Goal: Task Accomplishment & Management: Manage account settings

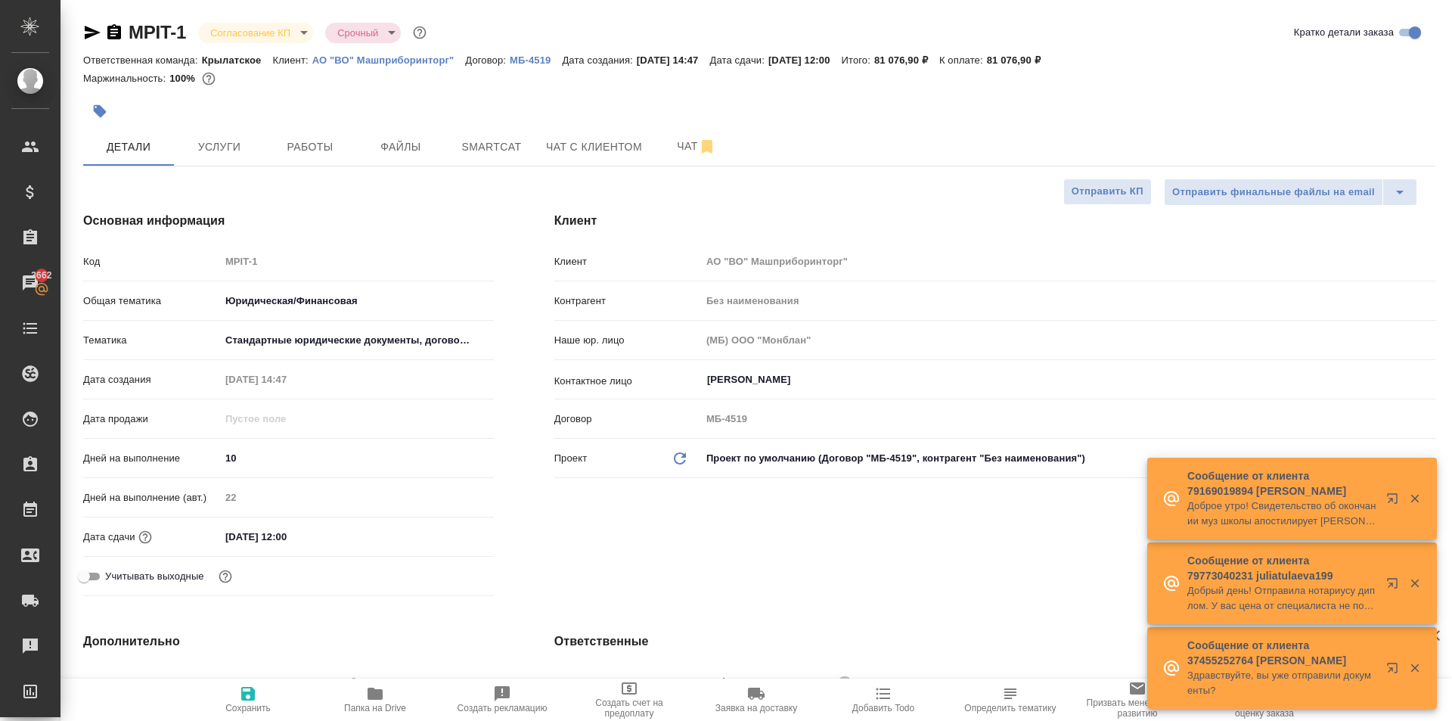
select select "RU"
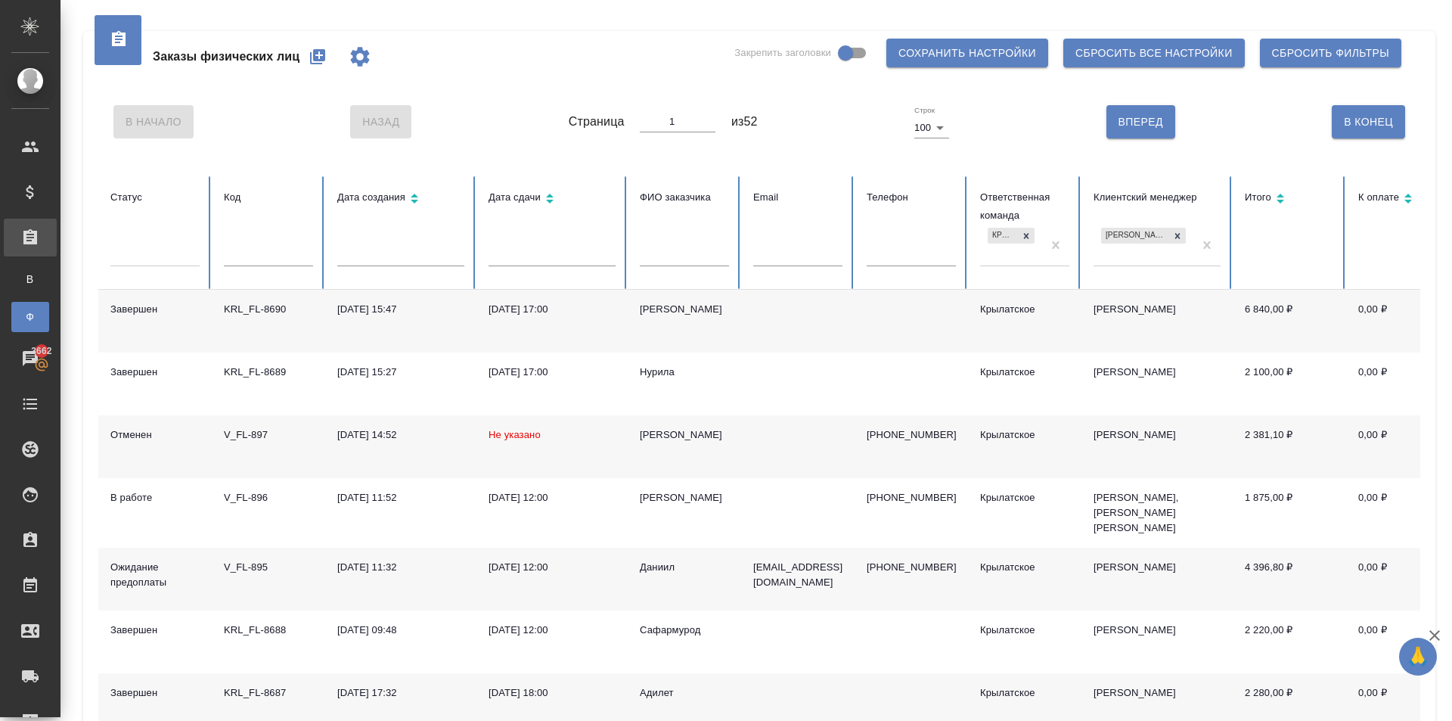
click at [330, 50] on button "button" at bounding box center [317, 57] width 36 height 36
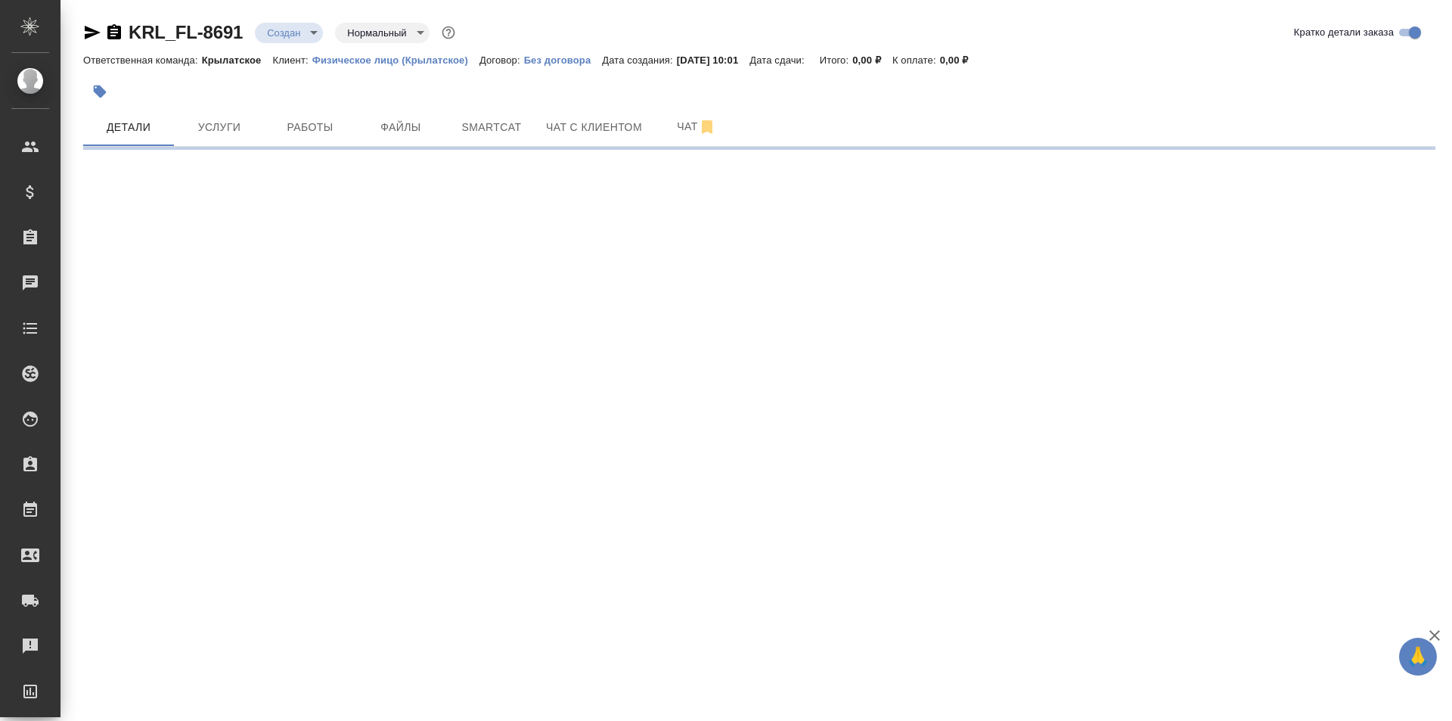
select select "RU"
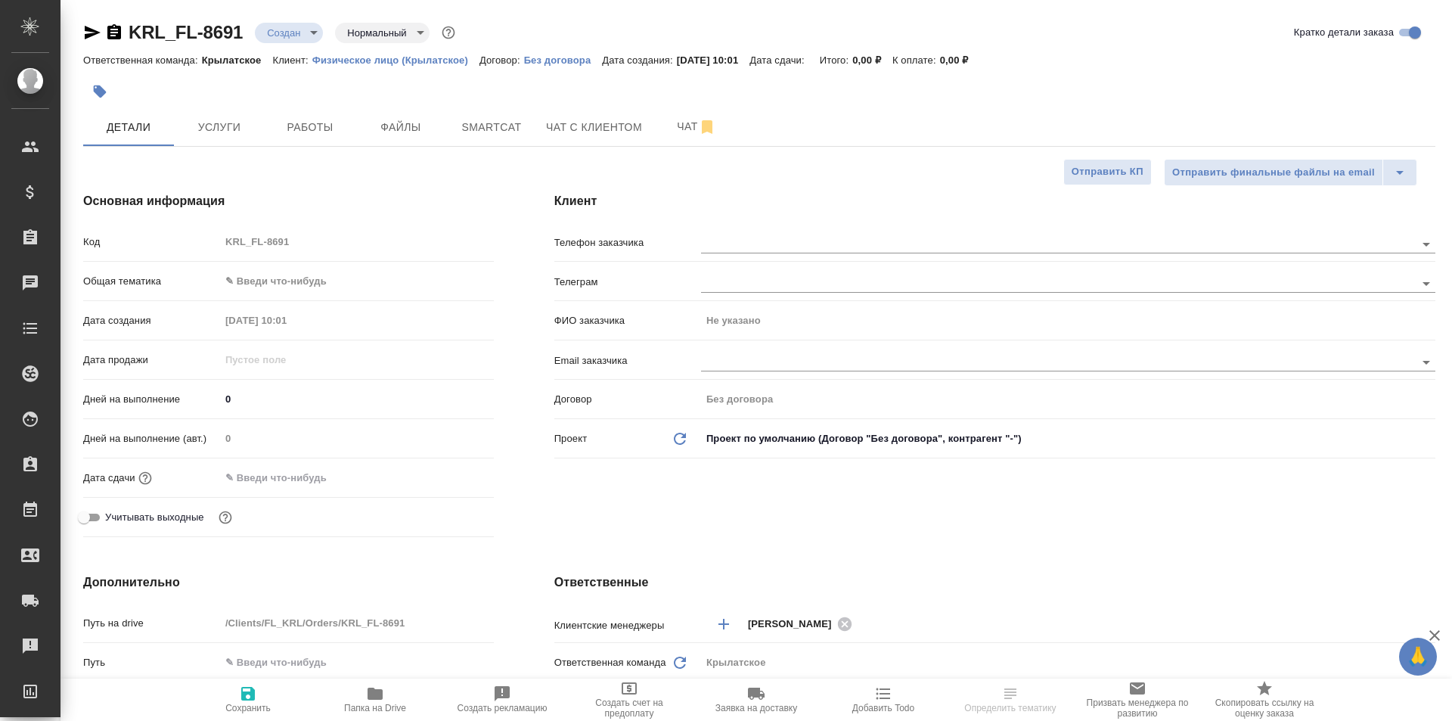
type textarea "x"
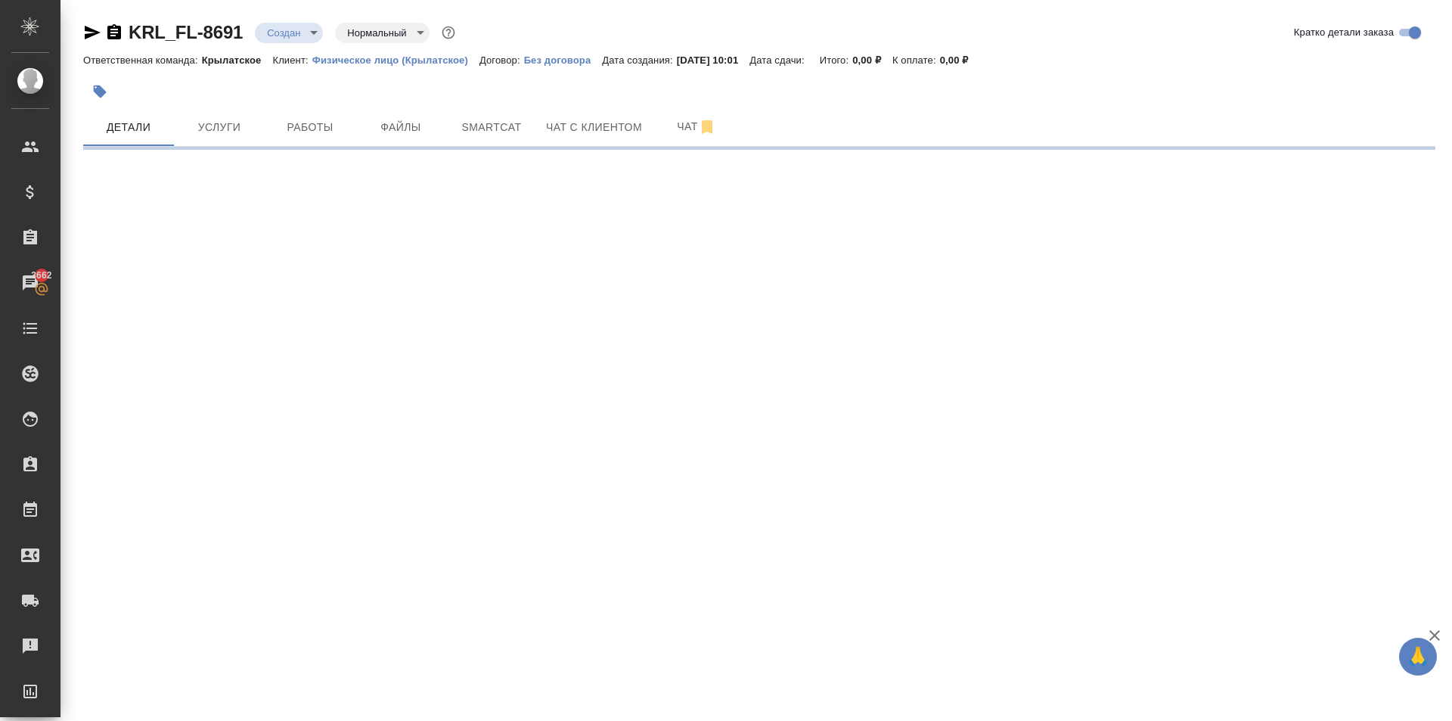
select select "RU"
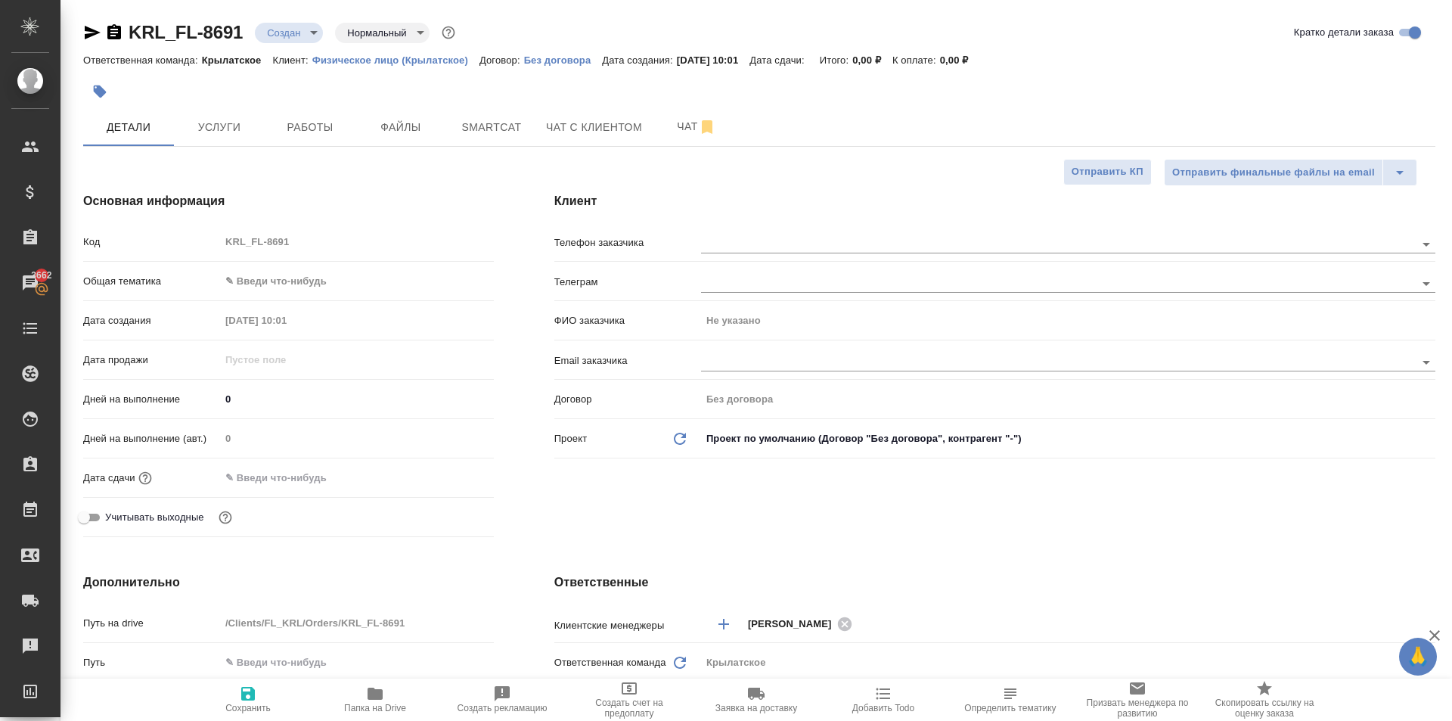
type textarea "x"
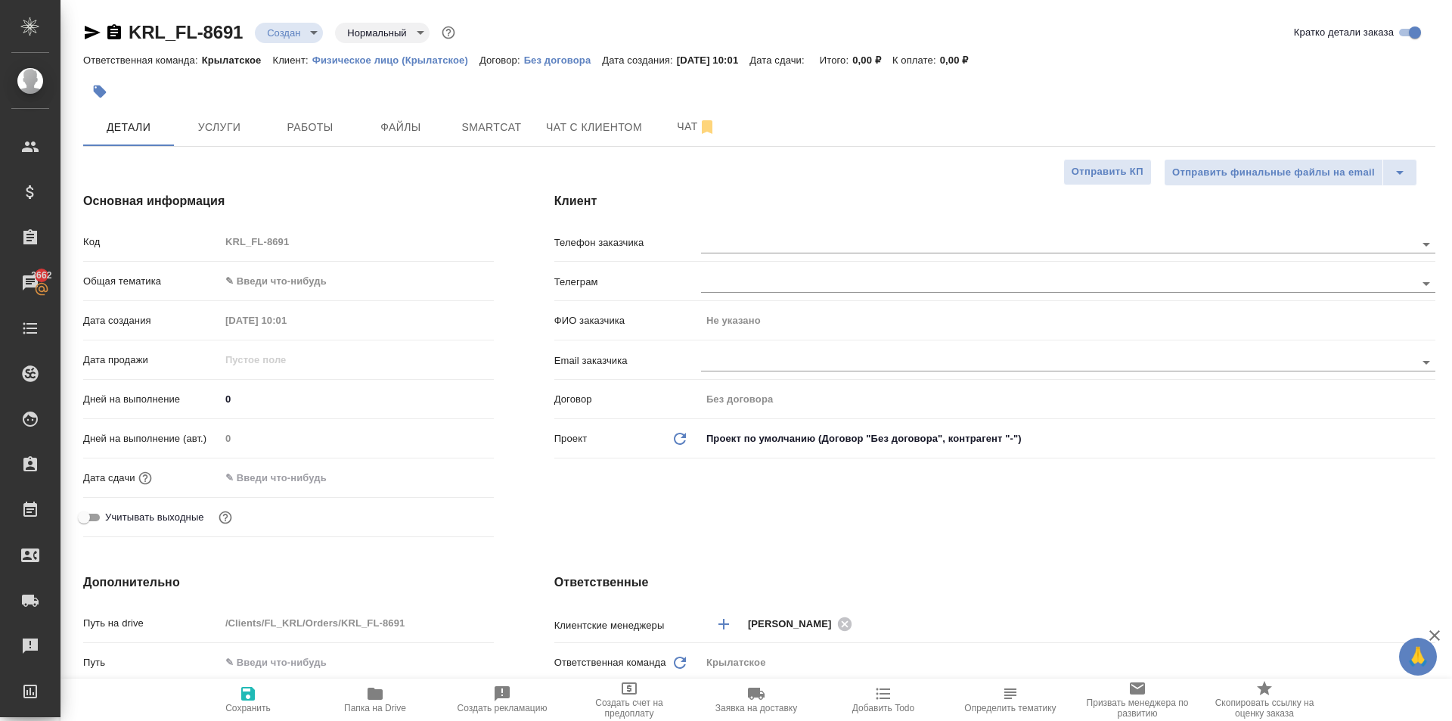
type textarea "x"
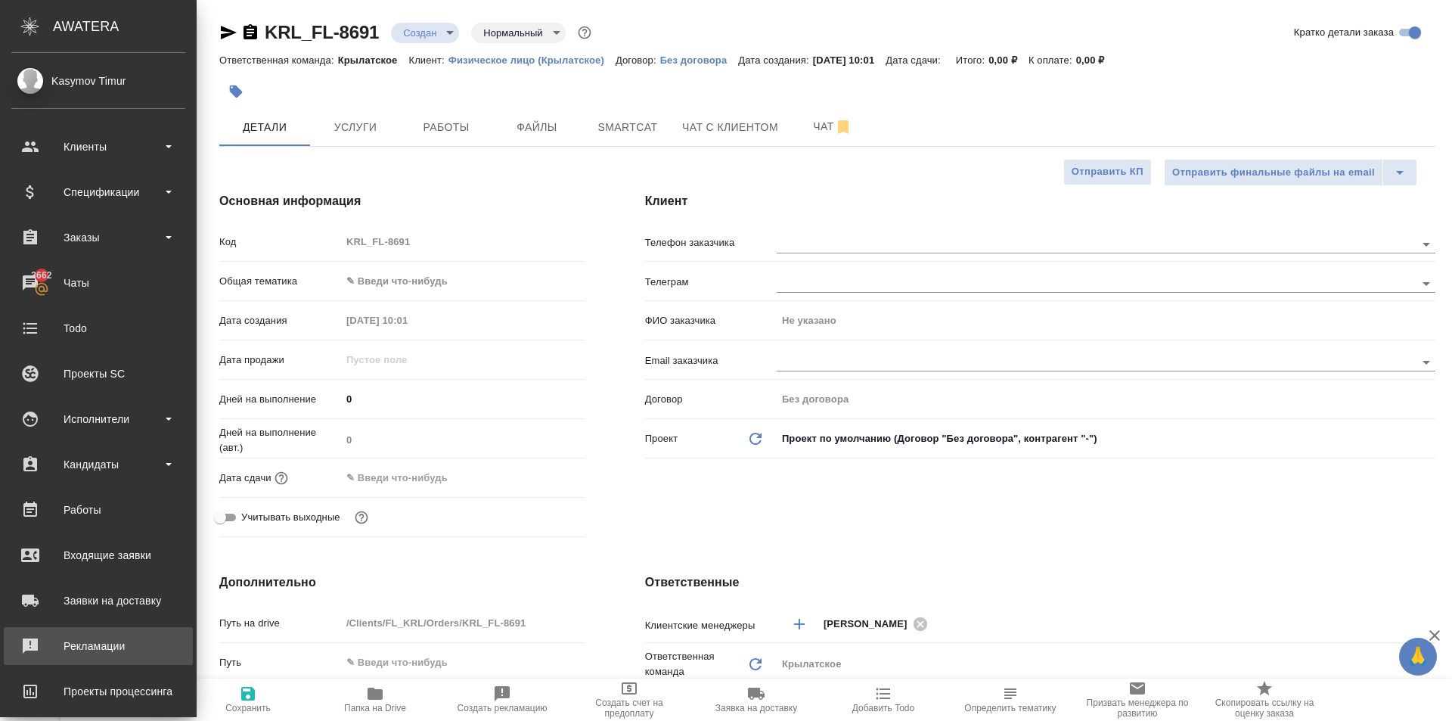
type textarea "x"
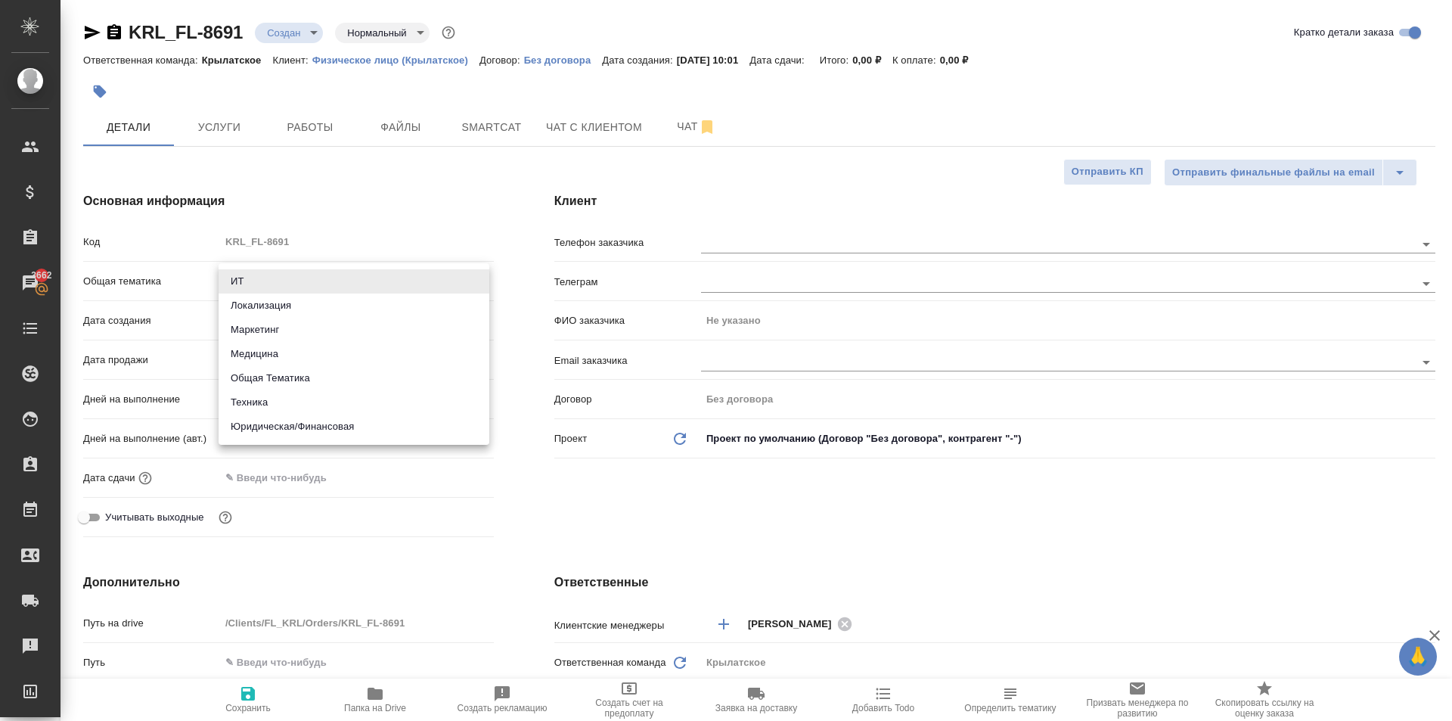
click at [271, 282] on body "🙏 .cls-1 fill:#fff; AWATERA Kasymov Timur Клиенты Спецификации Заказы 3662 Чаты…" at bounding box center [726, 360] width 1452 height 721
click at [300, 430] on li "Юридическая/Финансовая" at bounding box center [354, 426] width 271 height 24
type input "yr-fn"
type textarea "x"
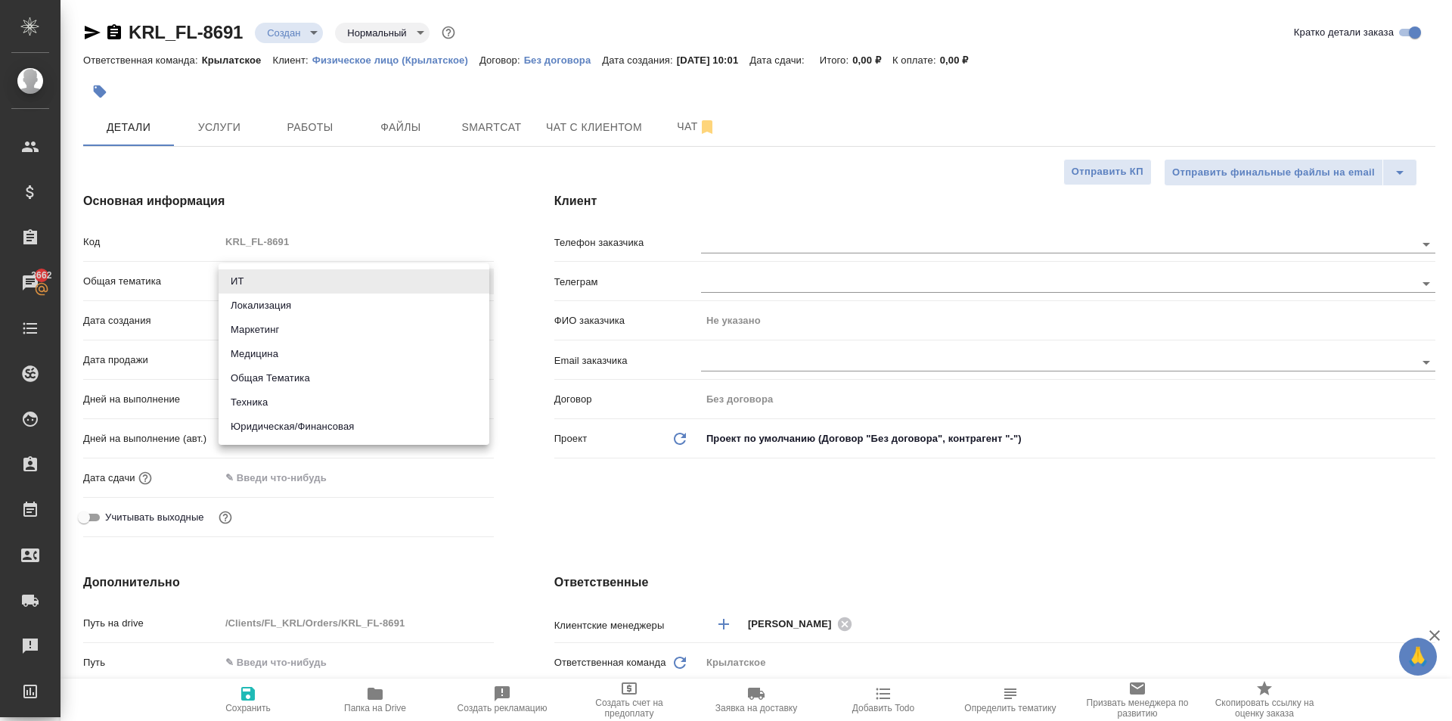
type textarea "x"
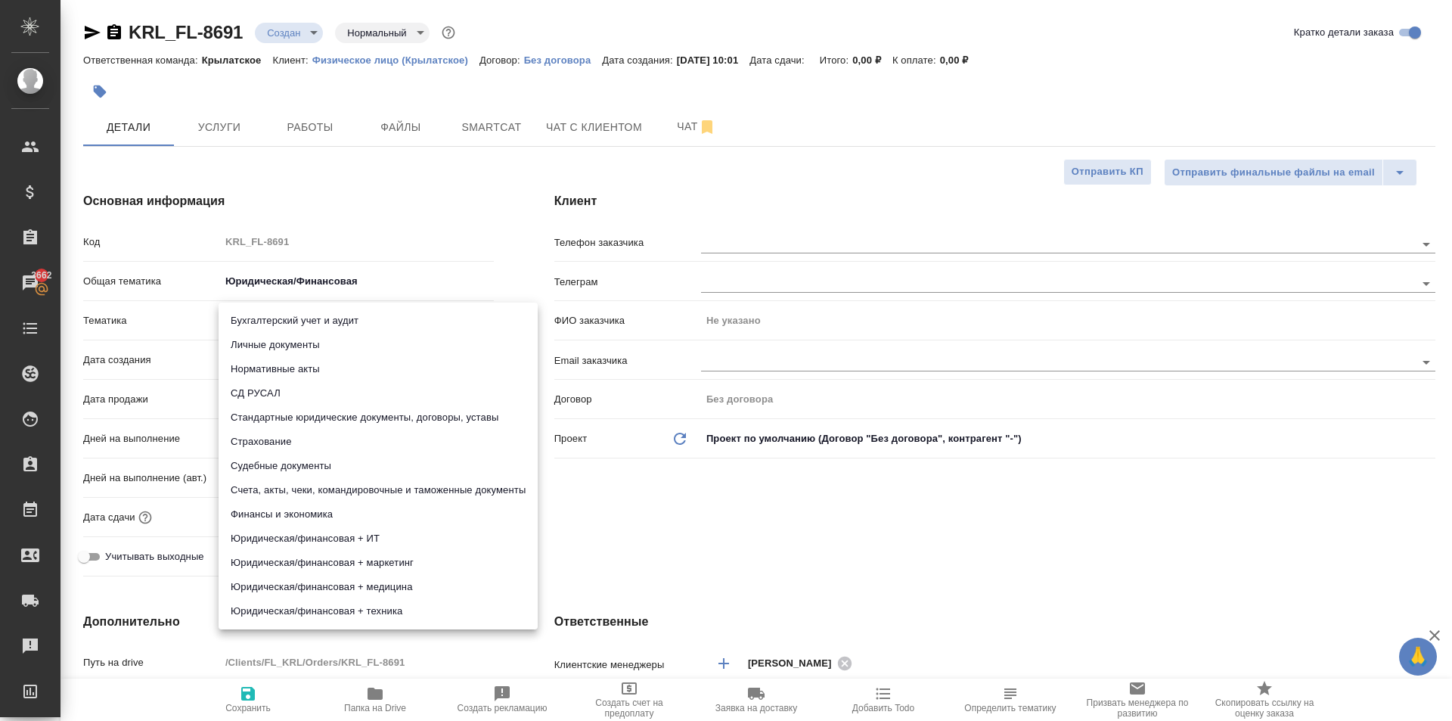
click at [276, 320] on body "🙏 .cls-1 fill:#fff; AWATERA Kasymov Timur Клиенты Спецификации Заказы 3662 Чаты…" at bounding box center [726, 360] width 1452 height 721
click at [278, 340] on li "Личные документы" at bounding box center [378, 345] width 319 height 24
type textarea "x"
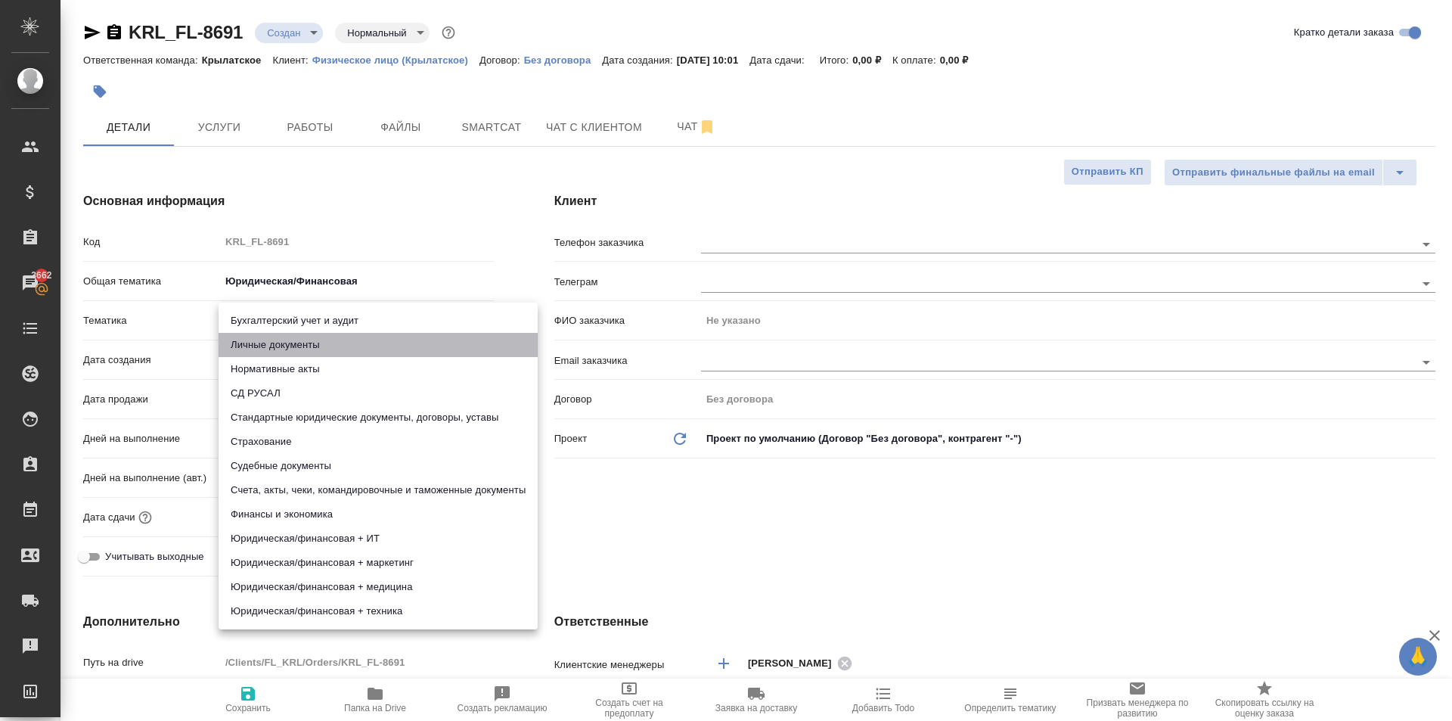
type input "5a8b8b956a9677013d343cfe"
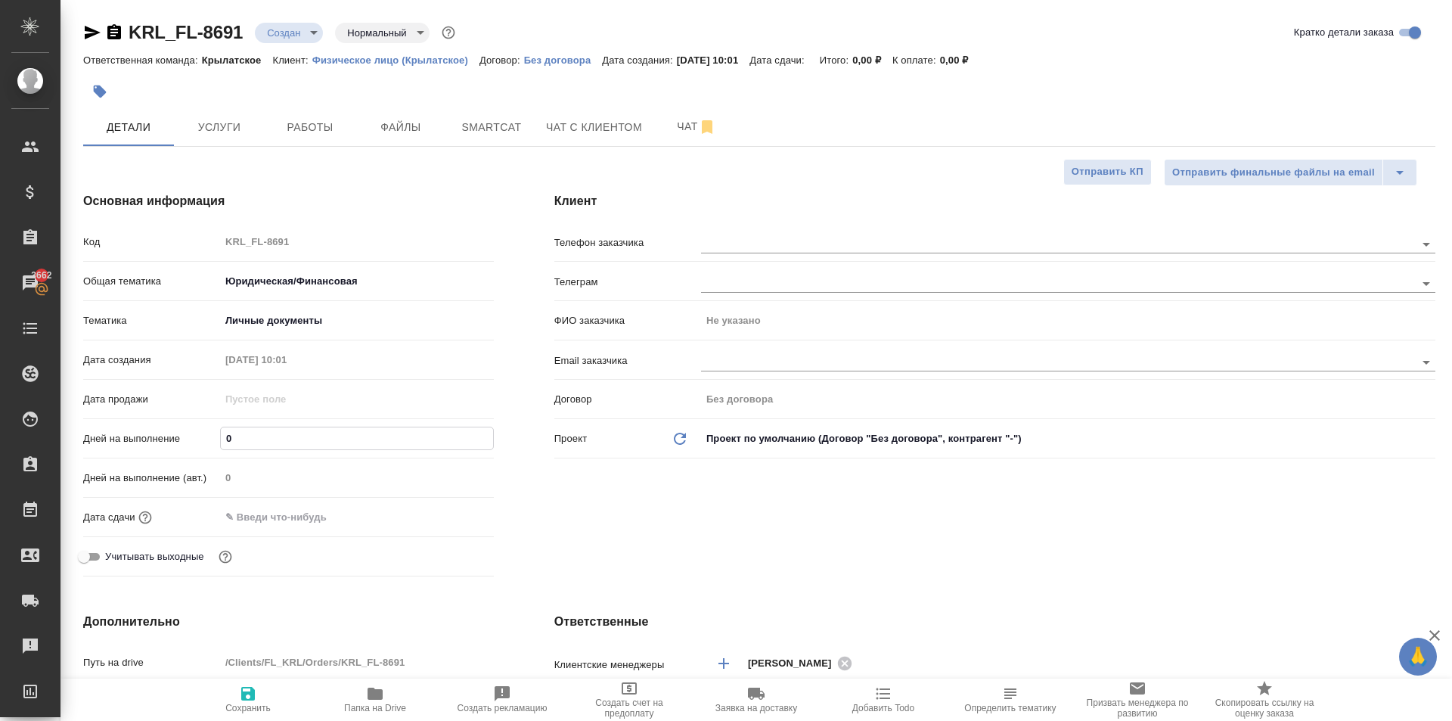
drag, startPoint x: 244, startPoint y: 440, endPoint x: 185, endPoint y: 427, distance: 60.4
click at [185, 427] on div "Дней на выполнение 0" at bounding box center [288, 438] width 411 height 26
type input "1"
type textarea "x"
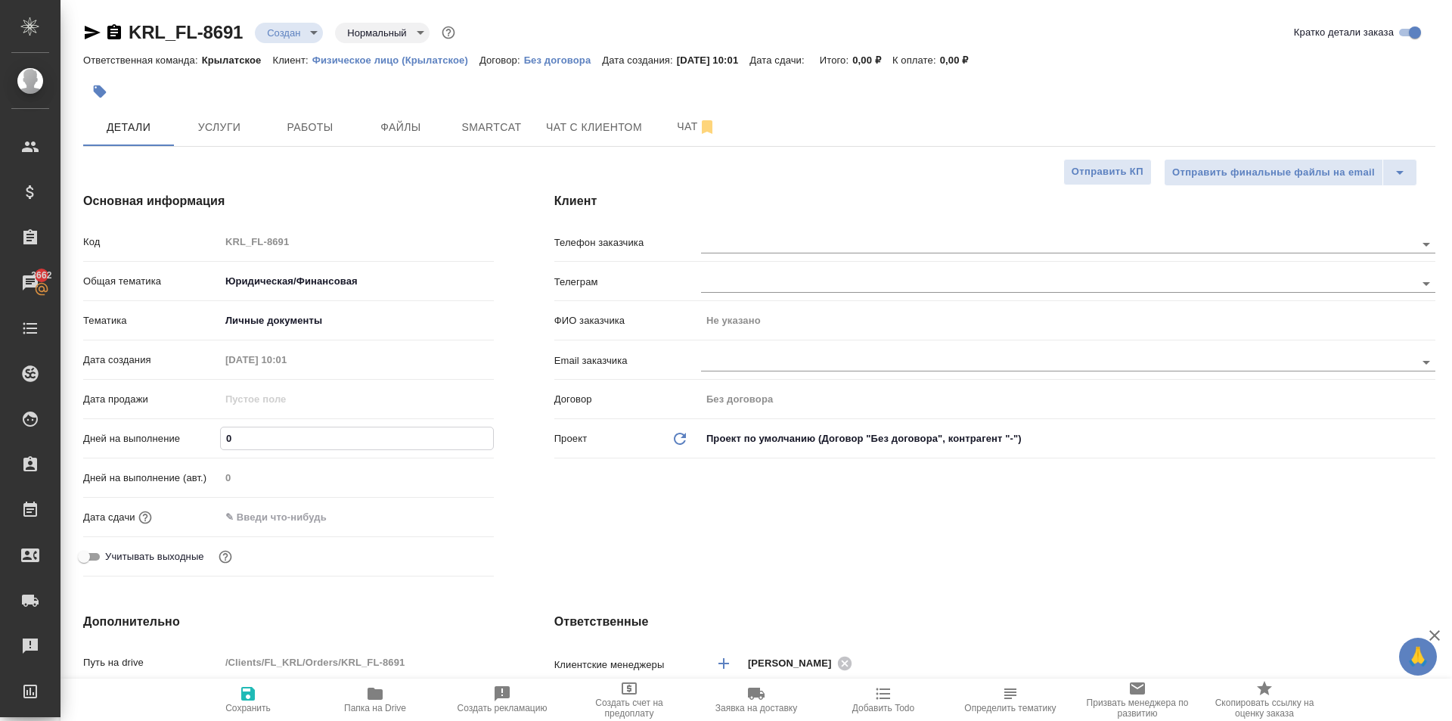
type textarea "x"
type input "1"
click at [246, 532] on div "Дата сдачи" at bounding box center [288, 523] width 411 height 39
click at [253, 523] on input "text" at bounding box center [287, 517] width 132 height 22
click at [445, 510] on icon "button" at bounding box center [450, 514] width 14 height 15
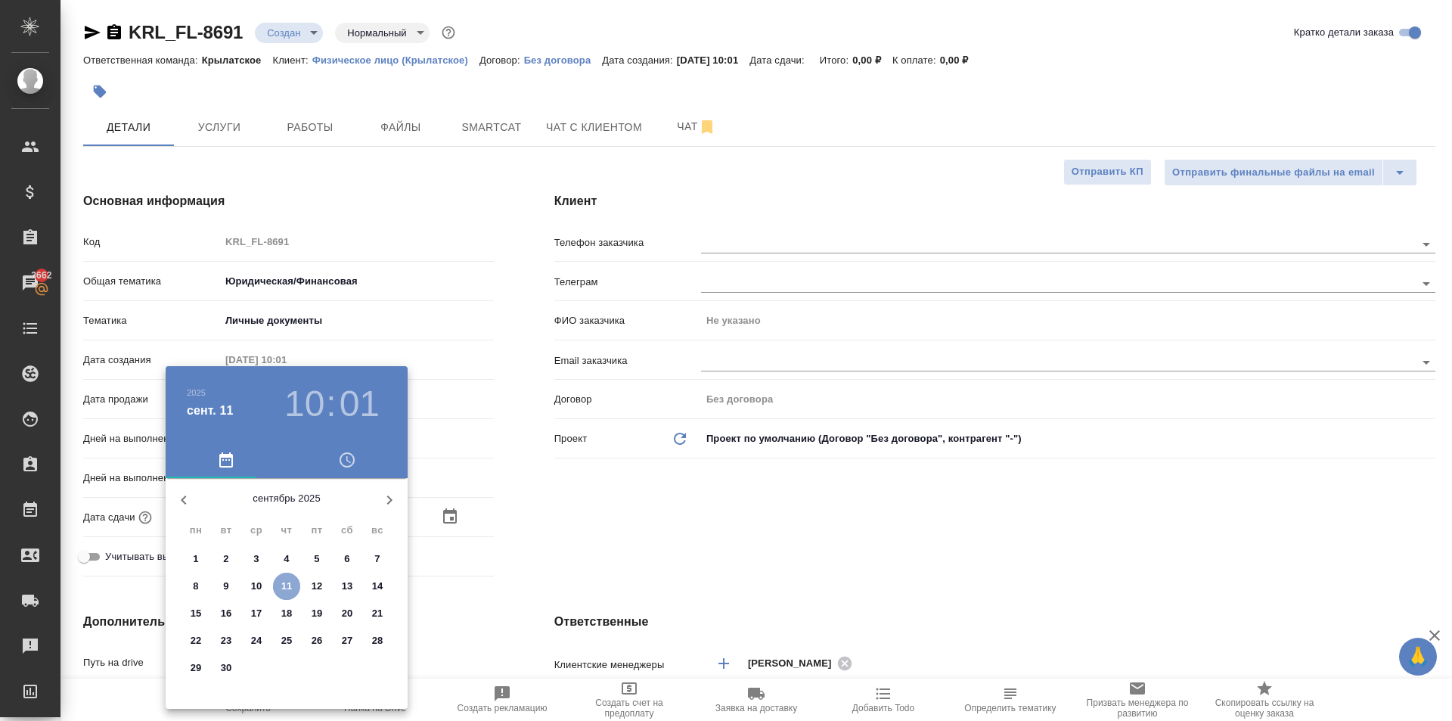
click at [293, 586] on span "11" at bounding box center [286, 586] width 27 height 15
type input "11.09.2025 10:01"
type textarea "x"
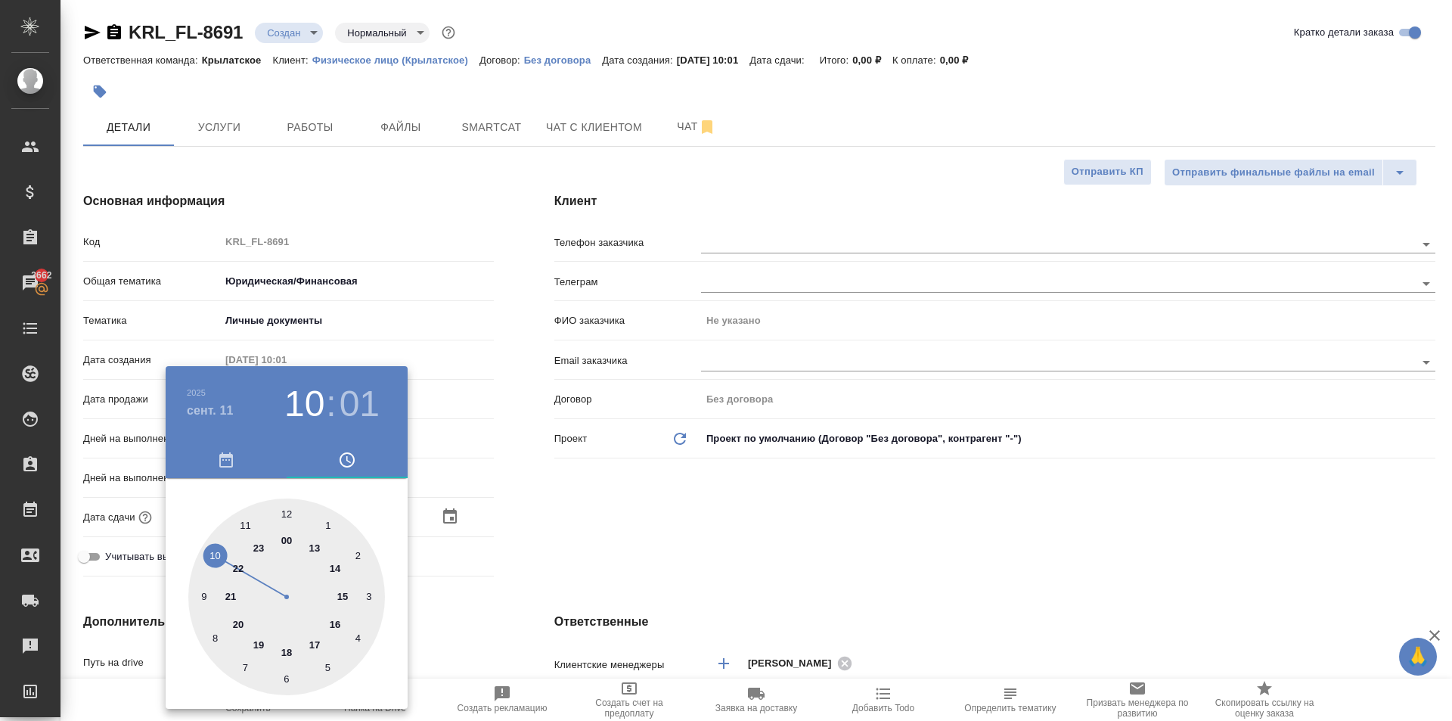
click at [245, 520] on div at bounding box center [286, 596] width 197 height 197
type input "11.09.2025 11:01"
type textarea "x"
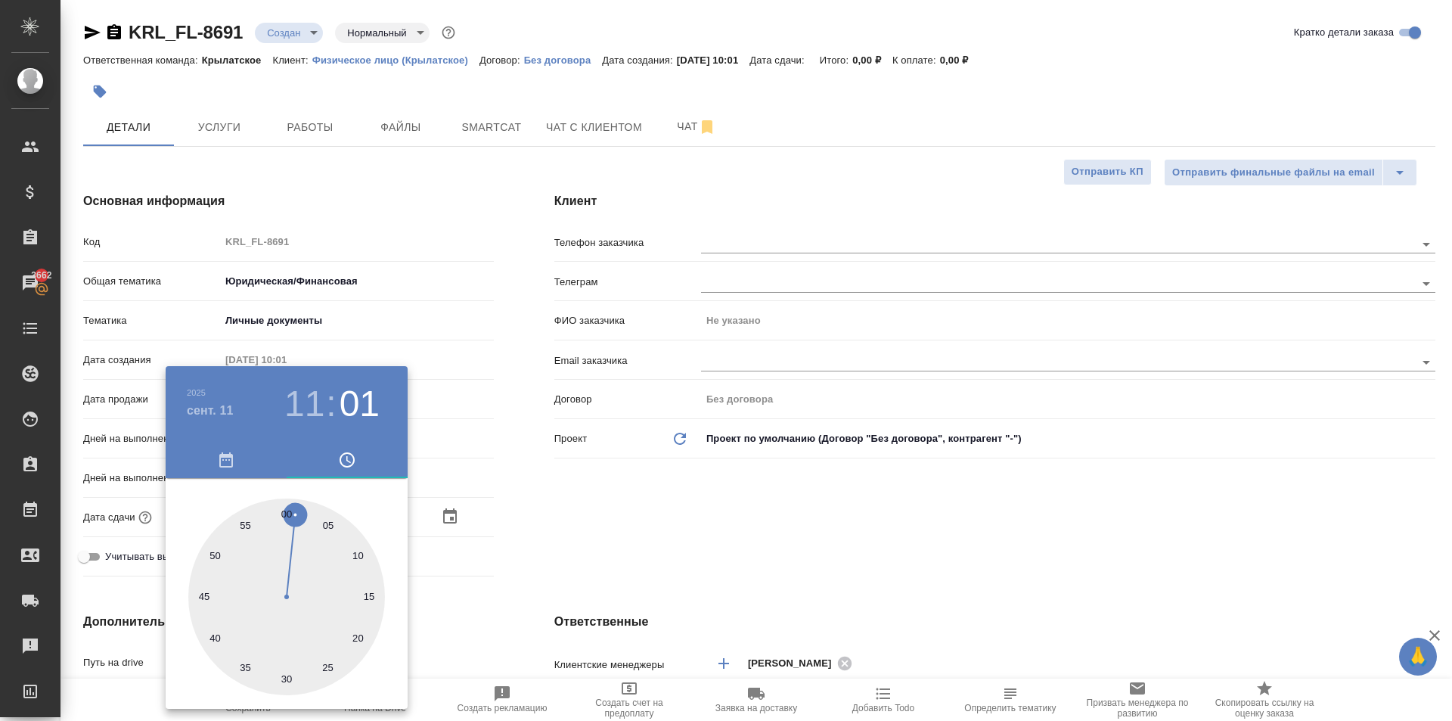
type input "11.09.2025 11:00"
type textarea "x"
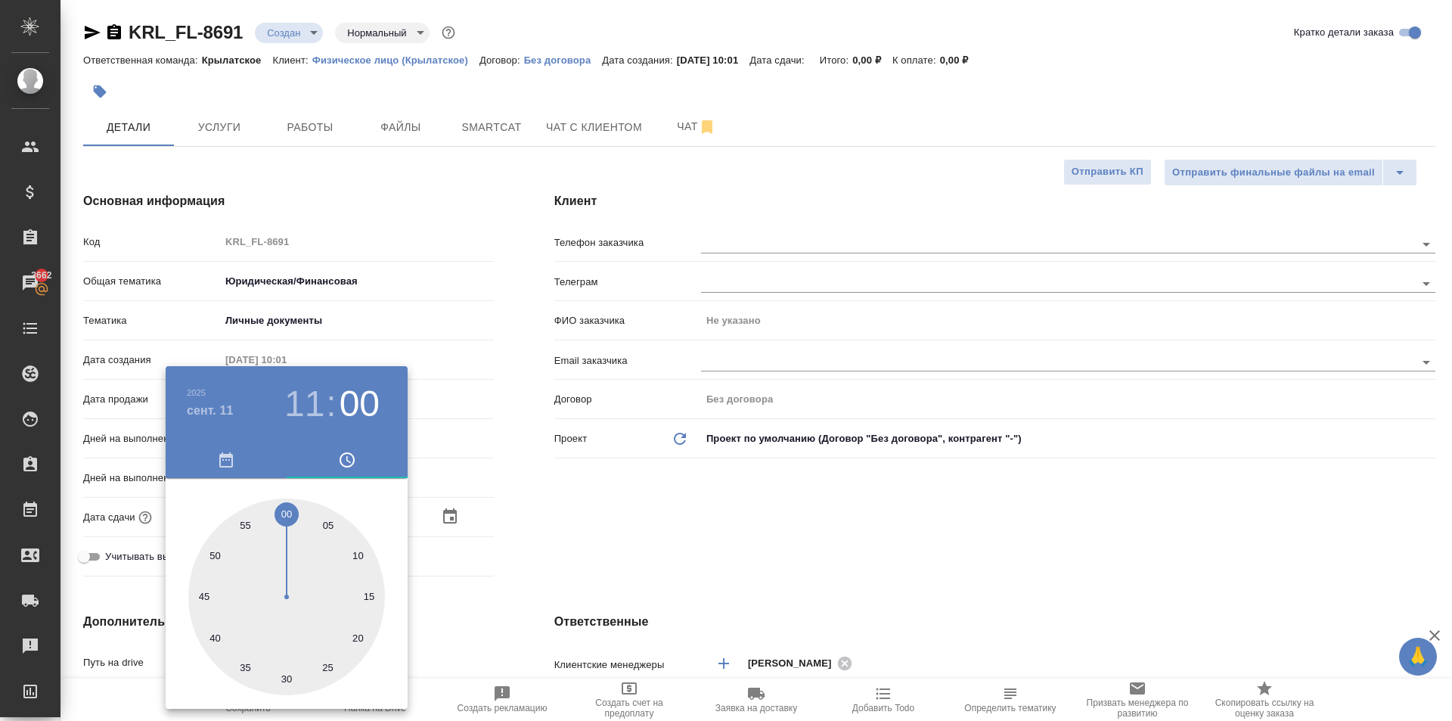
type textarea "x"
click at [288, 522] on div at bounding box center [286, 596] width 197 height 197
type textarea "x"
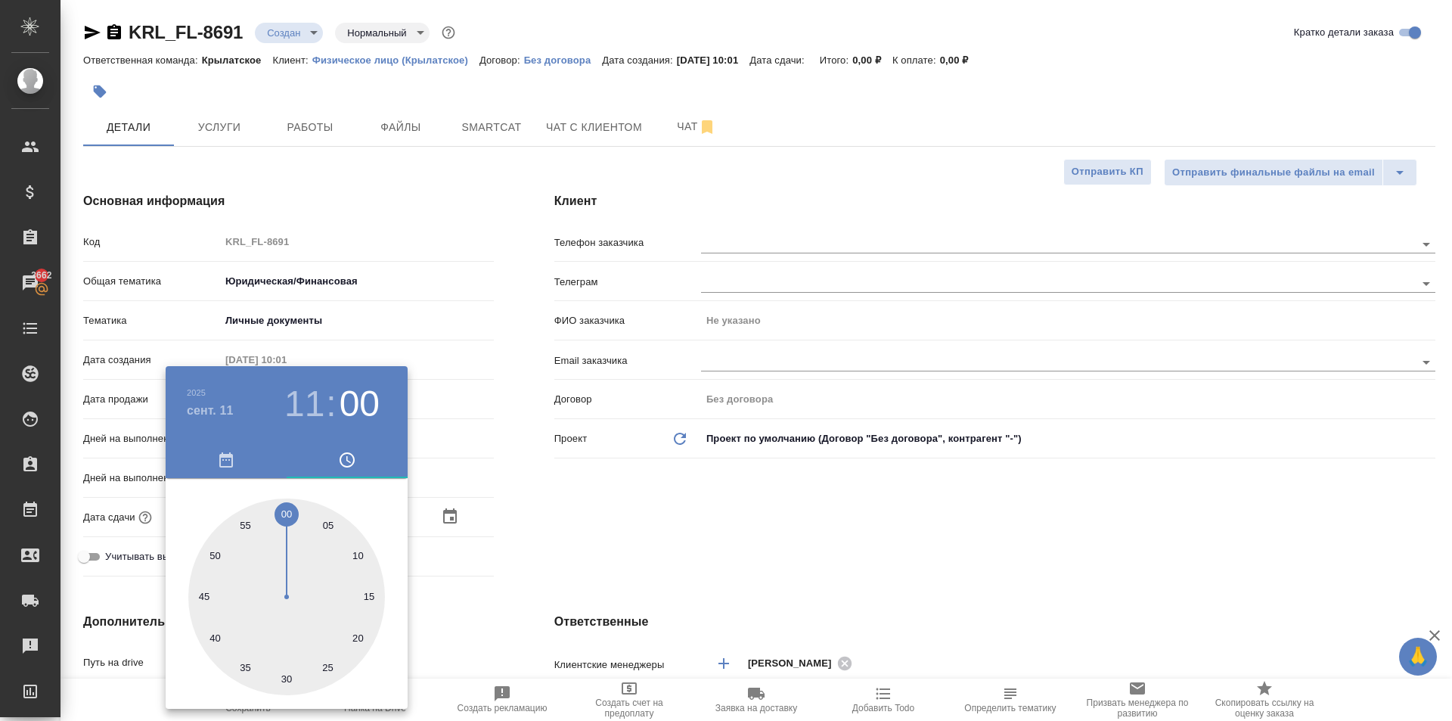
type textarea "x"
drag, startPoint x: 594, startPoint y: 573, endPoint x: 580, endPoint y: 573, distance: 14.4
click at [589, 573] on div at bounding box center [726, 360] width 1452 height 721
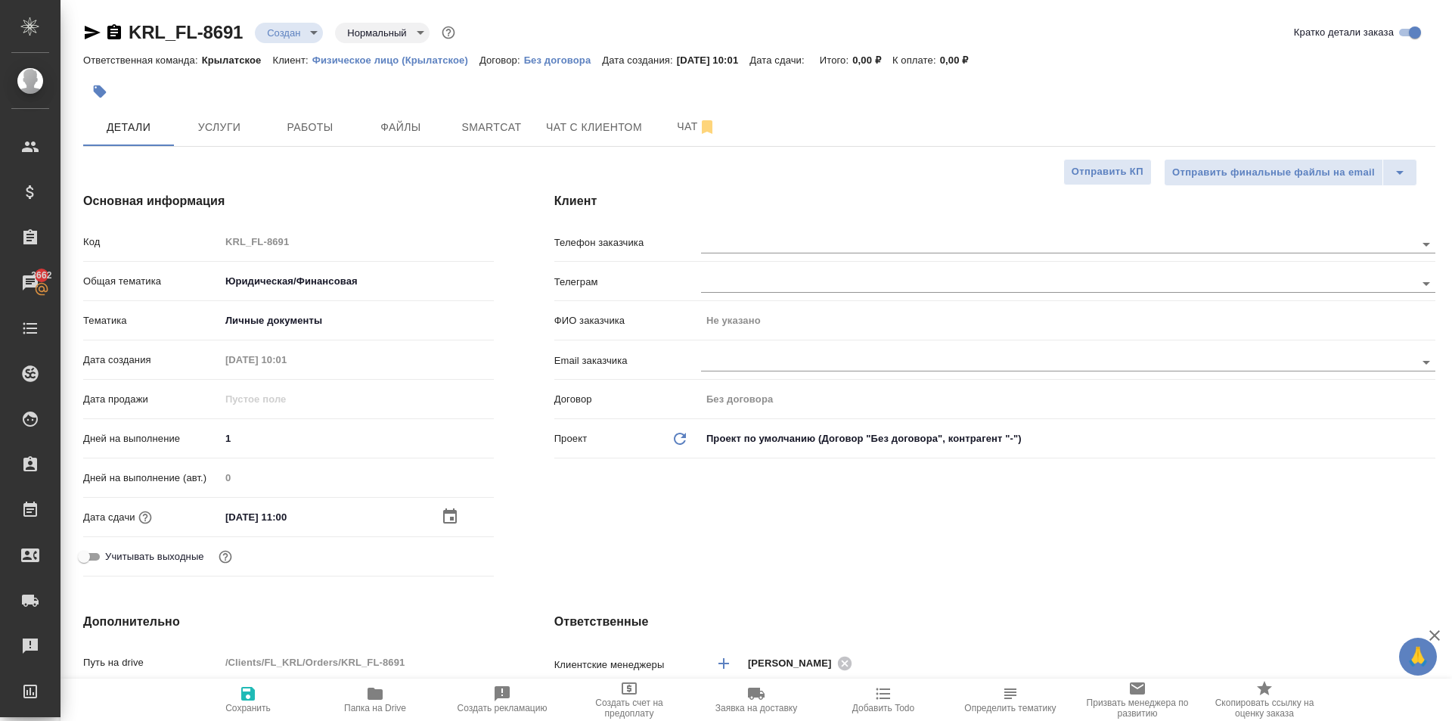
scroll to position [454, 0]
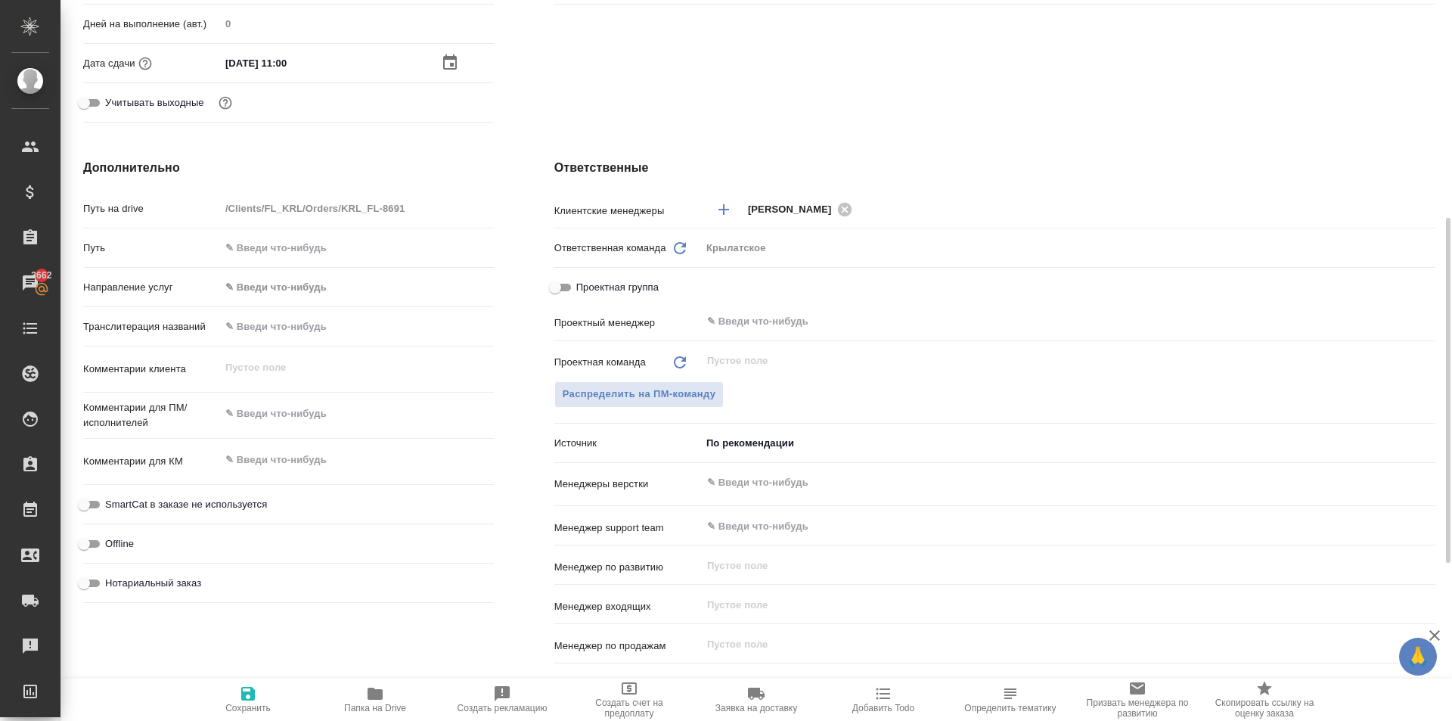
click at [235, 271] on div "Путь" at bounding box center [288, 253] width 411 height 39
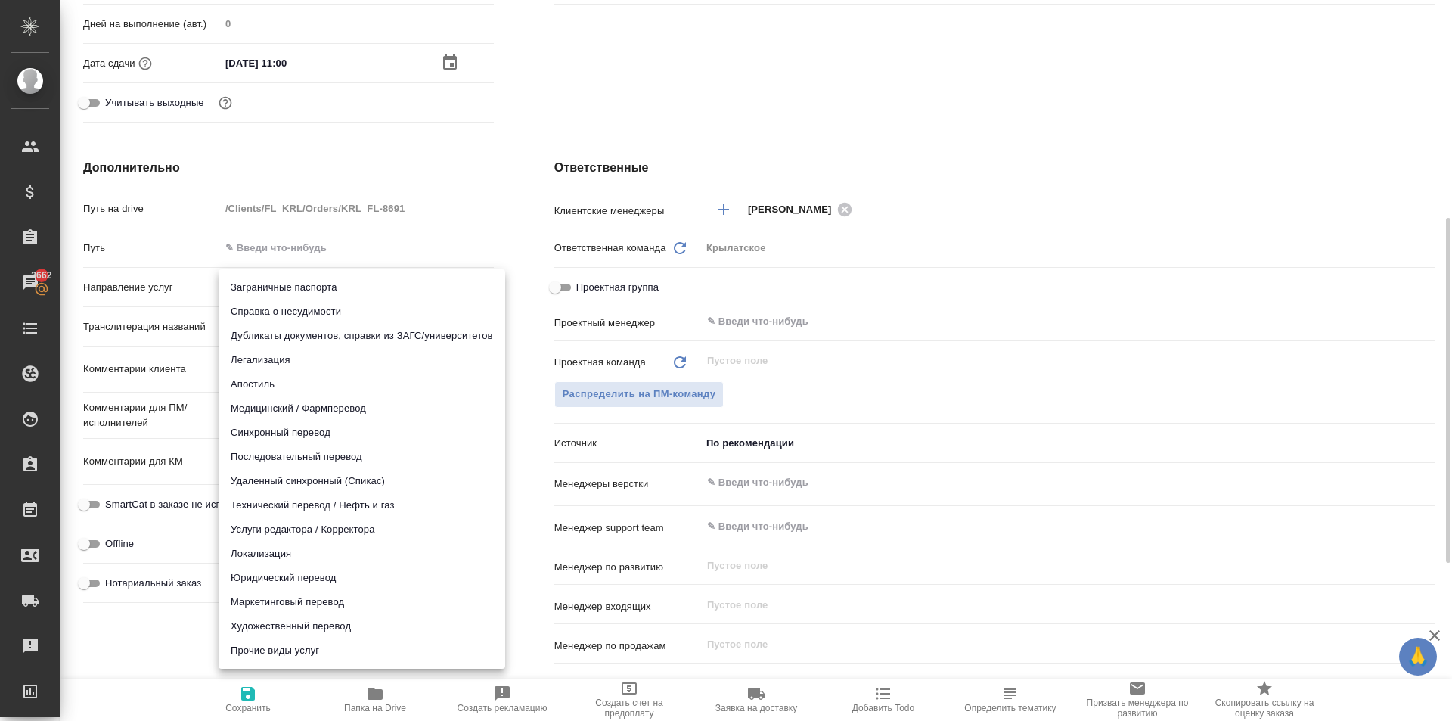
drag, startPoint x: 246, startPoint y: 280, endPoint x: 259, endPoint y: 337, distance: 58.3
click at [246, 281] on body "🙏 .cls-1 fill:#fff; AWATERA Kasymov Timur Клиенты Спецификации Заказы 3662 Чаты…" at bounding box center [726, 360] width 1452 height 721
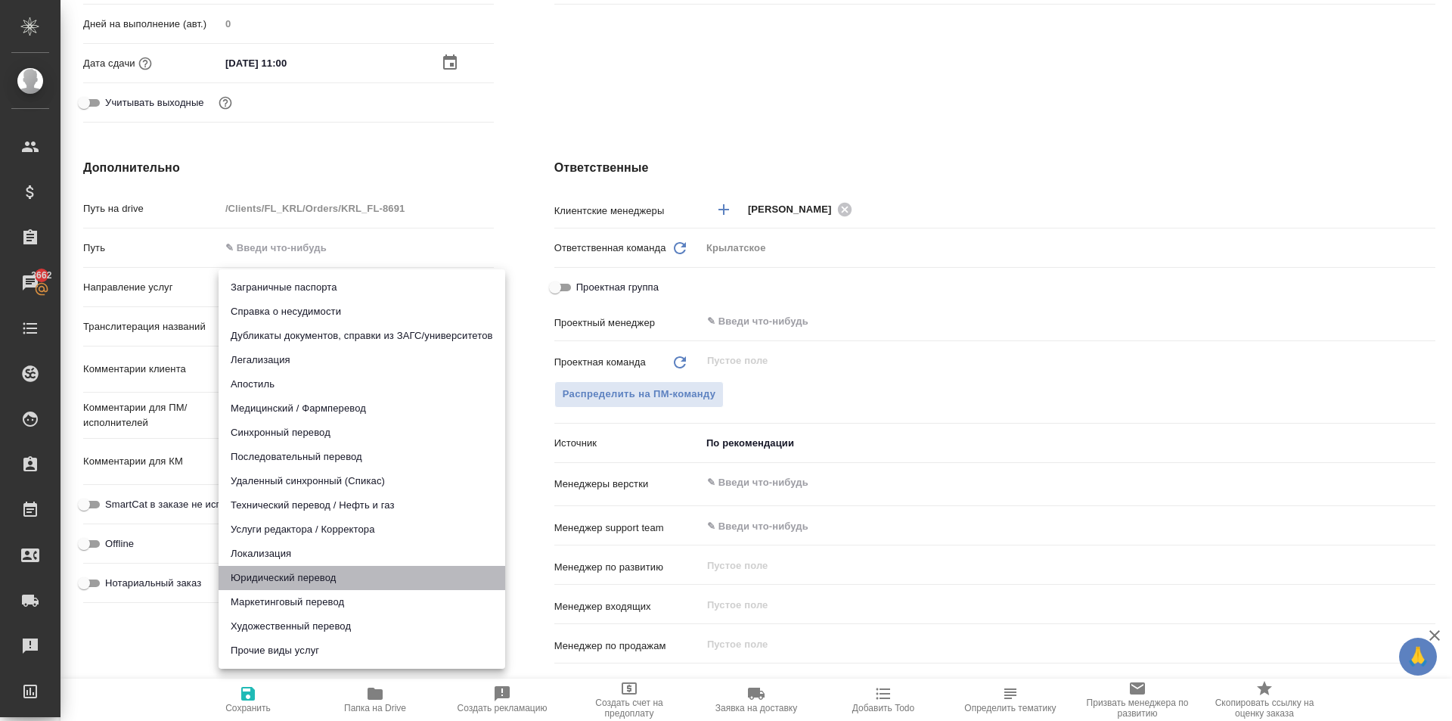
click at [265, 582] on li "Юридический перевод" at bounding box center [362, 578] width 287 height 24
type input "legalTranslation"
type textarea "x"
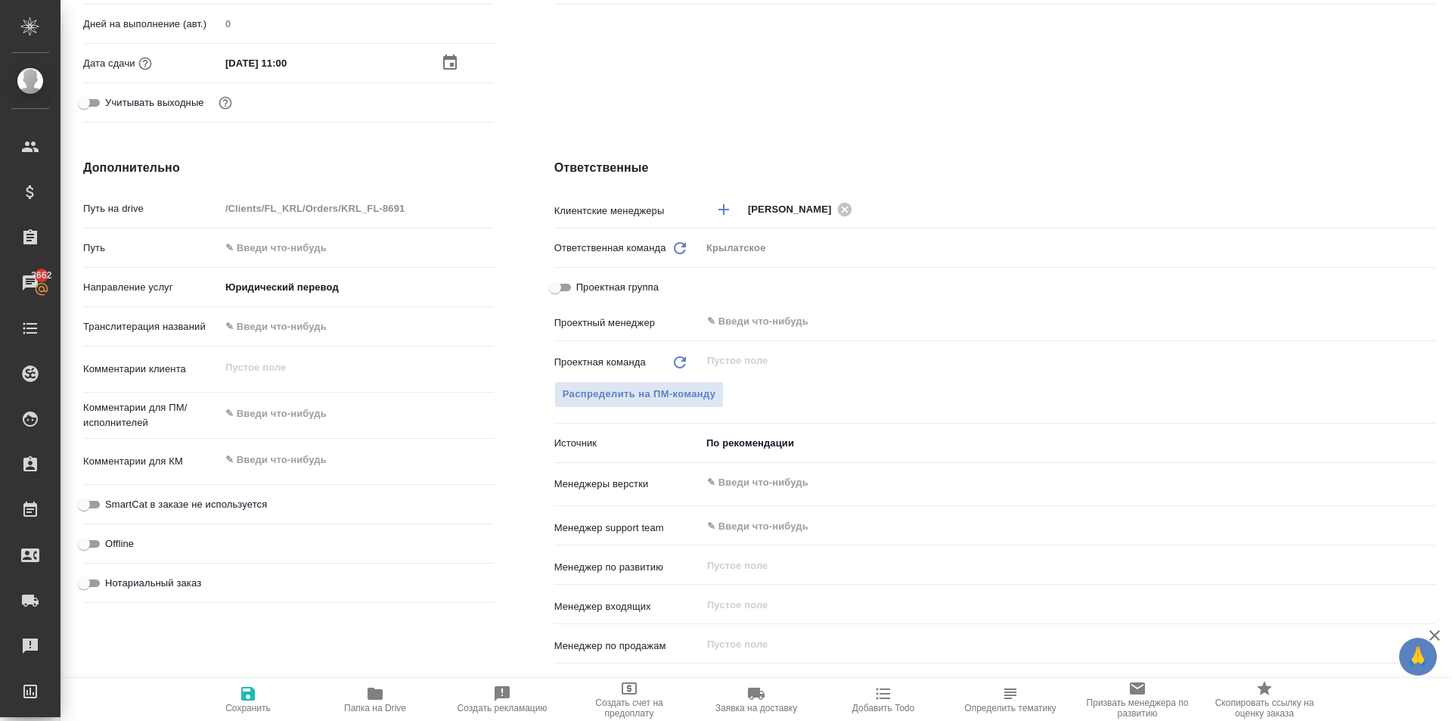
click at [177, 577] on span "Нотариальный заказ" at bounding box center [153, 583] width 96 height 15
click at [111, 577] on input "Нотариальный заказ" at bounding box center [84, 583] width 54 height 18
checkbox input "true"
type textarea "x"
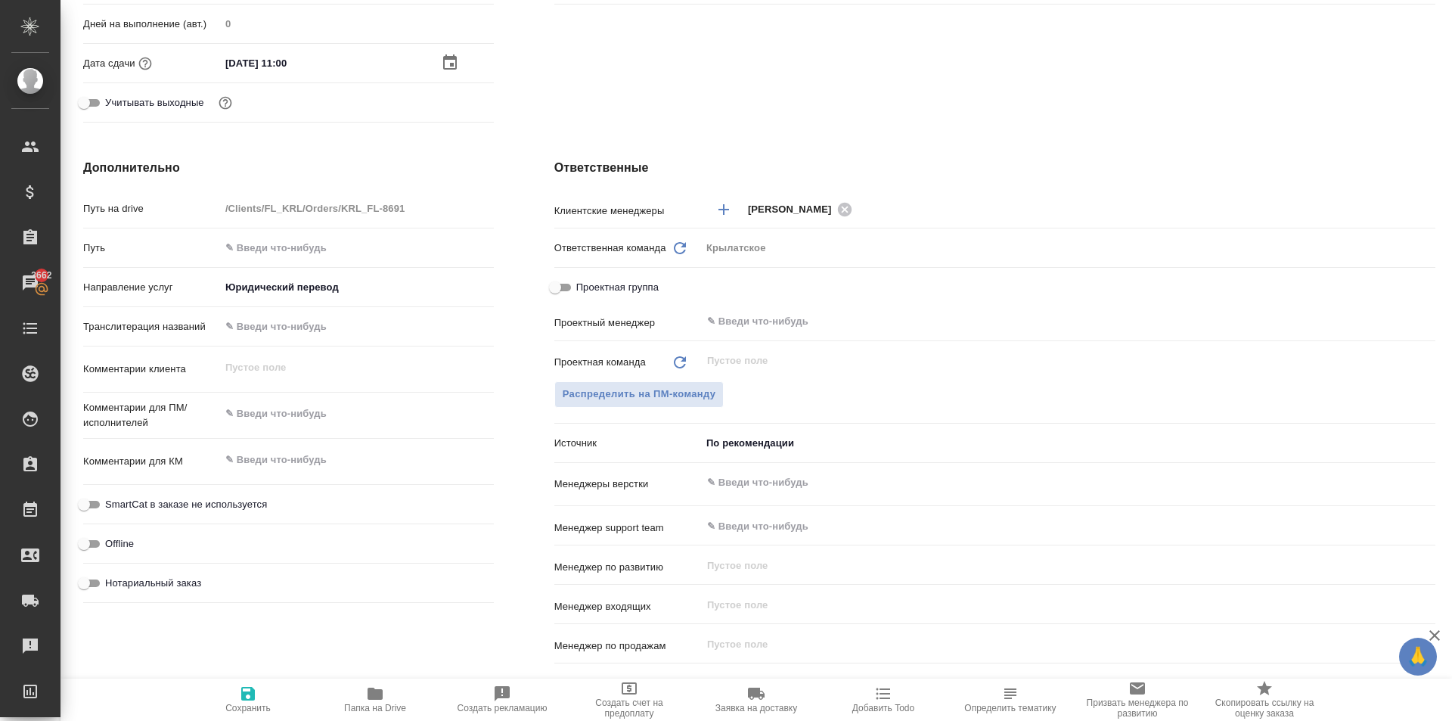
type textarea "x"
click at [203, 497] on span "SmartCat в заказе не используется" at bounding box center [186, 504] width 162 height 15
click at [111, 497] on input "SmartCat в заказе не используется" at bounding box center [84, 504] width 54 height 18
checkbox input "true"
type textarea "x"
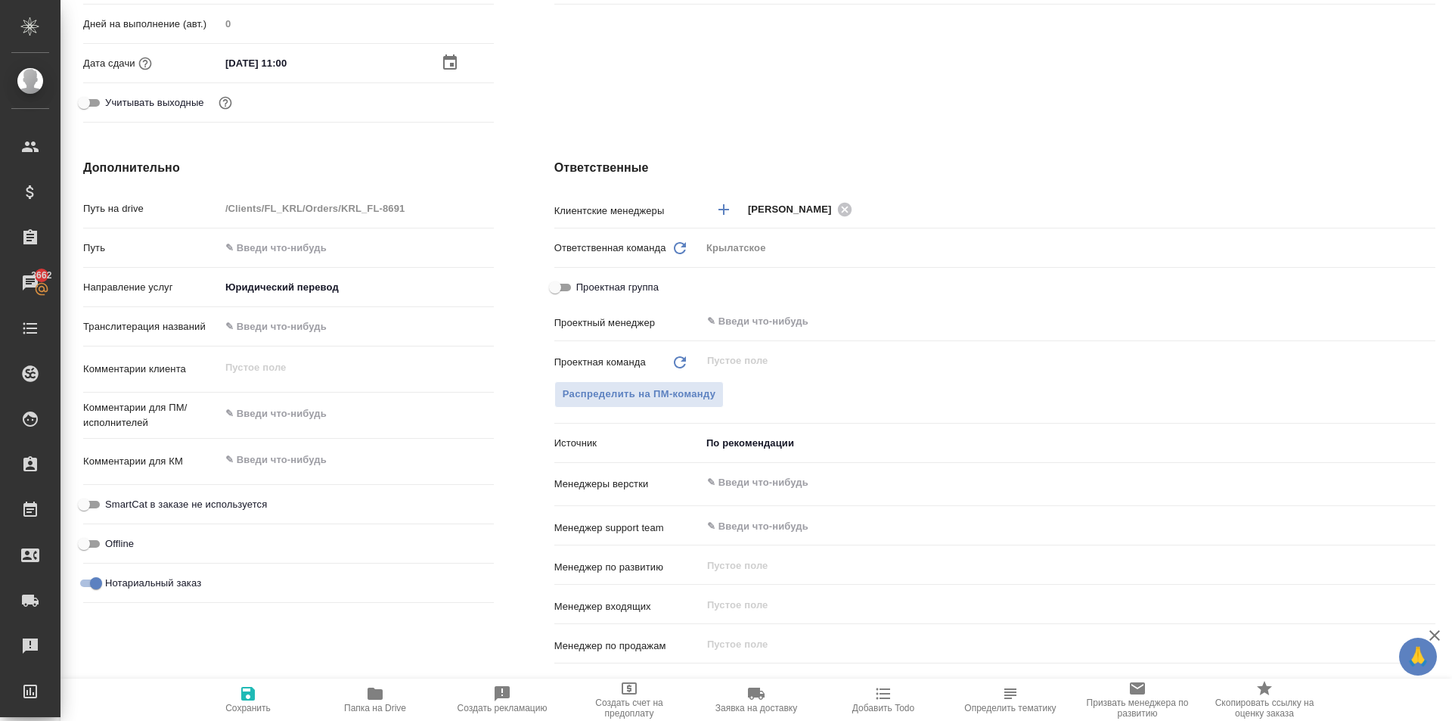
type textarea "x"
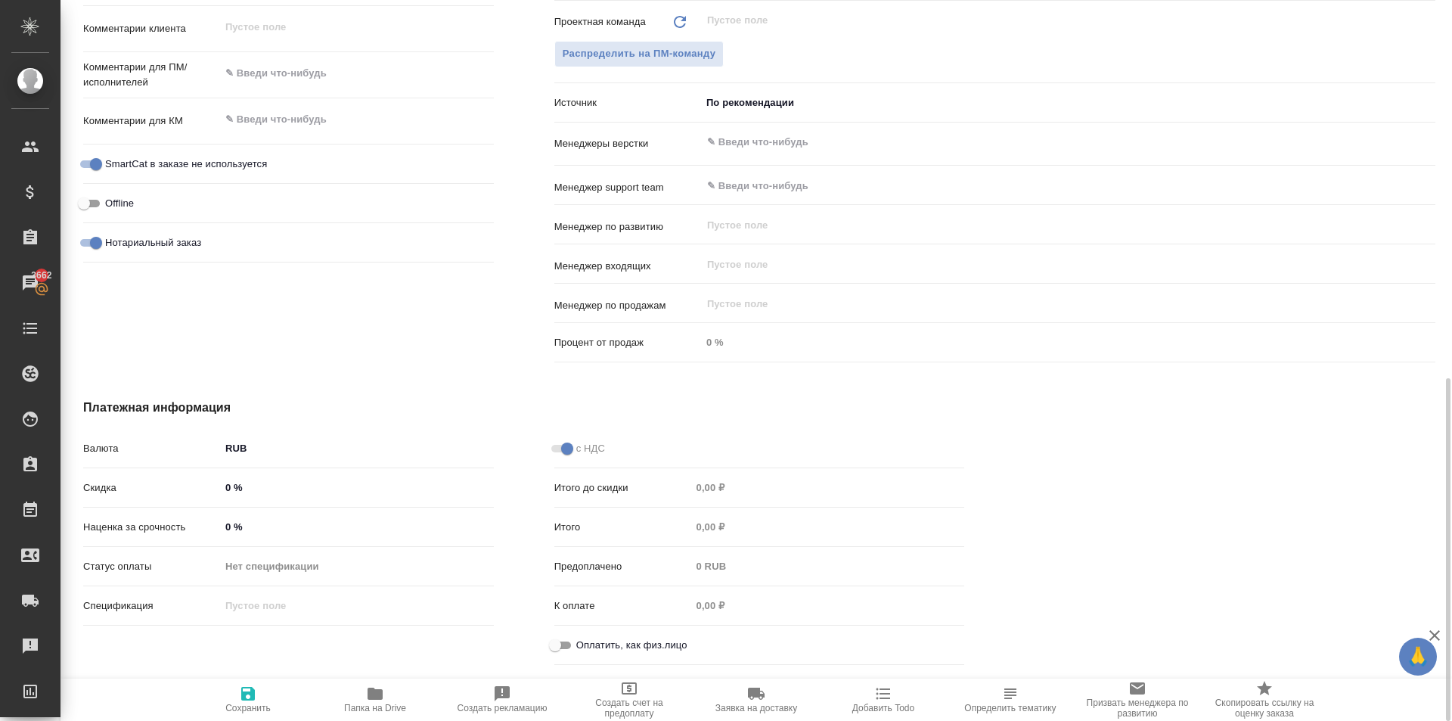
click at [597, 640] on span "Оплатить, как физ.лицо" at bounding box center [631, 645] width 111 height 15
drag, startPoint x: 565, startPoint y: 644, endPoint x: 556, endPoint y: 647, distance: 9.6
click at [563, 644] on input "Оплатить, как физ.лицо" at bounding box center [555, 645] width 54 height 18
checkbox input "true"
type textarea "x"
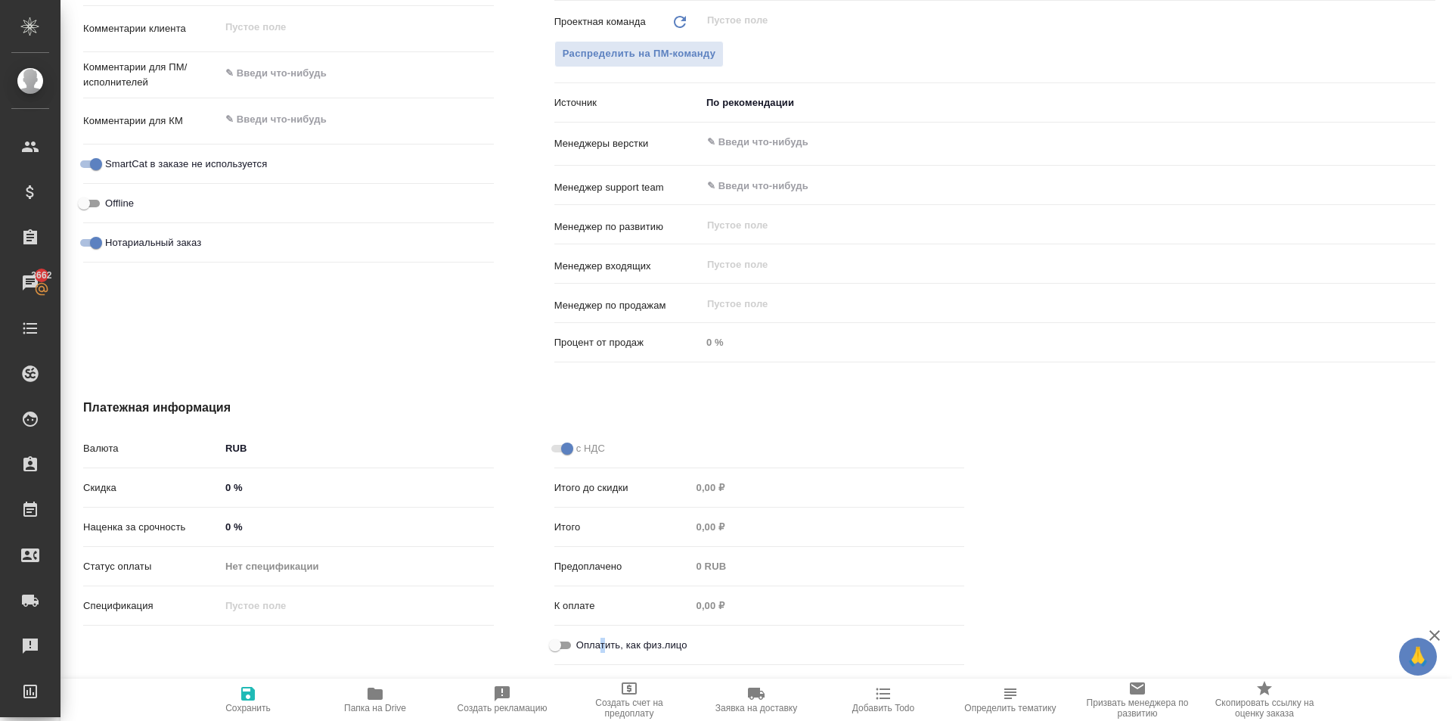
type textarea "x"
drag, startPoint x: 238, startPoint y: 694, endPoint x: 295, endPoint y: 684, distance: 57.7
click at [237, 694] on span "Сохранить" at bounding box center [248, 698] width 109 height 29
type textarea "x"
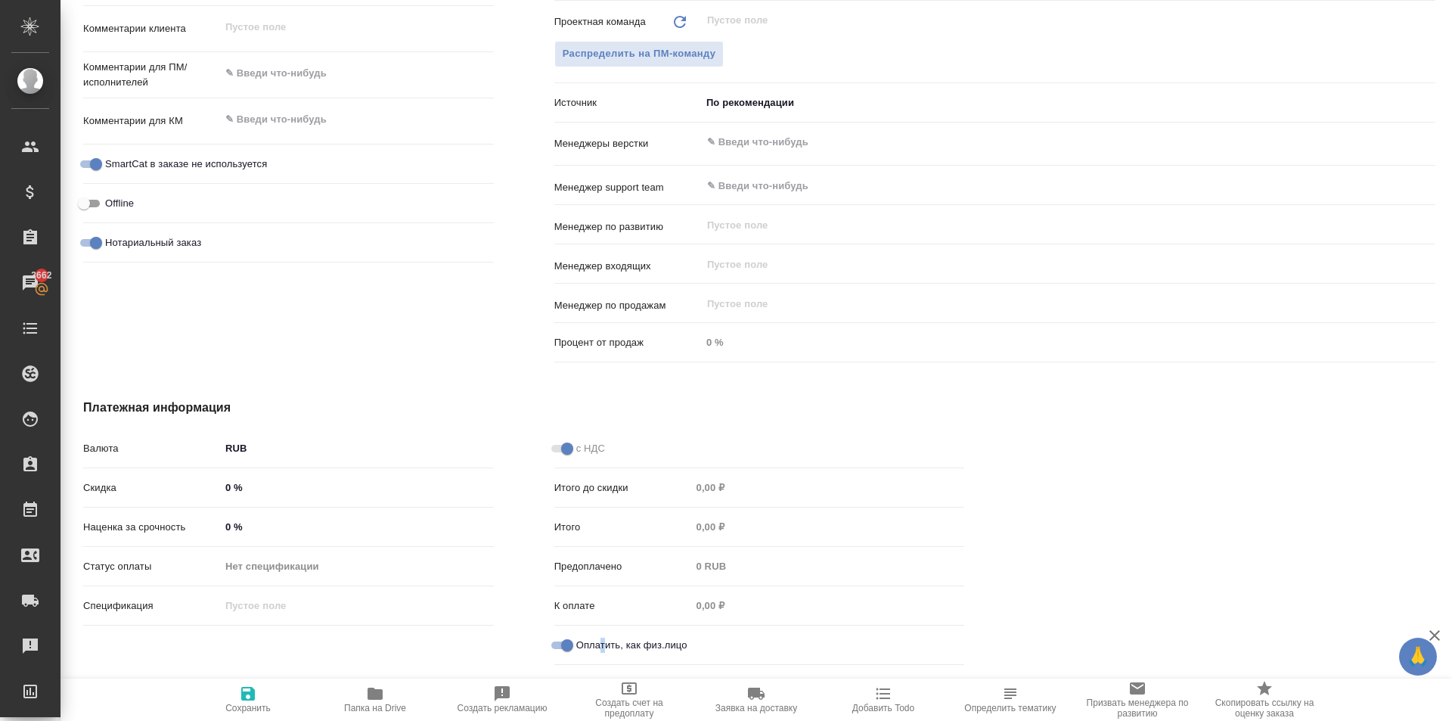
type textarea "x"
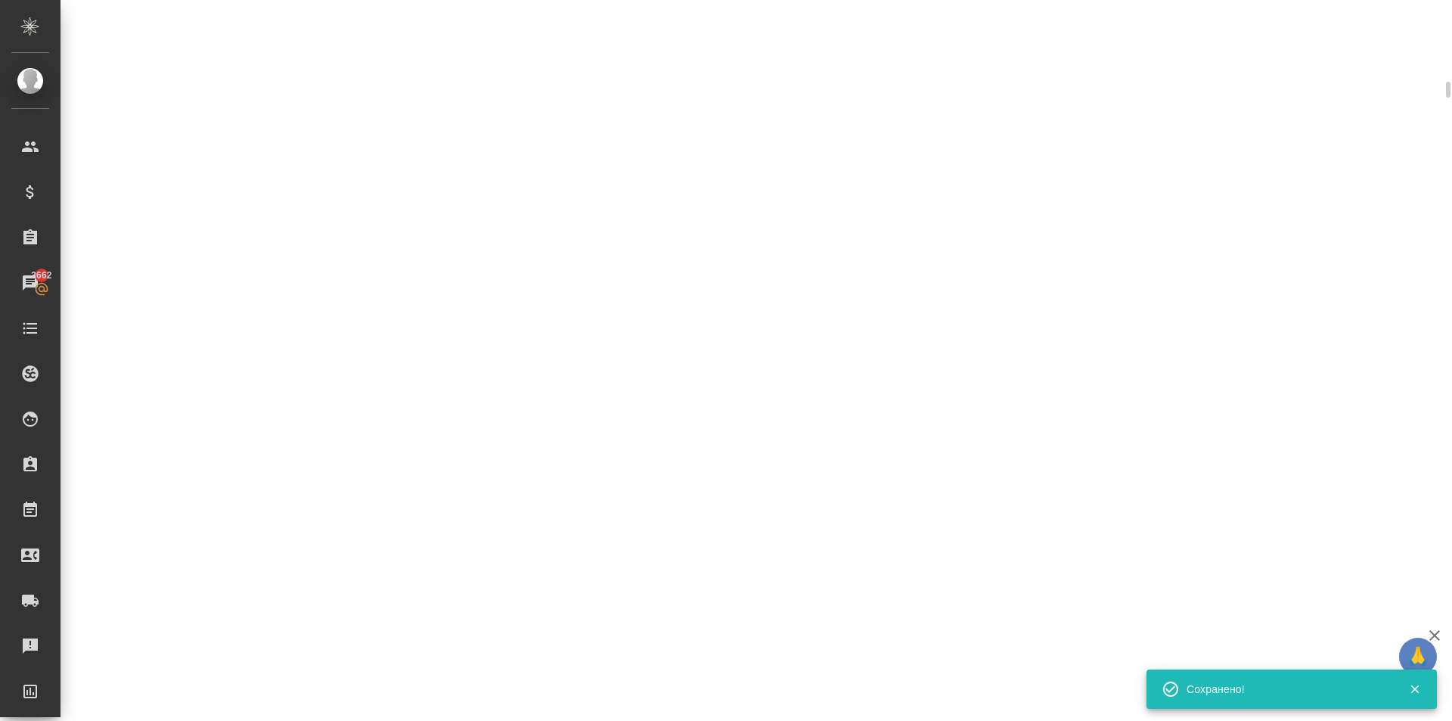
scroll to position [782, 0]
select select "RU"
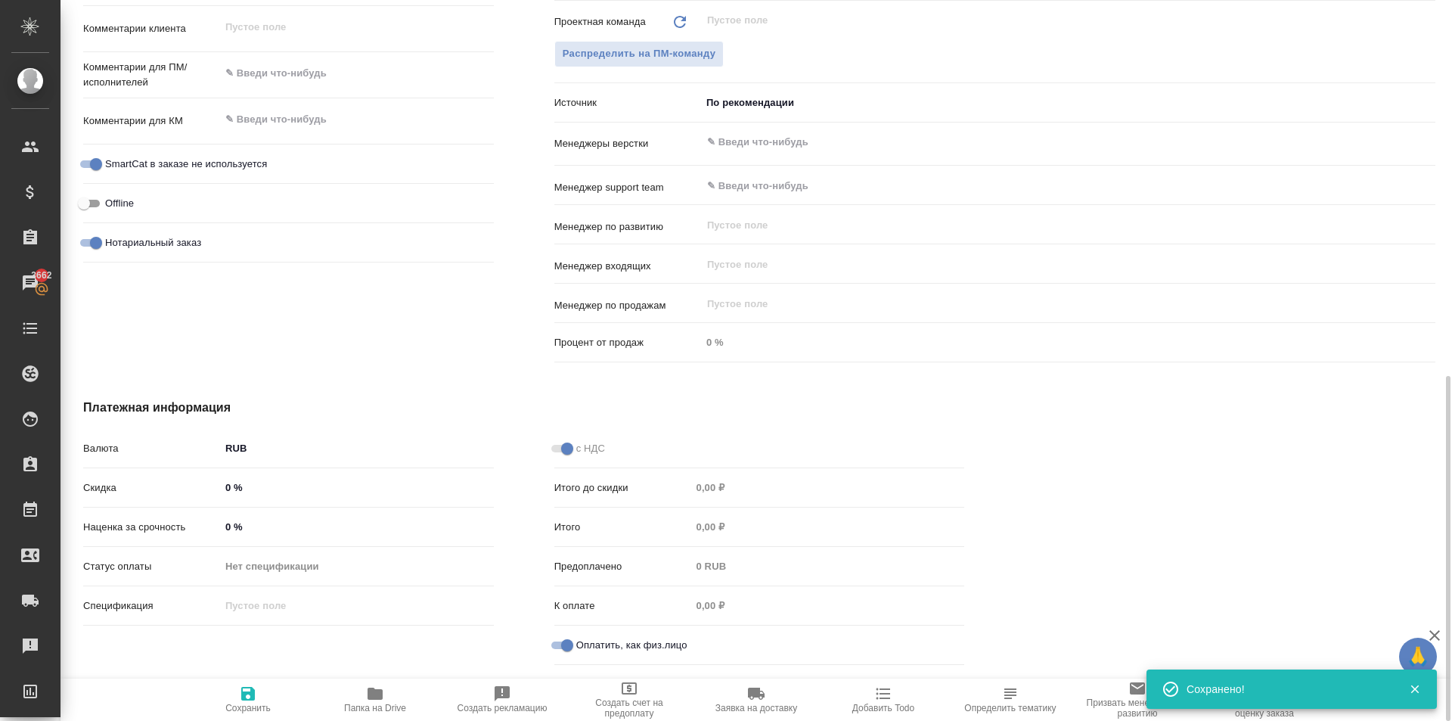
type textarea "x"
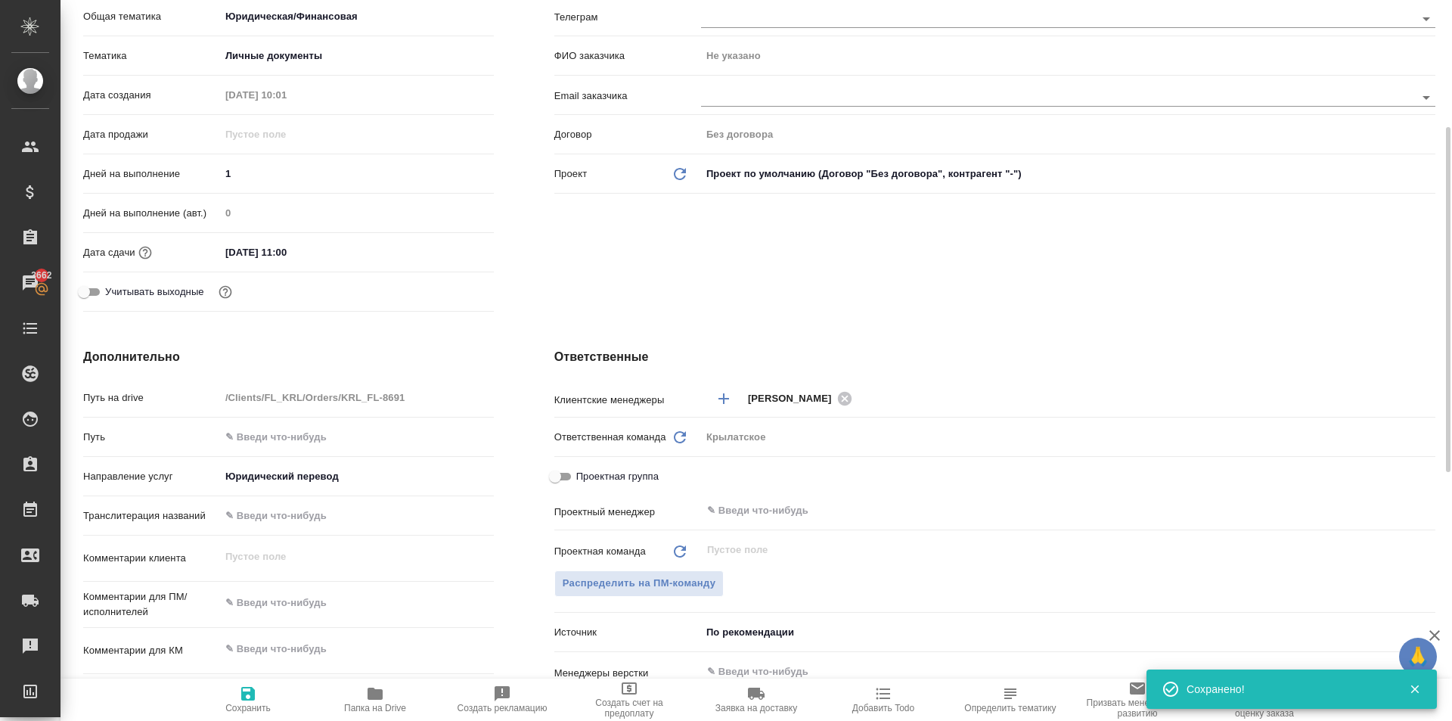
scroll to position [0, 0]
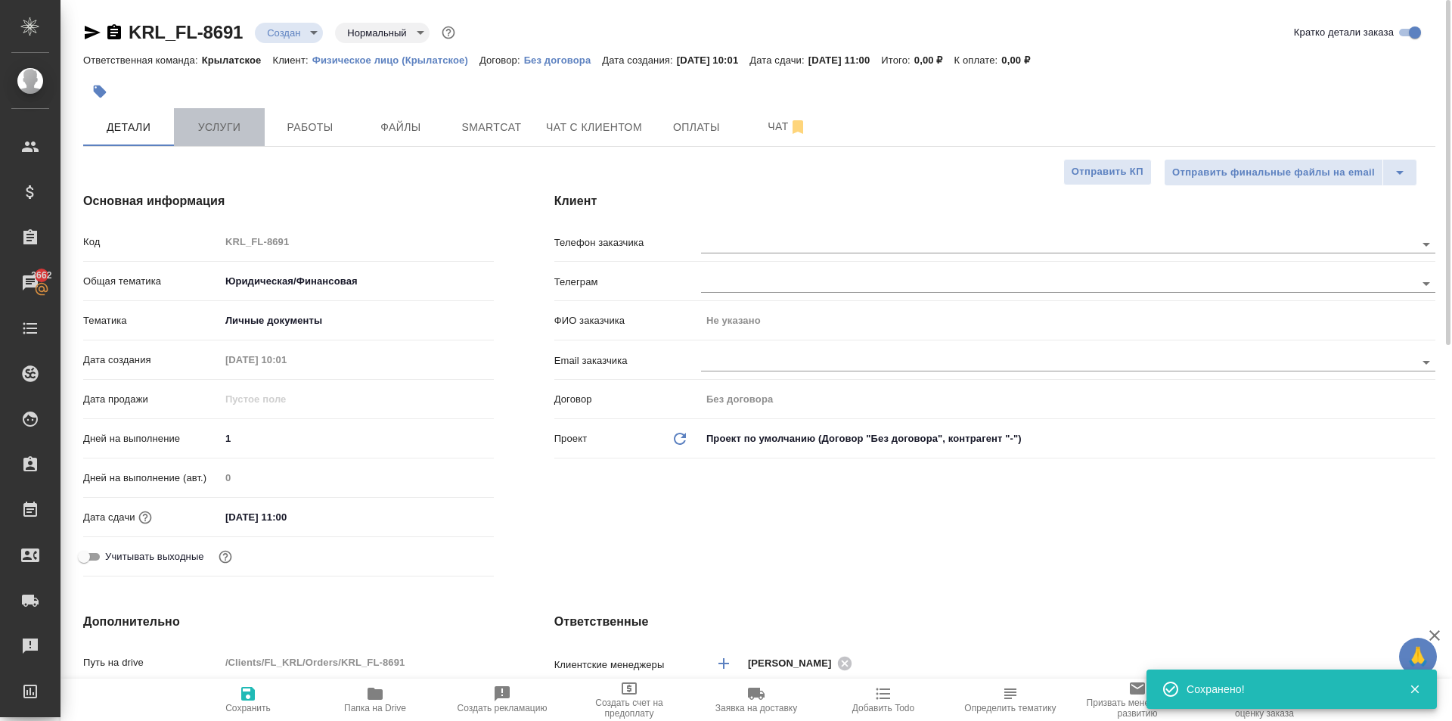
click at [228, 135] on span "Услуги" at bounding box center [219, 127] width 73 height 19
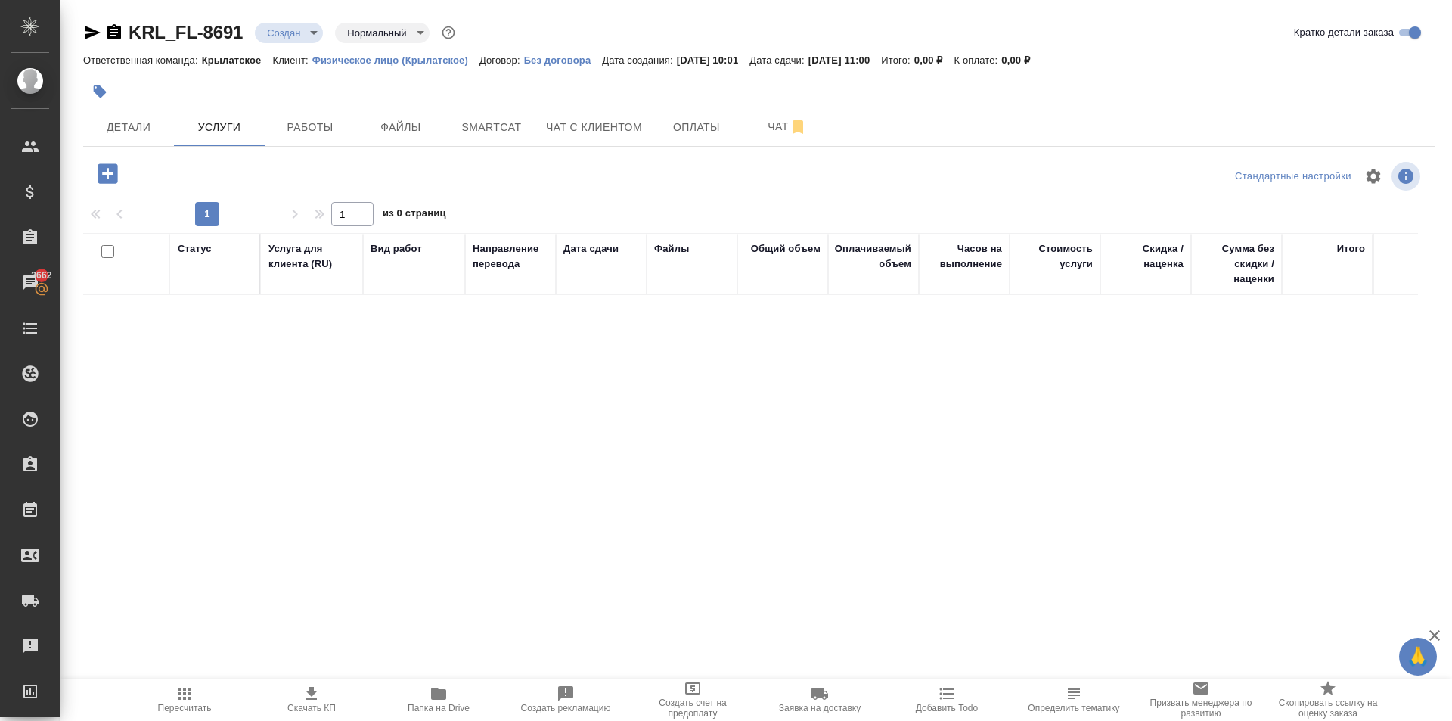
click at [113, 176] on icon "button" at bounding box center [108, 173] width 20 height 20
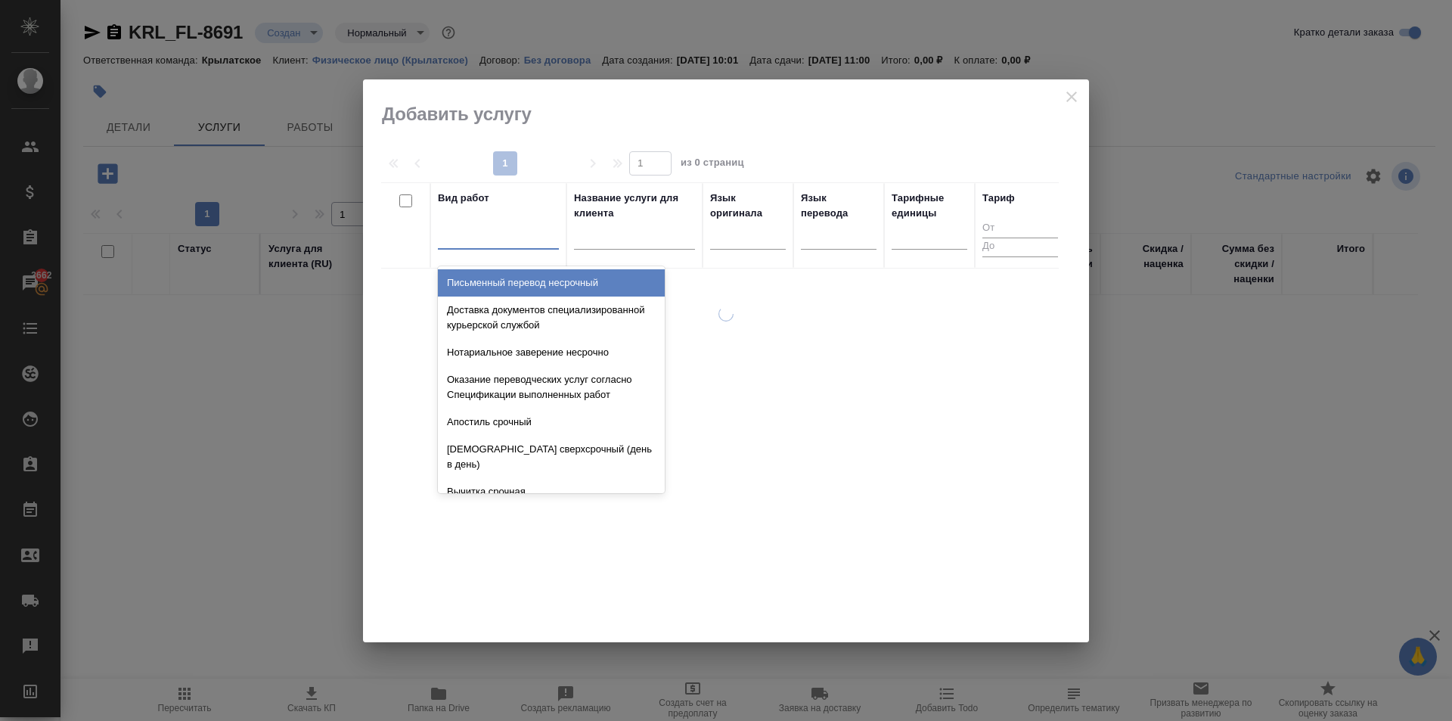
click at [551, 243] on div at bounding box center [498, 234] width 121 height 22
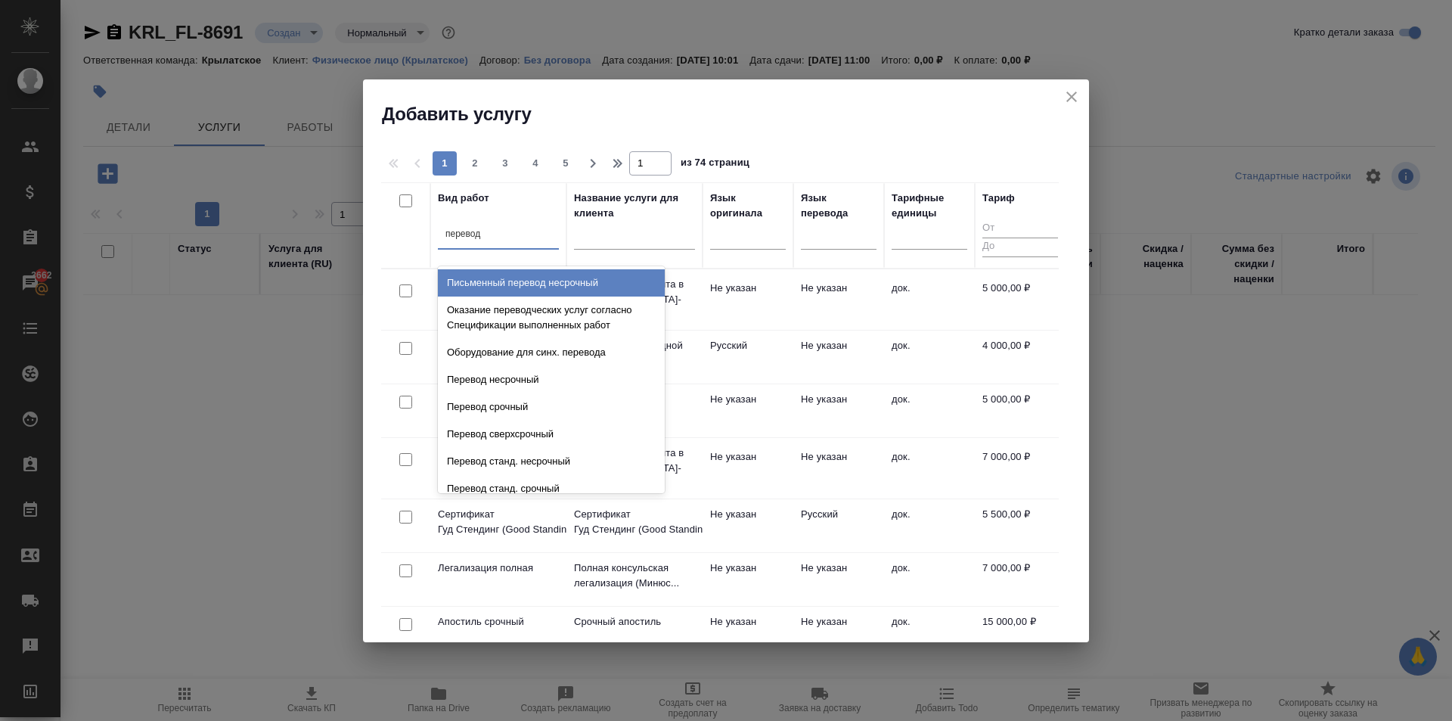
type input "перевод ст"
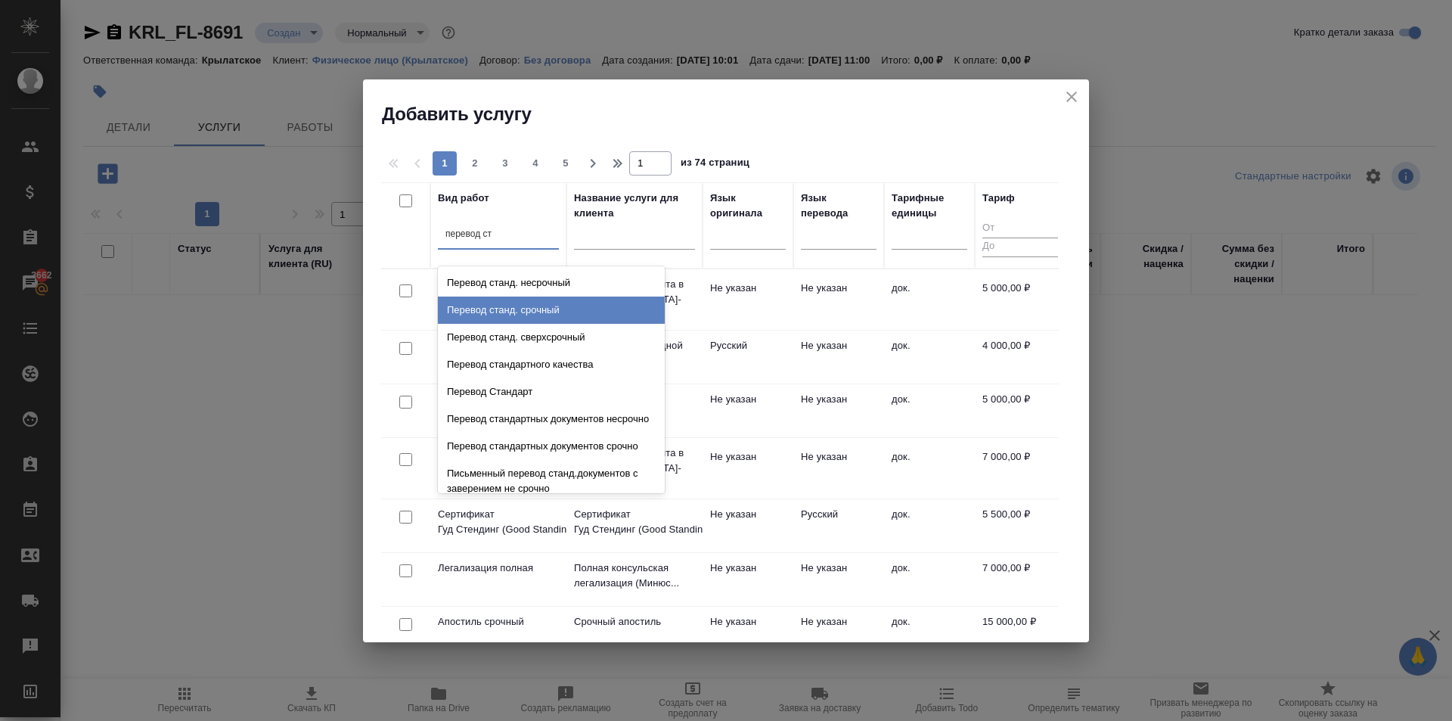
drag, startPoint x: 577, startPoint y: 303, endPoint x: 636, endPoint y: 279, distance: 63.8
click at [576, 303] on div "Перевод станд. срочный" at bounding box center [551, 309] width 227 height 27
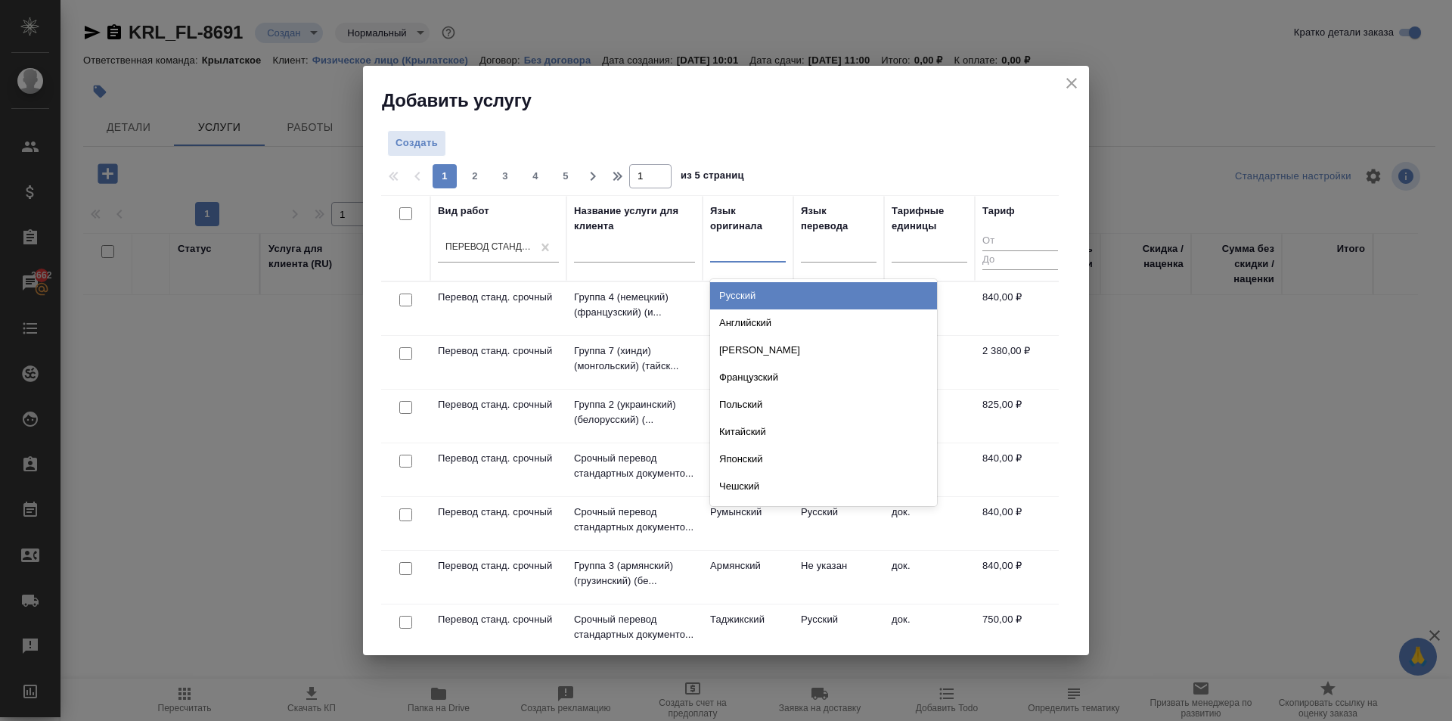
click at [726, 245] on div at bounding box center [748, 247] width 76 height 22
type input "узб"
click at [748, 306] on div "Узбекский" at bounding box center [823, 295] width 227 height 27
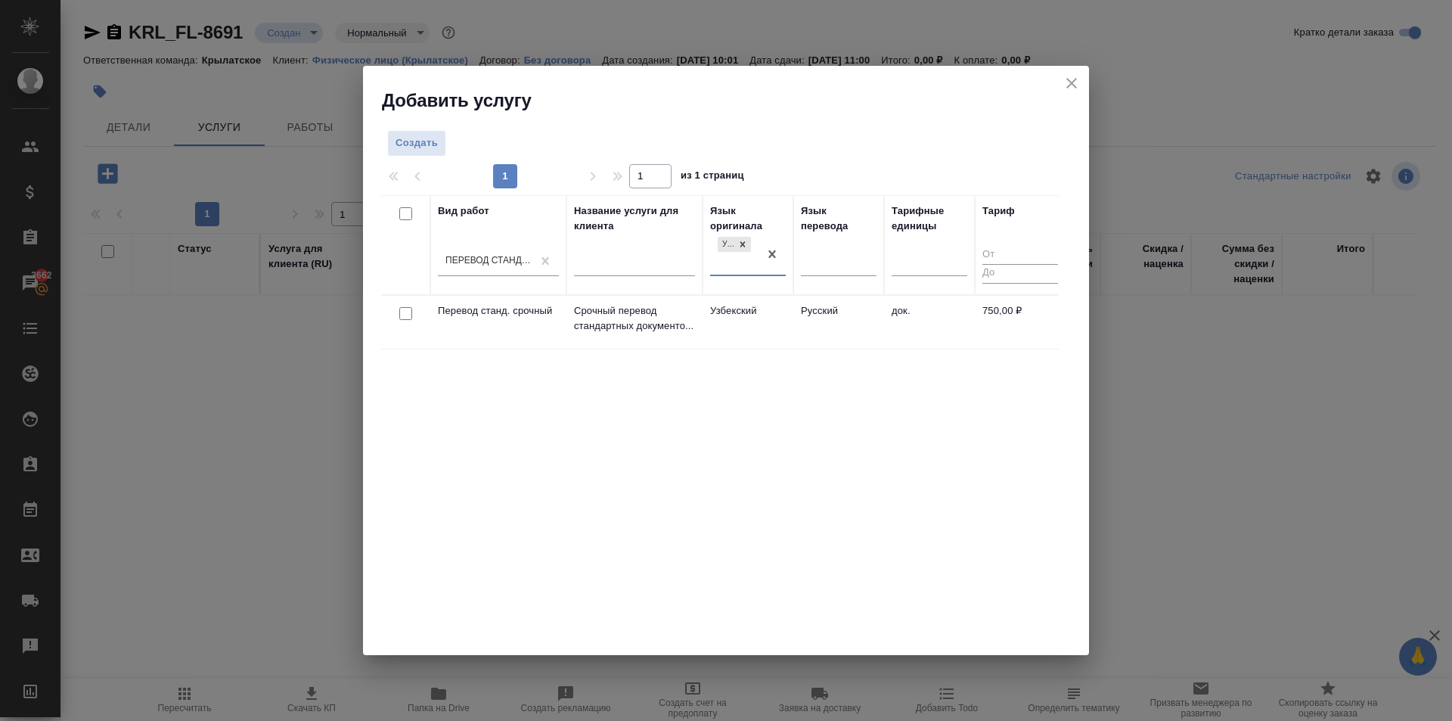
click at [749, 315] on td "Узбекский" at bounding box center [748, 322] width 91 height 53
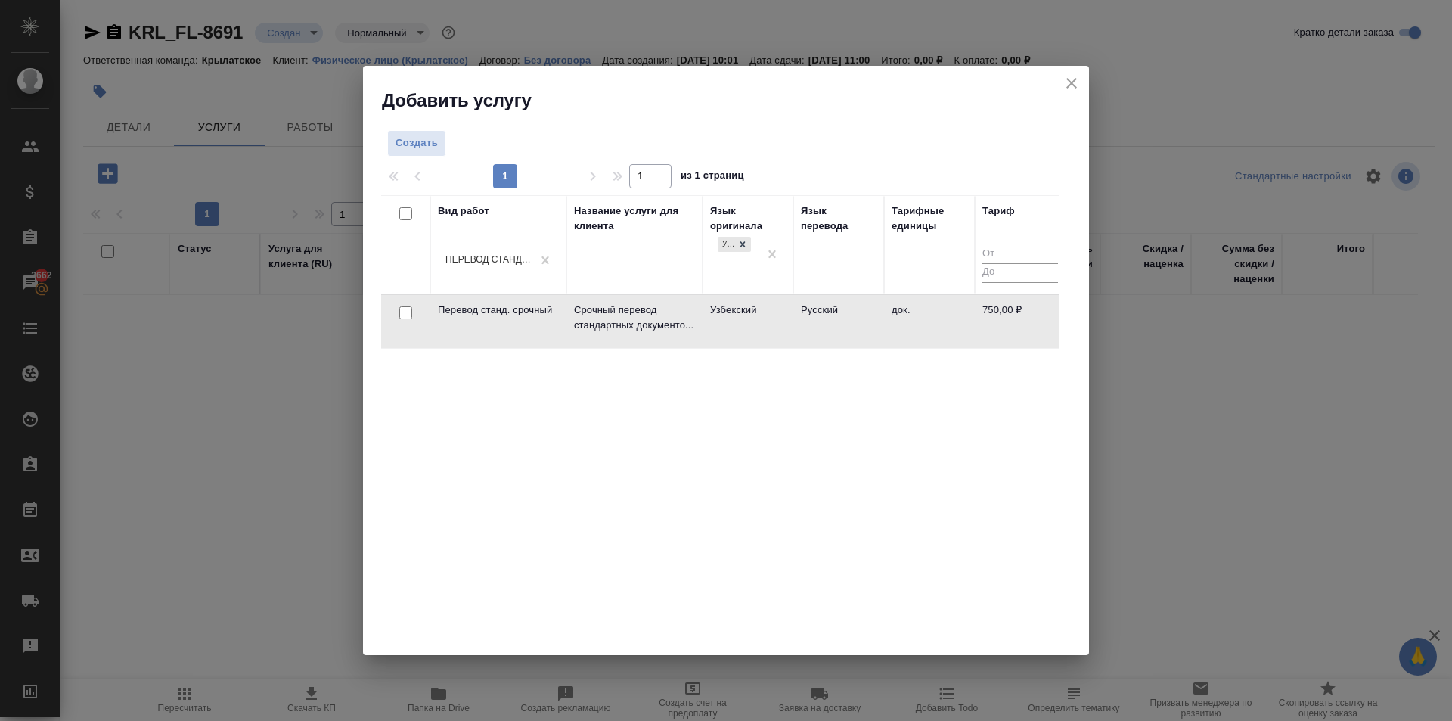
click at [749, 315] on td "Узбекский" at bounding box center [748, 321] width 91 height 53
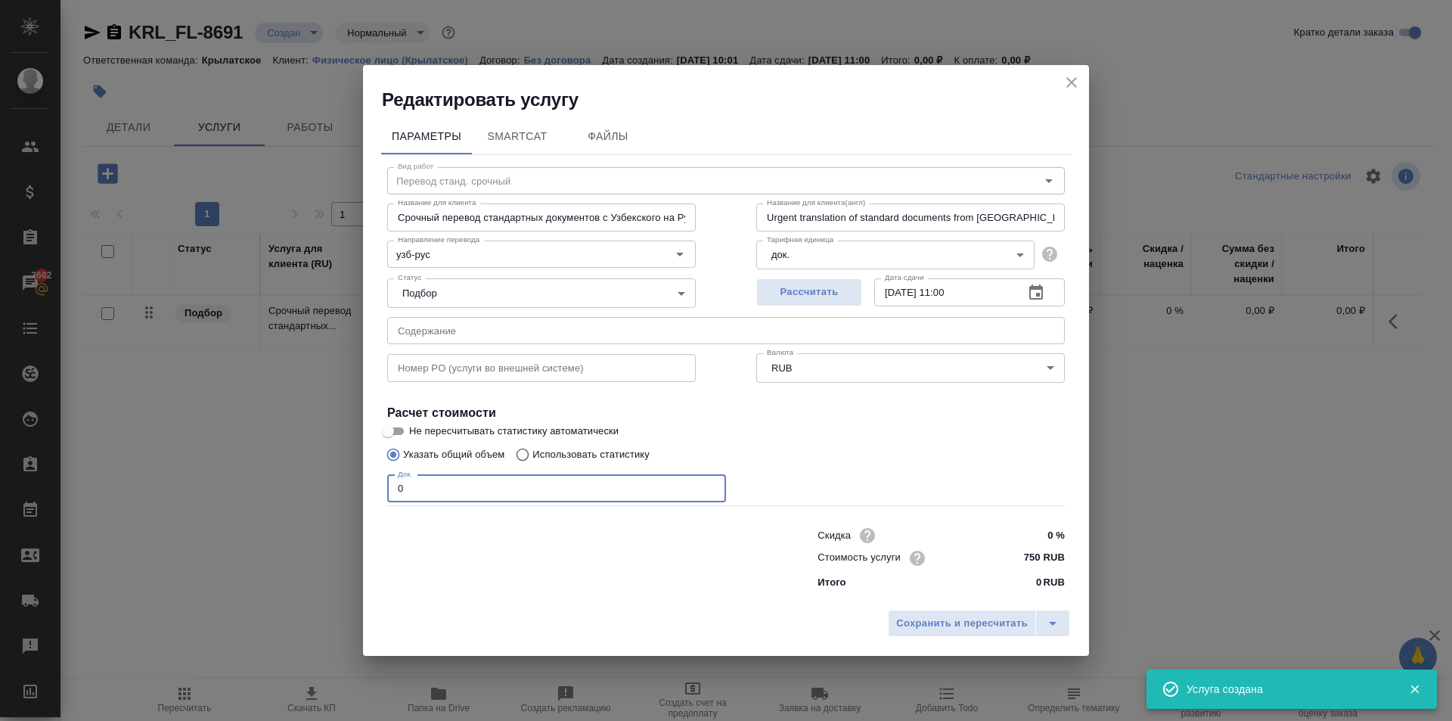
drag, startPoint x: 419, startPoint y: 489, endPoint x: 370, endPoint y: 493, distance: 49.4
click at [370, 493] on div "Параметры SmartCat Файлы Вид работ Перевод станд. срочный Вид работ Название дл…" at bounding box center [726, 357] width 726 height 490
type input "1"
click at [991, 619] on span "Сохранить и пересчитать" at bounding box center [962, 623] width 132 height 17
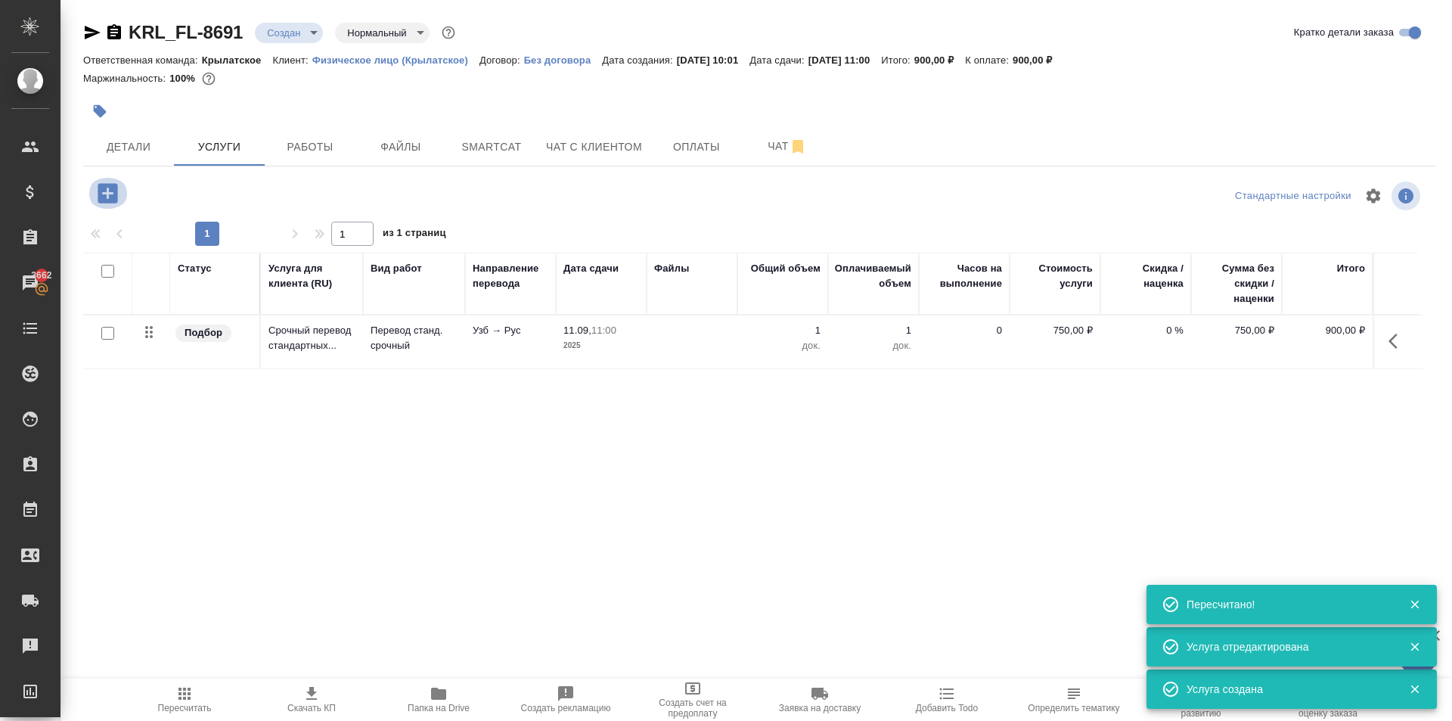
click at [107, 191] on icon "button" at bounding box center [108, 193] width 26 height 26
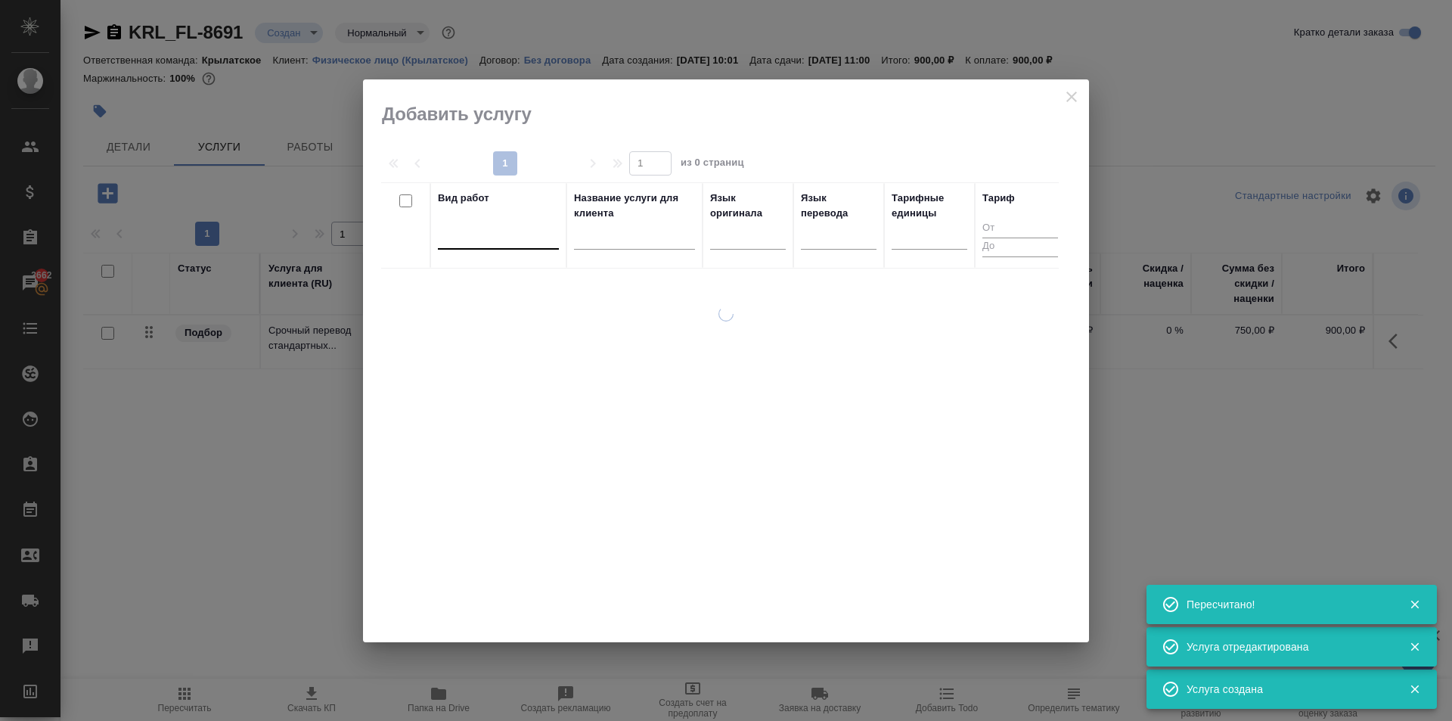
click at [525, 231] on div at bounding box center [498, 234] width 121 height 22
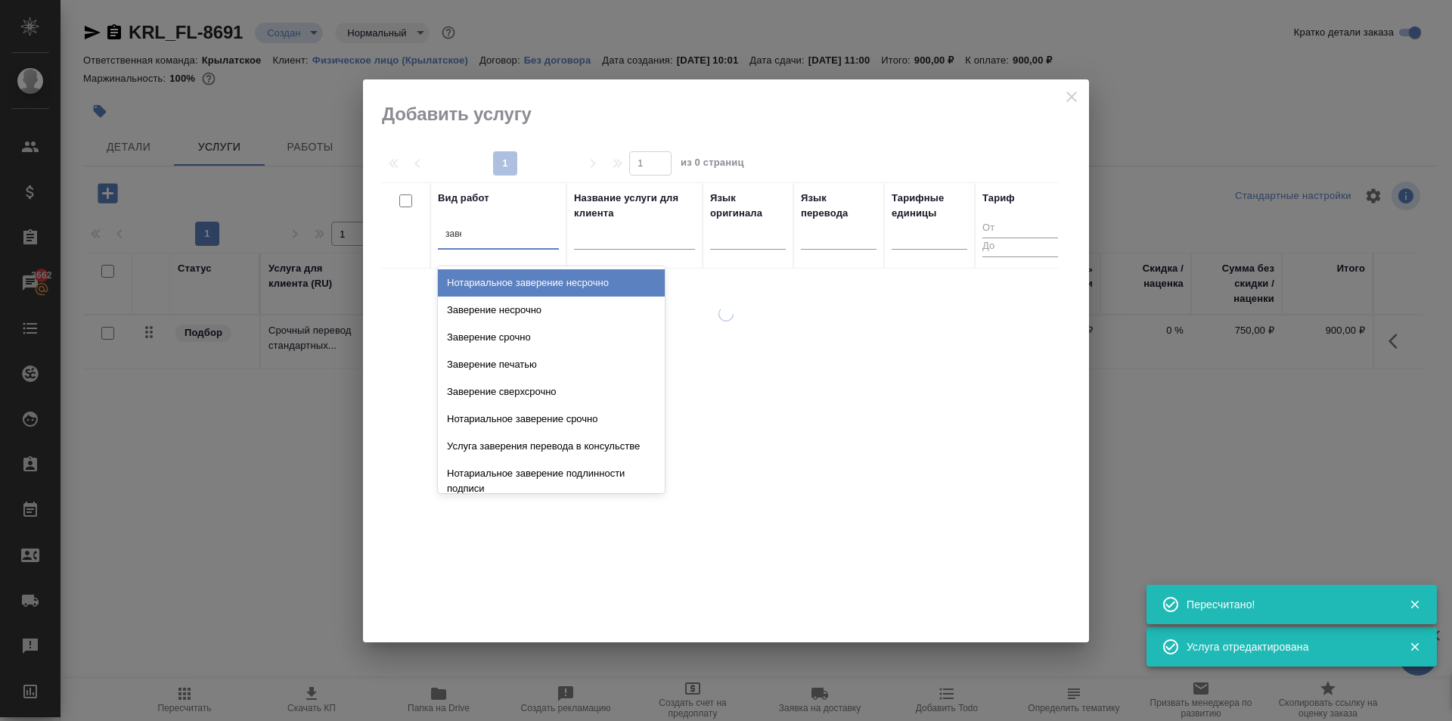
type input "завер"
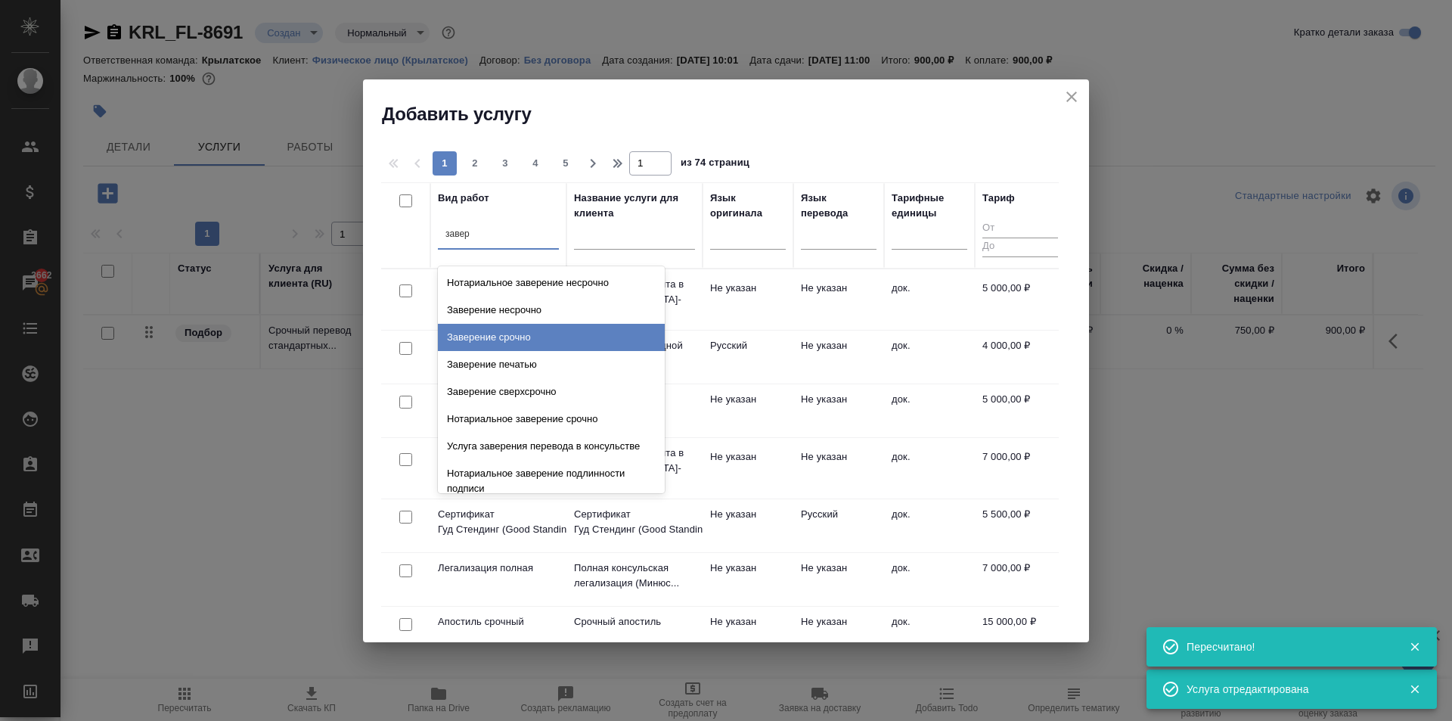
click at [591, 341] on div "Заверение срочно" at bounding box center [551, 337] width 227 height 27
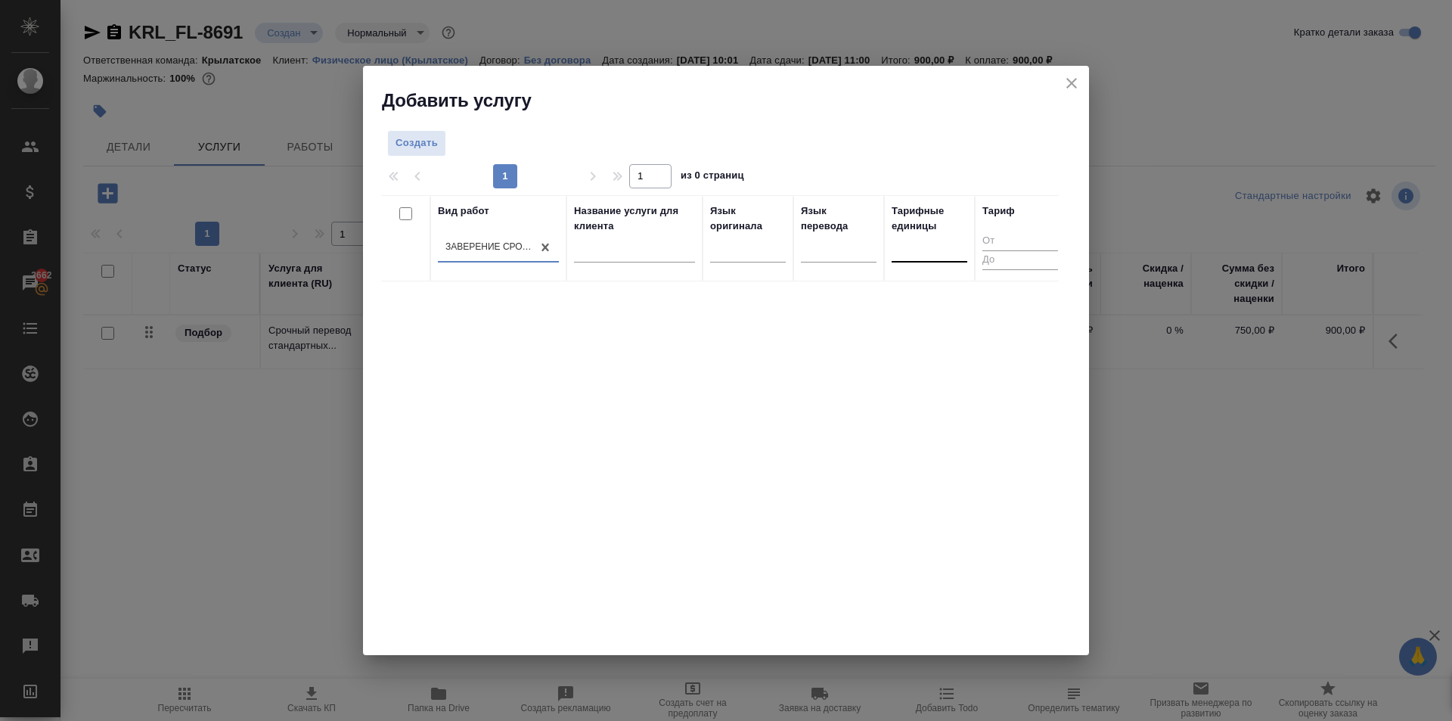
click at [951, 247] on div at bounding box center [930, 247] width 76 height 22
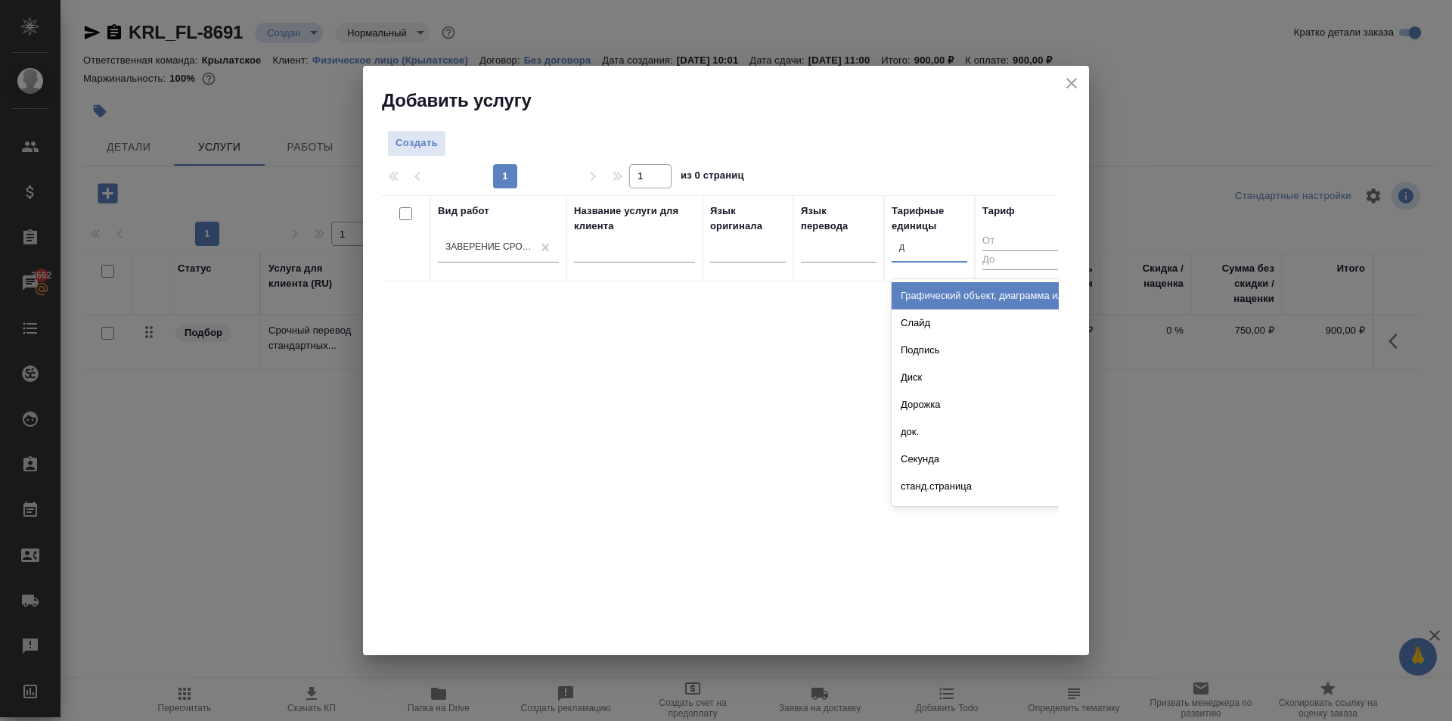
type input "до"
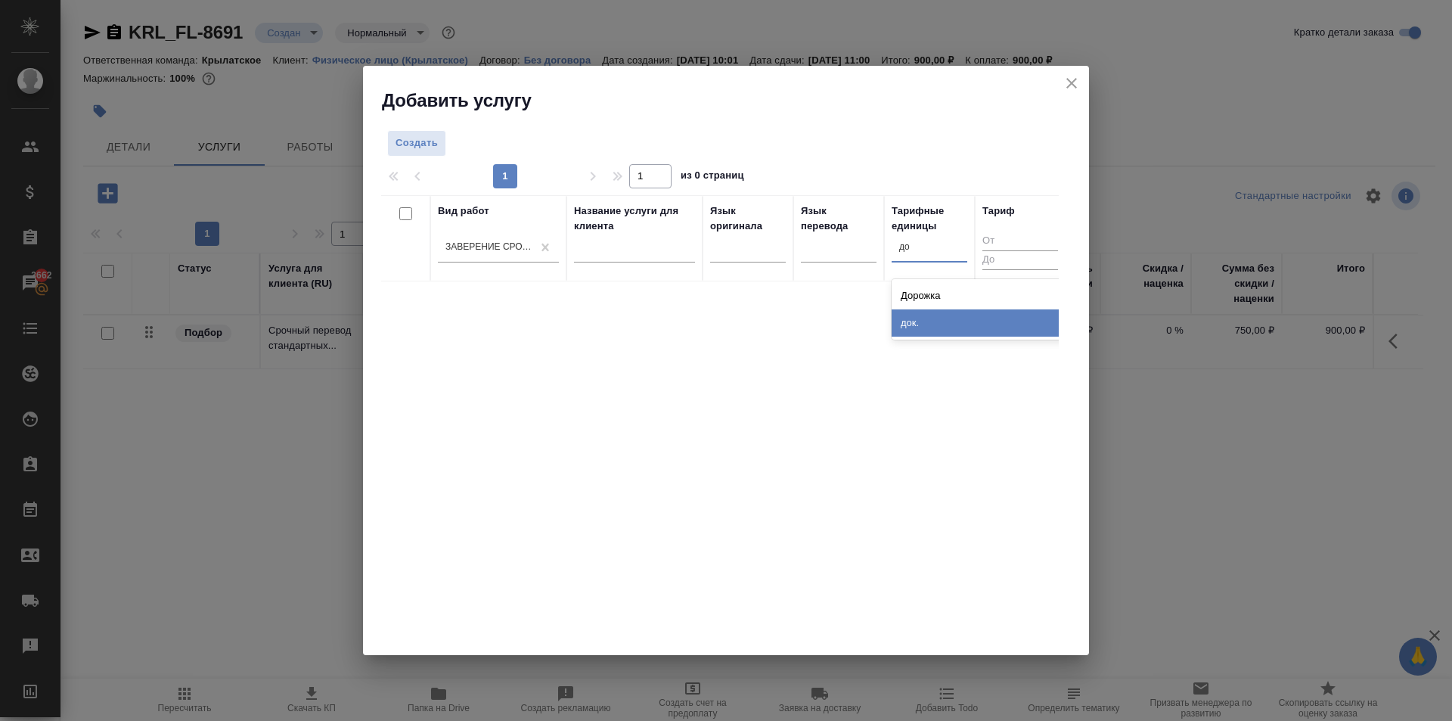
drag, startPoint x: 916, startPoint y: 330, endPoint x: 674, endPoint y: 272, distance: 248.9
click at [915, 330] on div "док." at bounding box center [1005, 322] width 227 height 27
click at [433, 150] on span "Создать" at bounding box center [417, 143] width 42 height 17
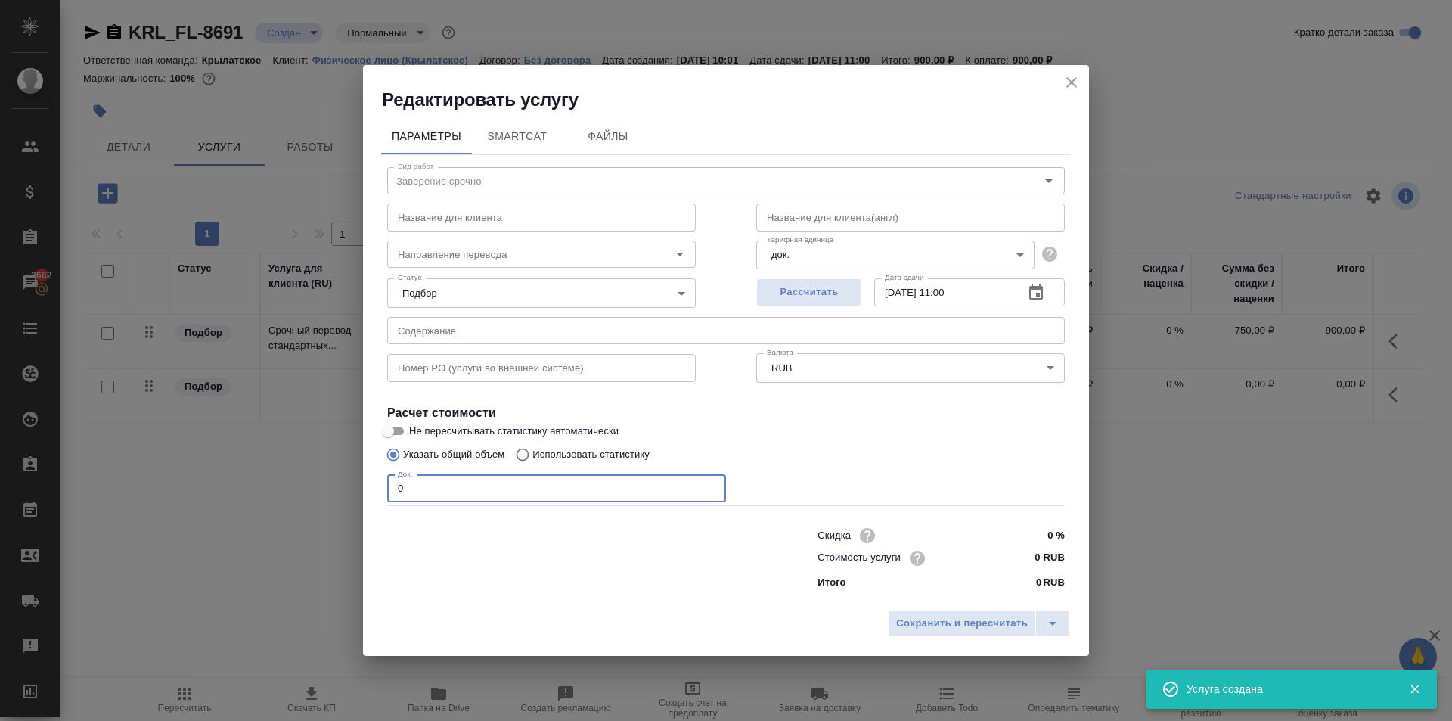
drag, startPoint x: 419, startPoint y: 480, endPoint x: 356, endPoint y: 473, distance: 63.1
click at [356, 473] on div "Редактировать услугу Параметры SmartCat Файлы Вид работ Заверение срочно Вид ра…" at bounding box center [726, 360] width 1452 height 721
type input "1"
click at [1024, 551] on input "0 RUB" at bounding box center [1036, 558] width 57 height 22
type input "1100 RUB"
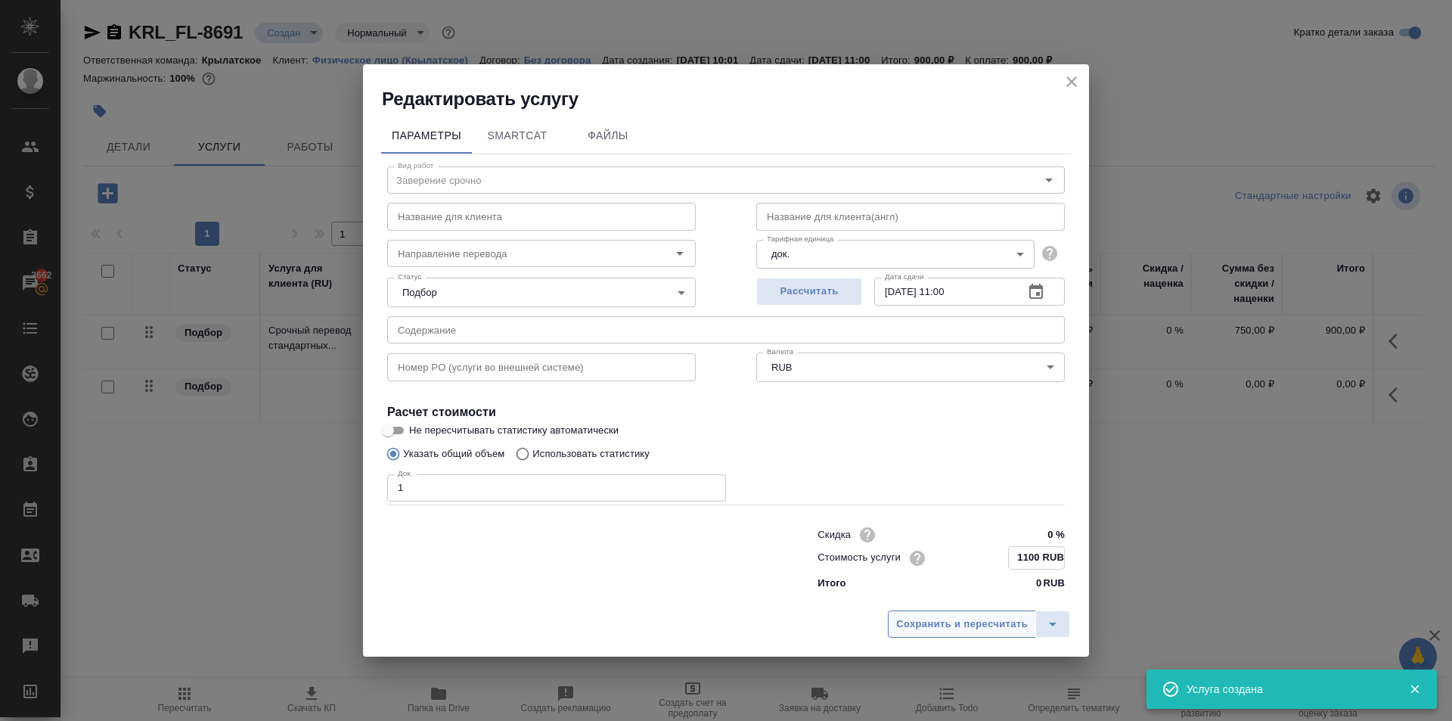
click at [954, 614] on button "Сохранить и пересчитать" at bounding box center [962, 623] width 148 height 27
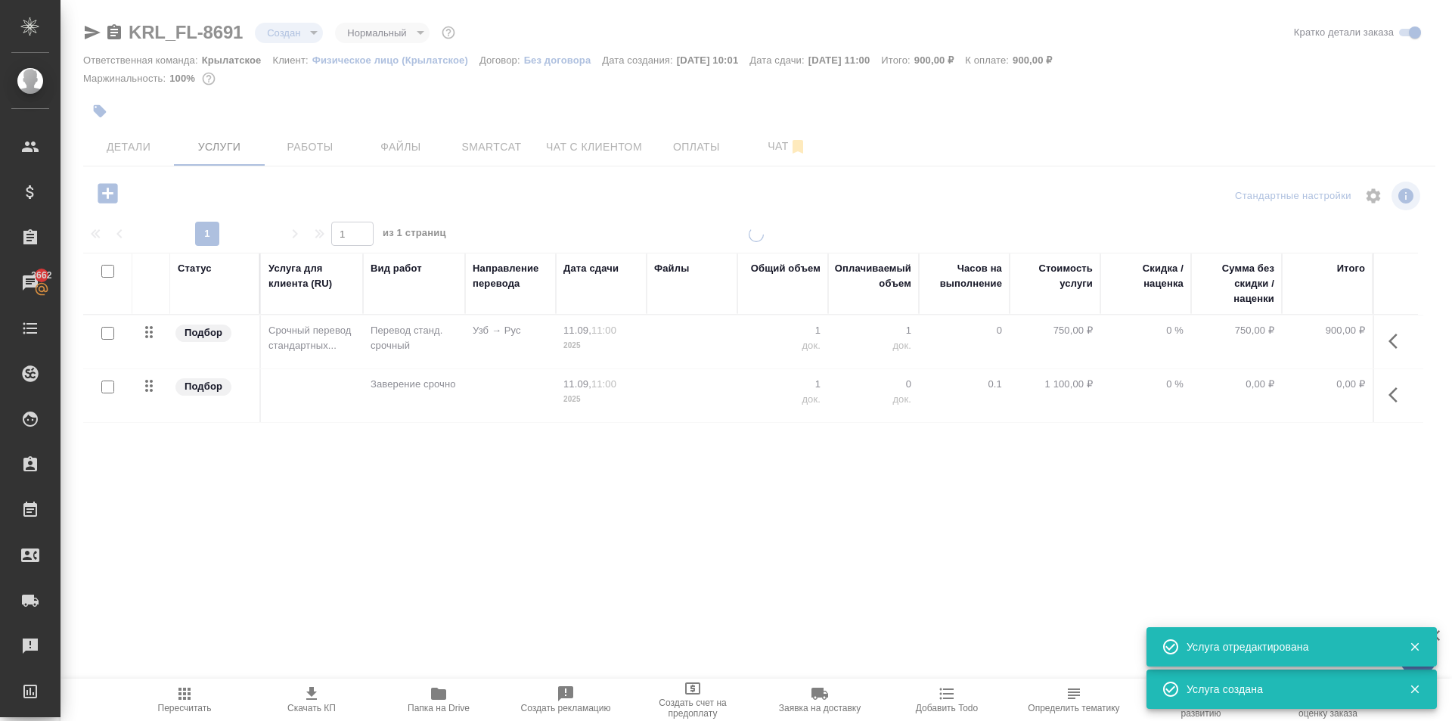
type input "urgent"
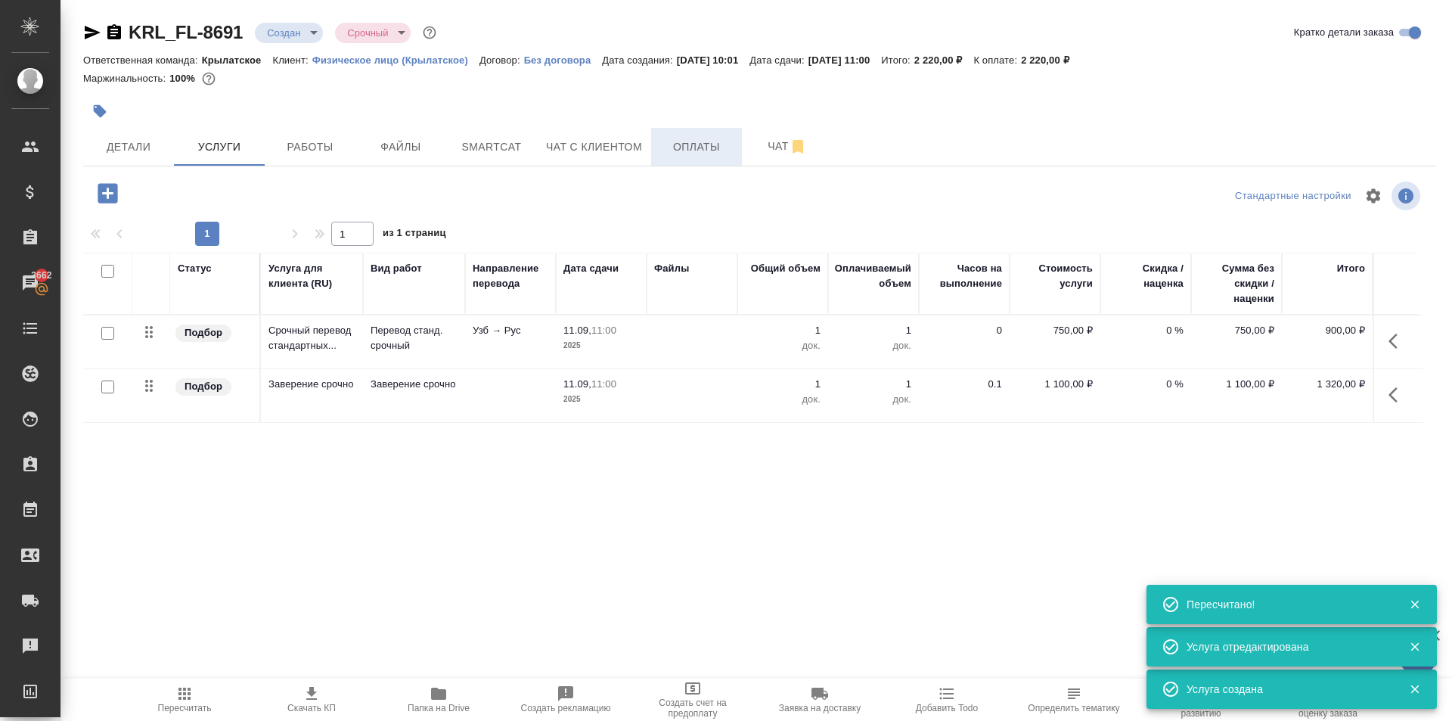
click at [716, 150] on span "Оплаты" at bounding box center [696, 147] width 73 height 19
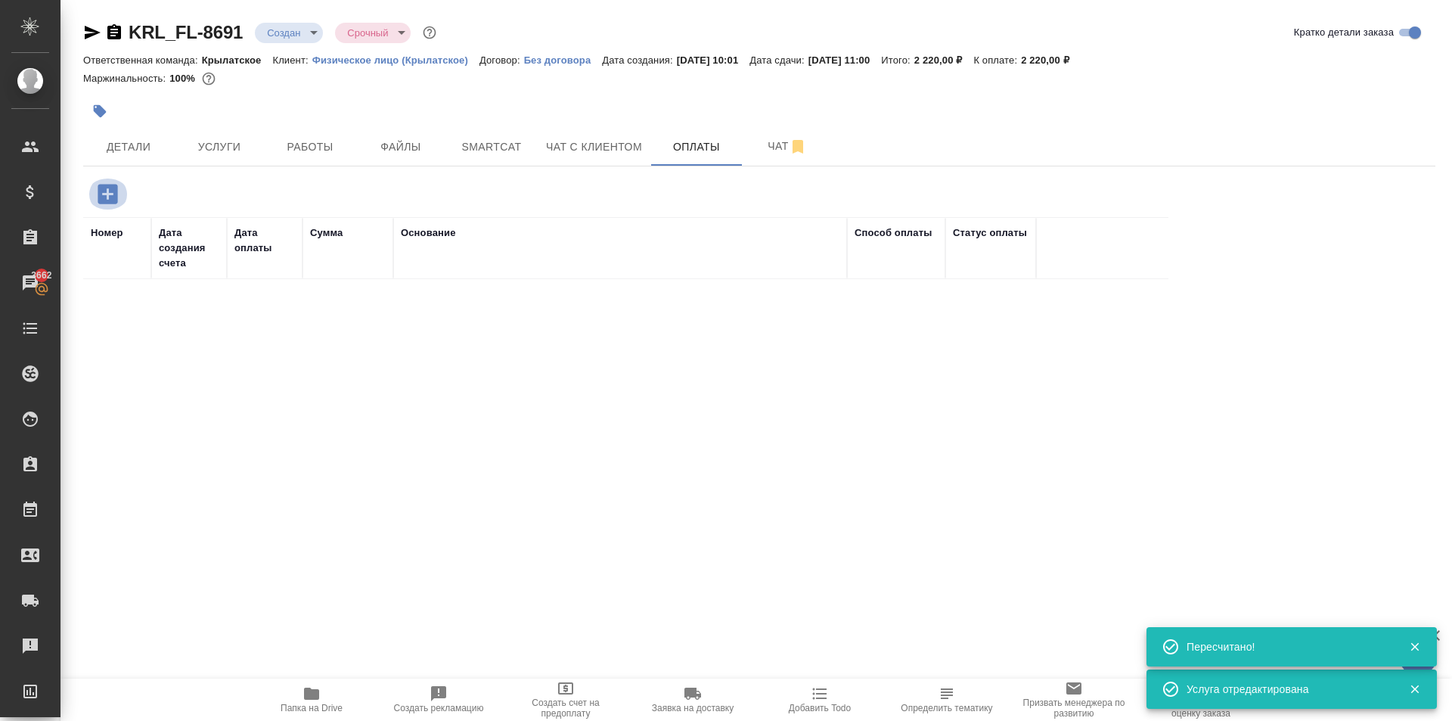
click at [101, 188] on icon "button" at bounding box center [108, 194] width 20 height 20
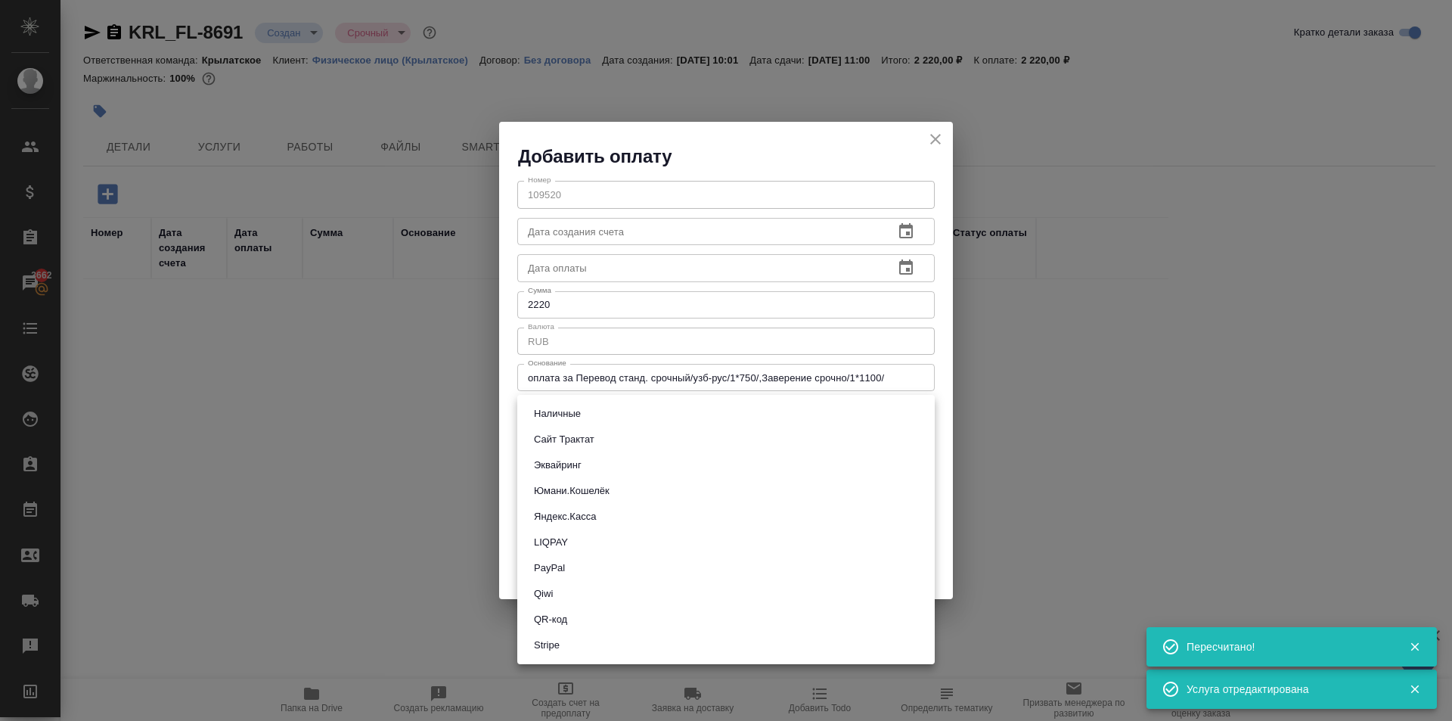
click at [563, 422] on body "🙏 .cls-1 fill:#fff; AWATERA Kasymov Timur Клиенты Спецификации Заказы 3662 Чаты…" at bounding box center [726, 360] width 1452 height 721
click at [566, 469] on button "Эквайринг" at bounding box center [557, 465] width 57 height 17
type input "acquiring"
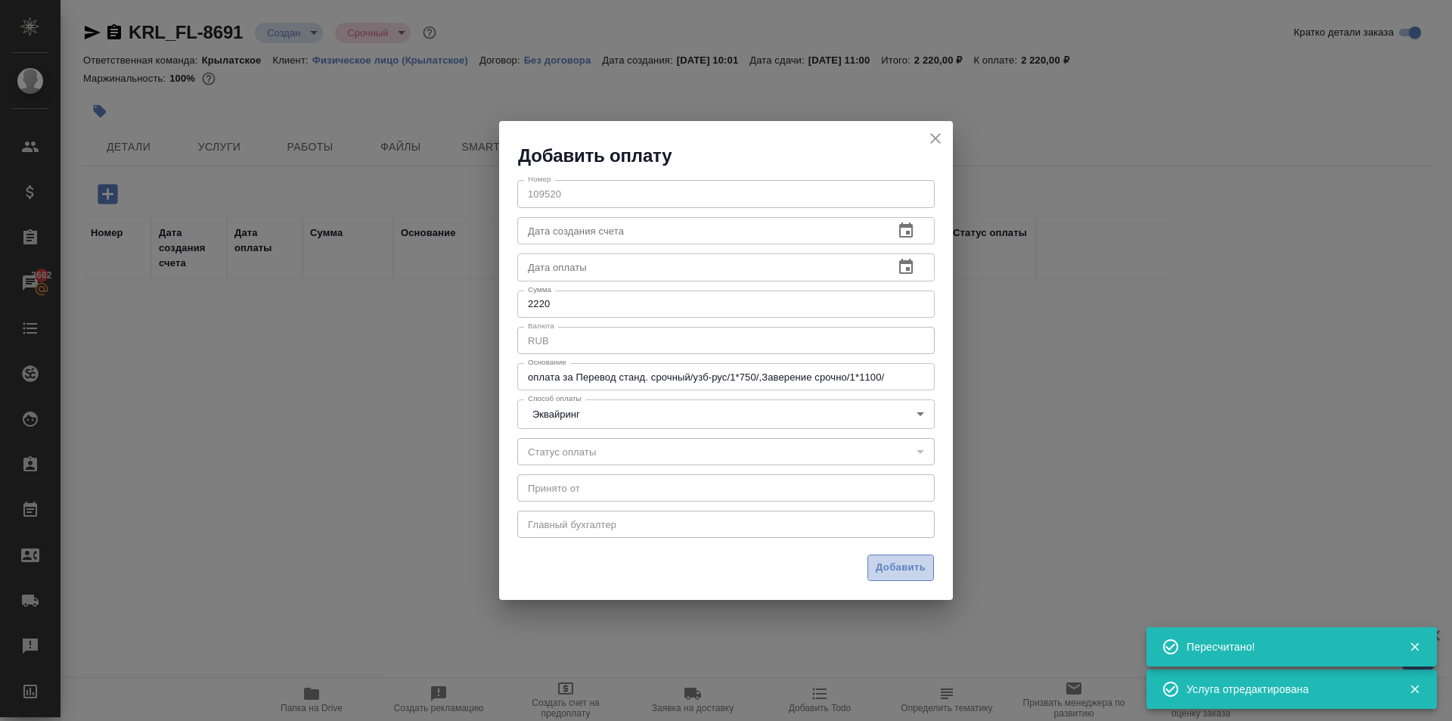
click at [897, 570] on span "Добавить" at bounding box center [901, 567] width 50 height 17
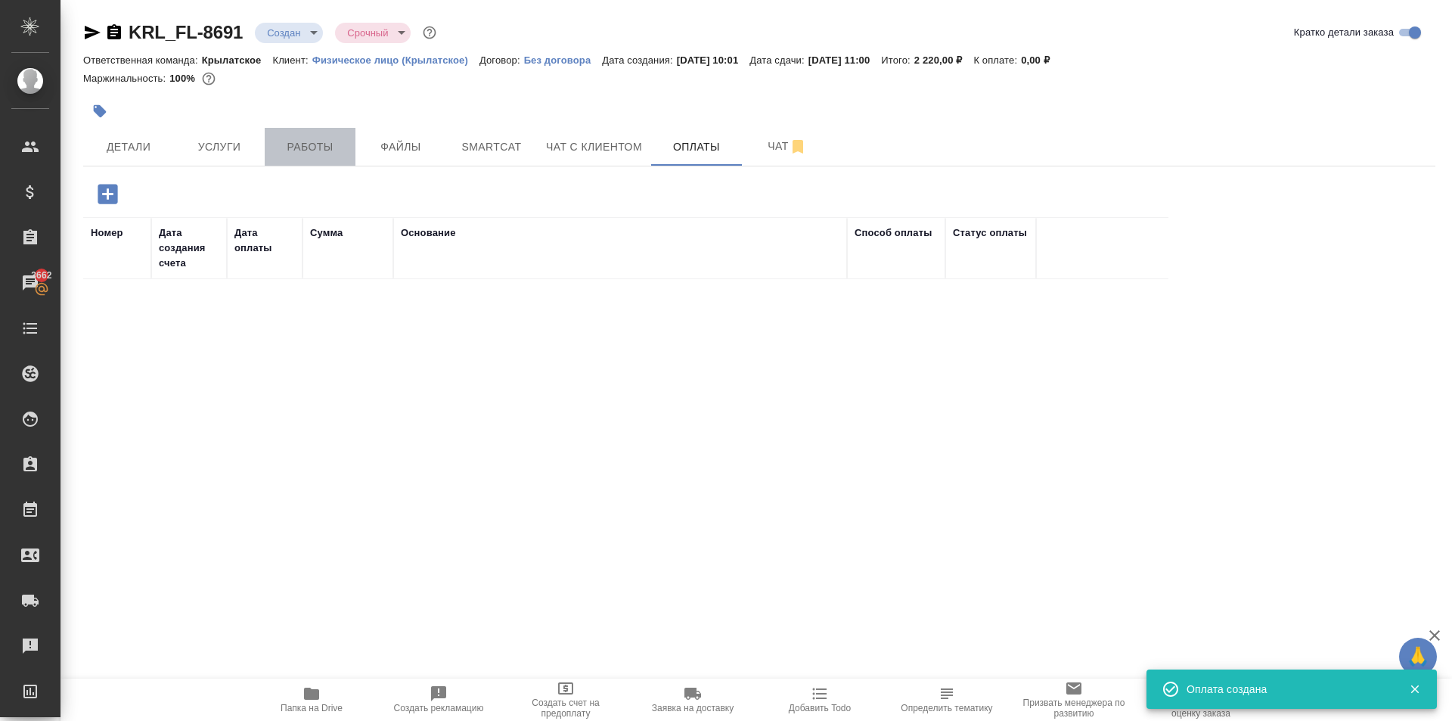
click at [340, 147] on span "Работы" at bounding box center [310, 147] width 73 height 19
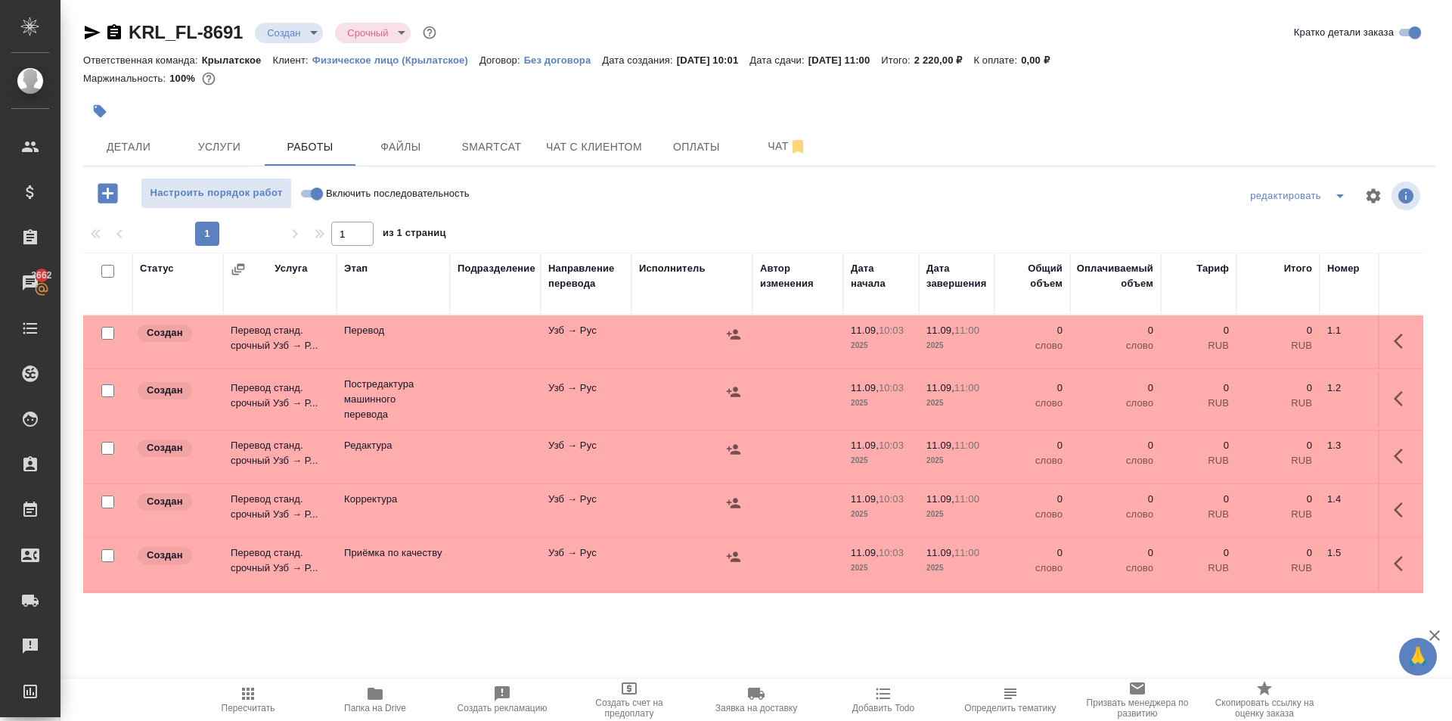
drag, startPoint x: 340, startPoint y: 147, endPoint x: 933, endPoint y: 169, distance: 594.1
click at [933, 169] on div "KRL_FL-8691 Создан new Срочный urgent Кратко детали заказа Ответственная команд…" at bounding box center [759, 315] width 1369 height 631
click at [312, 195] on input "Включить последовательность" at bounding box center [317, 194] width 54 height 18
checkbox input "true"
click at [110, 273] on input "checkbox" at bounding box center [107, 271] width 13 height 13
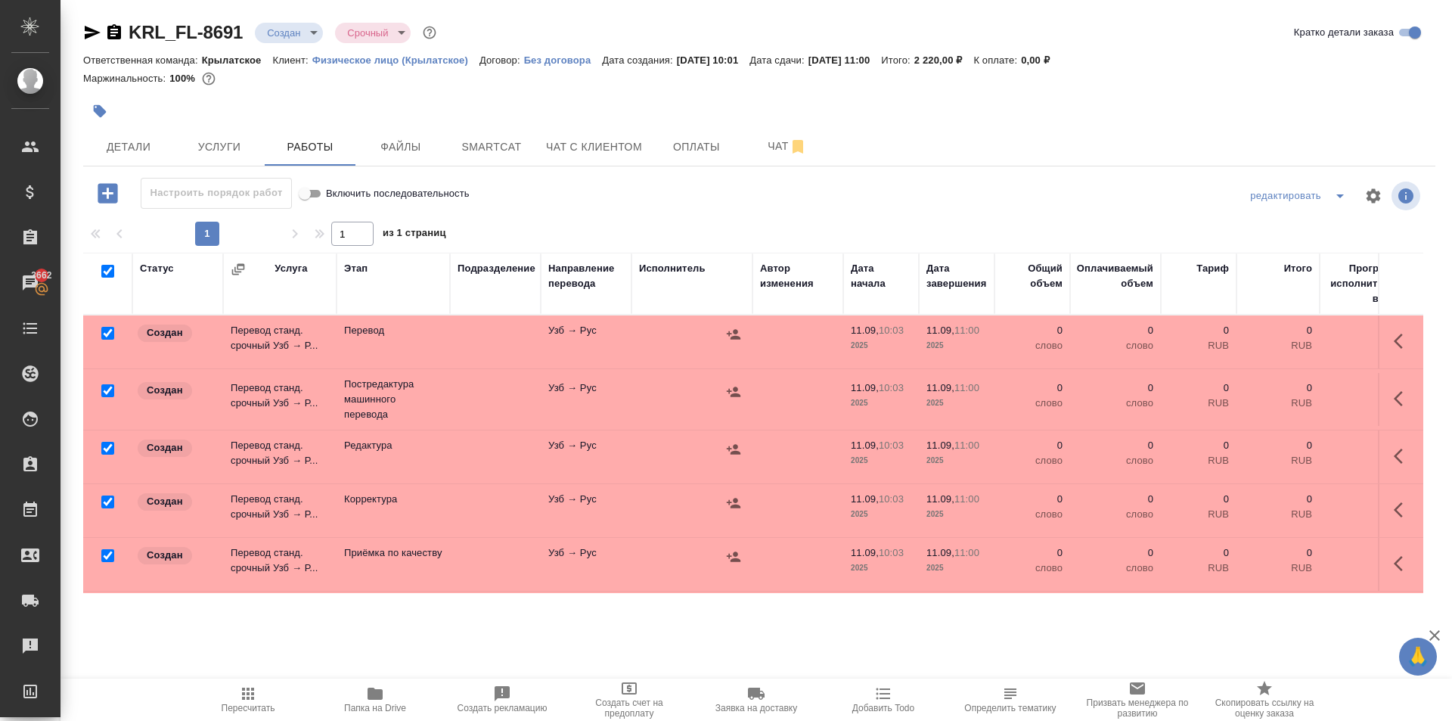
checkbox input "true"
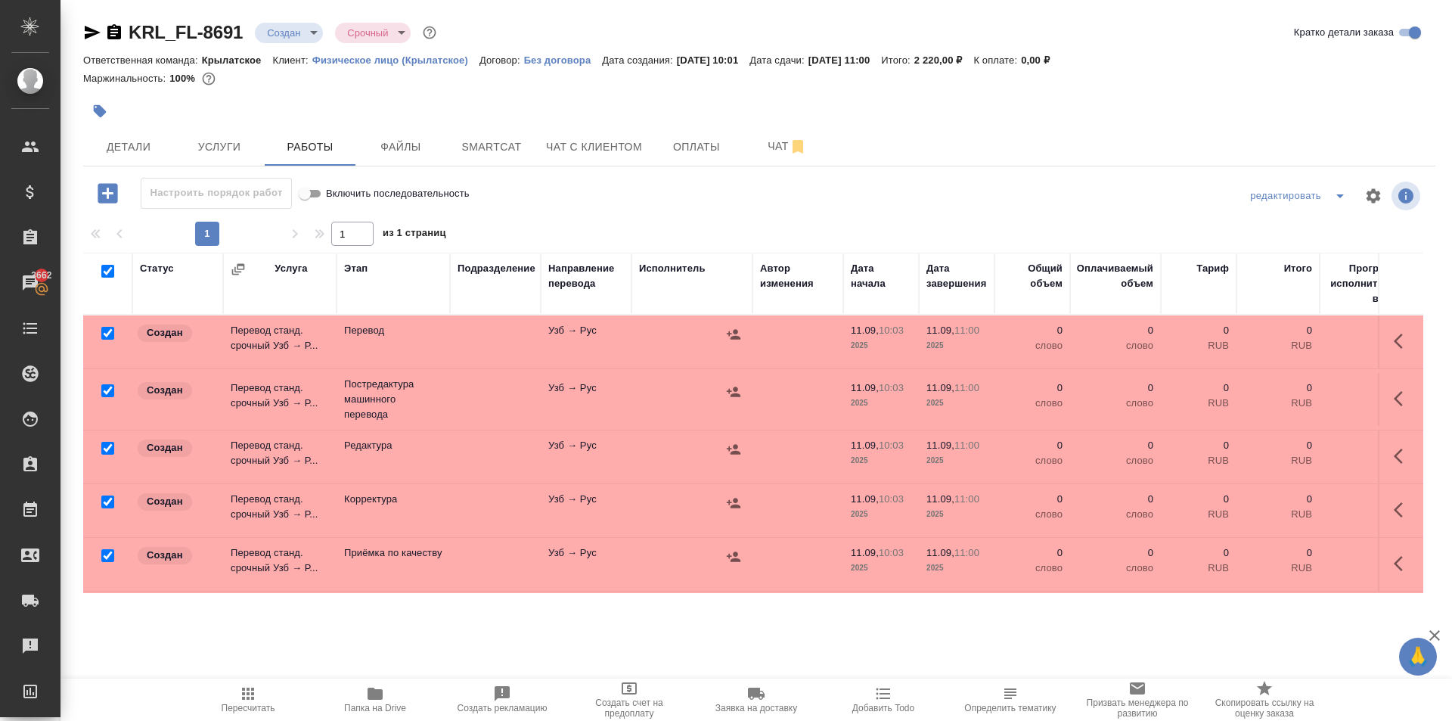
checkbox input "true"
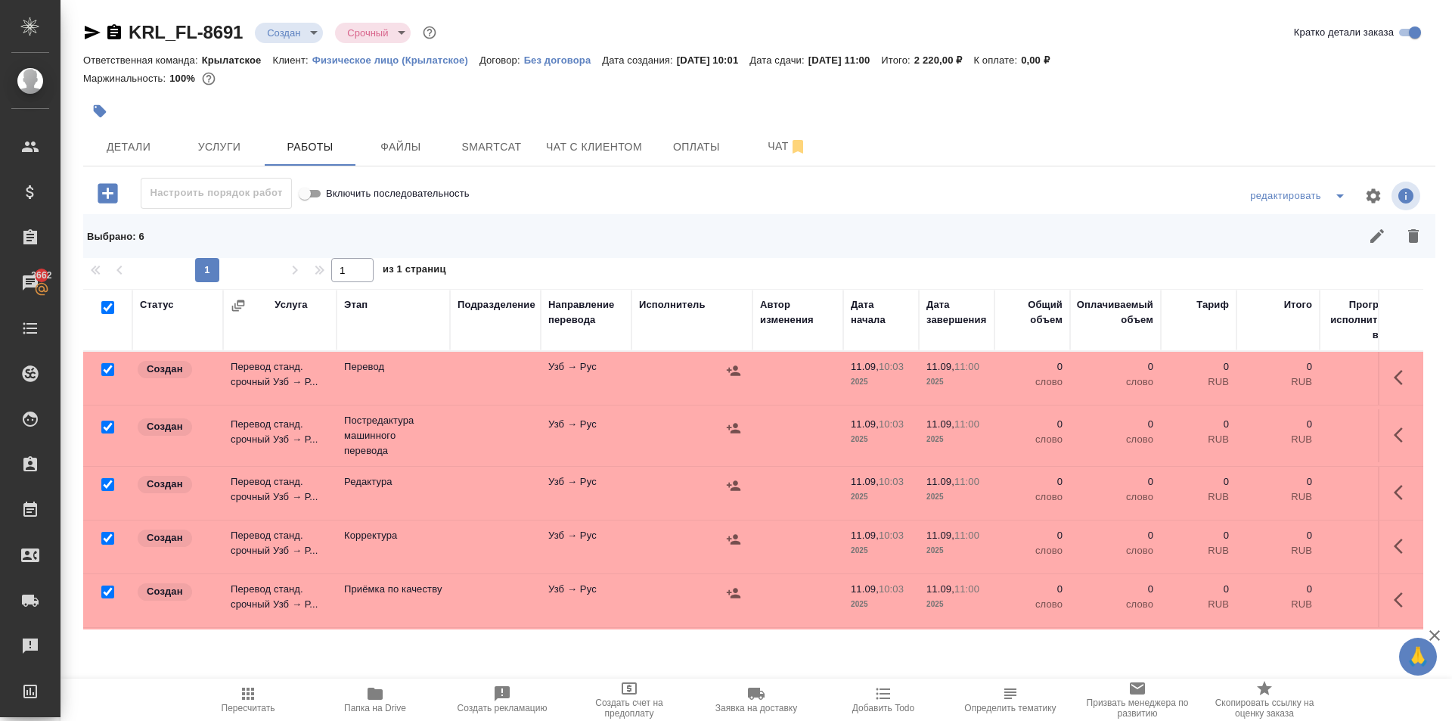
click at [108, 372] on input "checkbox" at bounding box center [107, 369] width 13 height 13
checkbox input "false"
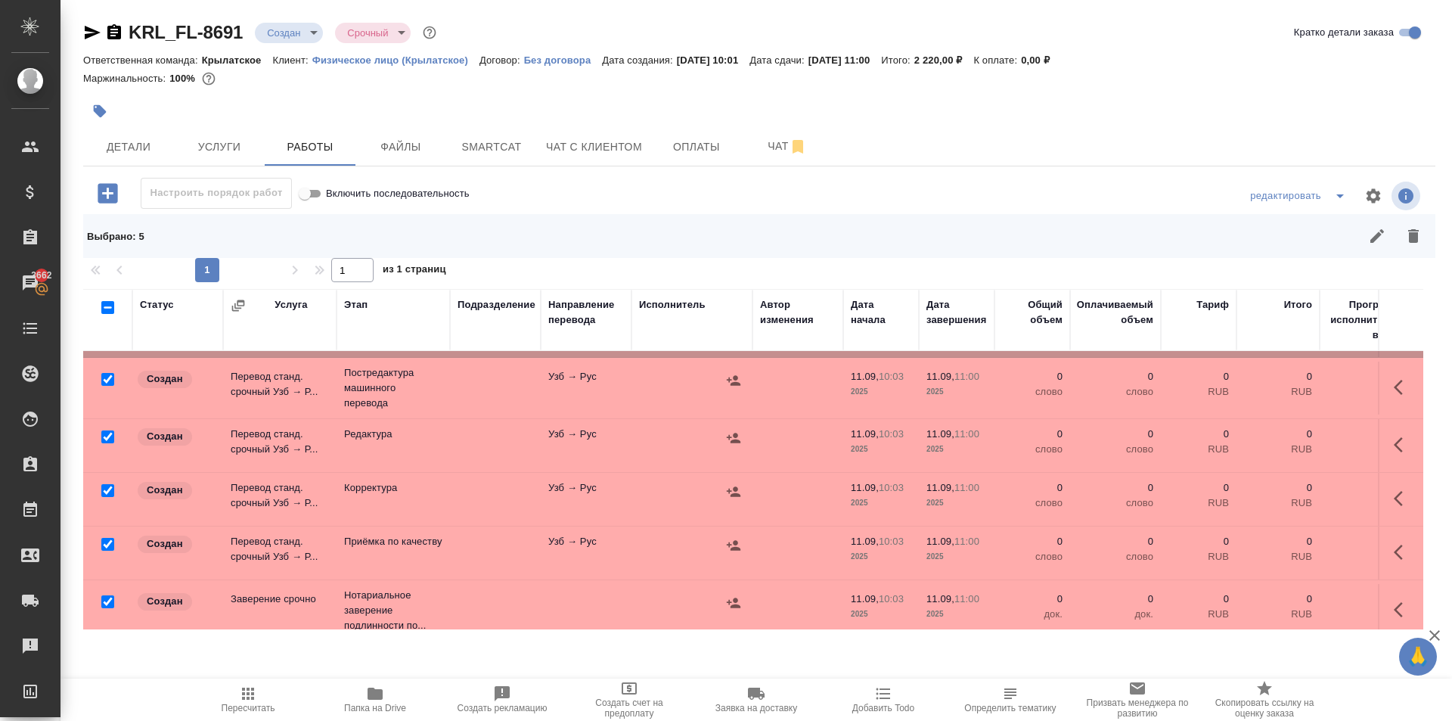
scroll to position [71, 0]
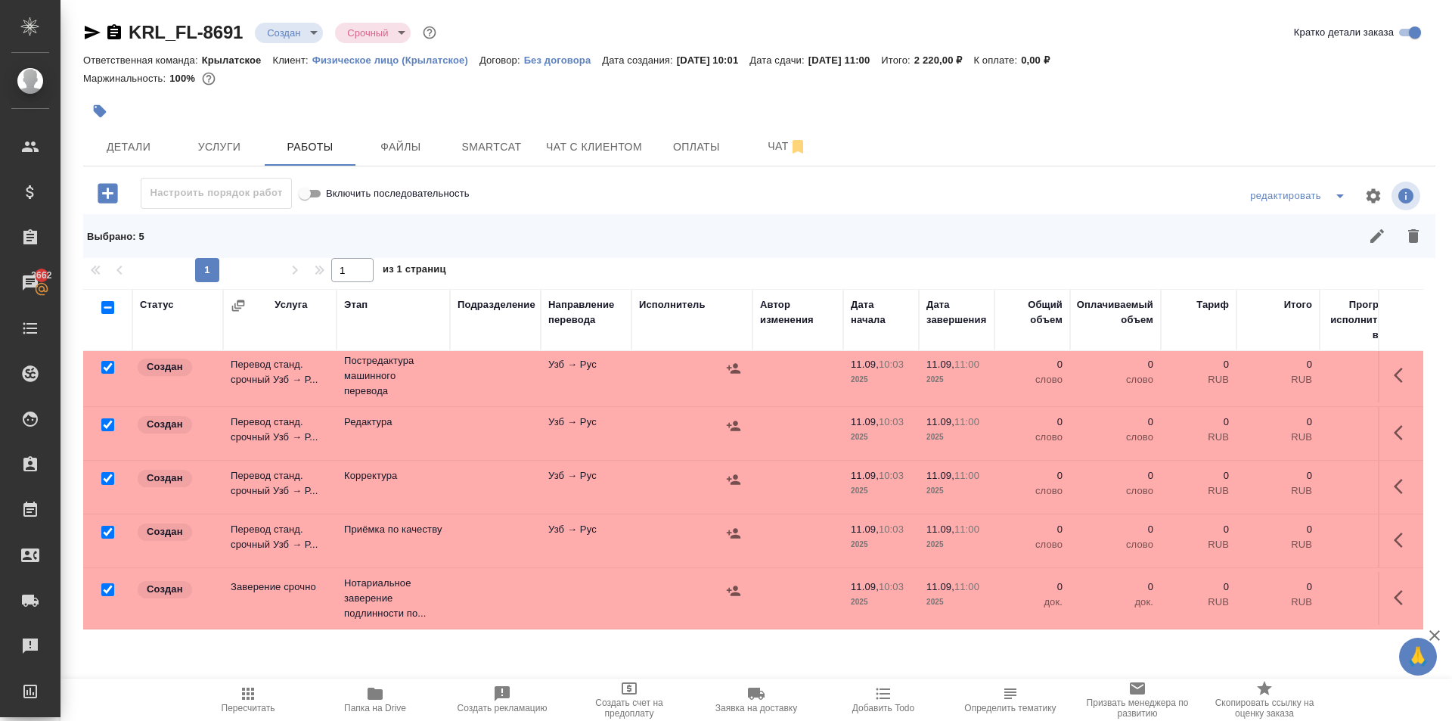
click at [110, 583] on input "checkbox" at bounding box center [107, 589] width 13 height 13
checkbox input "false"
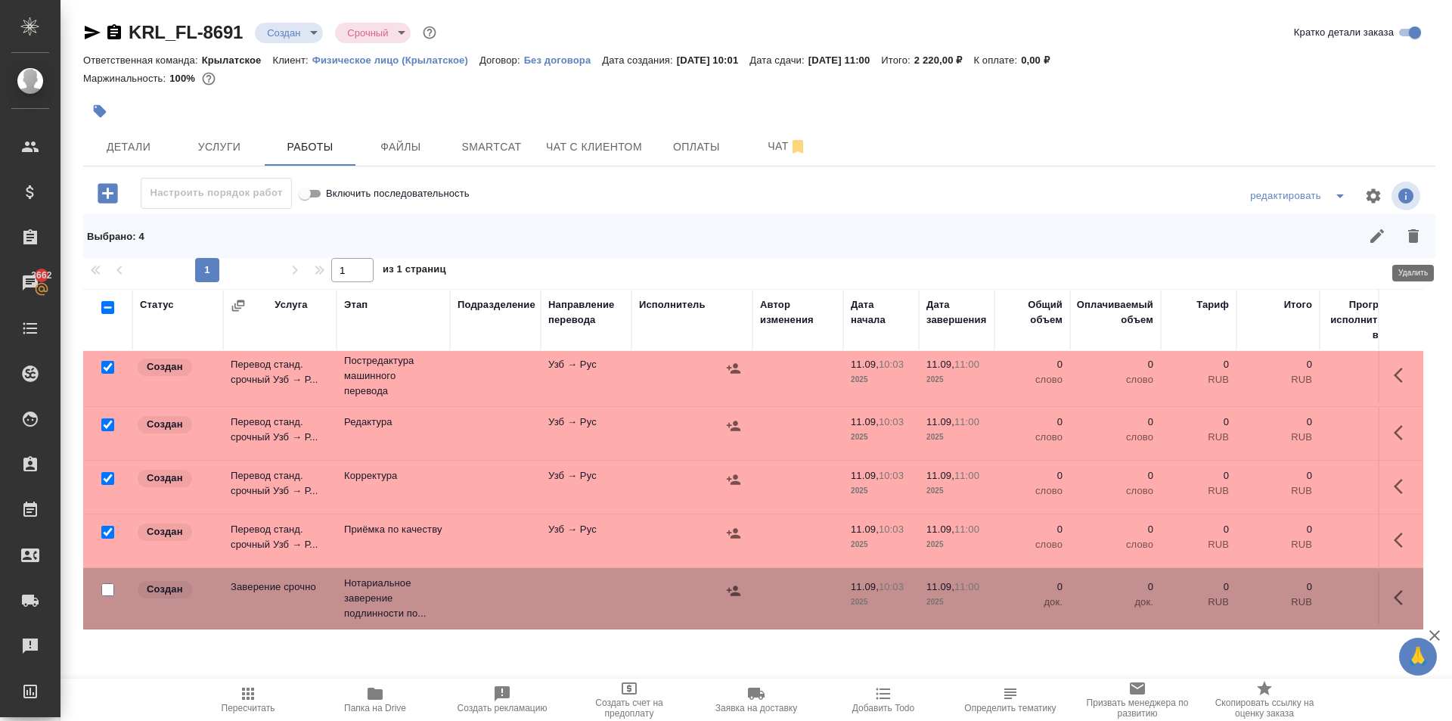
drag, startPoint x: 1418, startPoint y: 239, endPoint x: 1361, endPoint y: 278, distance: 69.6
click at [1416, 239] on icon "button" at bounding box center [1413, 236] width 18 height 18
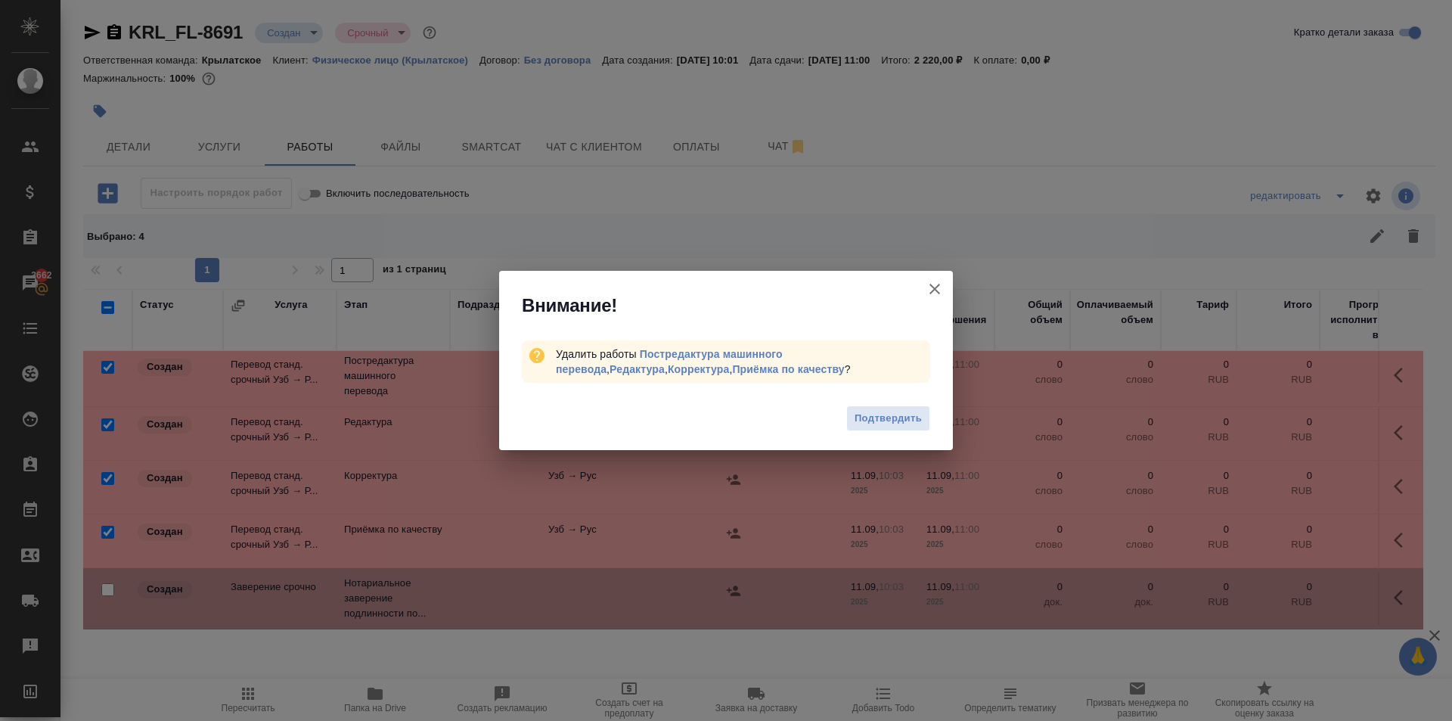
click at [886, 420] on span "Подтвердить" at bounding box center [888, 418] width 67 height 17
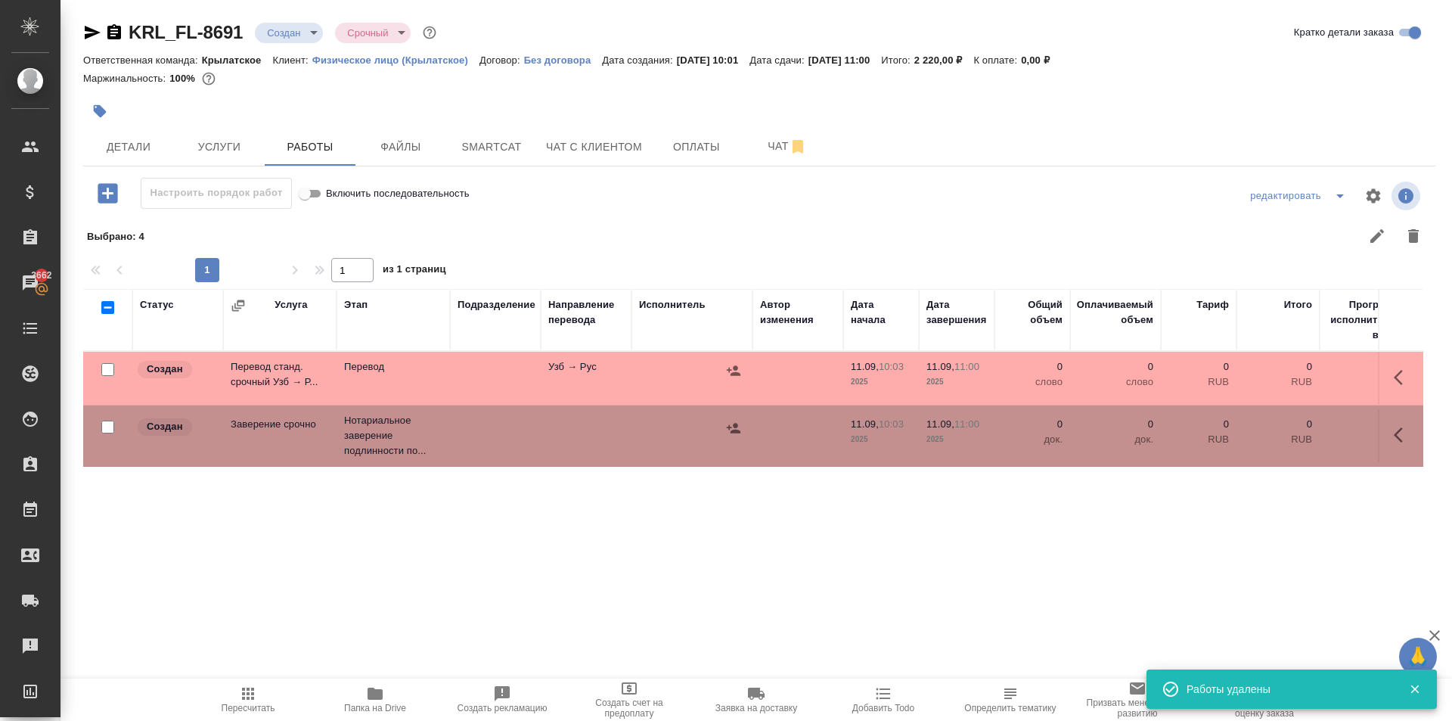
scroll to position [0, 0]
click at [1398, 378] on icon "button" at bounding box center [1403, 377] width 18 height 18
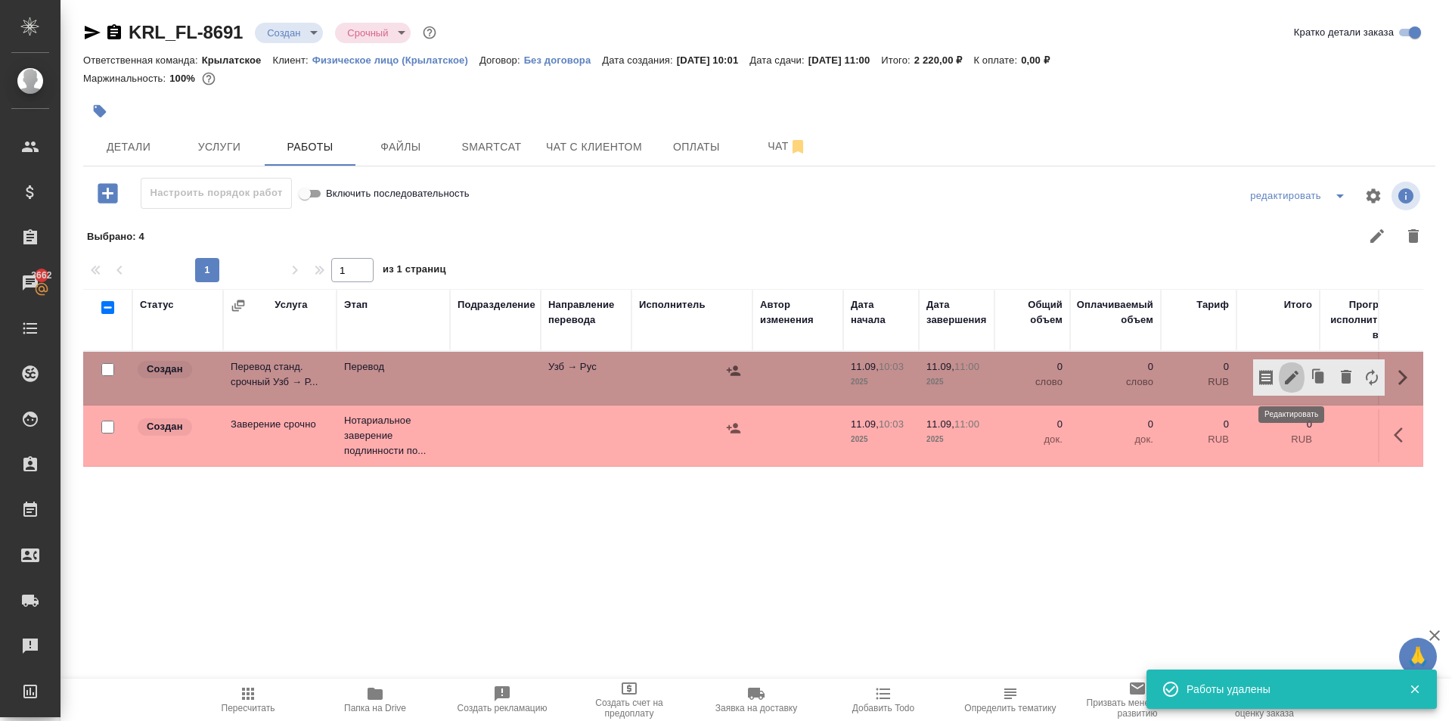
click at [1292, 378] on icon "button" at bounding box center [1292, 378] width 14 height 14
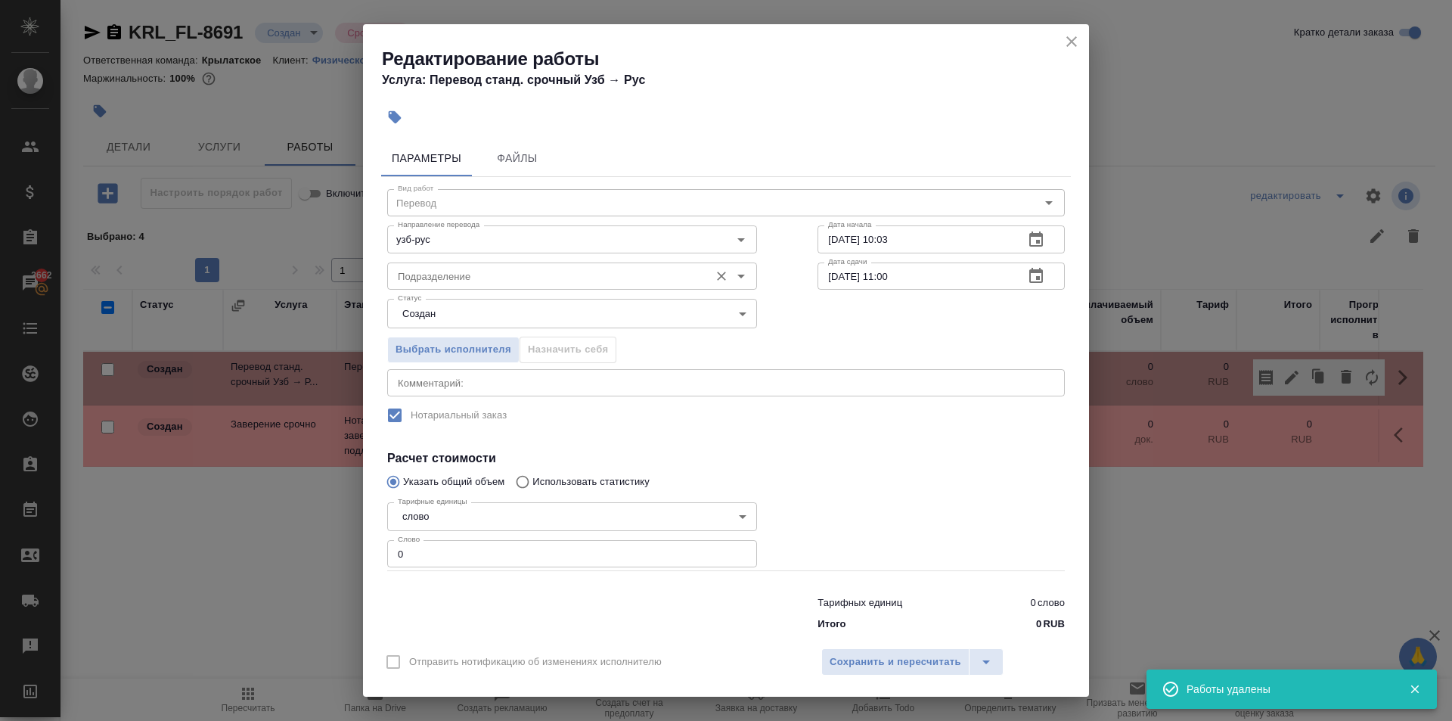
click at [572, 272] on input "Подразделение" at bounding box center [547, 276] width 310 height 18
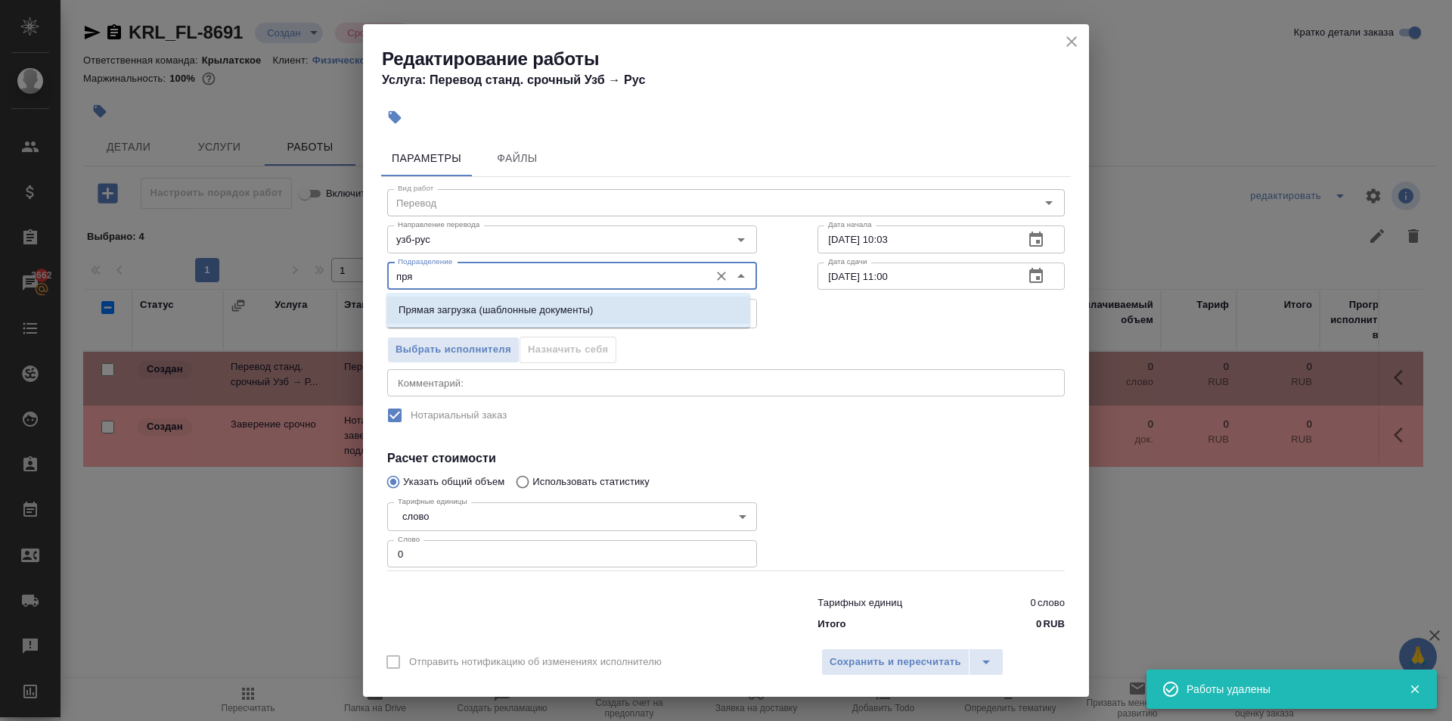
click at [586, 310] on p "Прямая загрузка (шаблонные документы)" at bounding box center [496, 310] width 194 height 15
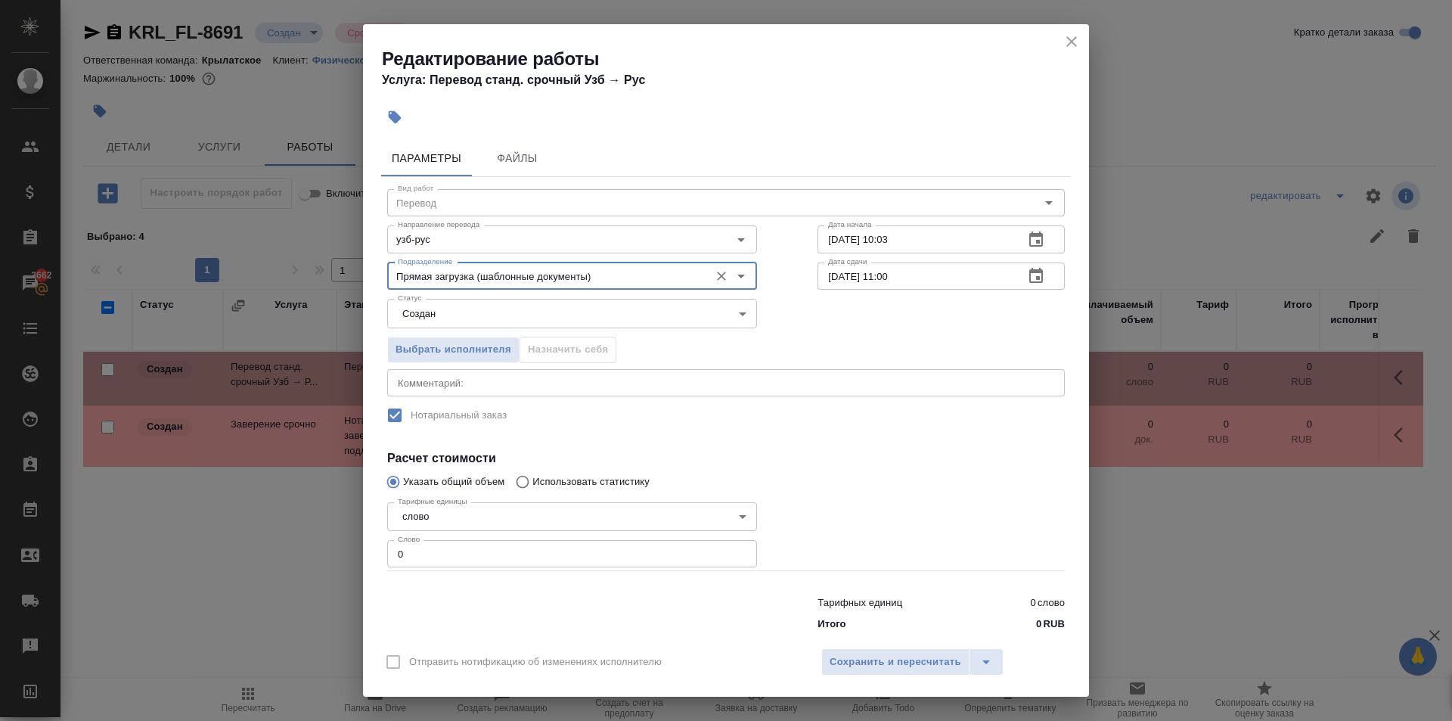
type input "Прямая загрузка (шаблонные документы)"
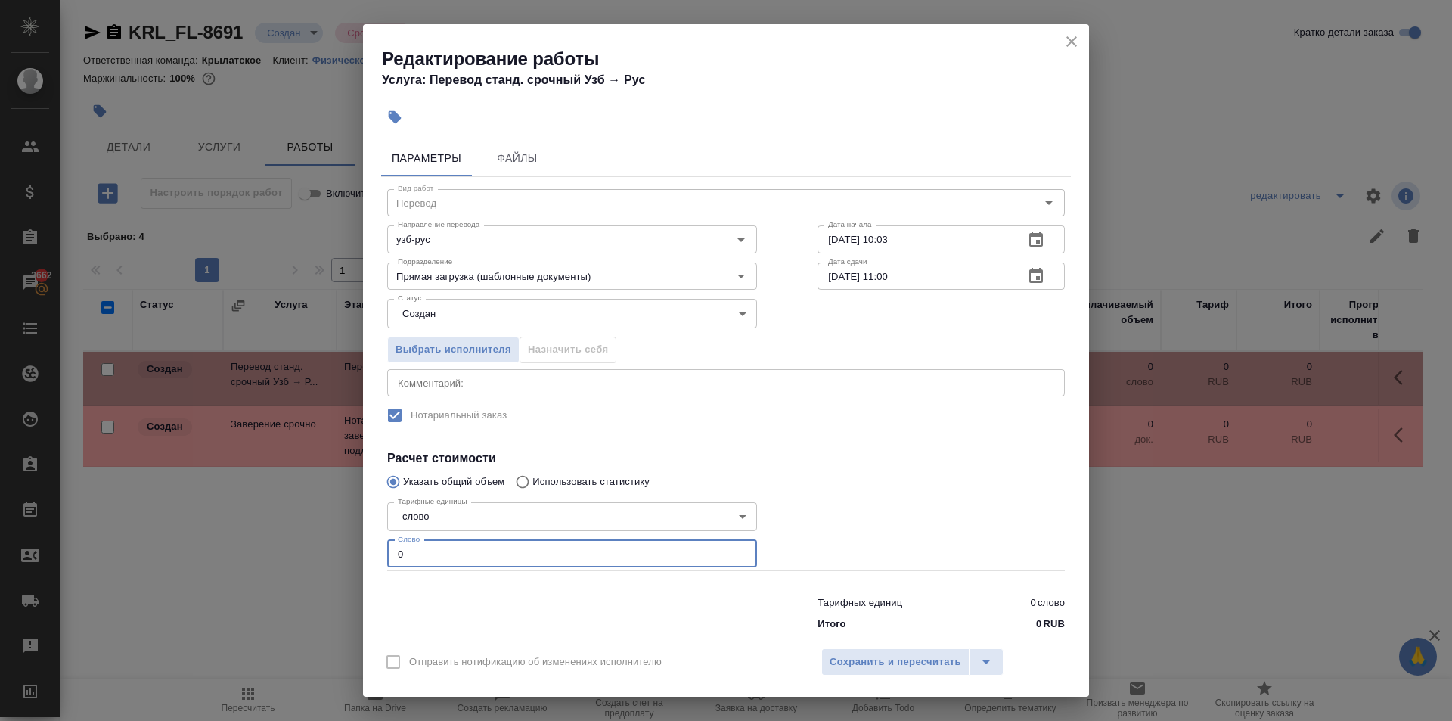
drag, startPoint x: 413, startPoint y: 551, endPoint x: 354, endPoint y: 544, distance: 59.5
click at [354, 544] on div "Редактирование работы Услуга: Перевод станд. срочный Узб → Рус Параметры Файлы …" at bounding box center [726, 360] width 1452 height 721
type input "10"
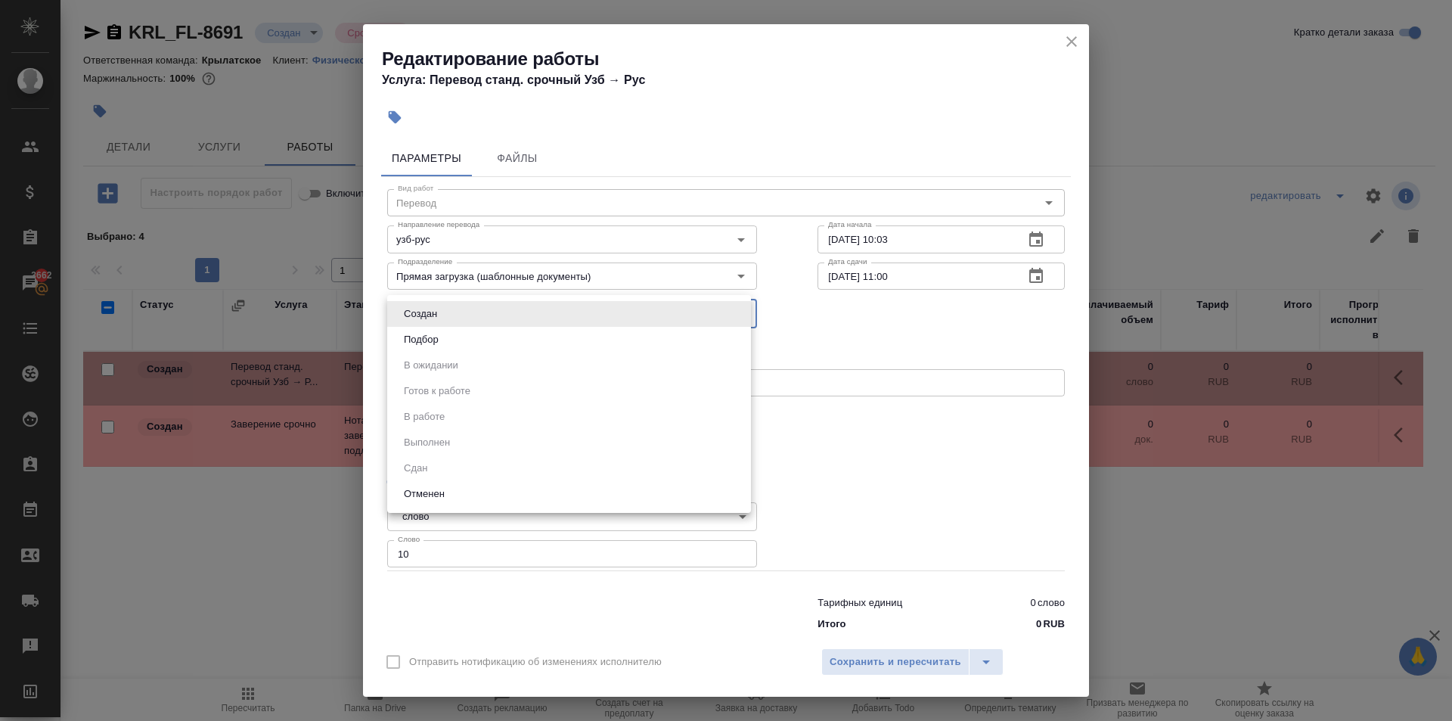
click at [420, 303] on body "🙏 .cls-1 fill:#fff; AWATERA Kasymov Timur Клиенты Спецификации Заказы 3662 Чаты…" at bounding box center [726, 360] width 1452 height 721
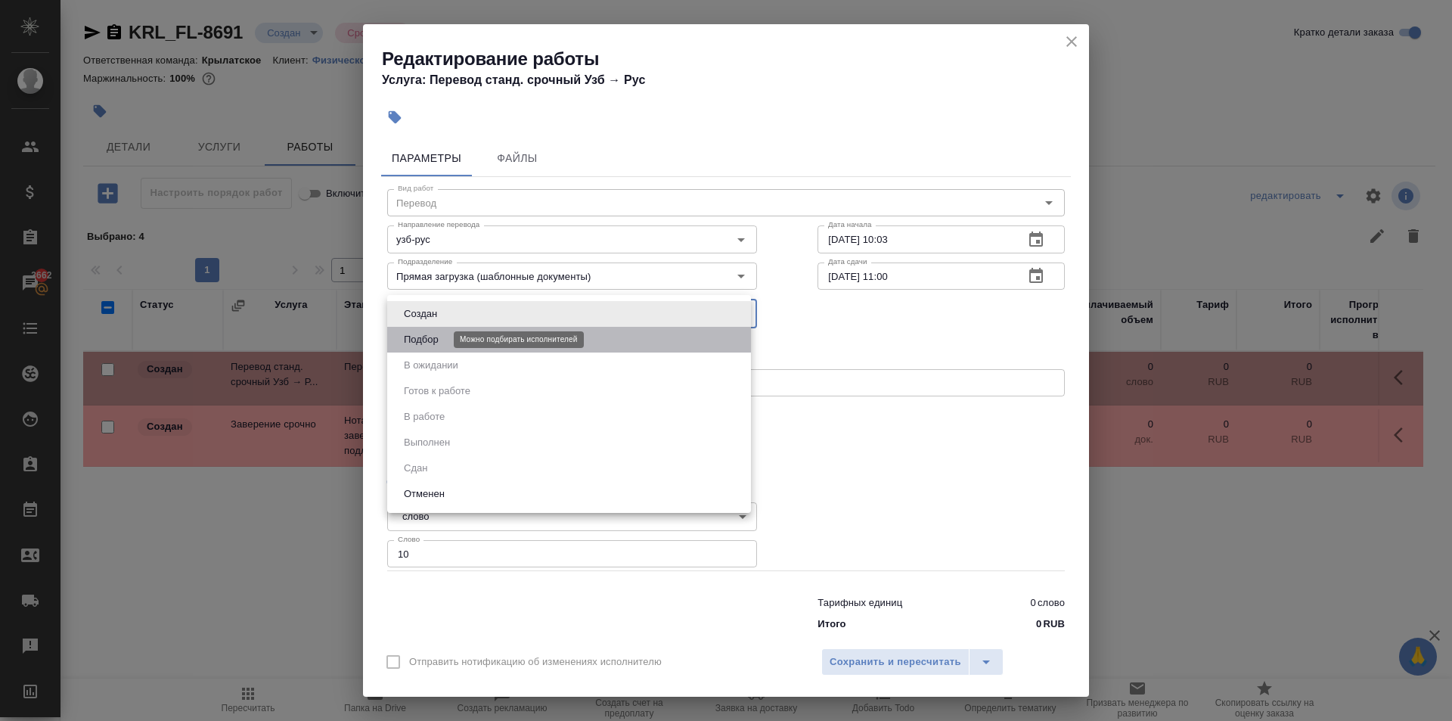
click at [429, 340] on button "Подбор" at bounding box center [421, 339] width 44 height 17
type input "recruiting"
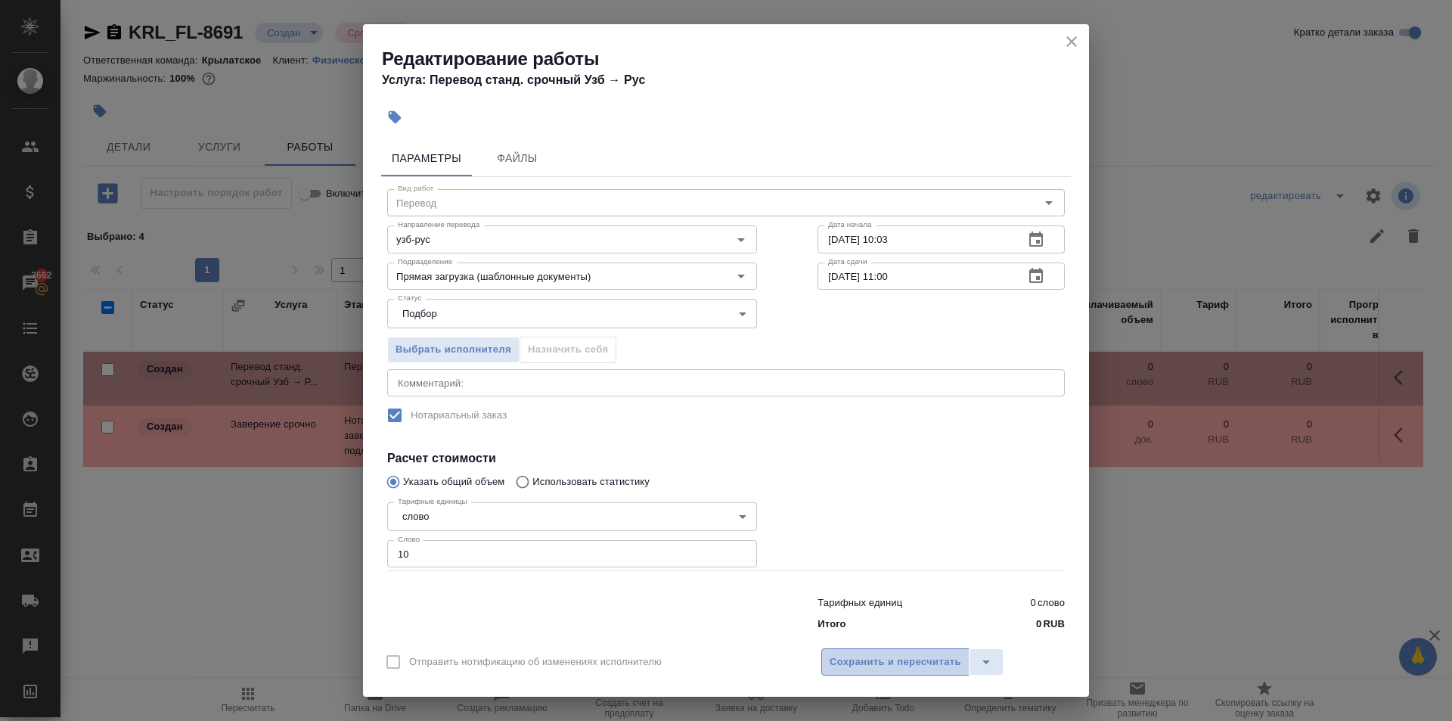
click at [872, 656] on span "Сохранить и пересчитать" at bounding box center [896, 661] width 132 height 17
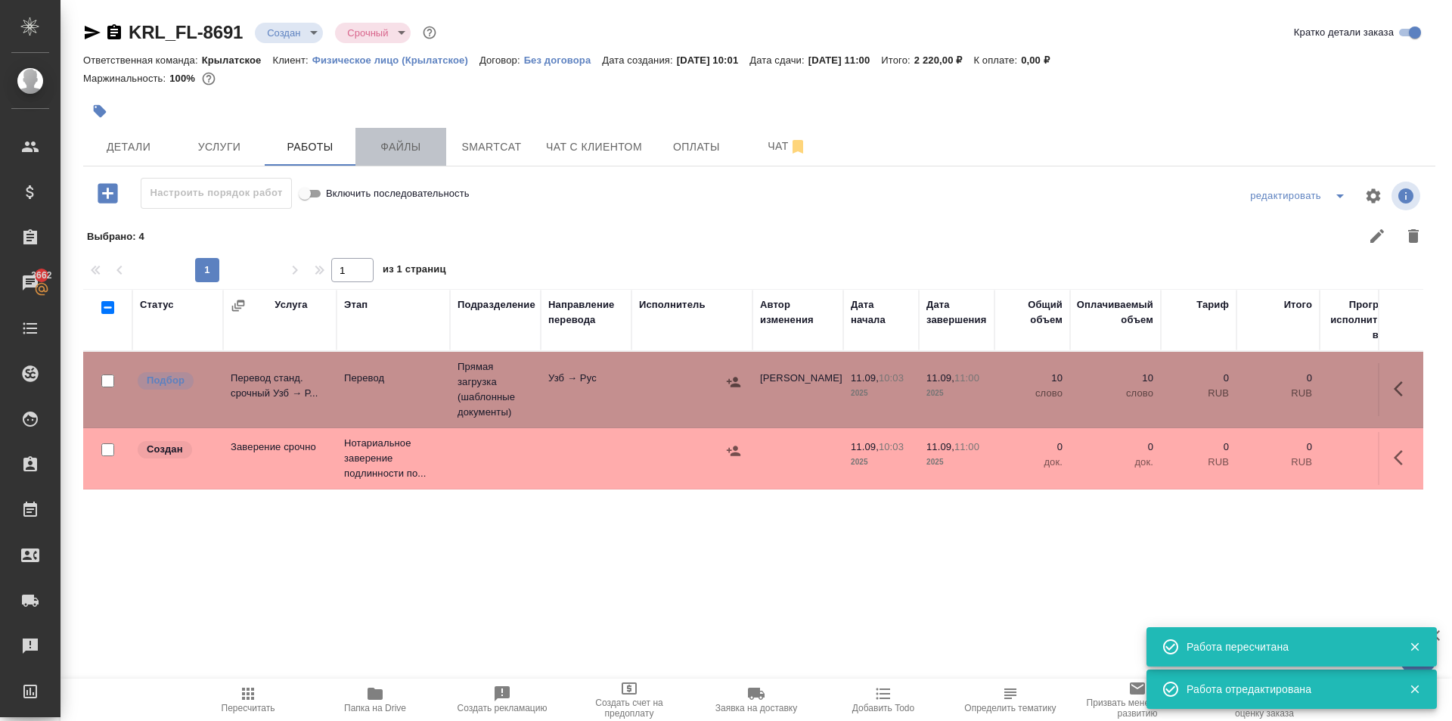
click at [414, 135] on button "Файлы" at bounding box center [400, 147] width 91 height 38
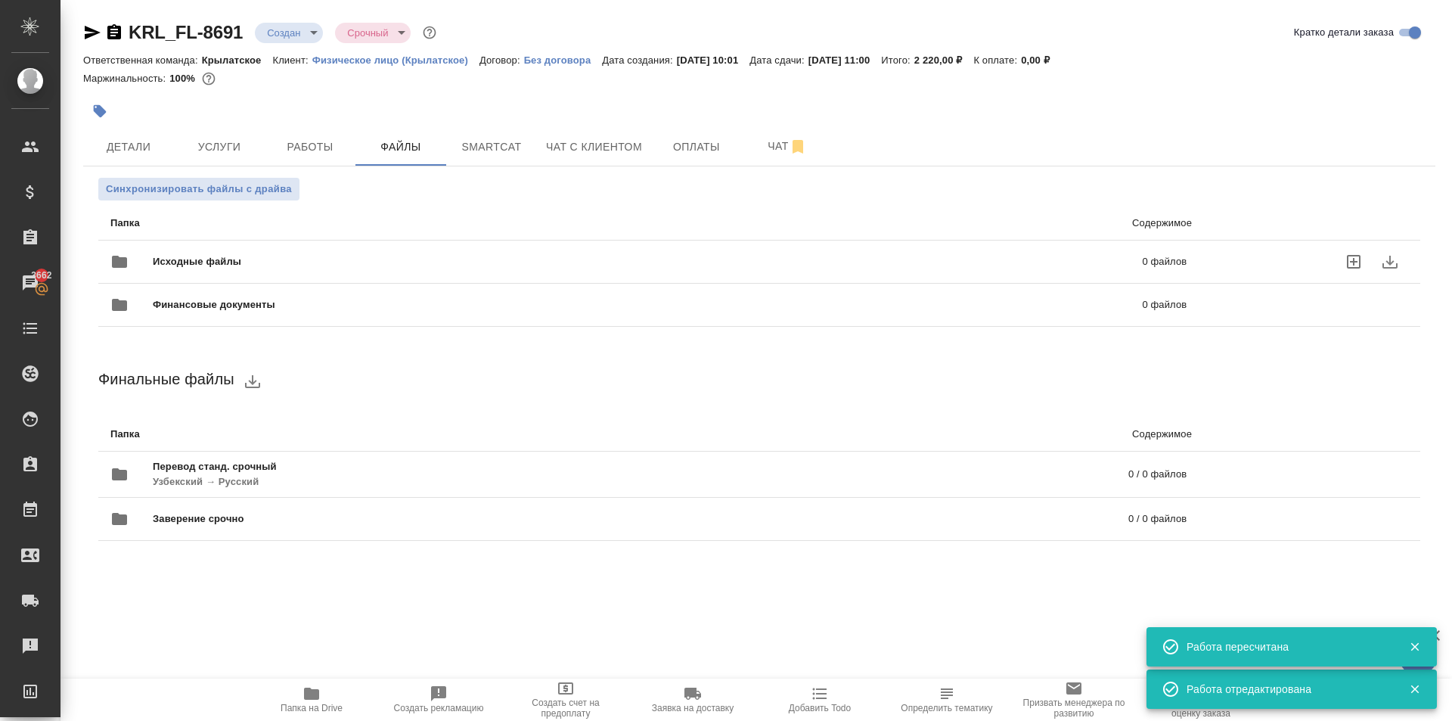
click at [243, 250] on div "Исходные файлы 0 файлов" at bounding box center [648, 262] width 1076 height 36
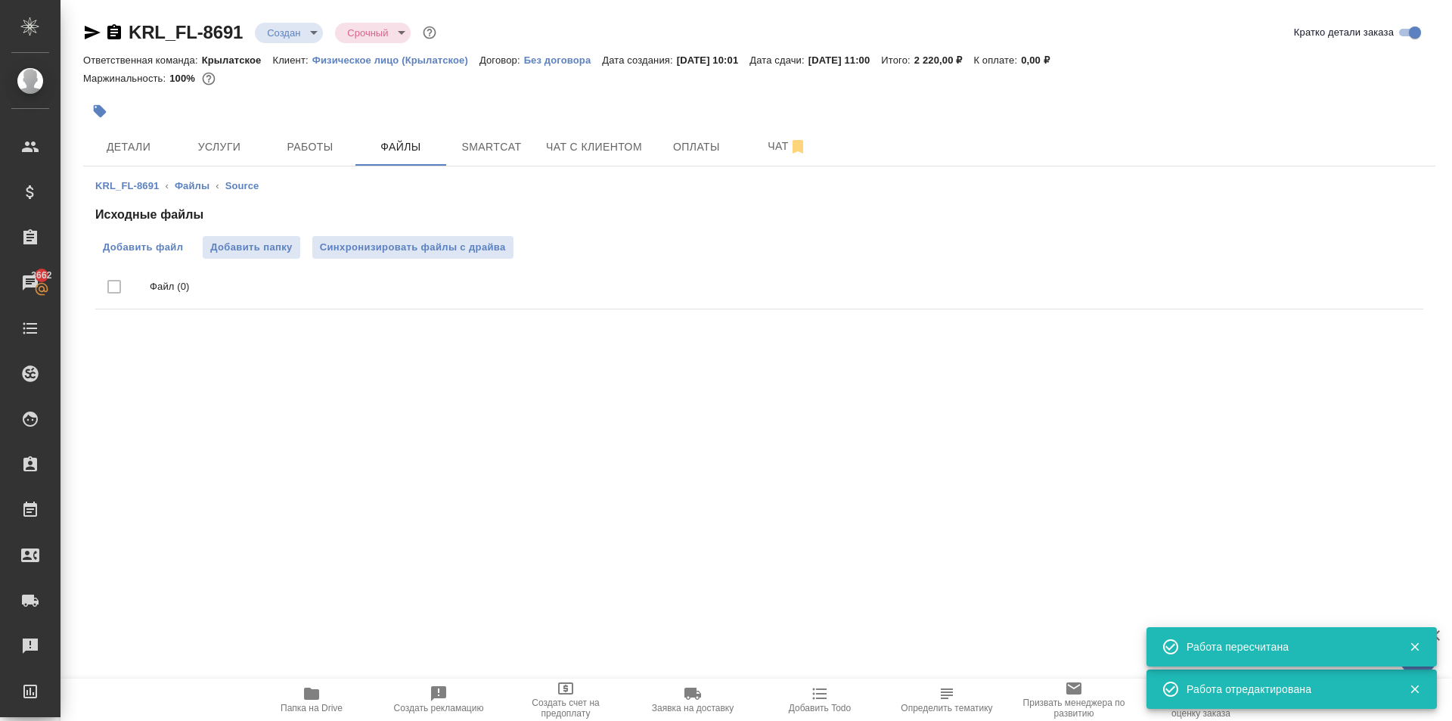
click at [192, 247] on div "Добавить файл Добавить папку Синхронизировать файлы с драйва" at bounding box center [759, 247] width 1328 height 23
click at [186, 248] on label "Добавить файл" at bounding box center [142, 247] width 95 height 23
click at [0, 0] on input "Добавить файл" at bounding box center [0, 0] width 0 height 0
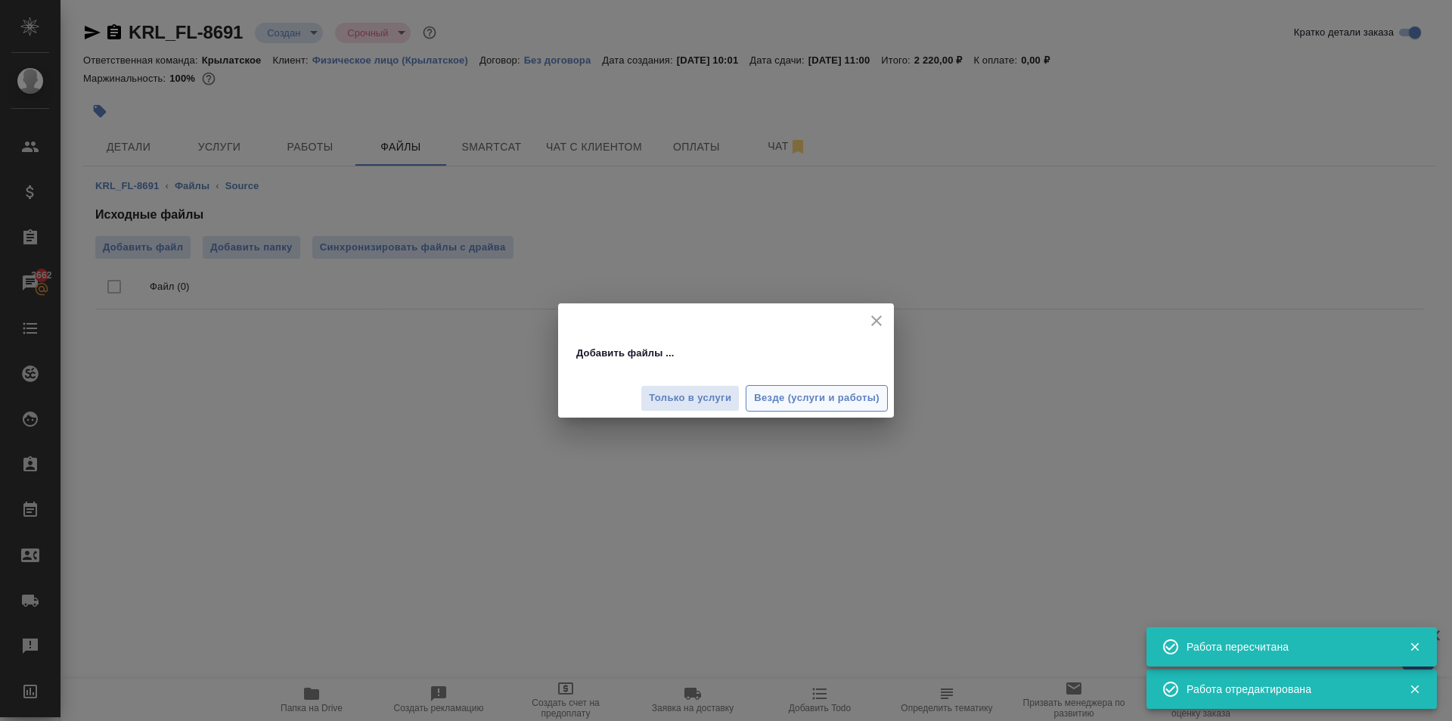
click at [873, 395] on span "Везде (услуги и работы)" at bounding box center [817, 397] width 126 height 17
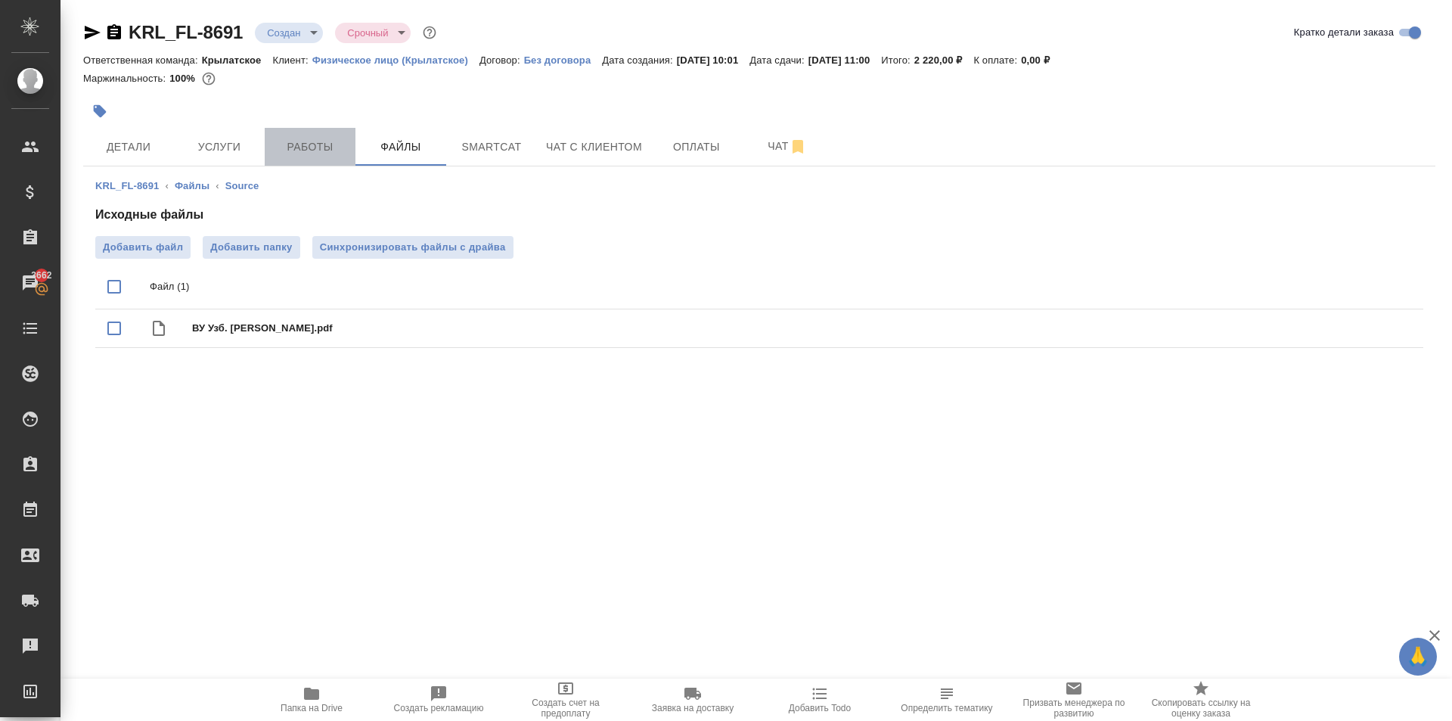
click at [321, 158] on button "Работы" at bounding box center [310, 147] width 91 height 38
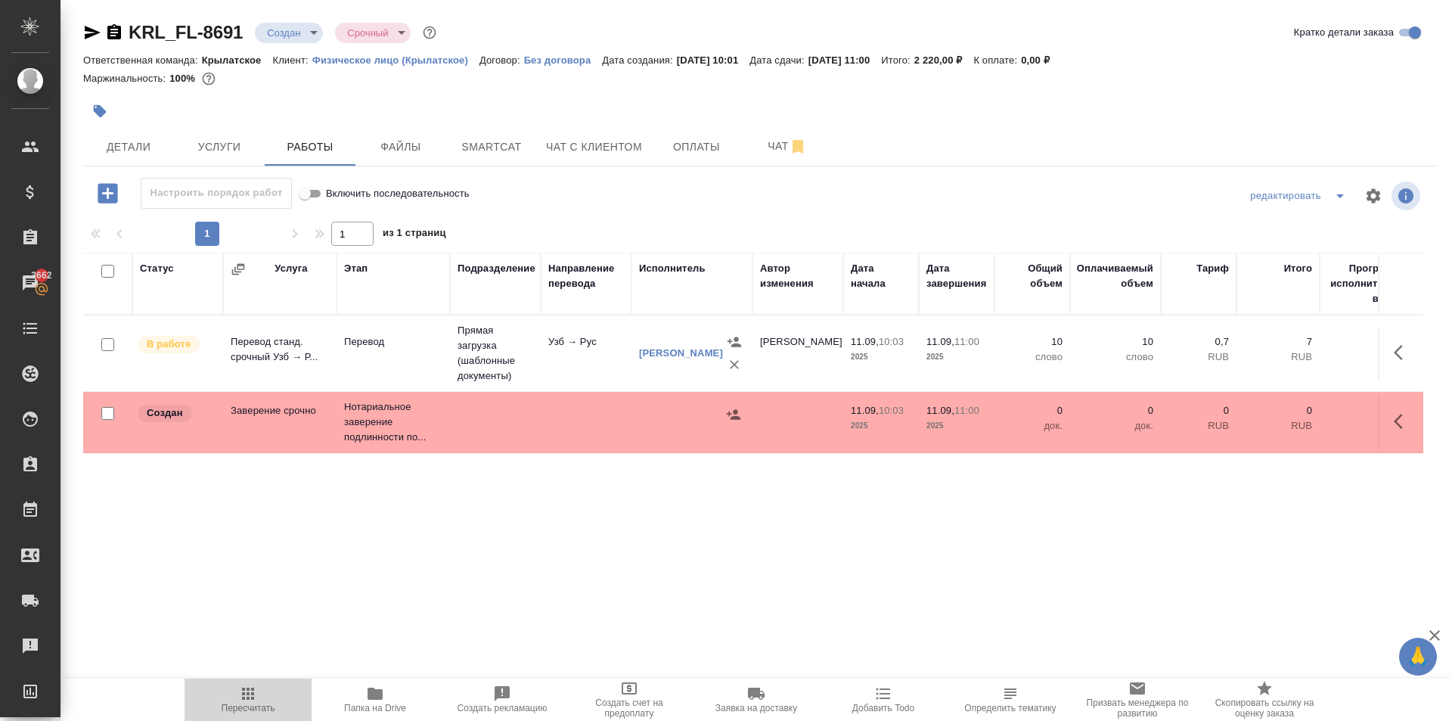
click at [269, 681] on button "Пересчитать" at bounding box center [248, 699] width 127 height 42
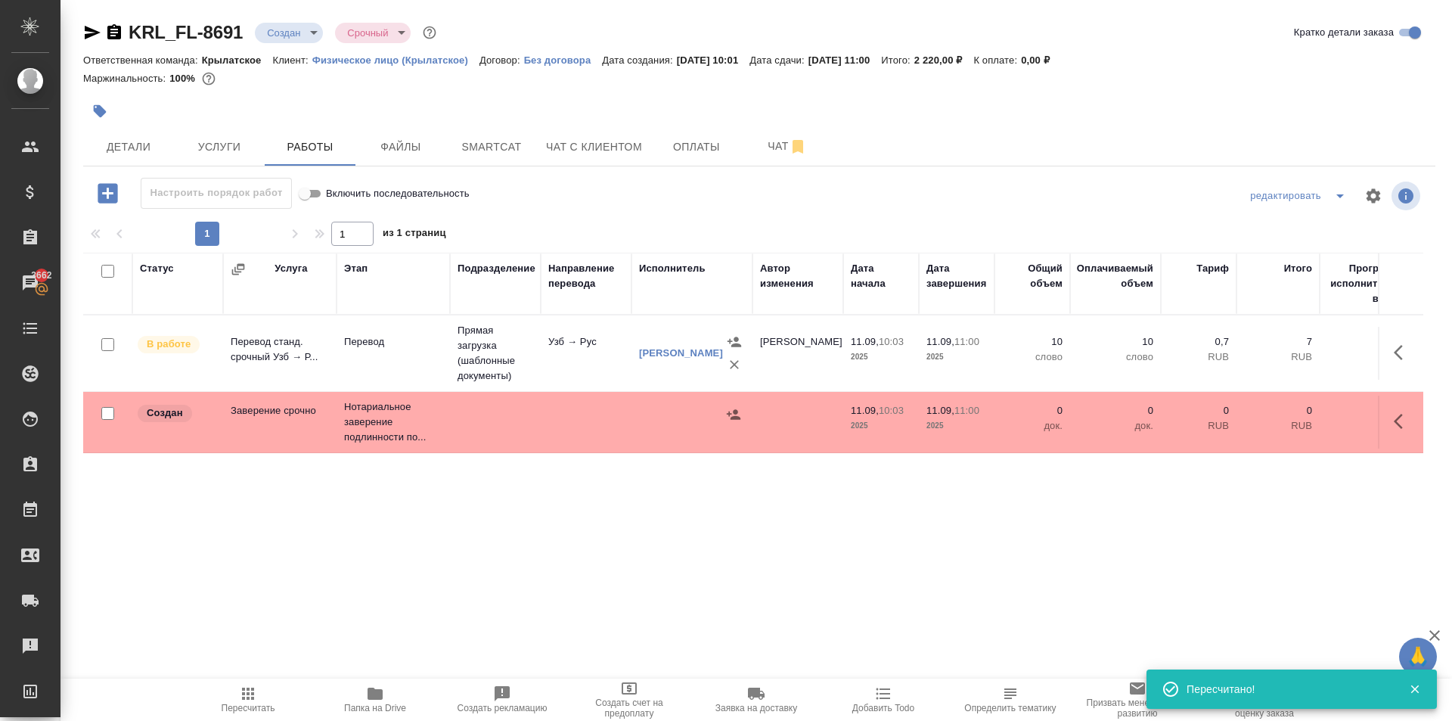
drag, startPoint x: 1422, startPoint y: 429, endPoint x: 1407, endPoint y: 427, distance: 14.5
click at [1415, 429] on td at bounding box center [1400, 422] width 45 height 53
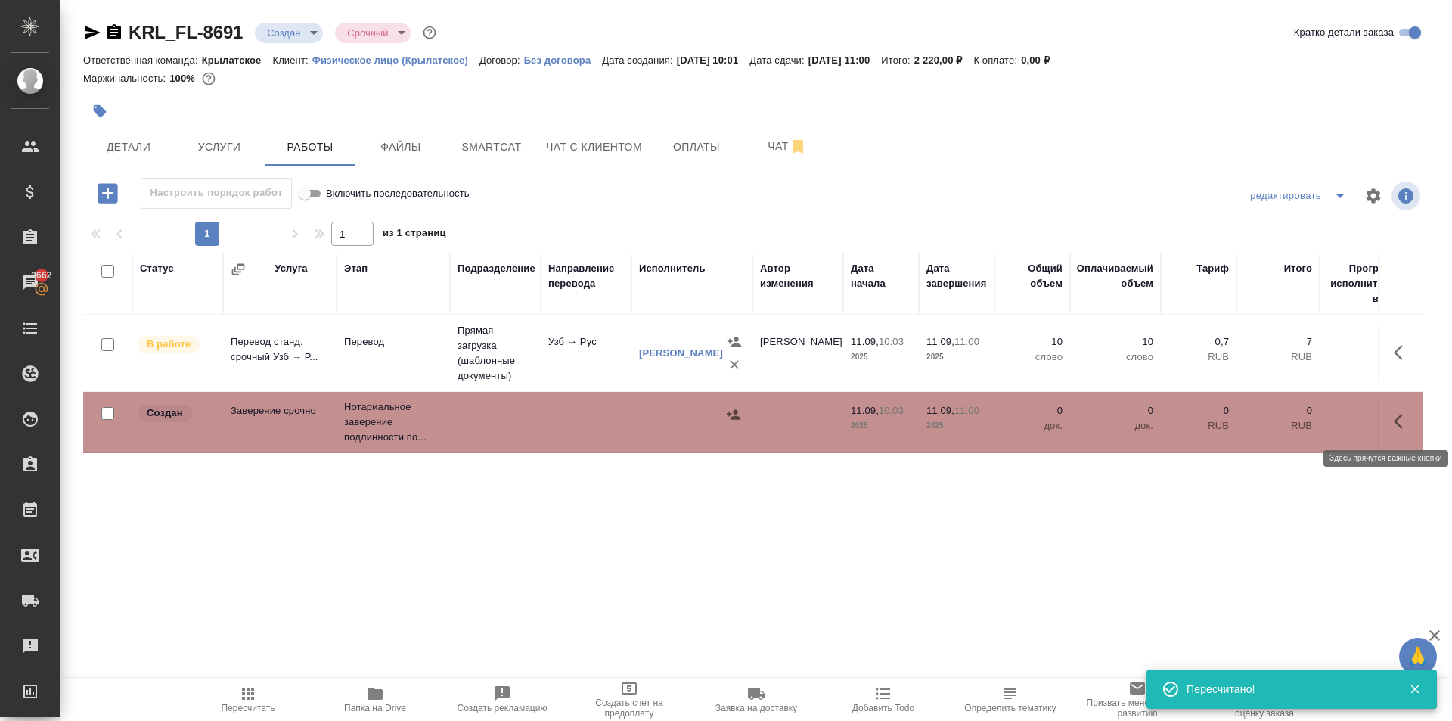
click at [1398, 425] on icon "button" at bounding box center [1398, 421] width 9 height 15
click at [1283, 413] on icon "button" at bounding box center [1292, 421] width 18 height 18
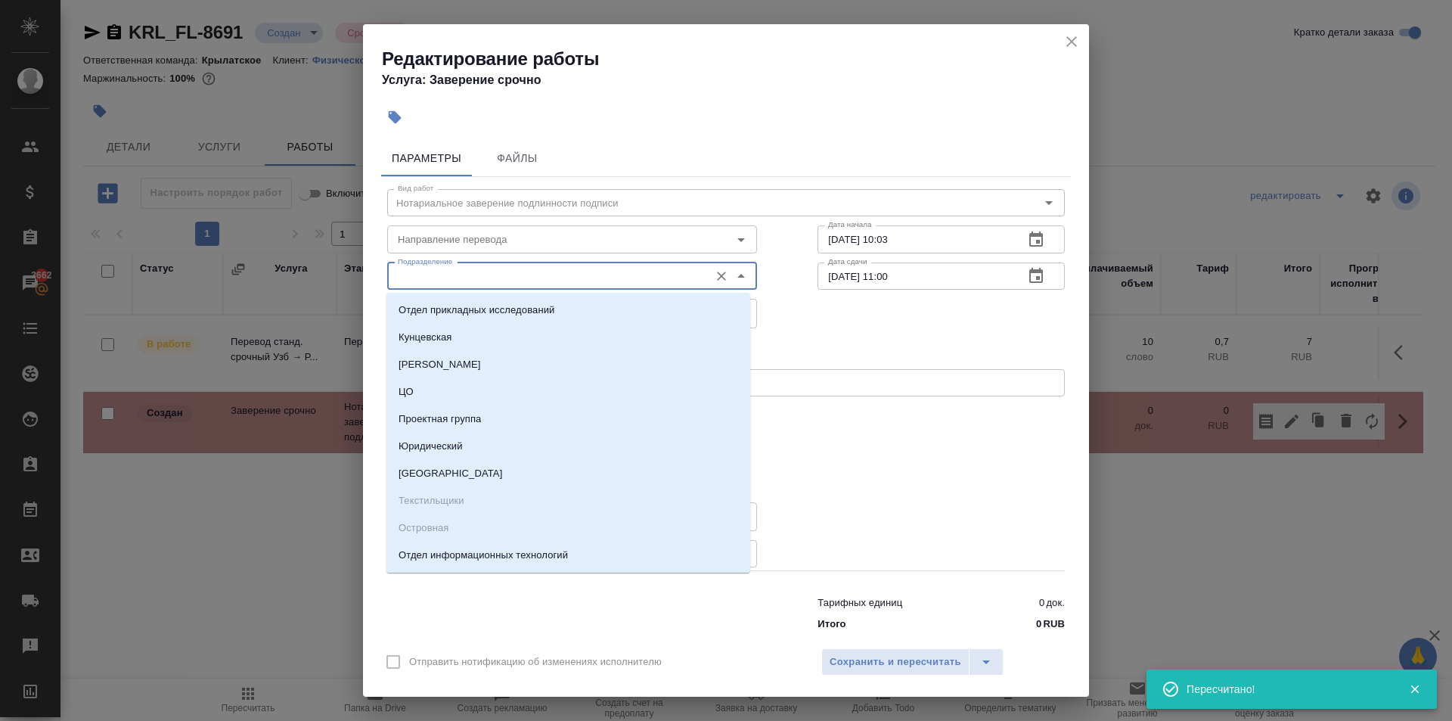
click at [507, 275] on input "Подразделение" at bounding box center [547, 276] width 310 height 18
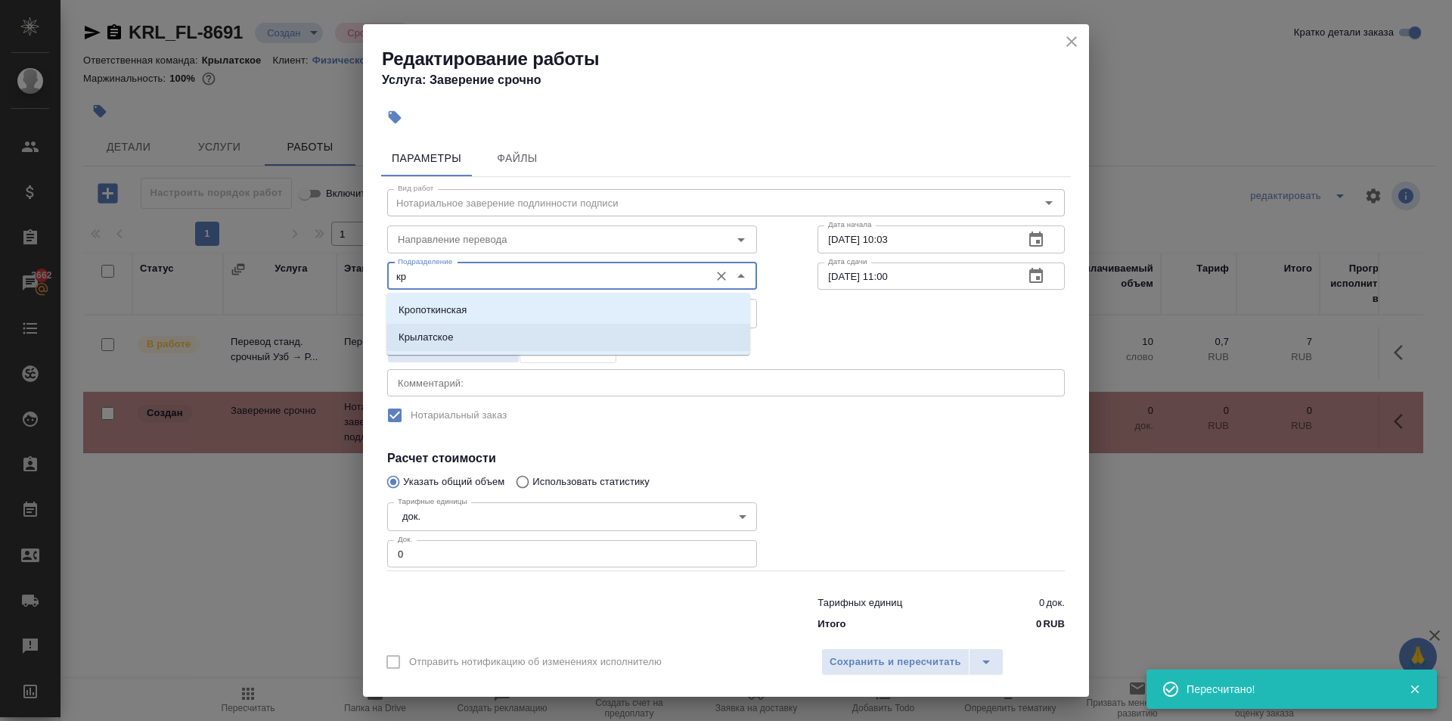
click at [488, 326] on li "Крылатское" at bounding box center [568, 337] width 364 height 27
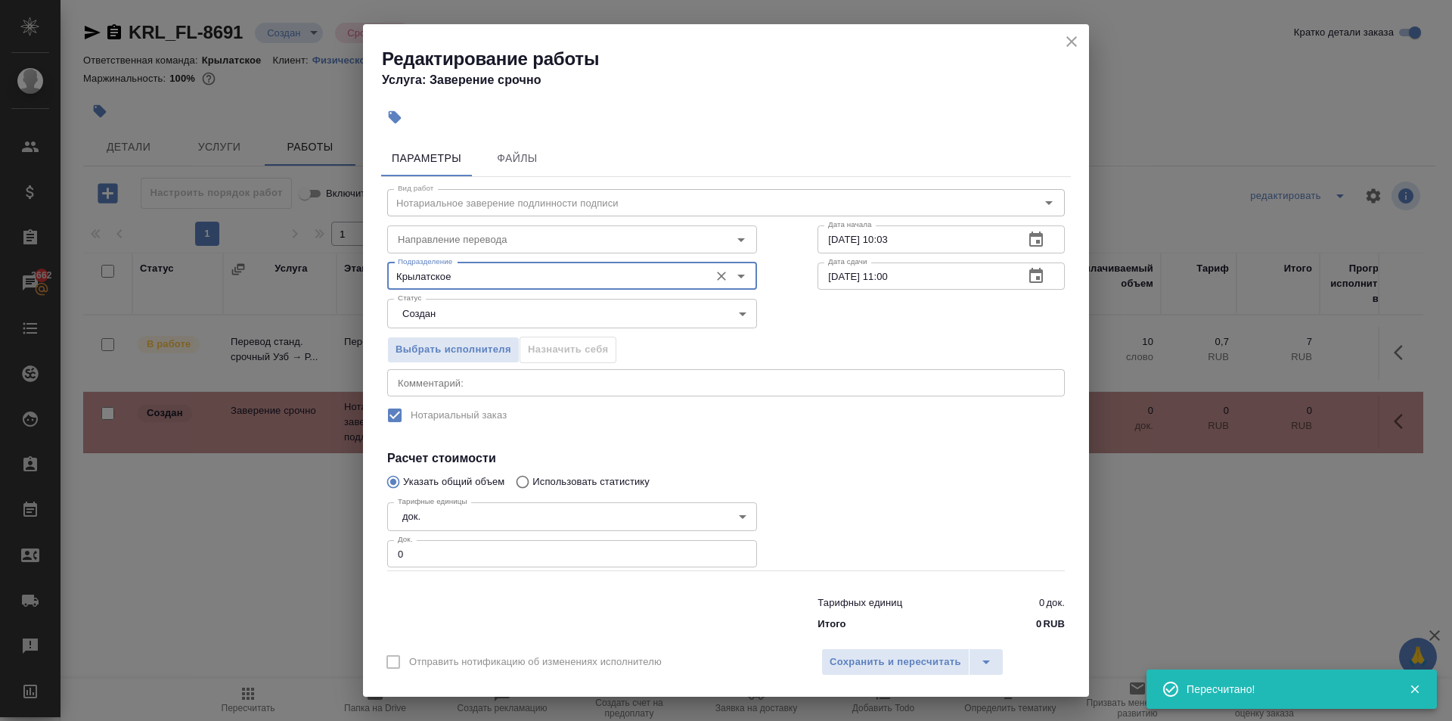
type input "Крылатское"
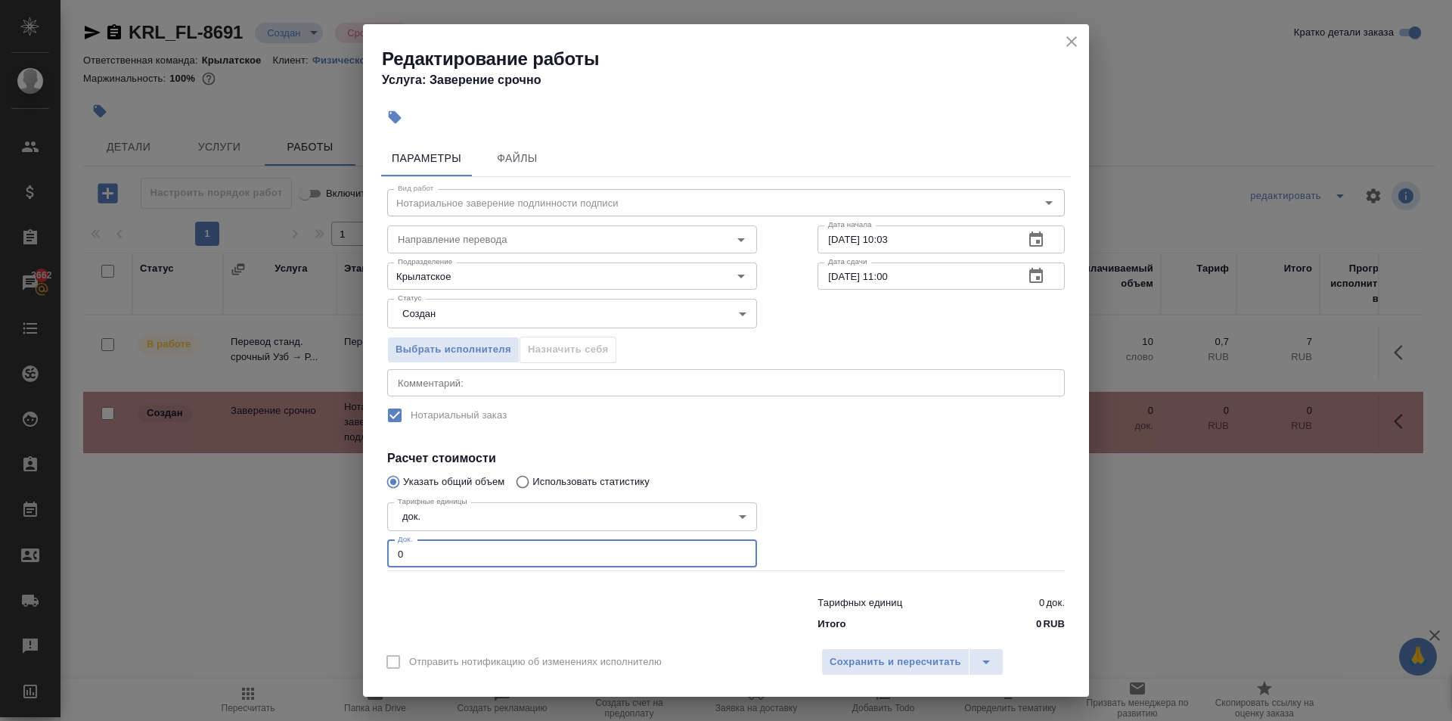
drag, startPoint x: 422, startPoint y: 562, endPoint x: 402, endPoint y: 557, distance: 20.9
click at [402, 557] on input "0" at bounding box center [572, 553] width 370 height 27
drag, startPoint x: 401, startPoint y: 557, endPoint x: 384, endPoint y: 554, distance: 16.8
click at [384, 554] on div "Тарифные единицы док. 5a8b1489cc6b4906c91bfd8b Тарифные единицы Док. 0 Док." at bounding box center [572, 533] width 430 height 135
type input "1"
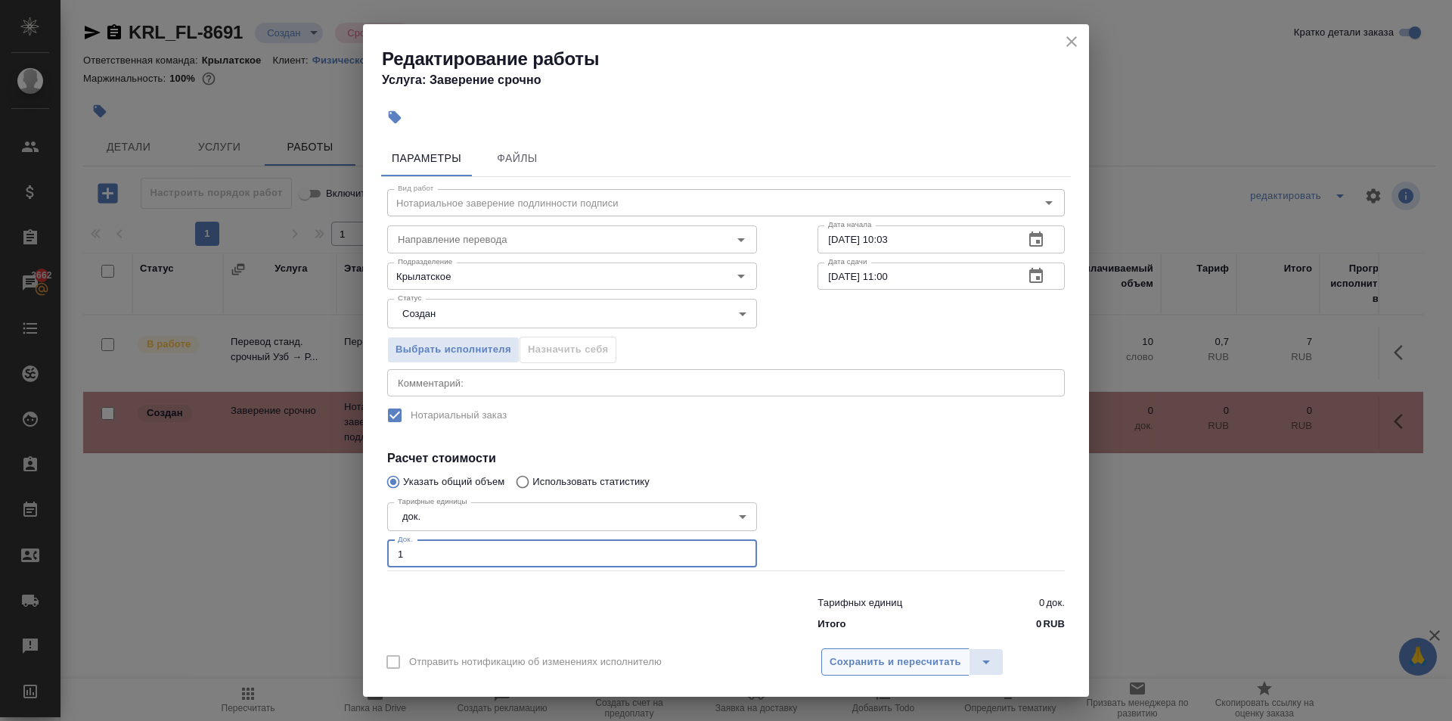
click at [846, 649] on button "Сохранить и пересчитать" at bounding box center [895, 661] width 148 height 27
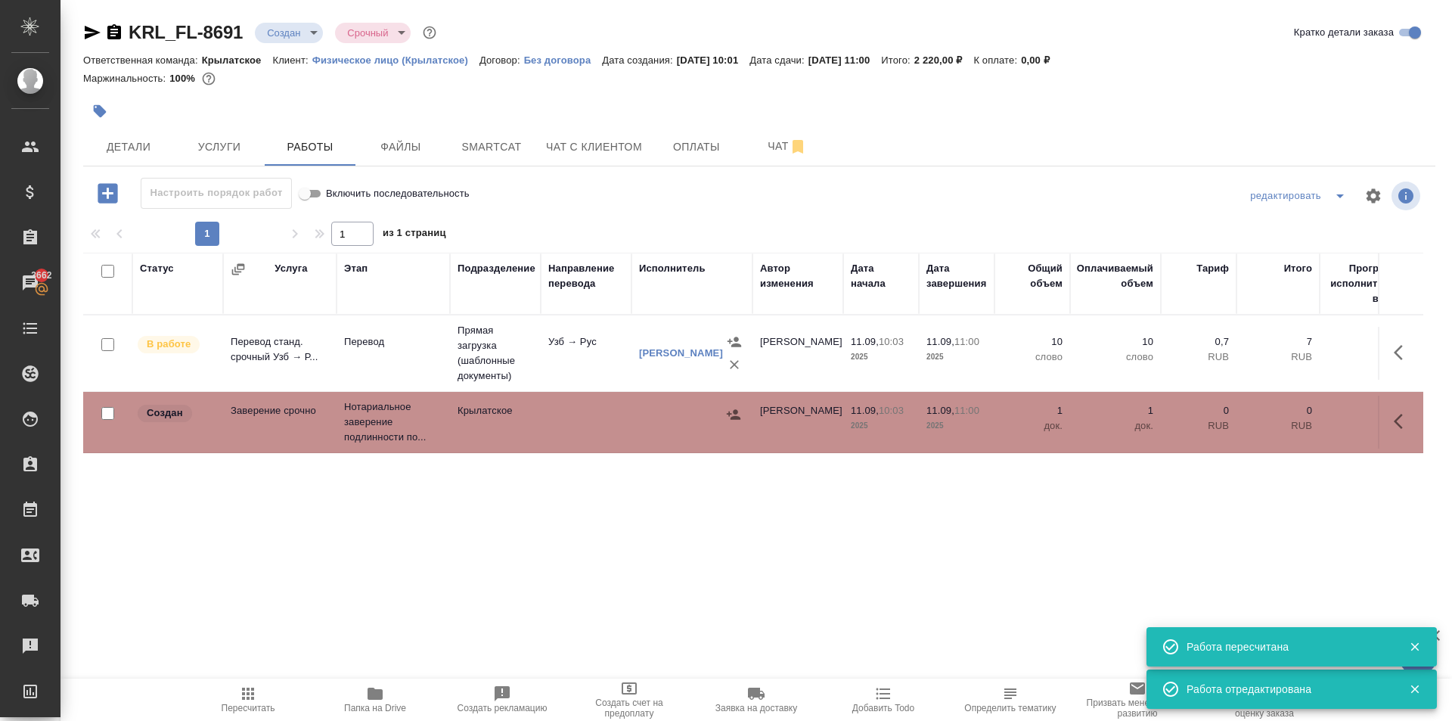
click at [730, 422] on button "button" at bounding box center [733, 414] width 23 height 23
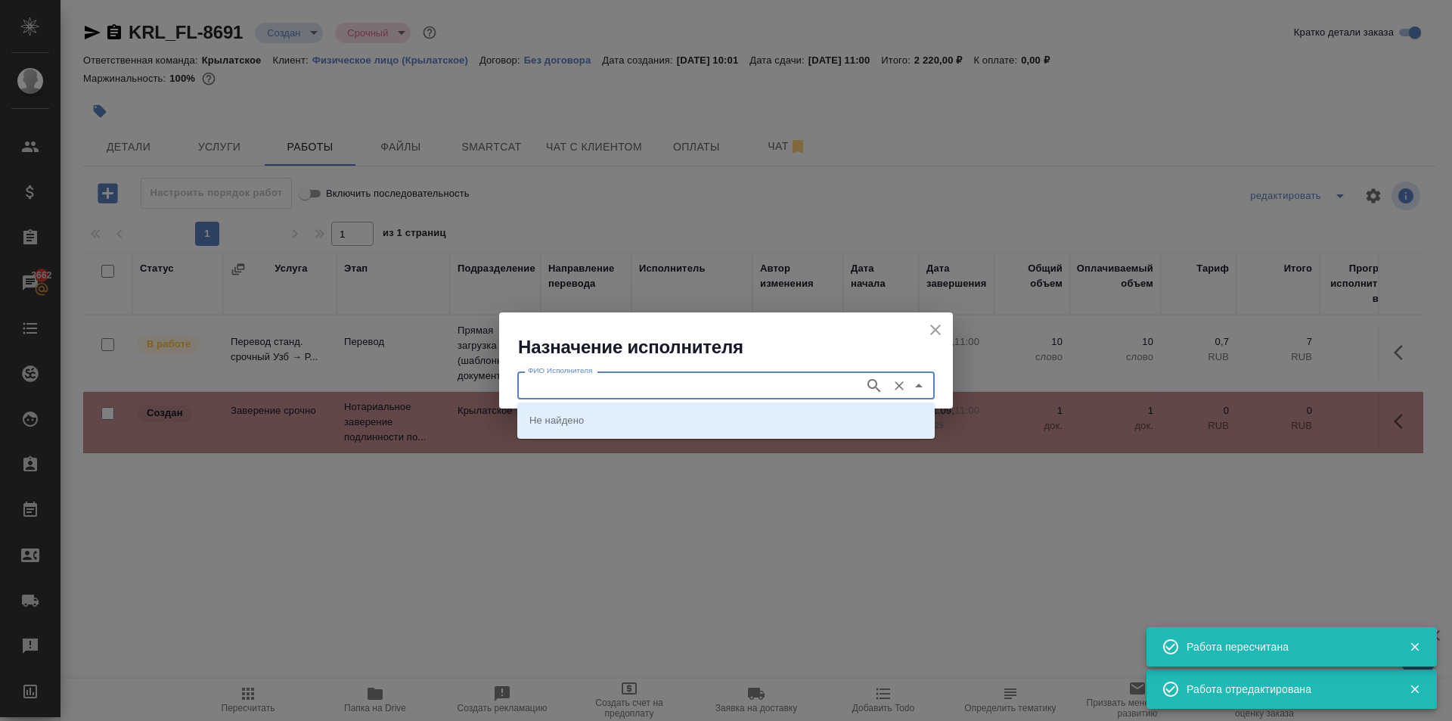
click at [694, 389] on input "ФИО Исполнителя" at bounding box center [689, 385] width 335 height 18
type input "мацу"
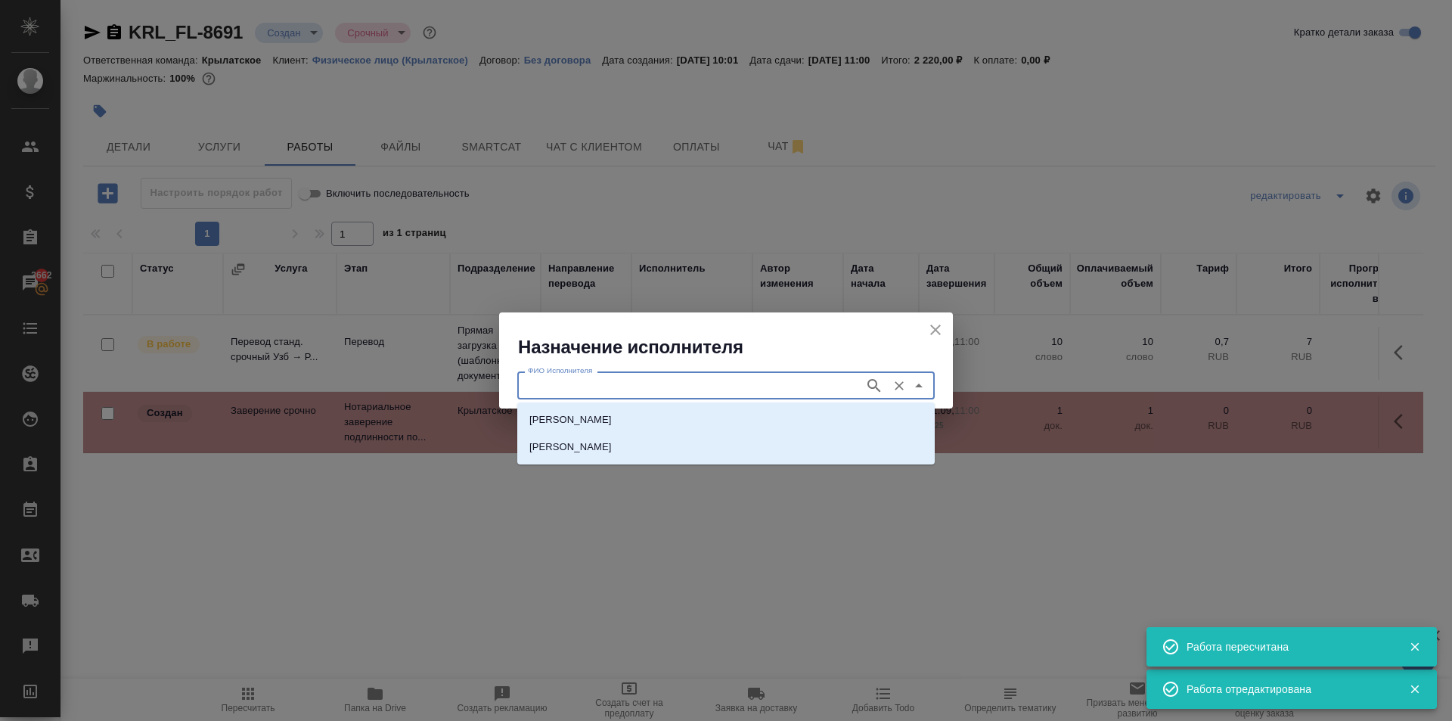
click at [690, 409] on li "НОТАРИУС Мацуленко Юлия Юрьевна" at bounding box center [725, 419] width 417 height 27
type input "НОТАРИУС Мацуленко Юлия Юрьевна"
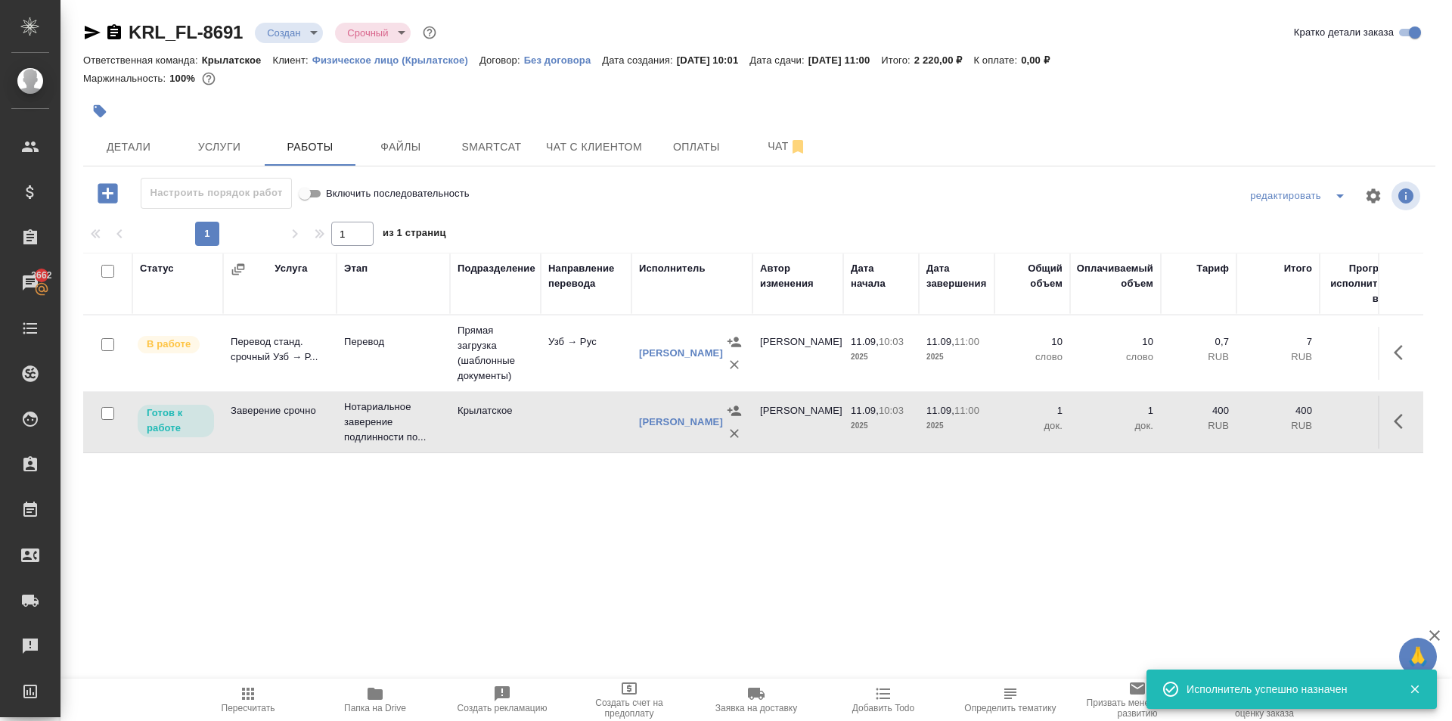
click at [1401, 430] on icon "button" at bounding box center [1403, 421] width 18 height 18
click at [1295, 412] on icon "button" at bounding box center [1292, 421] width 18 height 18
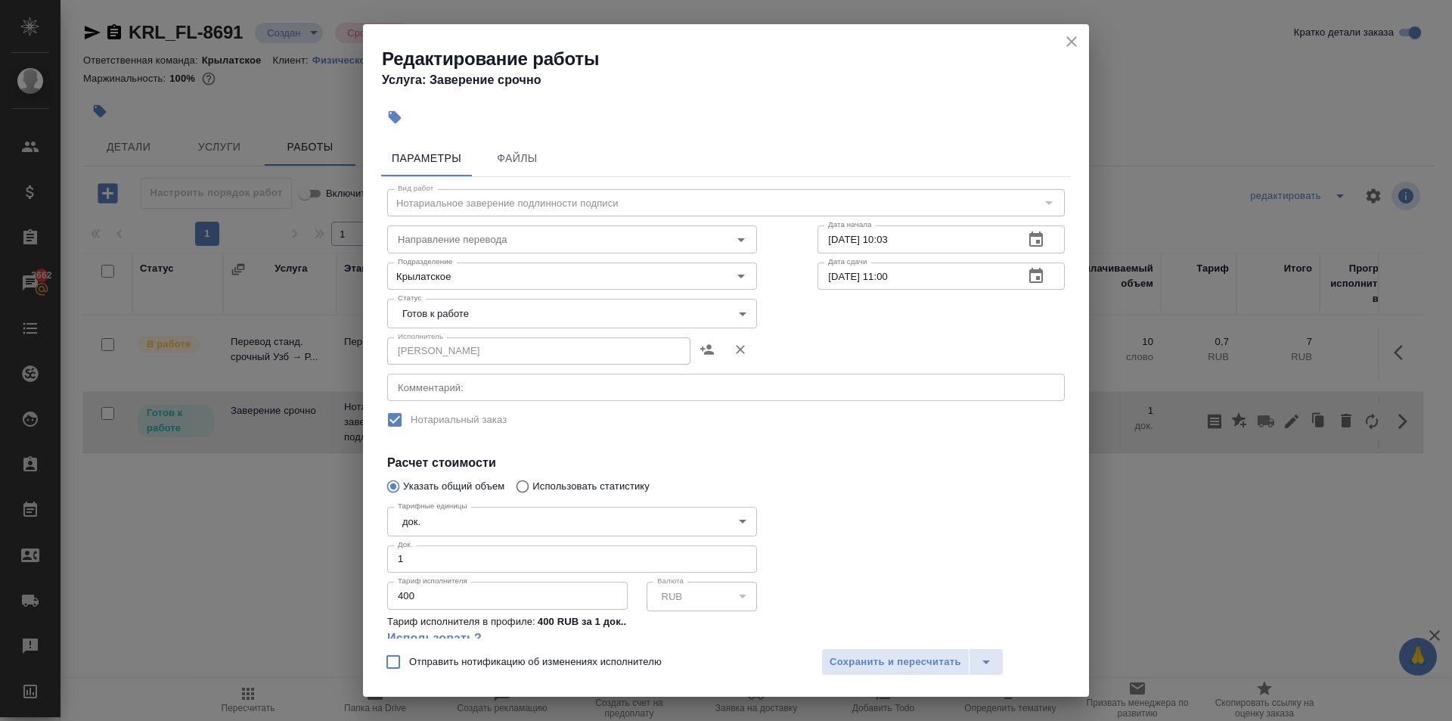
click at [515, 306] on body "🙏 .cls-1 fill:#fff; AWATERA Kasymov Timur Клиенты Спецификации Заказы 3662 Чаты…" at bounding box center [726, 360] width 1452 height 721
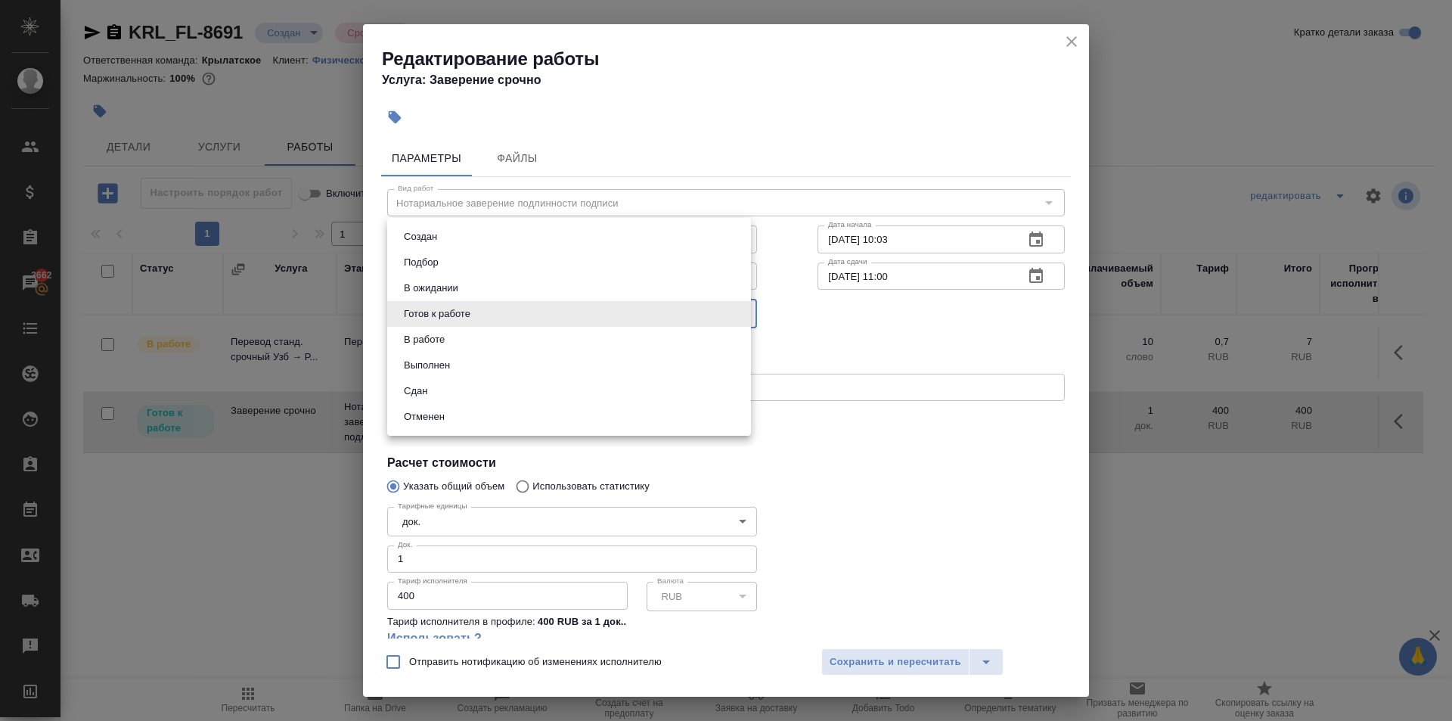
click at [479, 390] on li "Сдан" at bounding box center [569, 391] width 364 height 26
type input "closed"
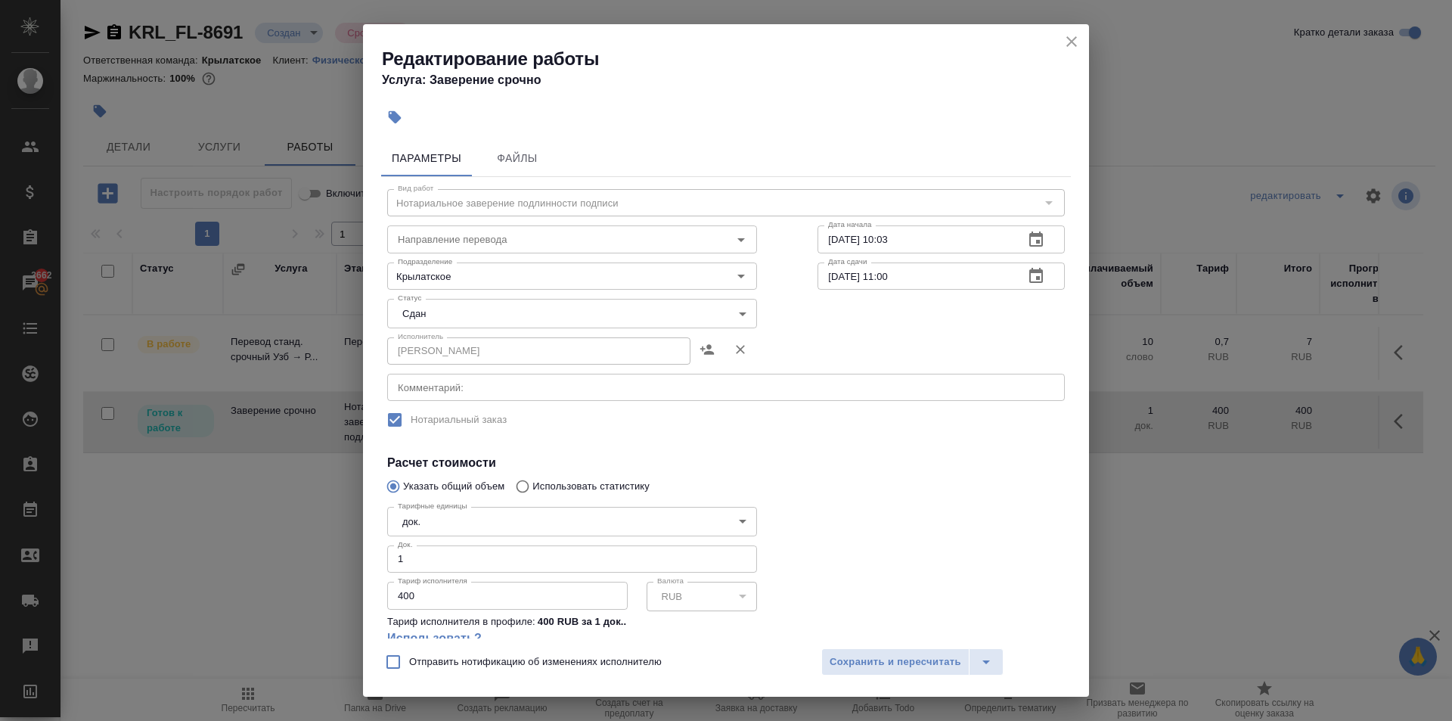
click at [867, 641] on div "Отправить нотификацию об изменениях исполнителю Сохранить и пересчитать" at bounding box center [726, 667] width 726 height 58
click at [867, 647] on div "Отправить нотификацию об изменениях исполнителю Сохранить и пересчитать" at bounding box center [726, 667] width 726 height 58
click at [857, 653] on button "Сохранить и пересчитать" at bounding box center [895, 661] width 148 height 27
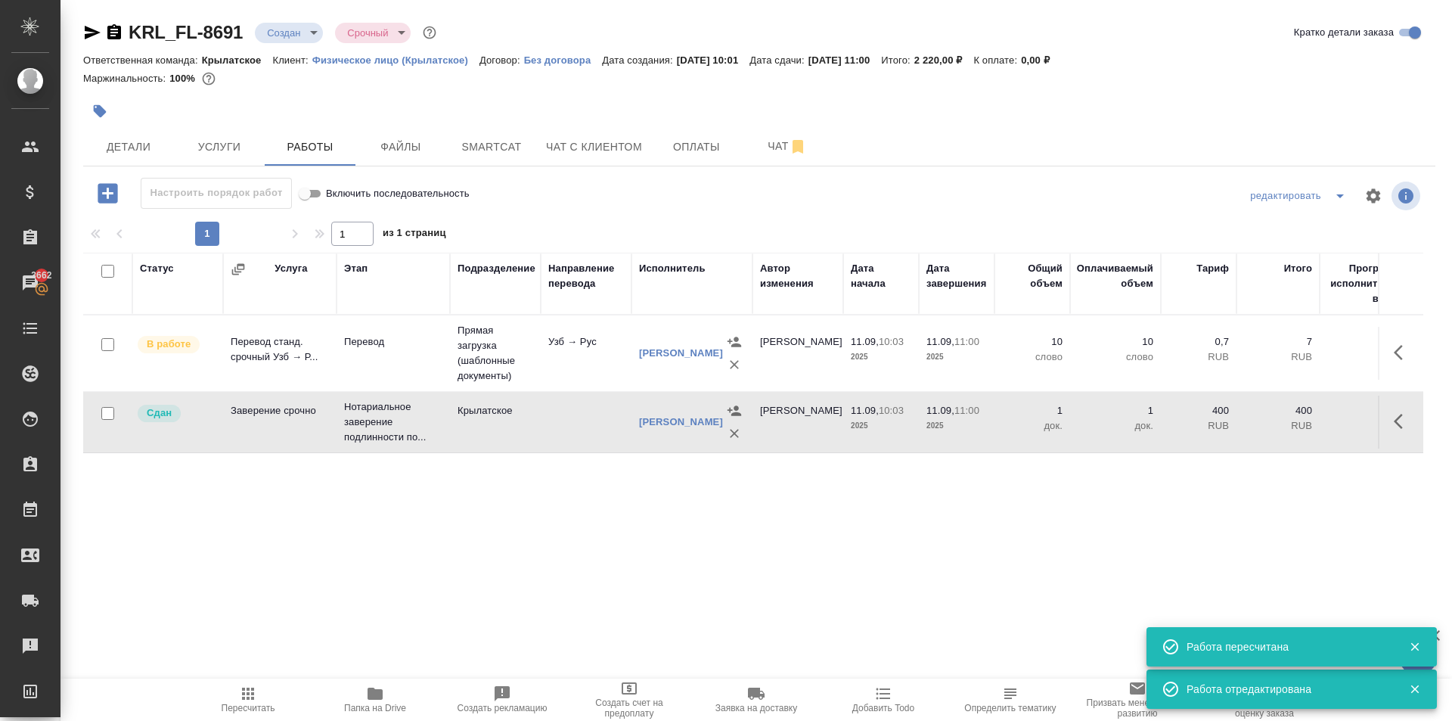
click at [241, 704] on span "Пересчитать" at bounding box center [249, 708] width 54 height 11
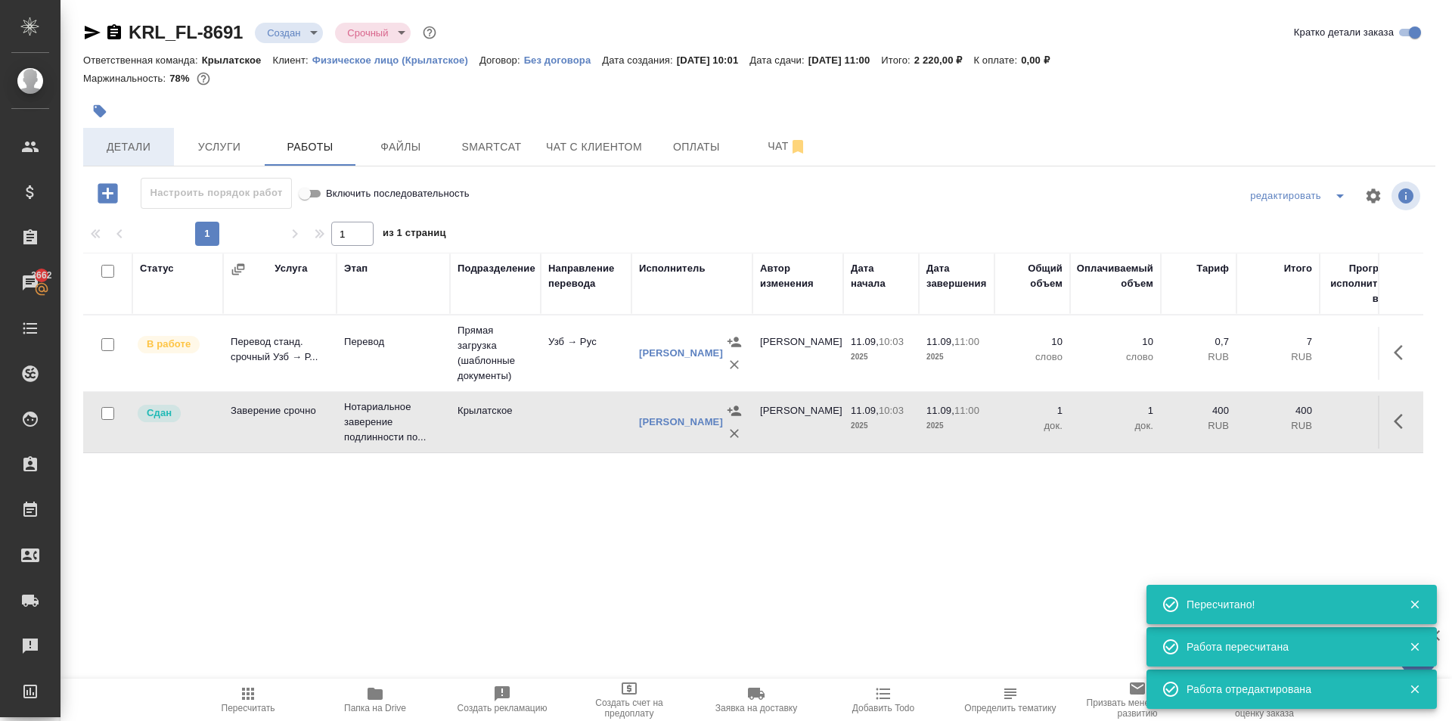
click at [140, 145] on span "Детали" at bounding box center [128, 147] width 73 height 19
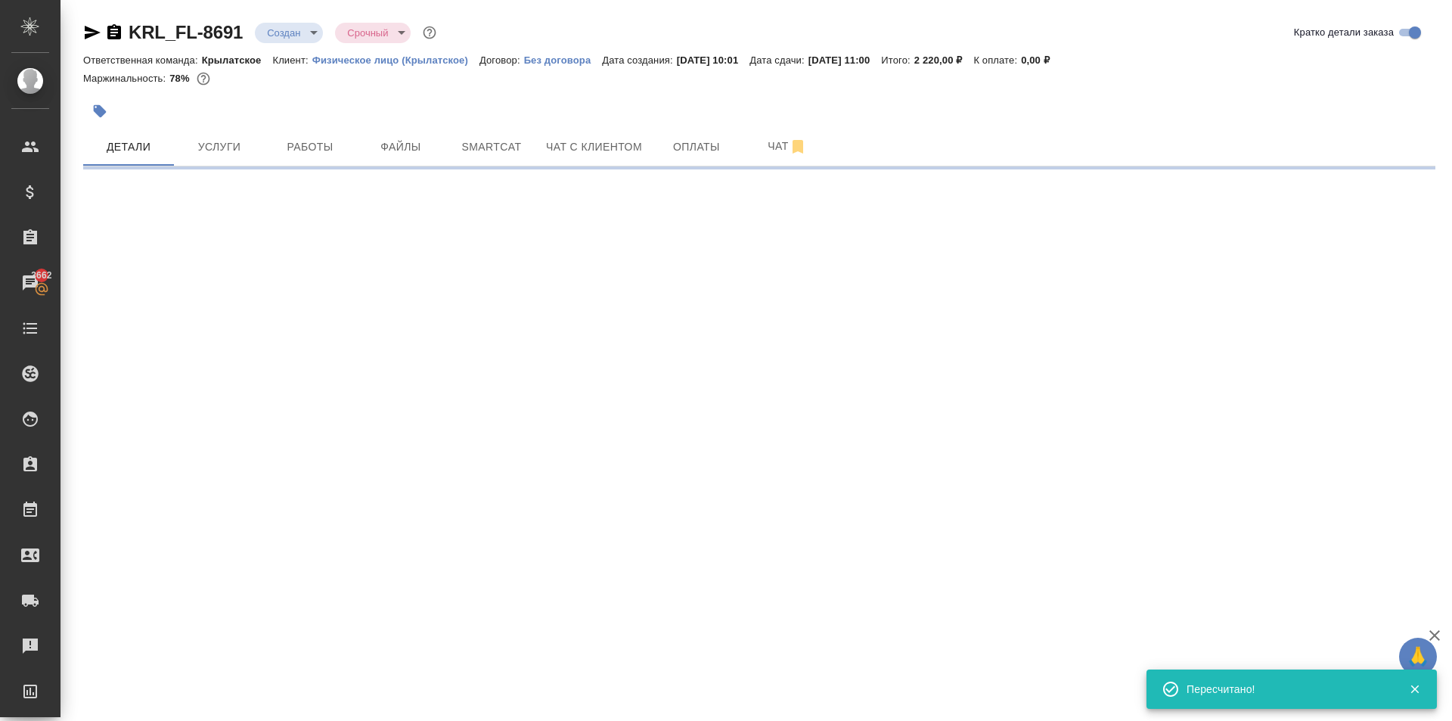
select select "RU"
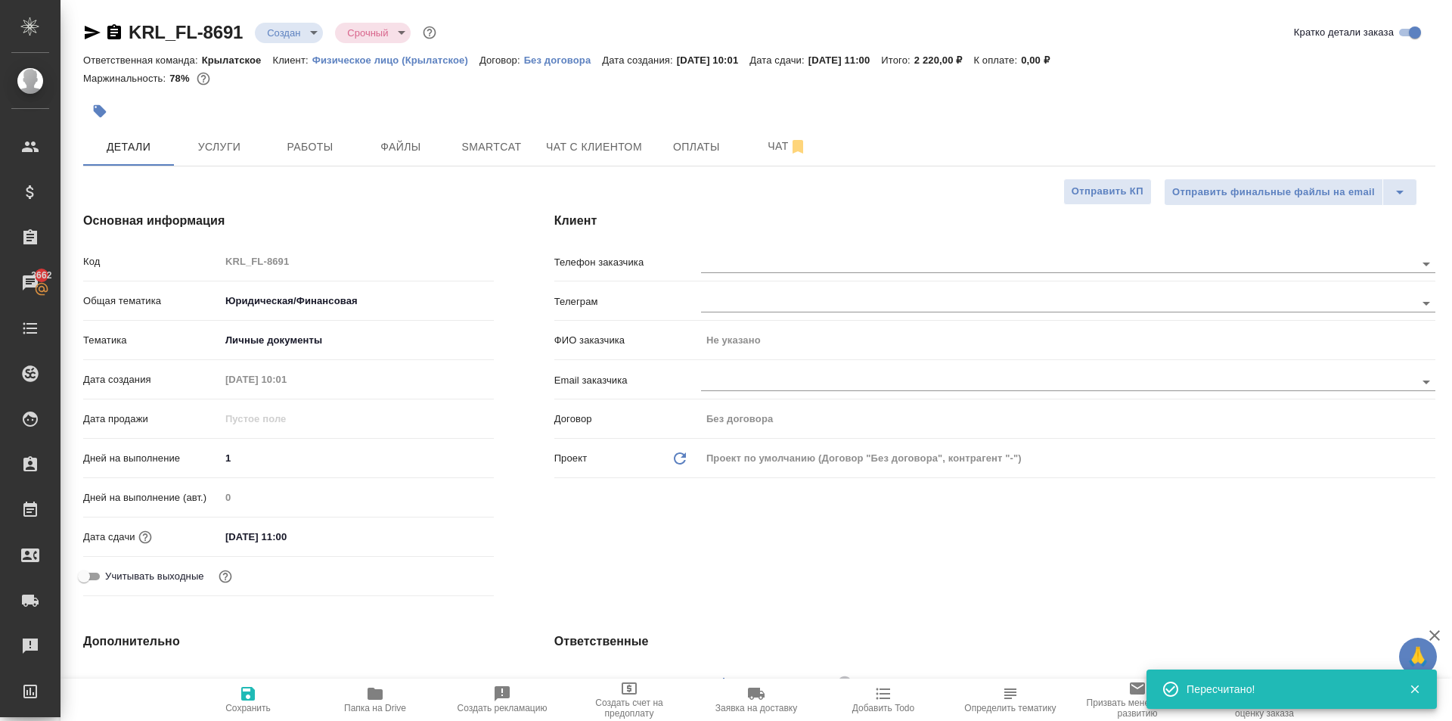
type textarea "x"
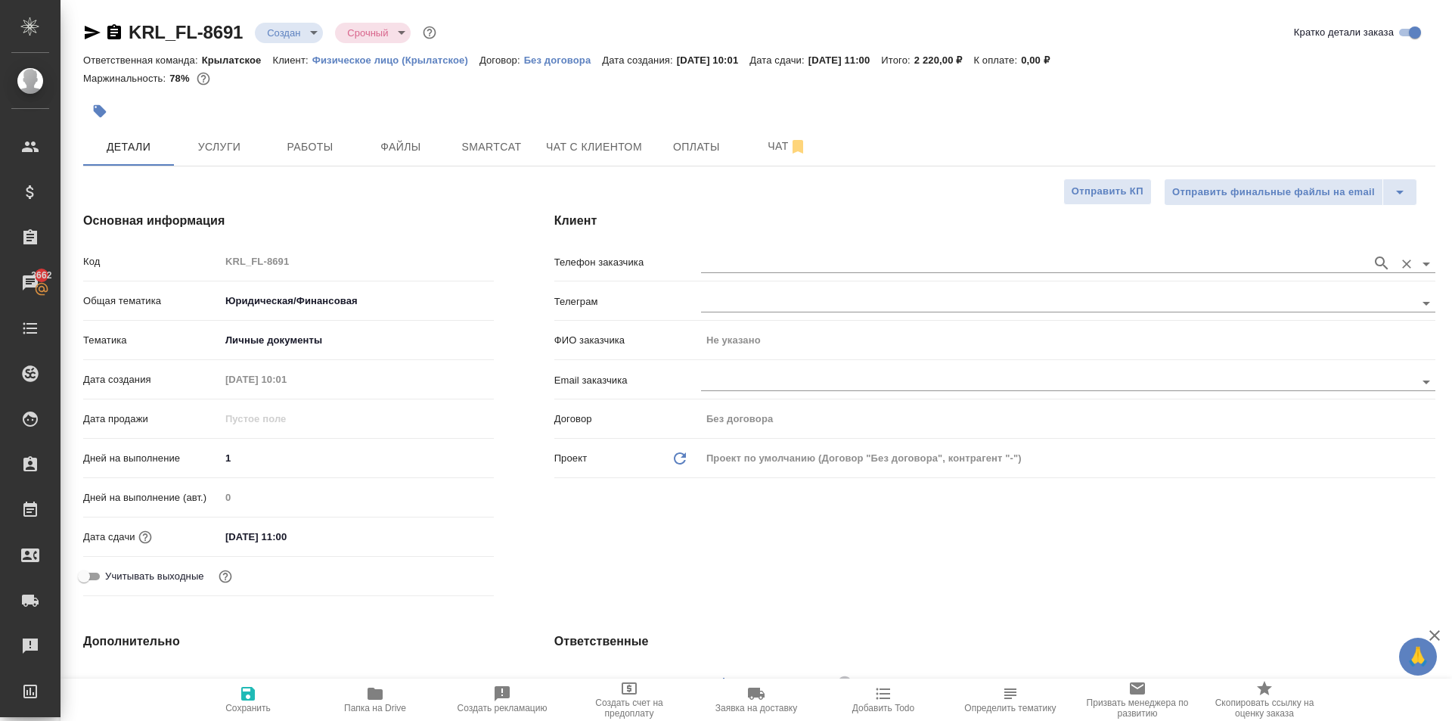
drag, startPoint x: 750, startPoint y: 250, endPoint x: 753, endPoint y: 258, distance: 8.9
click at [751, 251] on div at bounding box center [1068, 262] width 734 height 28
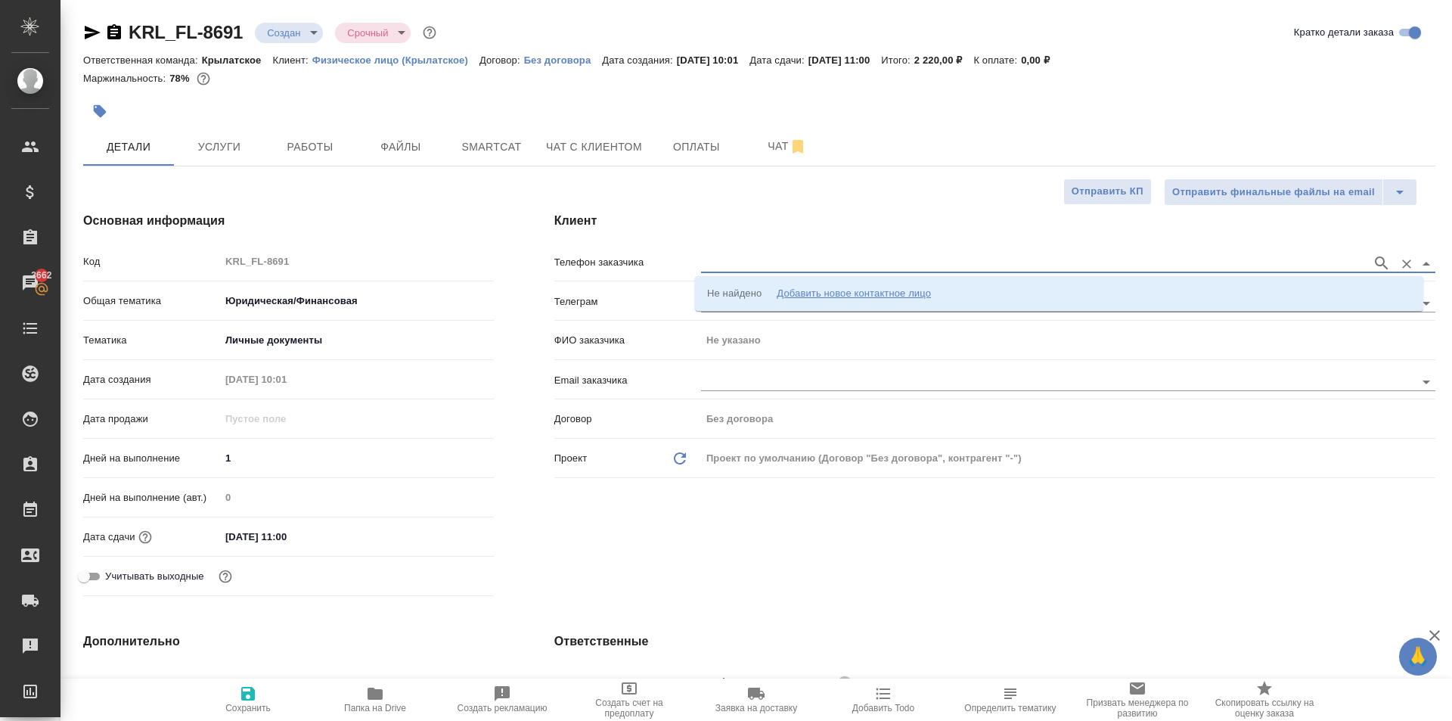
click at [753, 258] on input "text" at bounding box center [1032, 263] width 663 height 18
click at [781, 280] on li "Не найдено Добавить новое контактное лицо" at bounding box center [1059, 293] width 728 height 27
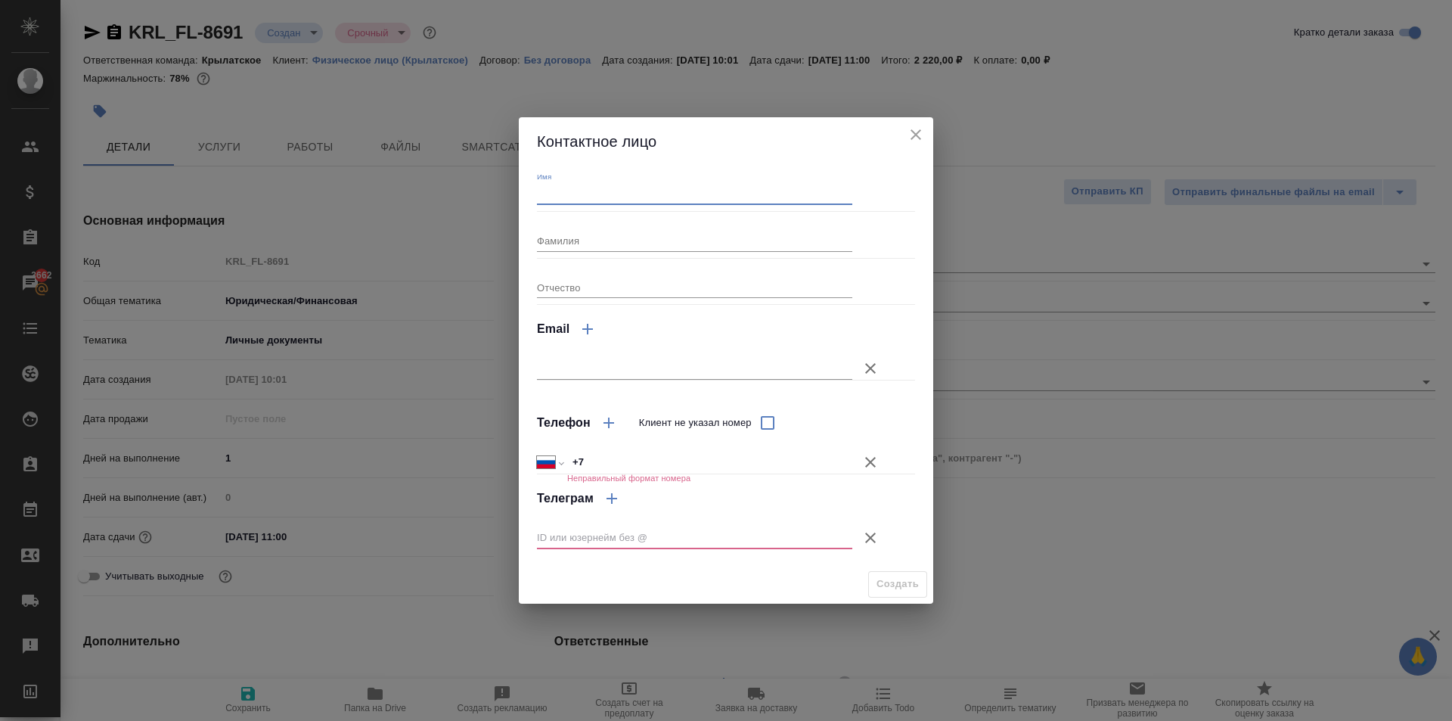
click at [662, 191] on input "Имя" at bounding box center [694, 194] width 315 height 21
type input "Аброр"
click at [873, 461] on icon "button" at bounding box center [870, 462] width 18 height 18
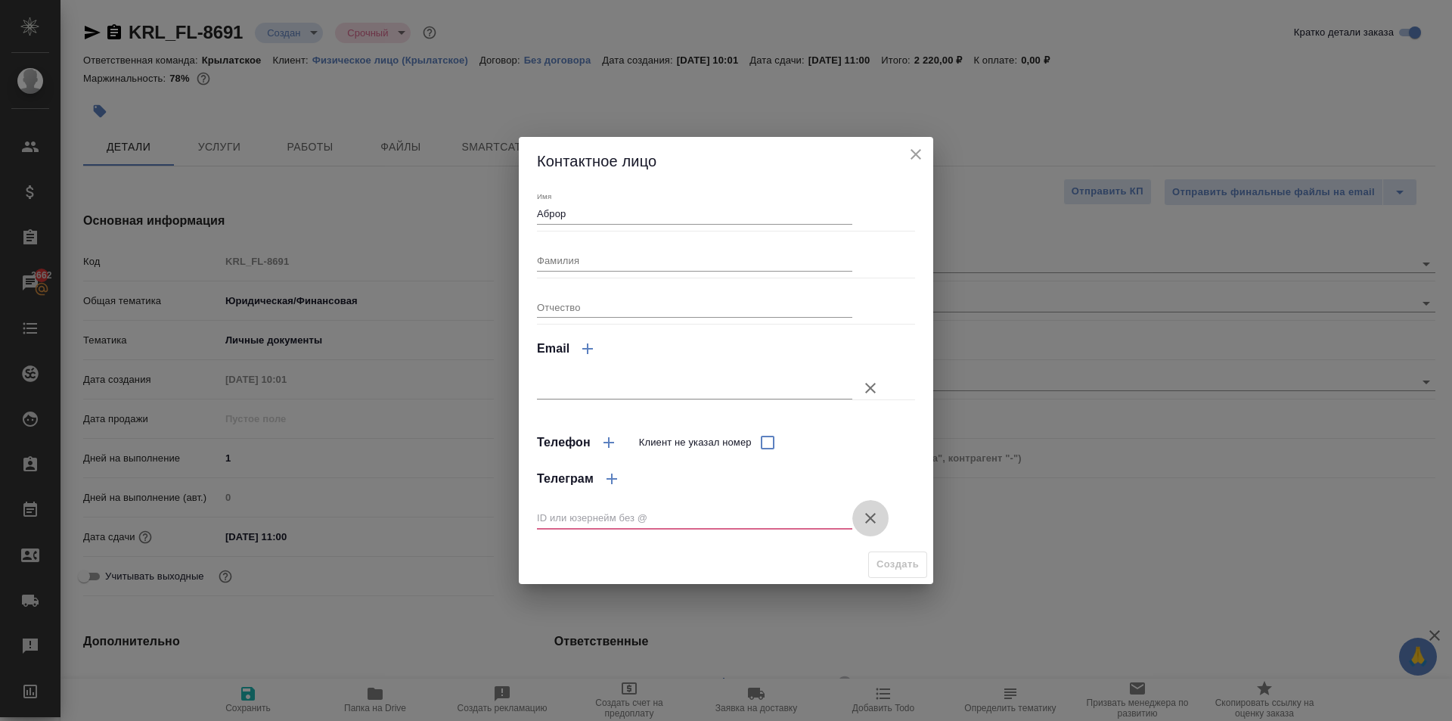
click at [866, 519] on icon "button" at bounding box center [870, 518] width 18 height 18
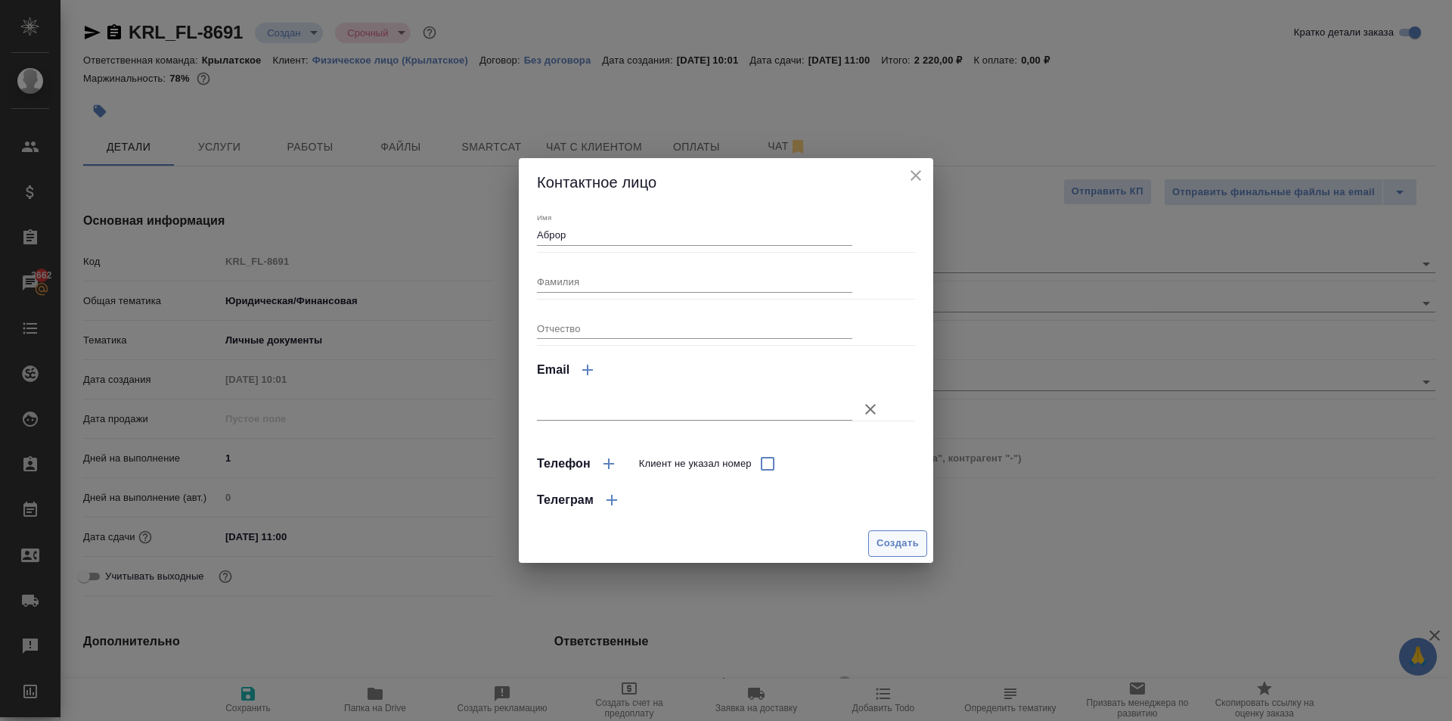
click at [883, 537] on span "Создать" at bounding box center [898, 543] width 42 height 17
type input "Аброр"
type textarea "x"
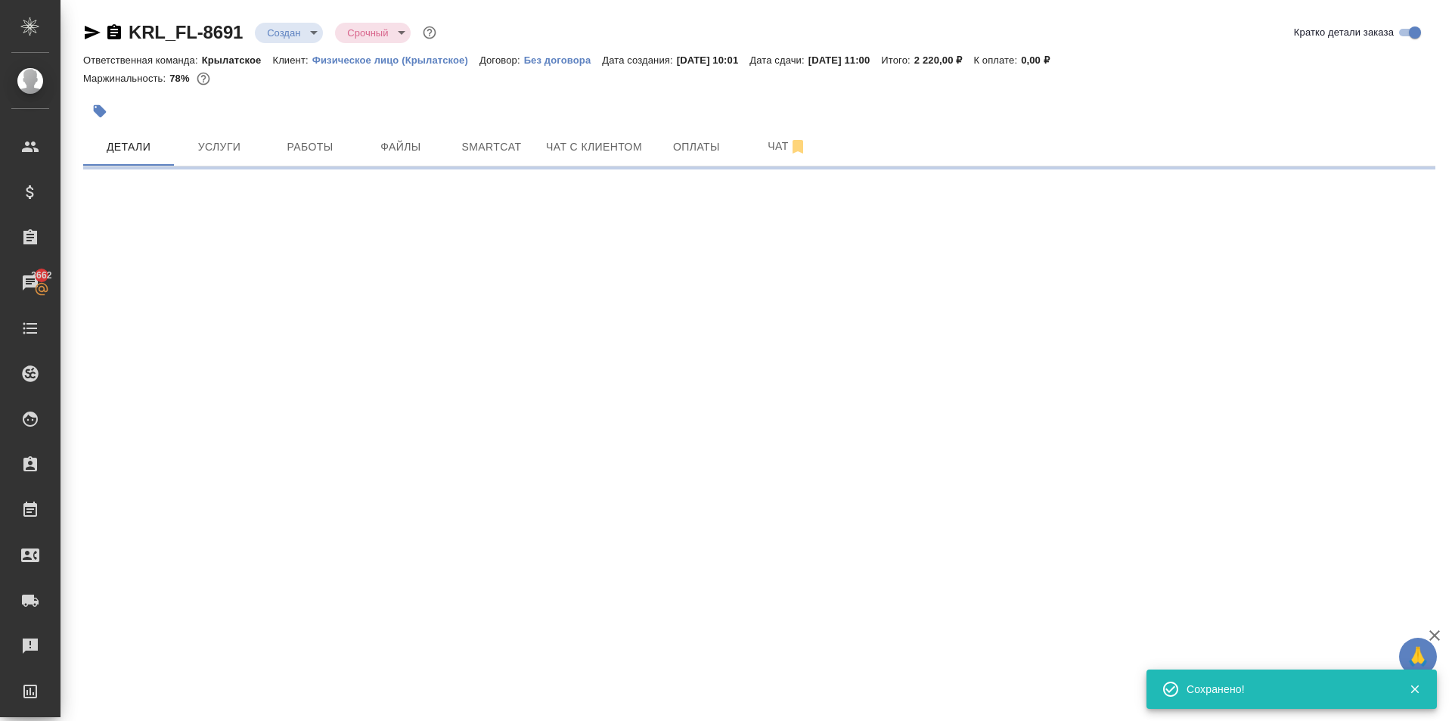
select select "RU"
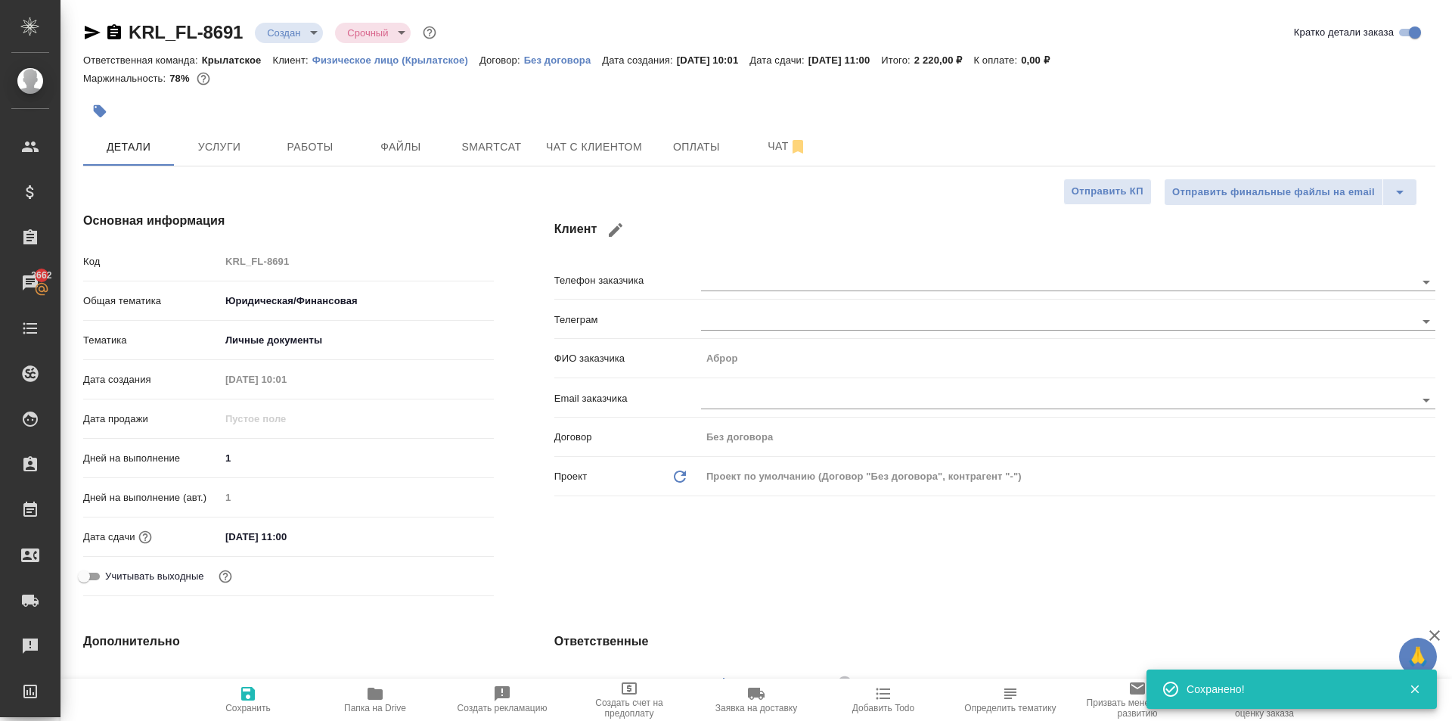
type textarea "x"
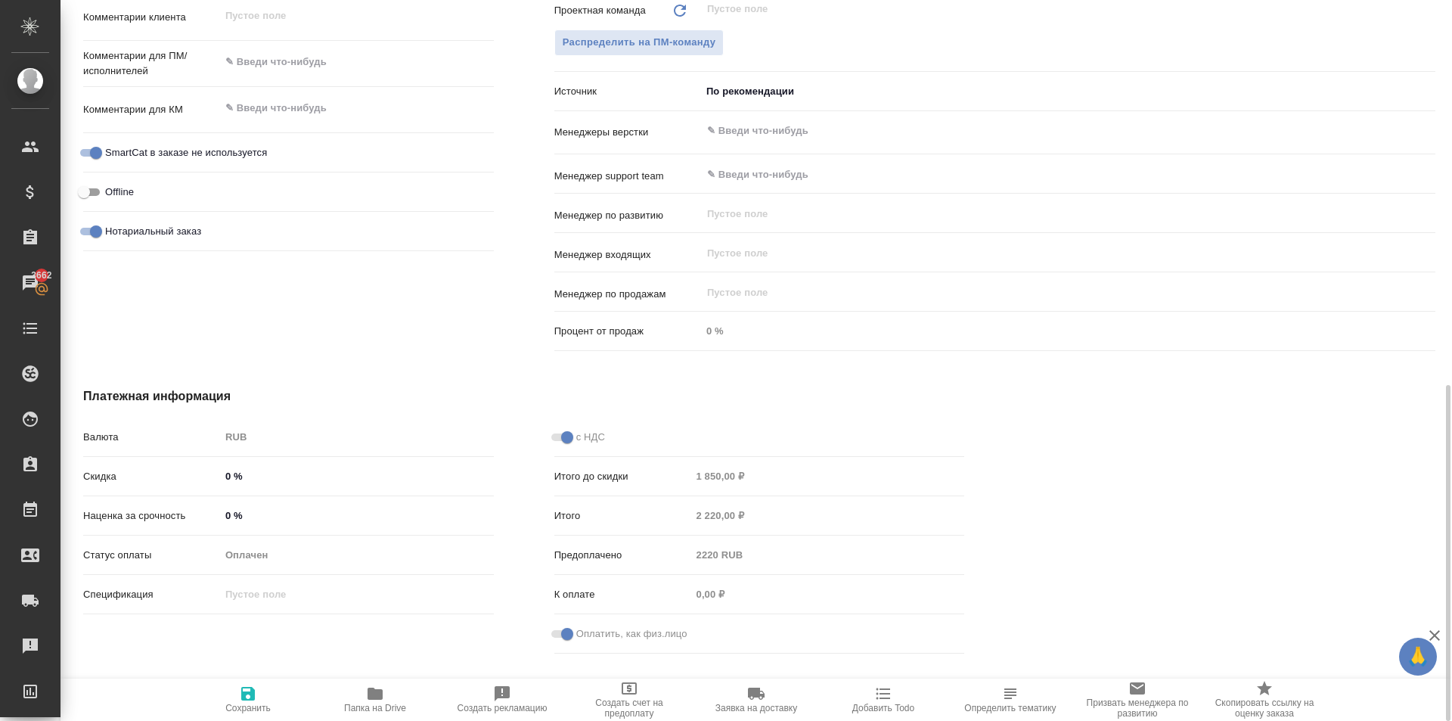
scroll to position [870, 0]
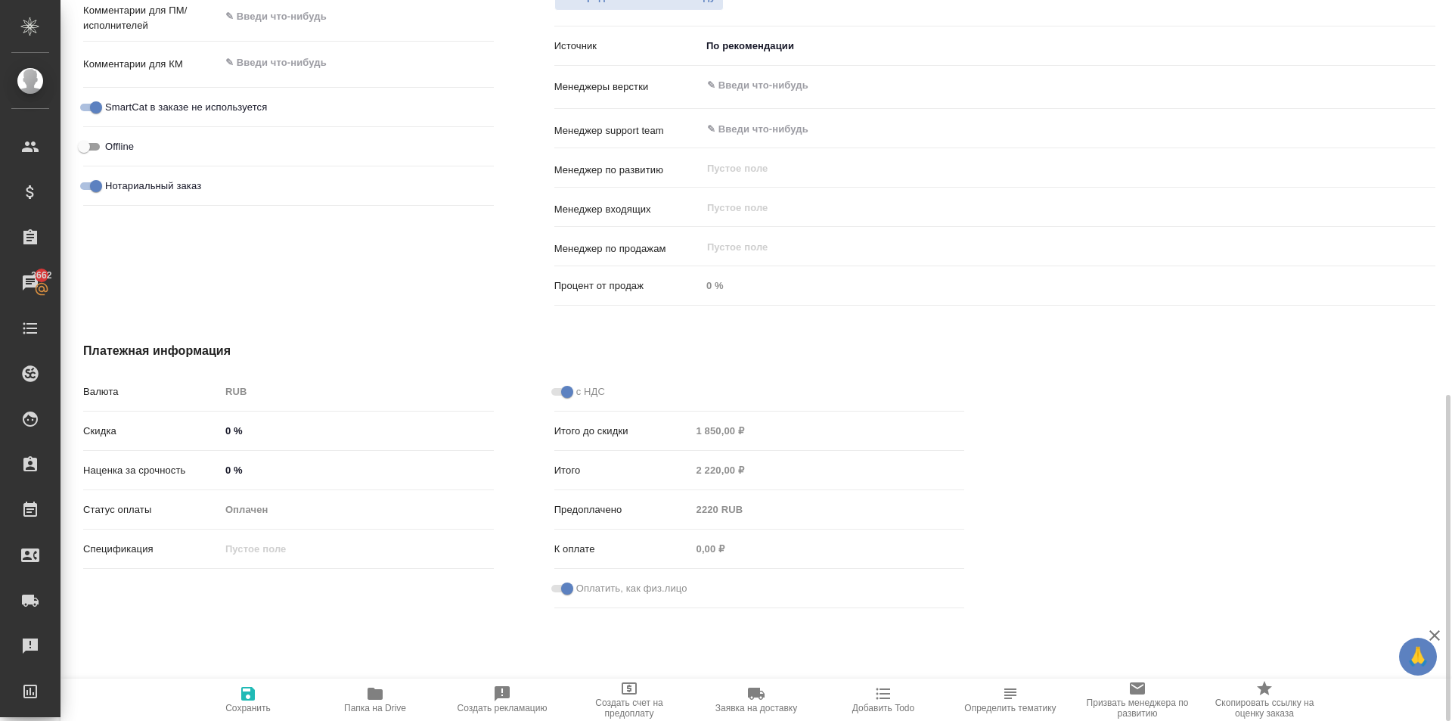
click at [262, 686] on span "Сохранить" at bounding box center [248, 698] width 109 height 29
type textarea "x"
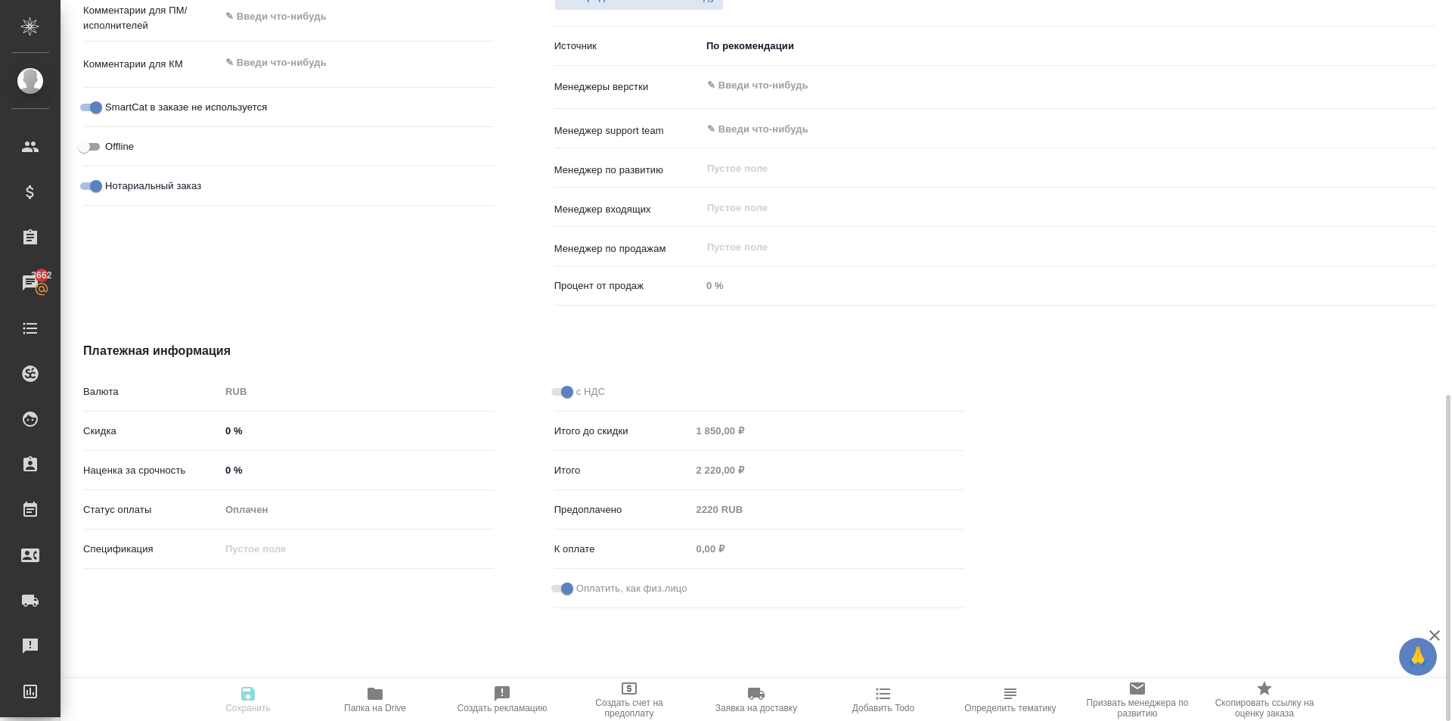
type textarea "x"
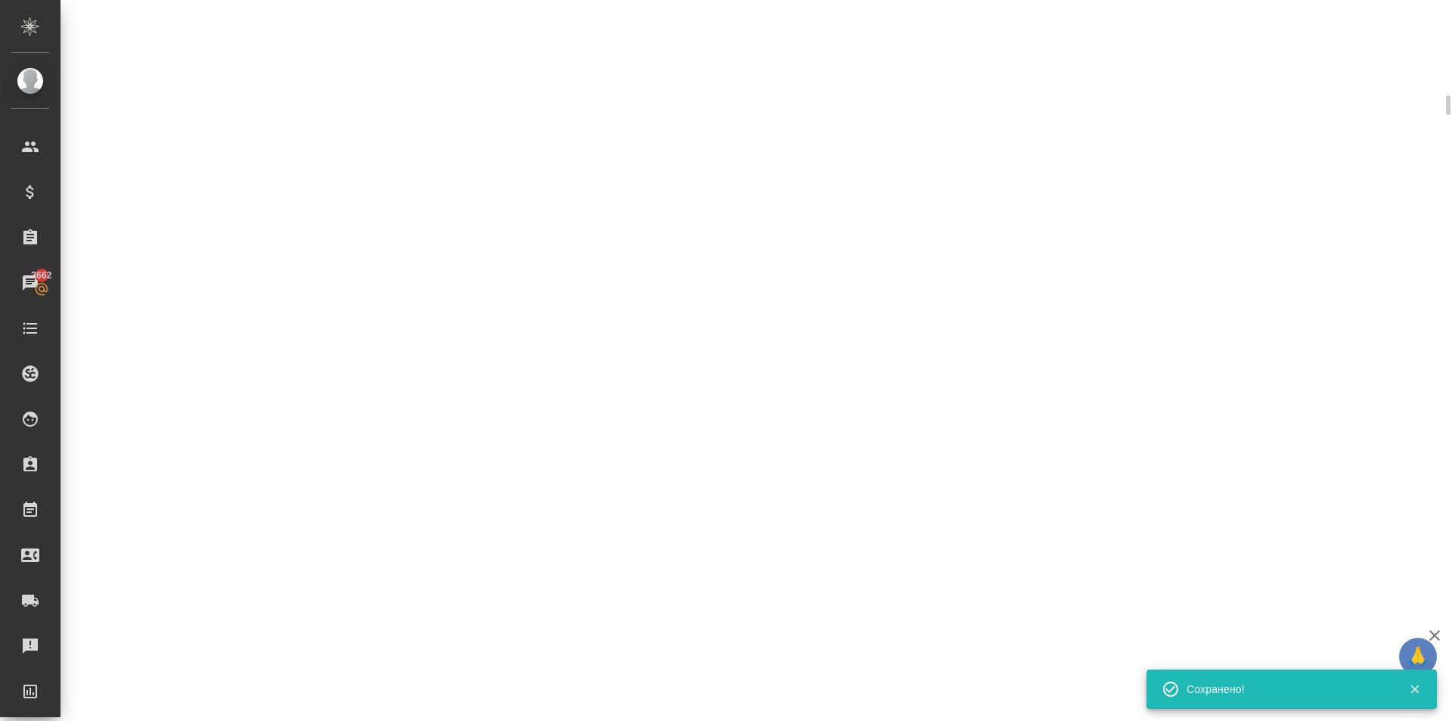
scroll to position [858, 0]
select select "RU"
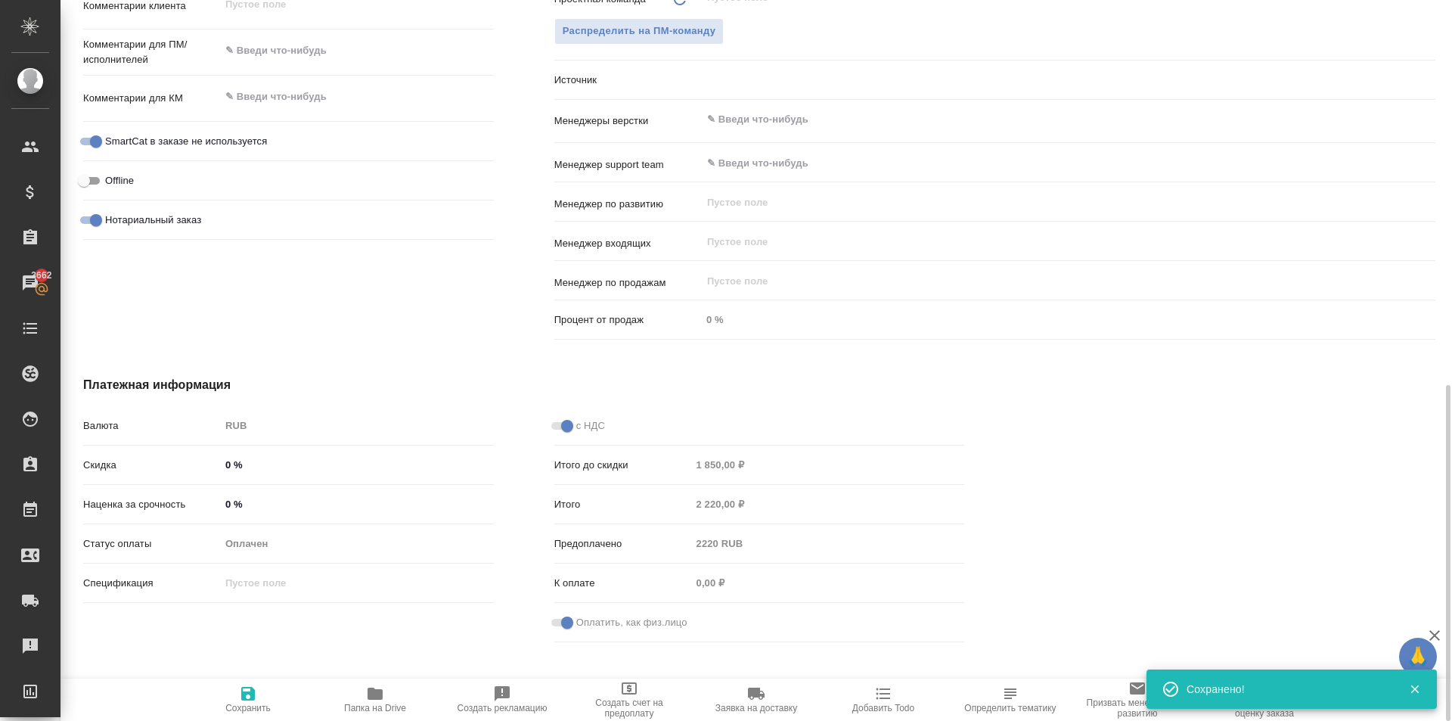
scroll to position [870, 0]
type textarea "x"
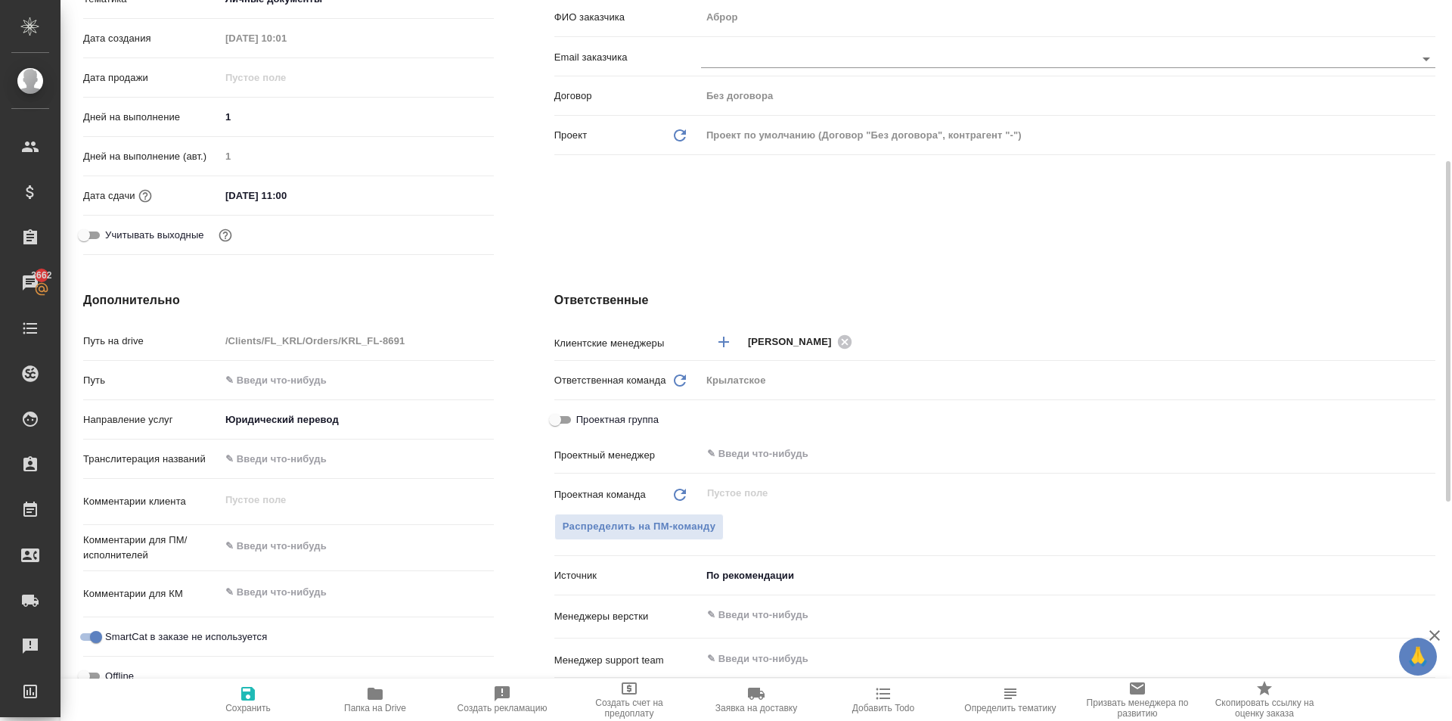
scroll to position [0, 0]
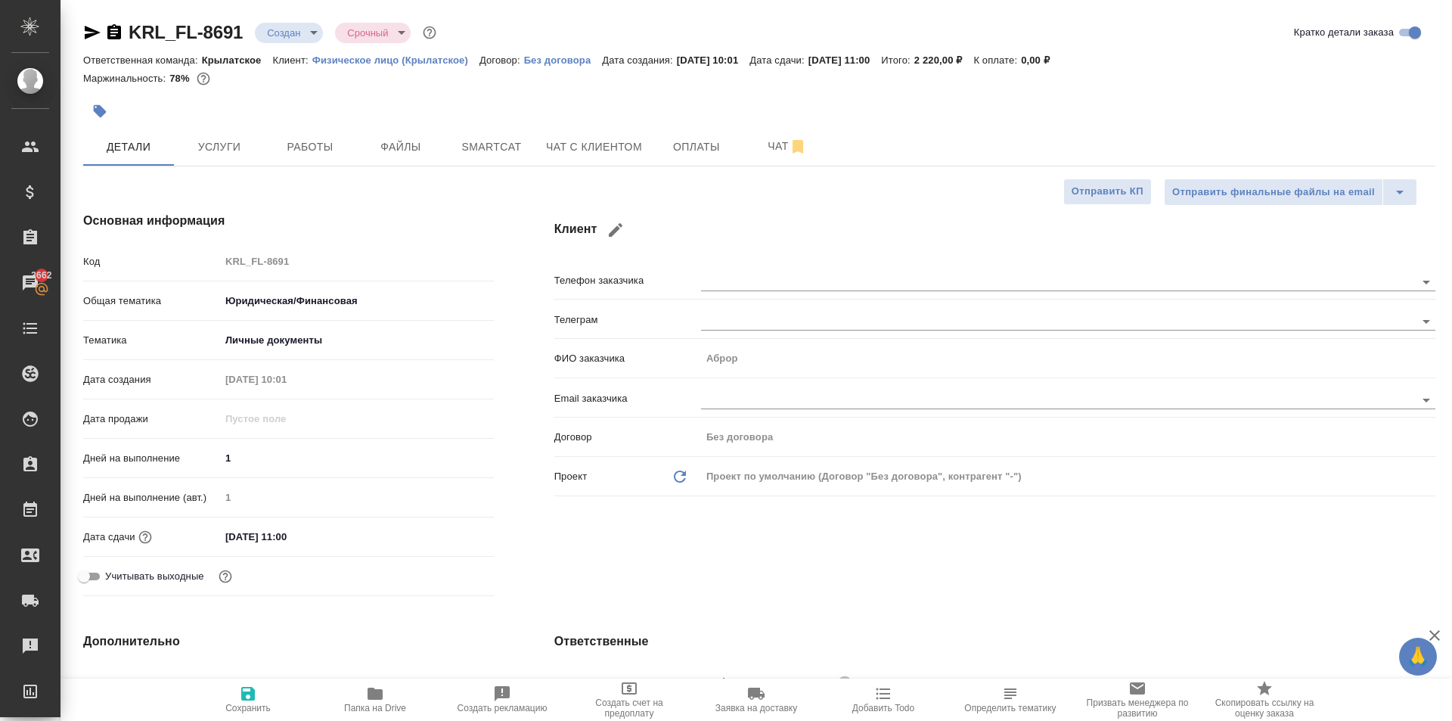
type textarea "x"
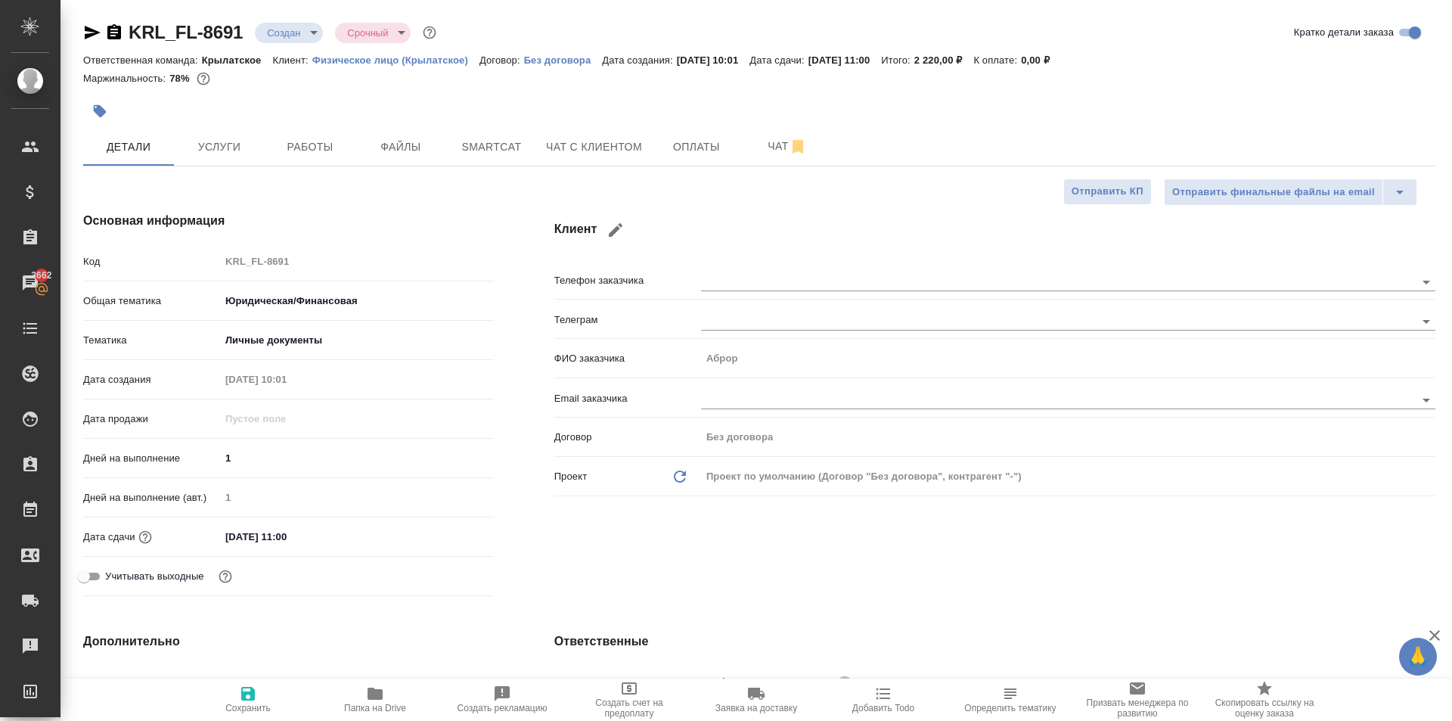
type textarea "x"
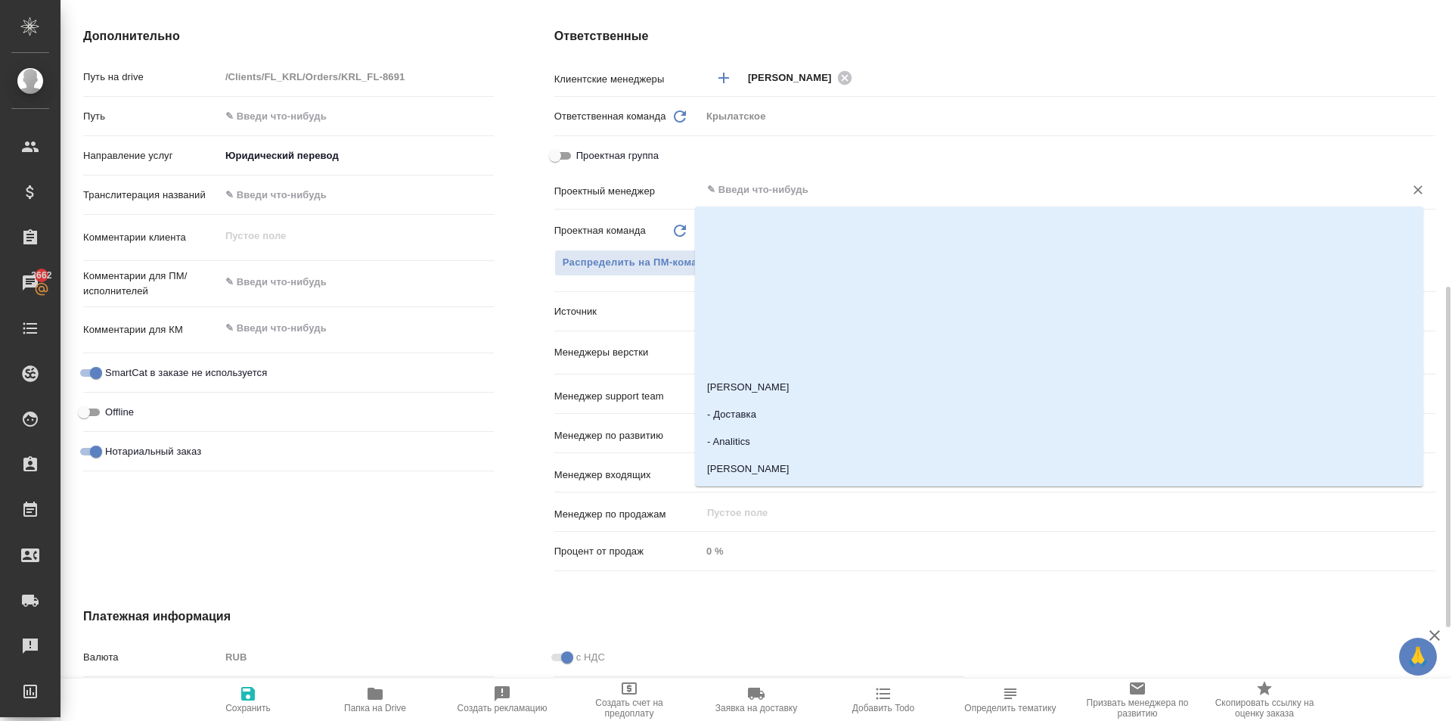
click at [745, 187] on input "text" at bounding box center [1043, 190] width 675 height 18
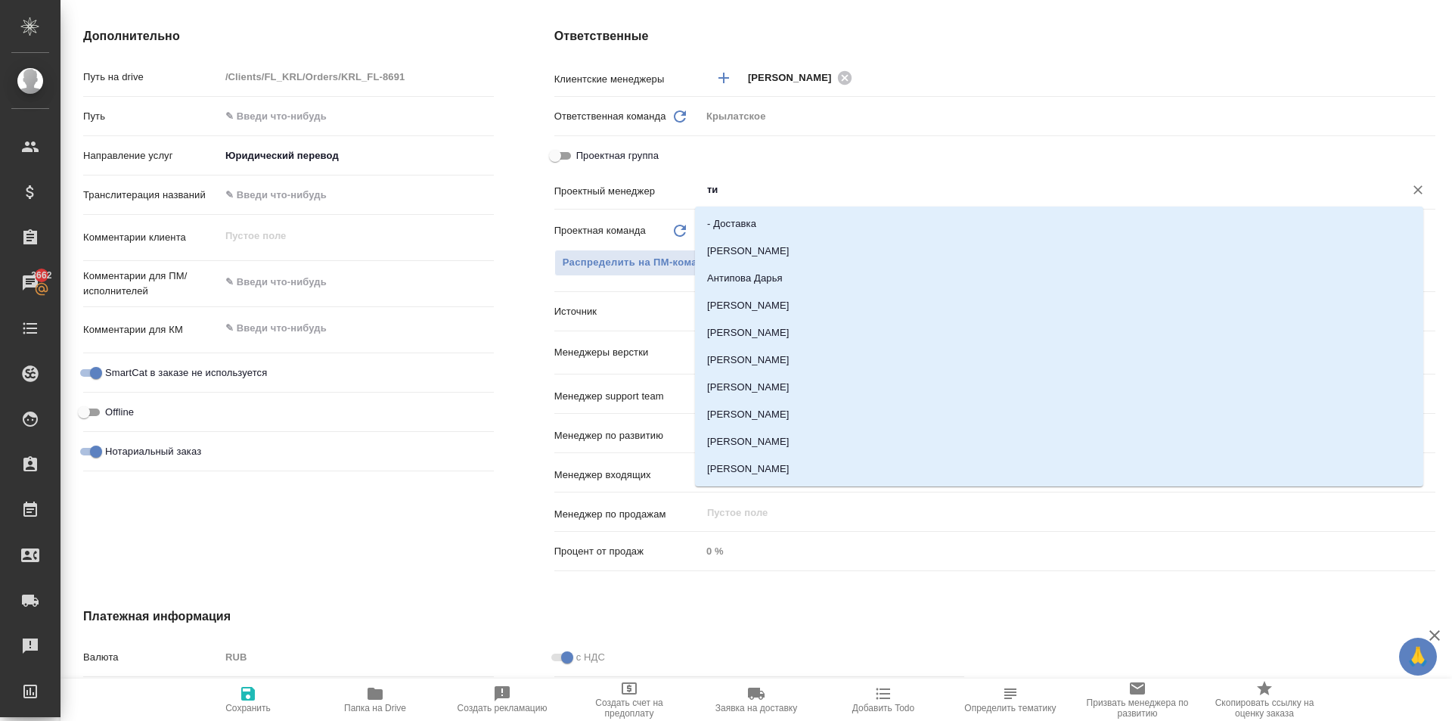
type input "тим"
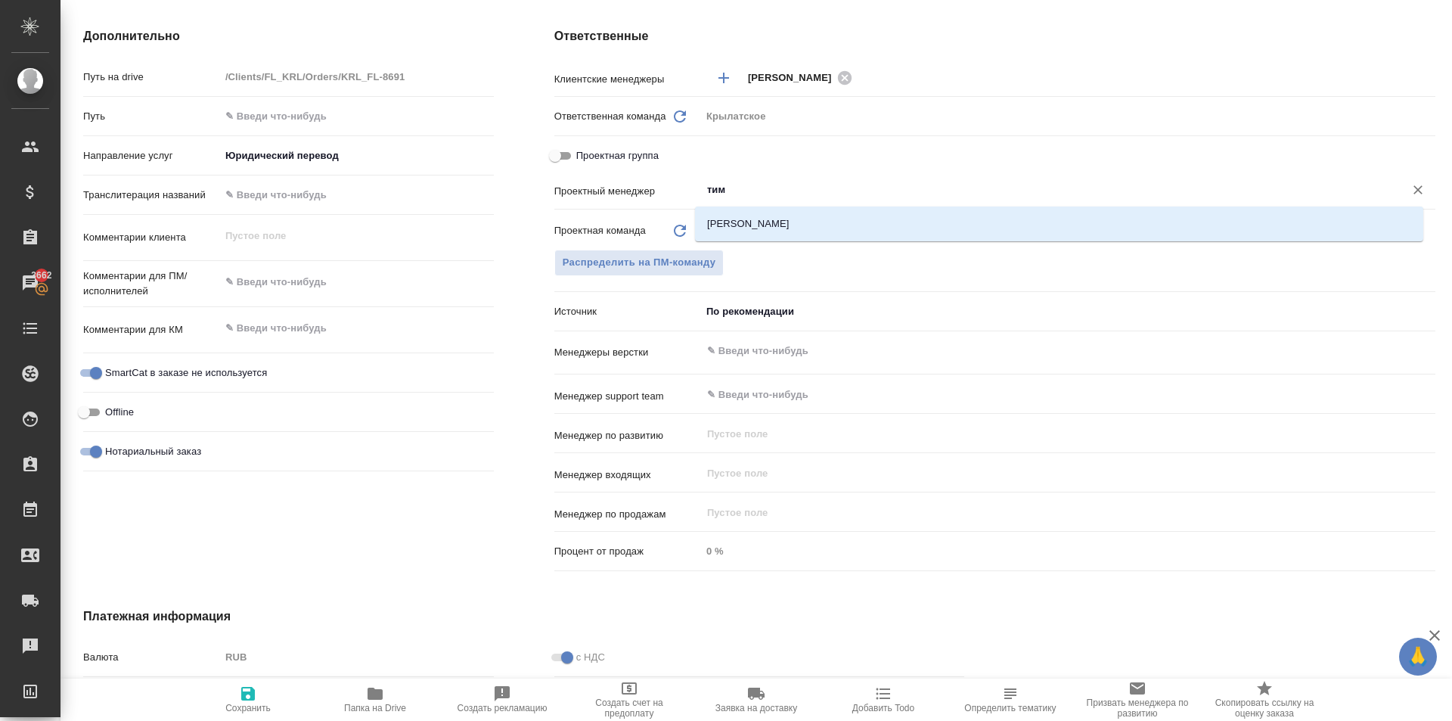
click at [761, 216] on li "[PERSON_NAME]" at bounding box center [1059, 223] width 728 height 27
type textarea "x"
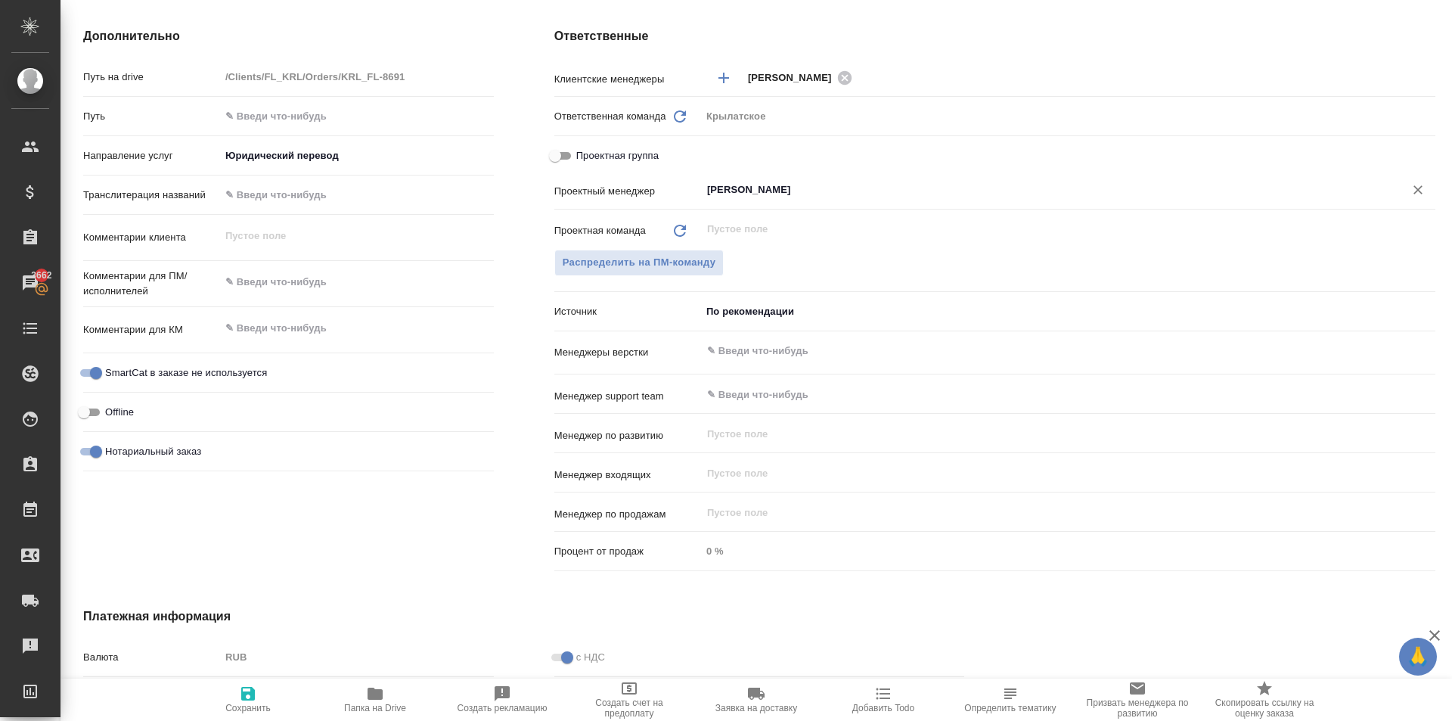
type input "[PERSON_NAME]"
click at [258, 700] on span "Сохранить" at bounding box center [248, 698] width 109 height 29
type textarea "x"
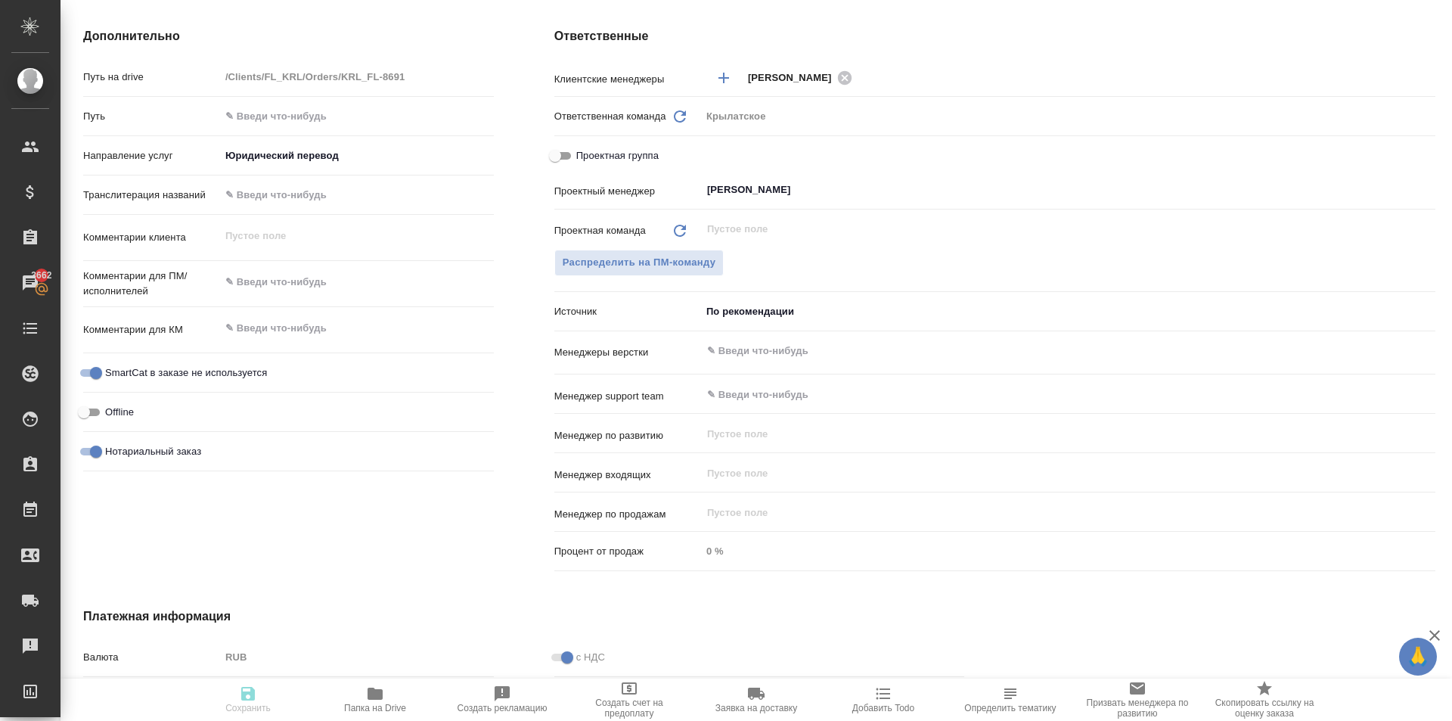
type textarea "x"
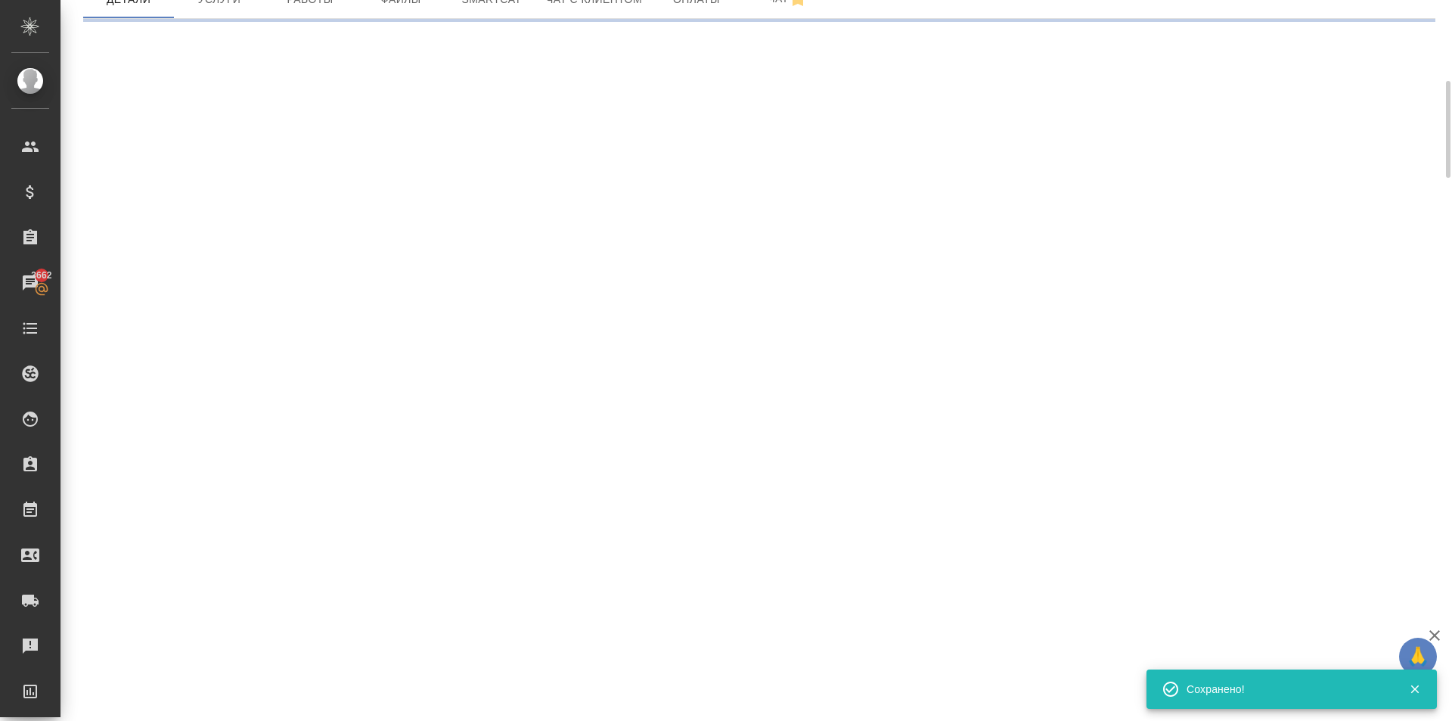
scroll to position [0, 0]
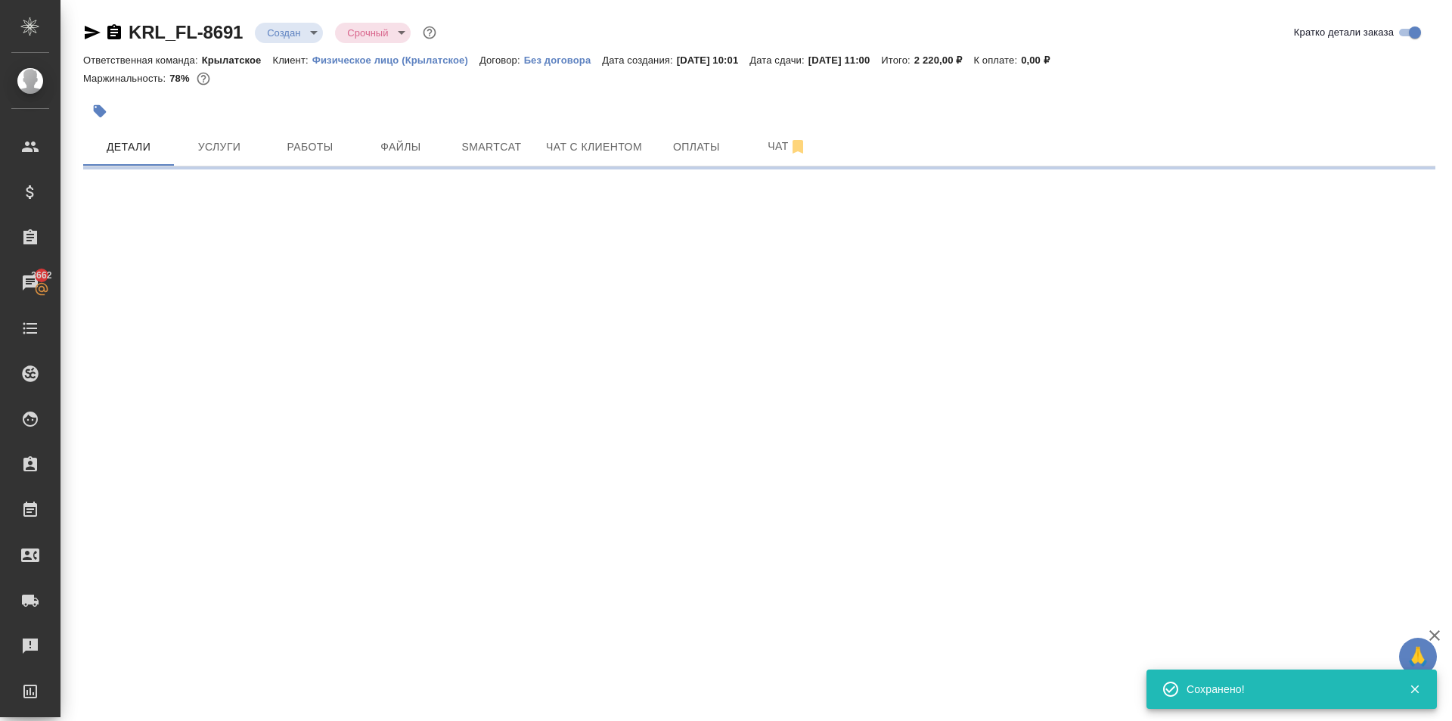
click at [304, 31] on body "🙏 .cls-1 fill:#fff; AWATERA Kasymov Timur Клиенты Спецификации Заказы 3662 Чаты…" at bounding box center [726, 360] width 1452 height 721
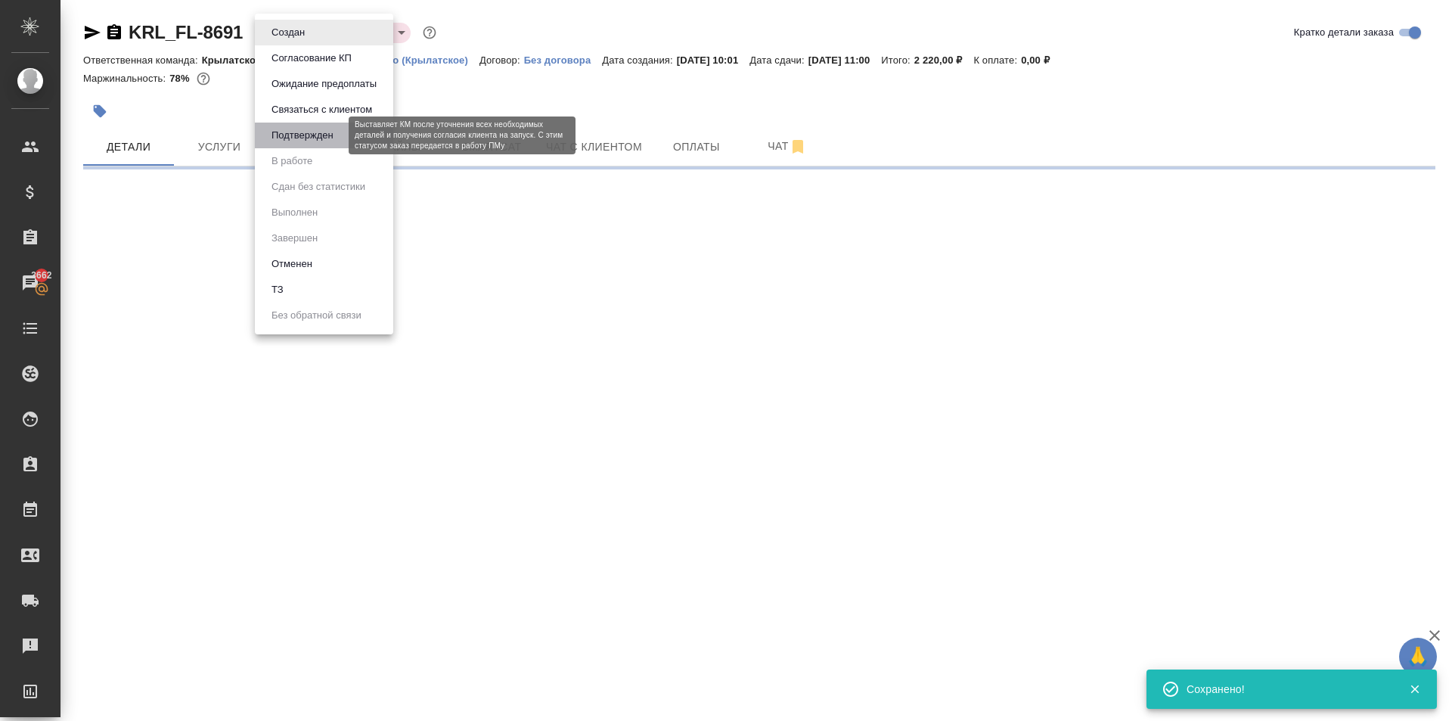
click at [316, 141] on button "Подтвержден" at bounding box center [302, 135] width 71 height 17
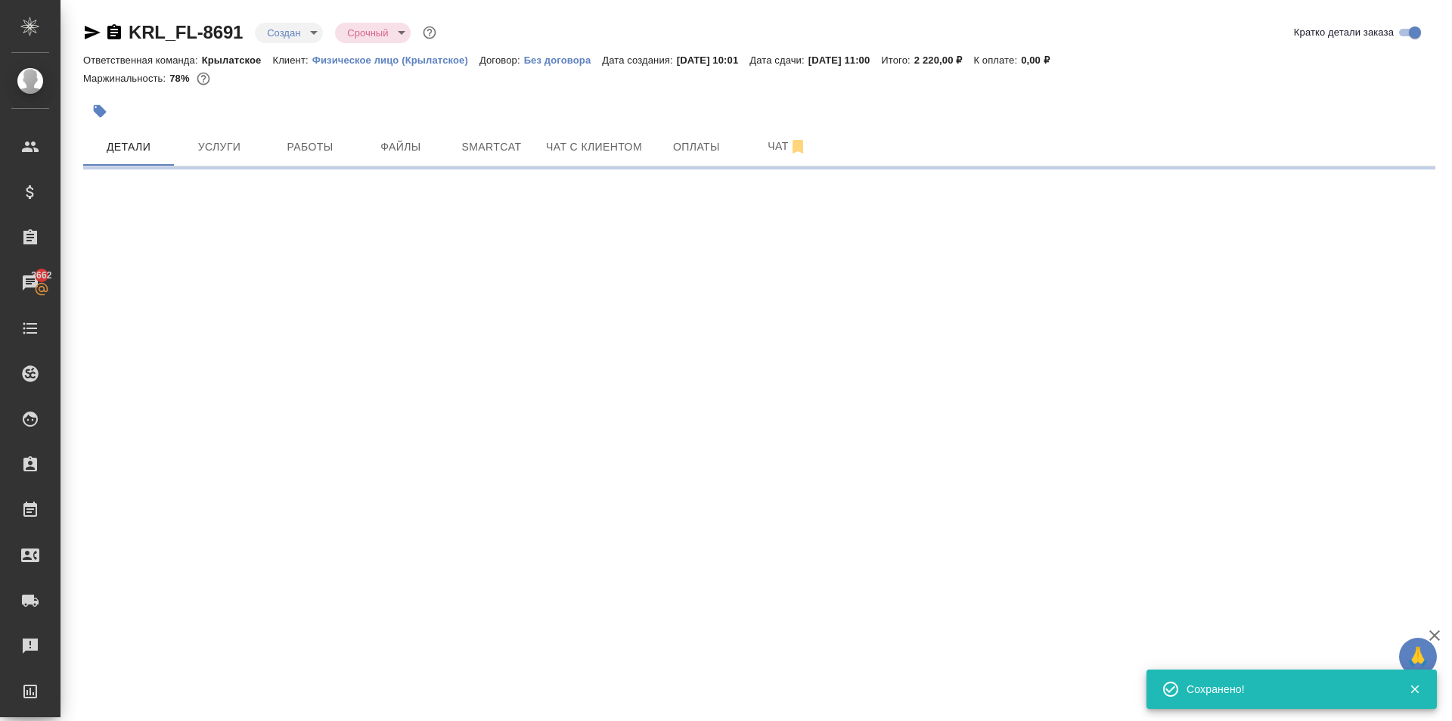
select select "RU"
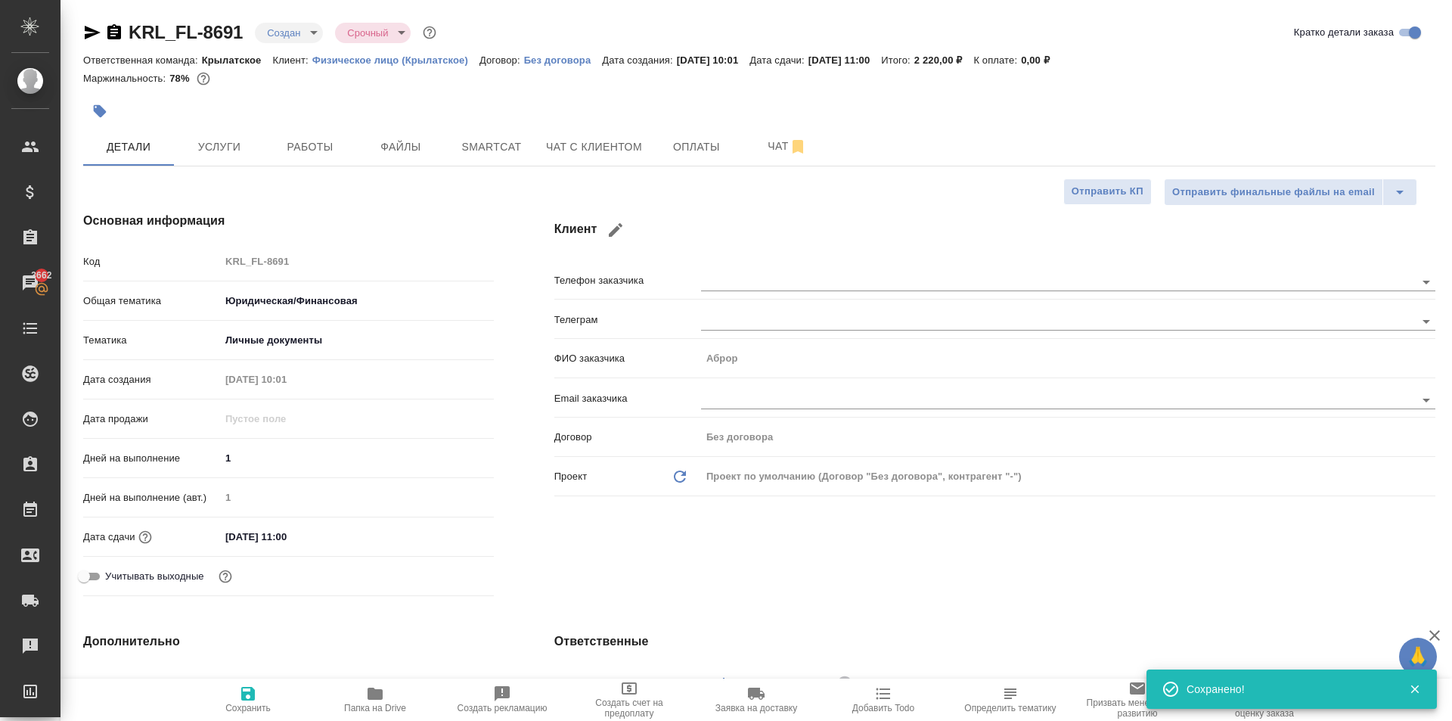
type textarea "x"
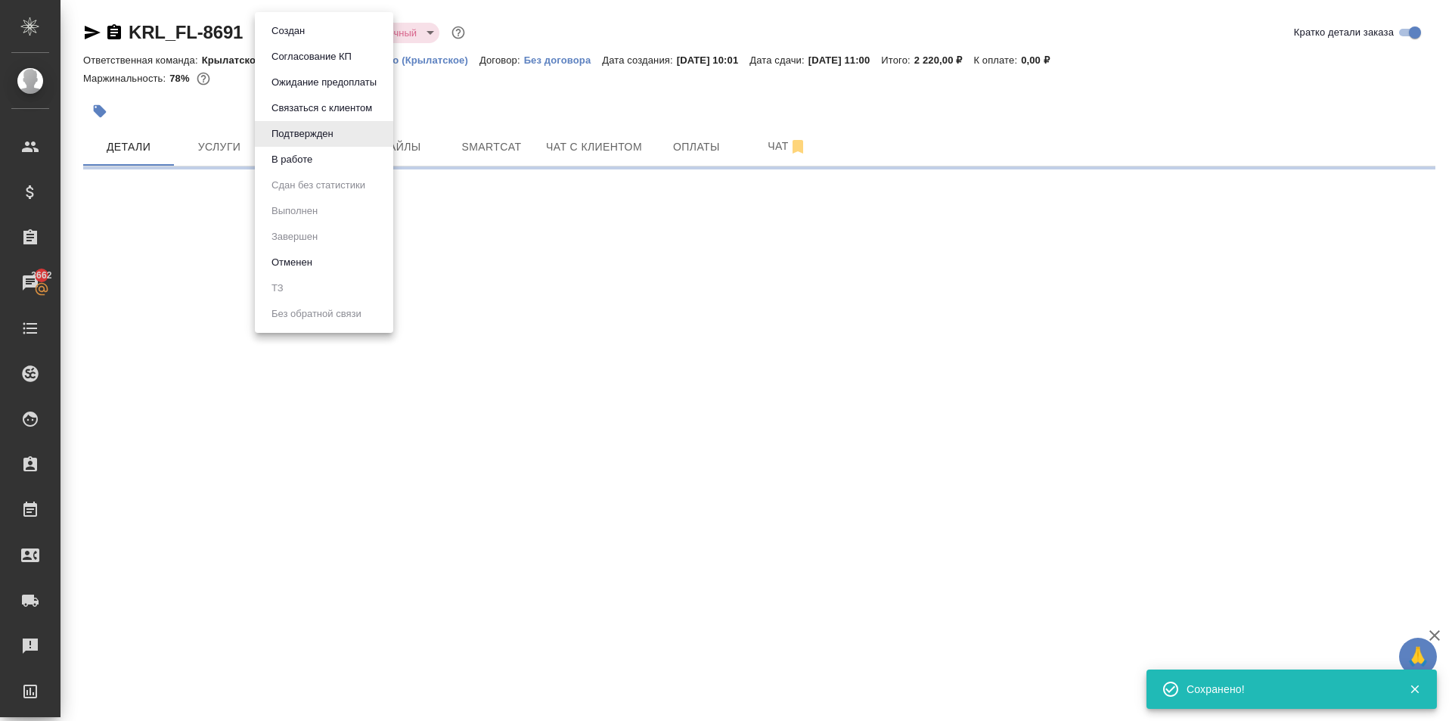
drag, startPoint x: 303, startPoint y: 30, endPoint x: 303, endPoint y: 45, distance: 15.1
click at [302, 31] on body "🙏 .cls-1 fill:#fff; AWATERA Kasymov Timur Клиенты Спецификации Заказы 3662 Чаты…" at bounding box center [726, 360] width 1452 height 721
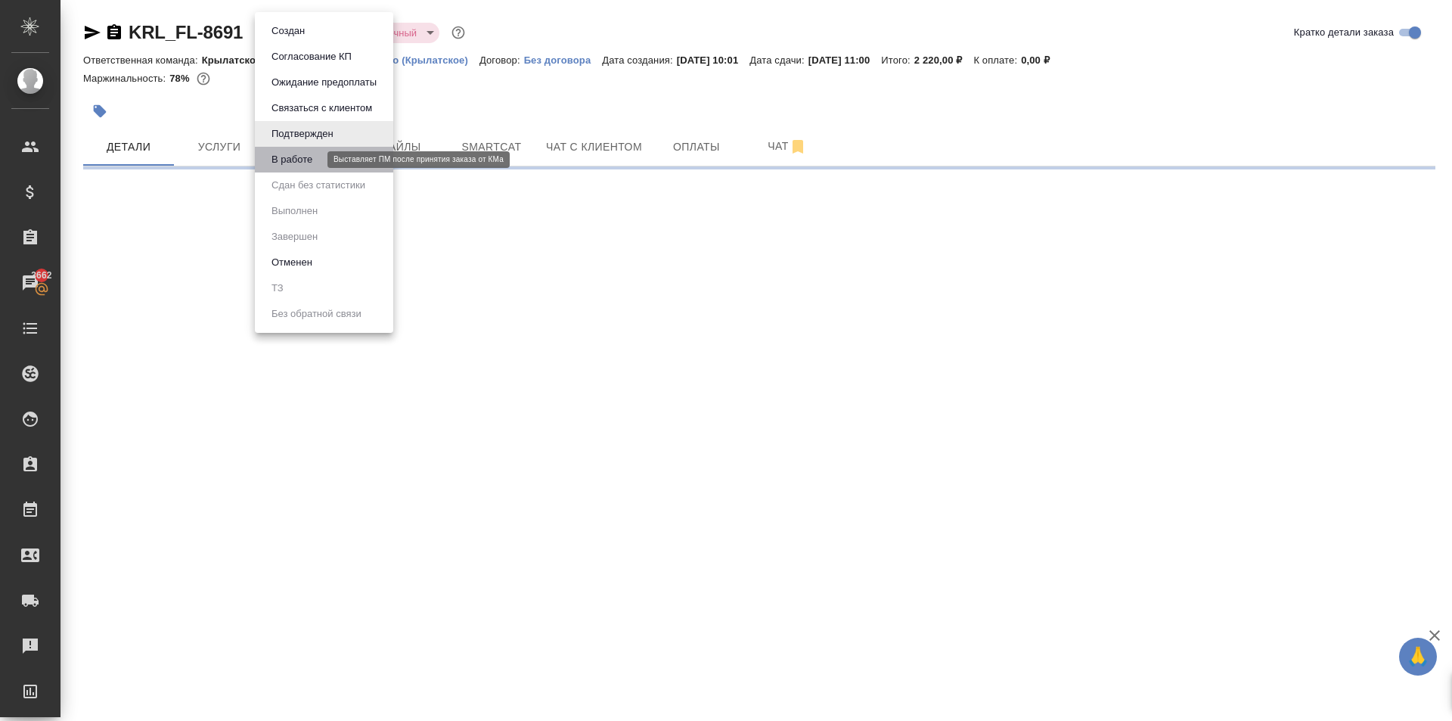
click at [301, 157] on button "В работе" at bounding box center [292, 159] width 50 height 17
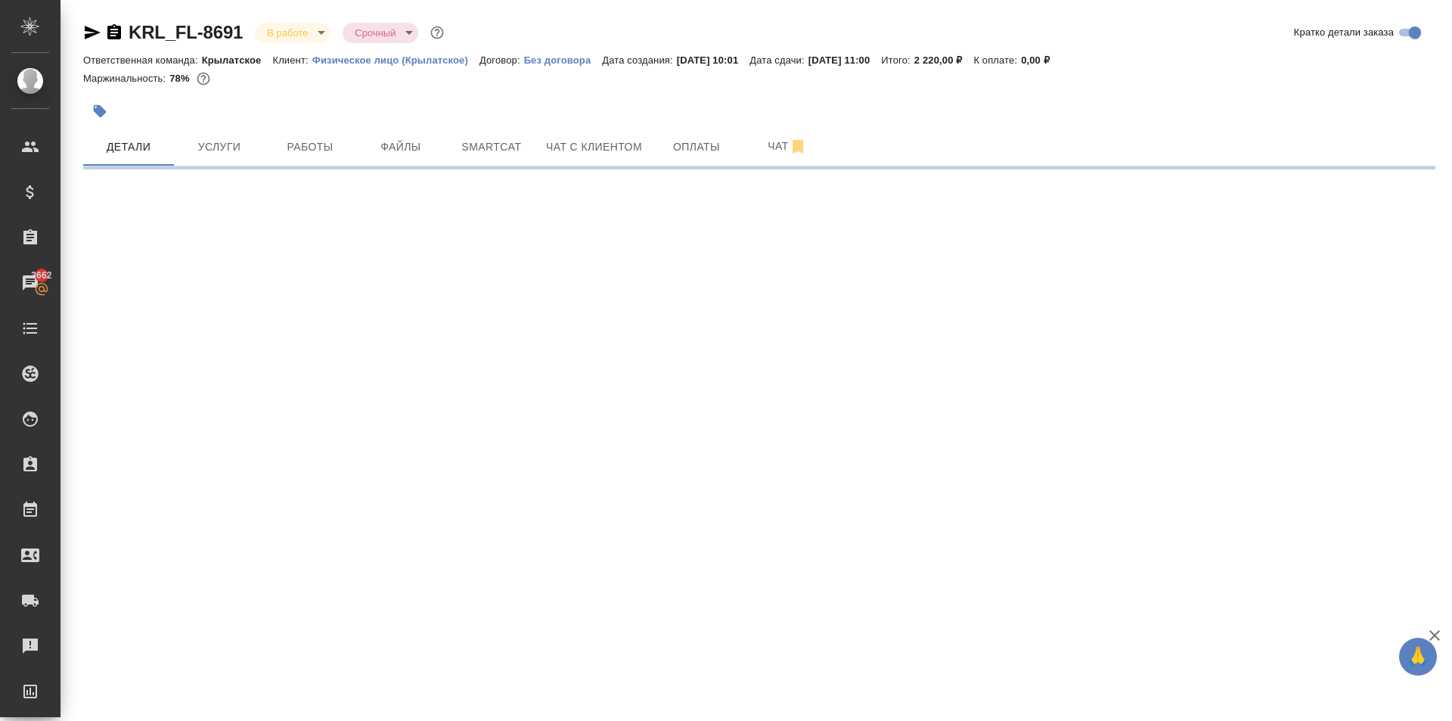
select select "RU"
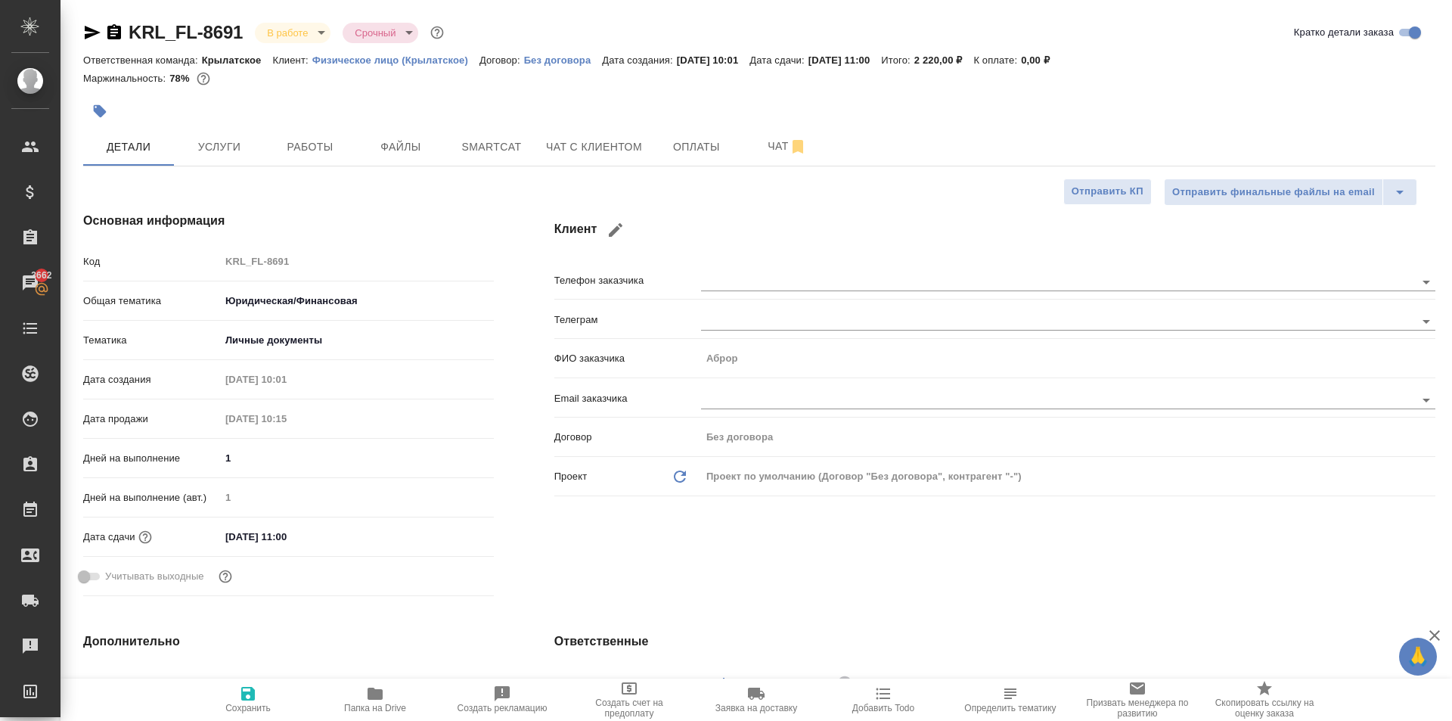
type textarea "x"
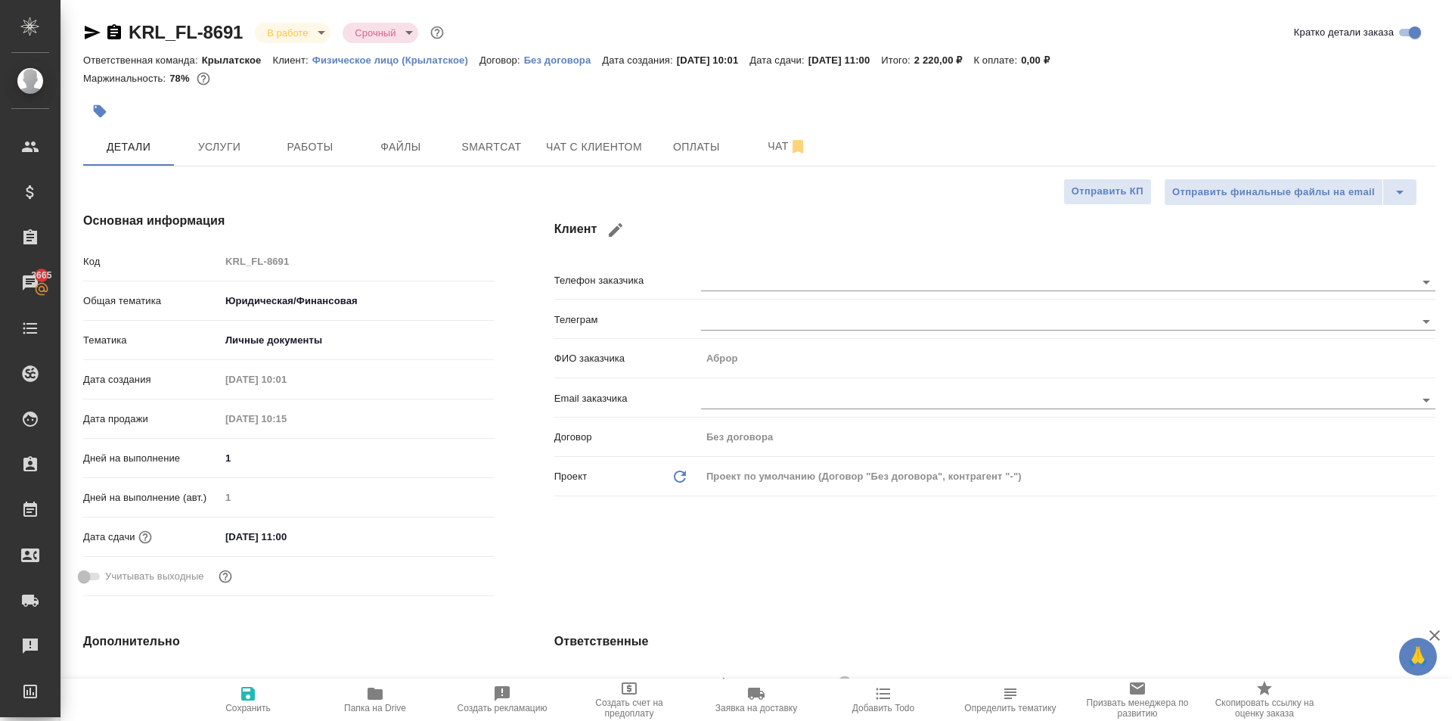
type textarea "x"
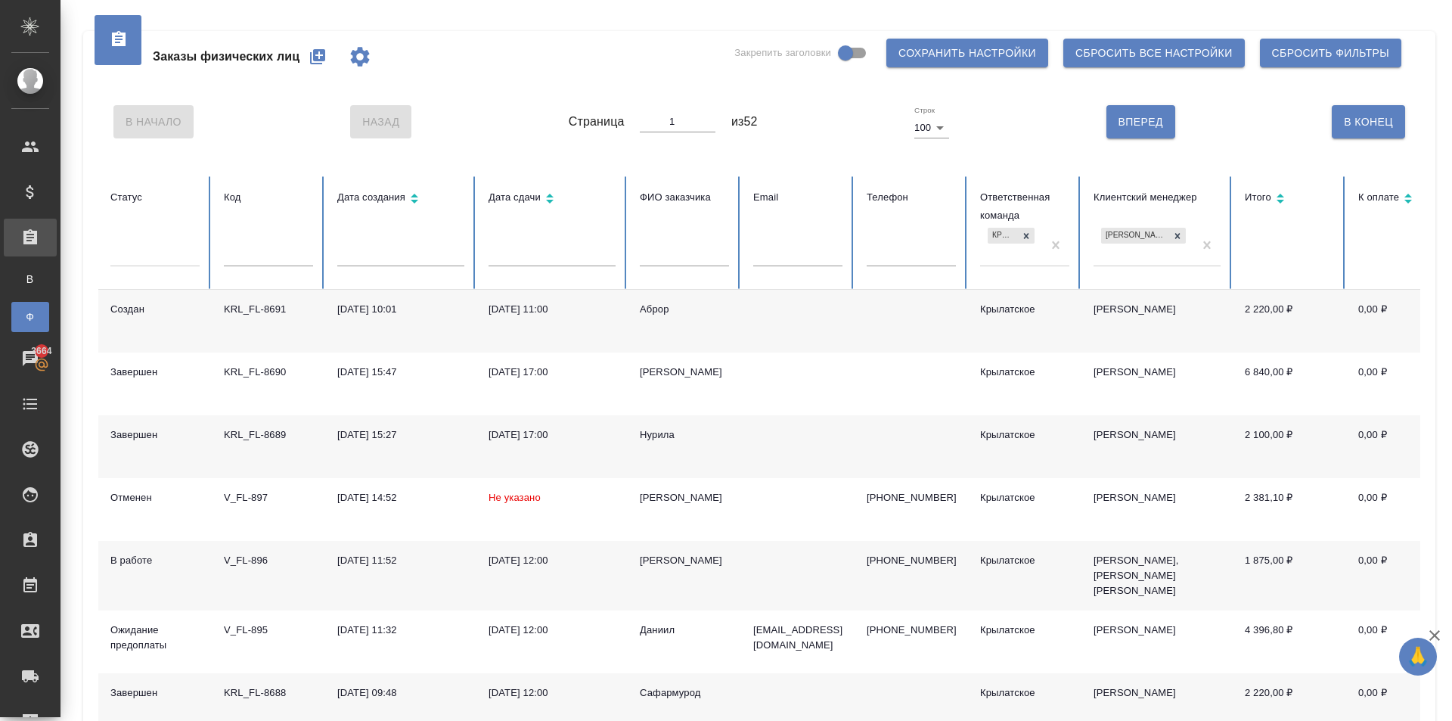
click at [458, 152] on div "В Начало Назад Страница 1 из 52 Строк 100 100 Вперед В Конец" at bounding box center [759, 122] width 1322 height 64
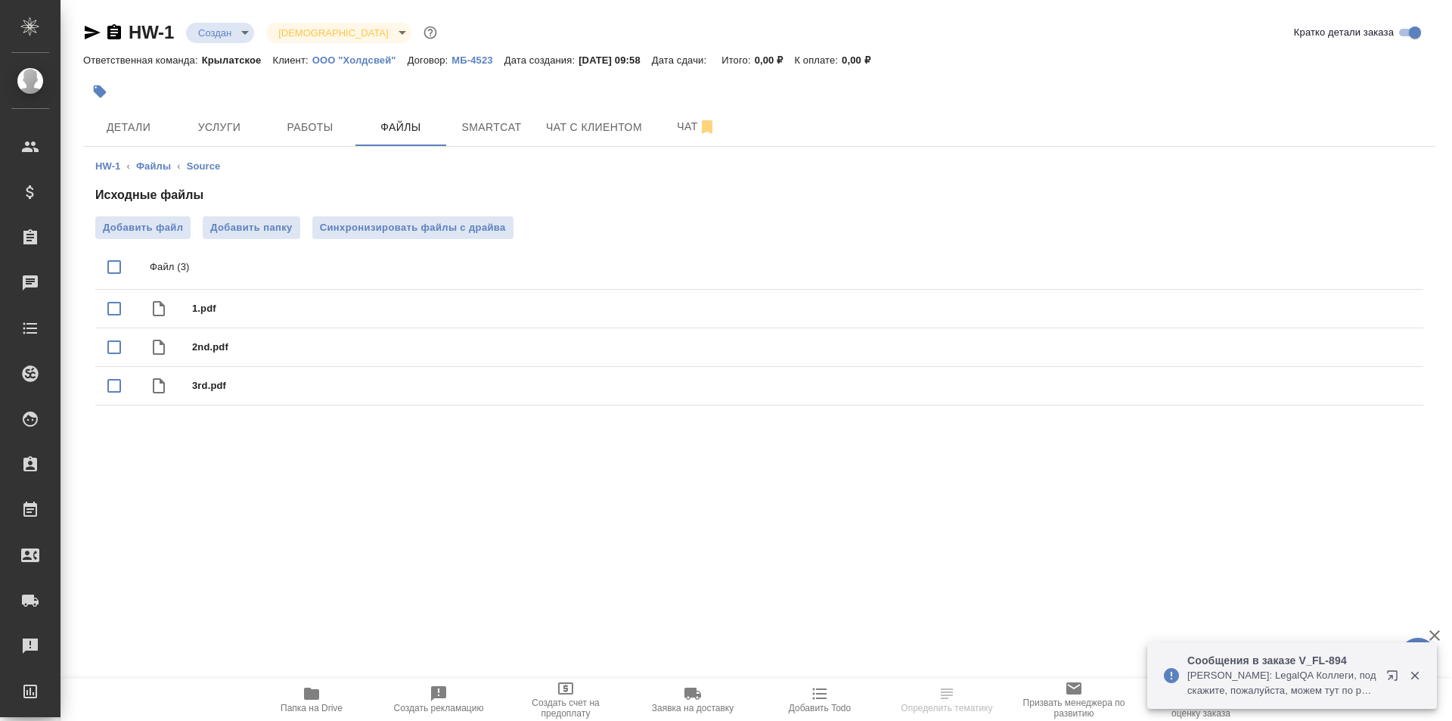
click at [312, 706] on span "Папка на Drive" at bounding box center [312, 708] width 62 height 11
click at [146, 135] on span "Детали" at bounding box center [128, 127] width 73 height 19
click at [137, 127] on span "Детали" at bounding box center [128, 127] width 73 height 19
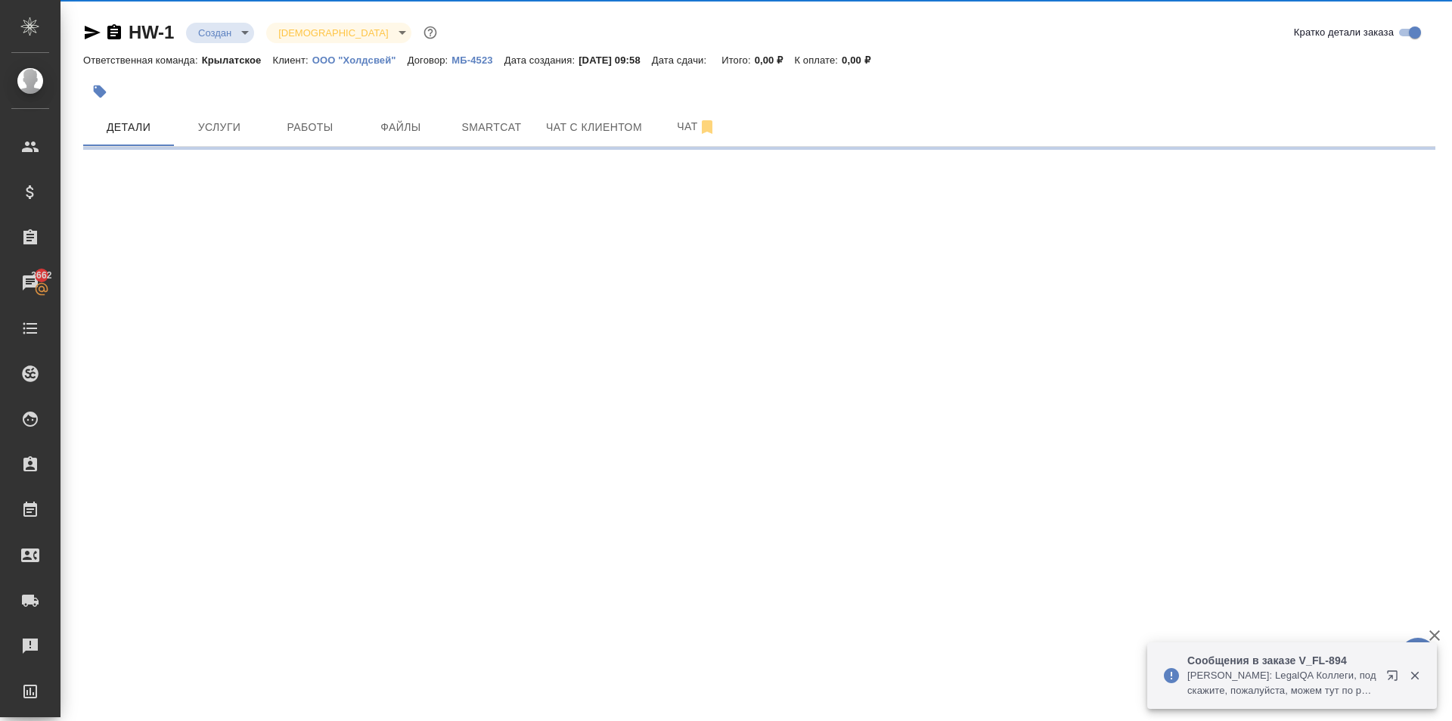
select select "RU"
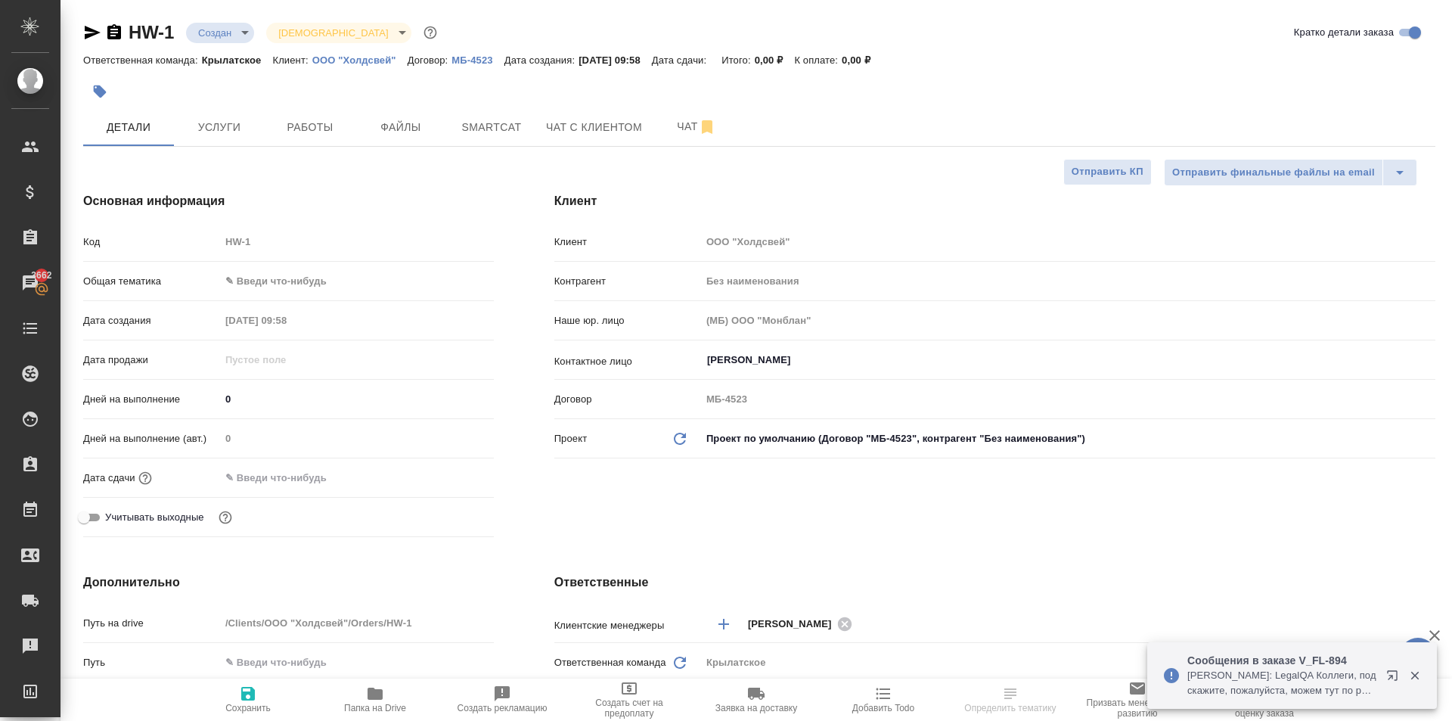
type textarea "x"
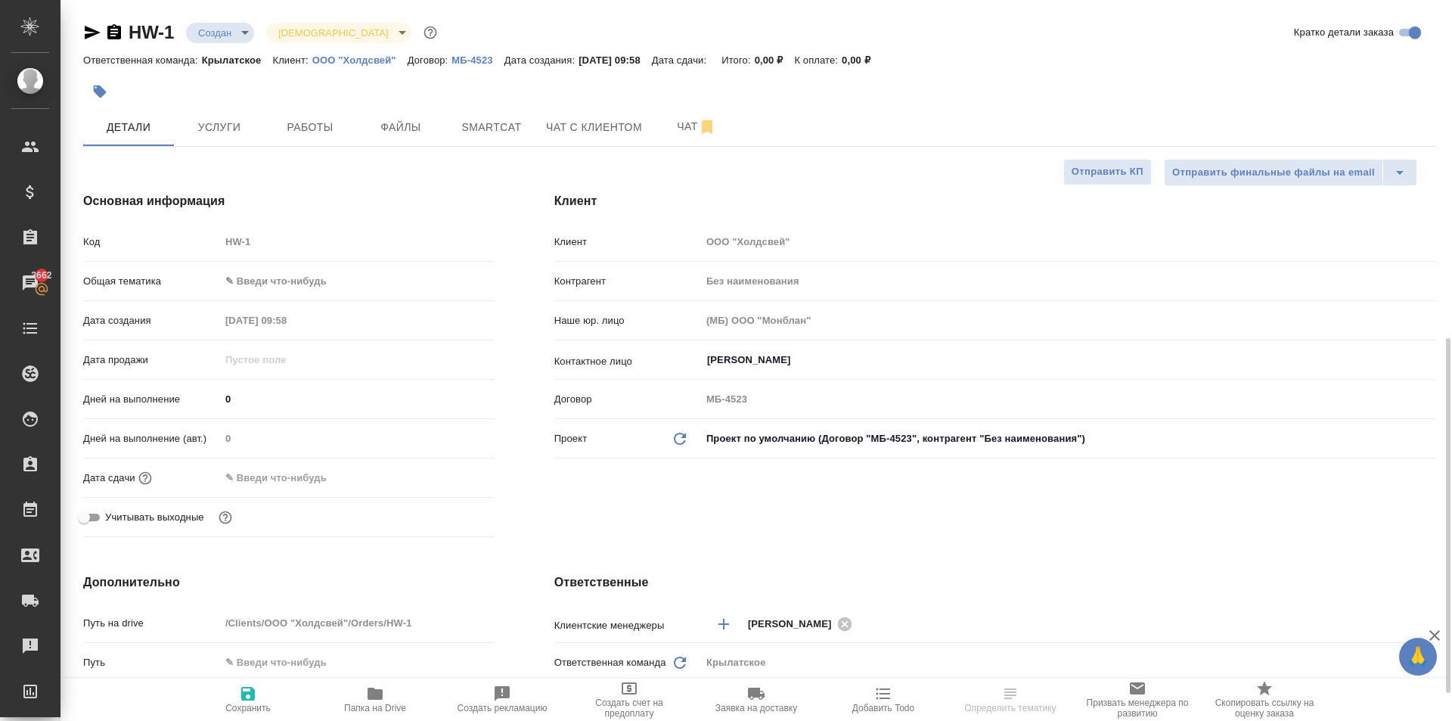
scroll to position [378, 0]
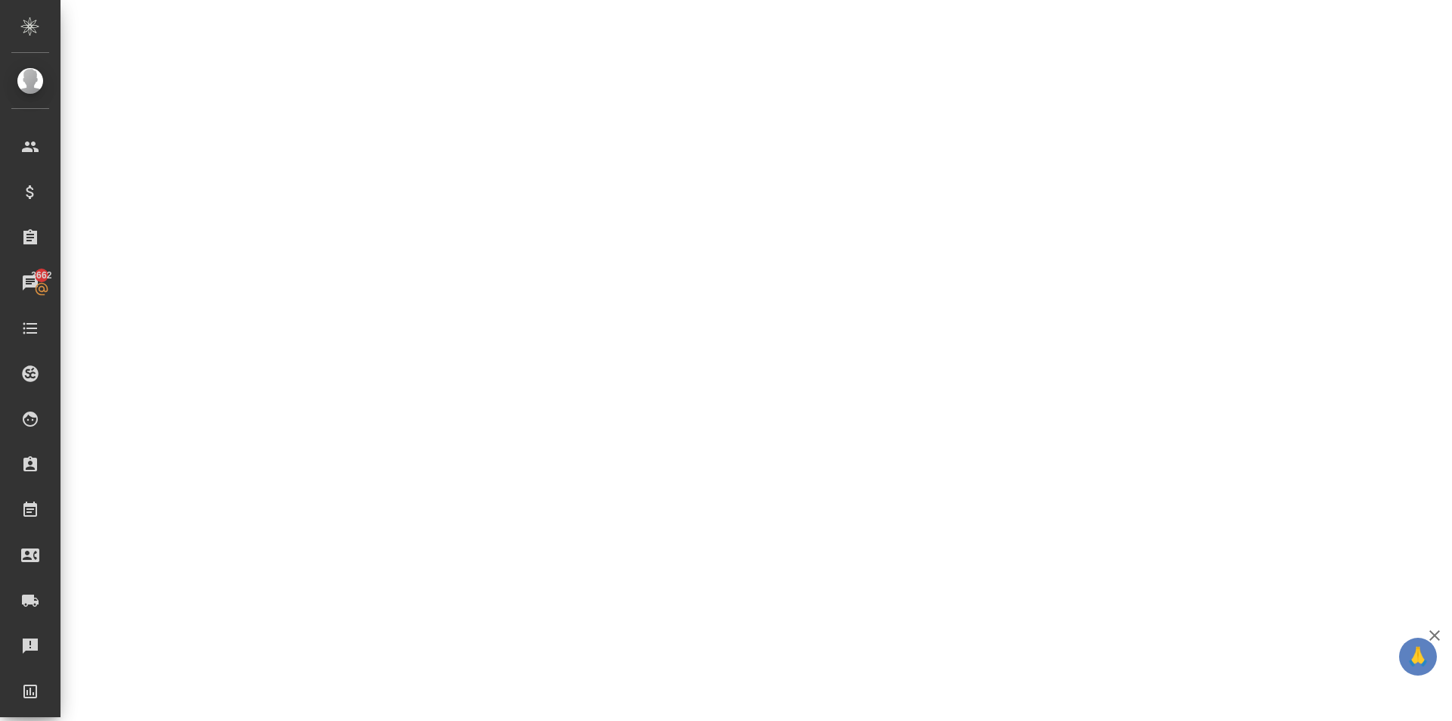
select select "RU"
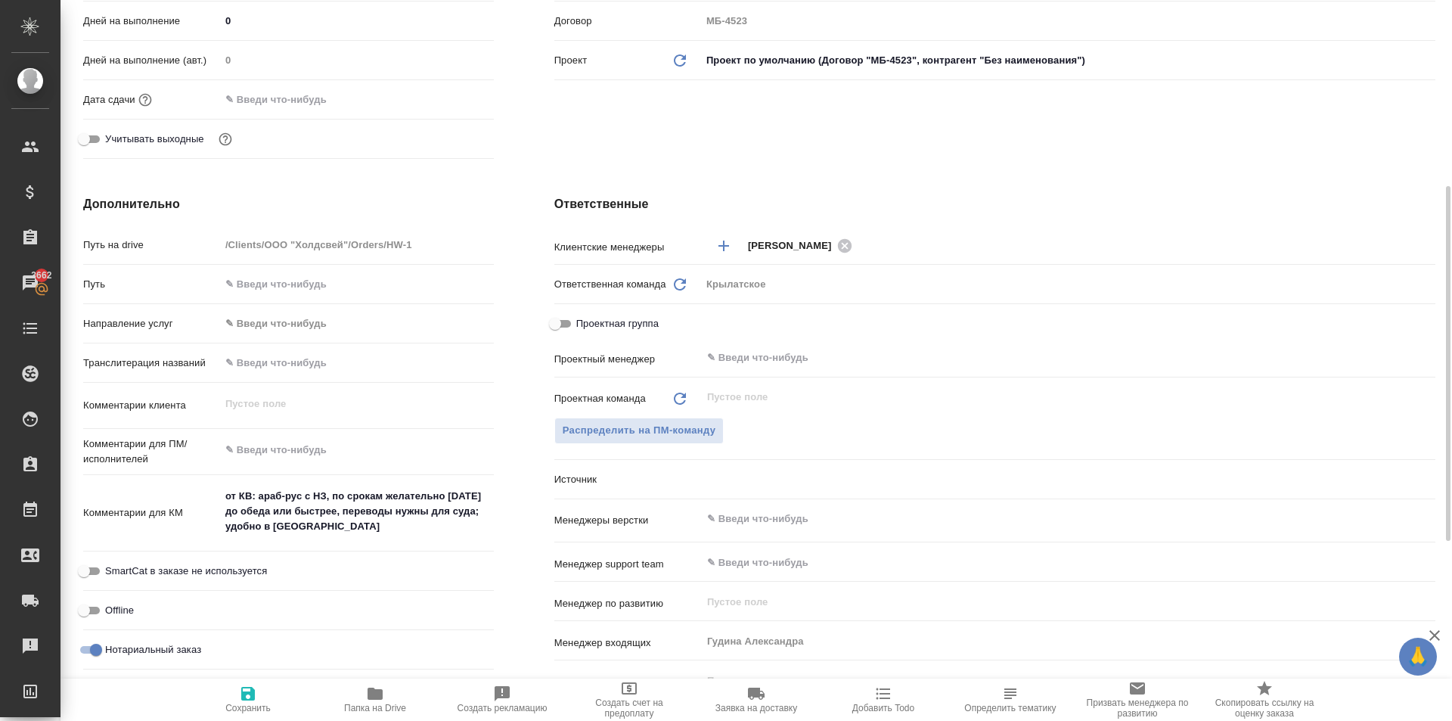
type textarea "x"
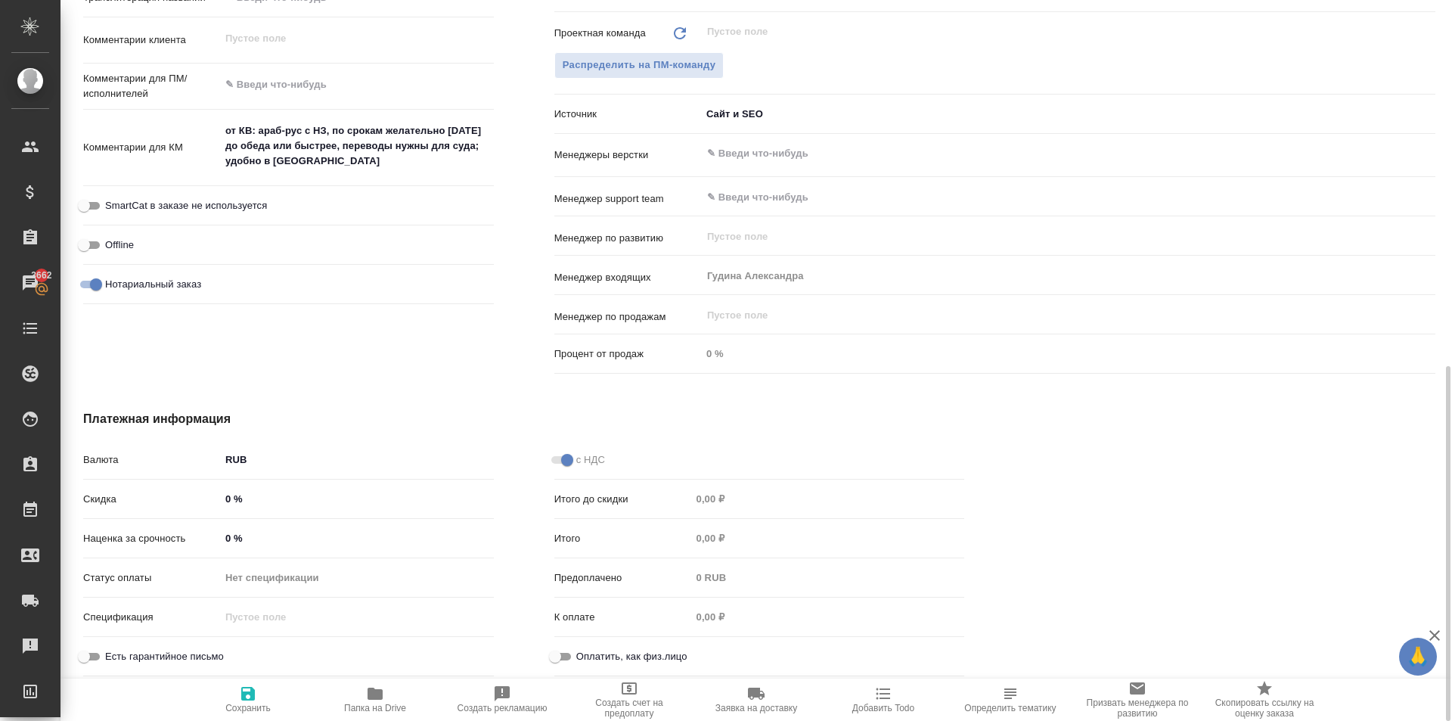
click at [563, 650] on input "Оплатить, как физ.лицо" at bounding box center [555, 656] width 54 height 18
checkbox input "true"
type textarea "x"
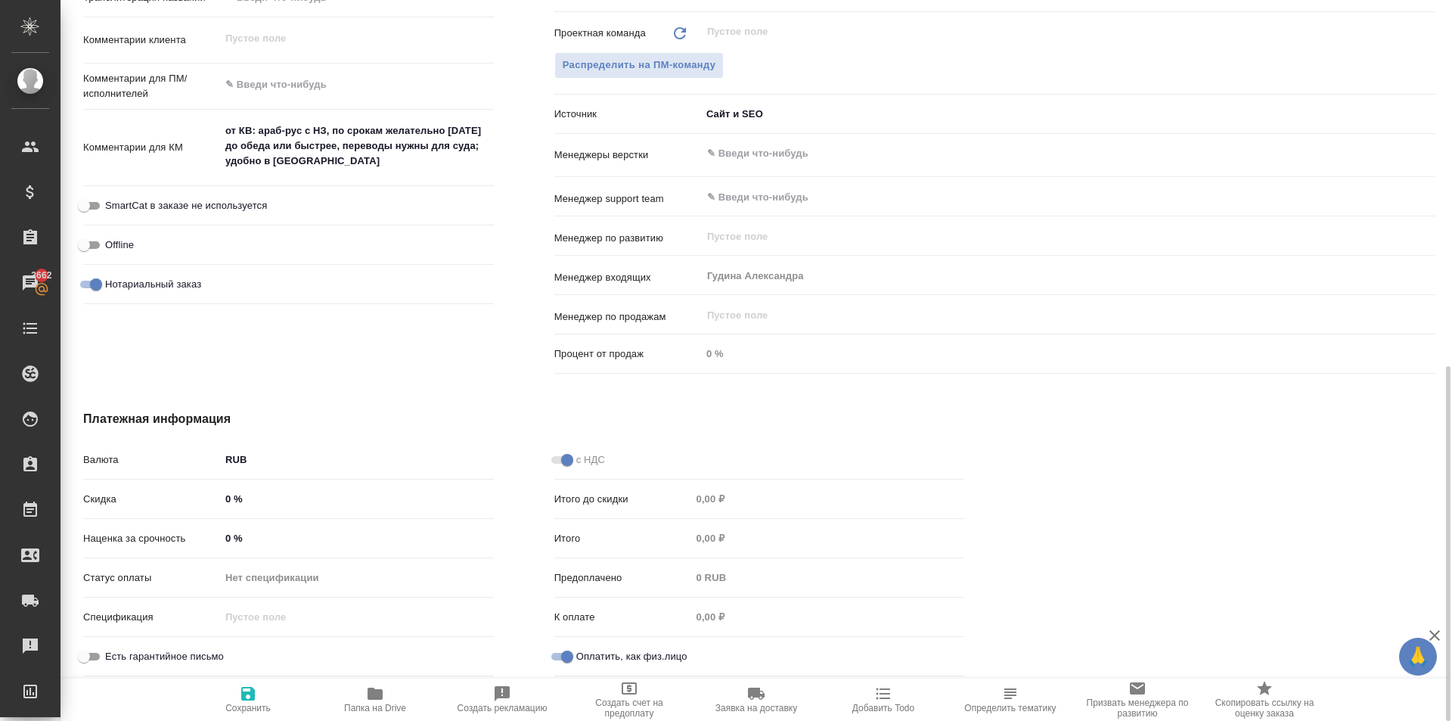
click at [560, 659] on input "Оплатить, как физ.лицо" at bounding box center [567, 656] width 54 height 18
checkbox input "false"
type textarea "x"
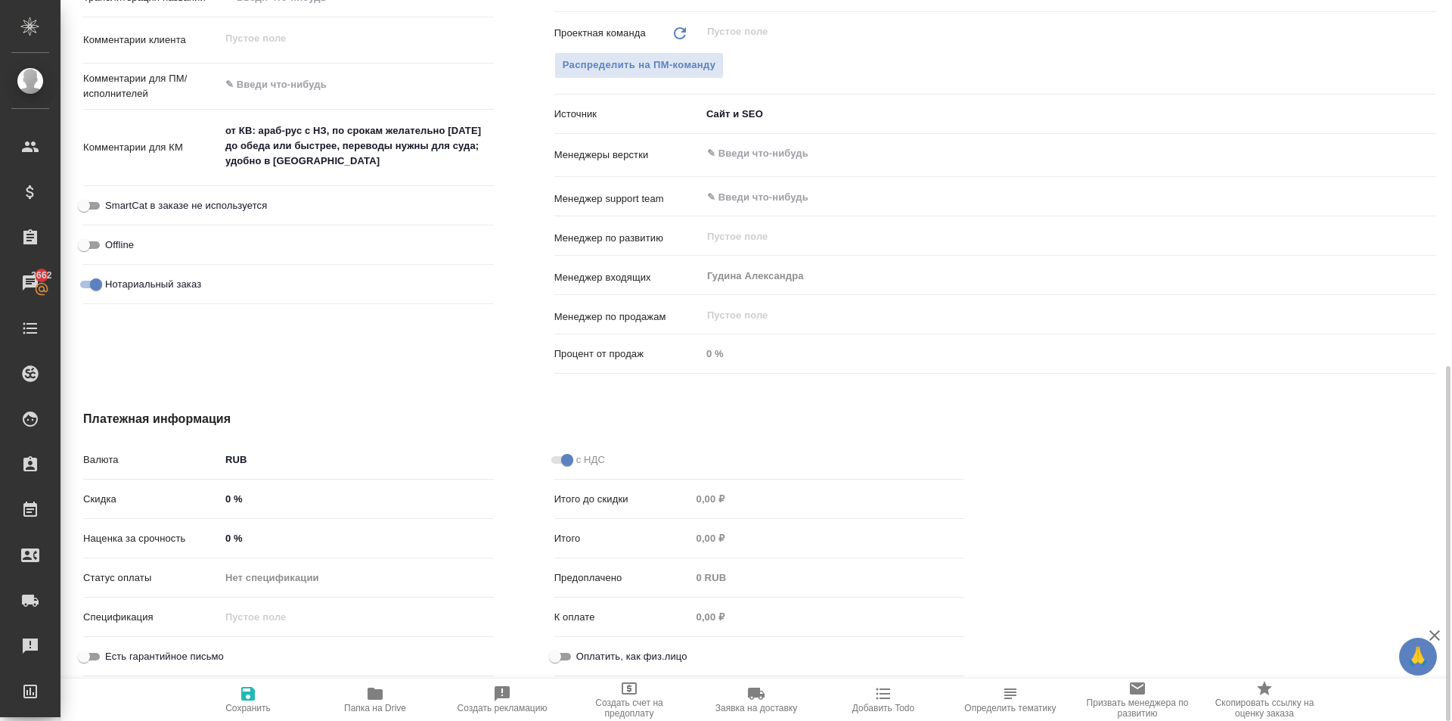
type textarea "x"
click at [247, 88] on textarea at bounding box center [357, 86] width 272 height 26
type textarea "x"
type textarea "Н"
type textarea "x"
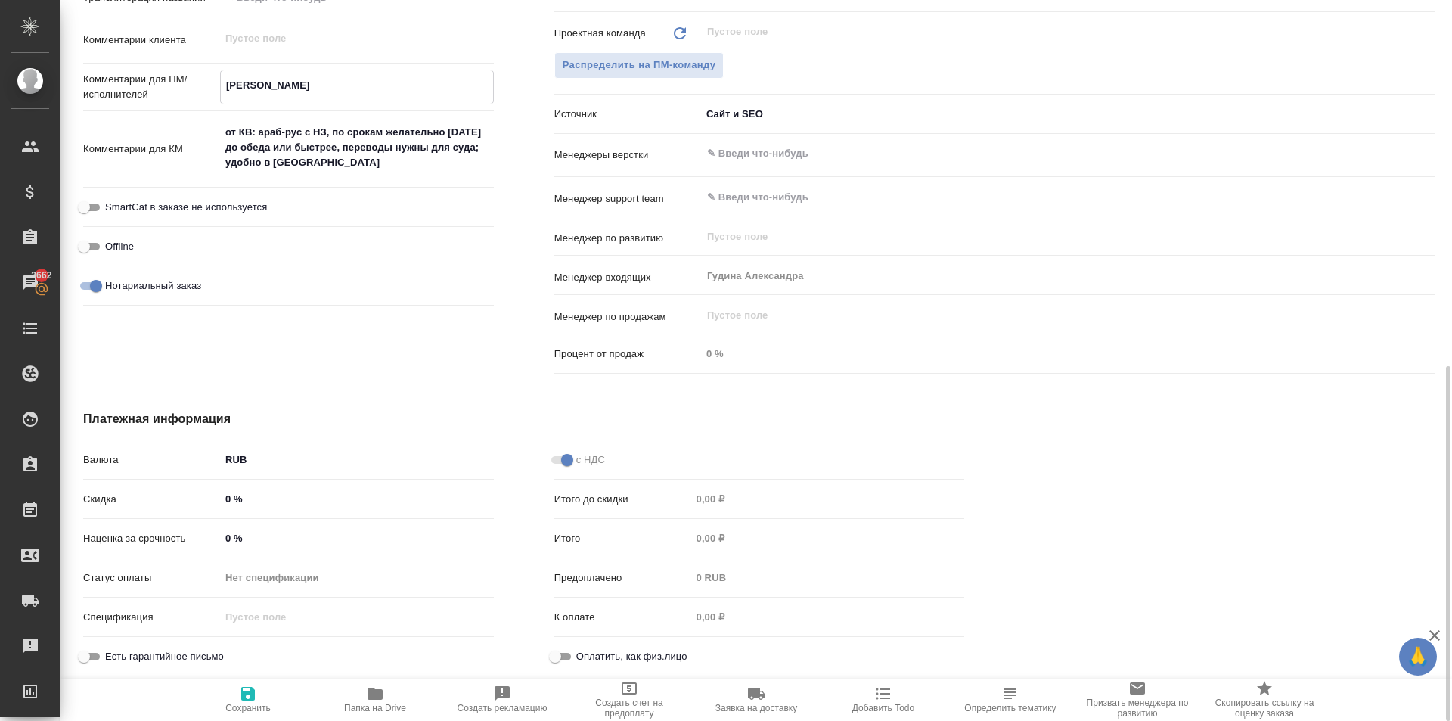
type textarea "x"
type textarea "НО"
type textarea "x"
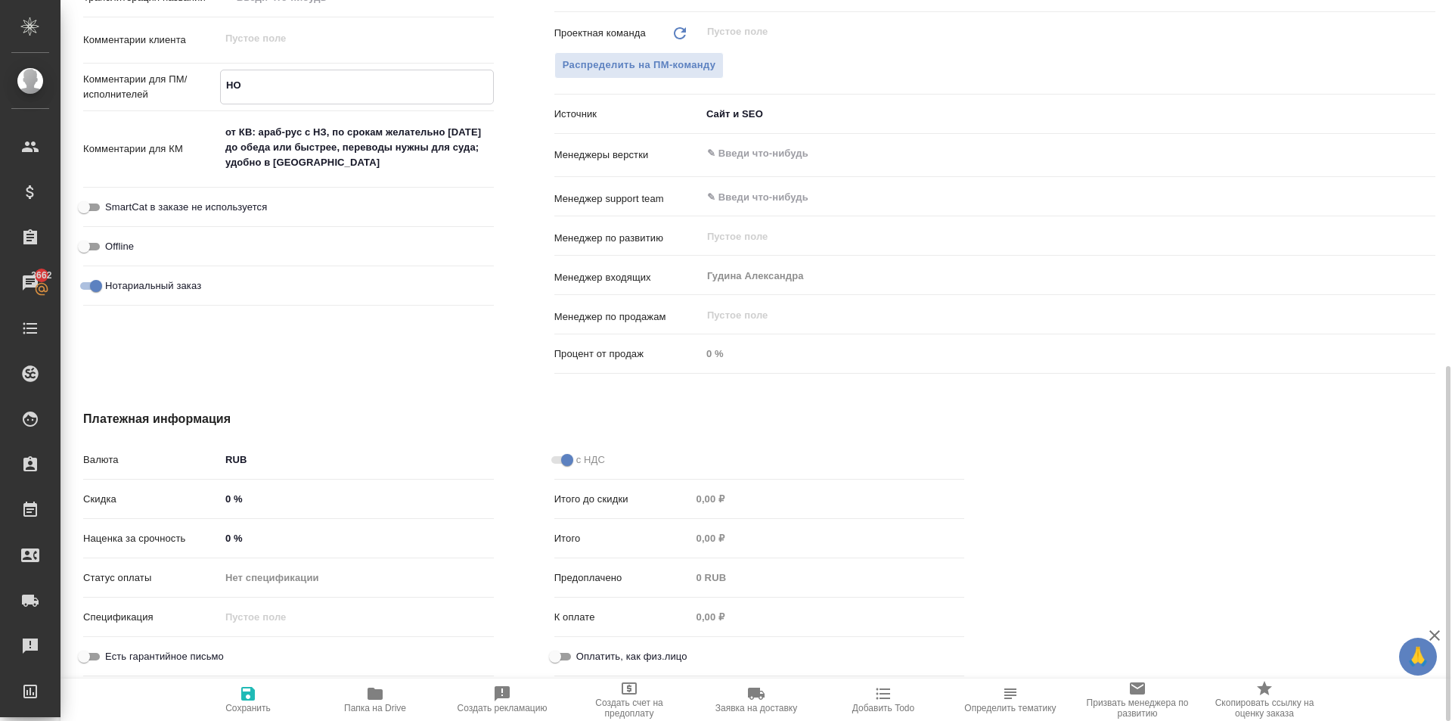
type textarea "x"
type textarea "НОТ"
type textarea "x"
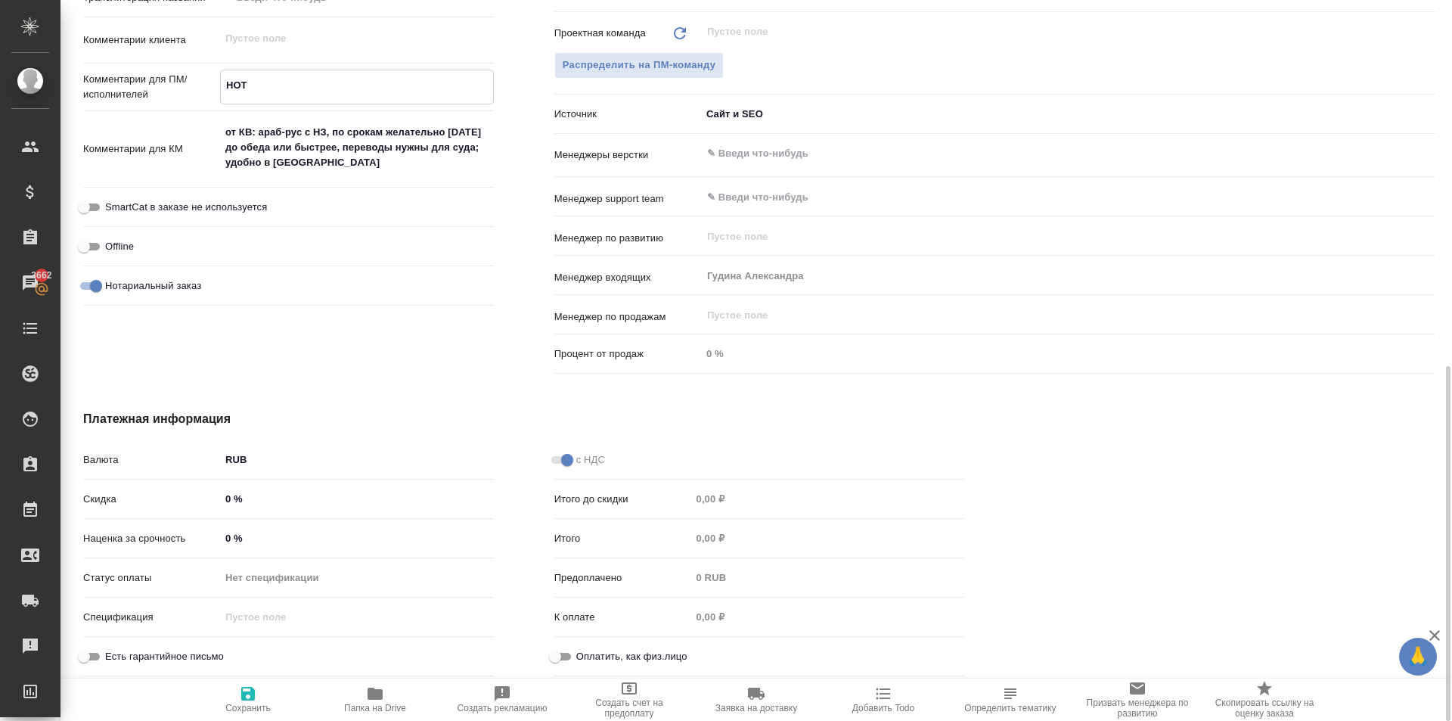
type textarea "НОТ"
type textarea "x"
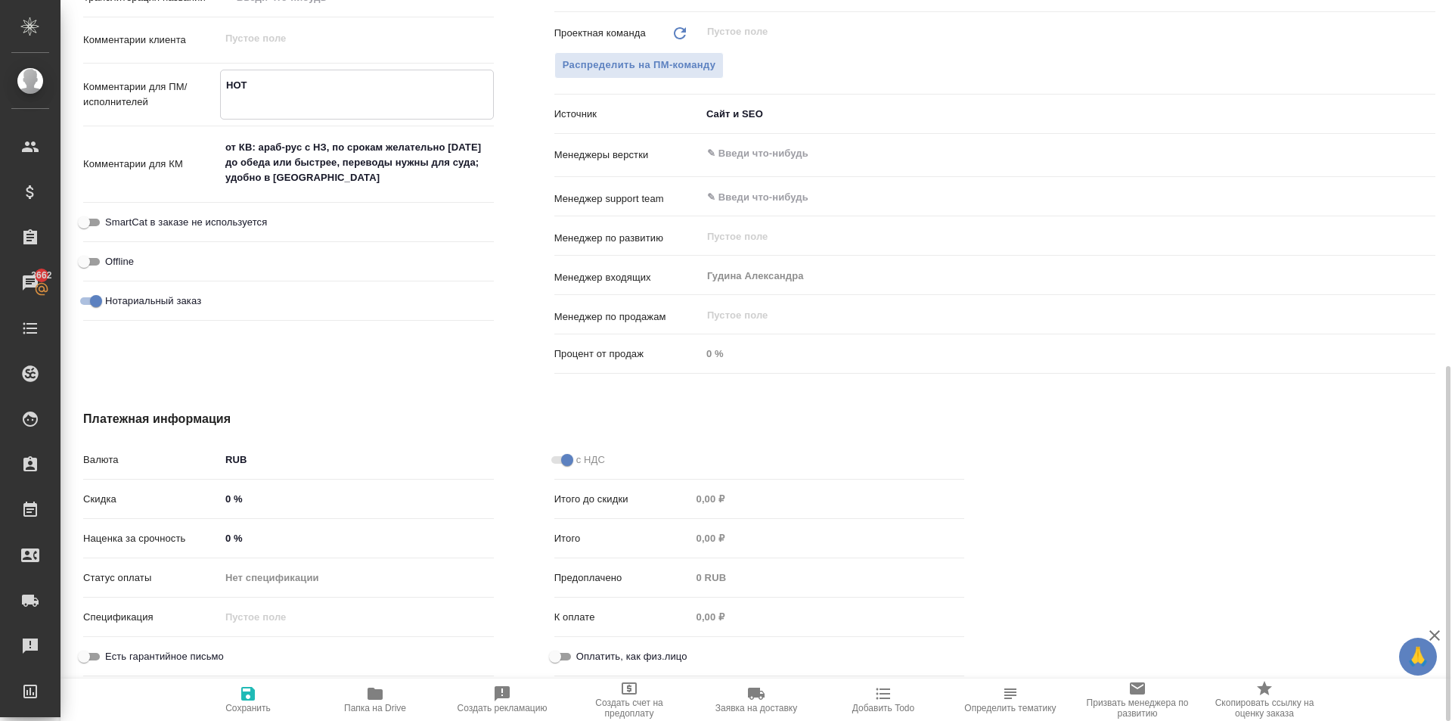
type textarea "x"
type textarea "НОТ"
type textarea "x"
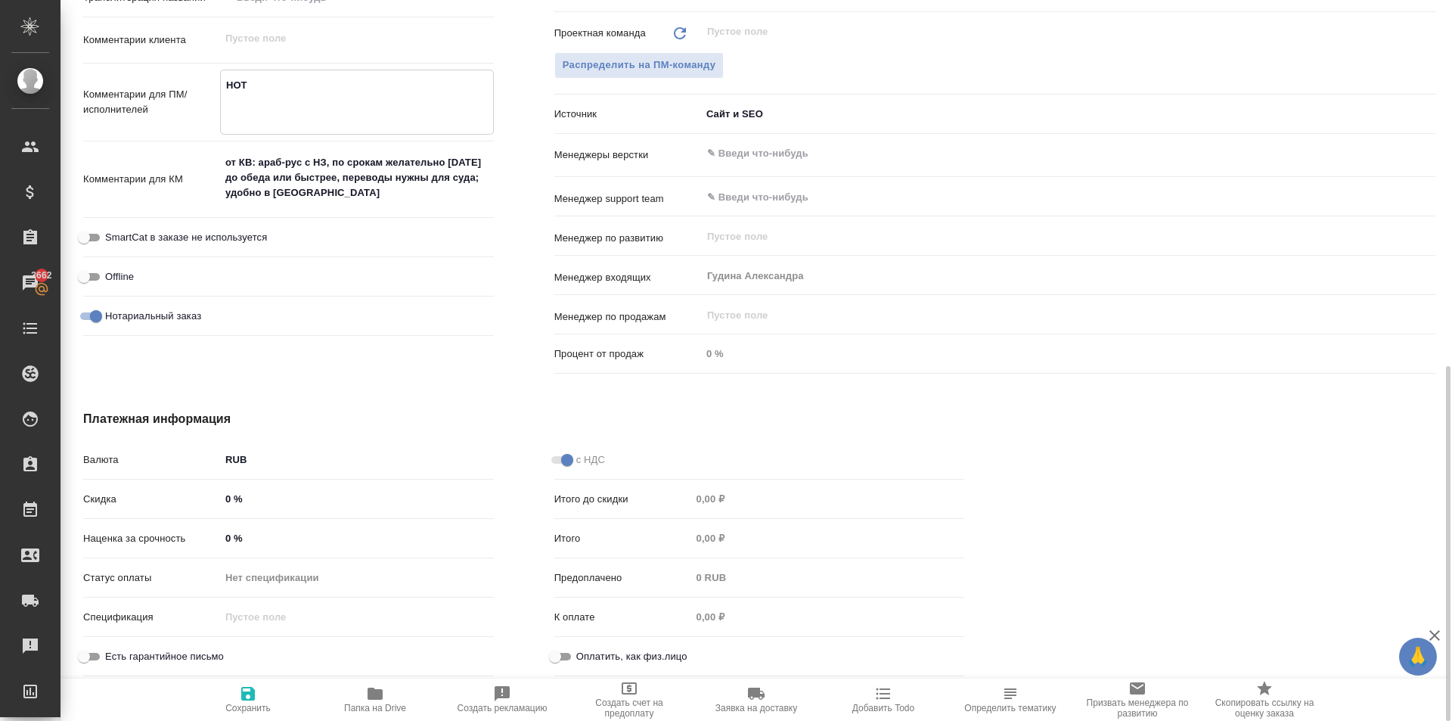
type textarea "x"
type textarea "НОТ ("
type textarea "x"
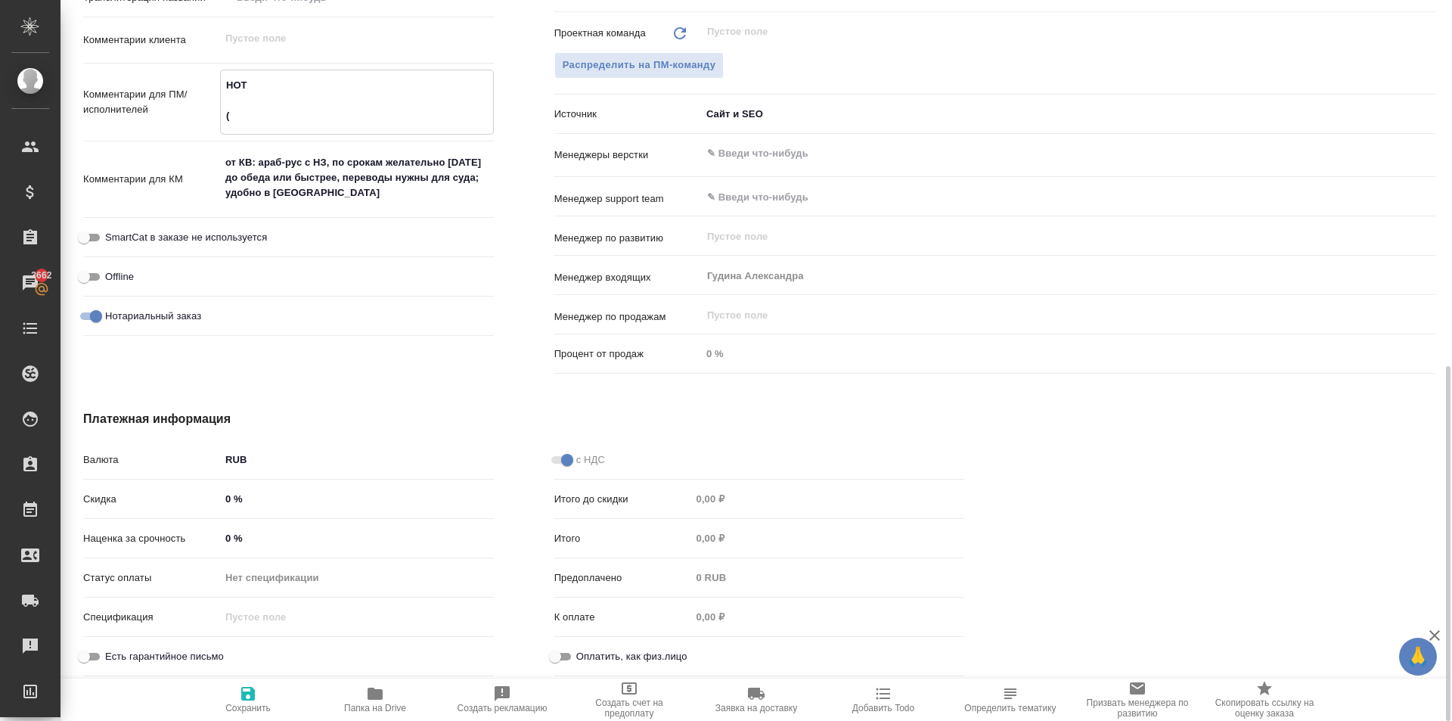
type textarea "НОТ (!"
type textarea "x"
type textarea "НОТ (!)"
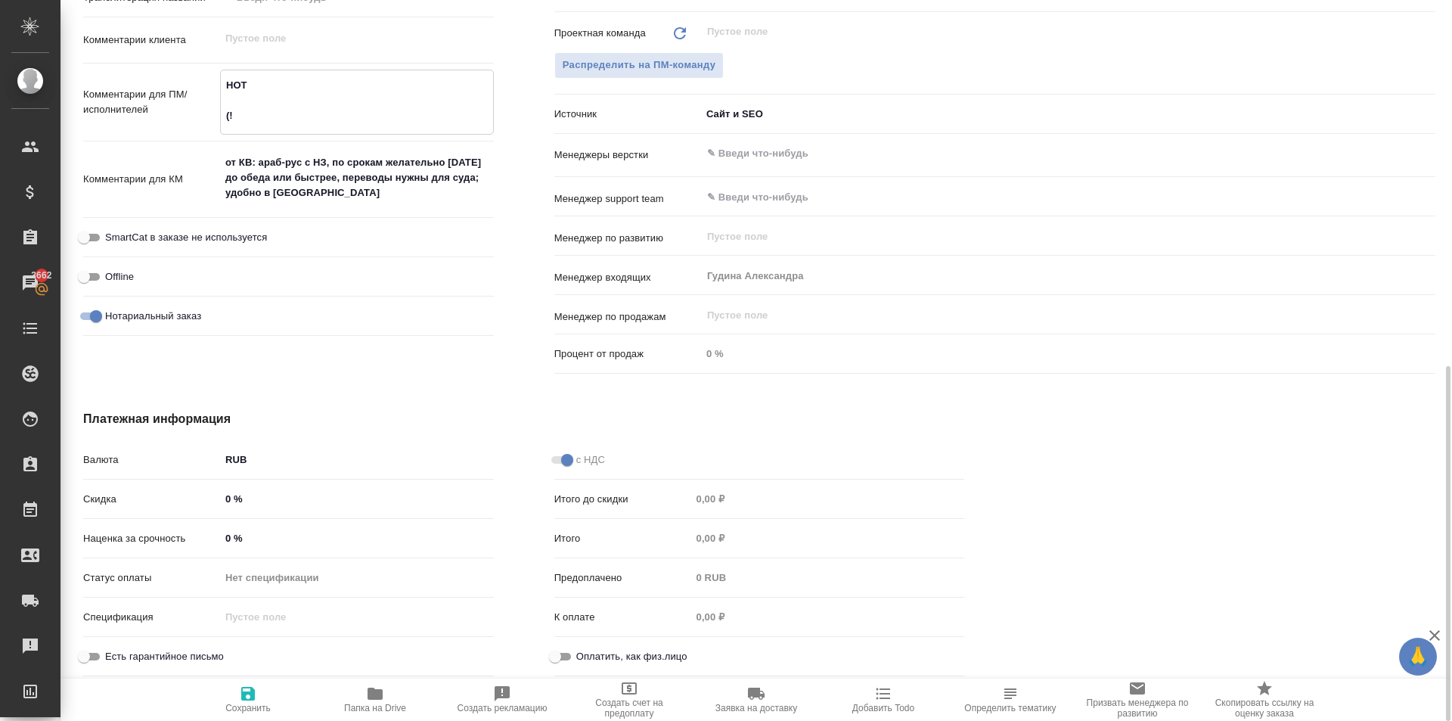
type textarea "x"
type textarea "НОТ (!)"
type textarea "x"
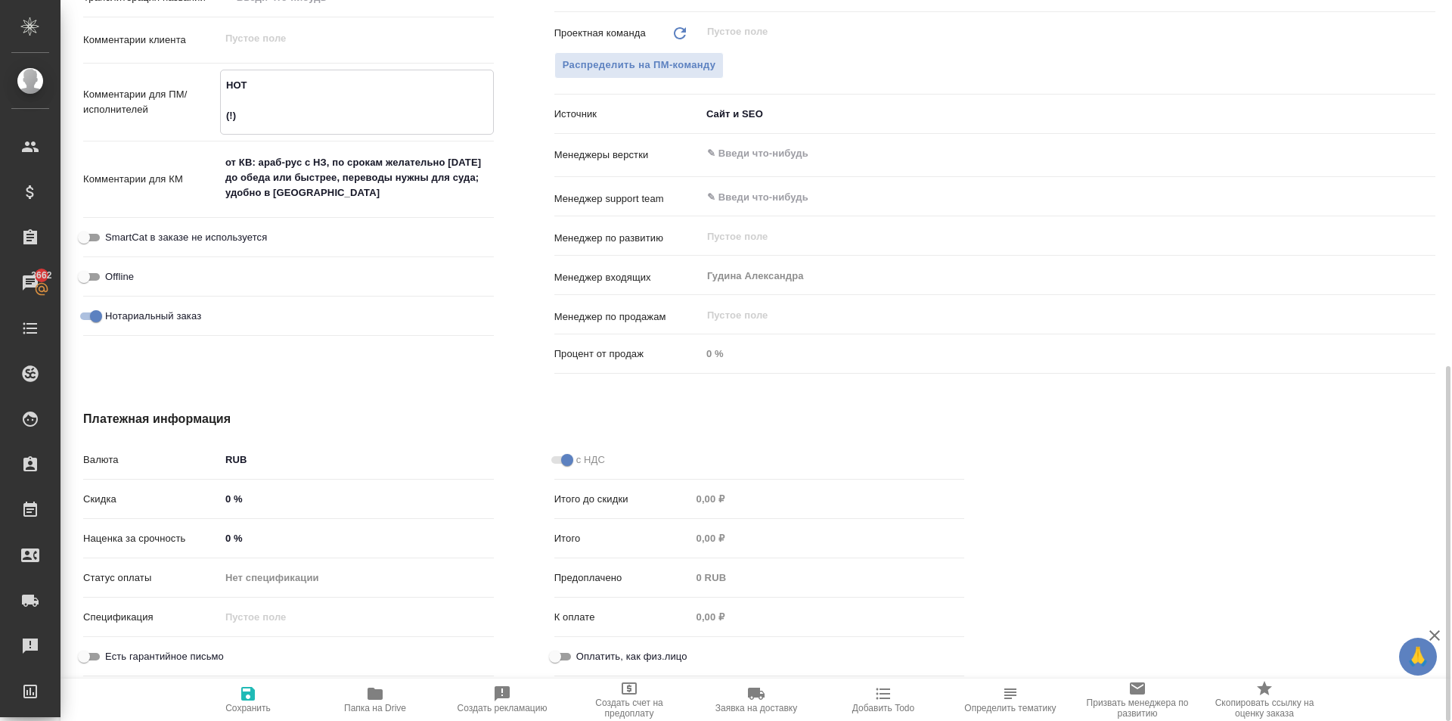
type textarea "x"
type textarea "НОТ (!) П"
type textarea "x"
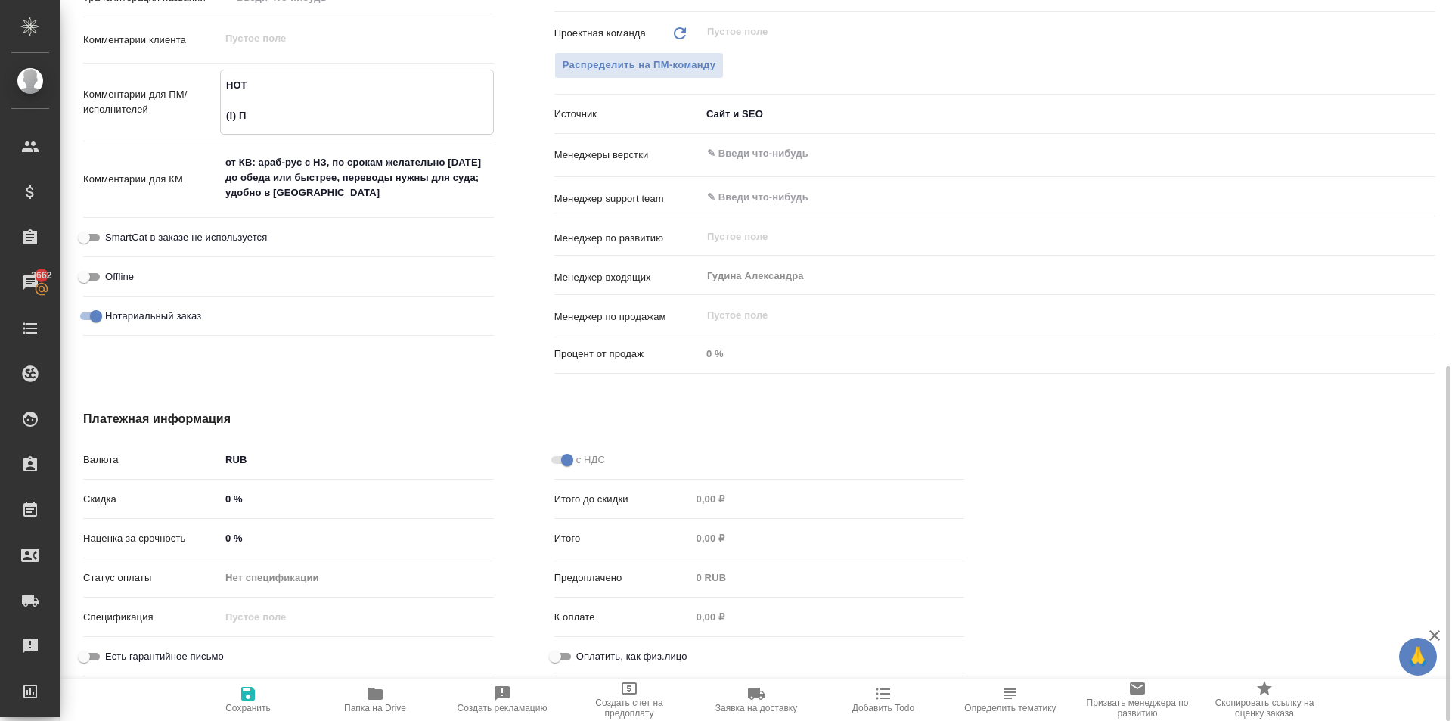
type textarea "x"
type textarea "НОТ (!) Пе"
type textarea "x"
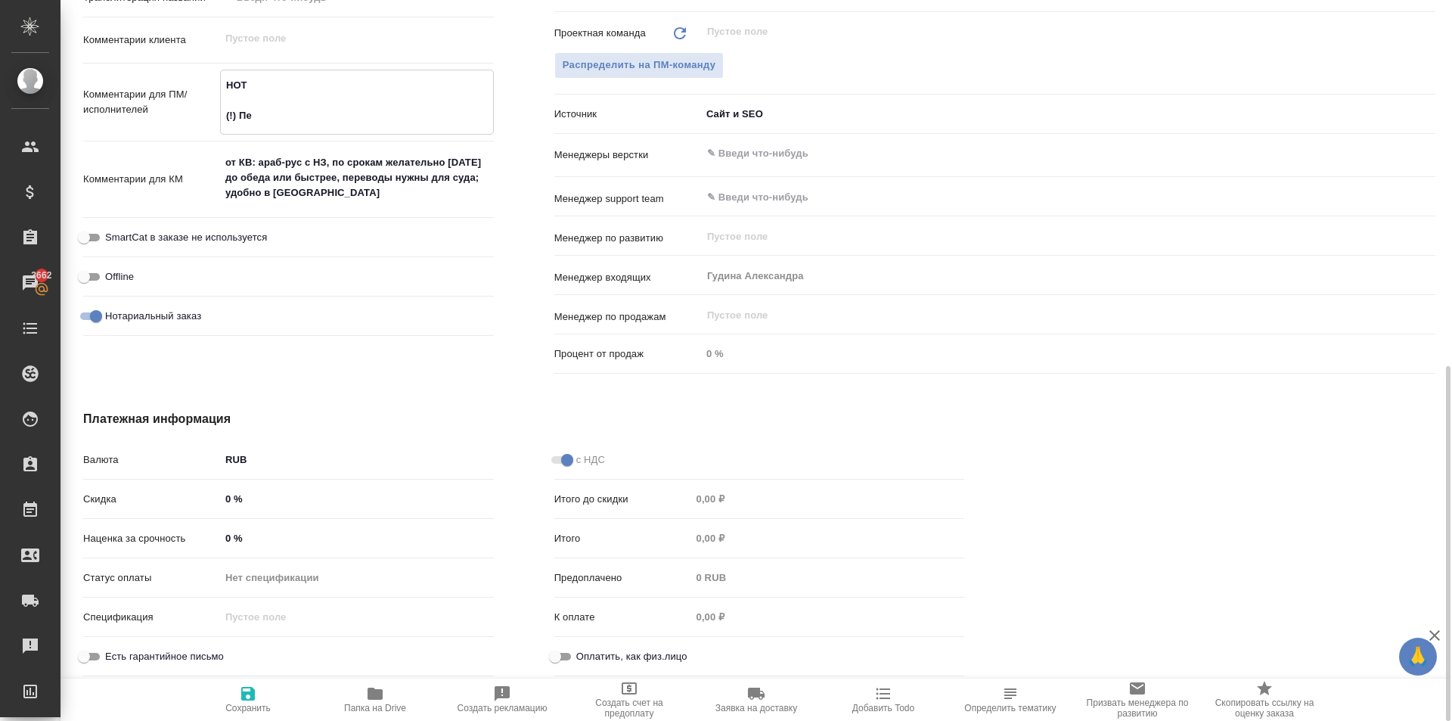
type textarea "НОТ (!) Пер"
type textarea "x"
type textarea "НОТ (!) Пере"
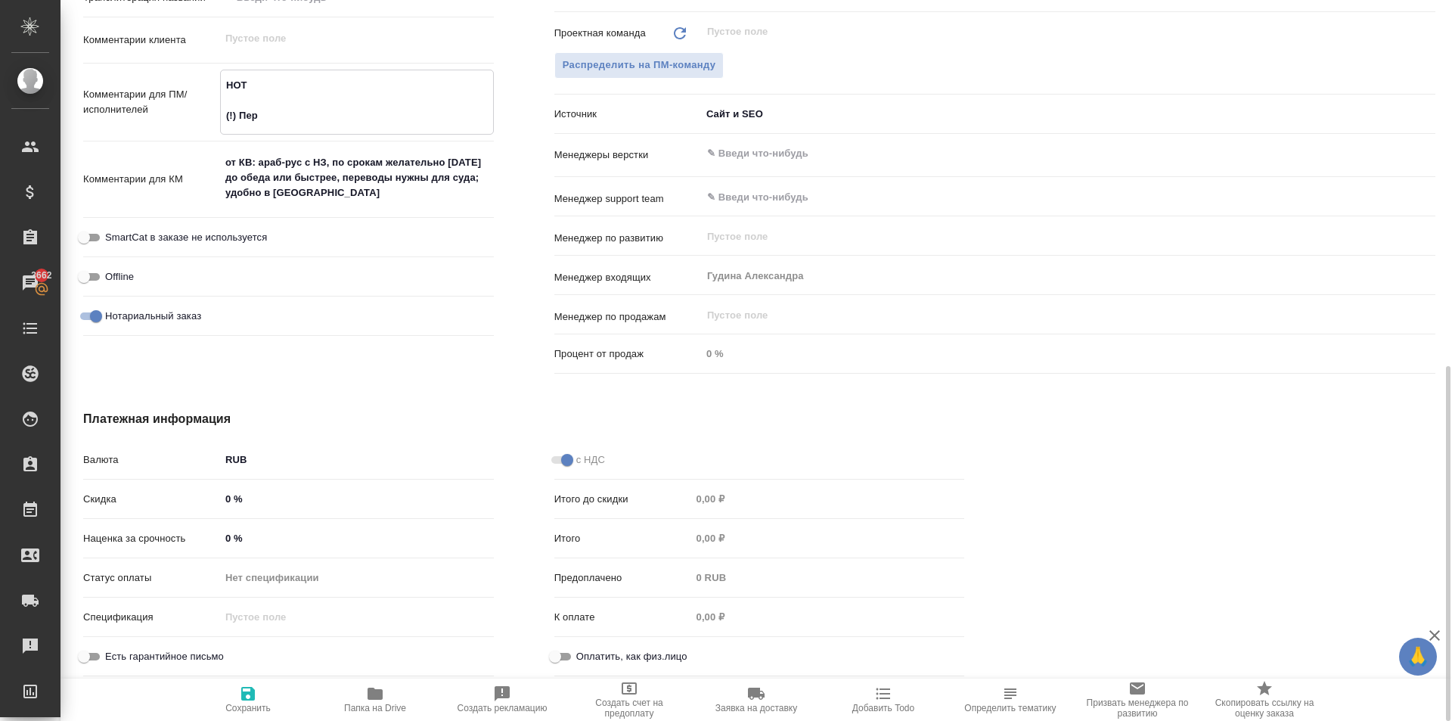
type textarea "x"
type textarea "НОТ (!) Перев"
type textarea "x"
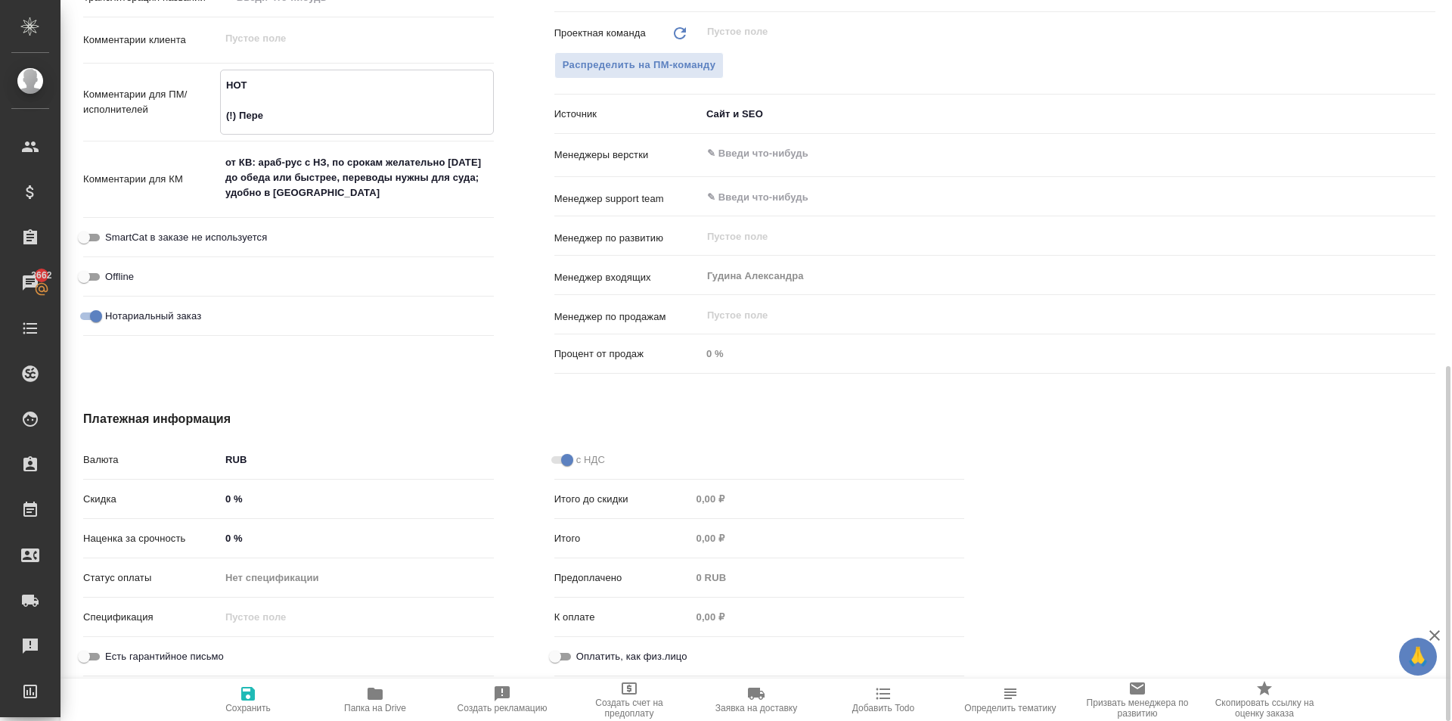
type textarea "x"
type textarea "НОТ (!) Перево"
type textarea "x"
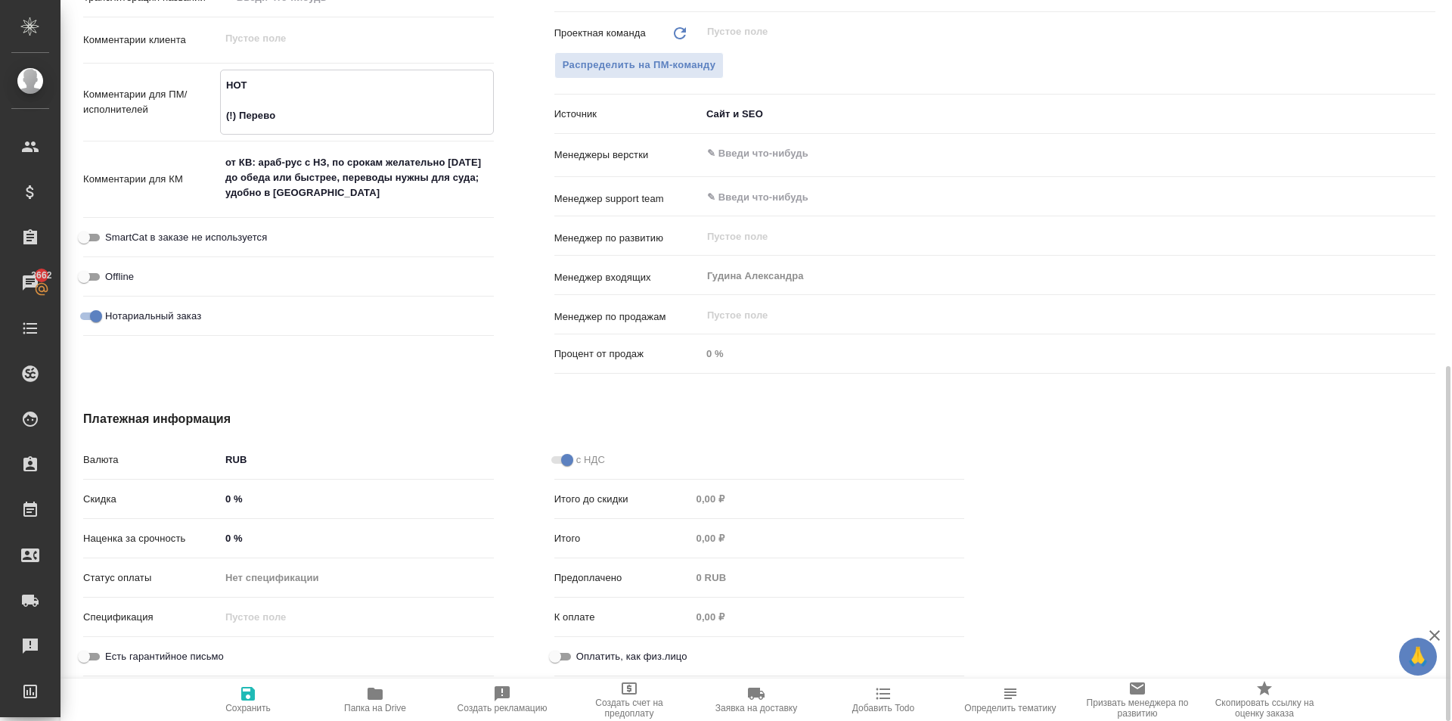
type textarea "x"
type textarea "НОТ (!) Перевод"
type textarea "x"
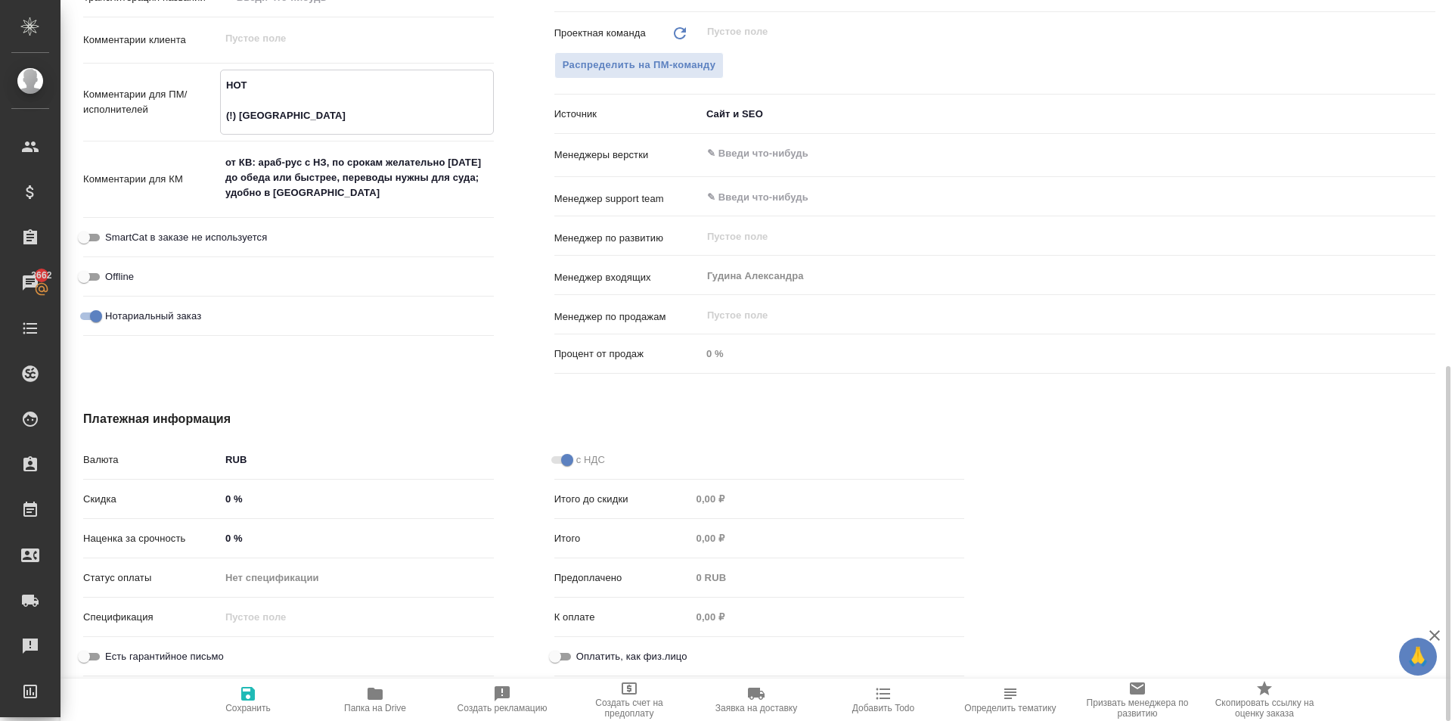
type textarea "НОТ (!) Переводы"
type textarea "x"
type textarea "НОТ (!) Переводы"
type textarea "x"
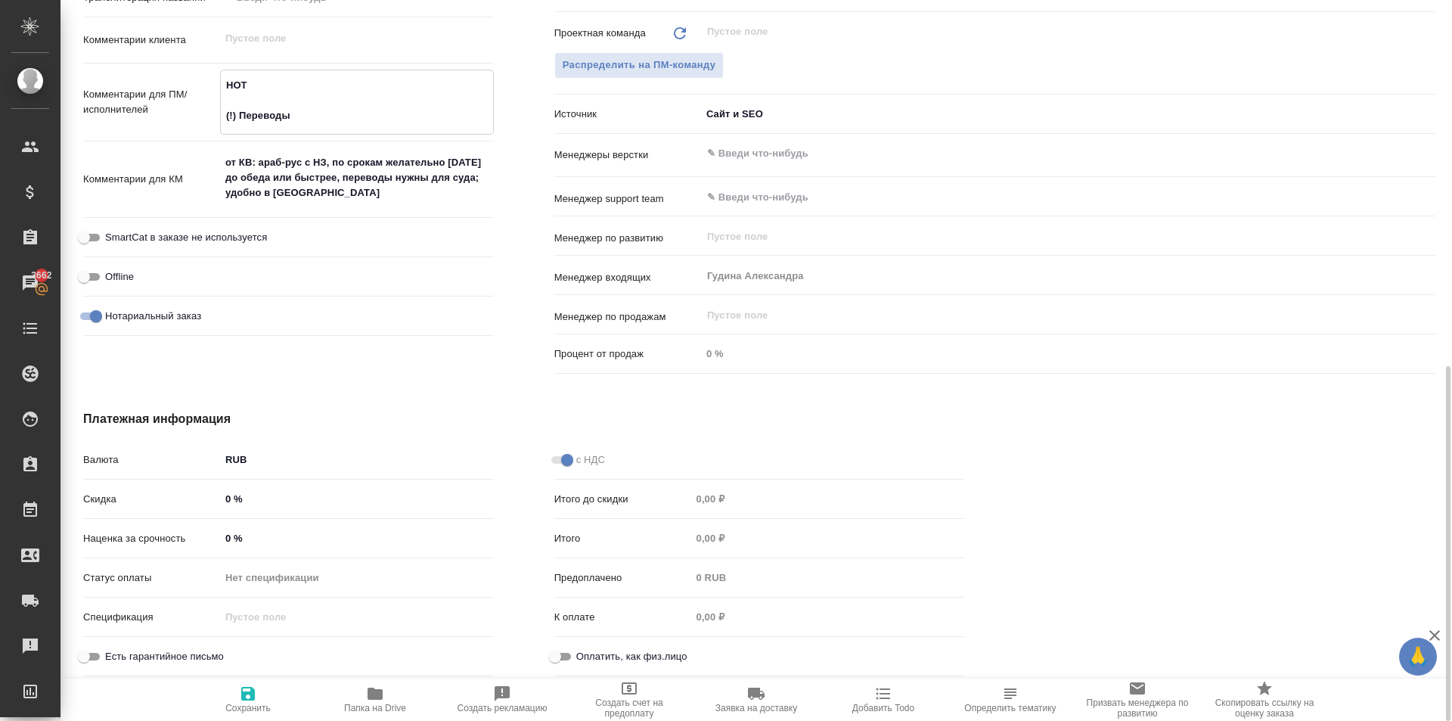
type textarea "x"
type textarea "НОТ (!) Переводы д"
type textarea "x"
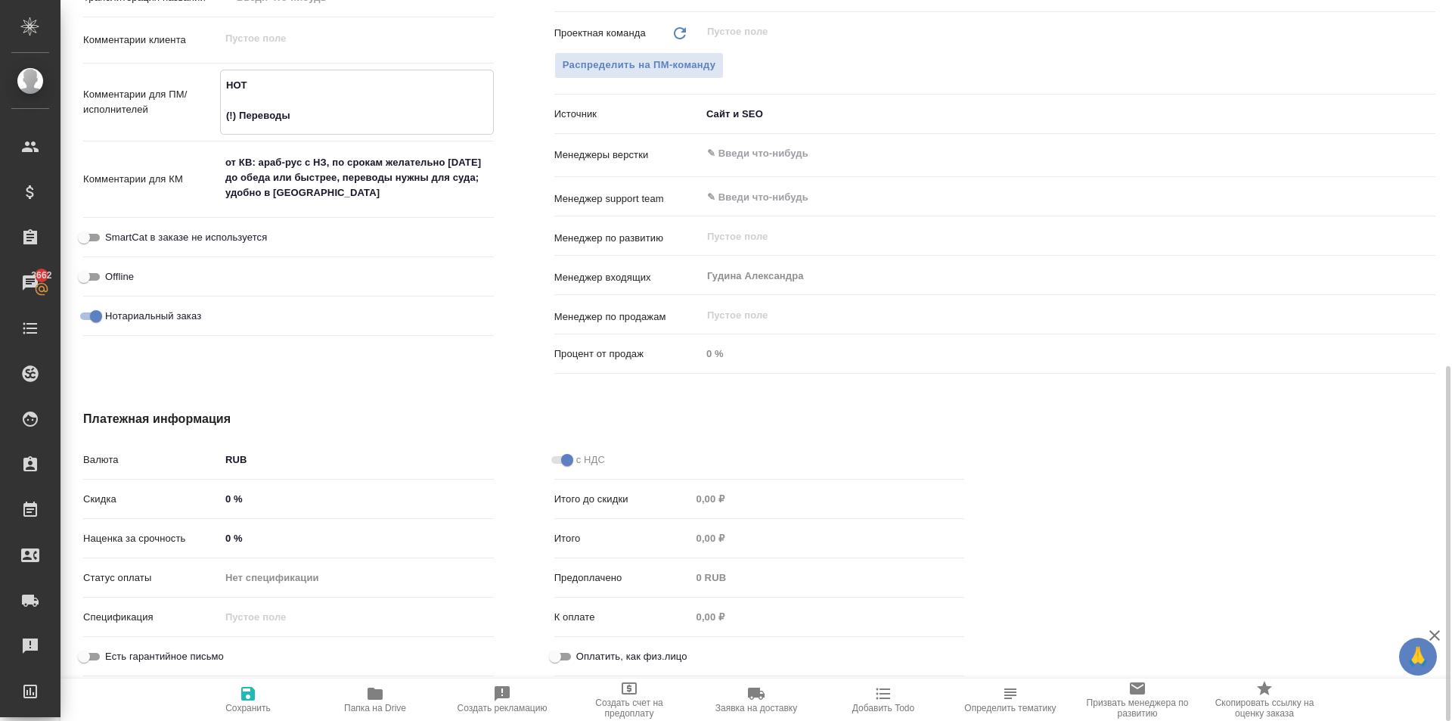
type textarea "x"
type textarea "НОТ (!) Переводы дл"
type textarea "x"
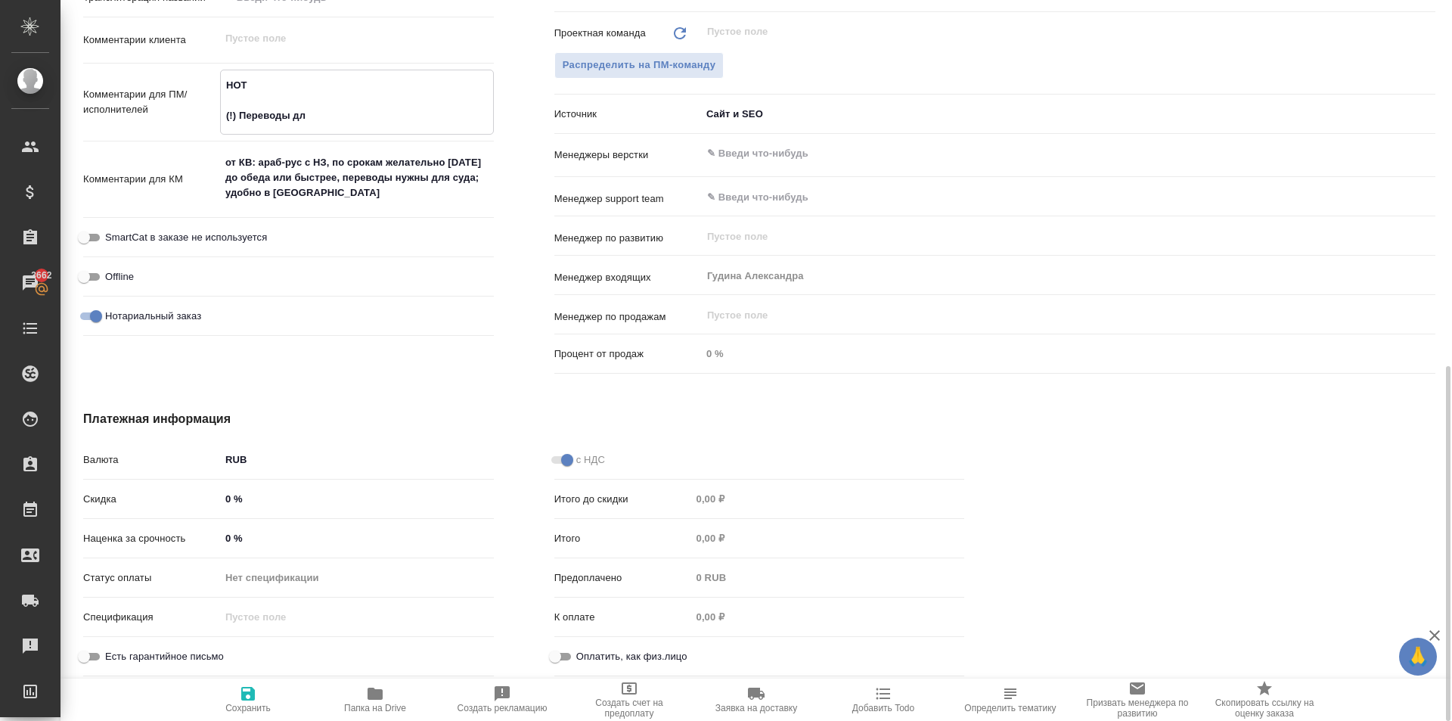
type textarea "НОТ (!) Переводы для"
type textarea "x"
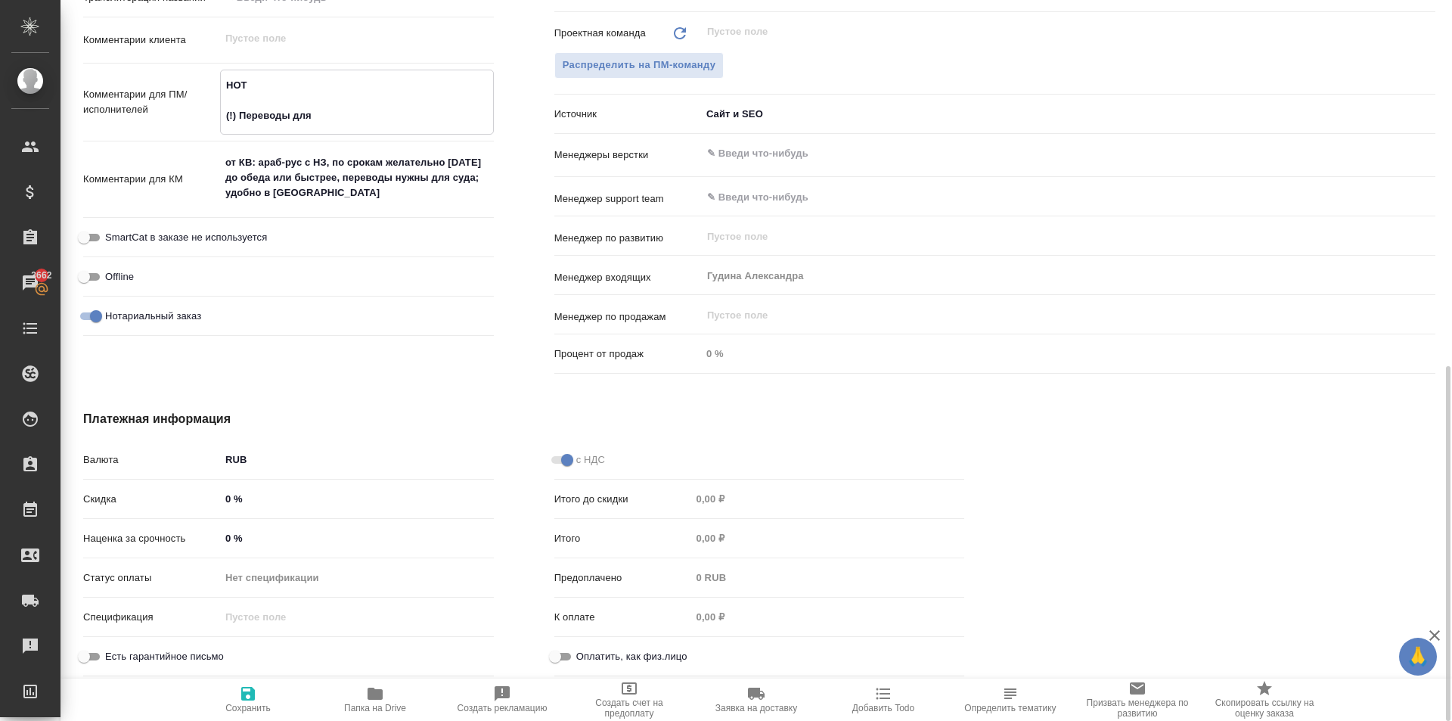
type textarea "НОТ (!) Переводы для"
type textarea "x"
type textarea "НОТ (!) Переводы для с"
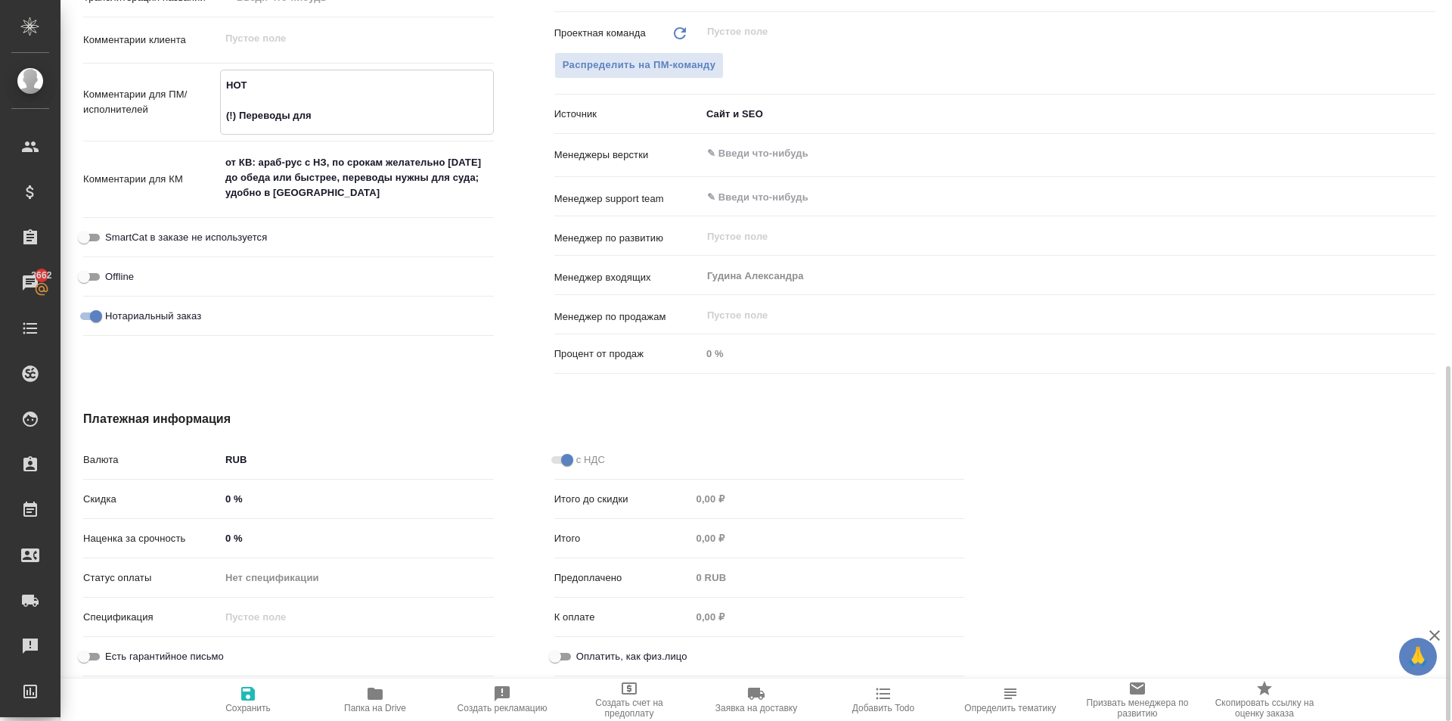
type textarea "x"
type textarea "НОТ (!) Переводы для су"
type textarea "x"
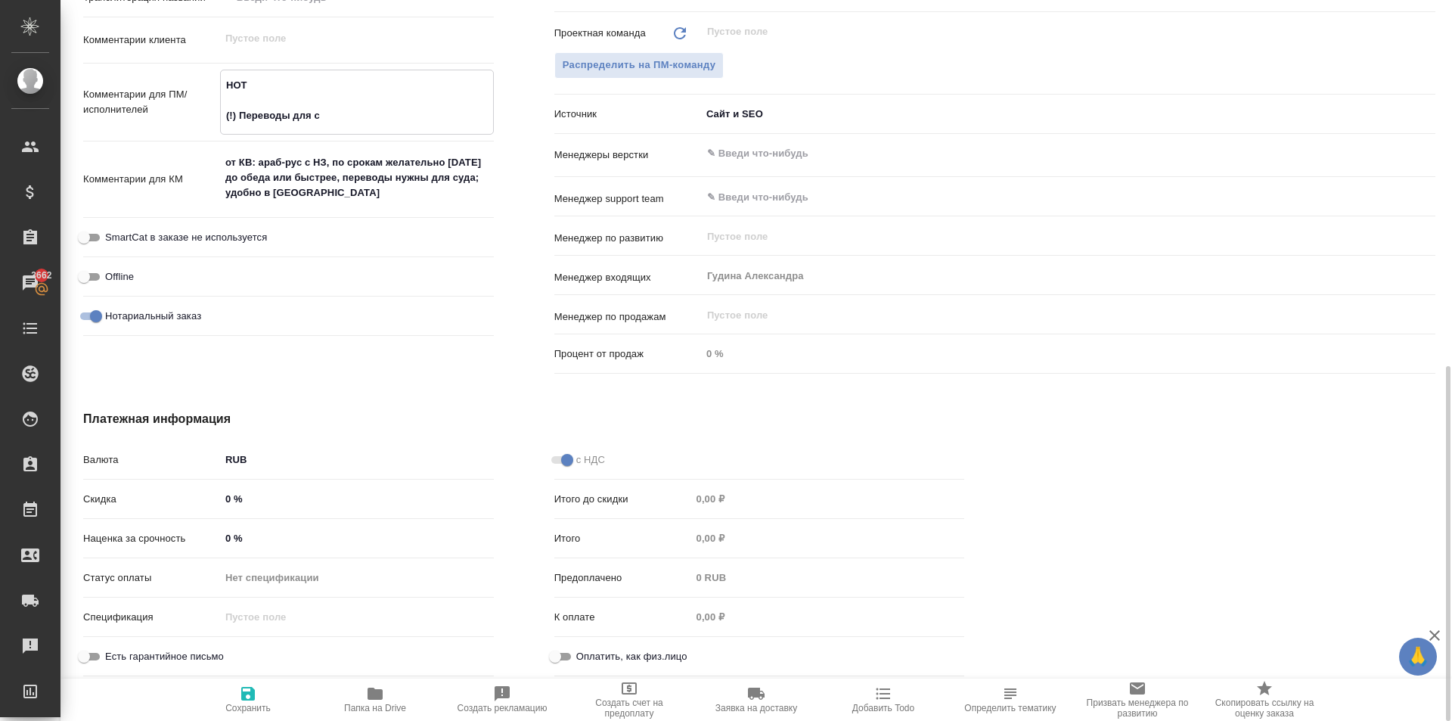
type textarea "x"
type textarea "НОТ (!) Переводы для суд"
type textarea "x"
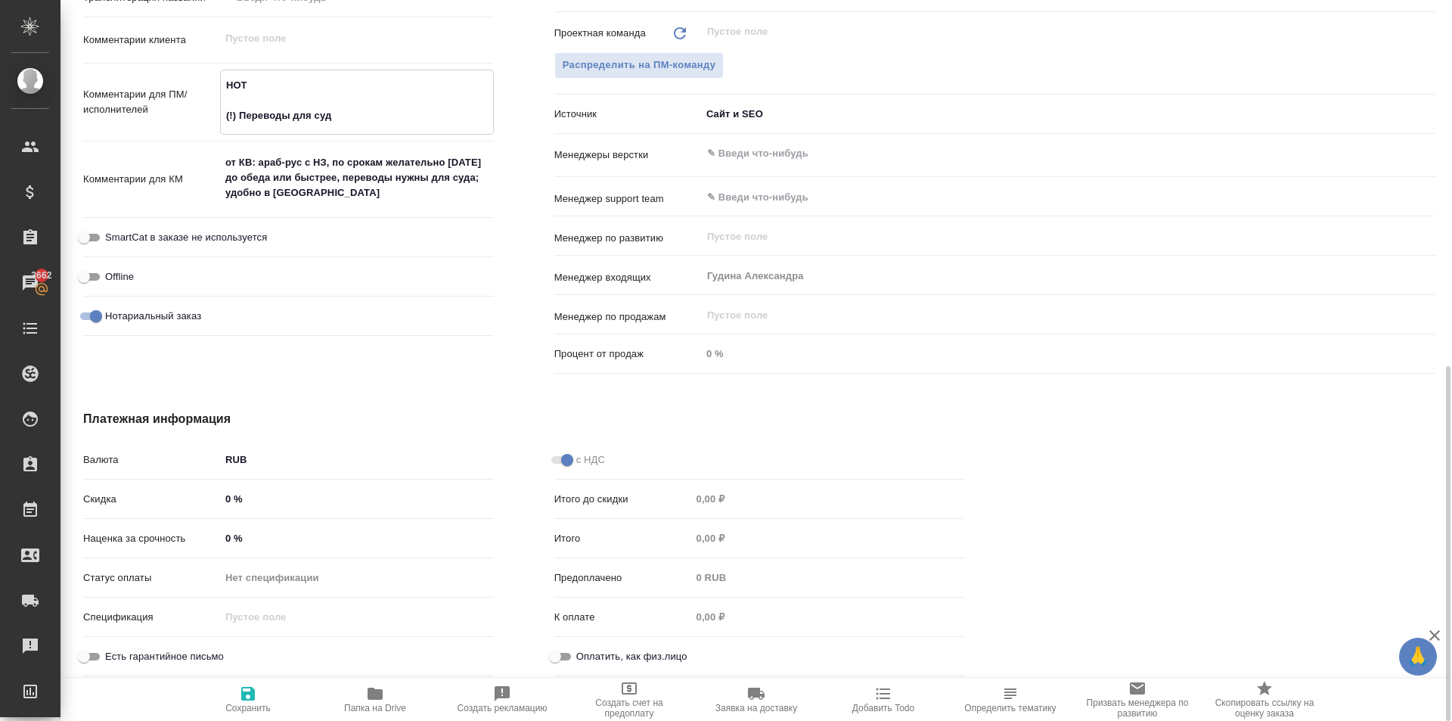
type textarea "НОТ (!) Переводы для суд."
type textarea "x"
type textarea "НОТ (!) Переводы для суд"
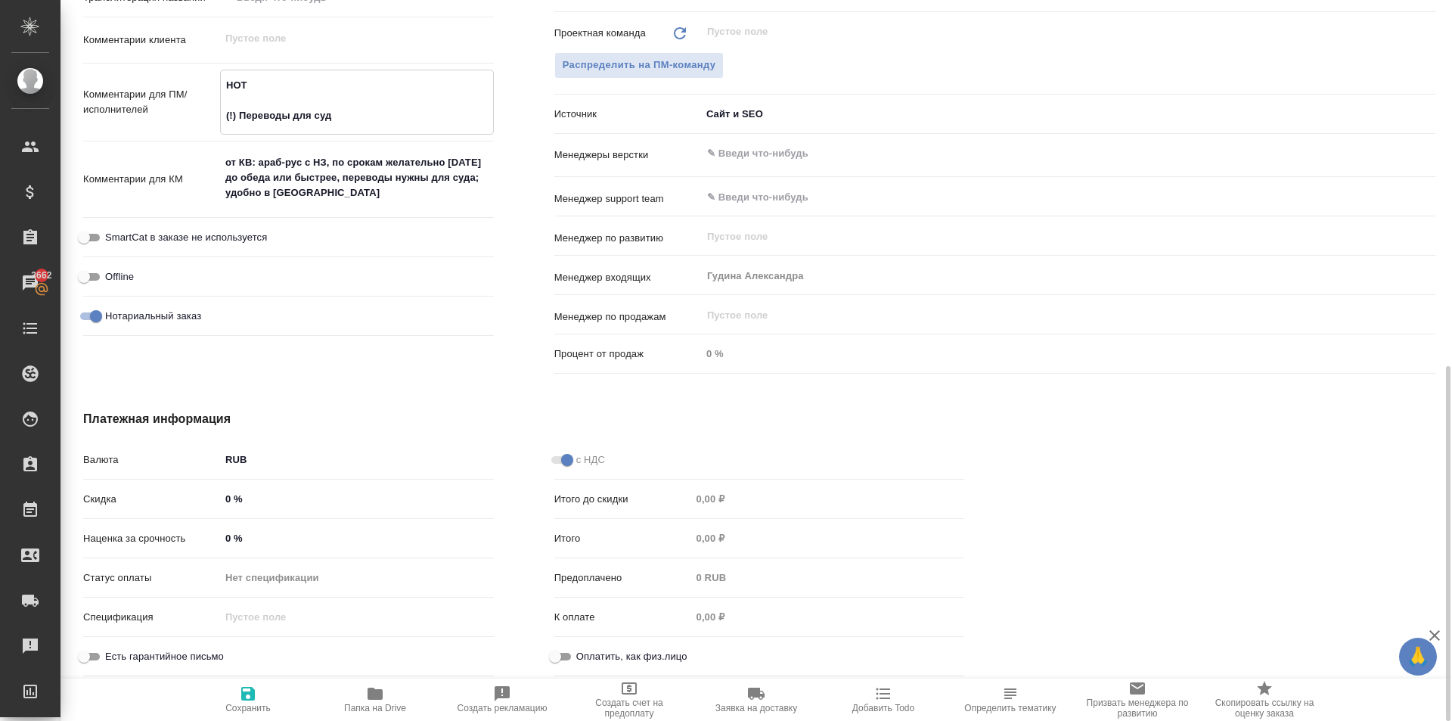
type textarea "x"
type textarea "НОТ (!) Переводы для суда"
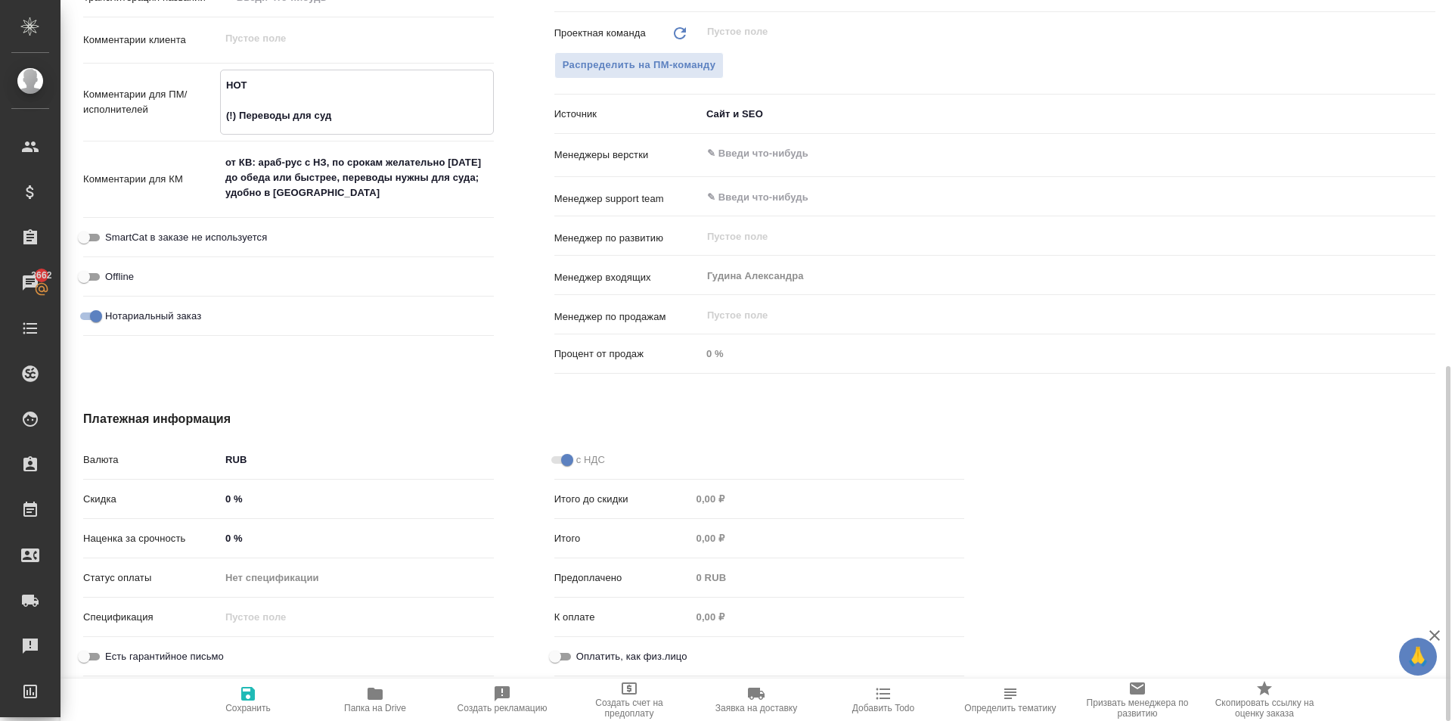
type textarea "x"
type textarea "НОТ (!) Переводы для суда."
type textarea "x"
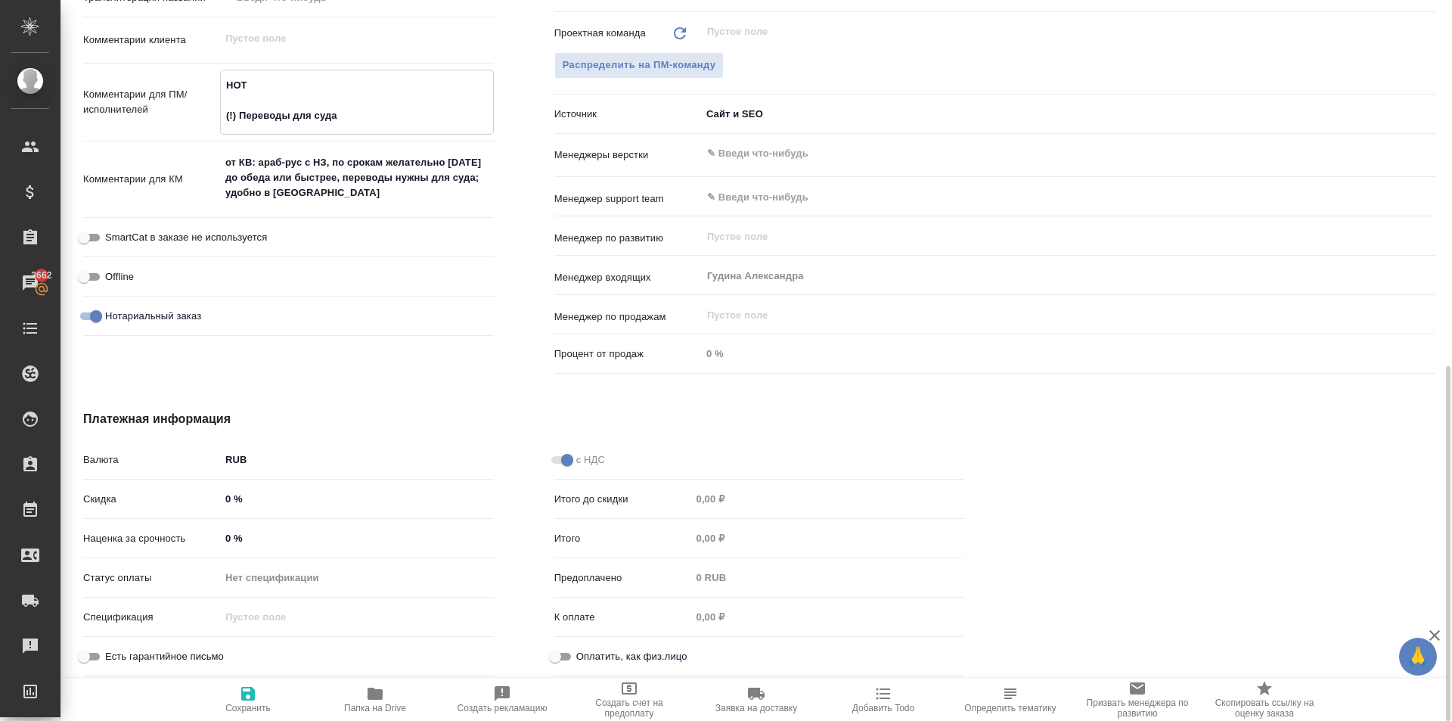
type textarea "x"
type textarea "НОТ (!) Переводы для суда."
type textarea "x"
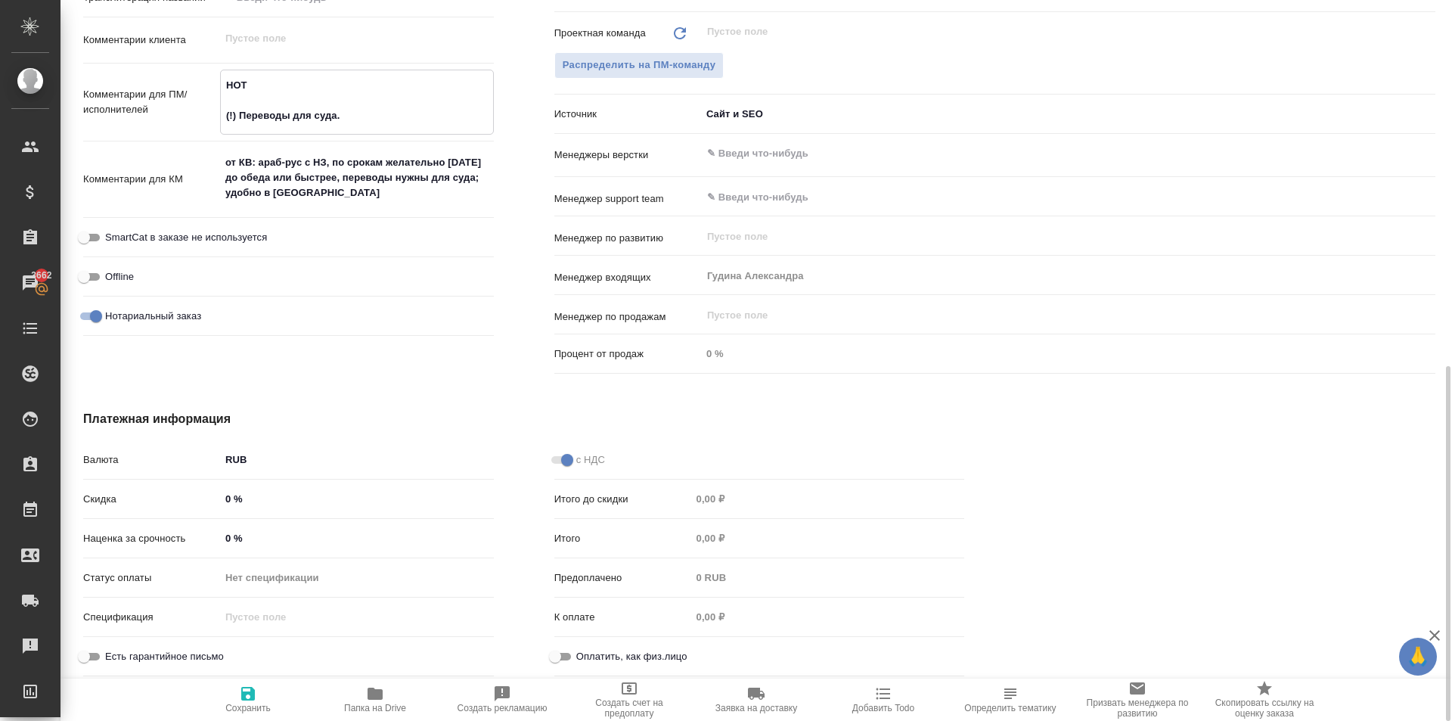
type textarea "НОТ (!) Переводы для суда."
type textarea "x"
click at [216, 714] on button "Сохранить" at bounding box center [248, 699] width 127 height 42
type textarea "x"
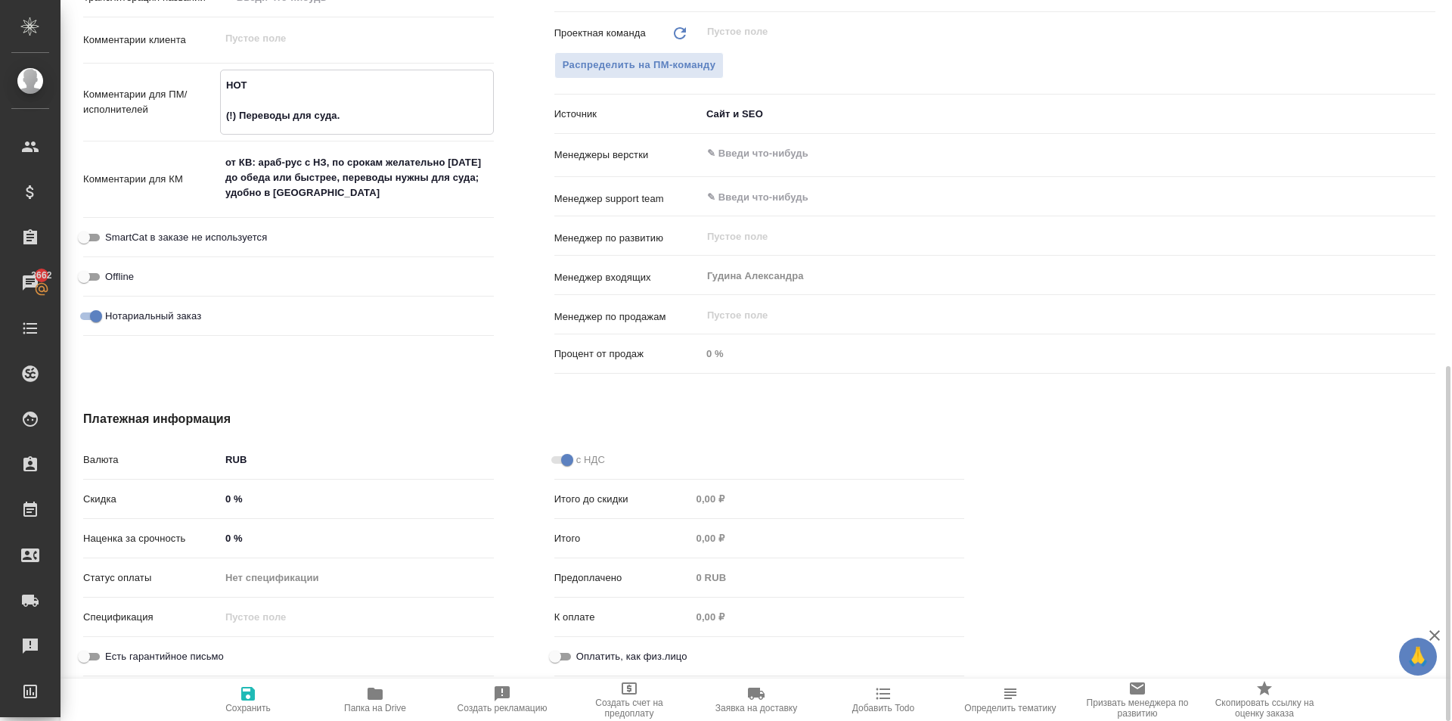
type textarea "x"
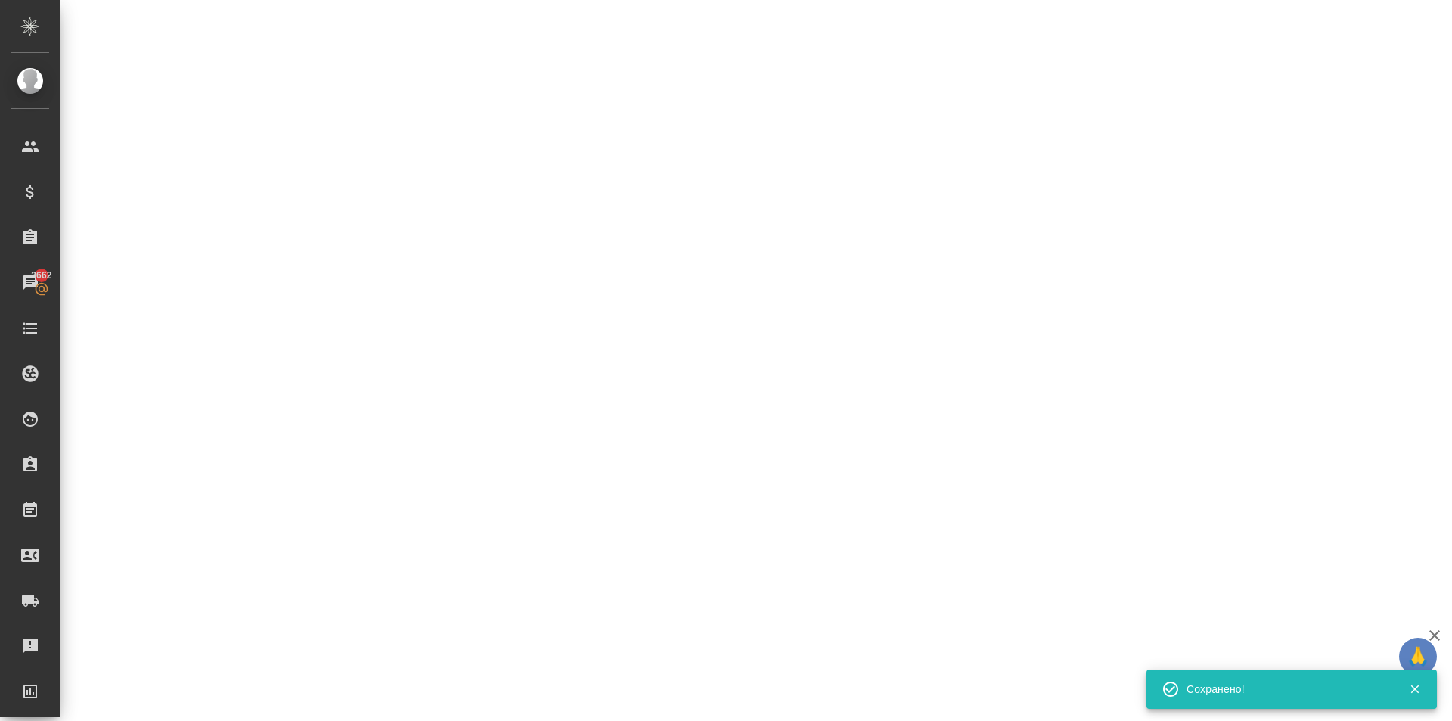
select select "RU"
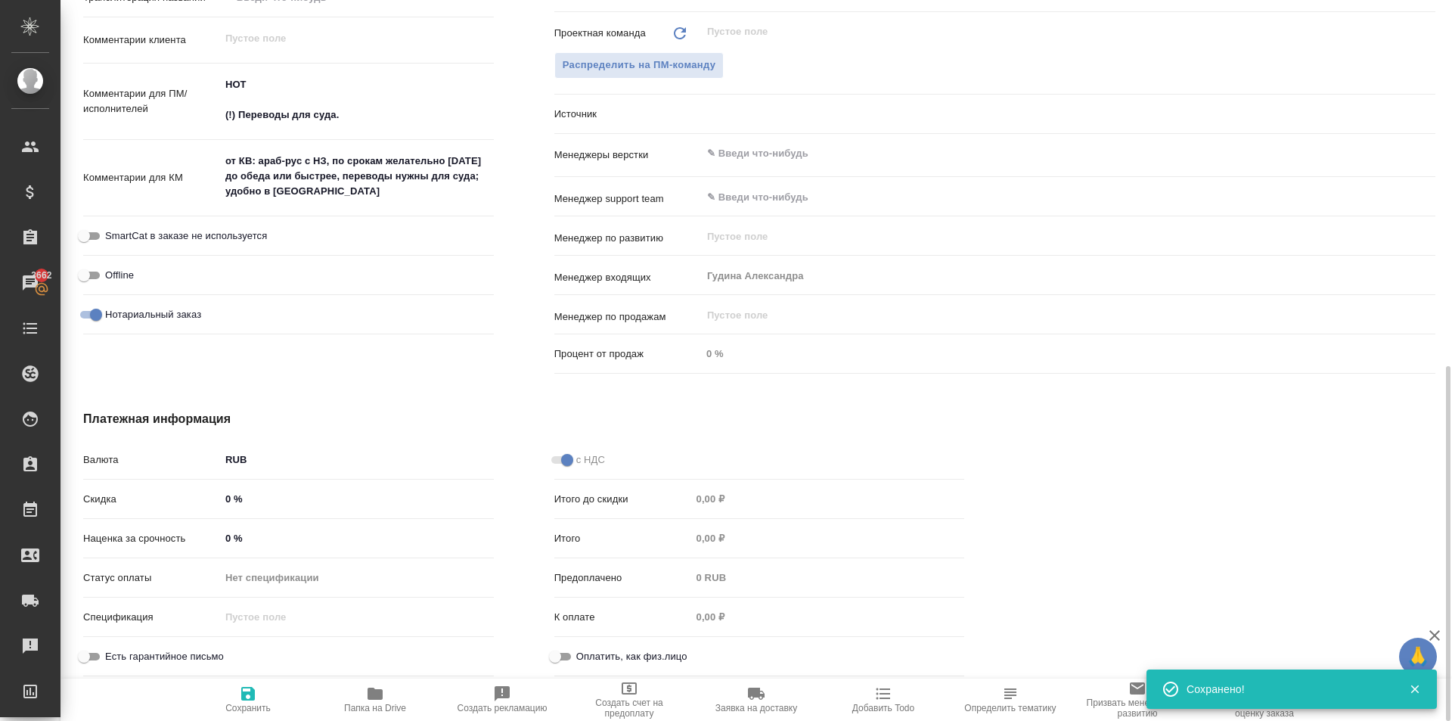
type textarea "x"
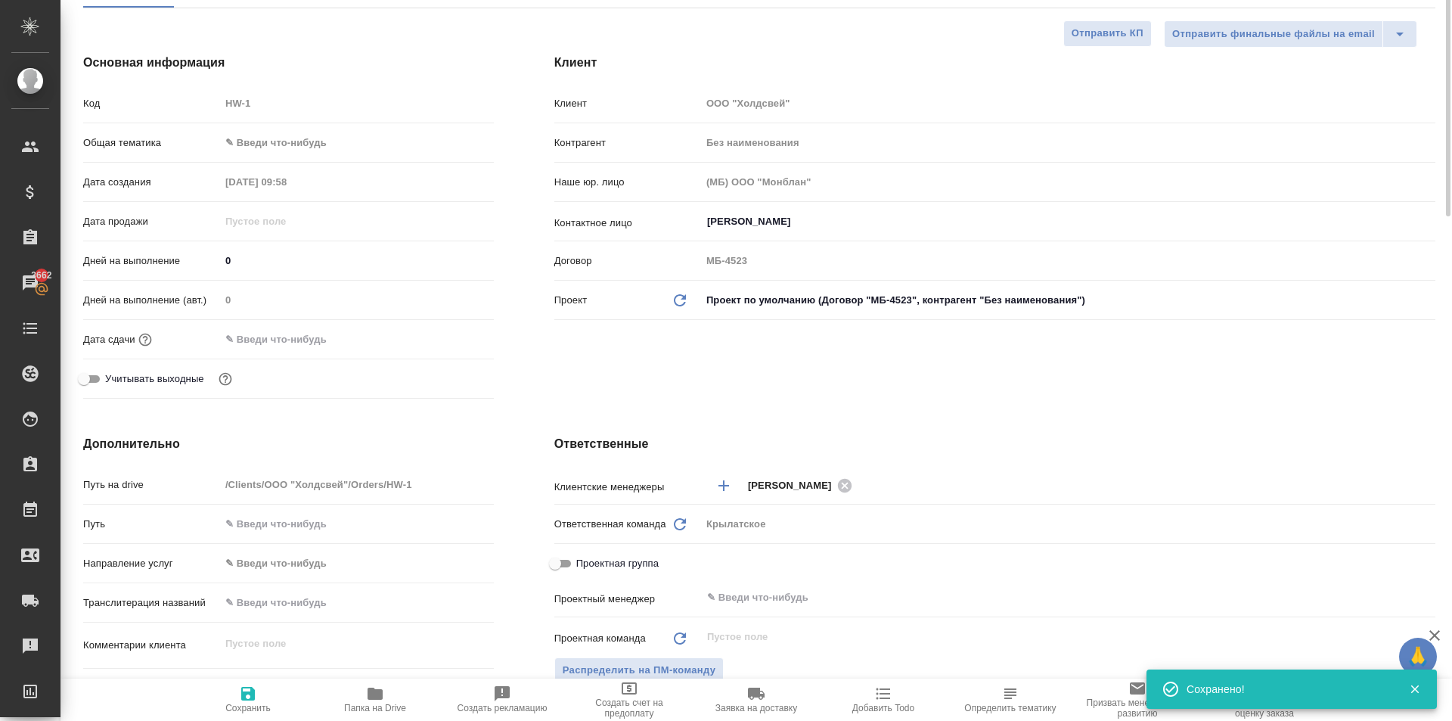
scroll to position [0, 0]
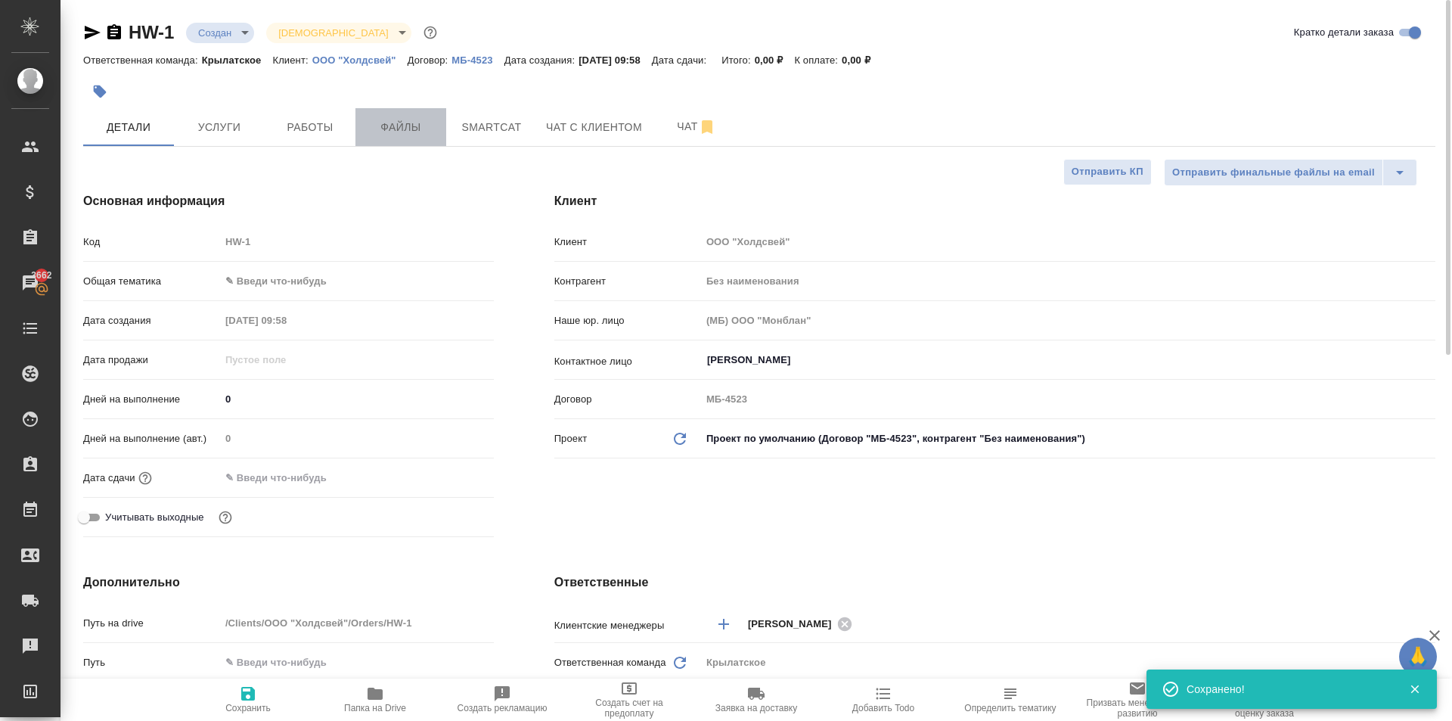
click at [401, 129] on span "Файлы" at bounding box center [401, 127] width 73 height 19
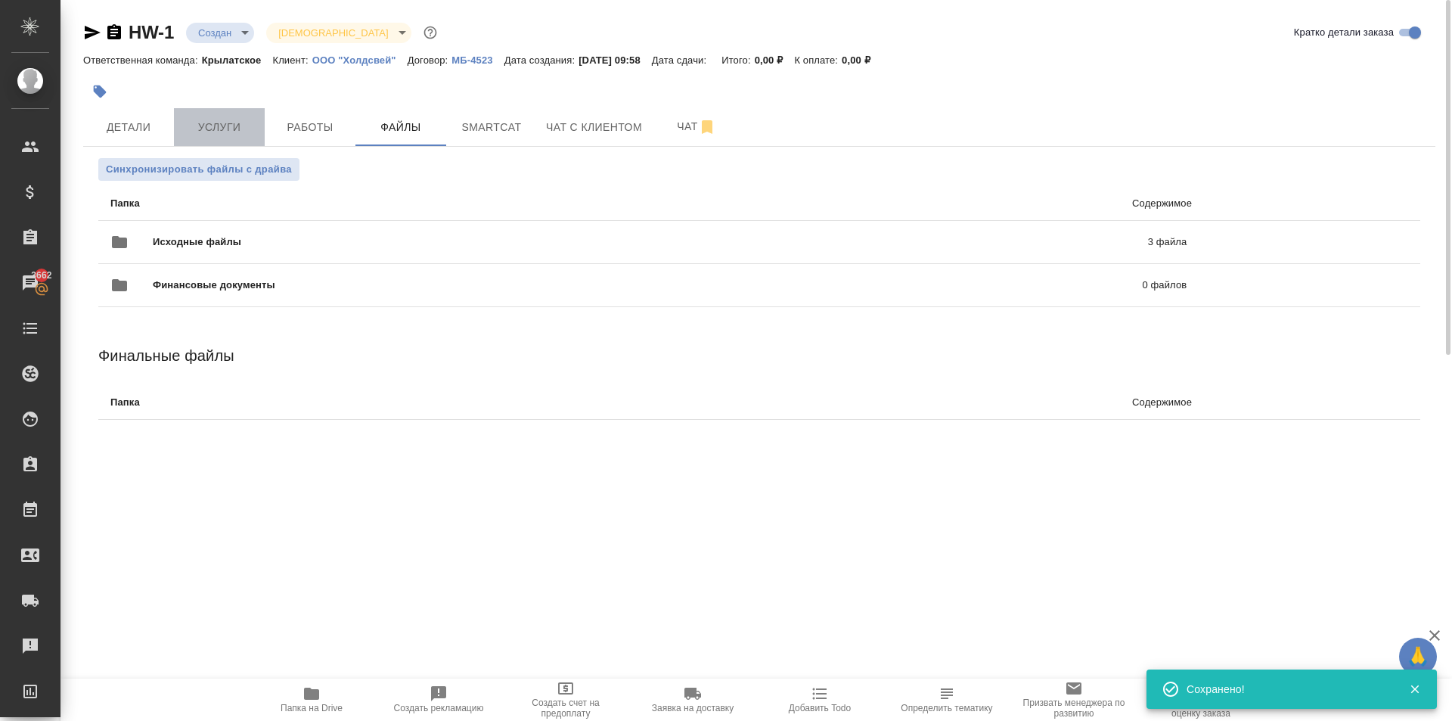
click at [225, 120] on span "Услуги" at bounding box center [219, 127] width 73 height 19
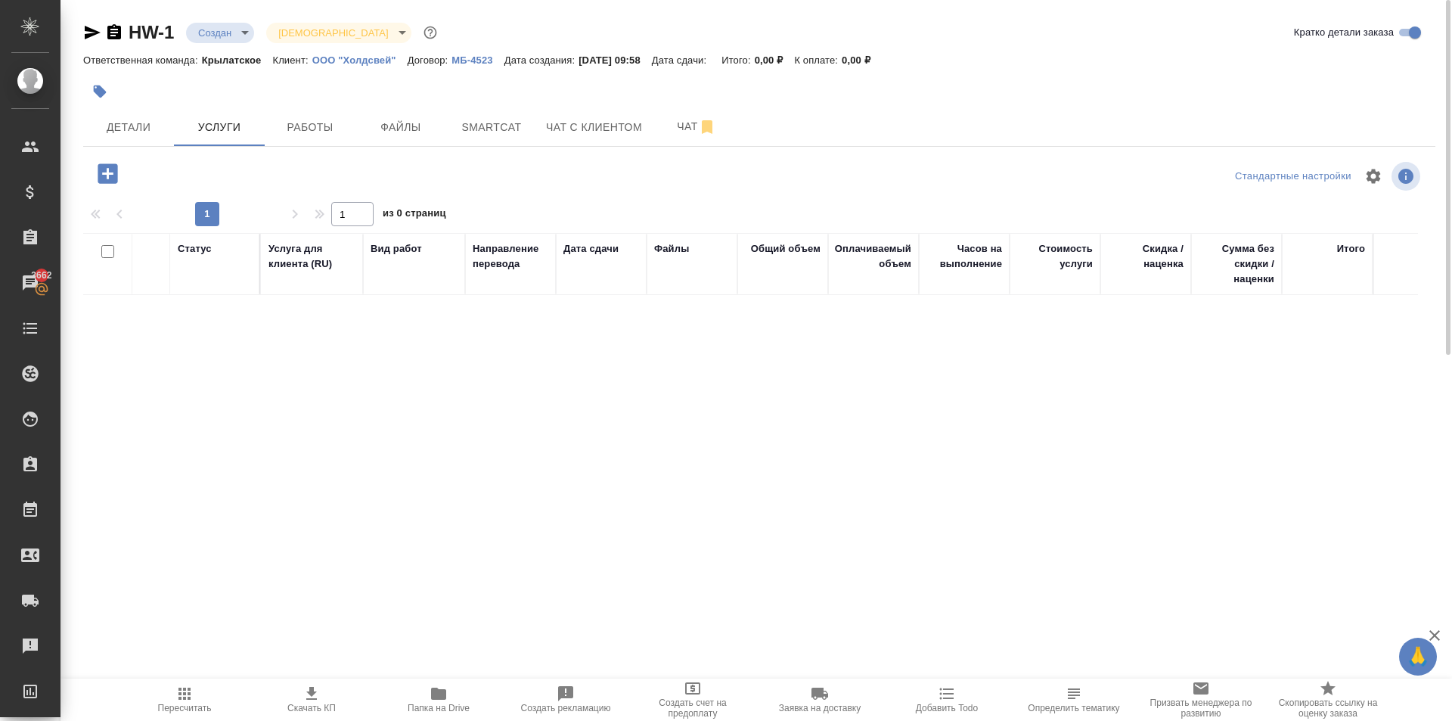
drag, startPoint x: 112, startPoint y: 190, endPoint x: 115, endPoint y: 180, distance: 10.3
click at [113, 189] on div at bounding box center [308, 176] width 451 height 36
click at [115, 178] on icon "button" at bounding box center [108, 173] width 20 height 20
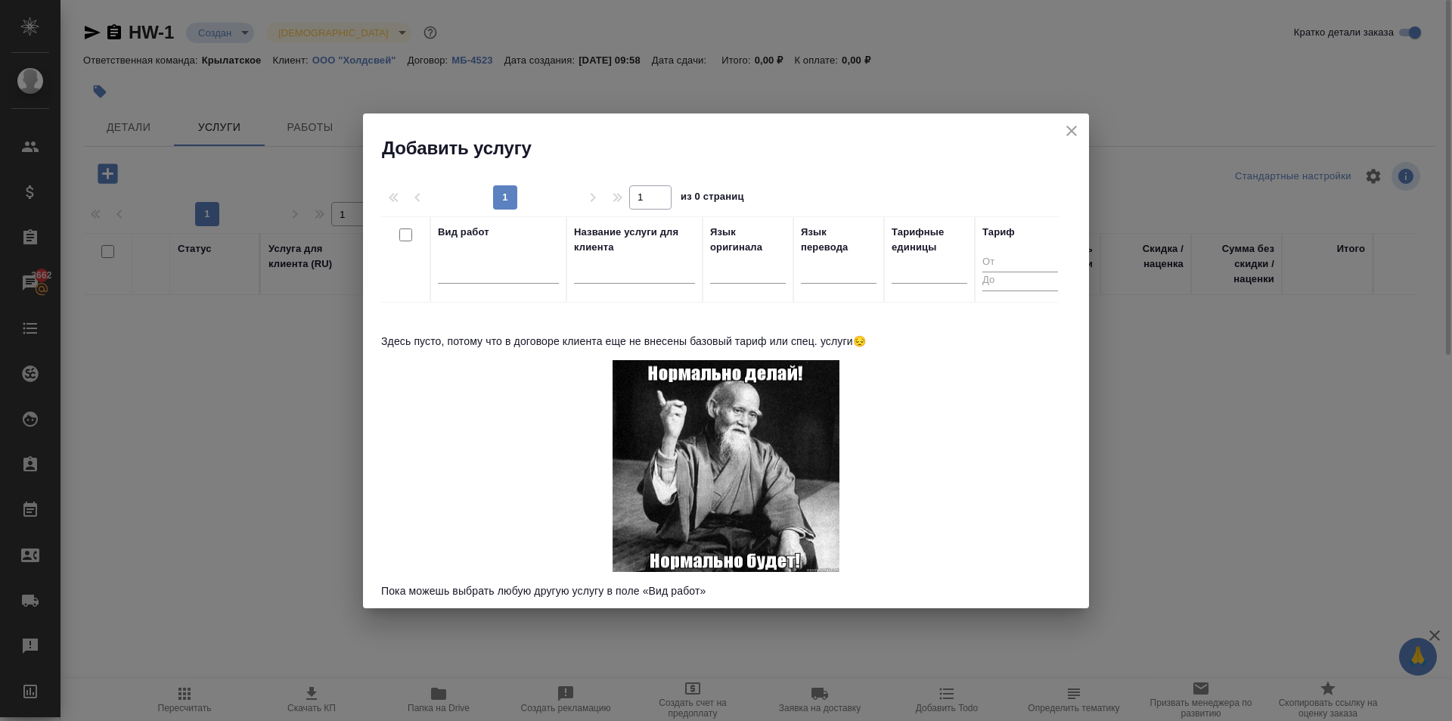
click at [1075, 134] on icon "close" at bounding box center [1071, 131] width 11 height 11
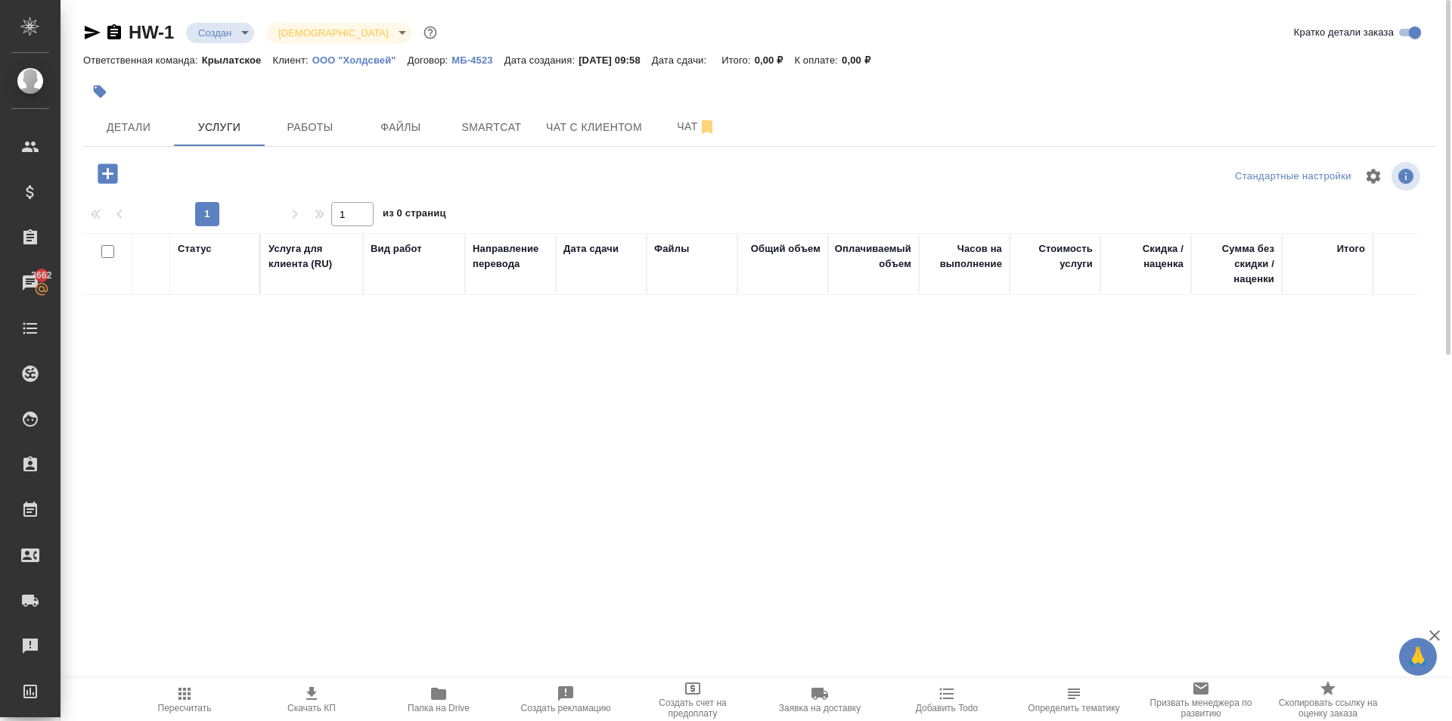
click at [358, 56] on p "ООО "Холдсвей"" at bounding box center [359, 59] width 95 height 11
click at [141, 137] on button "Детали" at bounding box center [128, 127] width 91 height 38
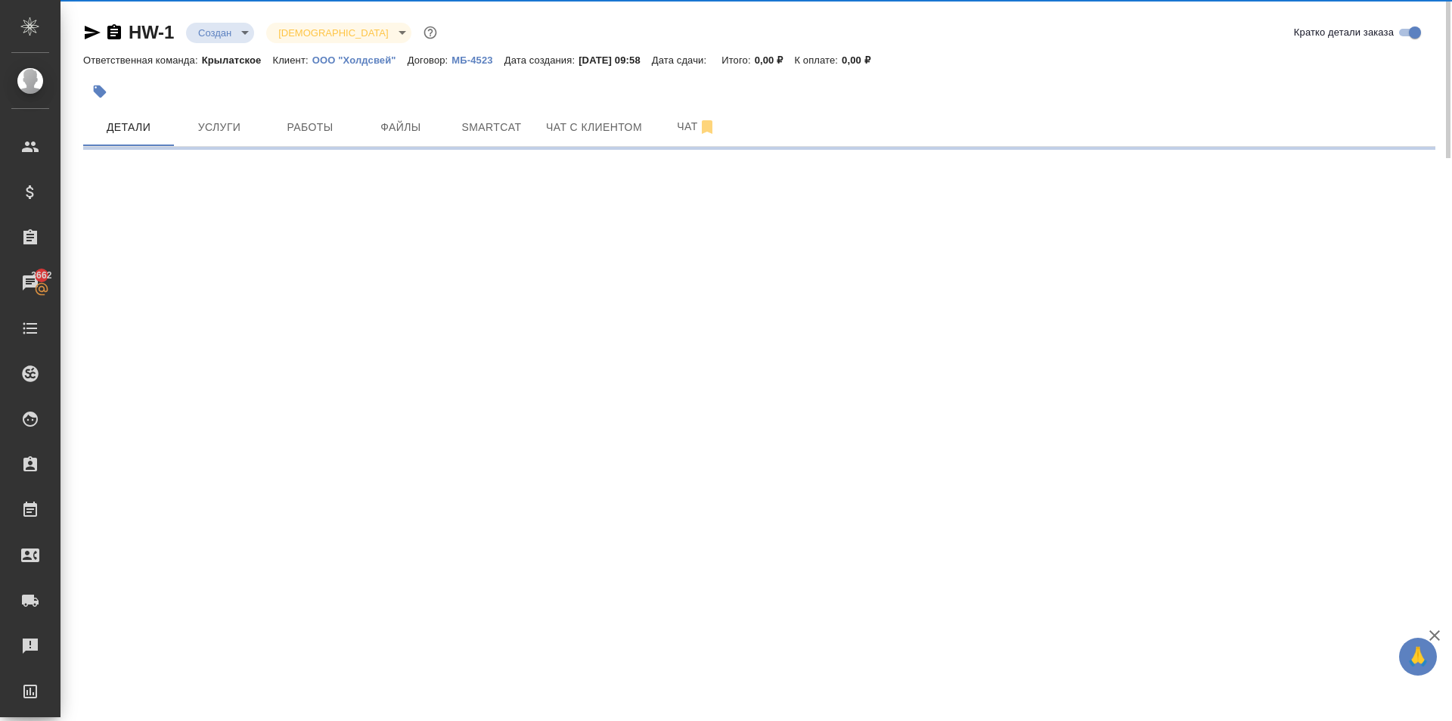
select select "RU"
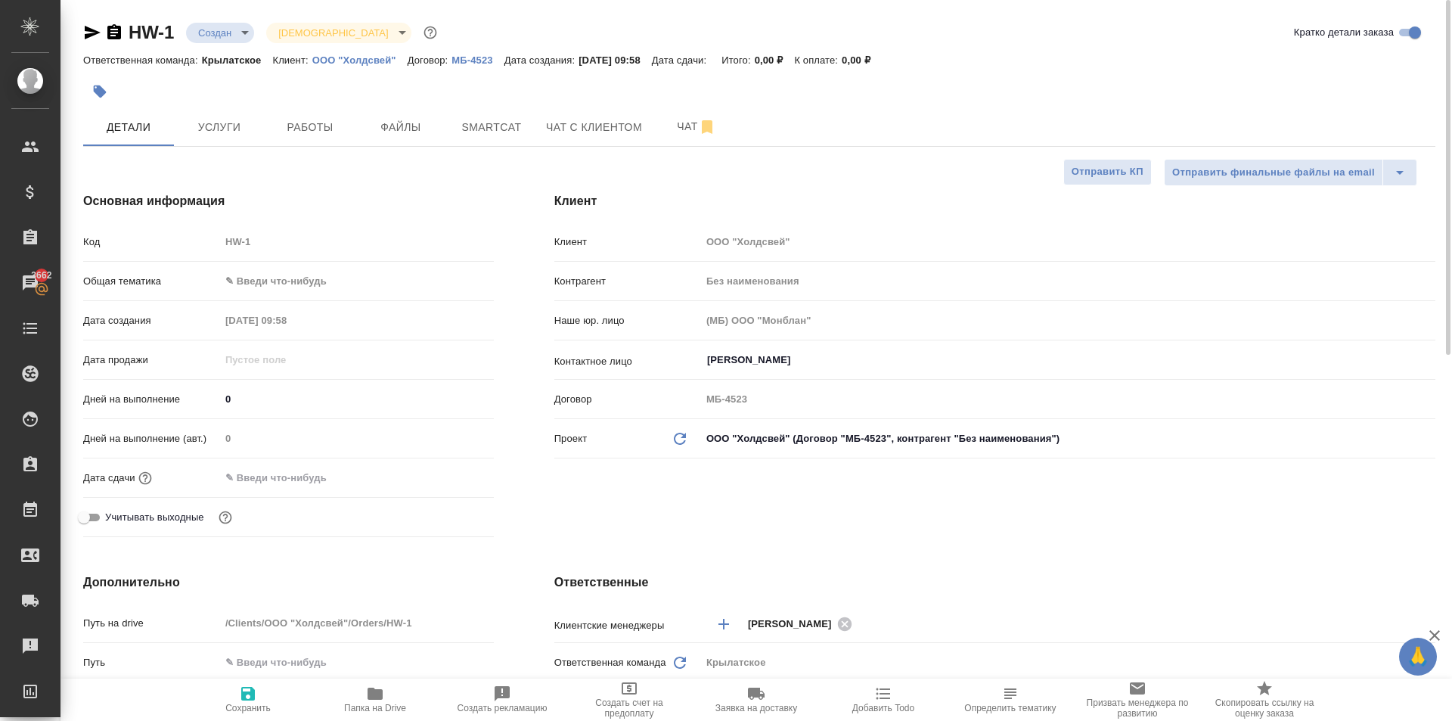
type textarea "x"
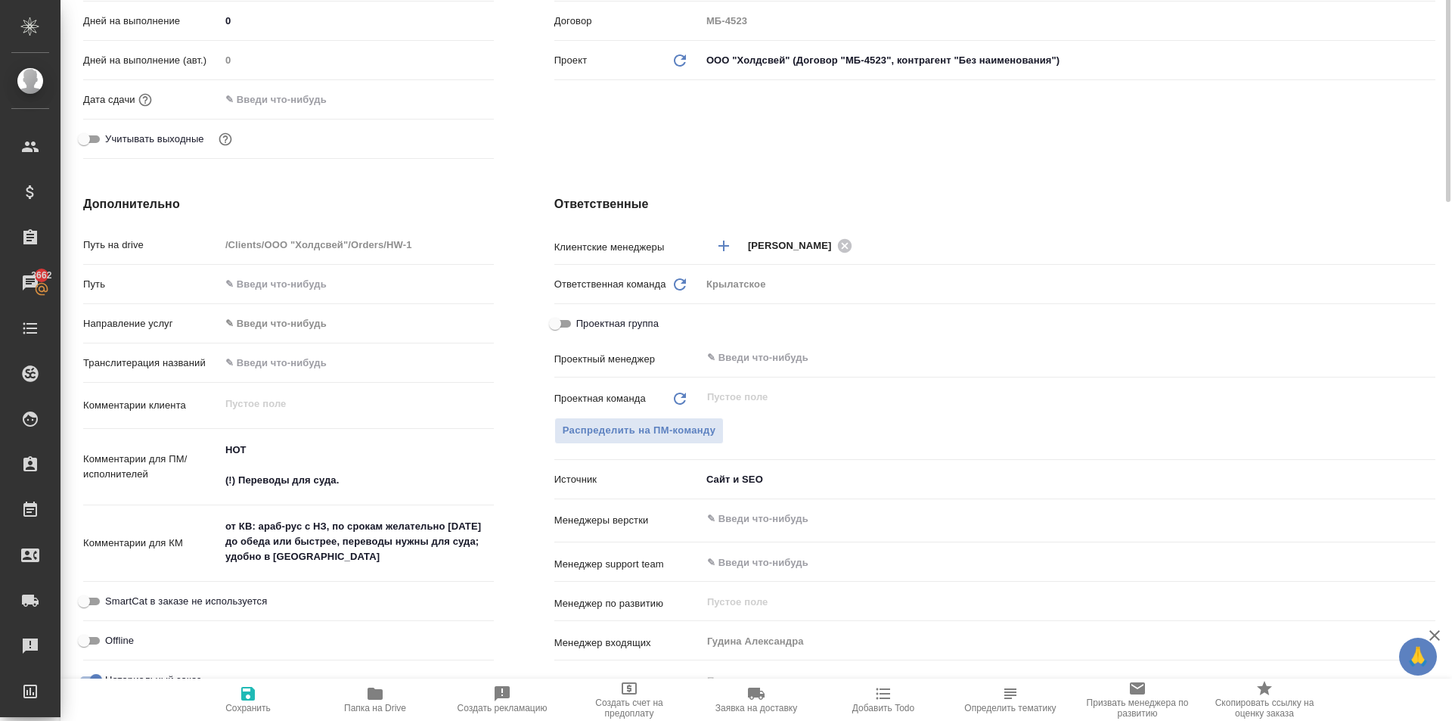
scroll to position [454, 0]
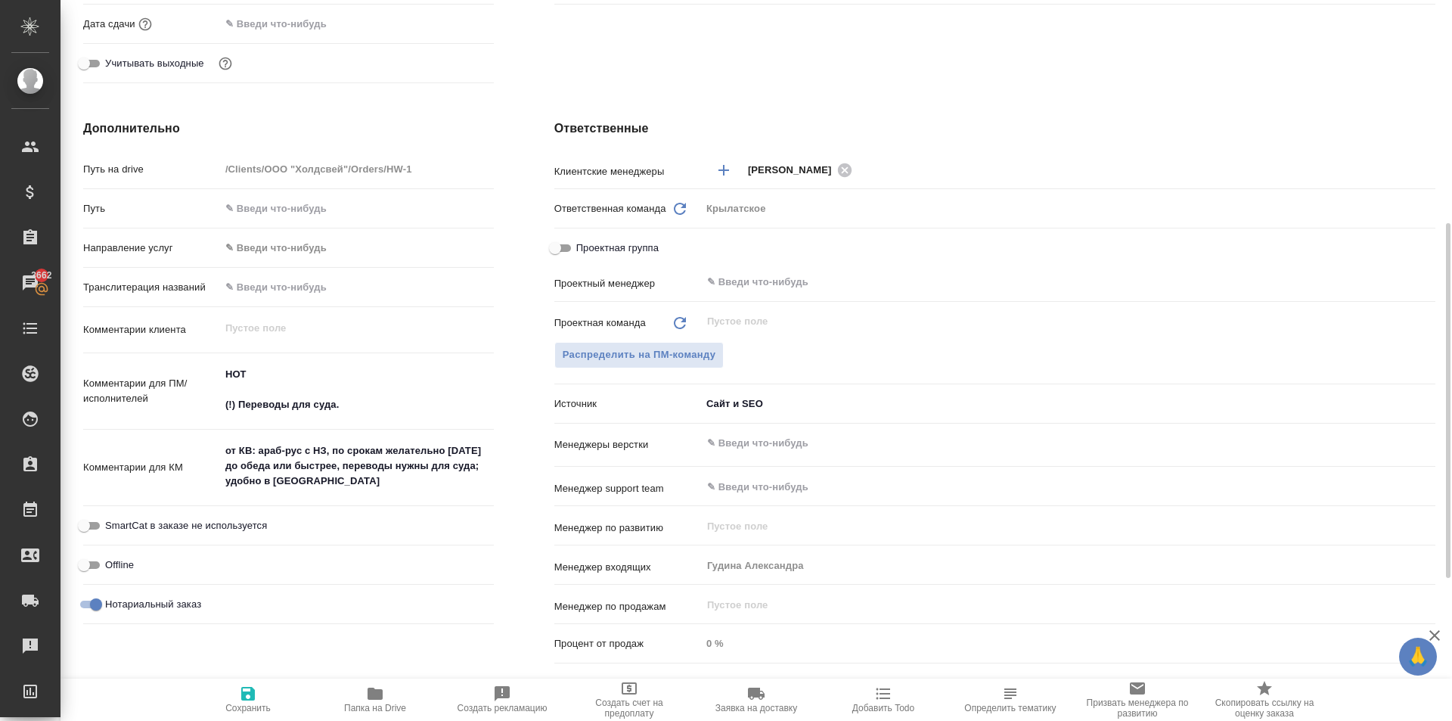
type textarea "x"
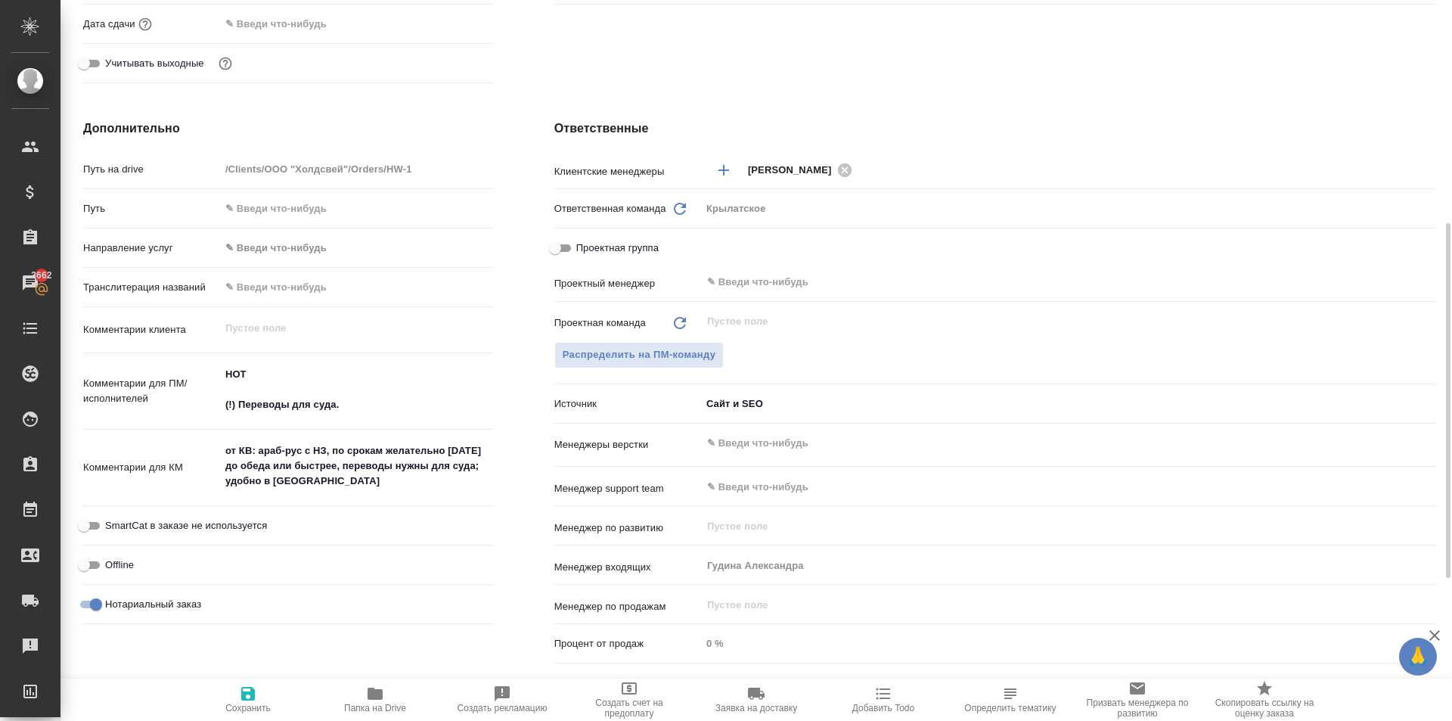
type textarea "x"
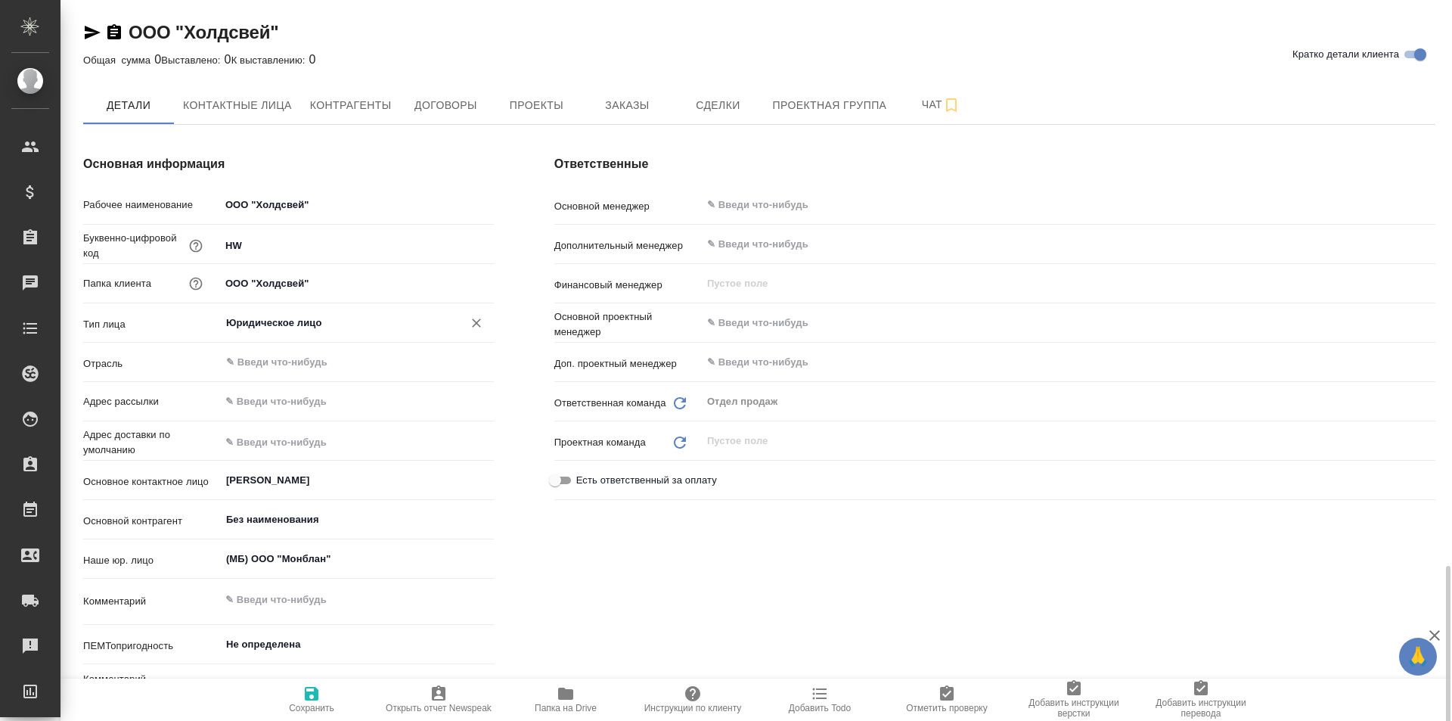
scroll to position [454, 0]
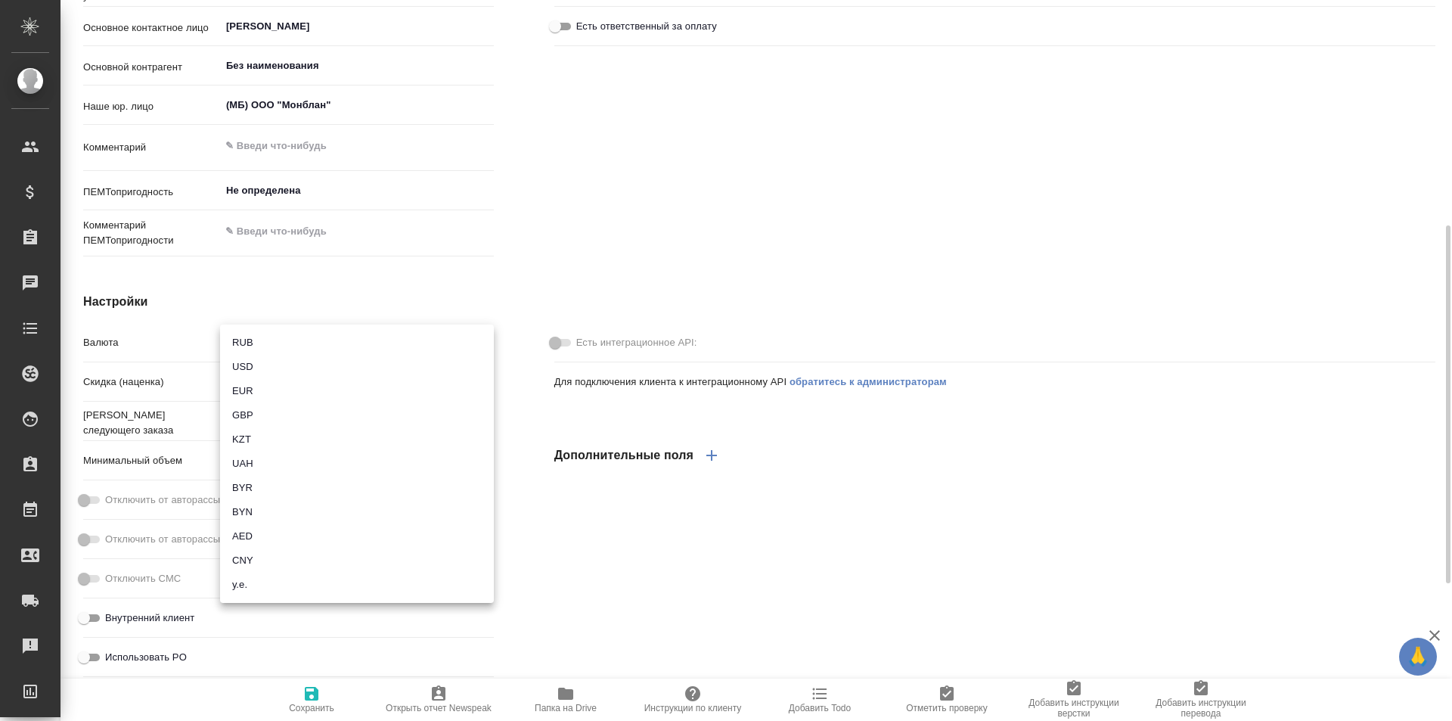
click at [281, 342] on body "🙏 .cls-1 fill:#fff; AWATERA [PERSON_NAME] Клиенты Спецификации Заказы Чаты Todo…" at bounding box center [726, 360] width 1452 height 721
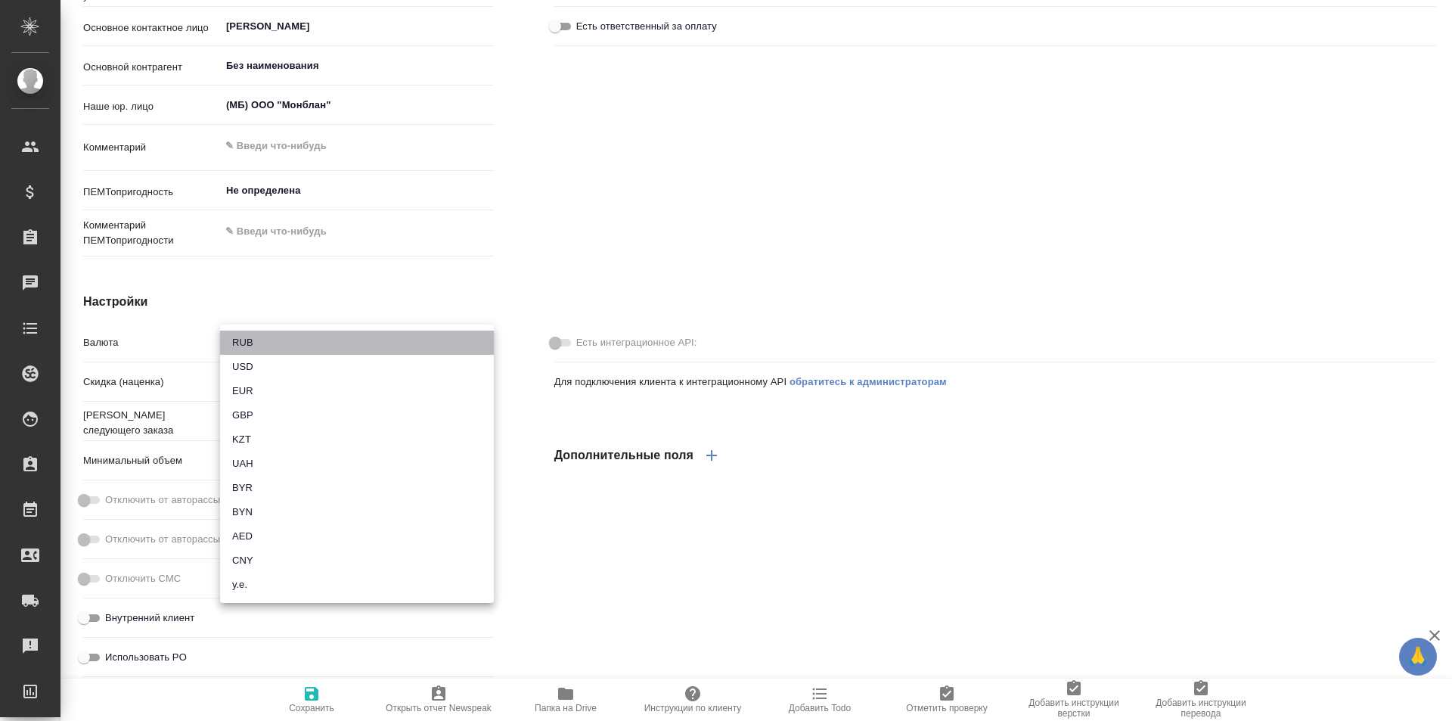
click at [258, 344] on li "RUB" at bounding box center [357, 342] width 274 height 24
type input "RUB"
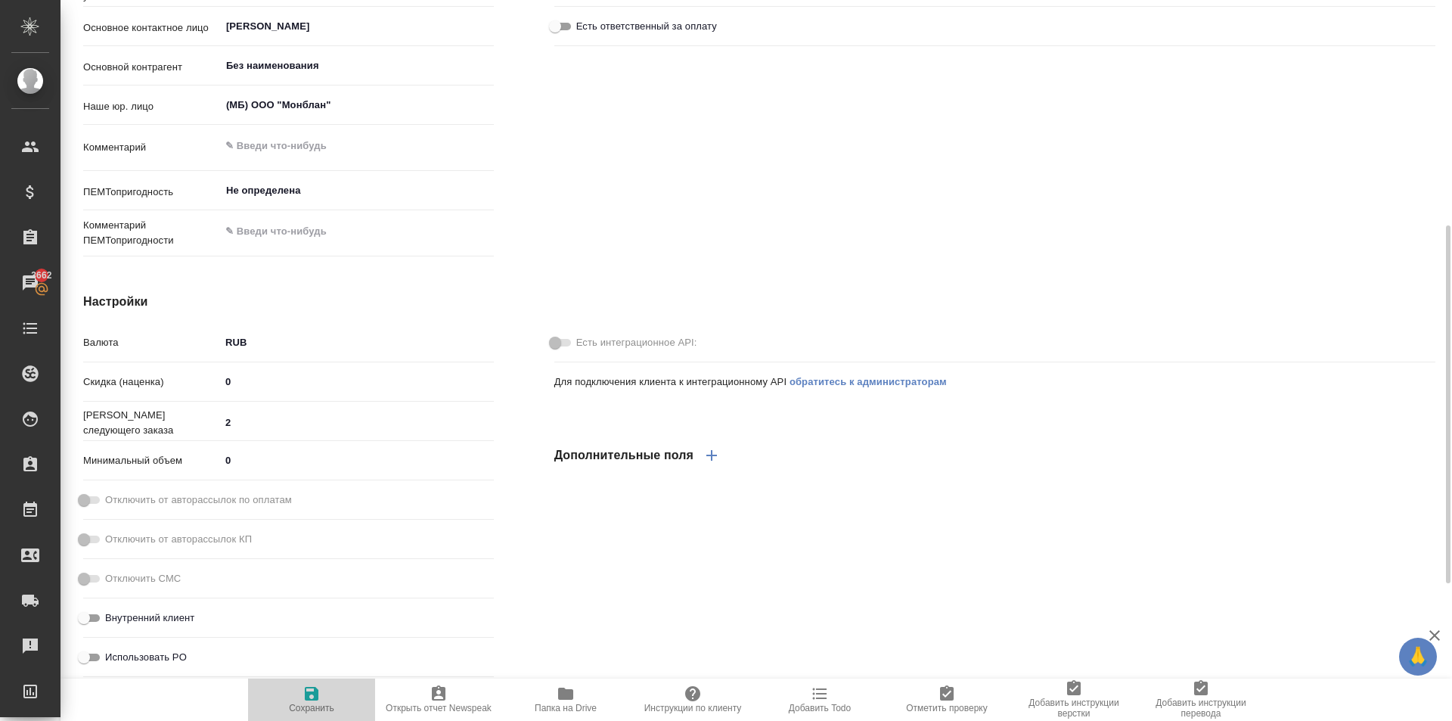
click at [324, 698] on span "Сохранить" at bounding box center [311, 698] width 109 height 29
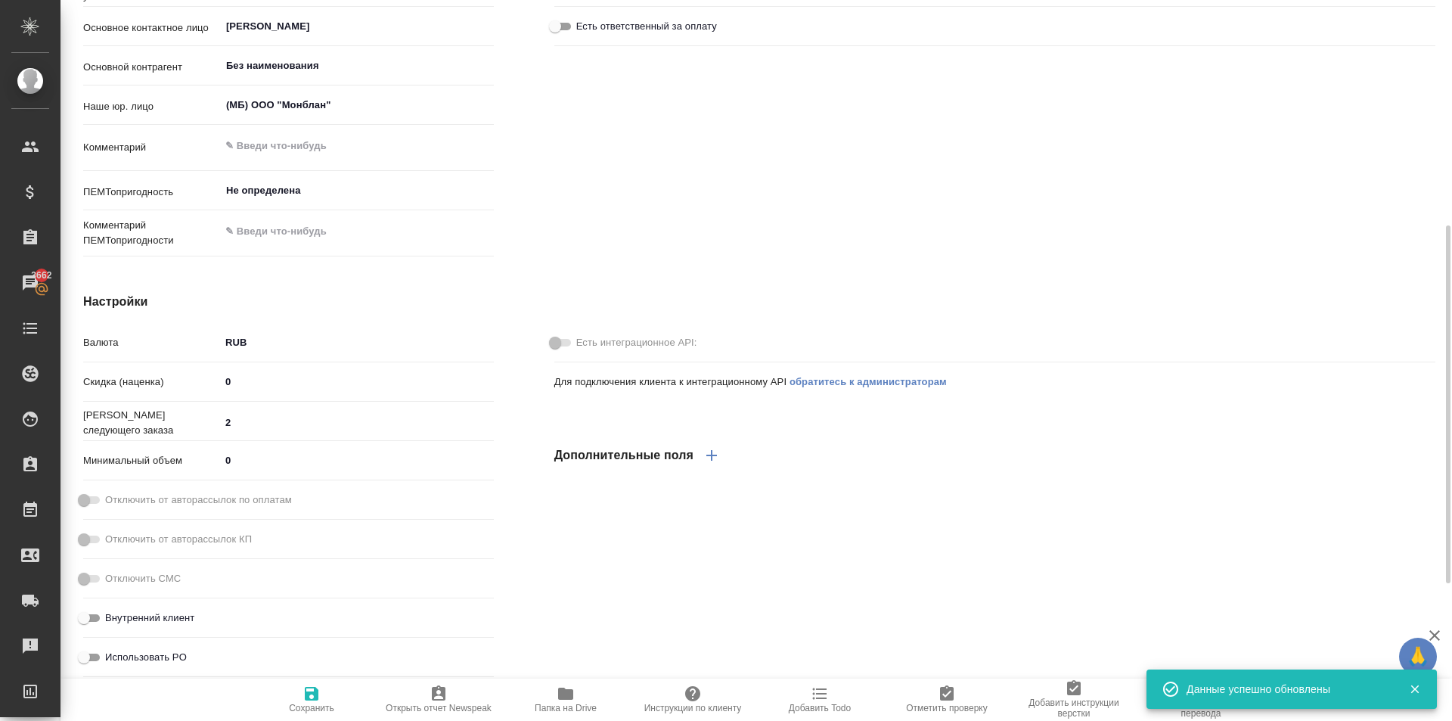
scroll to position [0, 0]
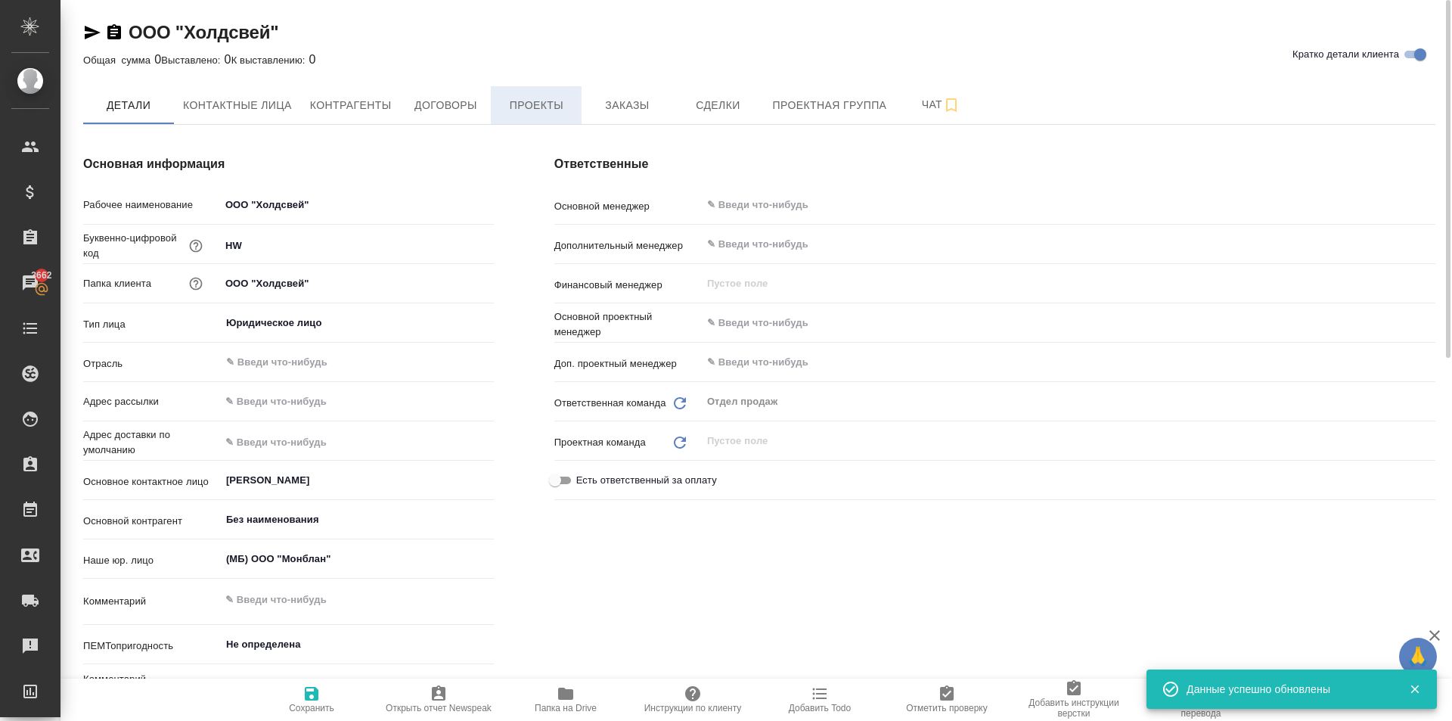
drag, startPoint x: 532, startPoint y: 134, endPoint x: 532, endPoint y: 115, distance: 18.9
click at [534, 129] on div "Ответственные Основной менеджер ​ Дополнительный менеджер ​ Финансовый менеджер…" at bounding box center [995, 436] width 942 height 622
click at [479, 104] on span "Договоры" at bounding box center [445, 105] width 73 height 19
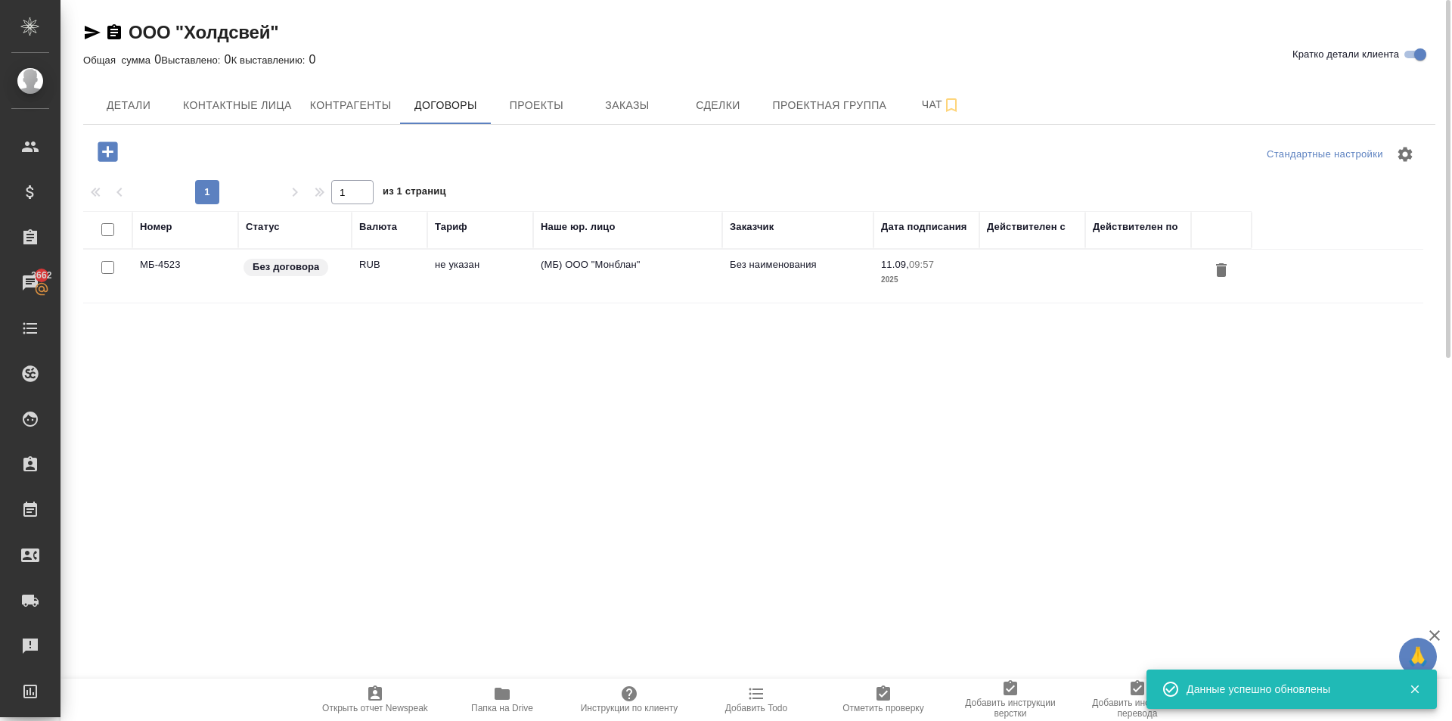
click at [592, 283] on td "(МБ) ООО "Монблан"" at bounding box center [627, 276] width 189 height 53
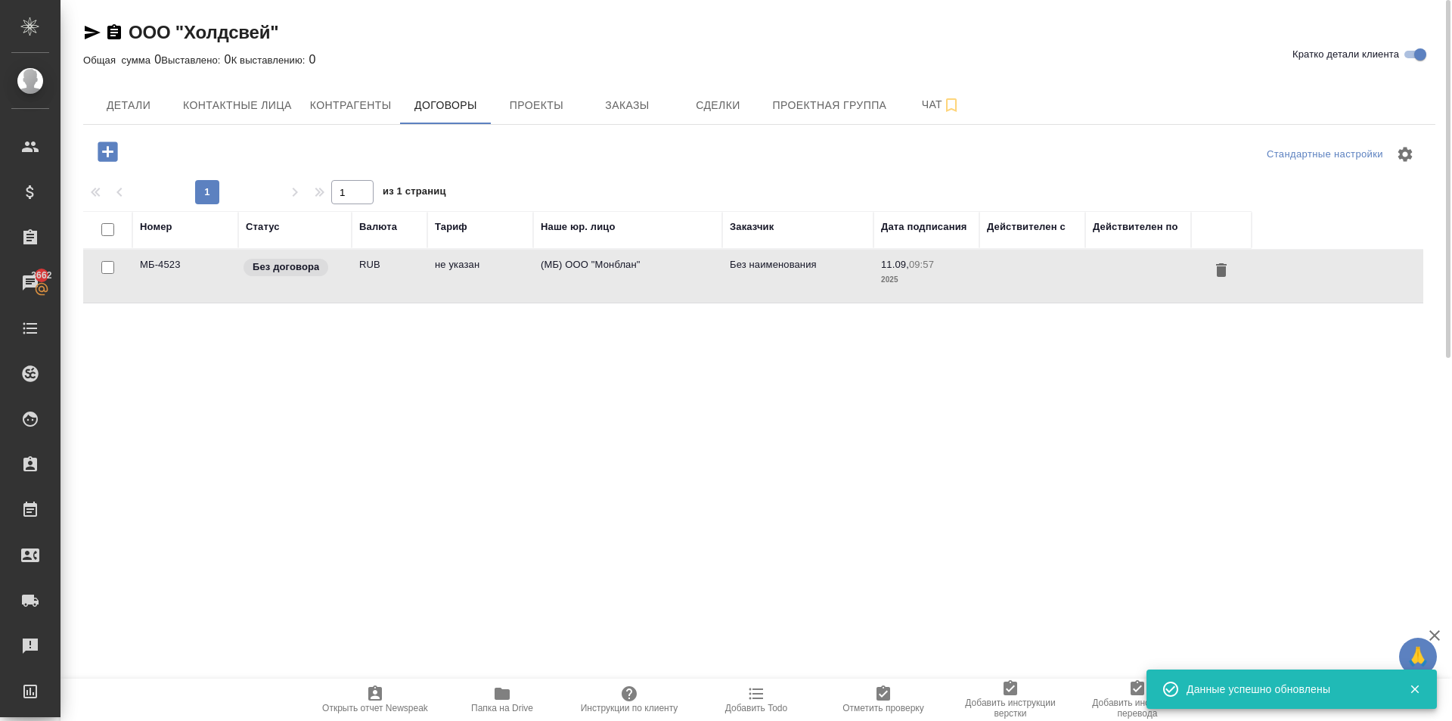
click at [592, 283] on td "(МБ) ООО "Монблан"" at bounding box center [627, 276] width 189 height 53
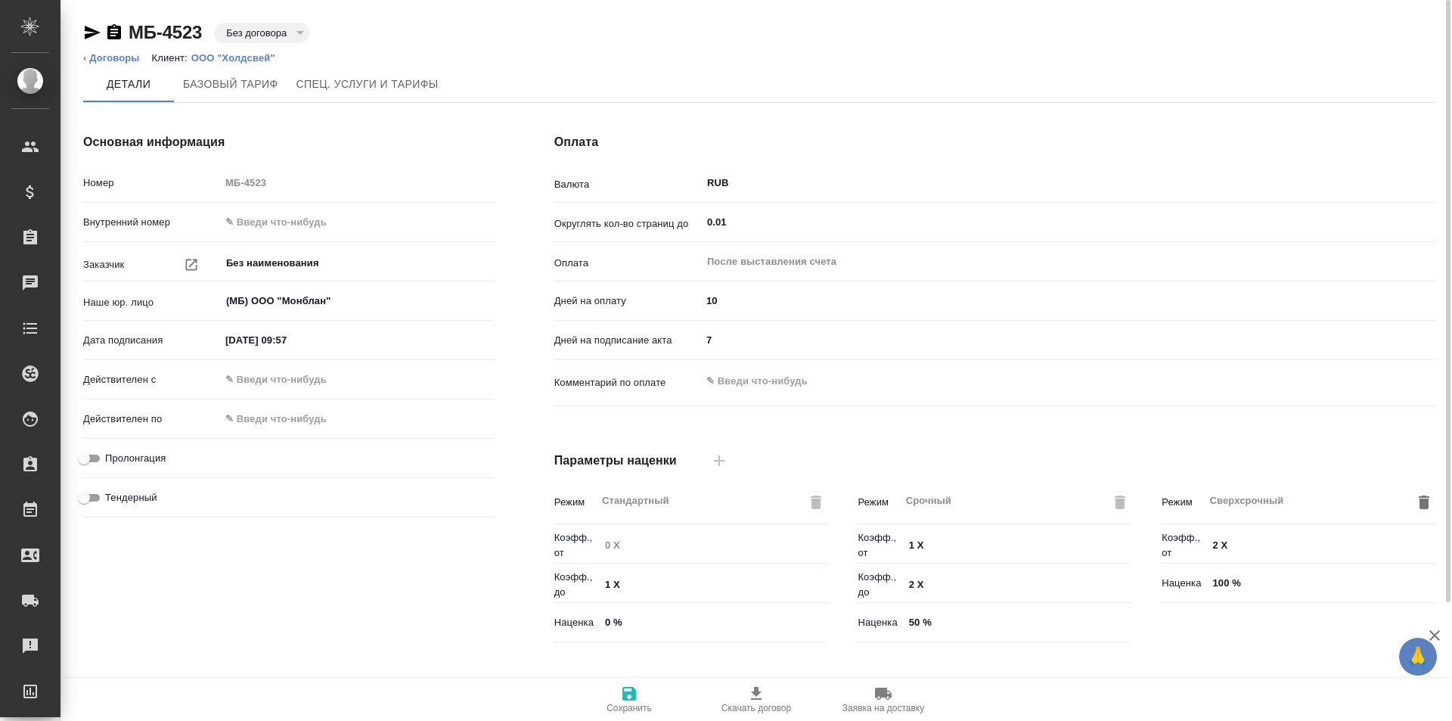
scroll to position [308, 0]
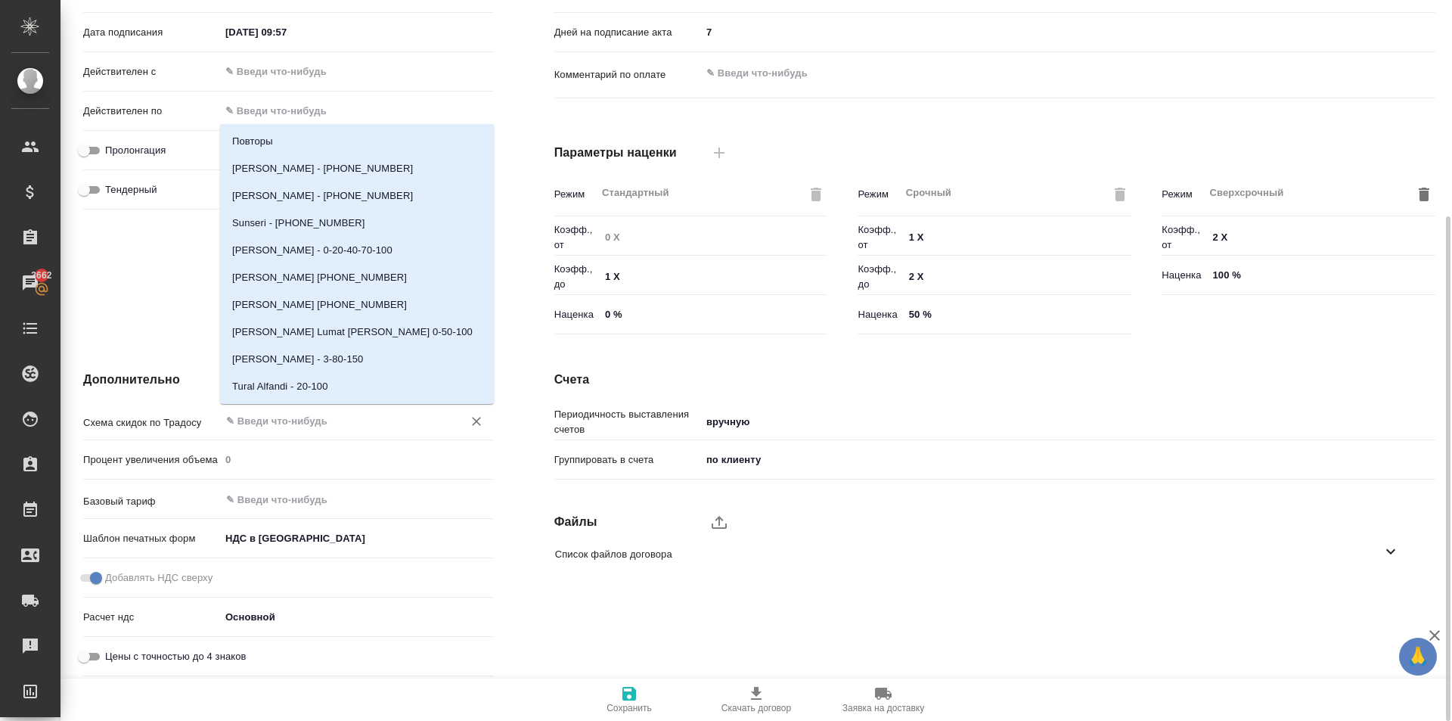
click at [264, 422] on input "text" at bounding box center [332, 420] width 214 height 18
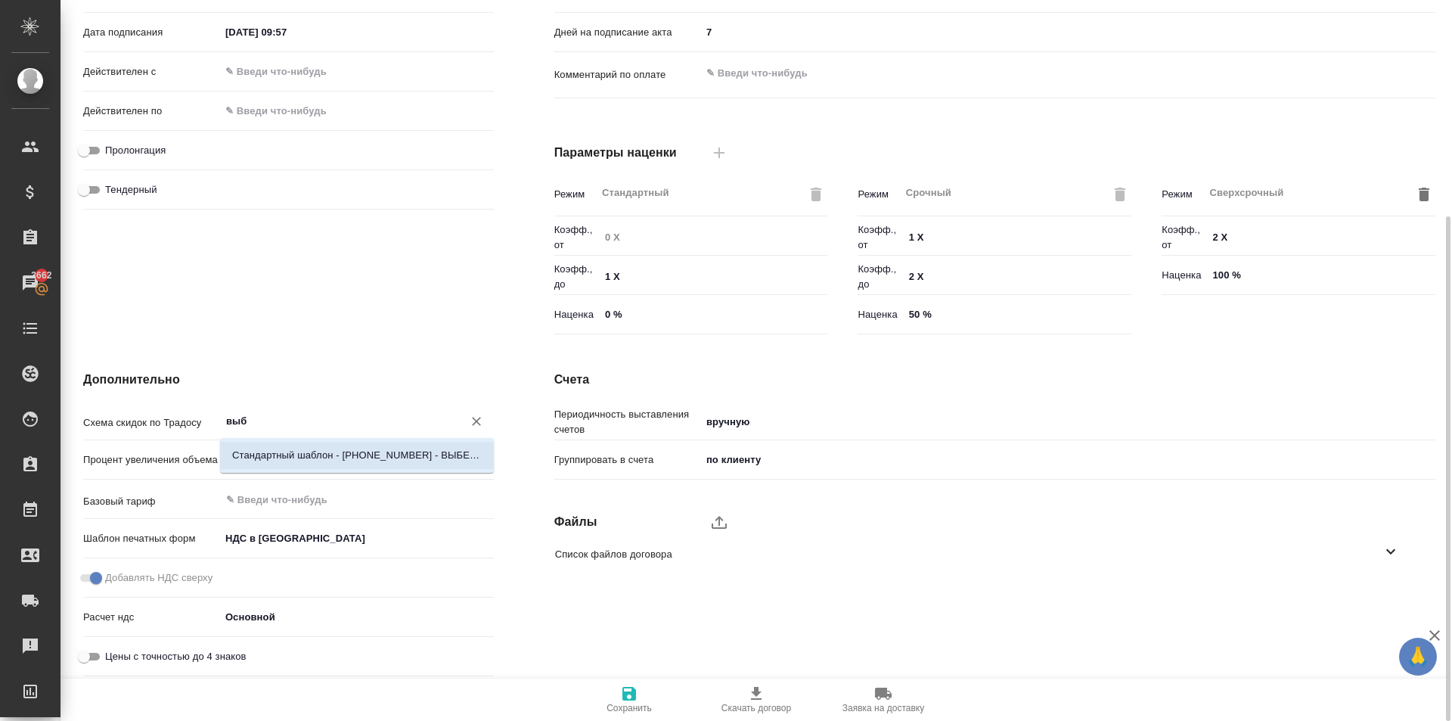
drag, startPoint x: 296, startPoint y: 455, endPoint x: 295, endPoint y: 466, distance: 10.7
click at [296, 456] on p "Стандартный шаблон - 30-70-100 - ВЫБЕРИ МЕНЯ!" at bounding box center [357, 455] width 250 height 15
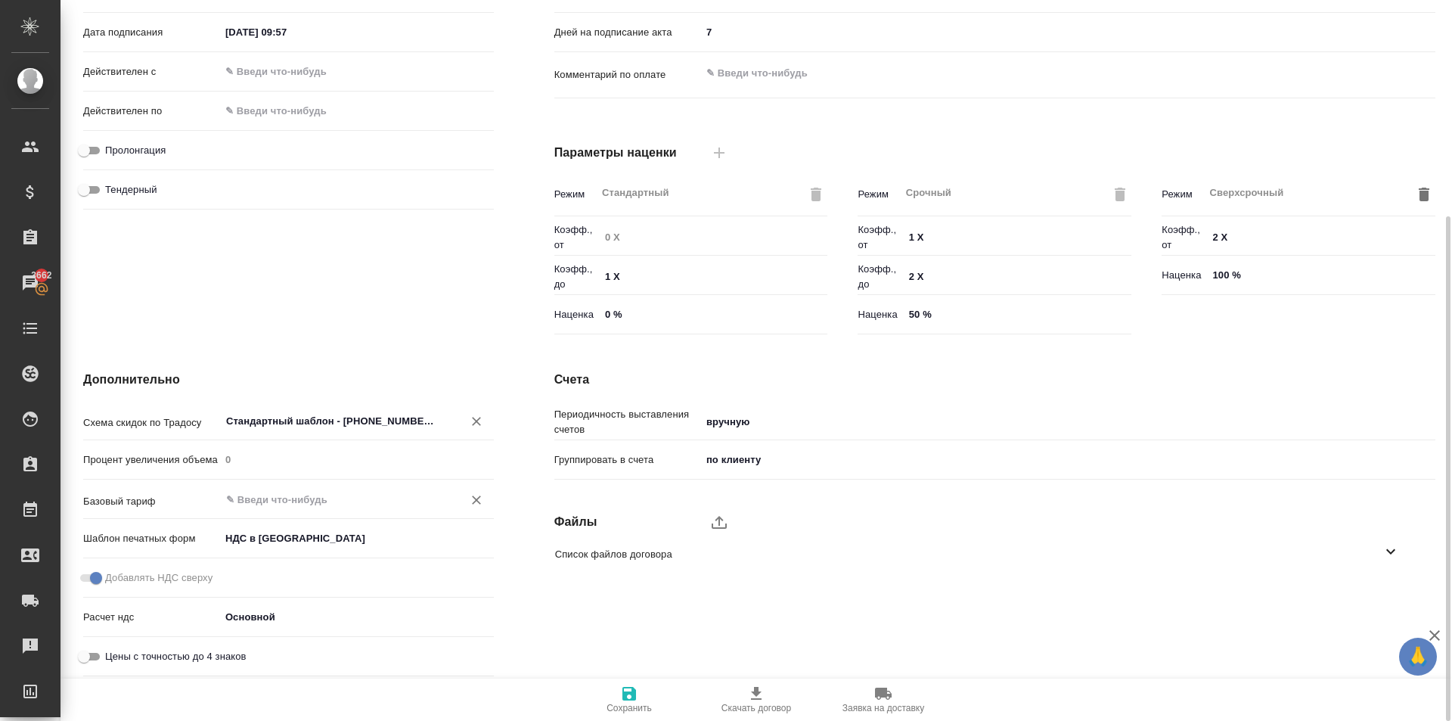
click at [282, 488] on div "​" at bounding box center [357, 499] width 274 height 27
type input "Стандартный шаблон - 30-70-100 - ВЫБЕРИ МЕНЯ!"
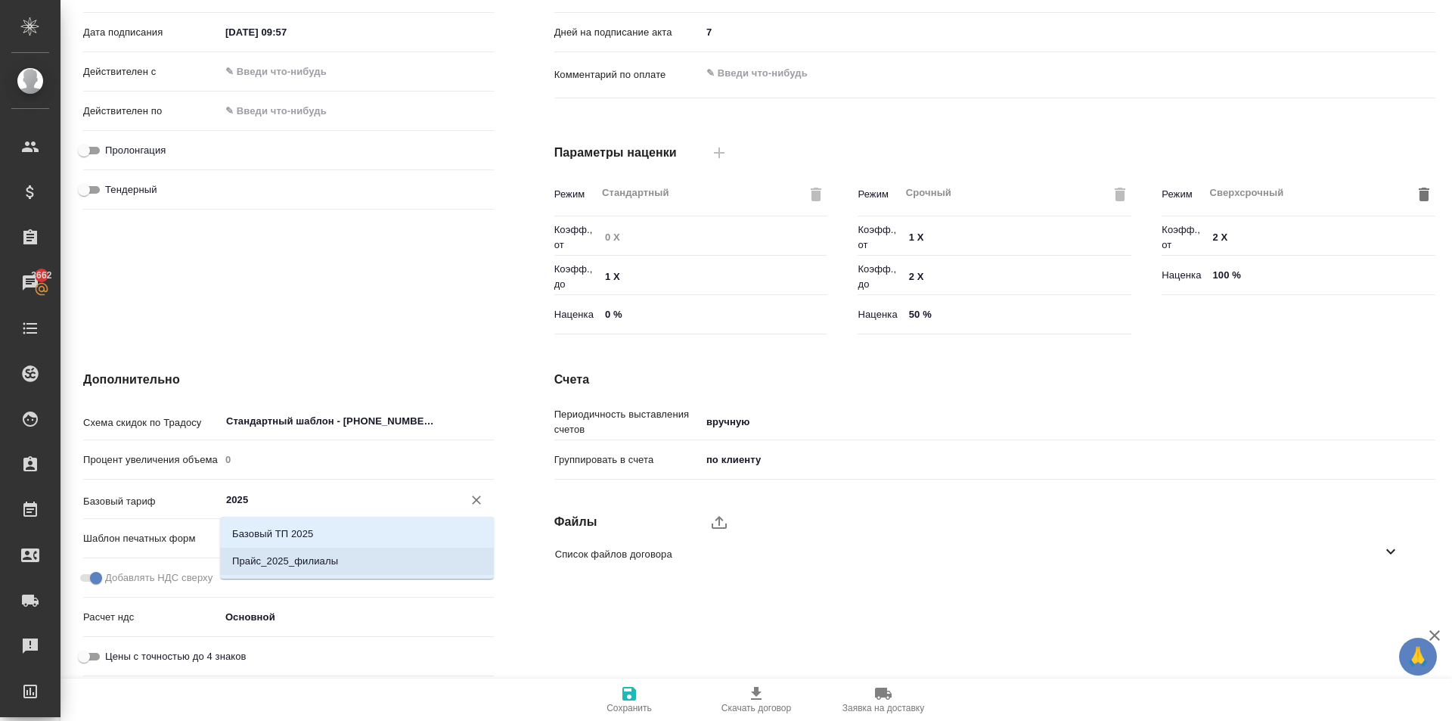
click at [333, 560] on p "Прайс_2025_филиалы" at bounding box center [285, 561] width 106 height 15
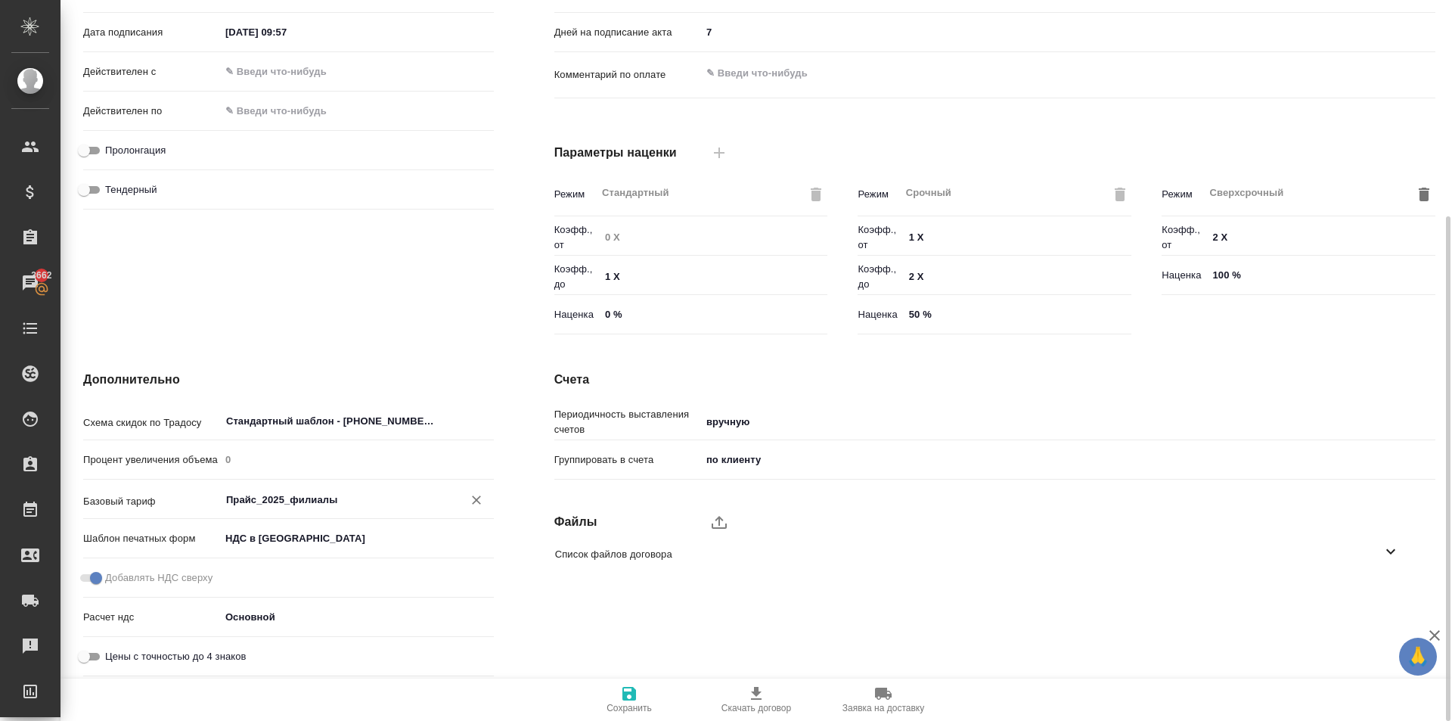
type input "Прайс_2025_филиалы"
click at [635, 697] on icon "button" at bounding box center [629, 694] width 14 height 14
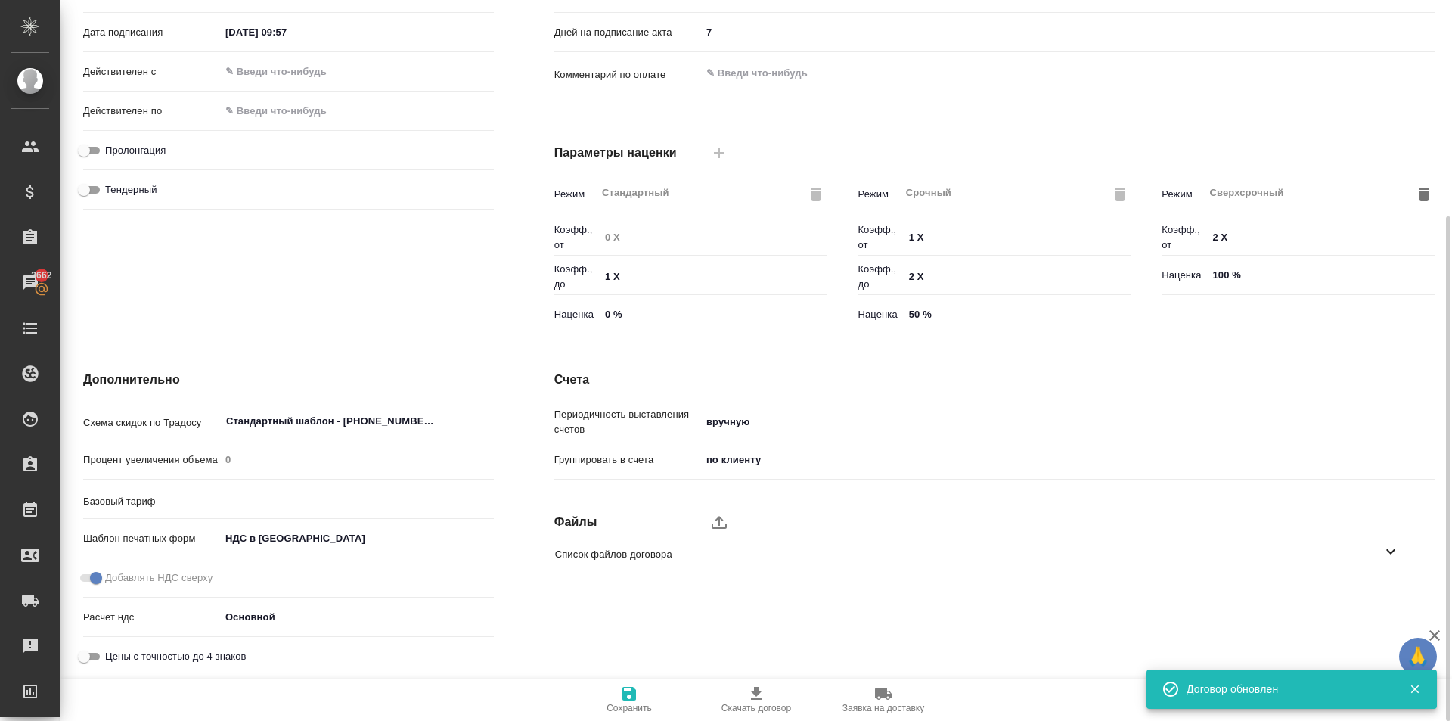
type input "Прайс_2025_филиалы"
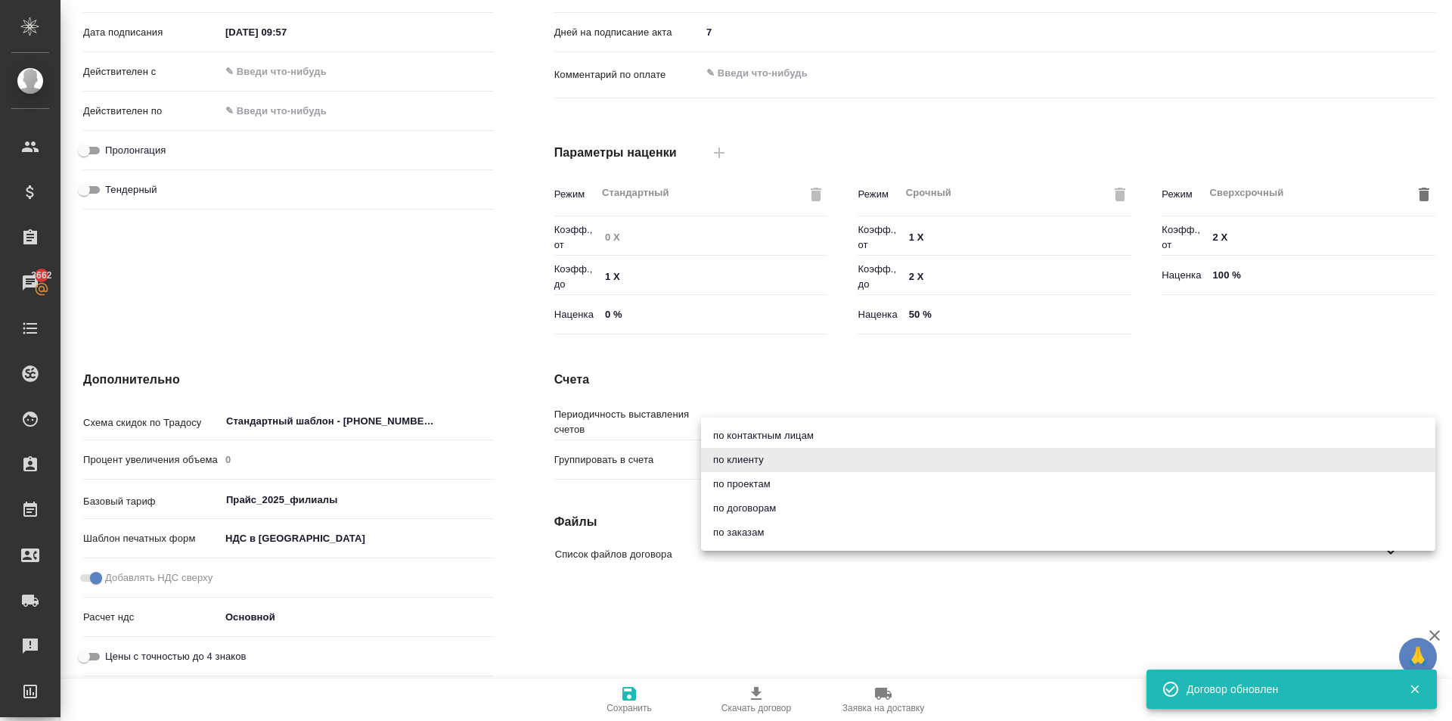
drag, startPoint x: 746, startPoint y: 467, endPoint x: 747, endPoint y: 479, distance: 12.1
click at [746, 467] on body "🙏 .cls-1 fill:#fff; AWATERA Kasymov Timur Клиенты Спецификации Заказы 3662 Чаты…" at bounding box center [726, 360] width 1452 height 721
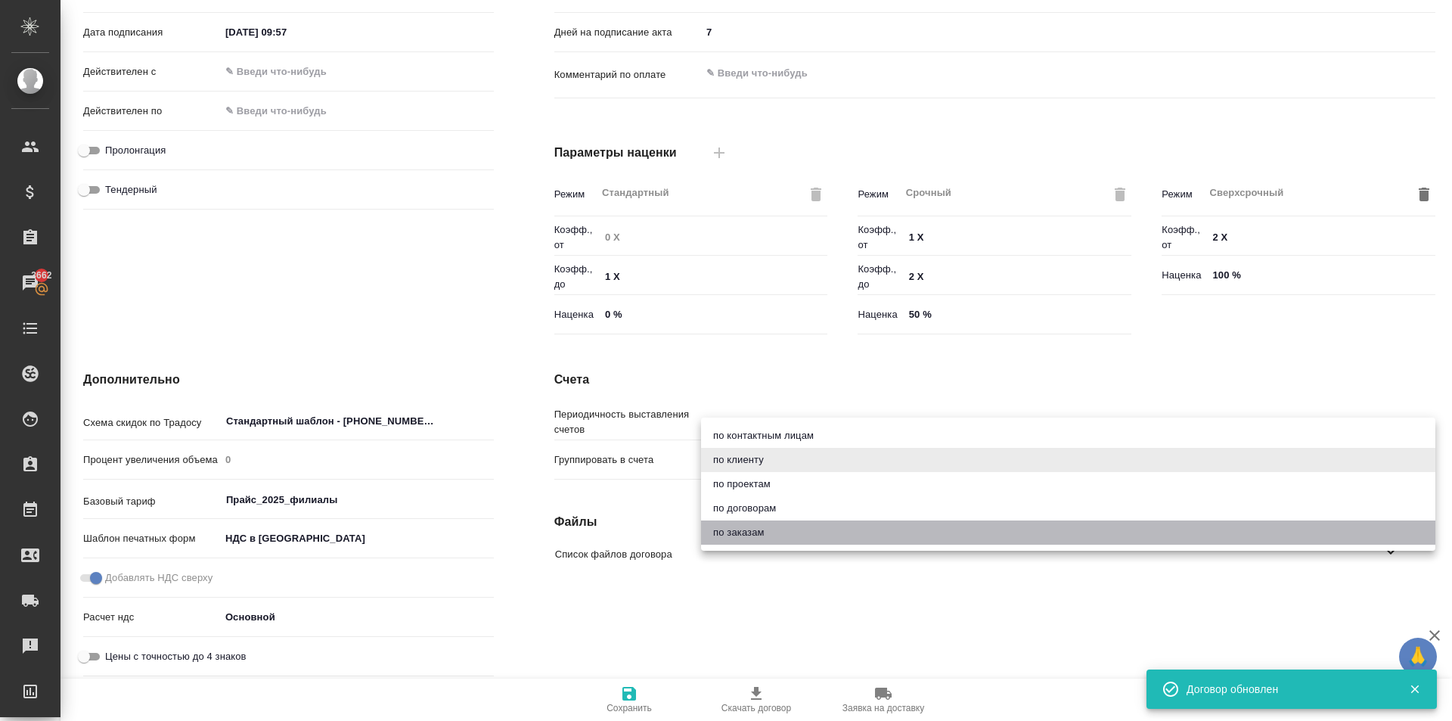
drag, startPoint x: 762, startPoint y: 536, endPoint x: 693, endPoint y: 586, distance: 85.0
click at [761, 536] on li "по заказам" at bounding box center [1068, 532] width 734 height 24
type textarea "x"
type input "order"
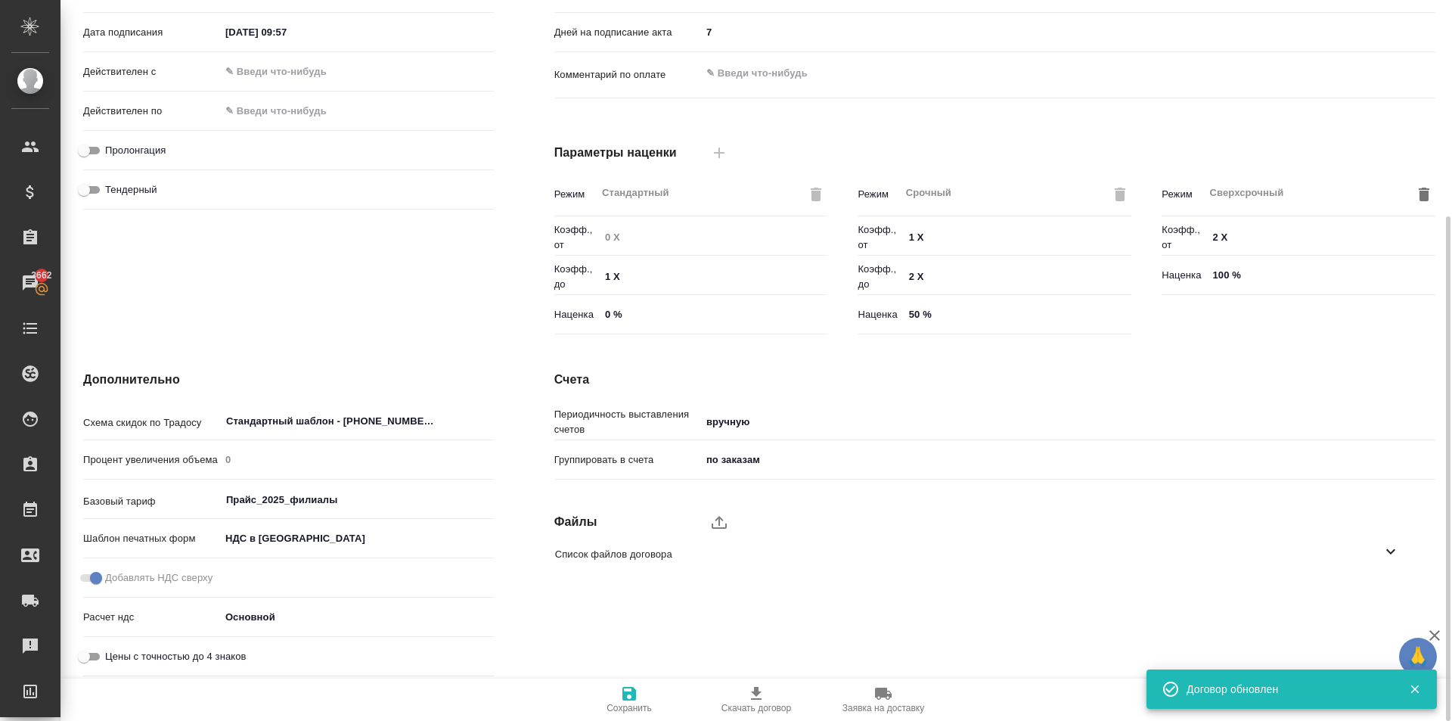
click at [579, 703] on span "Сохранить" at bounding box center [629, 698] width 109 height 29
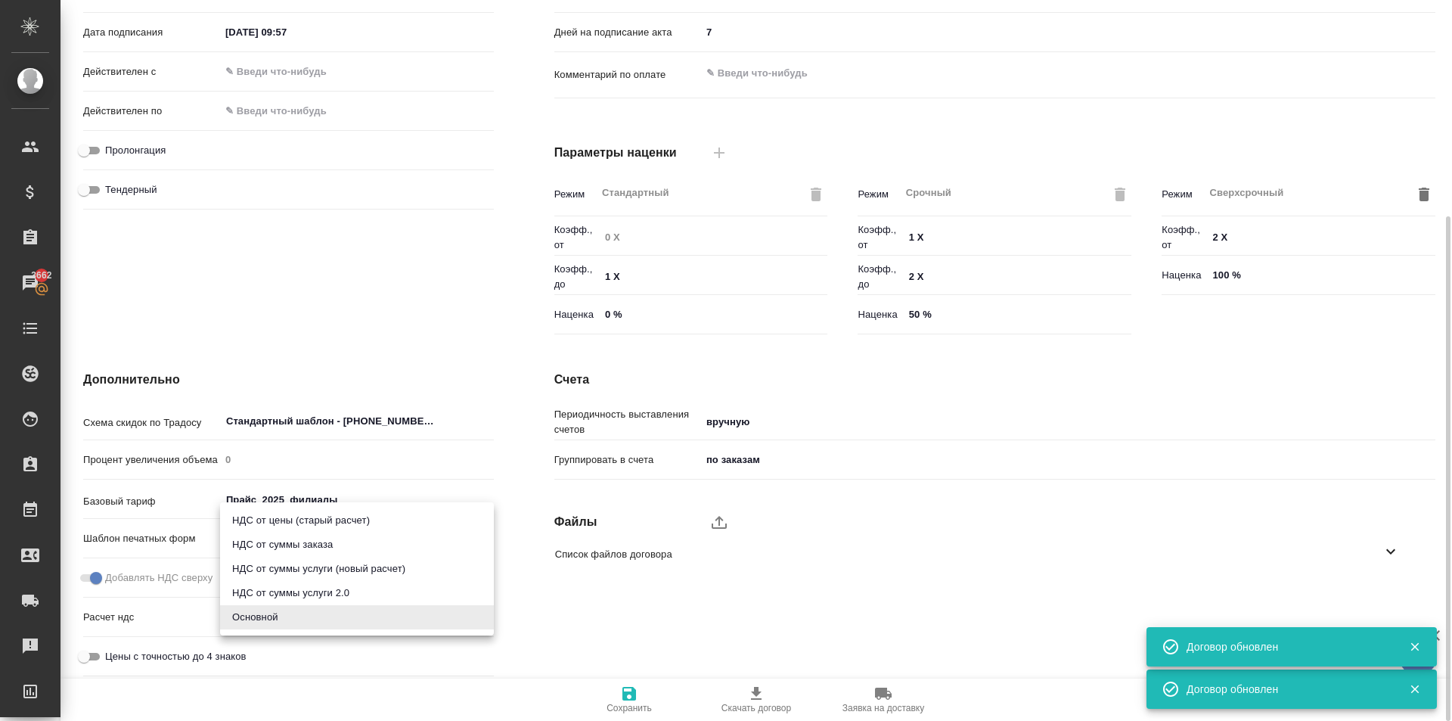
click at [279, 619] on body "🙏 .cls-1 fill:#fff; AWATERA Kasymov Timur Клиенты Спецификации Заказы 3662 Чаты…" at bounding box center [726, 360] width 1452 height 721
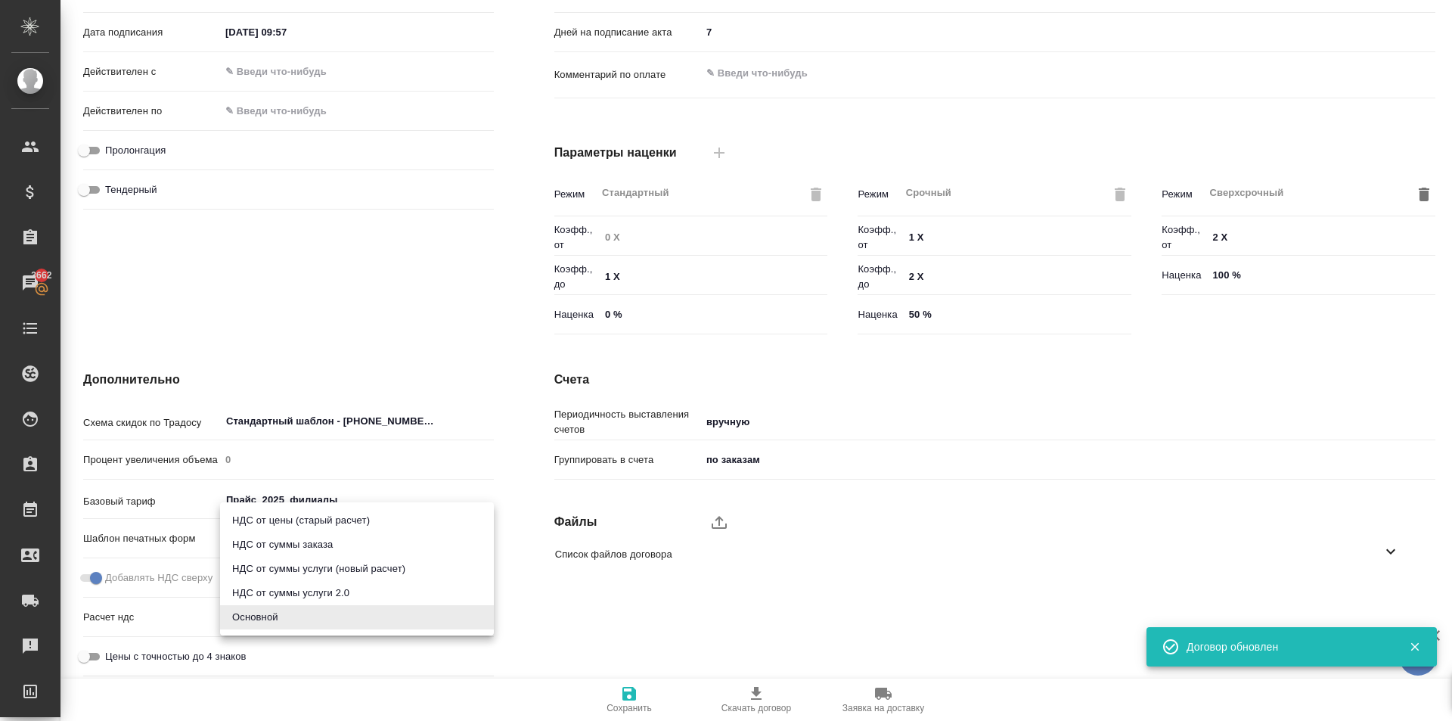
click at [307, 633] on ul "НДС от цены (старый расчет) НДС от суммы заказа НДС от суммы услуги (новый расч…" at bounding box center [357, 568] width 274 height 133
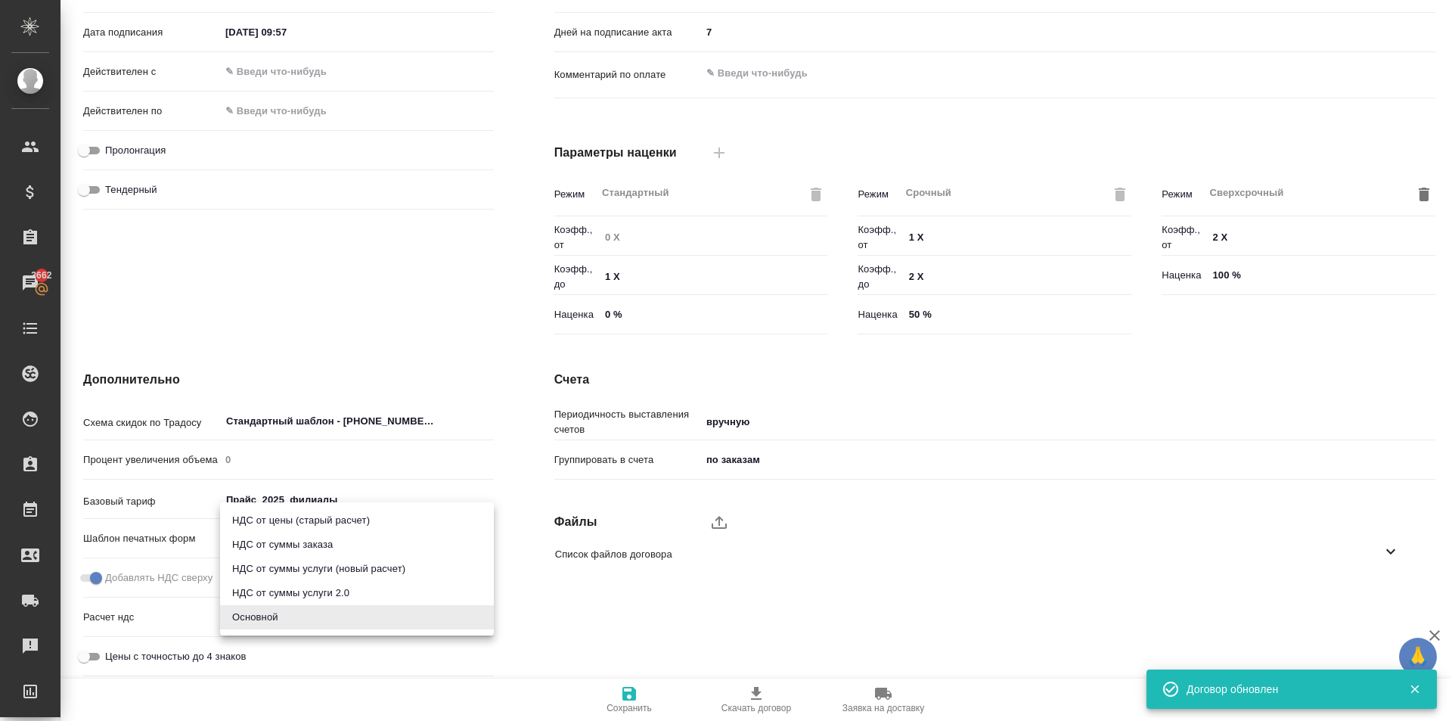
click at [545, 650] on div at bounding box center [726, 360] width 1452 height 721
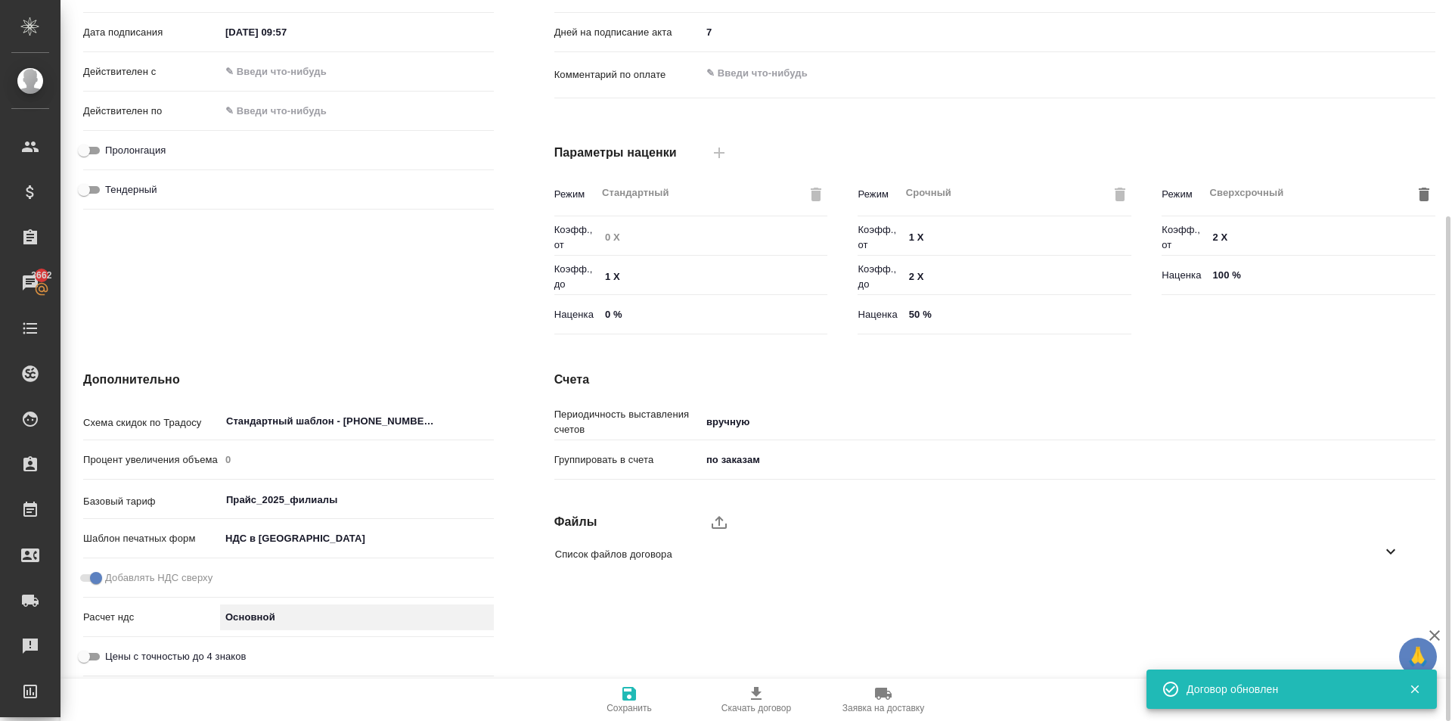
scroll to position [0, 0]
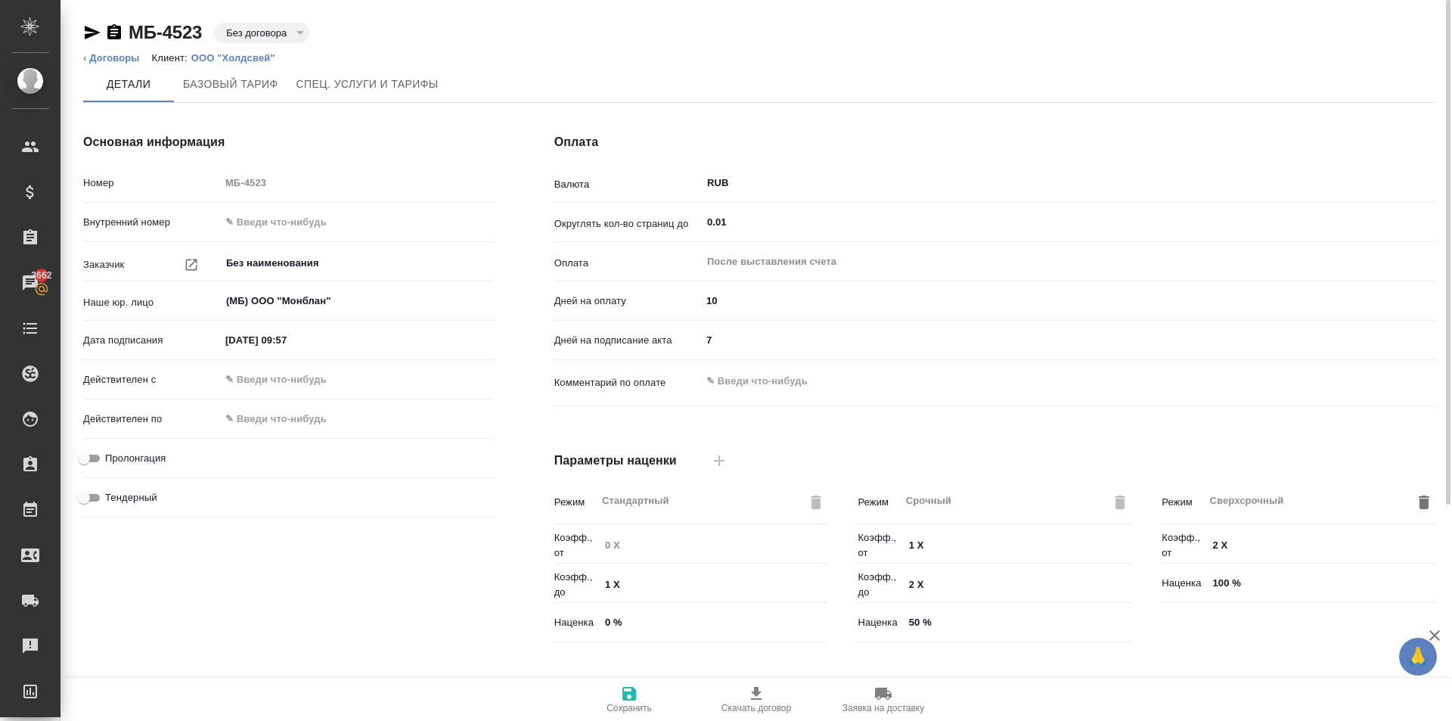
click at [126, 64] on li "‹ Договоры" at bounding box center [111, 58] width 57 height 15
click at [129, 54] on link "‹ Договоры" at bounding box center [111, 57] width 57 height 11
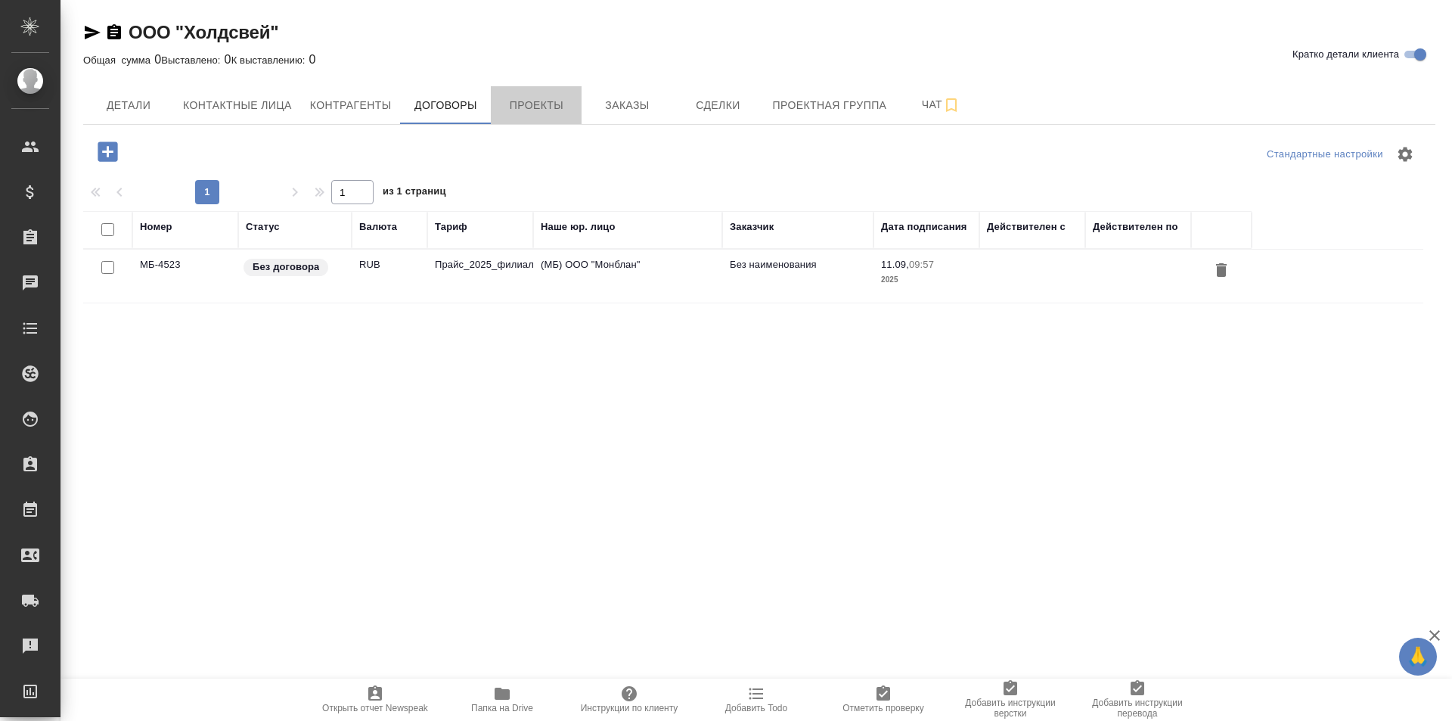
click at [532, 96] on span "Проекты" at bounding box center [536, 105] width 73 height 19
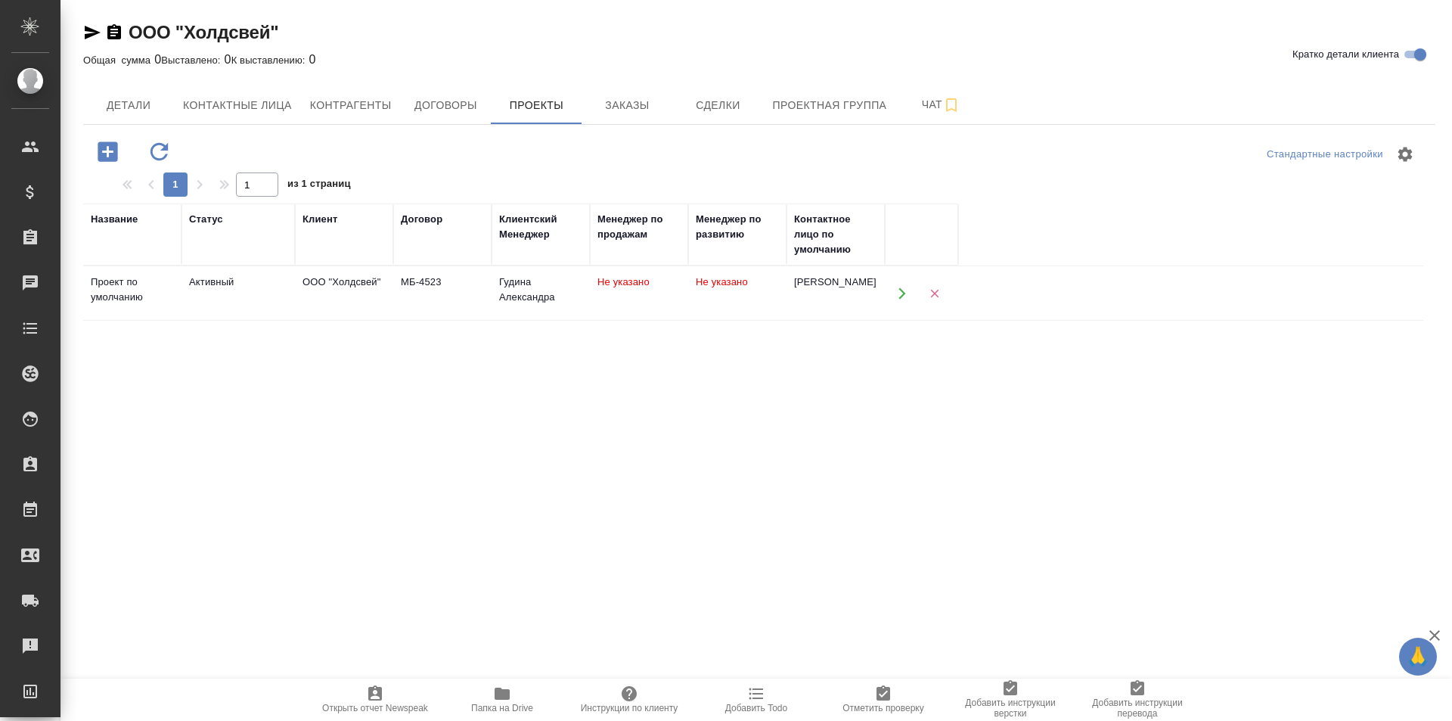
click at [476, 293] on td "МБ-4523" at bounding box center [442, 293] width 98 height 53
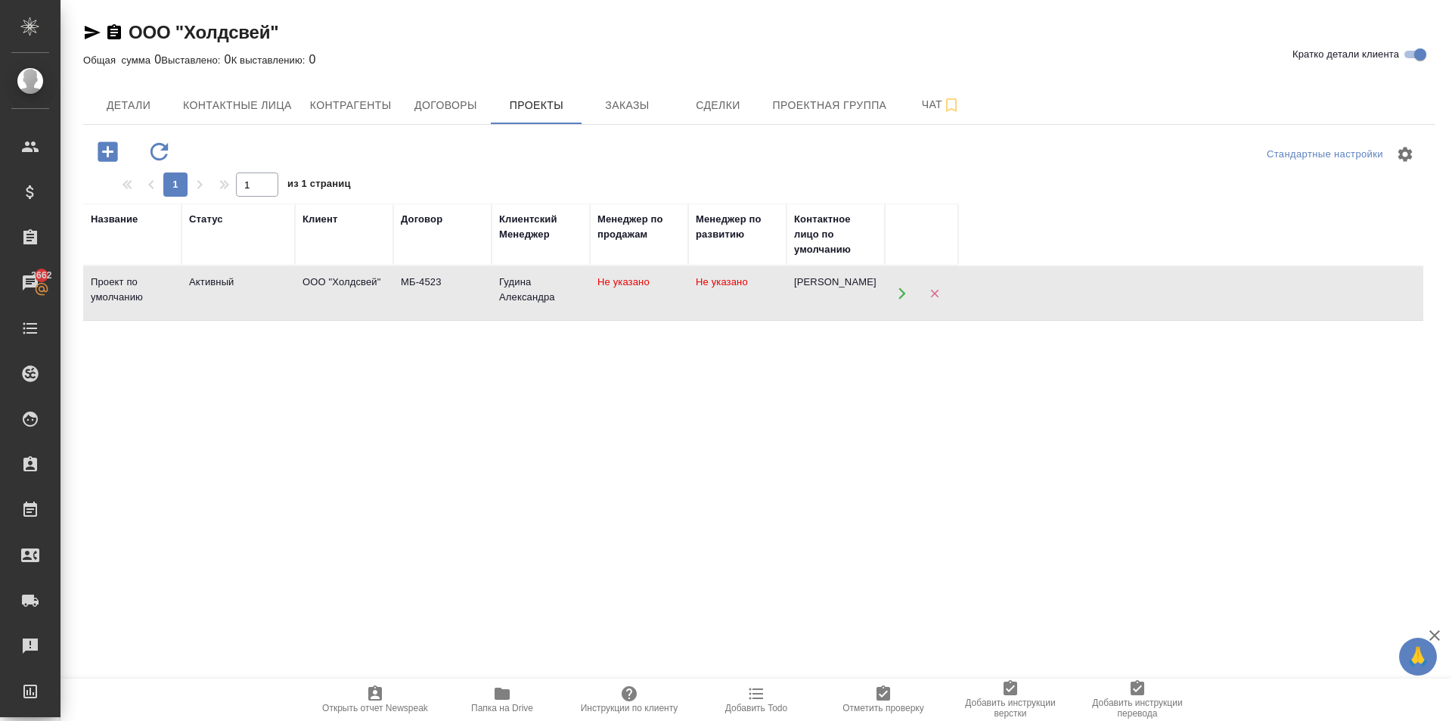
click at [119, 37] on icon "button" at bounding box center [114, 31] width 14 height 15
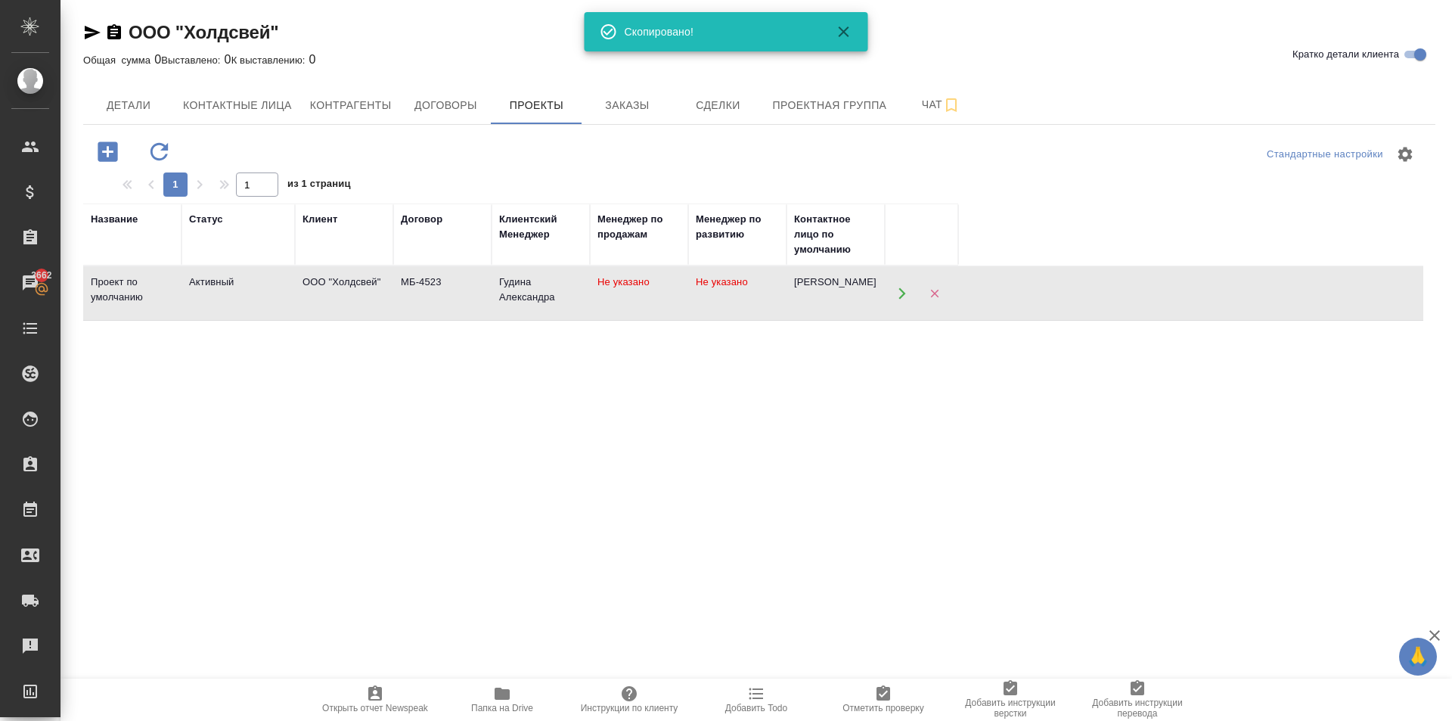
click at [340, 33] on div "ООО "Холдсвей" Кратко детали клиента" at bounding box center [759, 32] width 1352 height 24
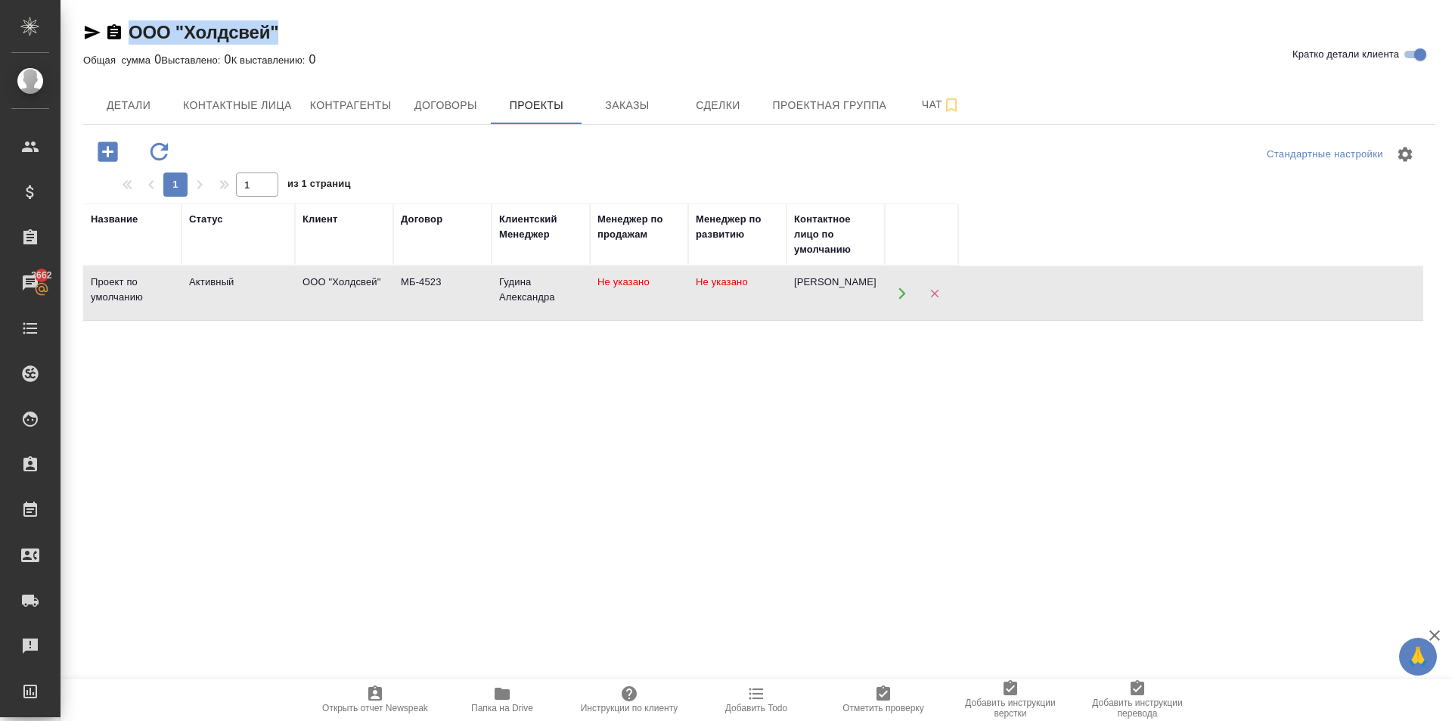
drag, startPoint x: 273, startPoint y: 34, endPoint x: 132, endPoint y: 31, distance: 140.7
click at [132, 31] on div "ООО "Холдсвей" Кратко детали клиента" at bounding box center [759, 32] width 1352 height 24
copy link "ООО "Холдсвей""
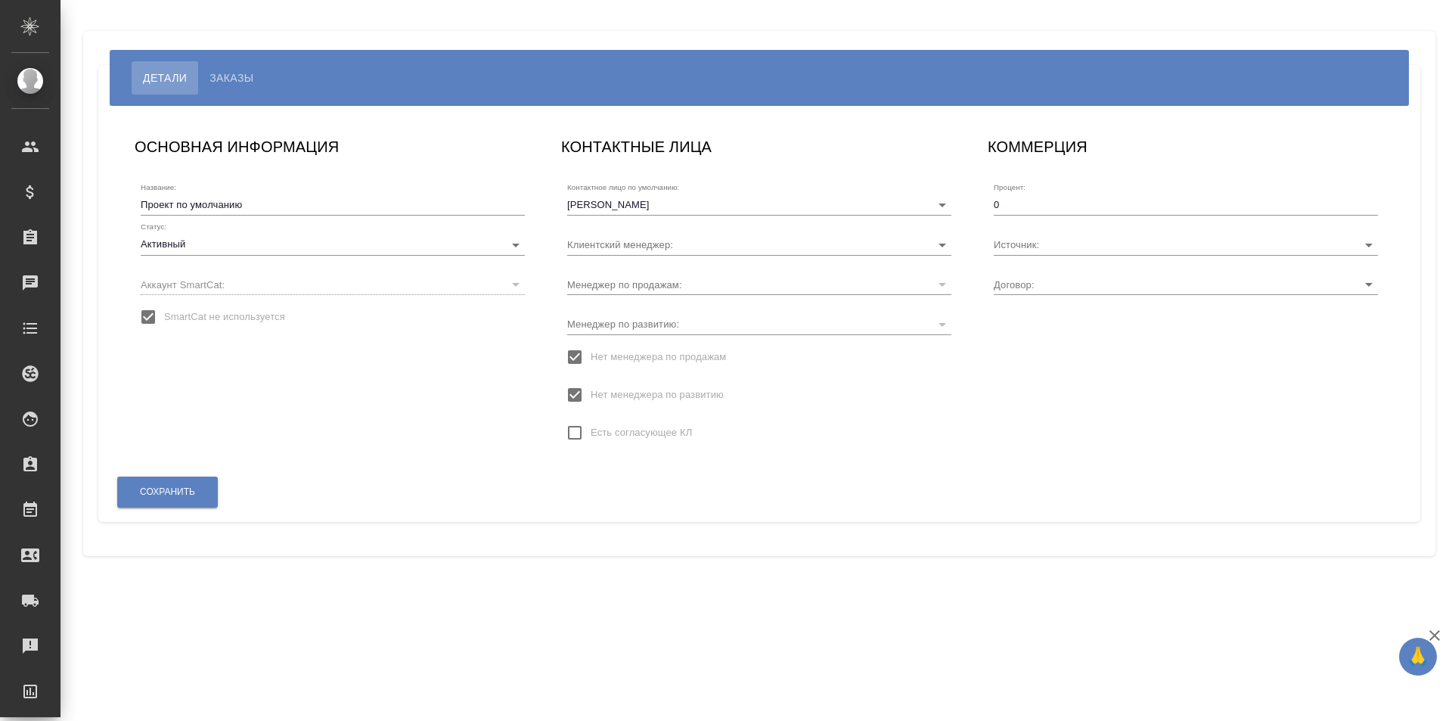
type input "МБ-4523"
type input "Гудина Александра"
drag, startPoint x: 274, startPoint y: 203, endPoint x: 121, endPoint y: 192, distance: 153.1
click at [121, 192] on div "ОСНОВНАЯ ИНФОРМАЦИЯ Название: Проект по умолчанию Статус: Активный active Аккау…" at bounding box center [332, 297] width 427 height 356
paste input "ОО "Холдсвей""
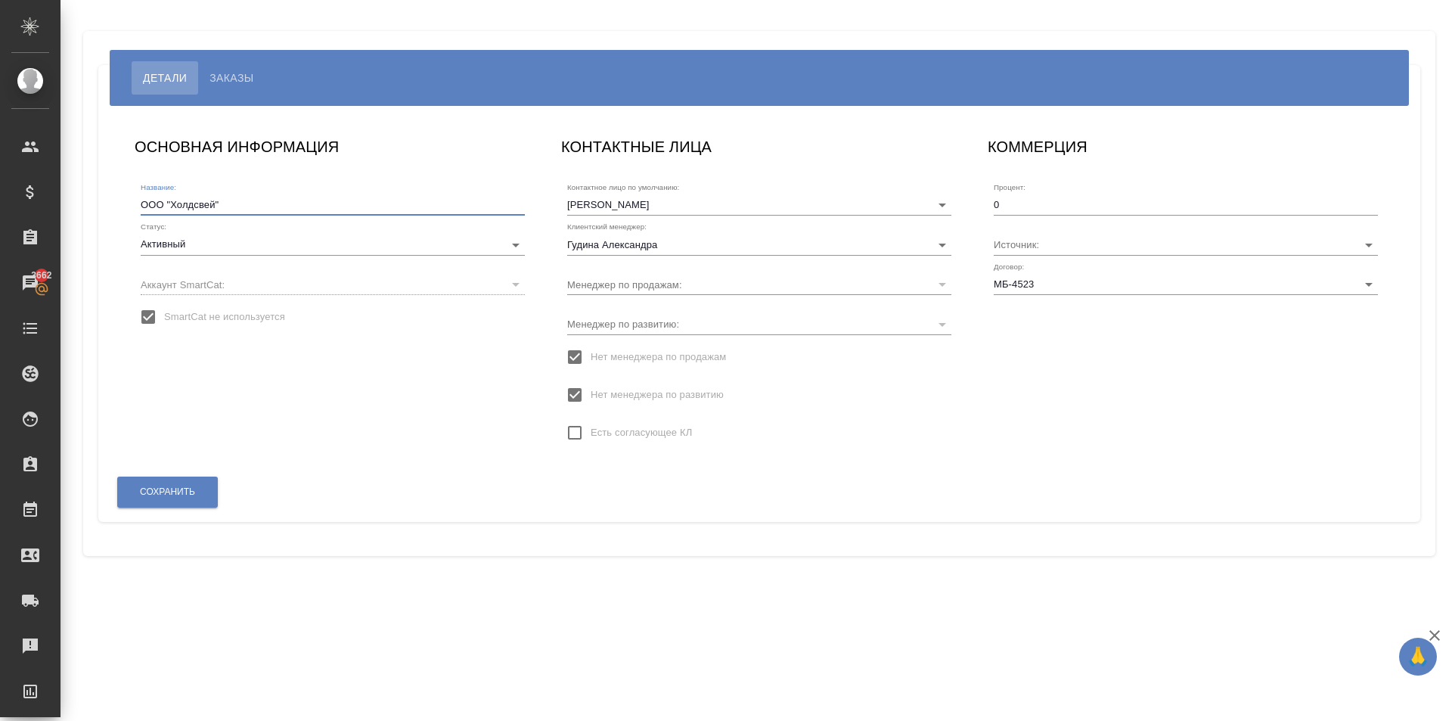
type input "ООО "Холдсвей""
click at [216, 314] on span "SmartCat не используется" at bounding box center [224, 316] width 121 height 15
click at [164, 314] on input "SmartCat не используется" at bounding box center [148, 317] width 32 height 32
checkbox input "false"
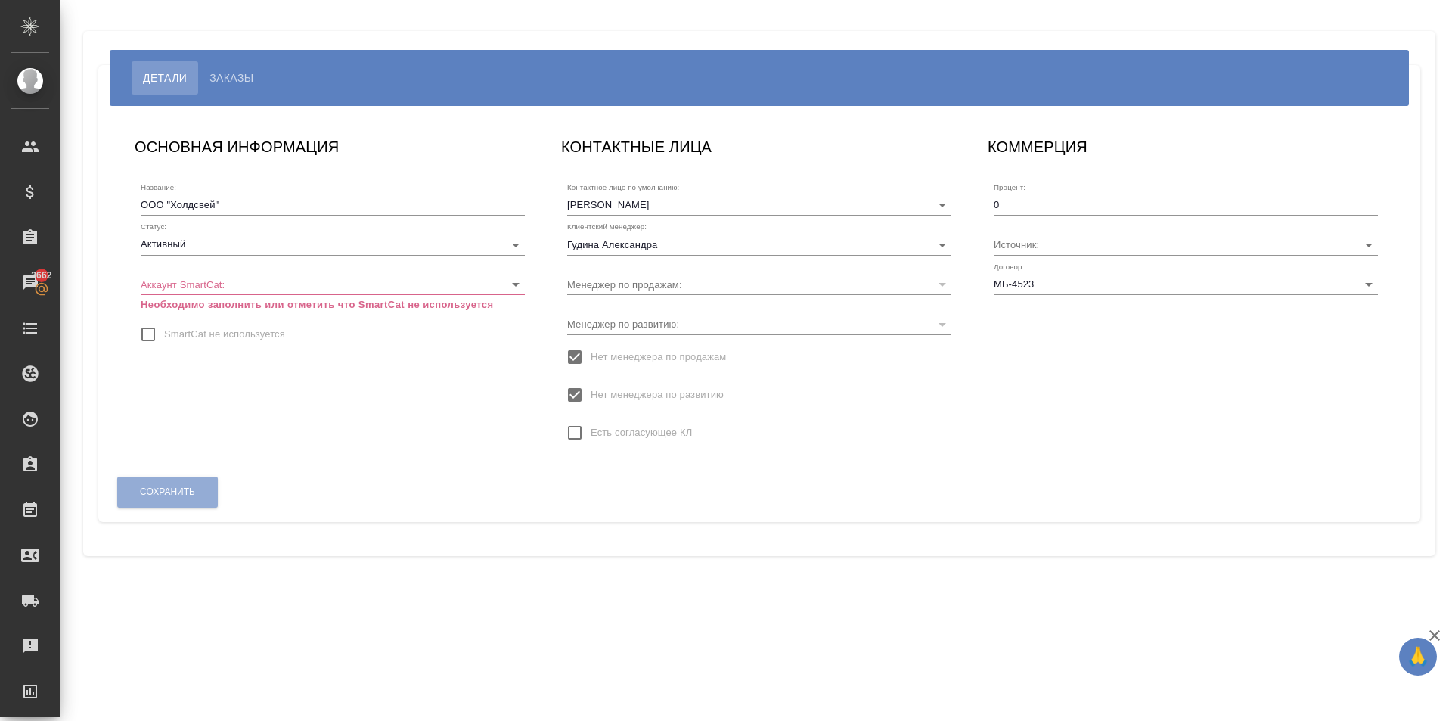
click at [237, 284] on body "🙏 .cls-1 fill:#fff; AWATERA [PERSON_NAME] Клиенты Спецификации Заказы 3662 Чаты…" at bounding box center [726, 360] width 1452 height 721
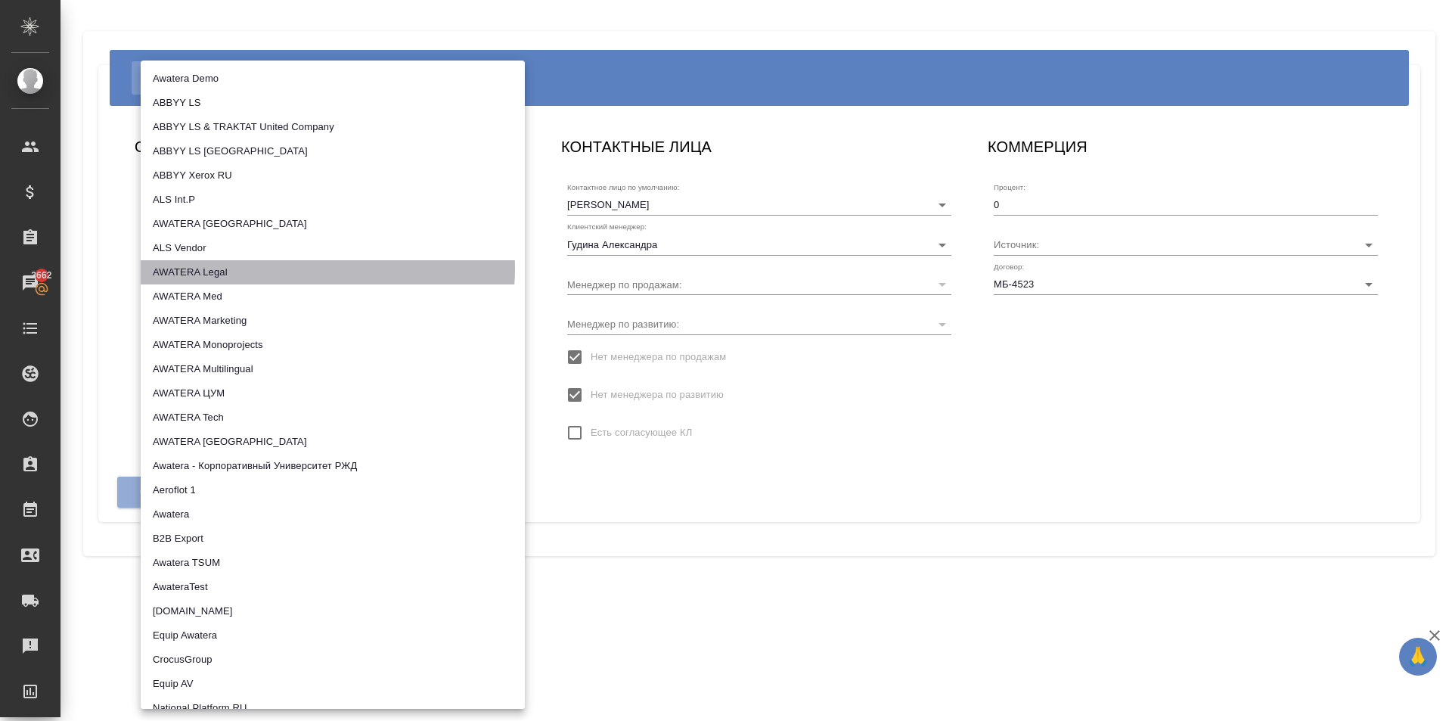
click at [307, 268] on li "AWATERA Legal" at bounding box center [333, 272] width 384 height 24
type input "5ee72f349385e241e0590260"
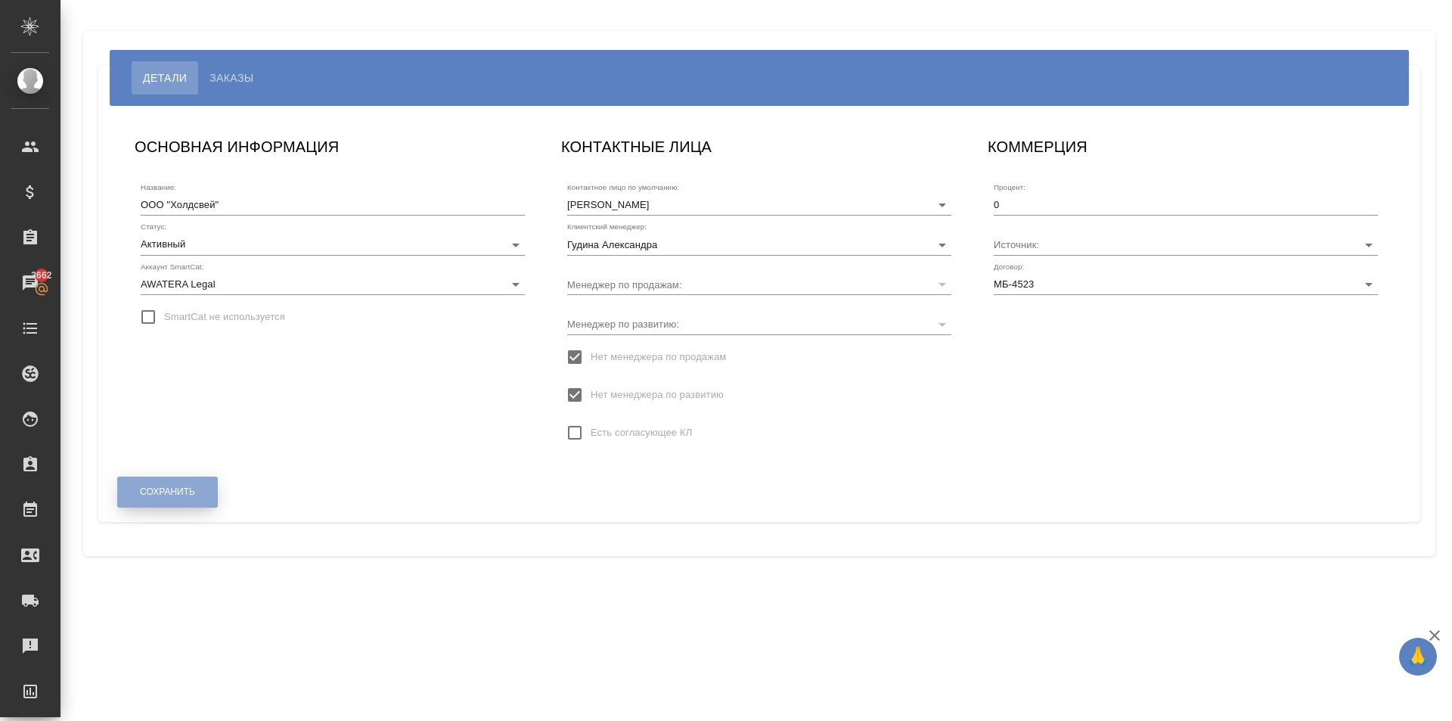
click at [181, 491] on span "Сохранить" at bounding box center [167, 492] width 55 height 13
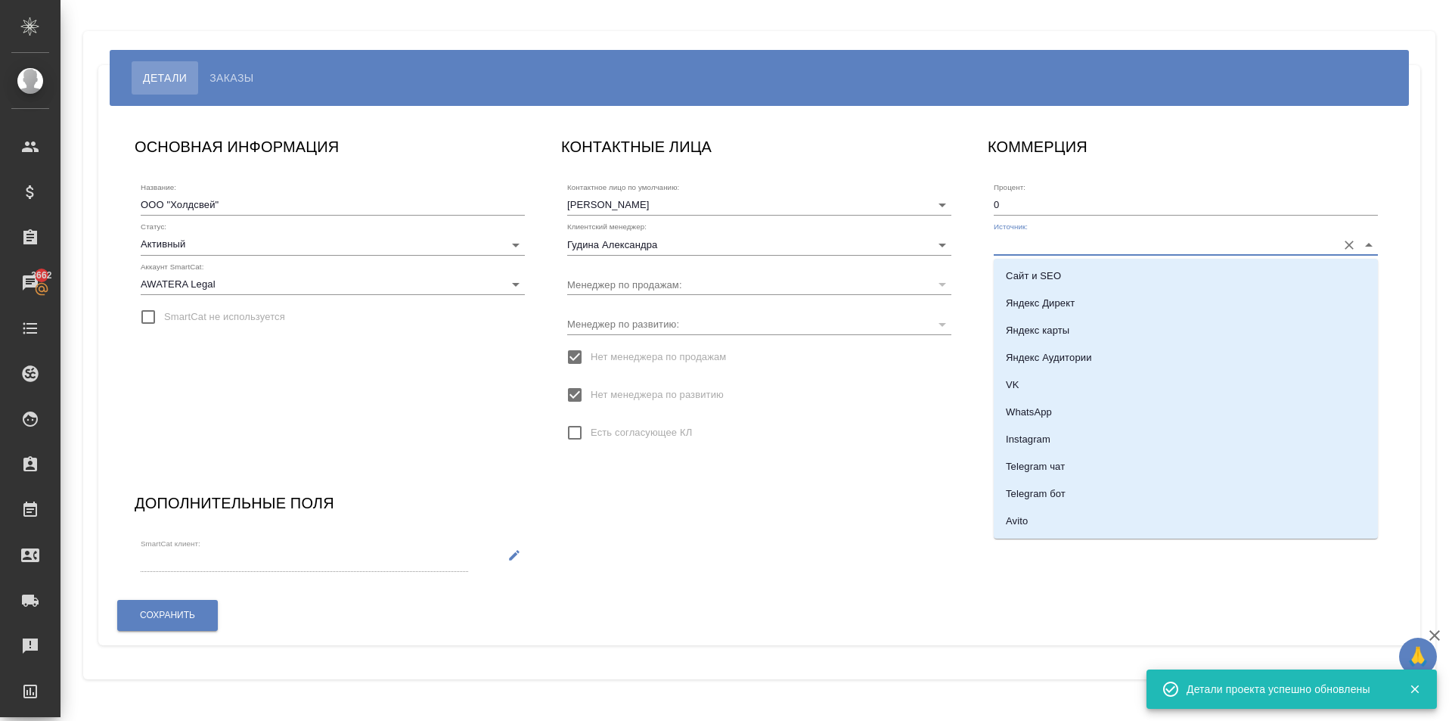
click at [1035, 242] on input "Источник:" at bounding box center [1162, 244] width 336 height 20
click at [1075, 281] on li "Сайт и SEO" at bounding box center [1186, 275] width 384 height 27
type input "Сайт и SEO"
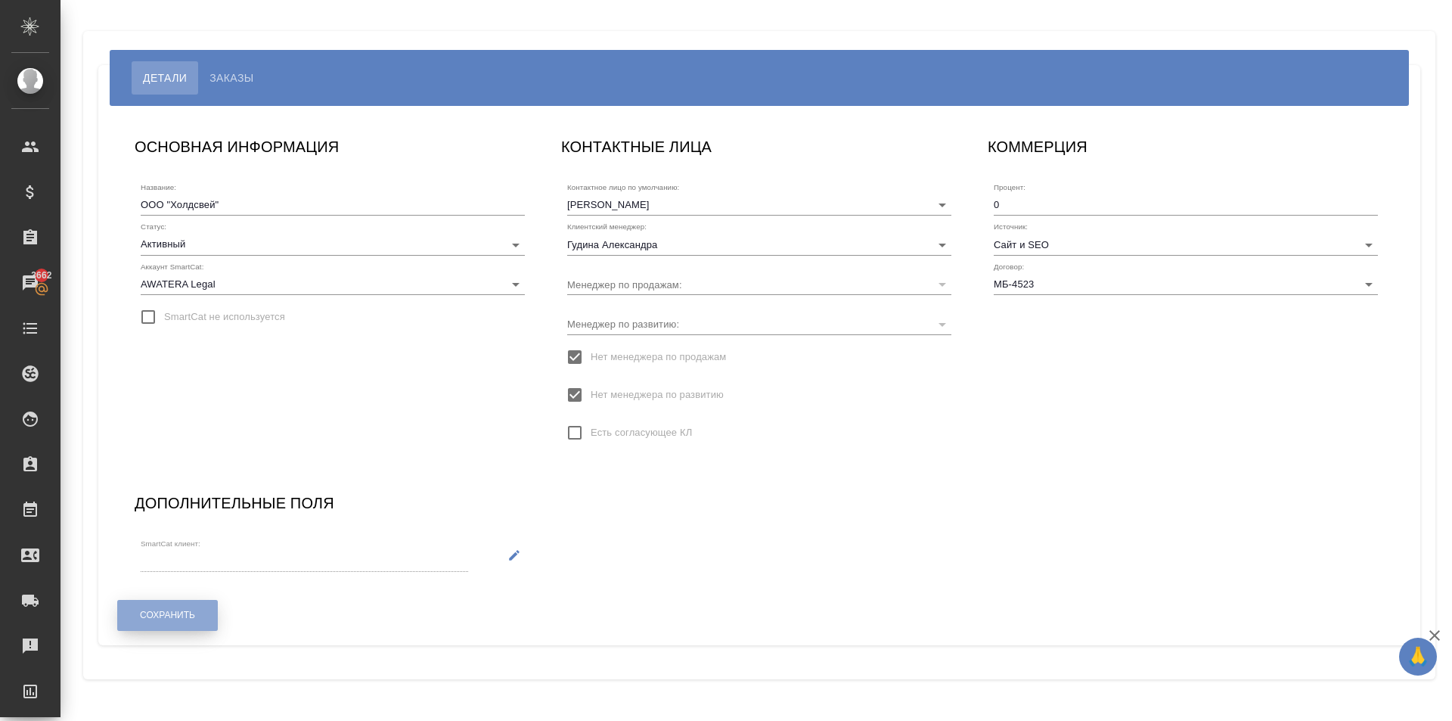
click at [196, 617] on button "Сохранить" at bounding box center [167, 615] width 101 height 31
click at [677, 240] on input "Гудина Александра" at bounding box center [735, 244] width 336 height 20
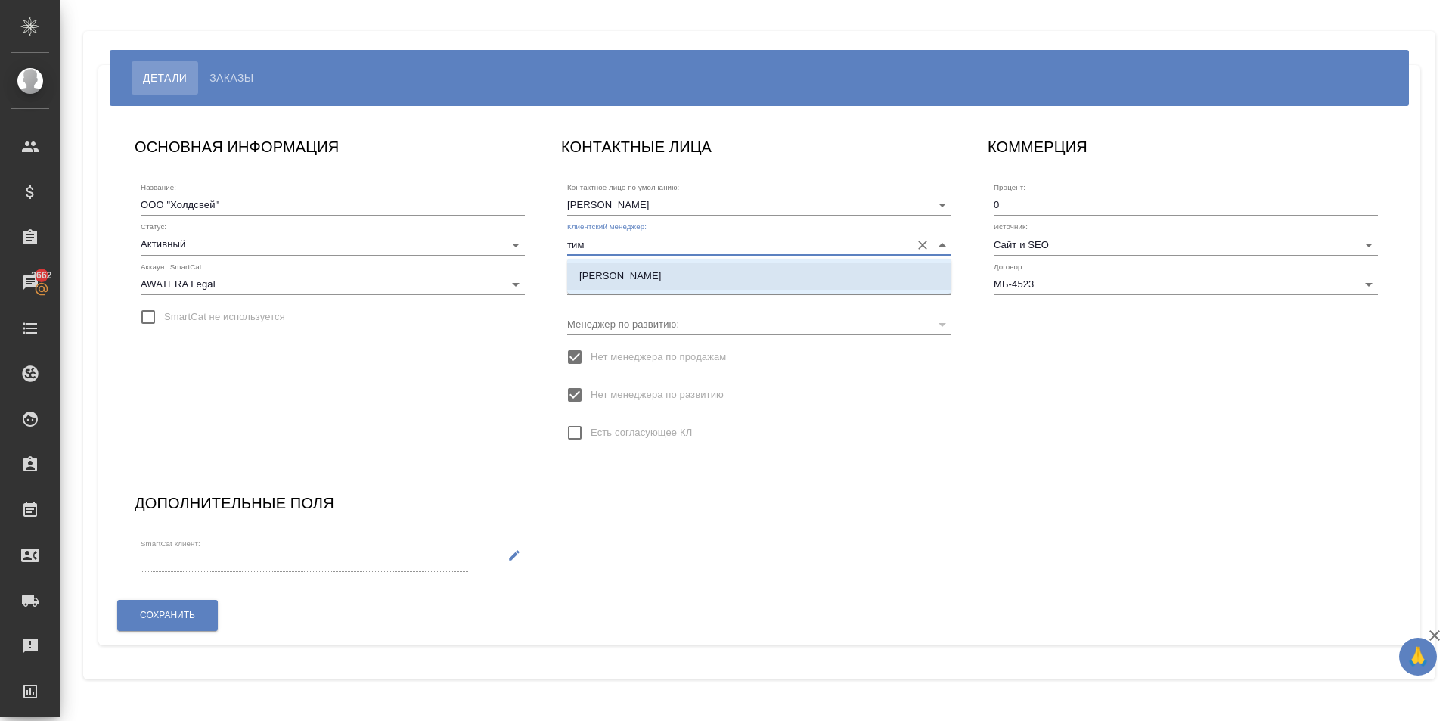
click at [692, 293] on ul "[PERSON_NAME]" at bounding box center [759, 288] width 384 height 27
drag, startPoint x: 659, startPoint y: 264, endPoint x: 650, endPoint y: 259, distance: 10.5
click at [654, 263] on li "[PERSON_NAME]" at bounding box center [759, 275] width 384 height 27
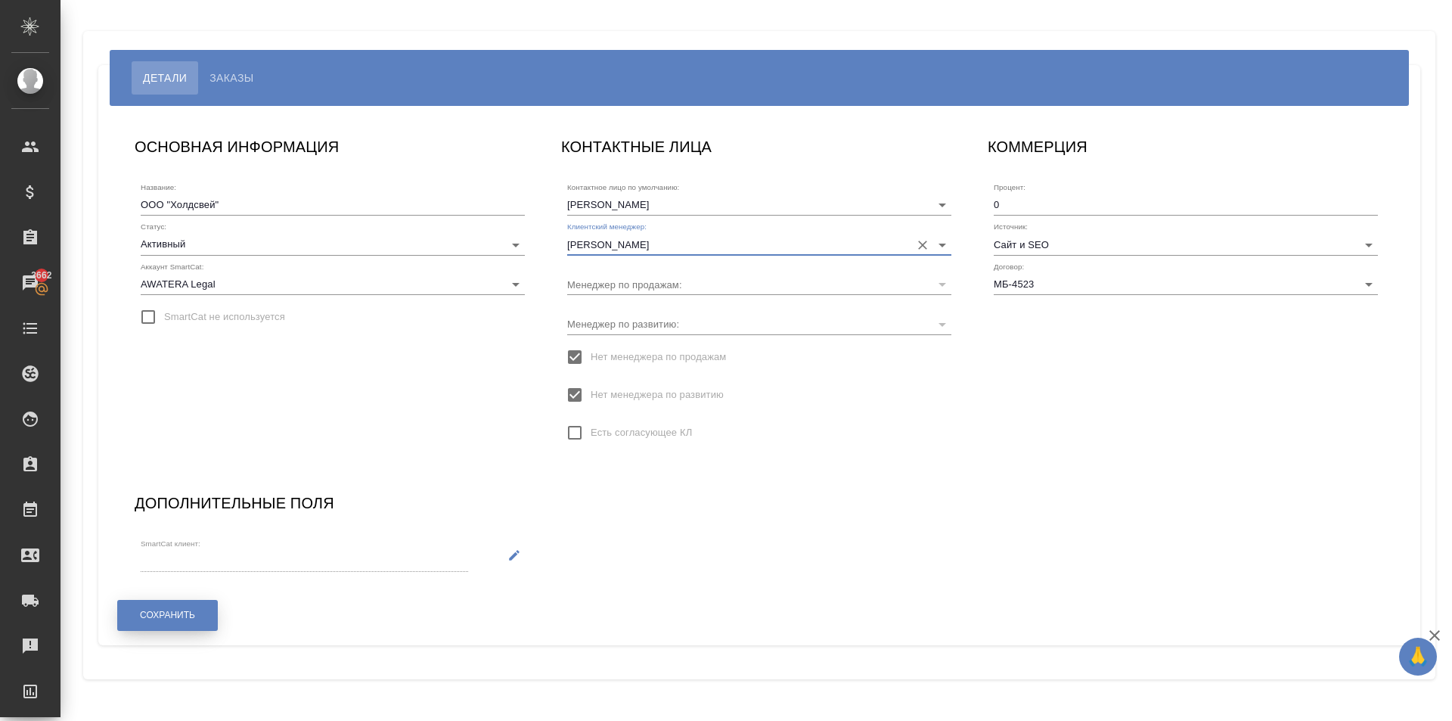
type input "[PERSON_NAME]"
click at [201, 612] on button "Сохранить" at bounding box center [167, 615] width 101 height 31
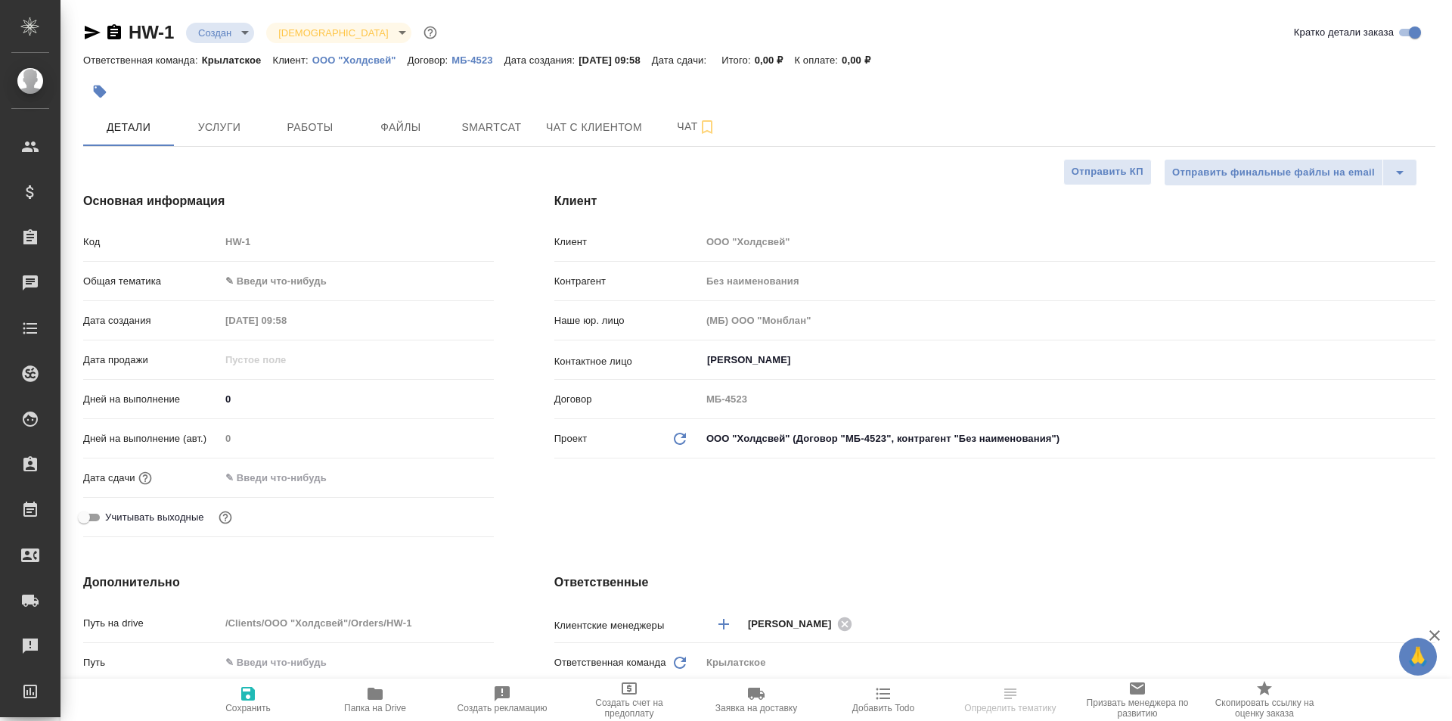
select select "RU"
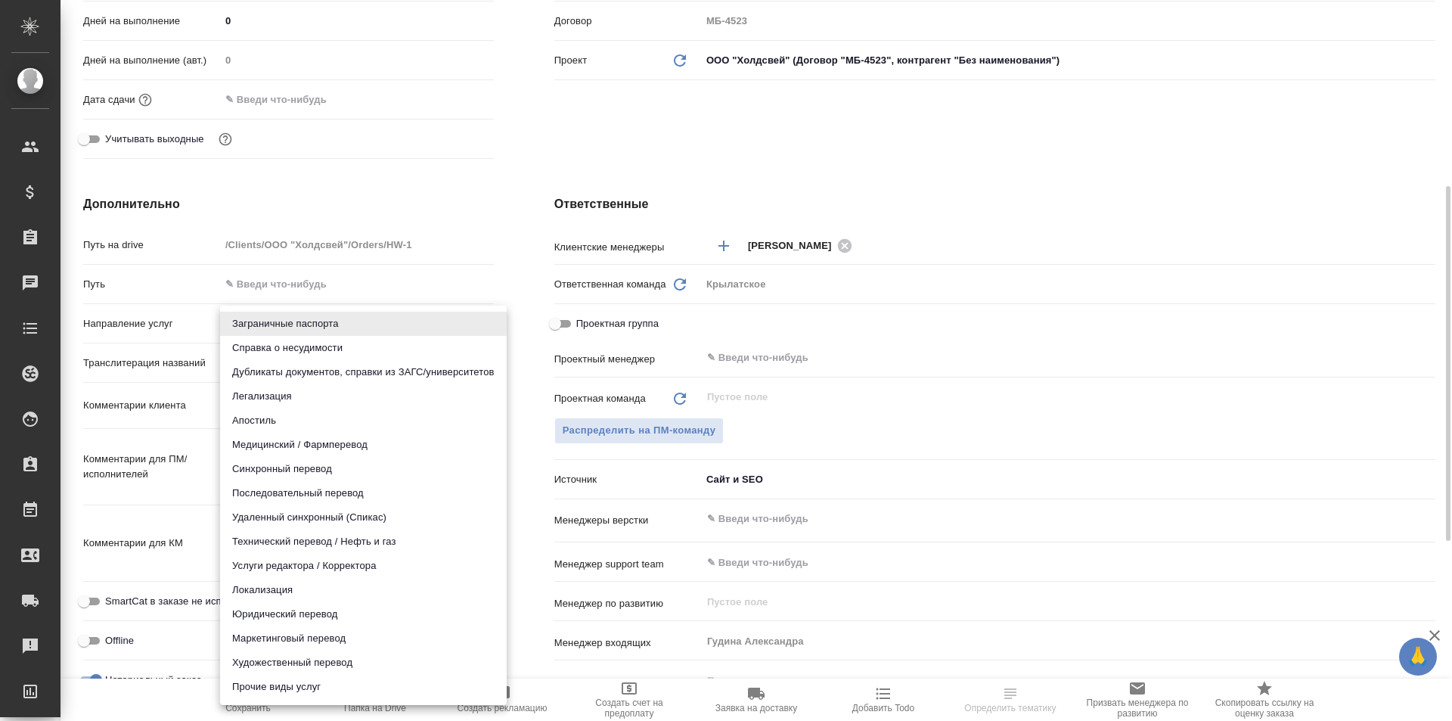
click at [275, 324] on body "🙏 .cls-1 fill:#fff; AWATERA [PERSON_NAME] Клиенты Спецификации Заказы Чаты Todo…" at bounding box center [726, 360] width 1452 height 721
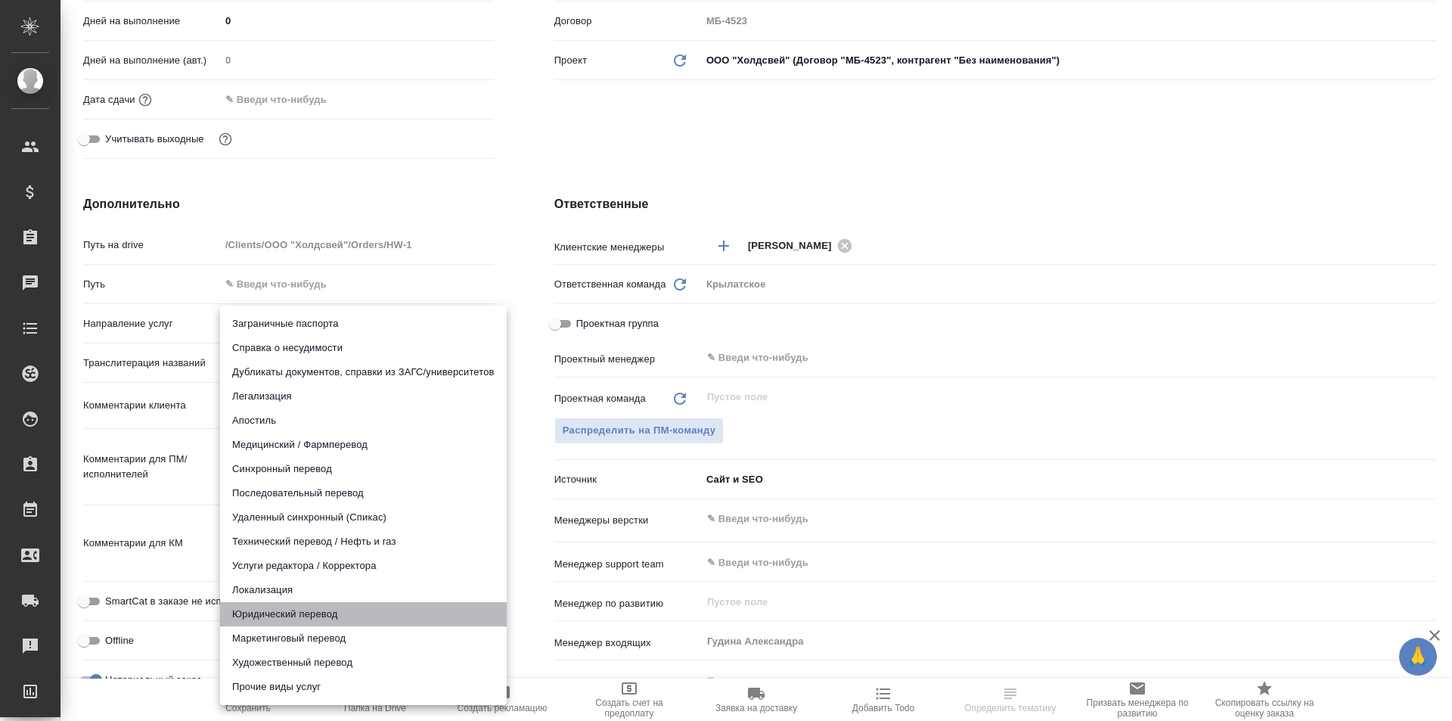
click at [273, 605] on li "Юридический перевод" at bounding box center [363, 614] width 287 height 24
type input "legalTranslation"
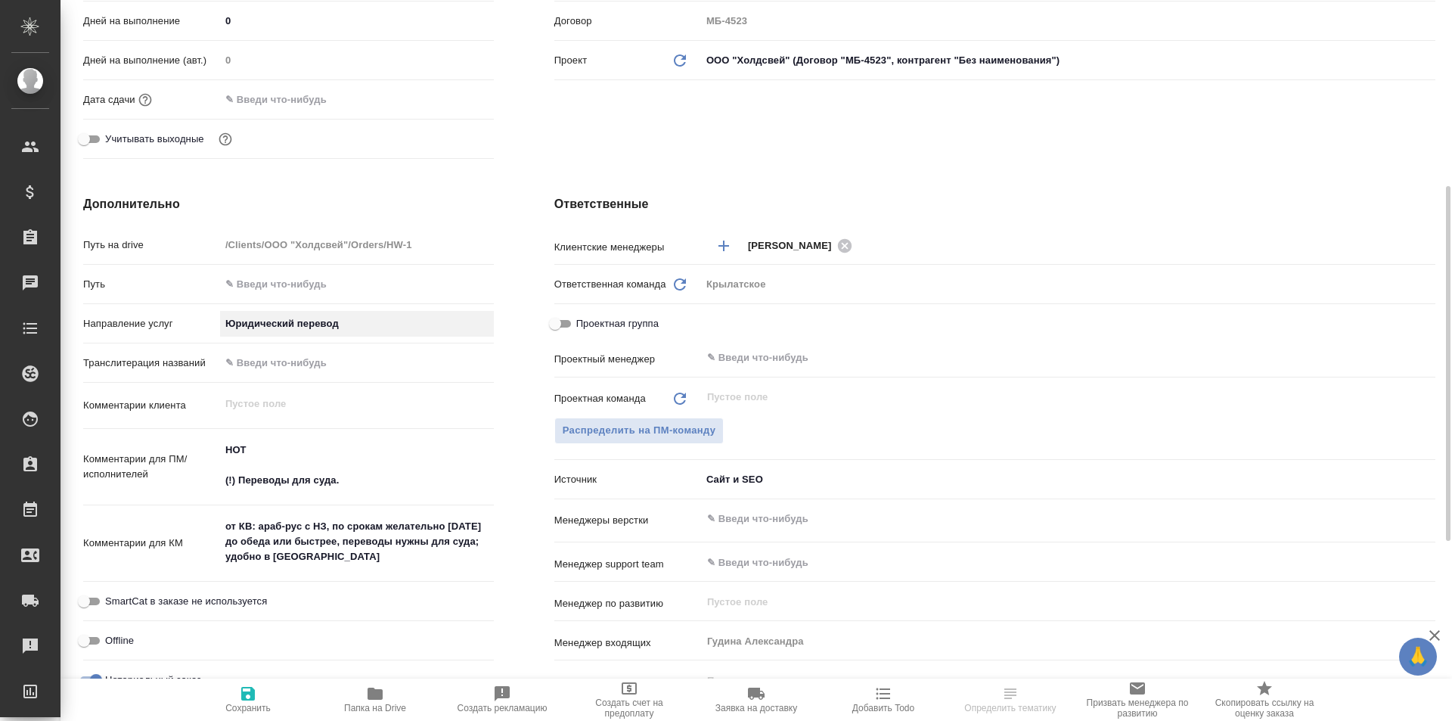
scroll to position [0, 0]
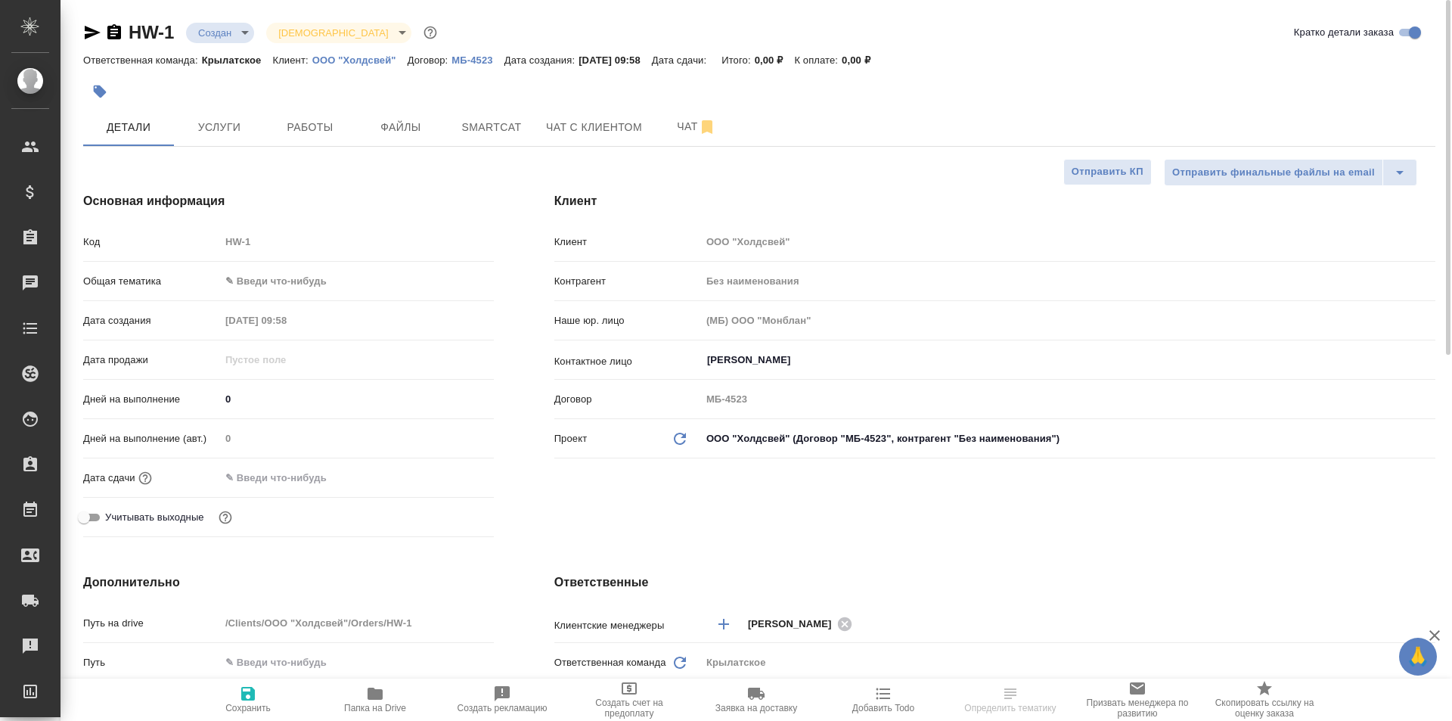
click at [293, 293] on body "🙏 .cls-1 fill:#fff; AWATERA [PERSON_NAME] Клиенты Спецификации Заказы Чаты Todo…" at bounding box center [726, 360] width 1452 height 721
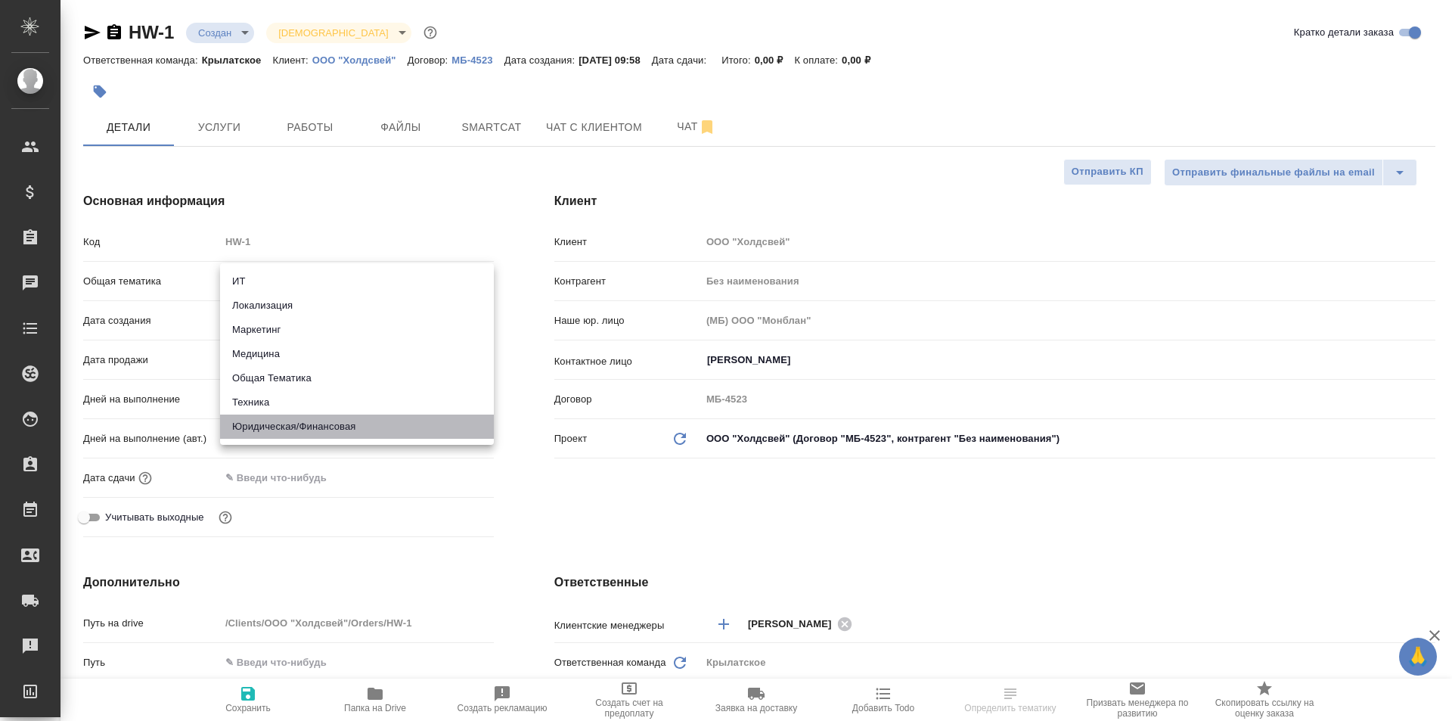
click at [290, 423] on li "Юридическая/Финансовая" at bounding box center [357, 426] width 274 height 24
type input "yr-fn"
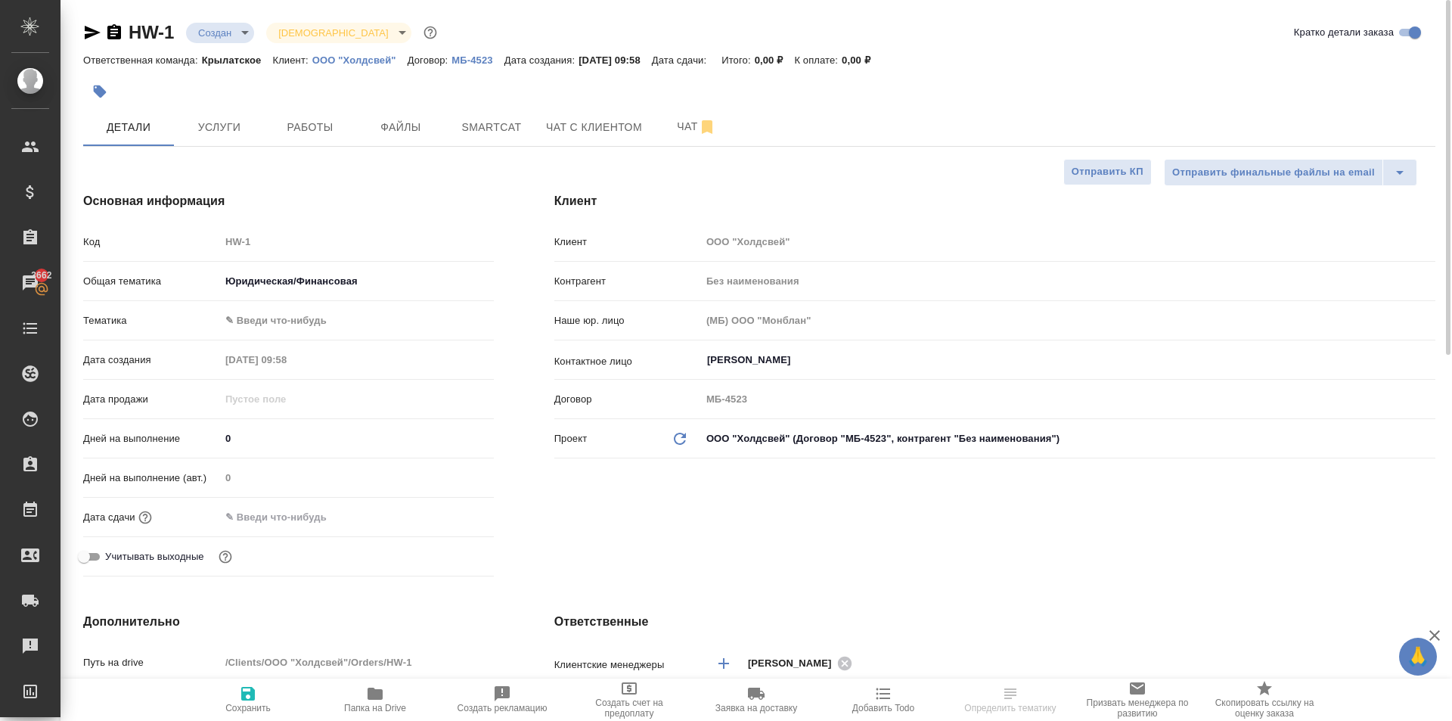
click at [288, 324] on body "🙏 .cls-1 fill:#fff; AWATERA [PERSON_NAME] Клиенты Спецификации Заказы 3662 Чаты…" at bounding box center [726, 360] width 1452 height 721
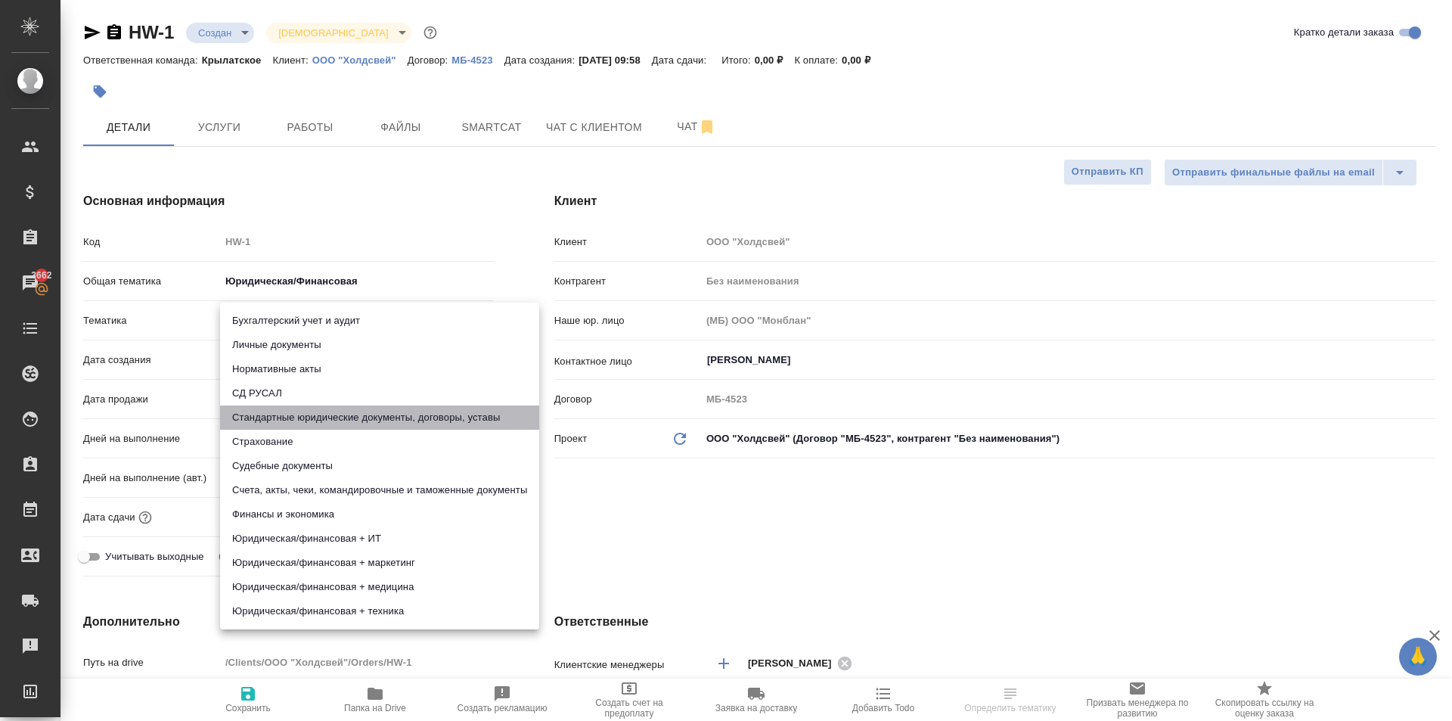
drag, startPoint x: 418, startPoint y: 424, endPoint x: 248, endPoint y: 650, distance: 283.6
click at [417, 424] on li "Стандартные юридические документы, договоры, уставы" at bounding box center [379, 417] width 319 height 24
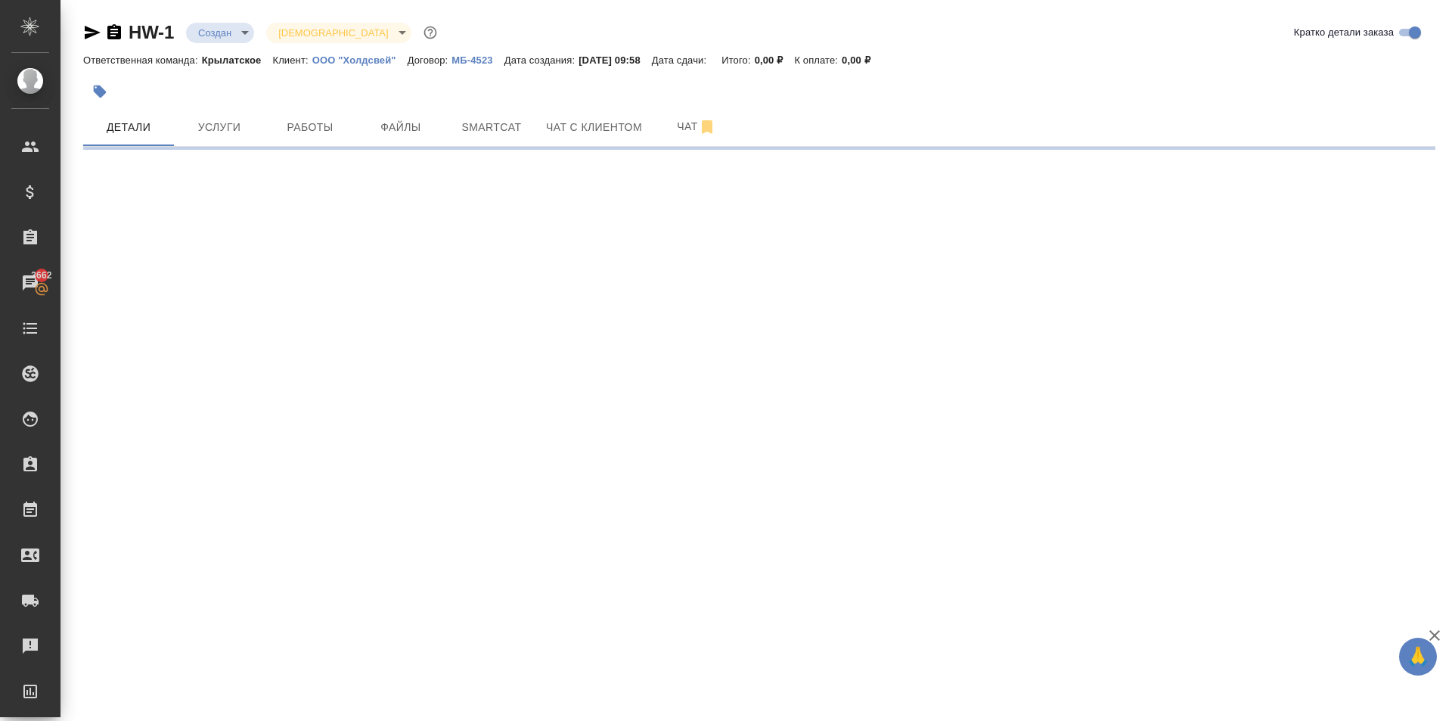
select select "RU"
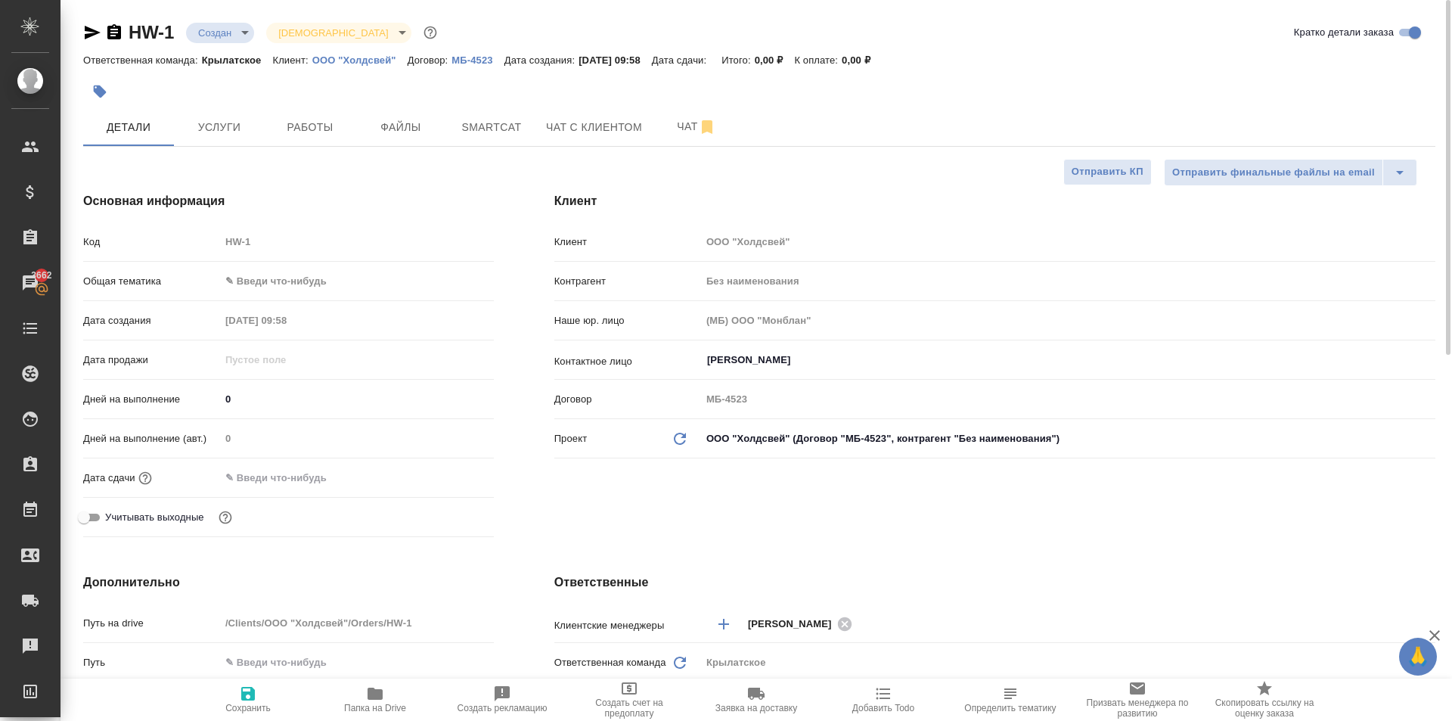
type textarea "x"
click at [301, 282] on body "🙏 .cls-1 fill:#fff; AWATERA [PERSON_NAME] Клиенты Спецификации Заказы 3662 Чаты…" at bounding box center [726, 360] width 1452 height 721
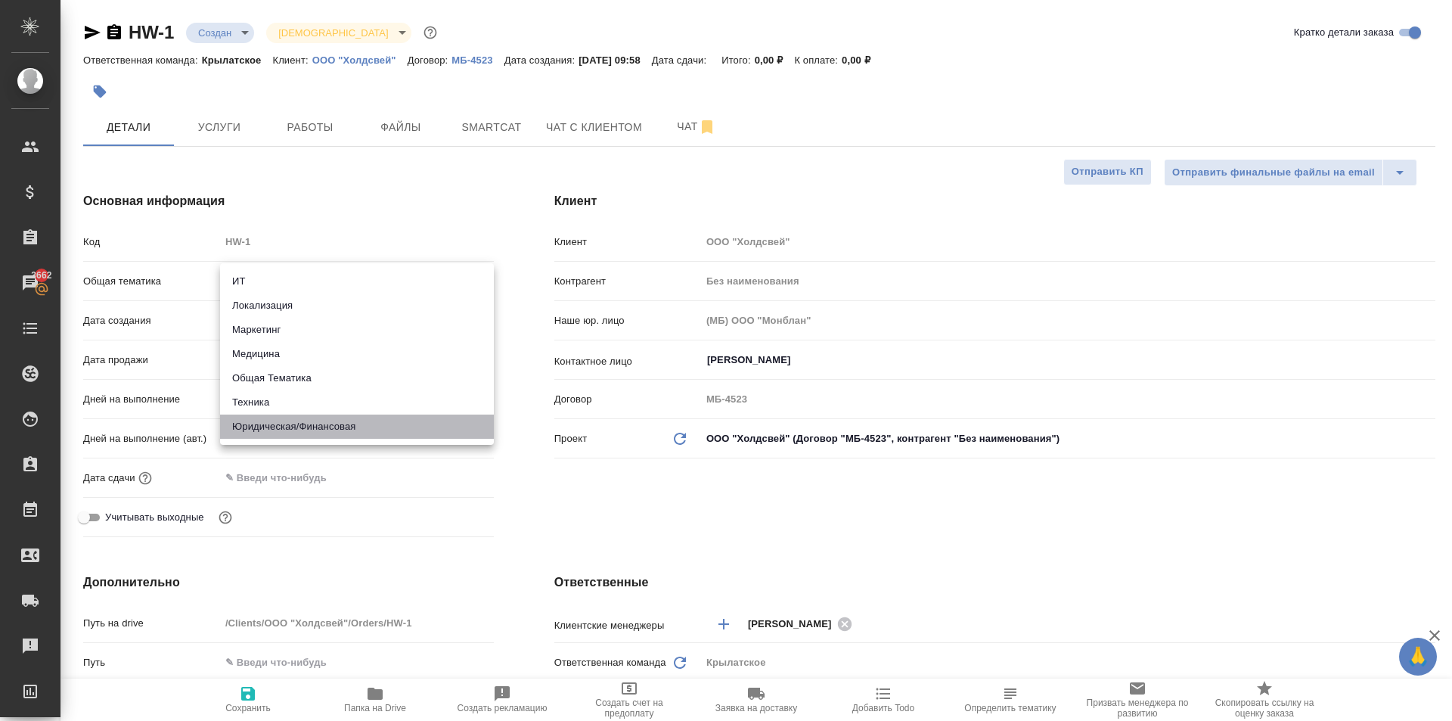
click at [293, 424] on li "Юридическая/Финансовая" at bounding box center [357, 426] width 274 height 24
type input "yr-fn"
type textarea "x"
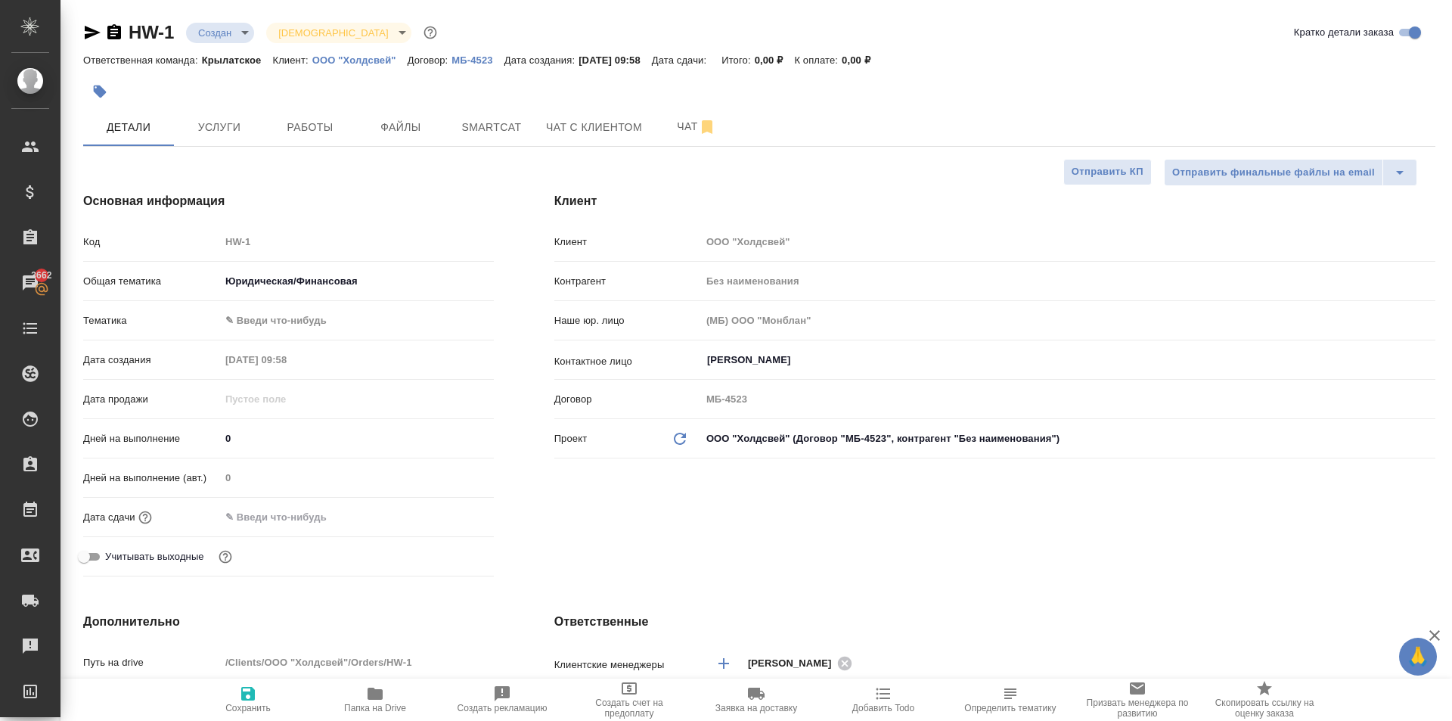
click at [271, 327] on body "🙏 .cls-1 fill:#fff; AWATERA [PERSON_NAME] Клиенты Спецификации Заказы 3662 Чаты…" at bounding box center [726, 360] width 1452 height 721
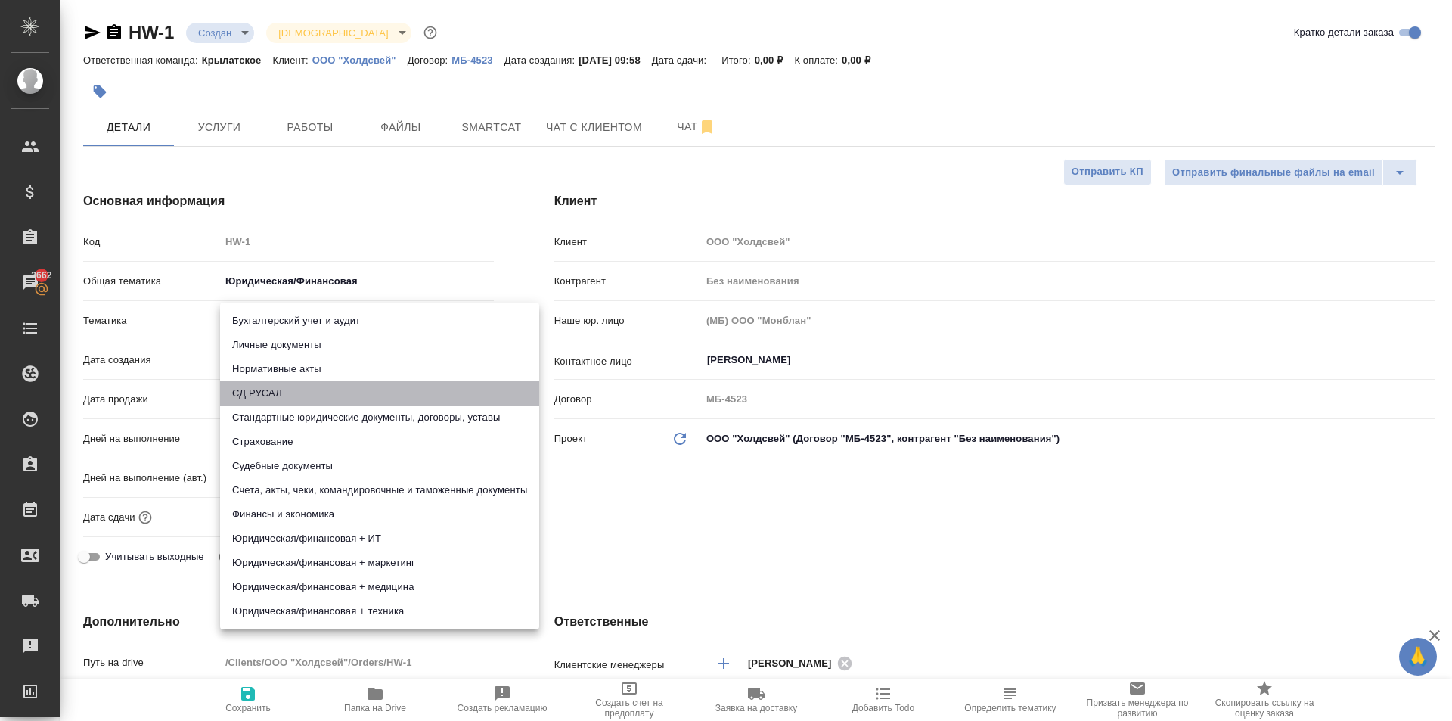
click at [303, 404] on li "СД РУСАЛ" at bounding box center [379, 393] width 319 height 24
type textarea "x"
type input "5a8b8b956a9677013d343d50"
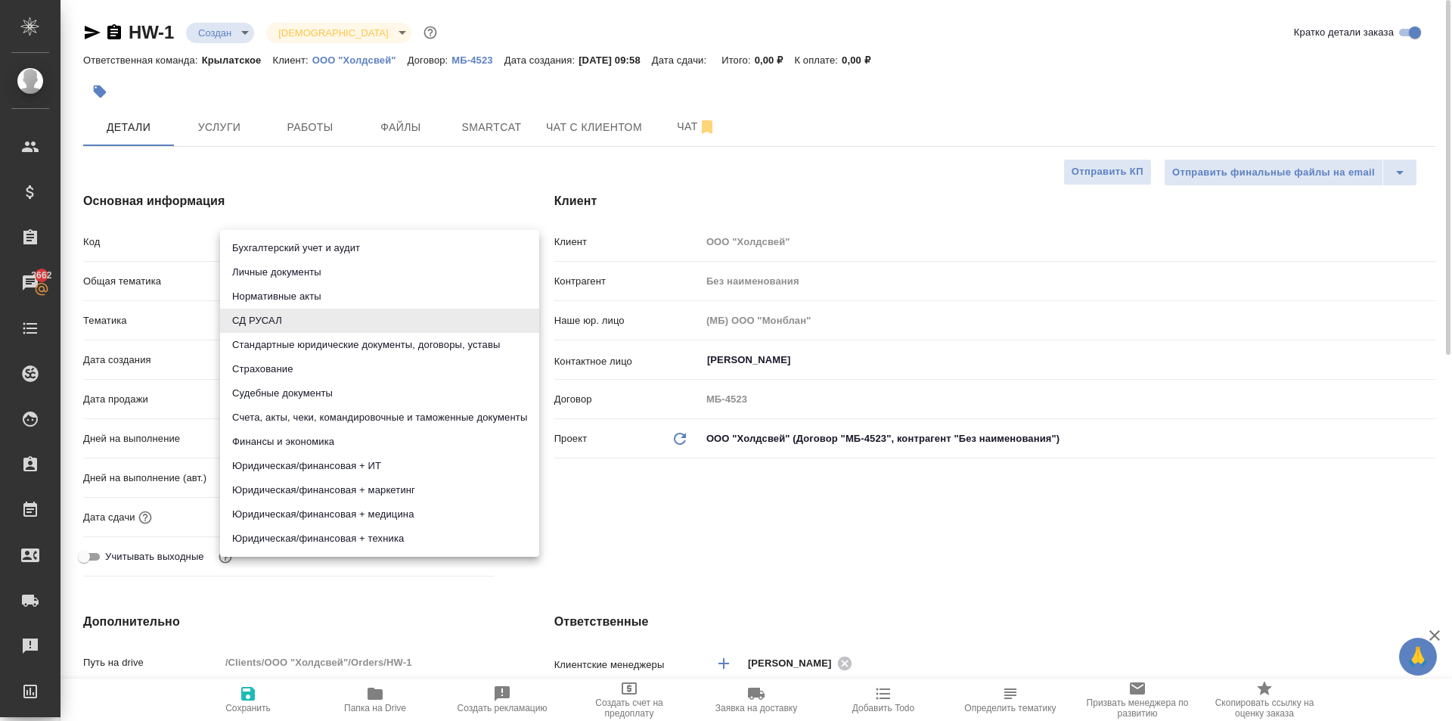
click at [270, 333] on body "🙏 .cls-1 fill:#fff; AWATERA [PERSON_NAME] Клиенты Спецификации Заказы 3662 Чаты…" at bounding box center [726, 360] width 1452 height 721
click at [272, 352] on li "Стандартные юридические документы, договоры, уставы" at bounding box center [379, 345] width 319 height 24
type textarea "x"
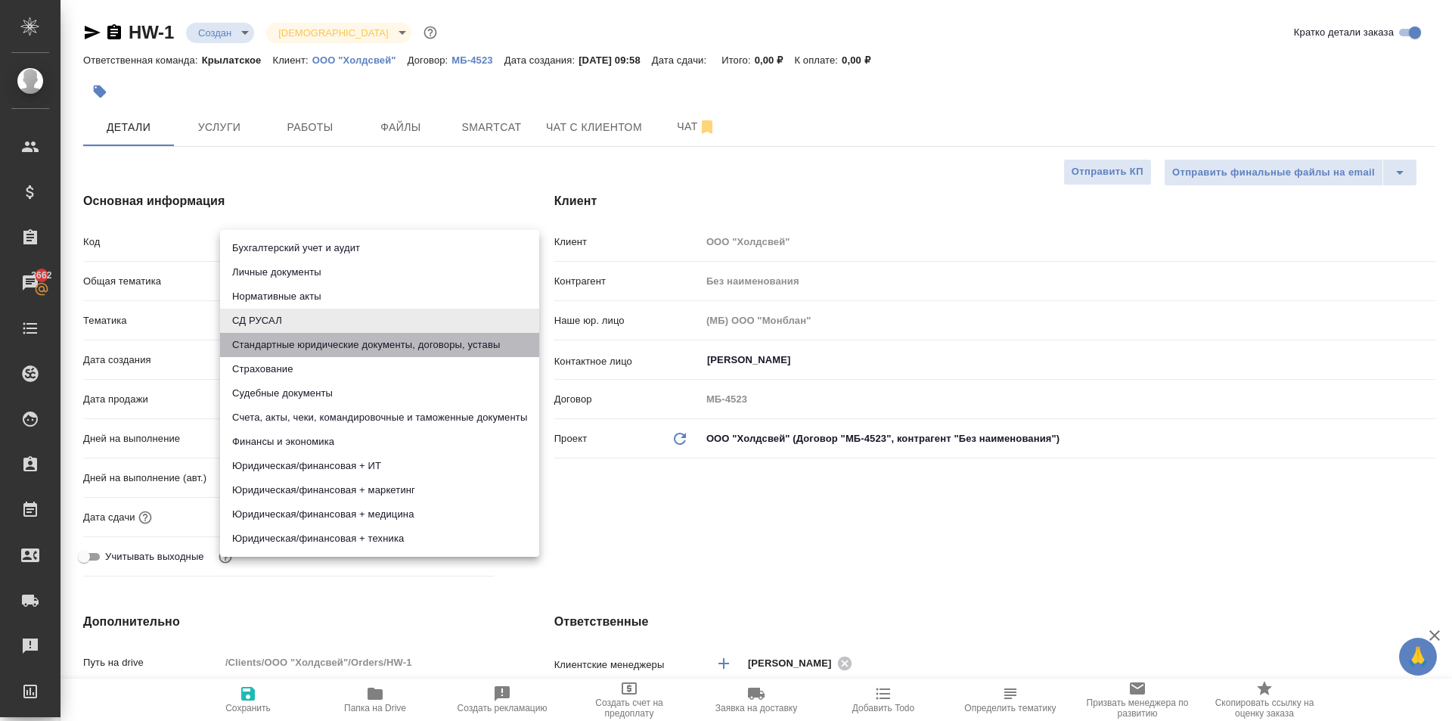
type input "5f647205b73bc97568ca66bf"
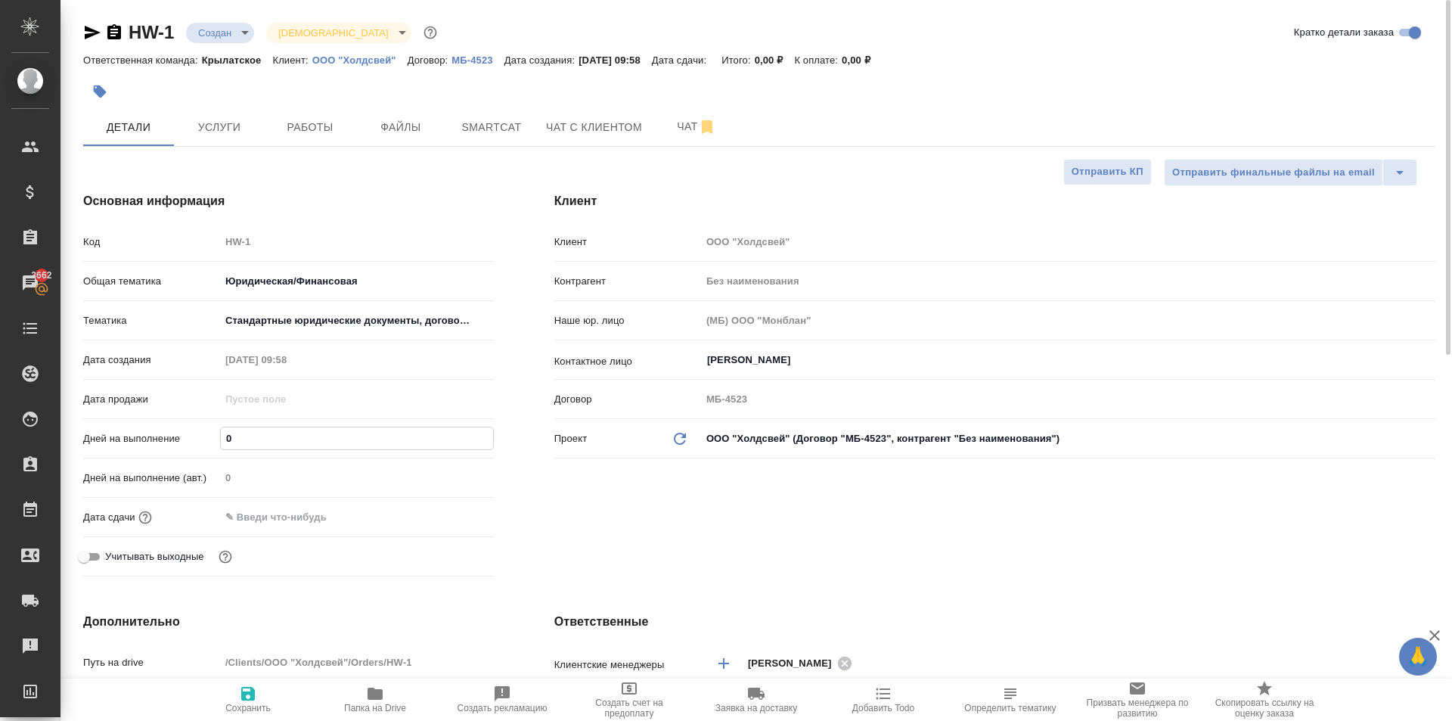
drag, startPoint x: 262, startPoint y: 437, endPoint x: 201, endPoint y: 434, distance: 60.6
click at [201, 434] on div "Дней на выполнение 0" at bounding box center [288, 438] width 411 height 26
type input "1"
type textarea "x"
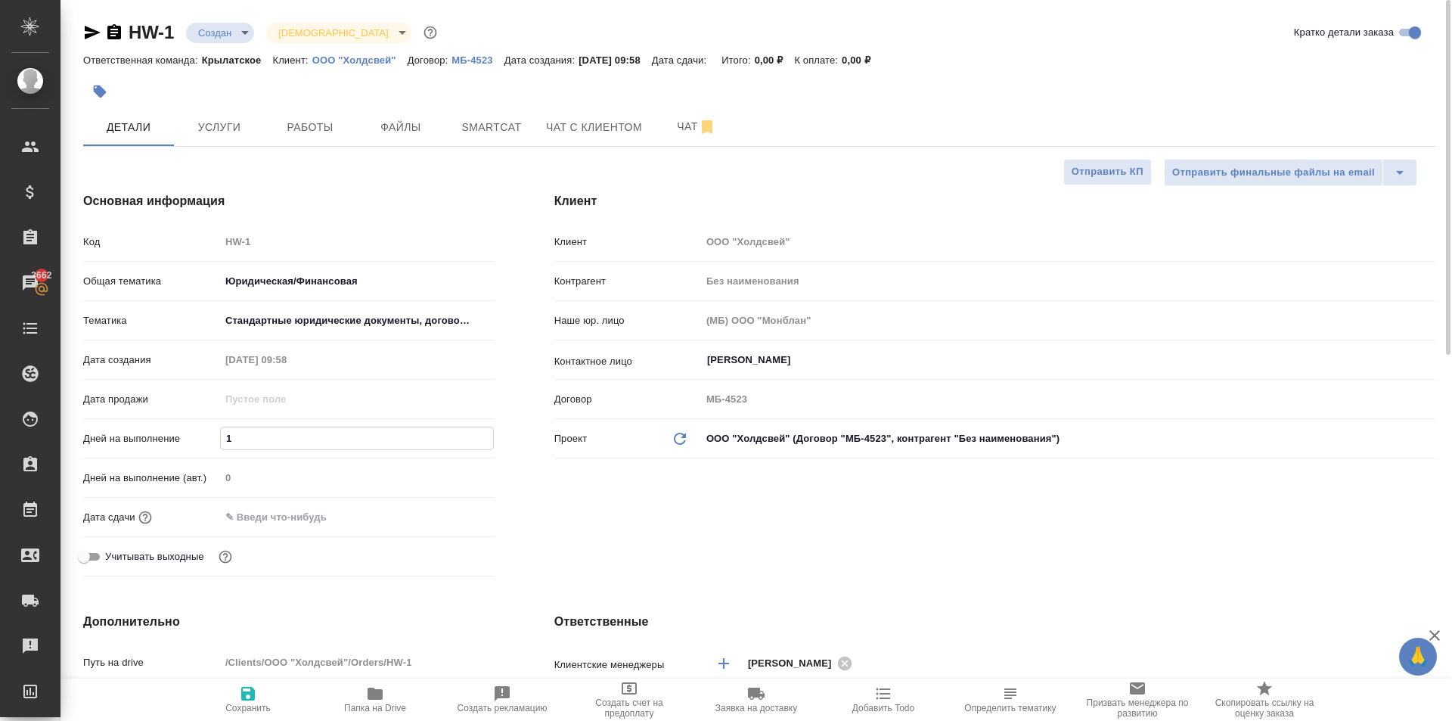
type textarea "x"
type input "1"
click at [263, 532] on div "Дата сдачи" at bounding box center [288, 523] width 411 height 39
click at [281, 520] on input "text" at bounding box center [286, 517] width 132 height 22
click at [453, 519] on icon "button" at bounding box center [450, 514] width 14 height 15
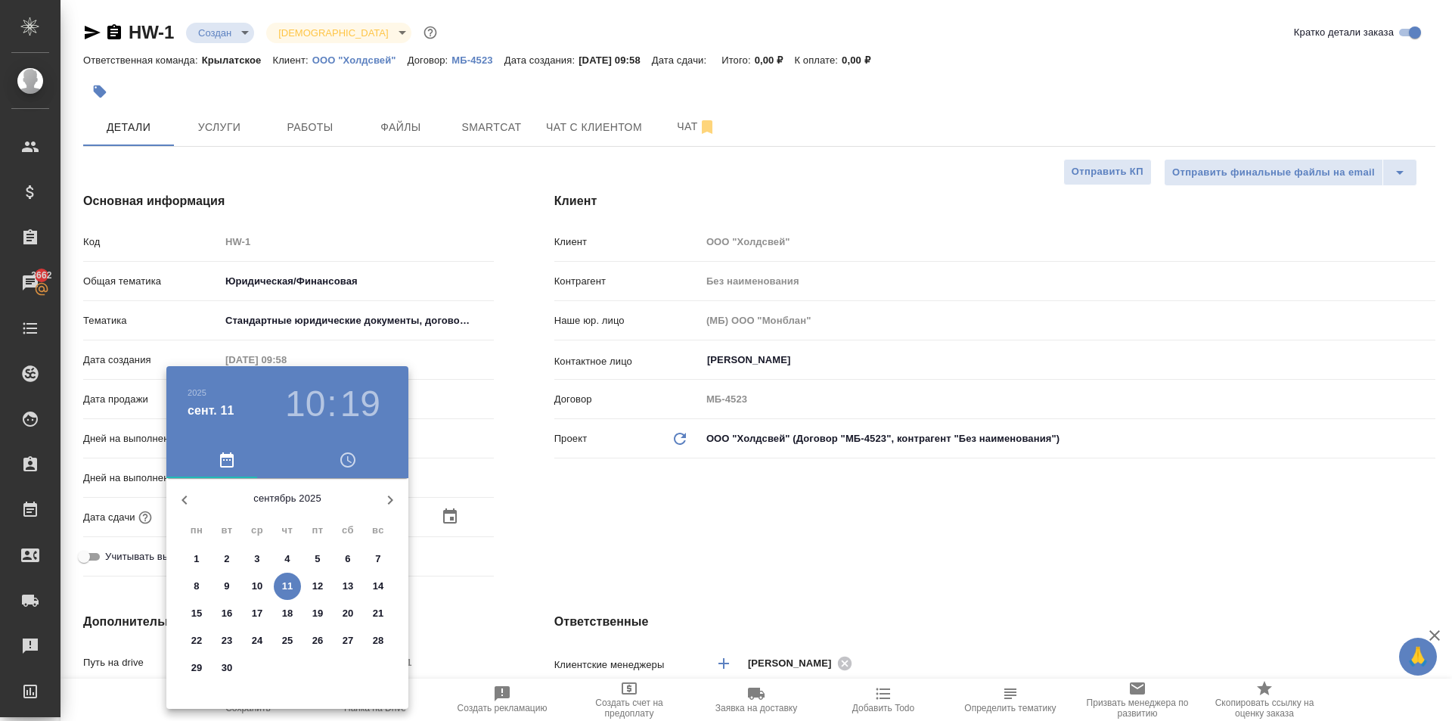
click at [320, 586] on p "12" at bounding box center [317, 586] width 11 height 15
type input "[DATE] 10:19"
type textarea "x"
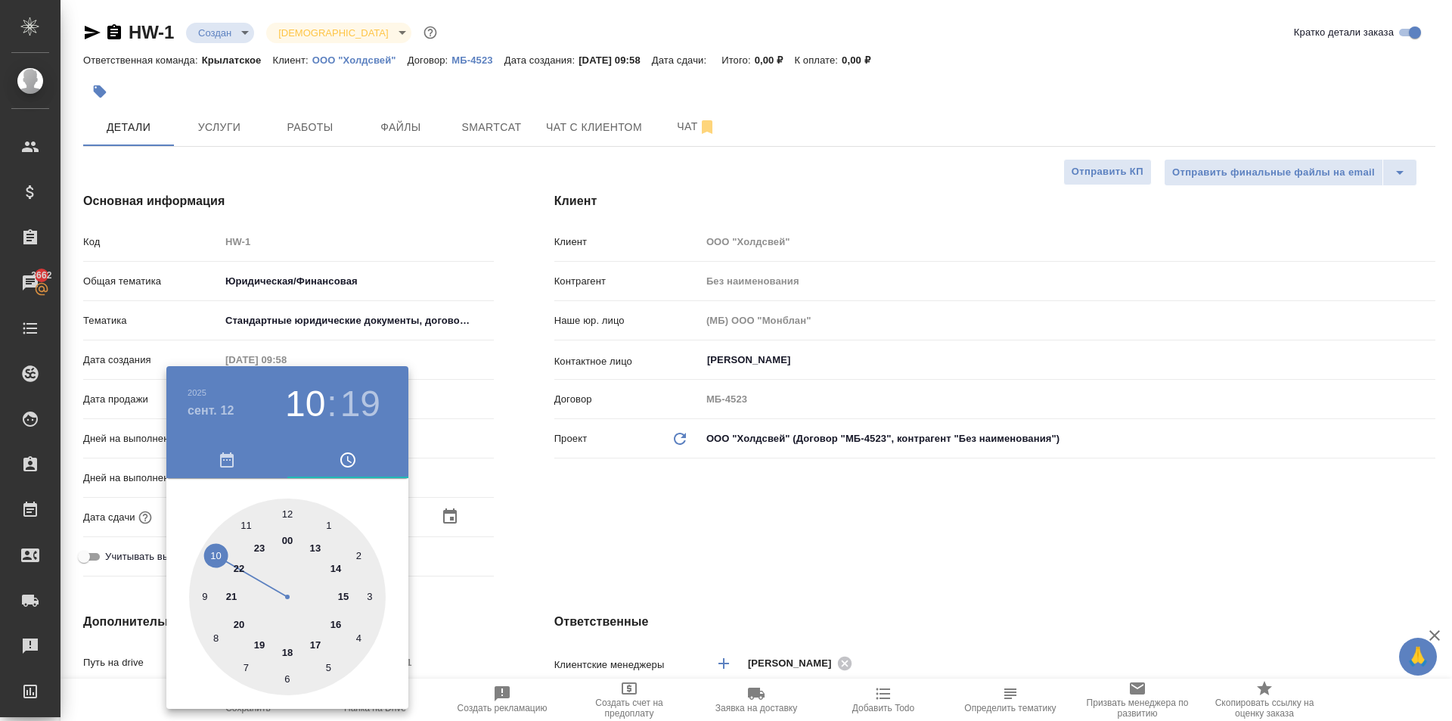
click at [343, 596] on div at bounding box center [287, 596] width 197 height 197
type input "[DATE] 15:19"
type textarea "x"
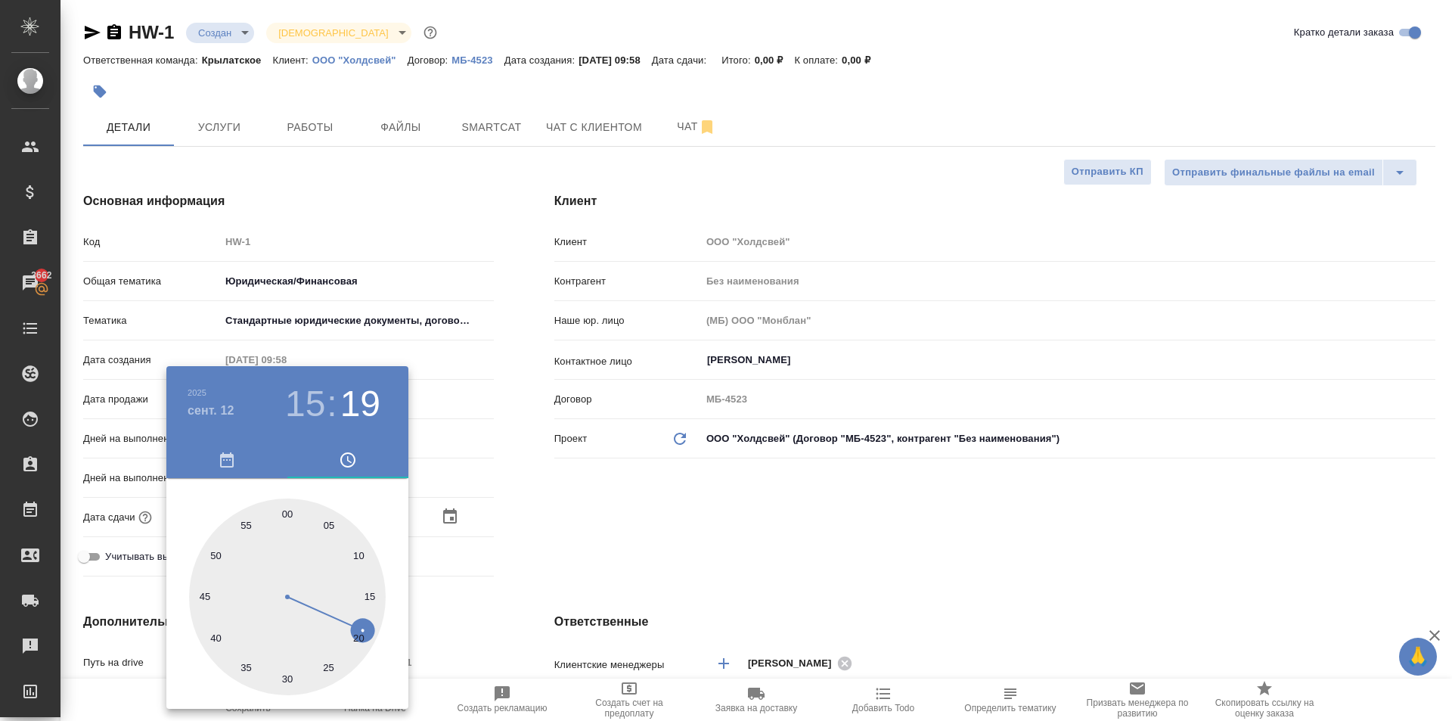
type input "[DATE] 15:59"
type textarea "x"
type input "[DATE] 15:00"
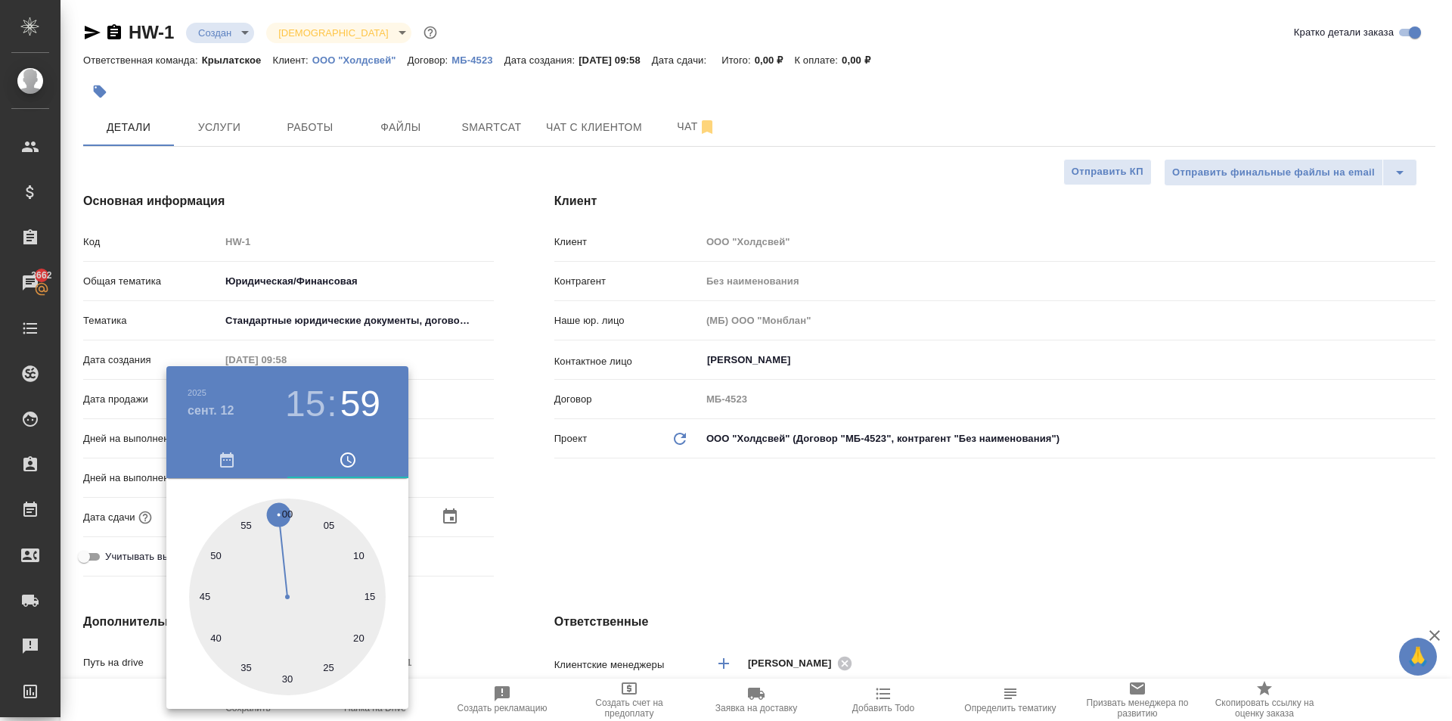
type textarea "x"
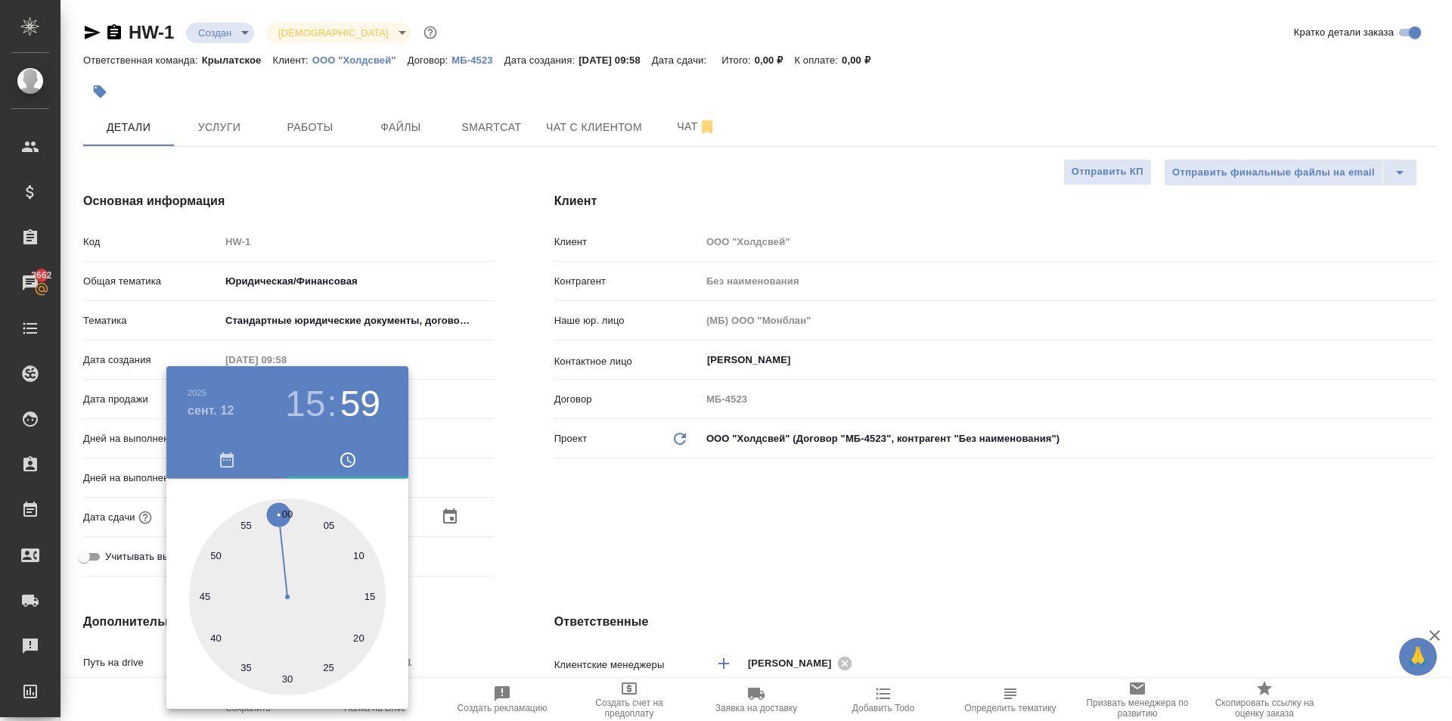
type textarea "x"
click at [285, 511] on div at bounding box center [287, 596] width 197 height 197
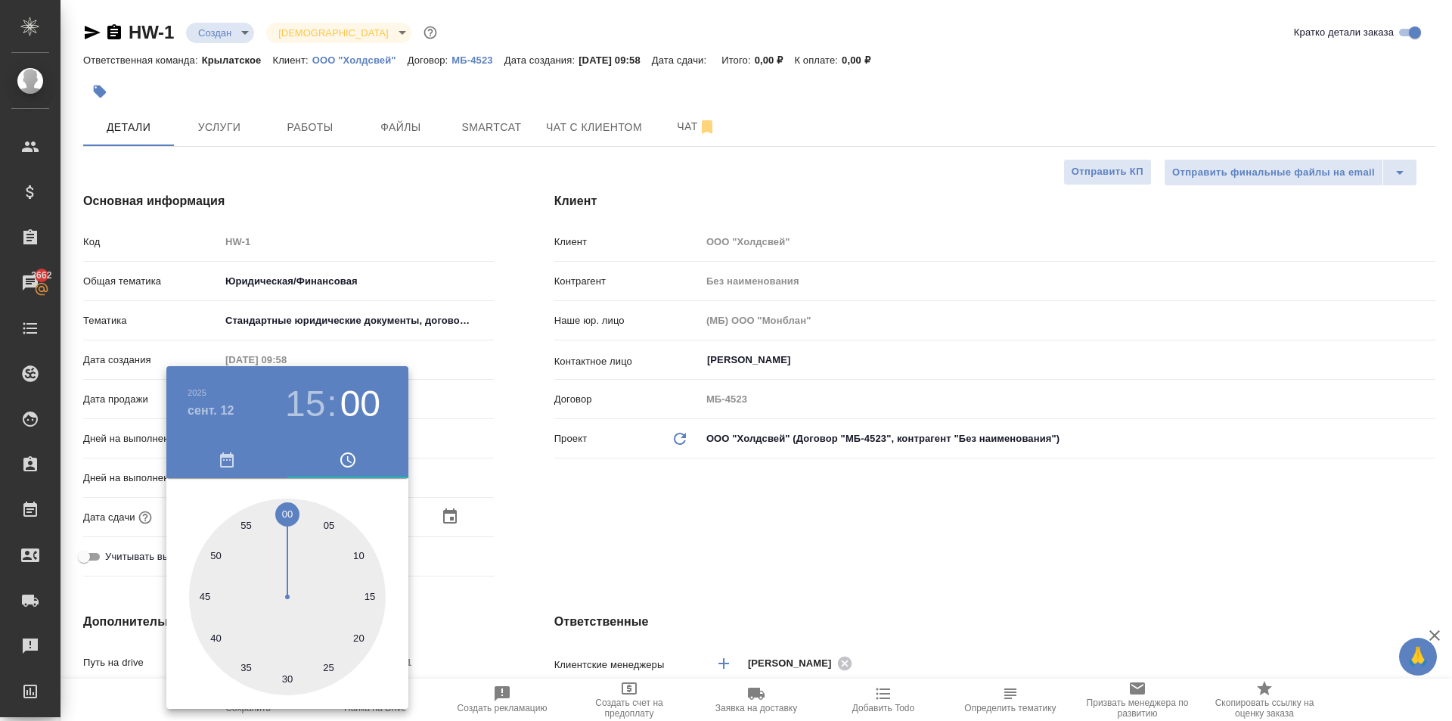
type textarea "x"
click at [458, 496] on div at bounding box center [726, 360] width 1452 height 721
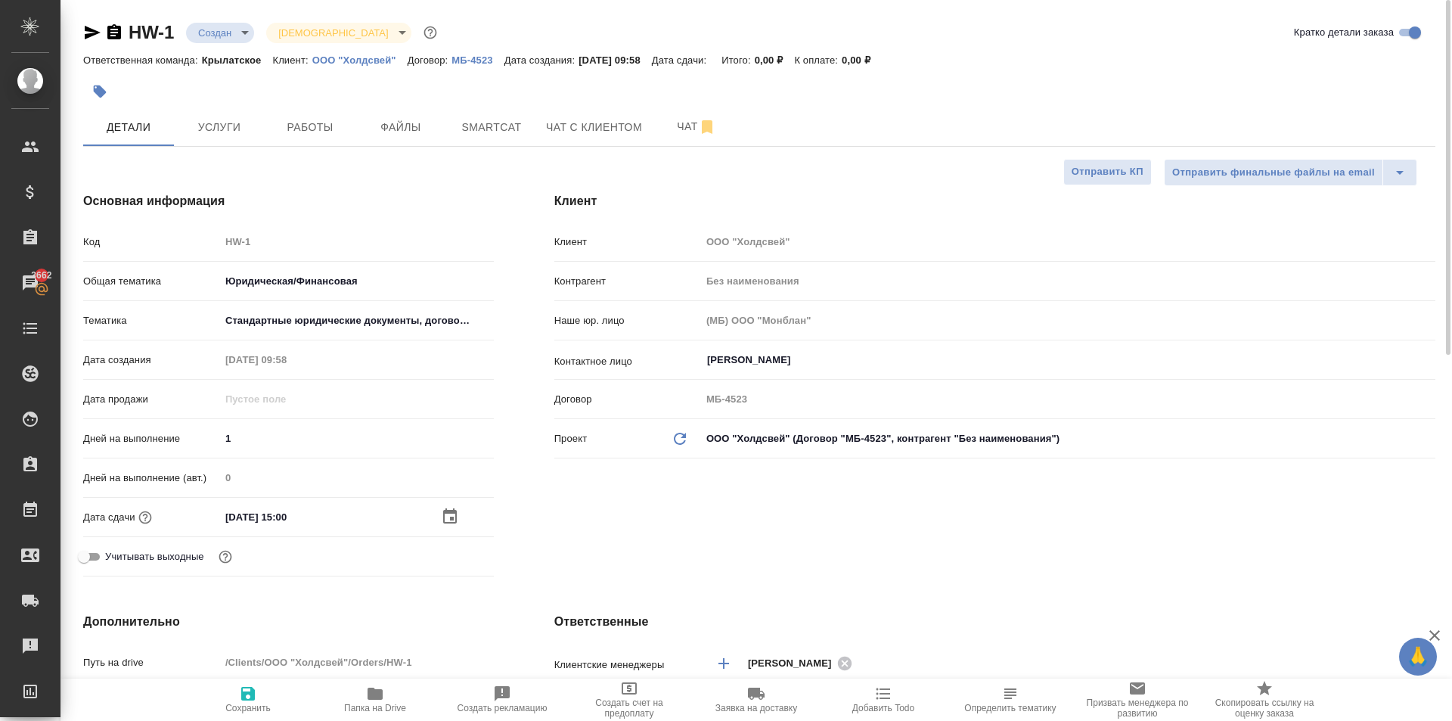
scroll to position [454, 0]
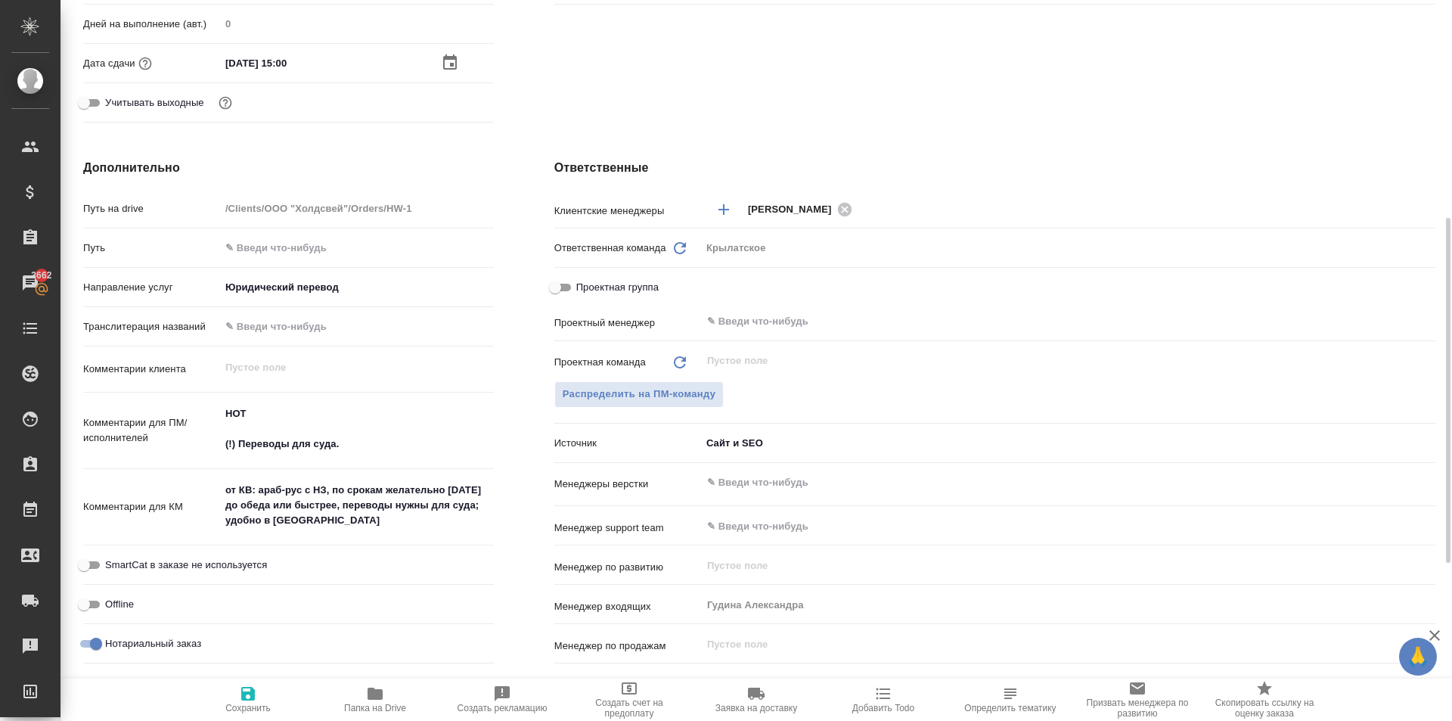
click at [257, 683] on button "Сохранить" at bounding box center [248, 699] width 127 height 42
type textarea "x"
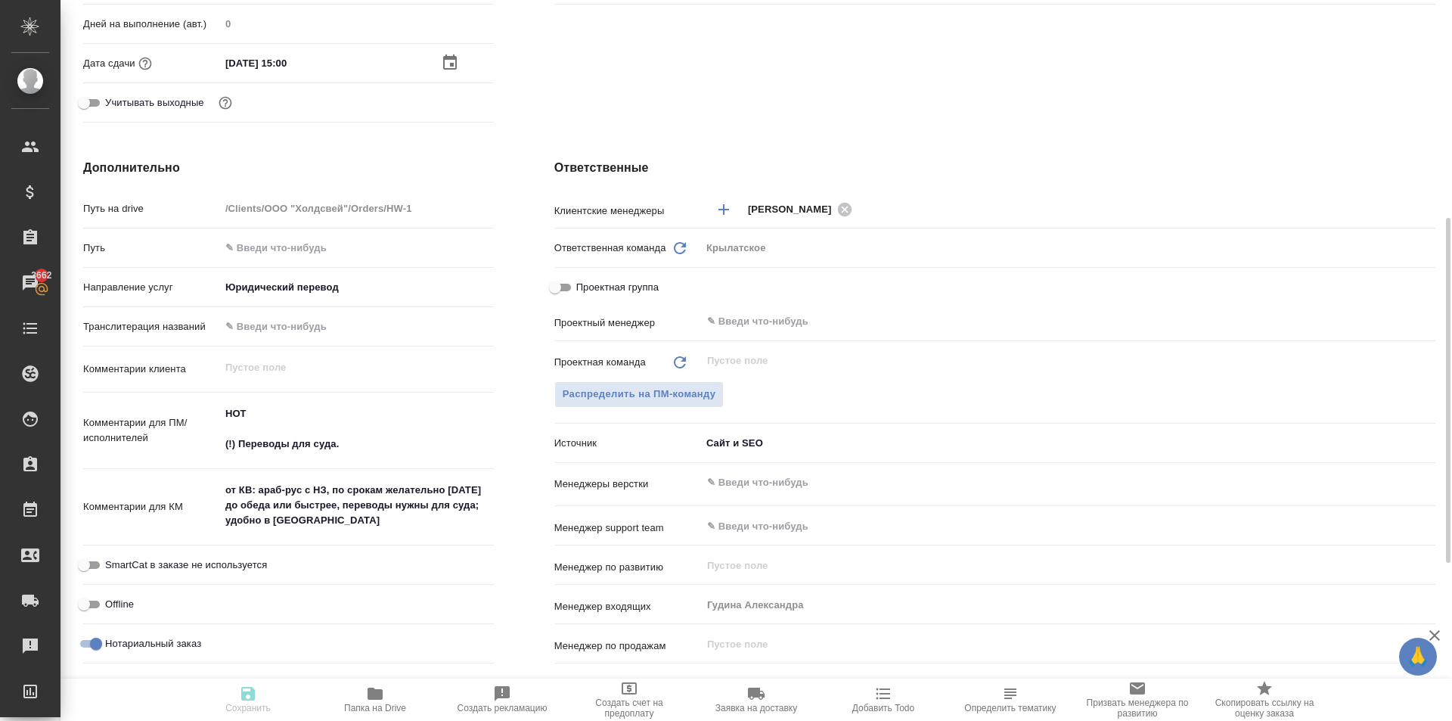
type textarea "x"
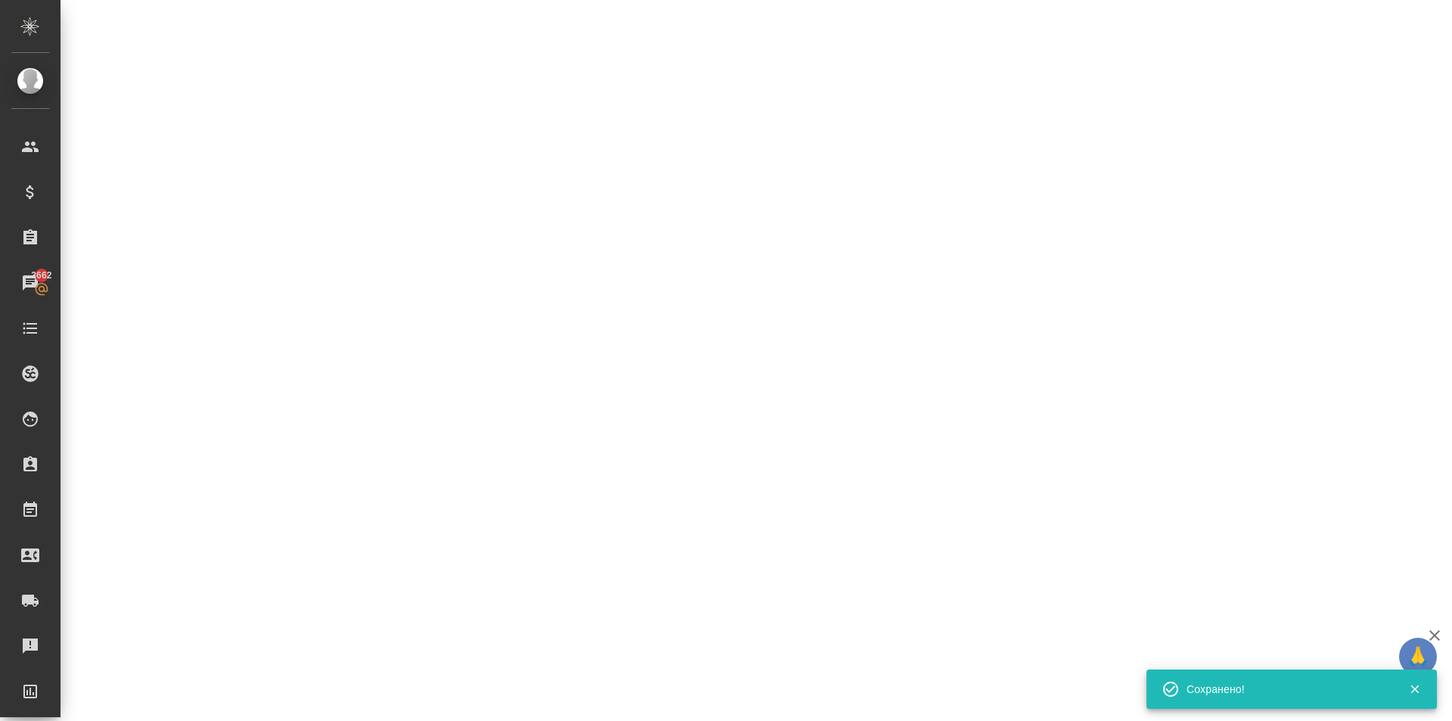
select select "RU"
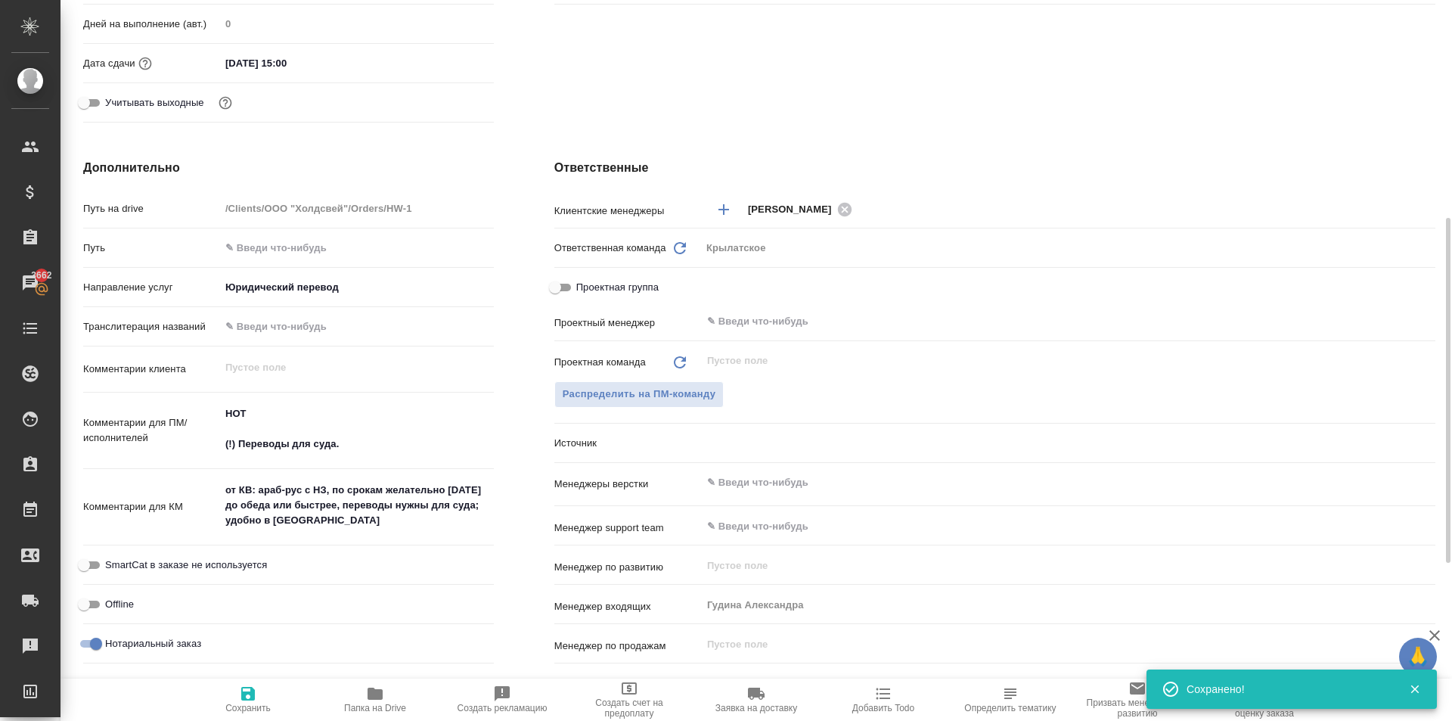
type textarea "x"
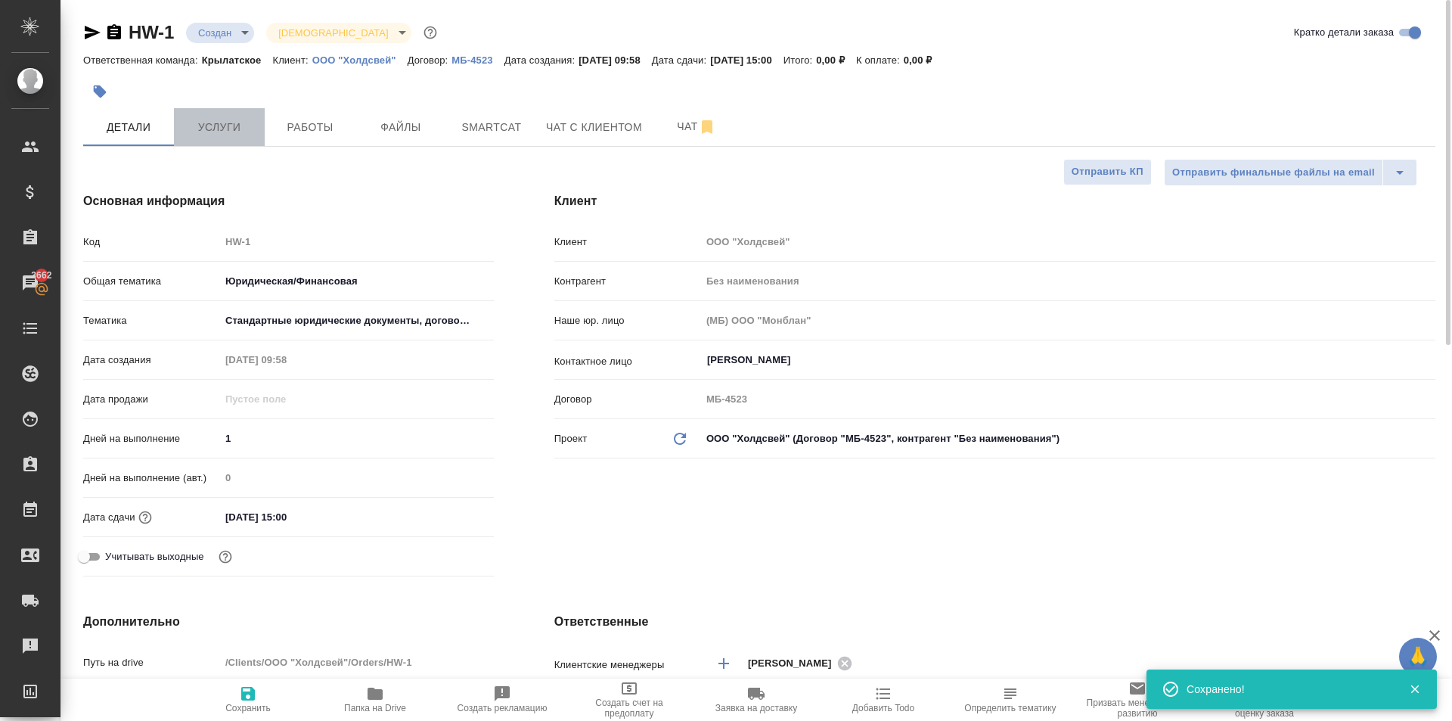
click at [203, 122] on span "Услуги" at bounding box center [219, 127] width 73 height 19
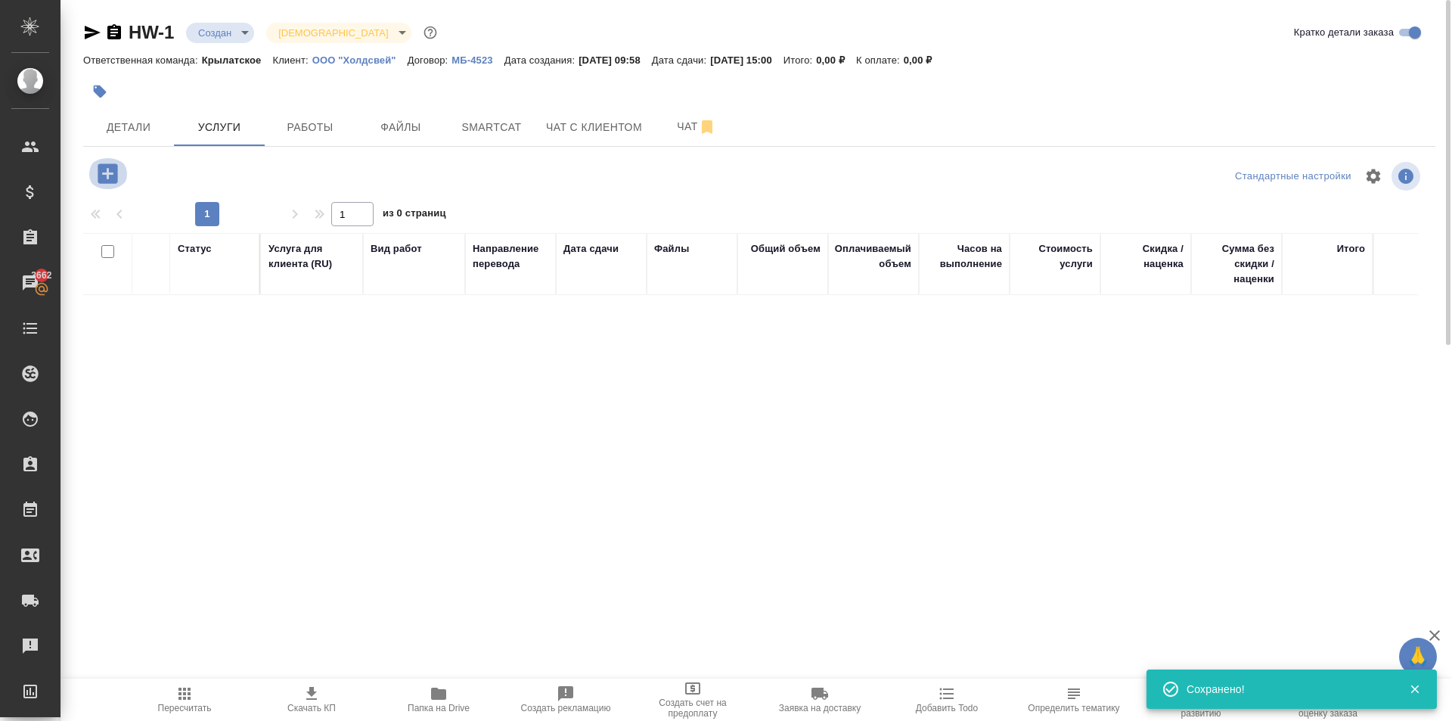
click at [103, 171] on icon "button" at bounding box center [108, 173] width 20 height 20
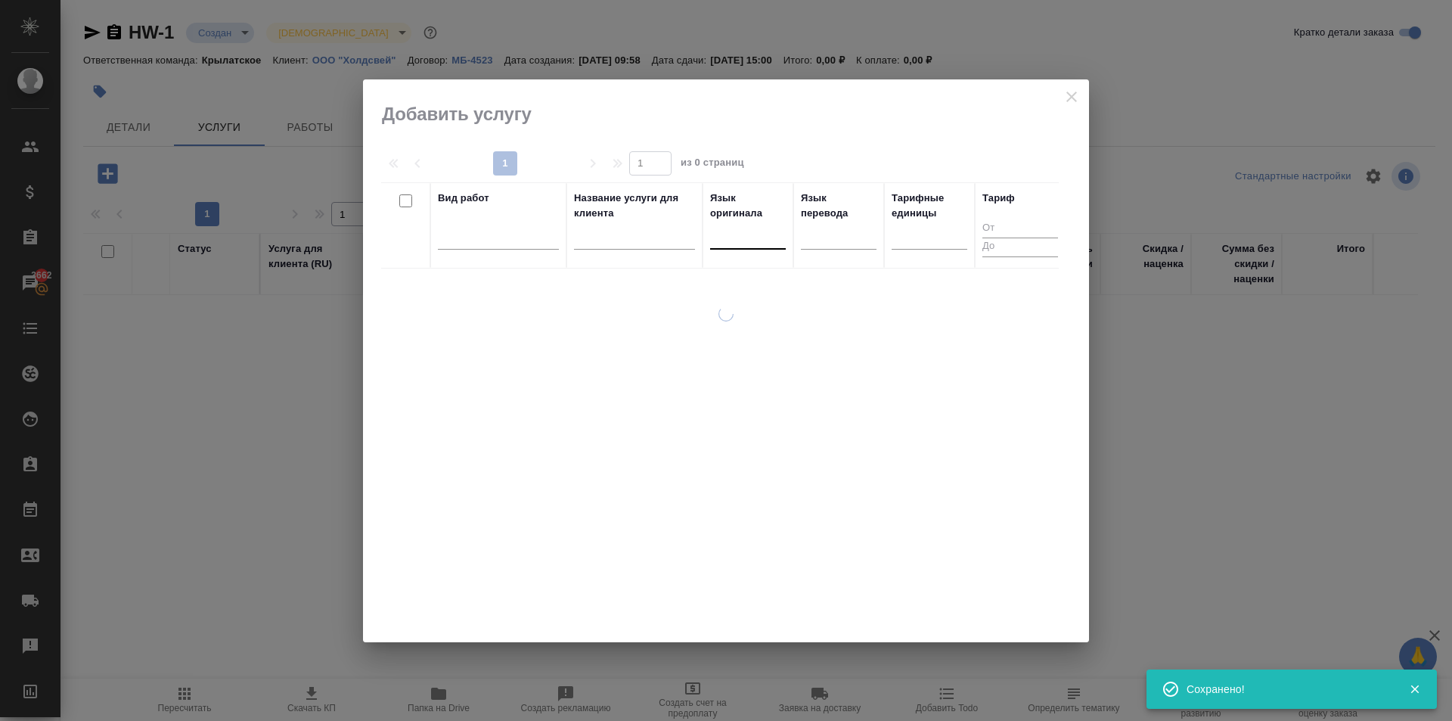
click at [719, 235] on div at bounding box center [748, 234] width 76 height 22
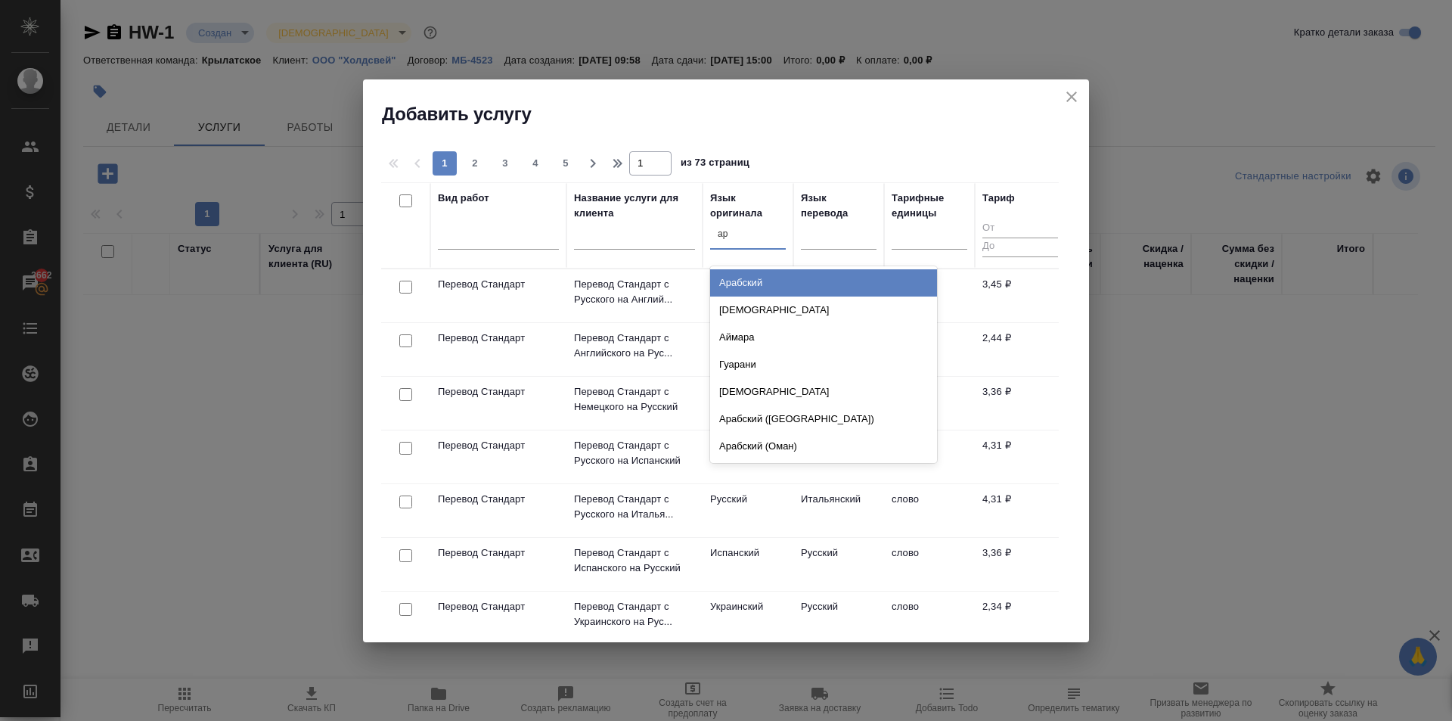
type input "ара"
click at [776, 287] on div "Арабский" at bounding box center [823, 282] width 227 height 27
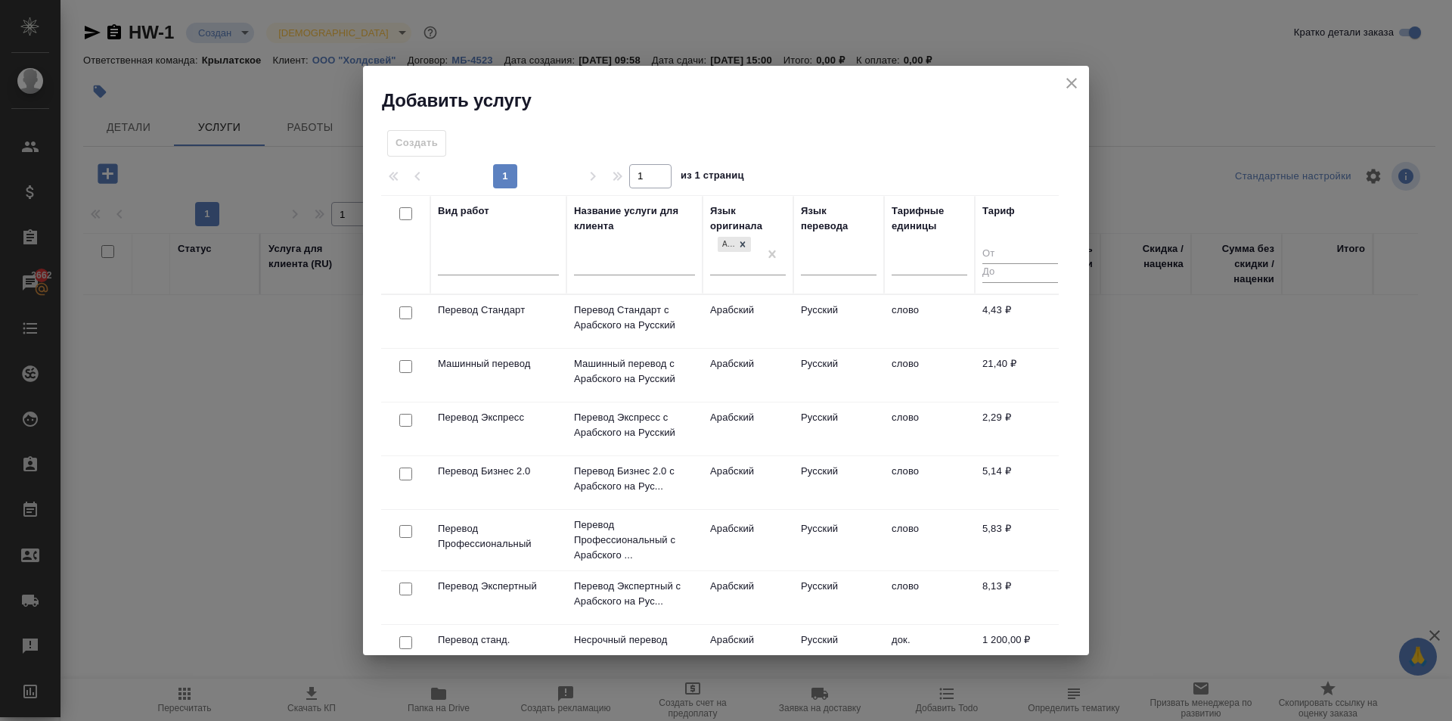
click at [829, 309] on td "Русский" at bounding box center [838, 321] width 91 height 53
click at [828, 309] on td "Русский" at bounding box center [838, 321] width 91 height 53
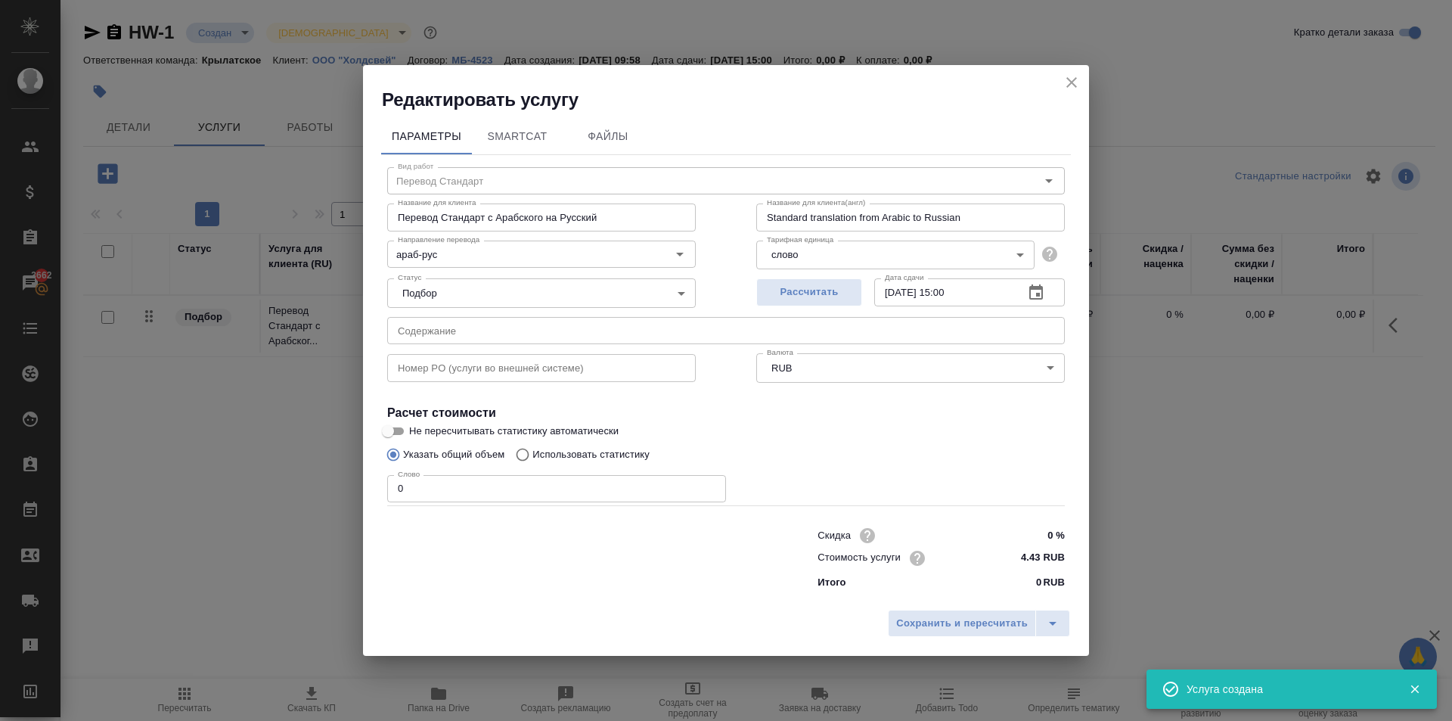
drag, startPoint x: 1040, startPoint y: 536, endPoint x: 1115, endPoint y: 545, distance: 75.4
click at [1115, 545] on div "Редактировать услугу Параметры SmartCat Файлы Вид работ Перевод Стандарт Вид ра…" at bounding box center [726, 360] width 1452 height 721
type input "-100 %"
click at [994, 648] on div "Сохранить и пересчитать" at bounding box center [726, 630] width 726 height 54
click at [985, 637] on div "Сохранить и пересчитать" at bounding box center [726, 629] width 726 height 54
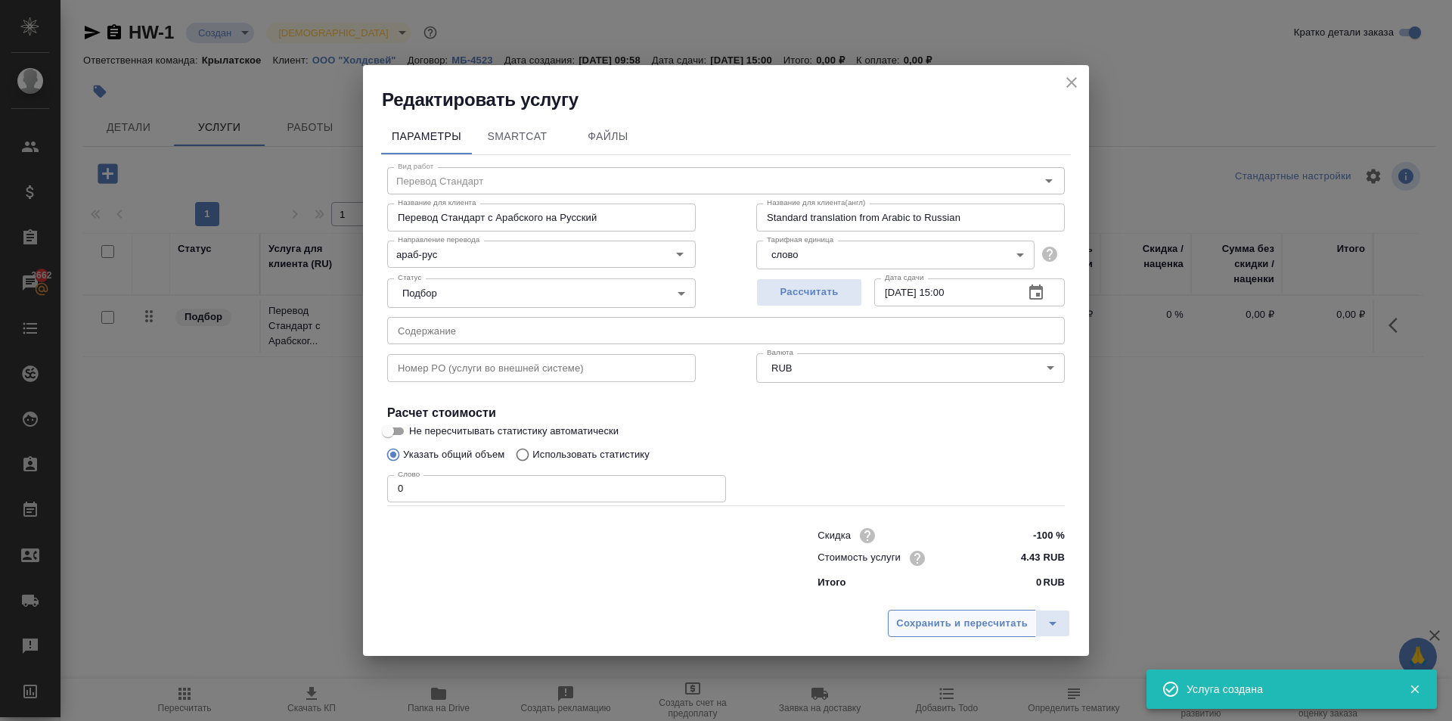
click at [982, 621] on span "Сохранить и пересчитать" at bounding box center [962, 623] width 132 height 17
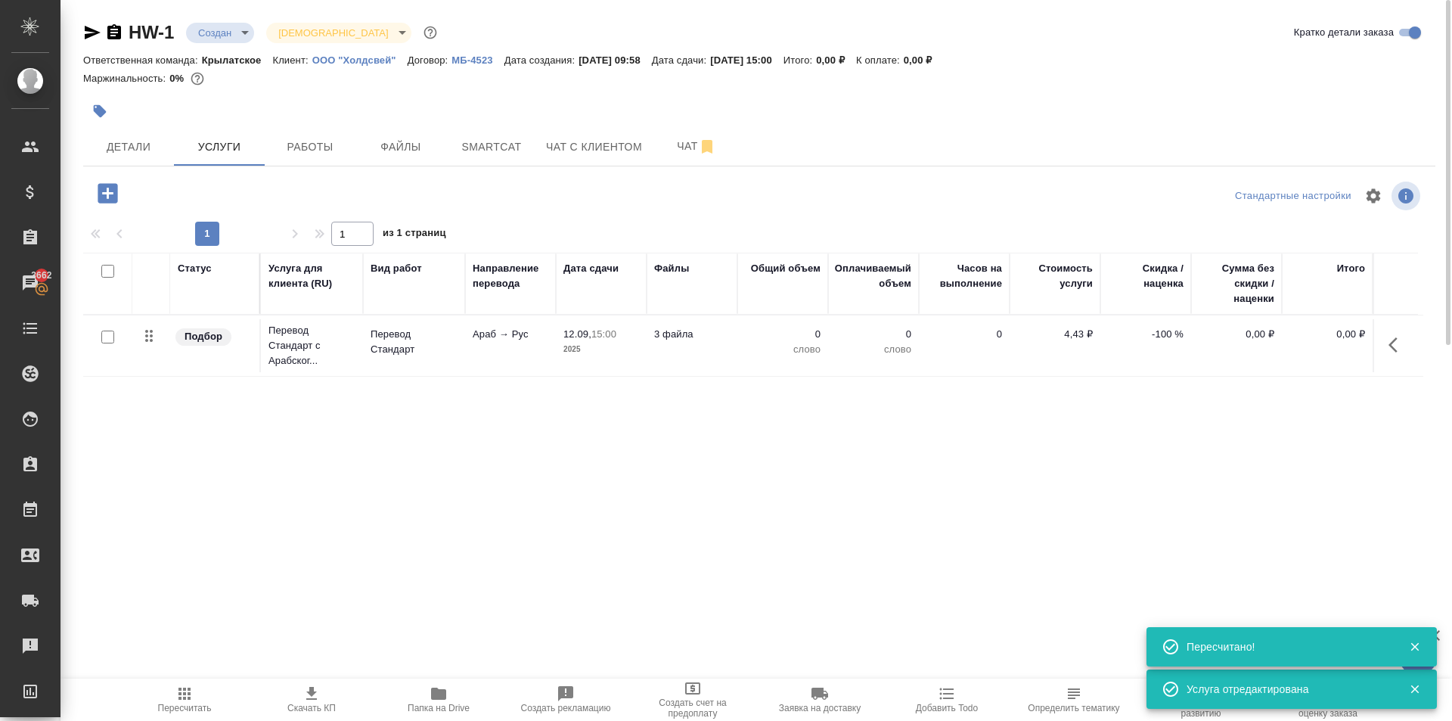
click at [214, 36] on body "🙏 .cls-1 fill:#fff; AWATERA [PERSON_NAME] Клиенты Спецификации Заказы 3662 Чаты…" at bounding box center [726, 360] width 1452 height 721
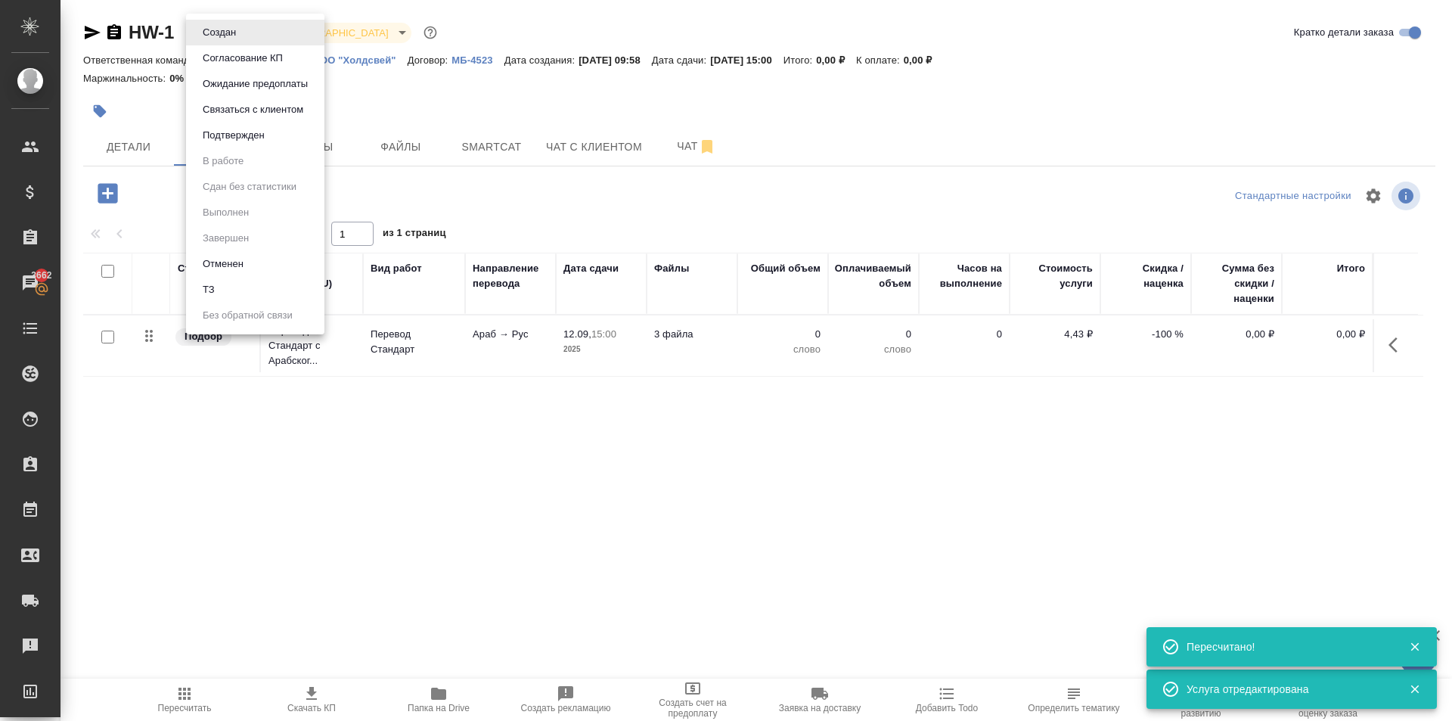
drag, startPoint x: 243, startPoint y: 287, endPoint x: 270, endPoint y: 288, distance: 27.3
click at [244, 287] on li "ТЗ" at bounding box center [255, 290] width 138 height 26
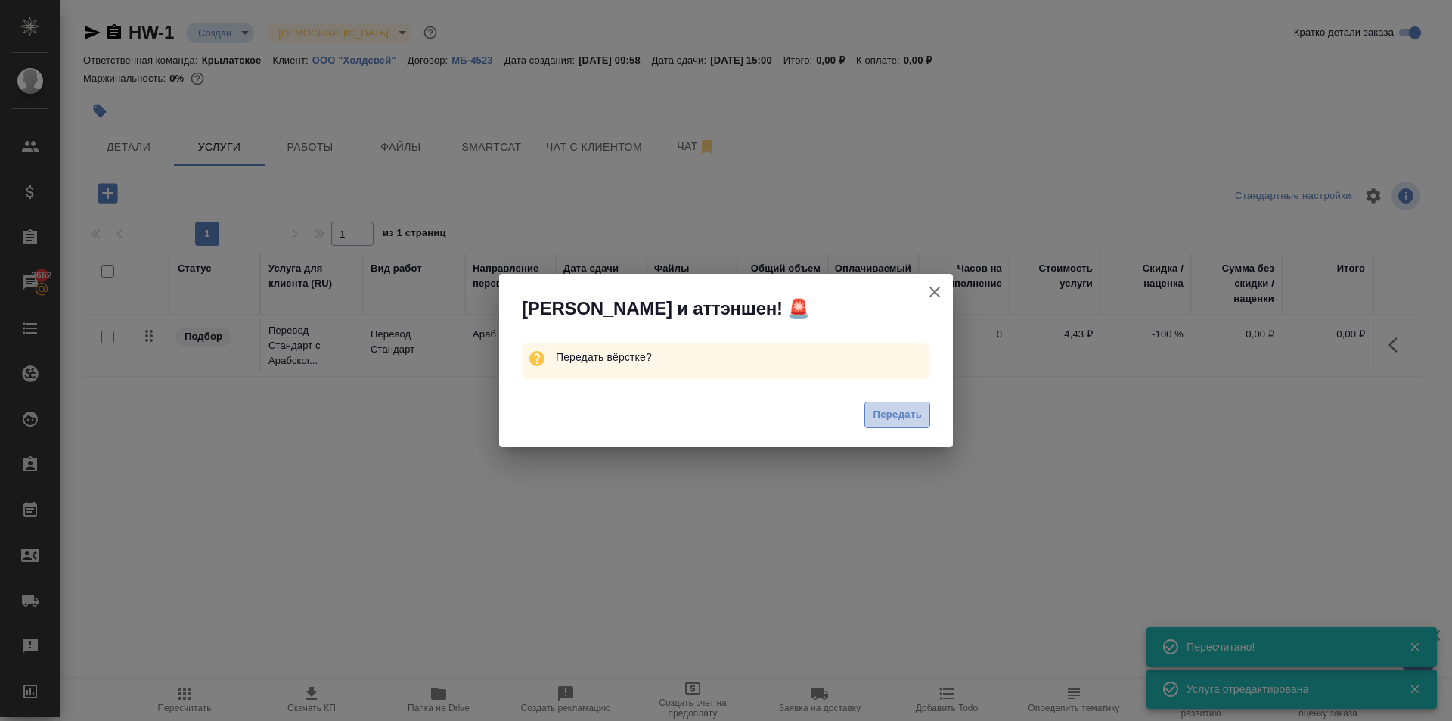
click at [872, 415] on button "Передать" at bounding box center [897, 415] width 66 height 26
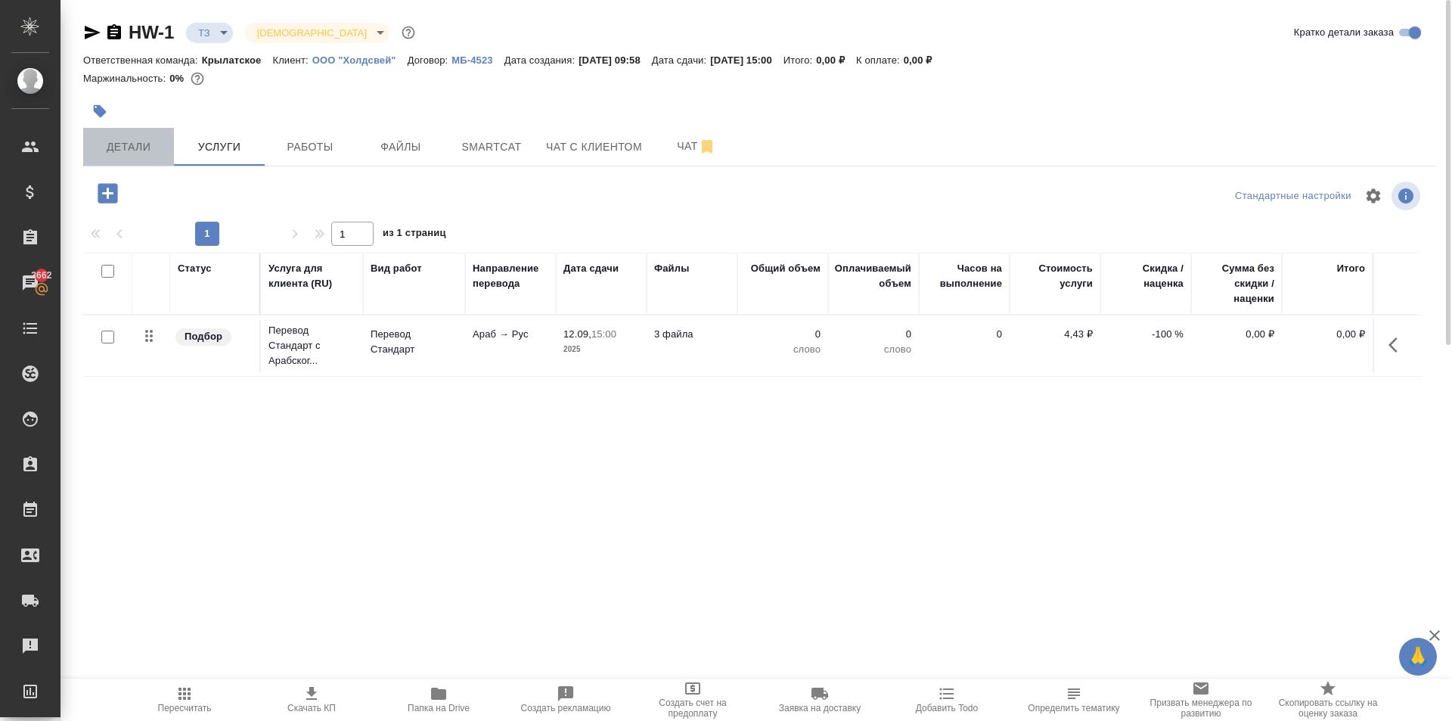
drag, startPoint x: 132, startPoint y: 147, endPoint x: 141, endPoint y: 150, distance: 10.5
click at [134, 147] on span "Детали" at bounding box center [128, 147] width 73 height 19
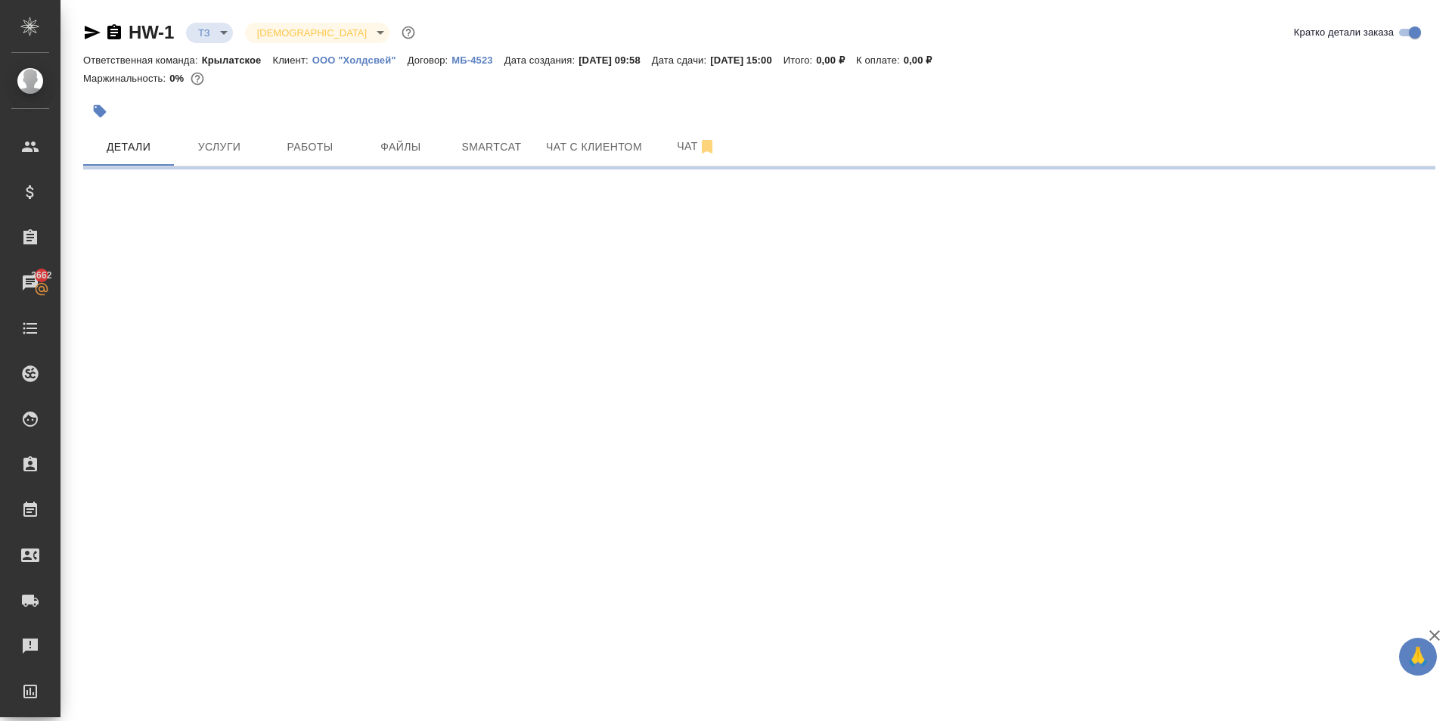
select select "RU"
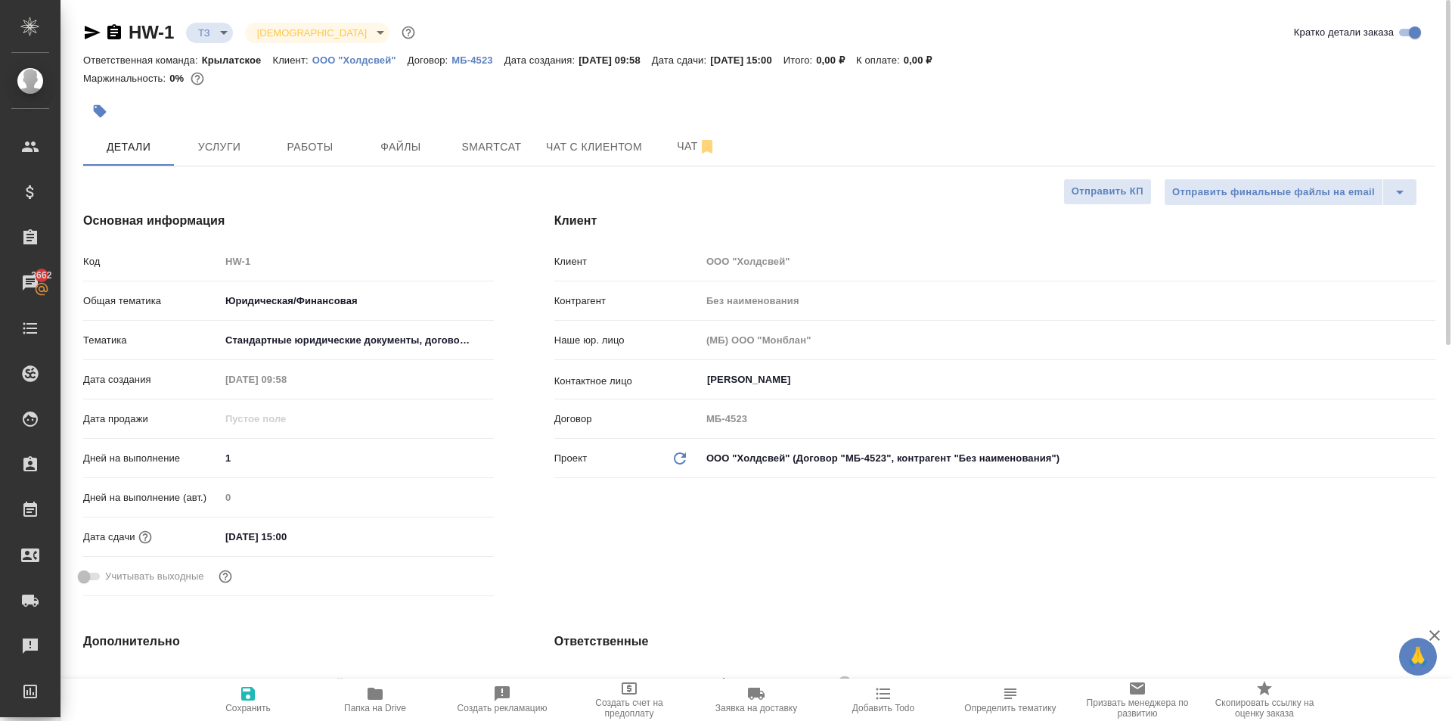
type textarea "x"
click at [231, 151] on span "Услуги" at bounding box center [219, 147] width 73 height 19
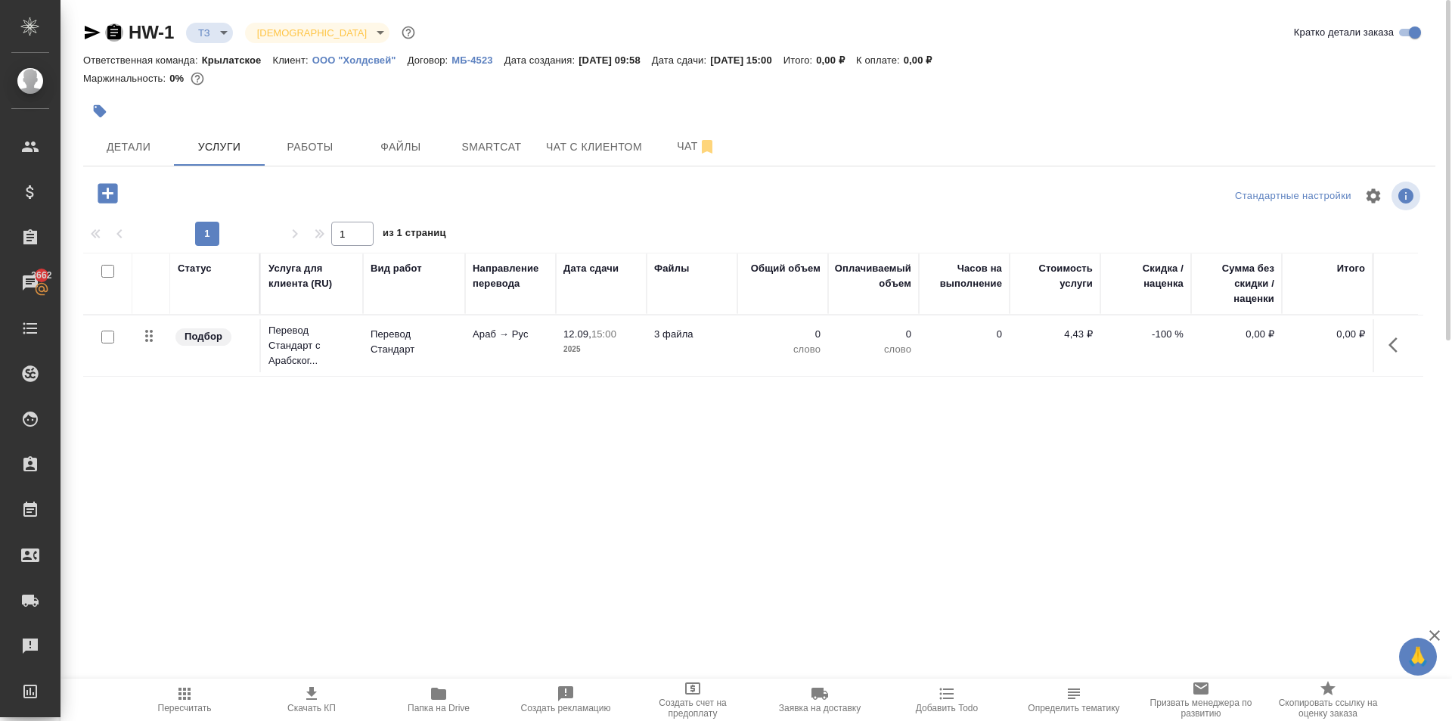
click at [110, 33] on icon "button" at bounding box center [114, 31] width 14 height 15
click at [670, 151] on span "Чат" at bounding box center [696, 146] width 73 height 19
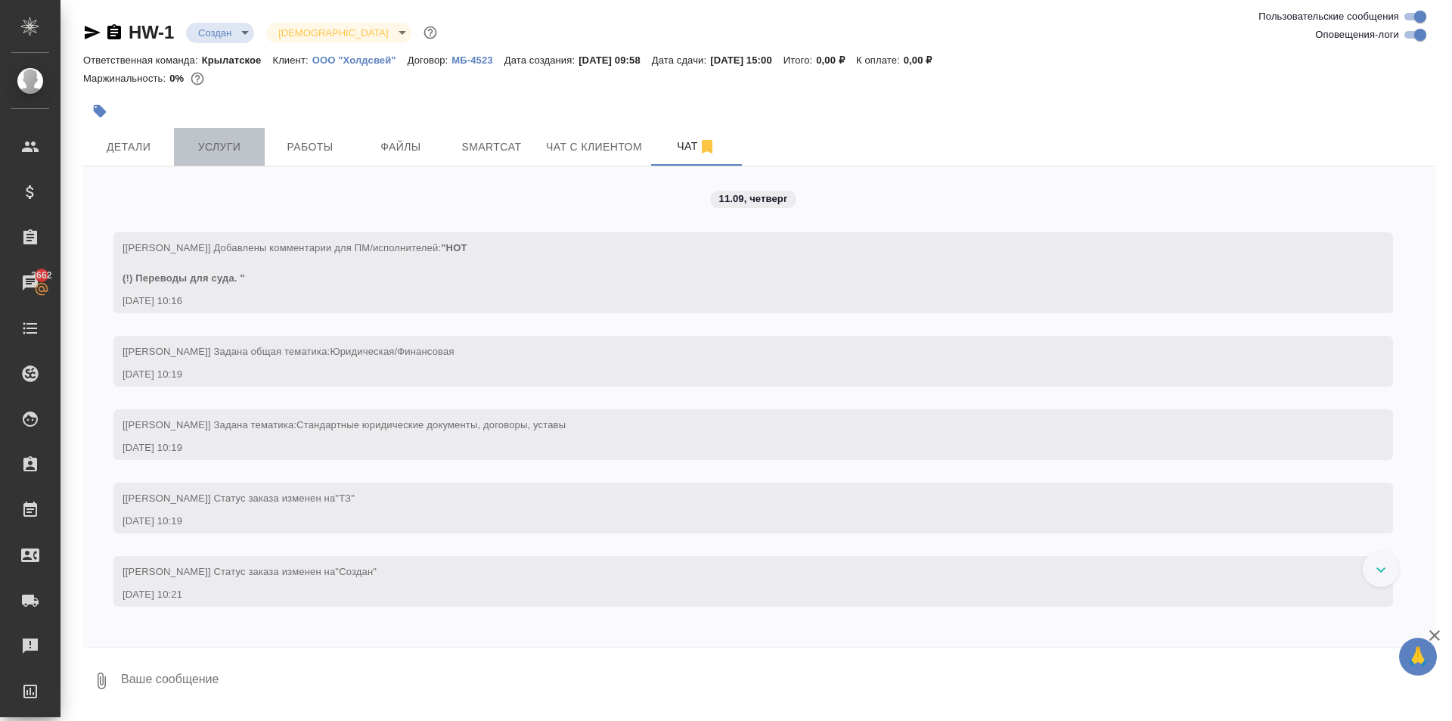
click at [185, 138] on span "Услуги" at bounding box center [219, 147] width 73 height 19
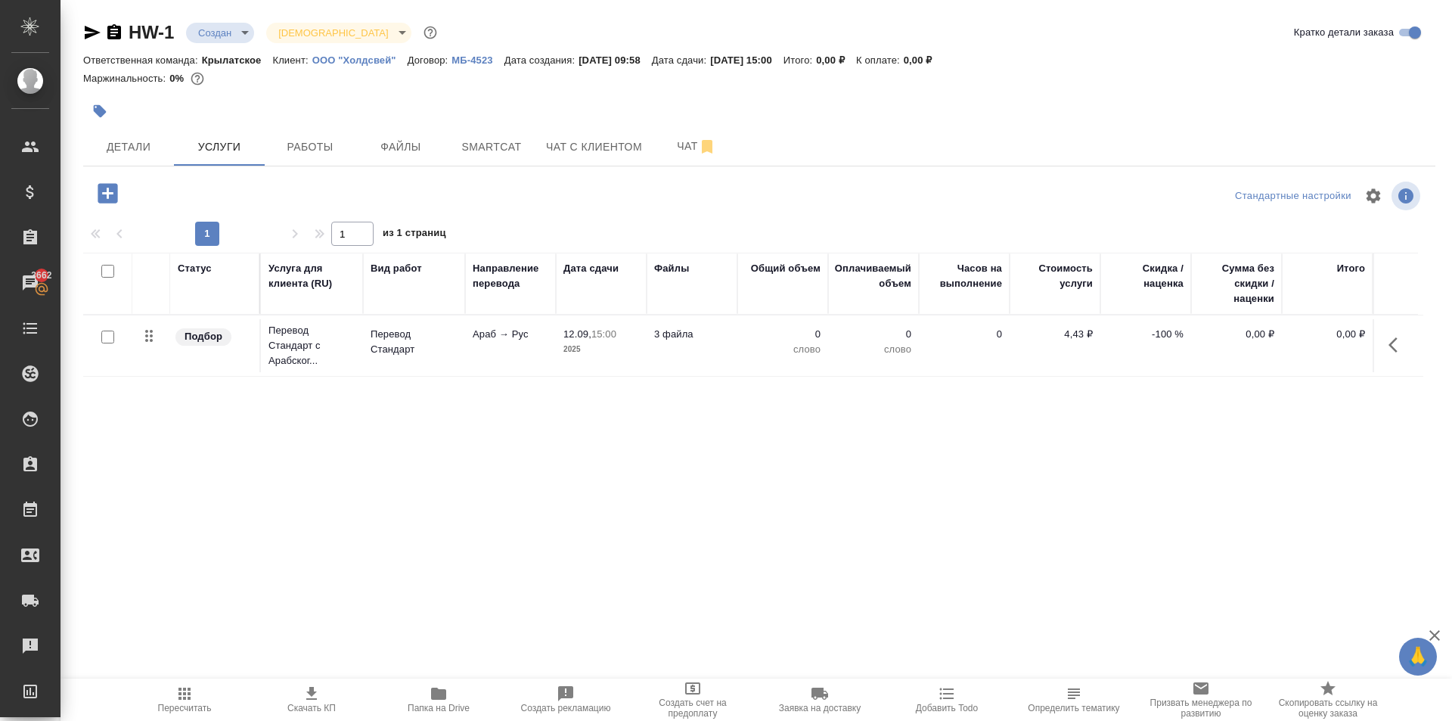
click at [1395, 346] on icon "button" at bounding box center [1398, 345] width 18 height 18
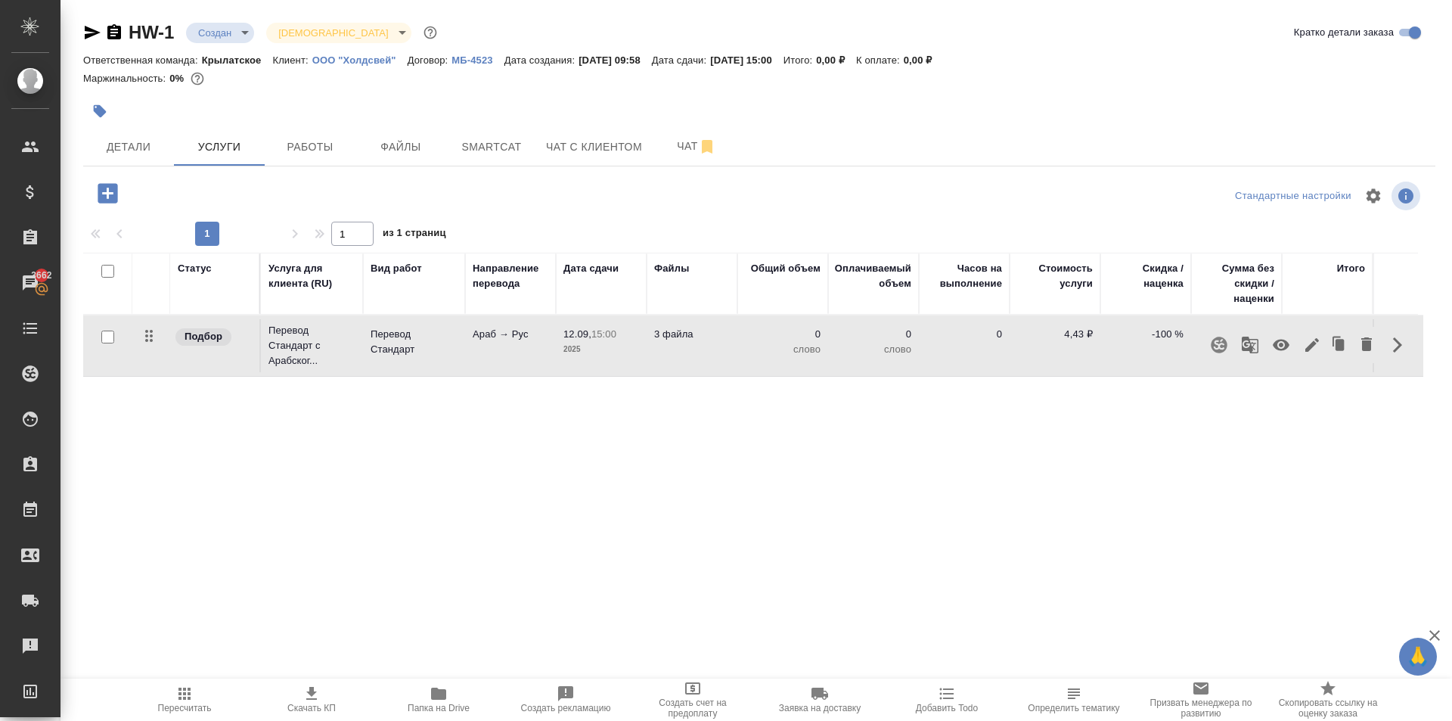
click at [1310, 350] on icon "button" at bounding box center [1312, 345] width 18 height 18
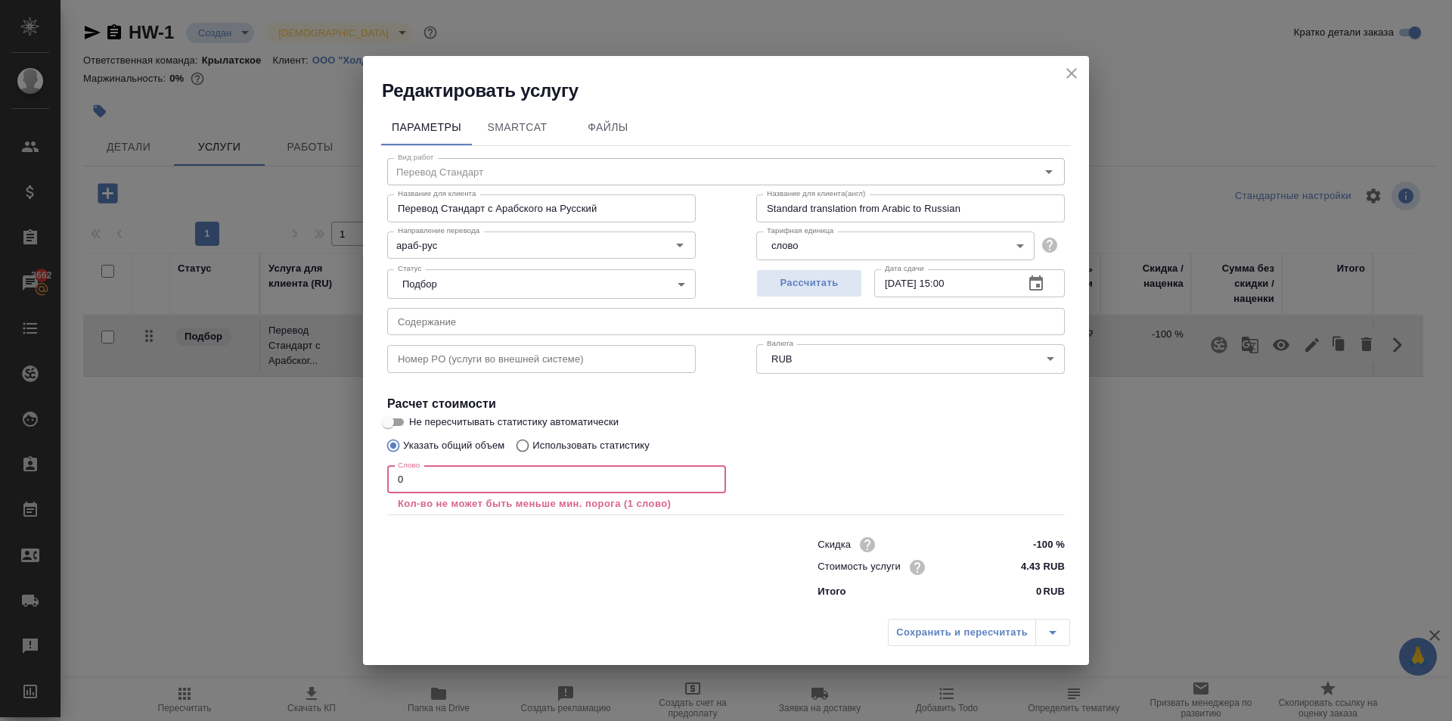
drag, startPoint x: 402, startPoint y: 481, endPoint x: 387, endPoint y: 479, distance: 14.4
click at [387, 479] on input "0" at bounding box center [556, 479] width 339 height 27
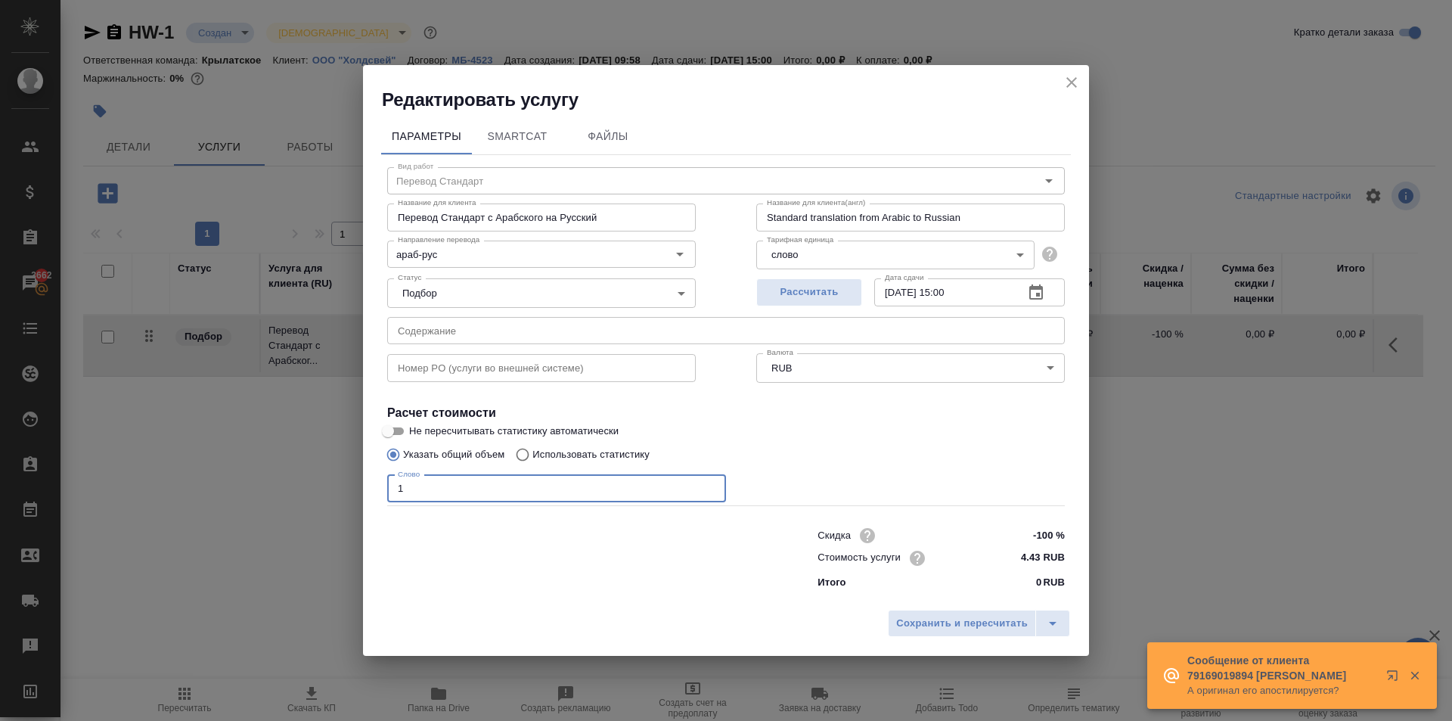
type input "1"
click at [901, 607] on div "Сохранить и пересчитать" at bounding box center [726, 629] width 726 height 54
click at [908, 613] on button "Сохранить и пересчитать" at bounding box center [962, 623] width 148 height 27
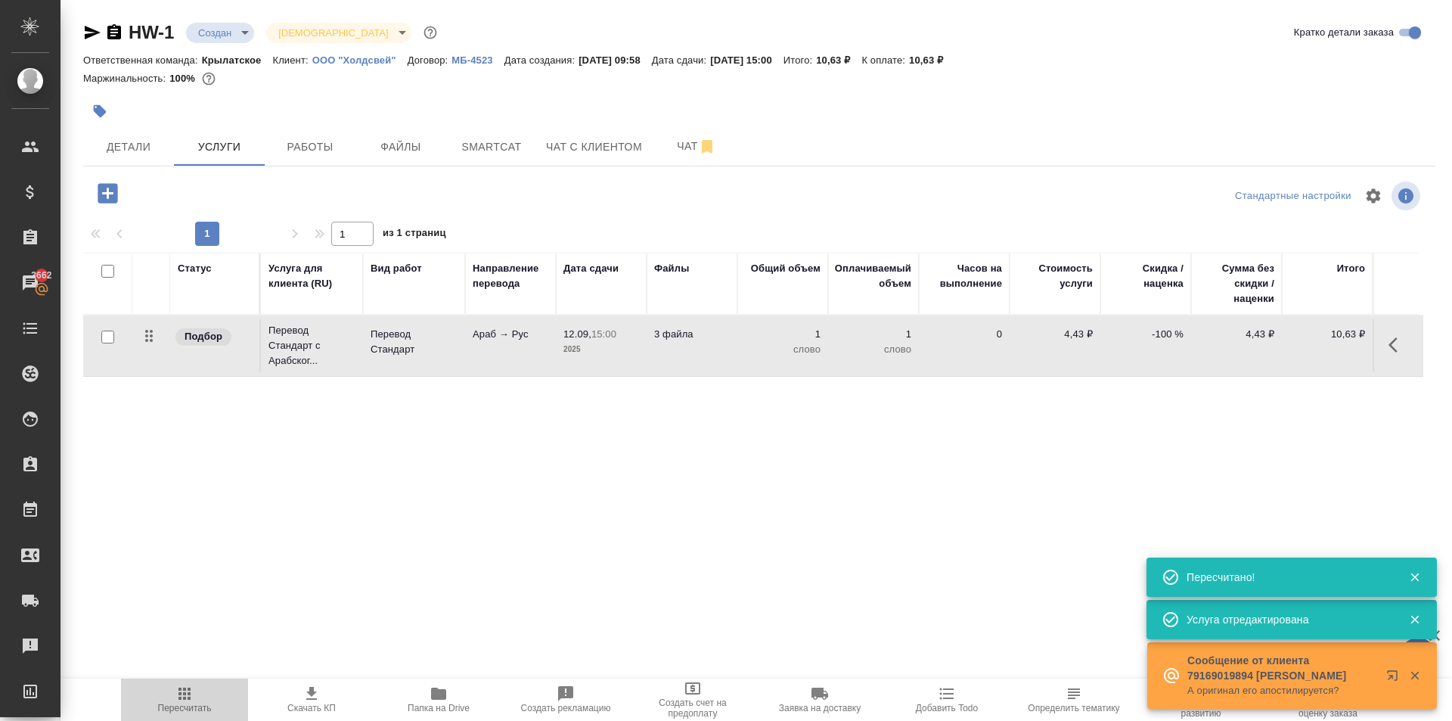
click at [166, 684] on button "Пересчитать" at bounding box center [184, 699] width 127 height 42
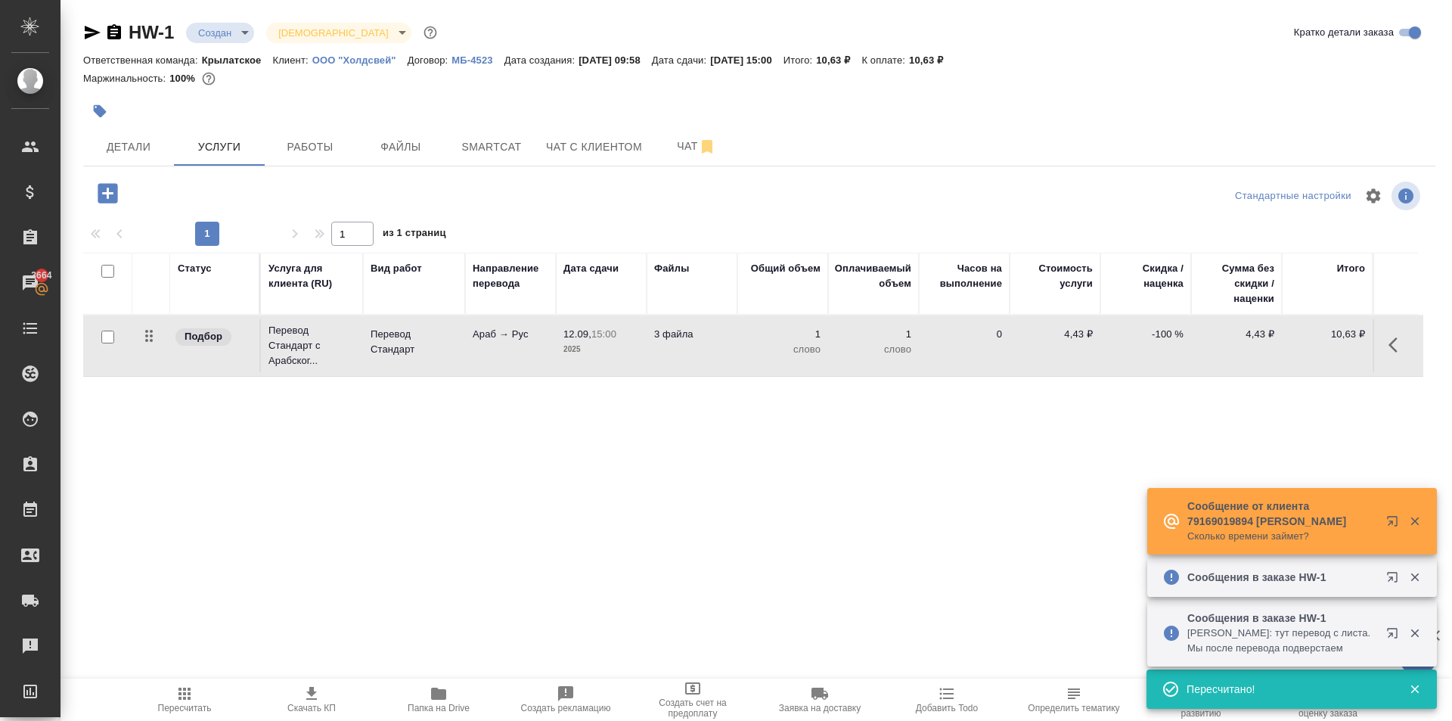
click at [475, 225] on div "1 1 из 1 страниц" at bounding box center [759, 234] width 1352 height 24
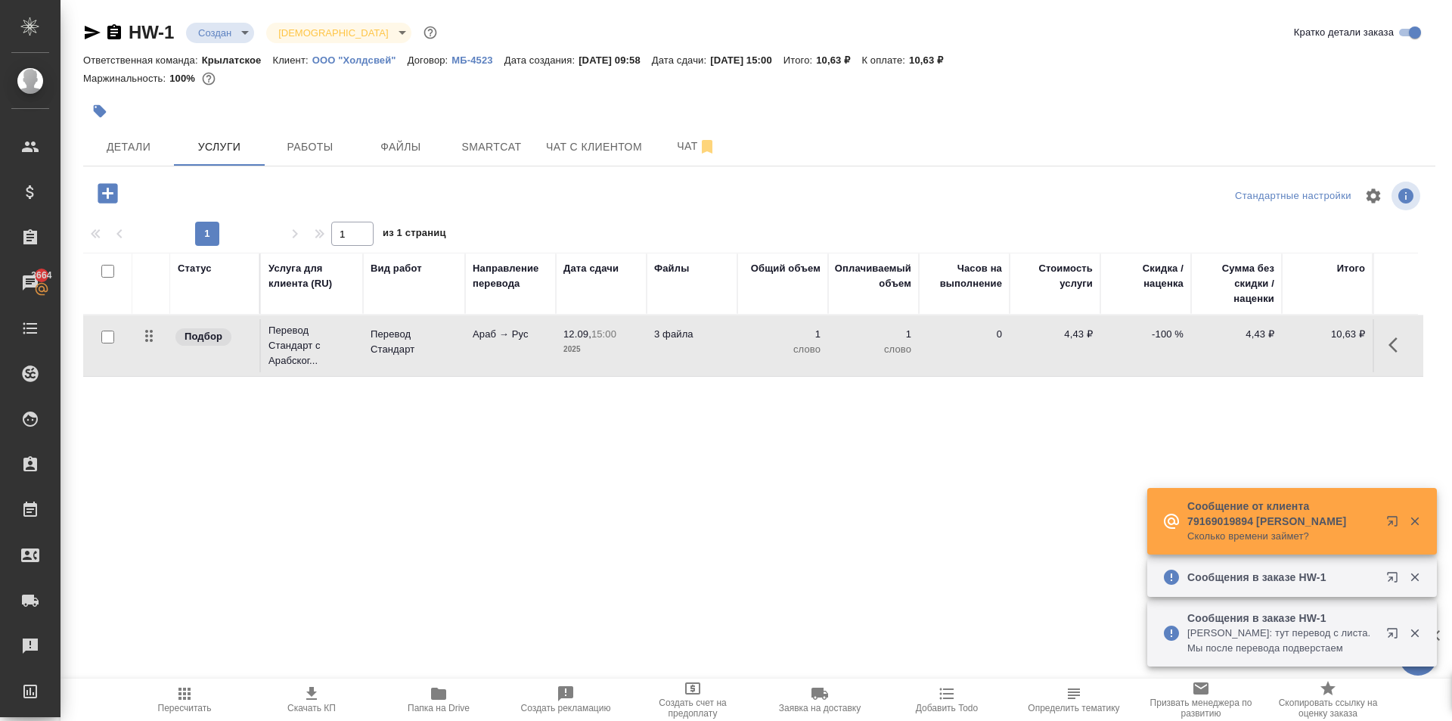
click at [1413, 336] on button "button" at bounding box center [1397, 345] width 36 height 36
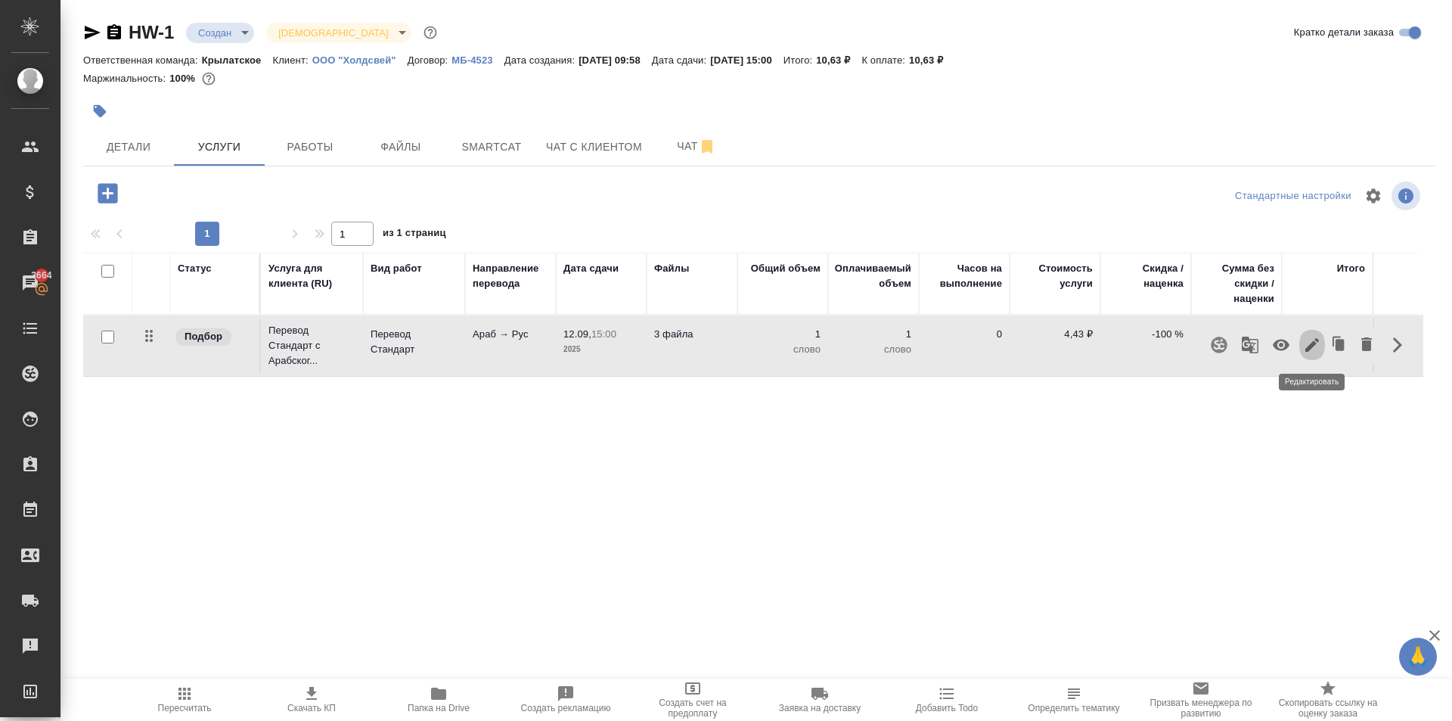
click at [1315, 347] on icon "button" at bounding box center [1312, 345] width 18 height 18
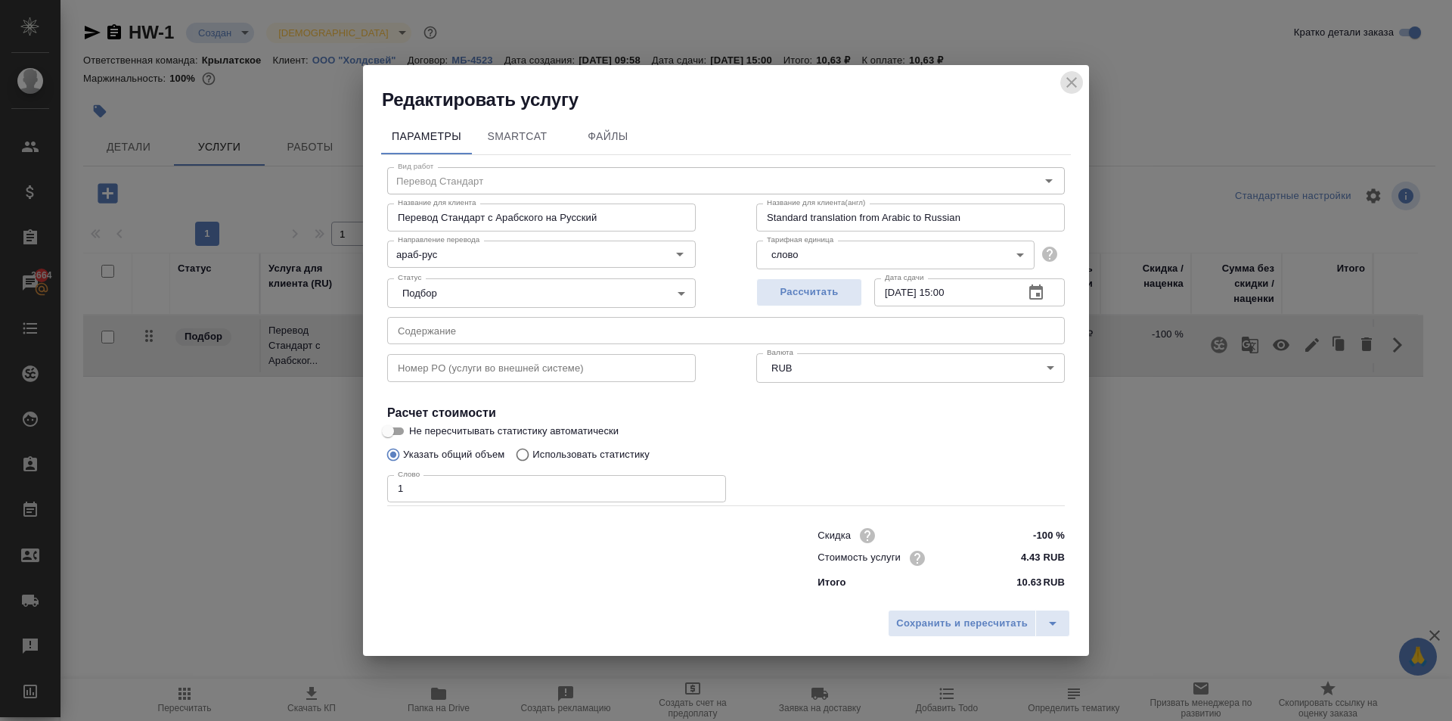
click at [1082, 84] on button "close" at bounding box center [1071, 82] width 23 height 23
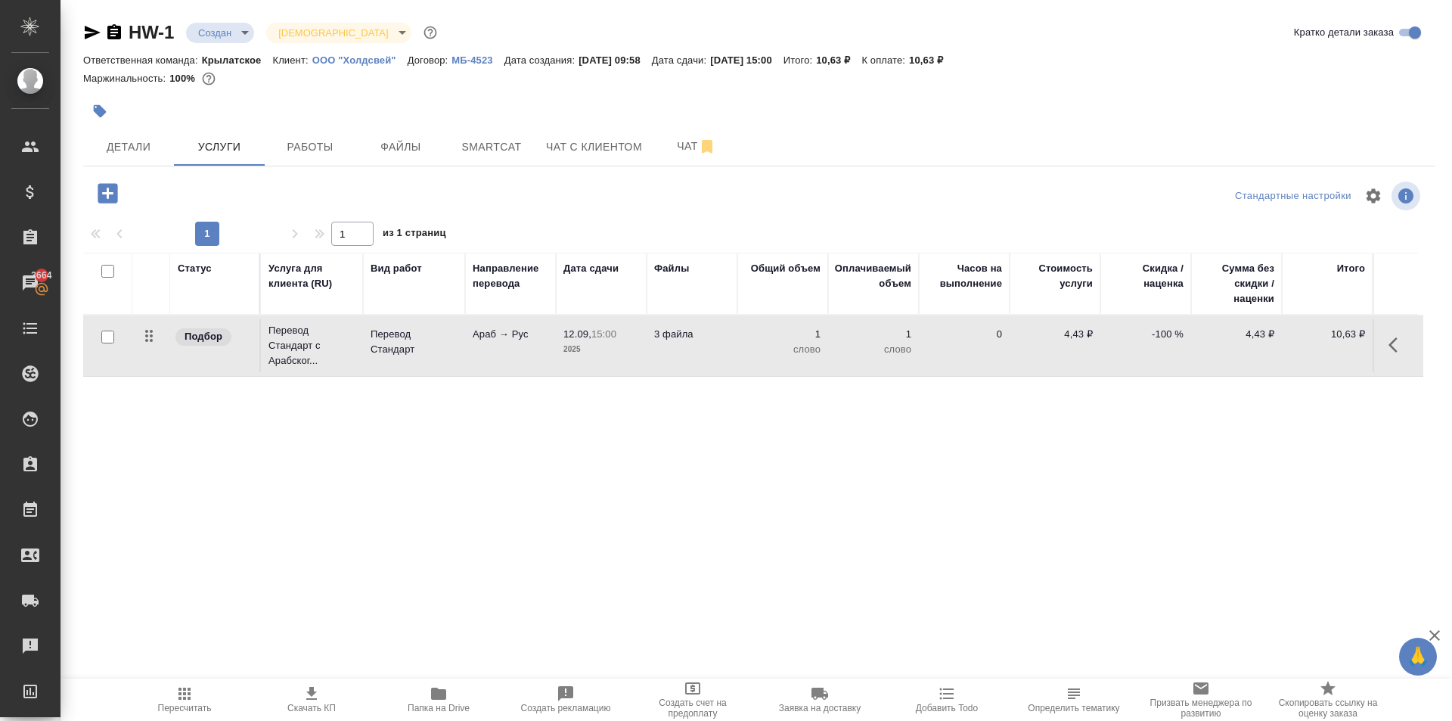
click at [494, 202] on div at bounding box center [308, 193] width 451 height 31
click at [542, 214] on div at bounding box center [759, 218] width 1352 height 8
click at [588, 436] on div "Статус Услуга для клиента (RU) Вид работ Направление перевода Дата сдачи Файлы …" at bounding box center [753, 415] width 1340 height 325
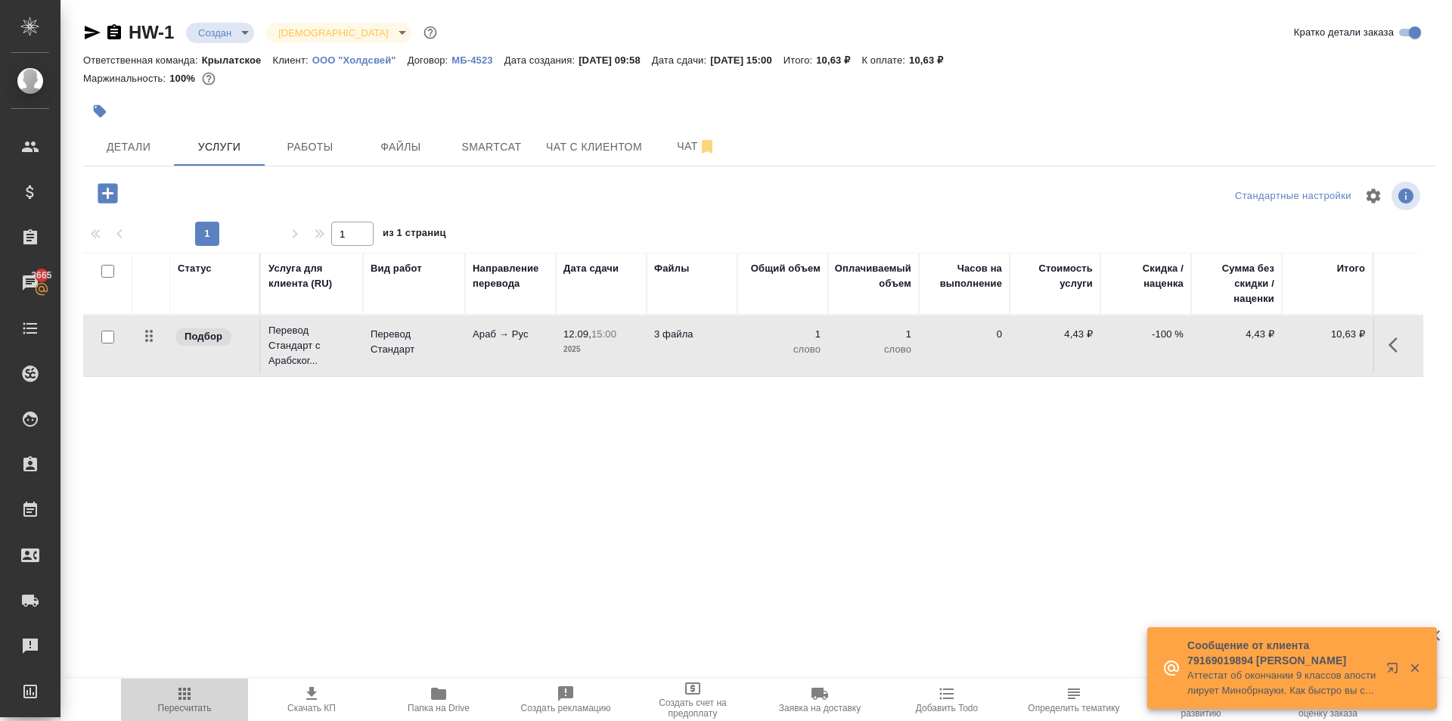
click at [171, 706] on span "Пересчитать" at bounding box center [185, 708] width 54 height 11
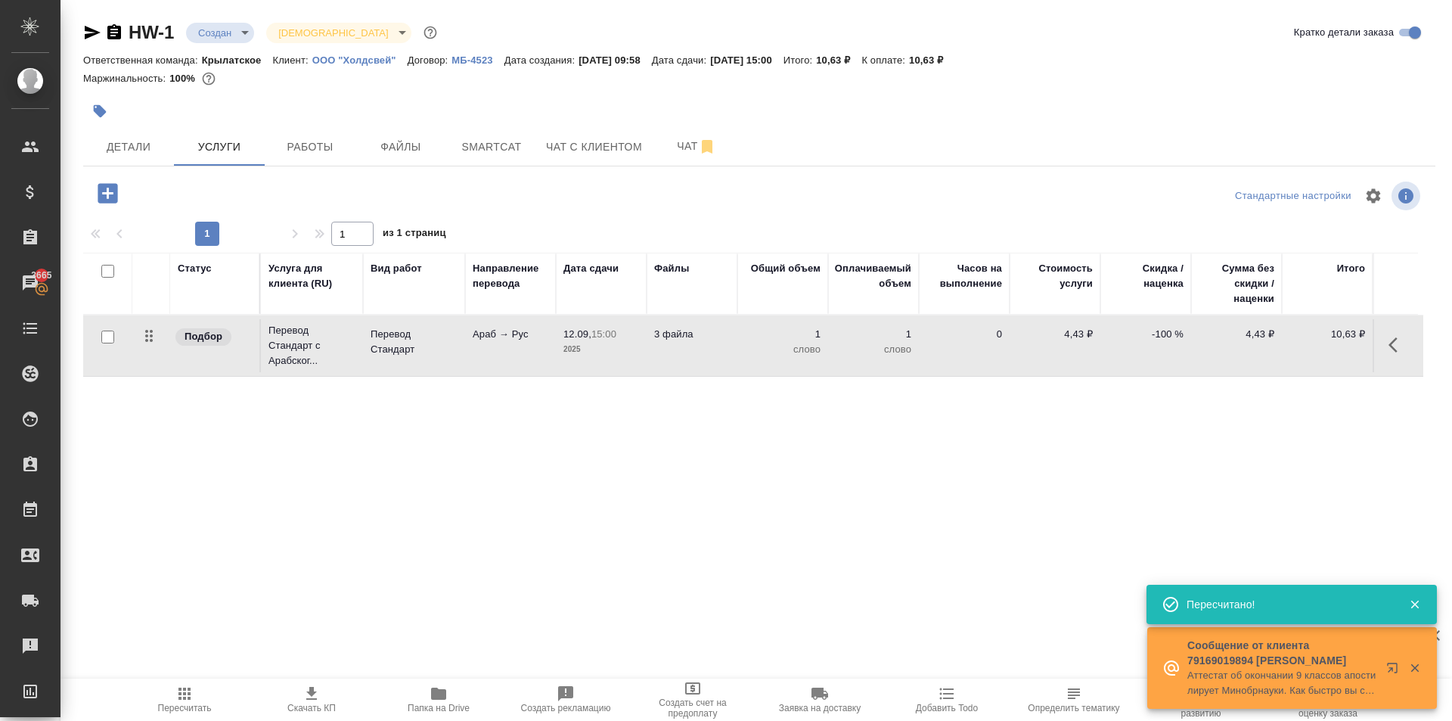
click at [477, 433] on div "Статус Услуга для клиента (RU) Вид работ Направление перевода Дата сдачи Файлы …" at bounding box center [753, 415] width 1340 height 325
click at [138, 133] on button "Детали" at bounding box center [128, 147] width 91 height 38
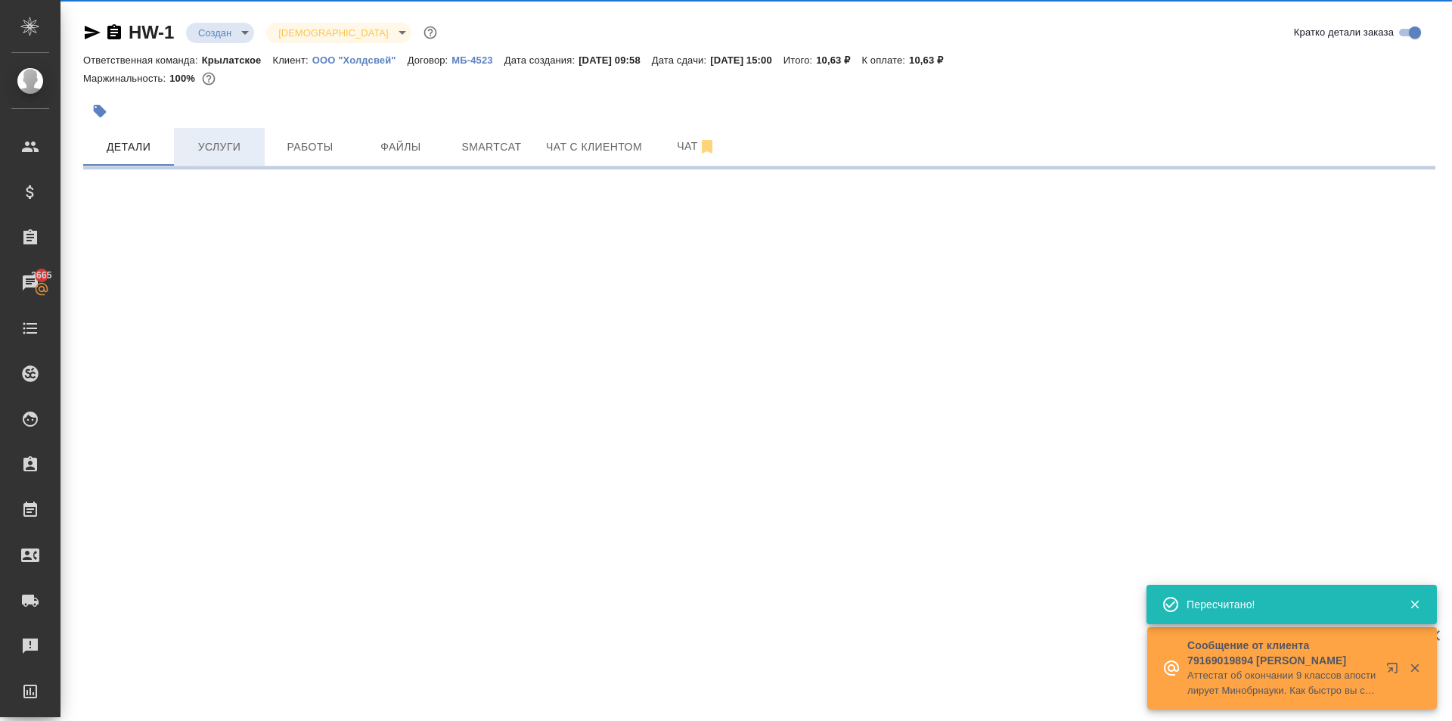
select select "RU"
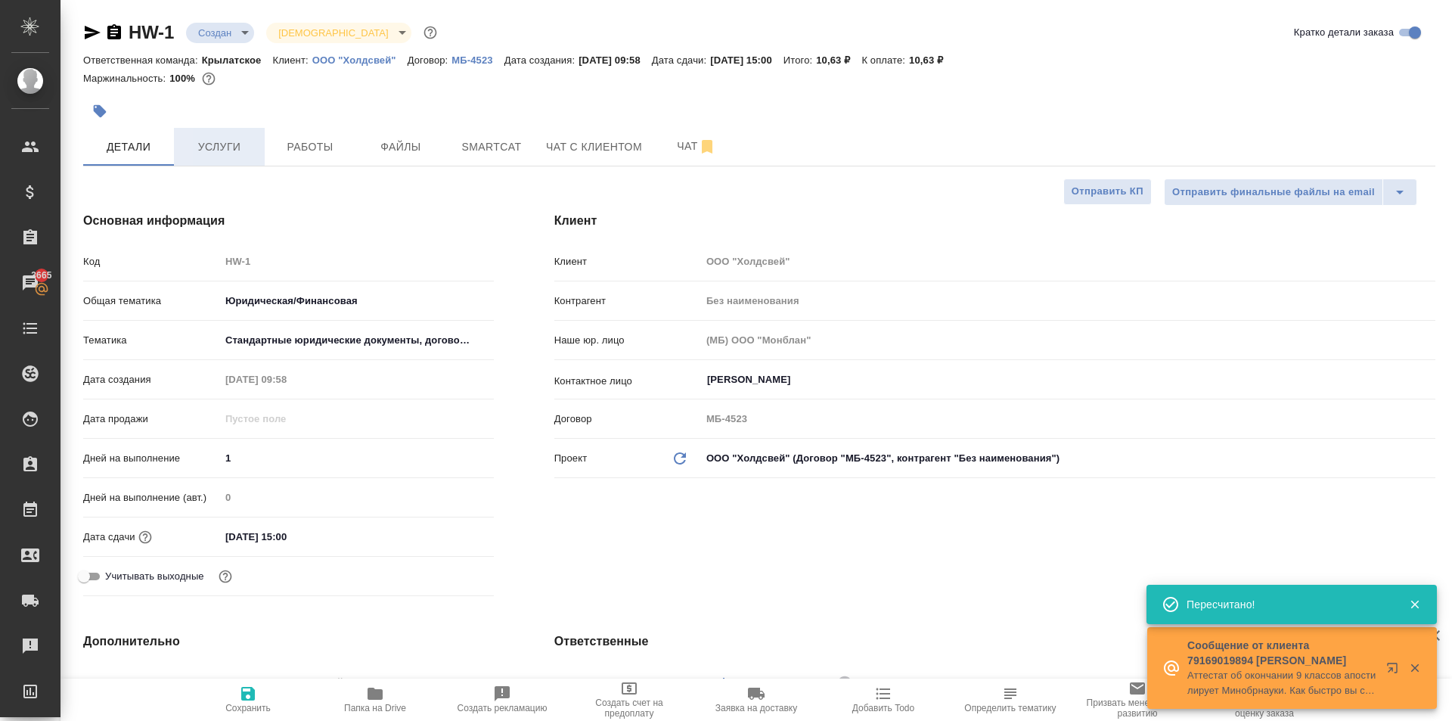
type textarea "x"
click at [662, 154] on span "Чат" at bounding box center [696, 146] width 73 height 19
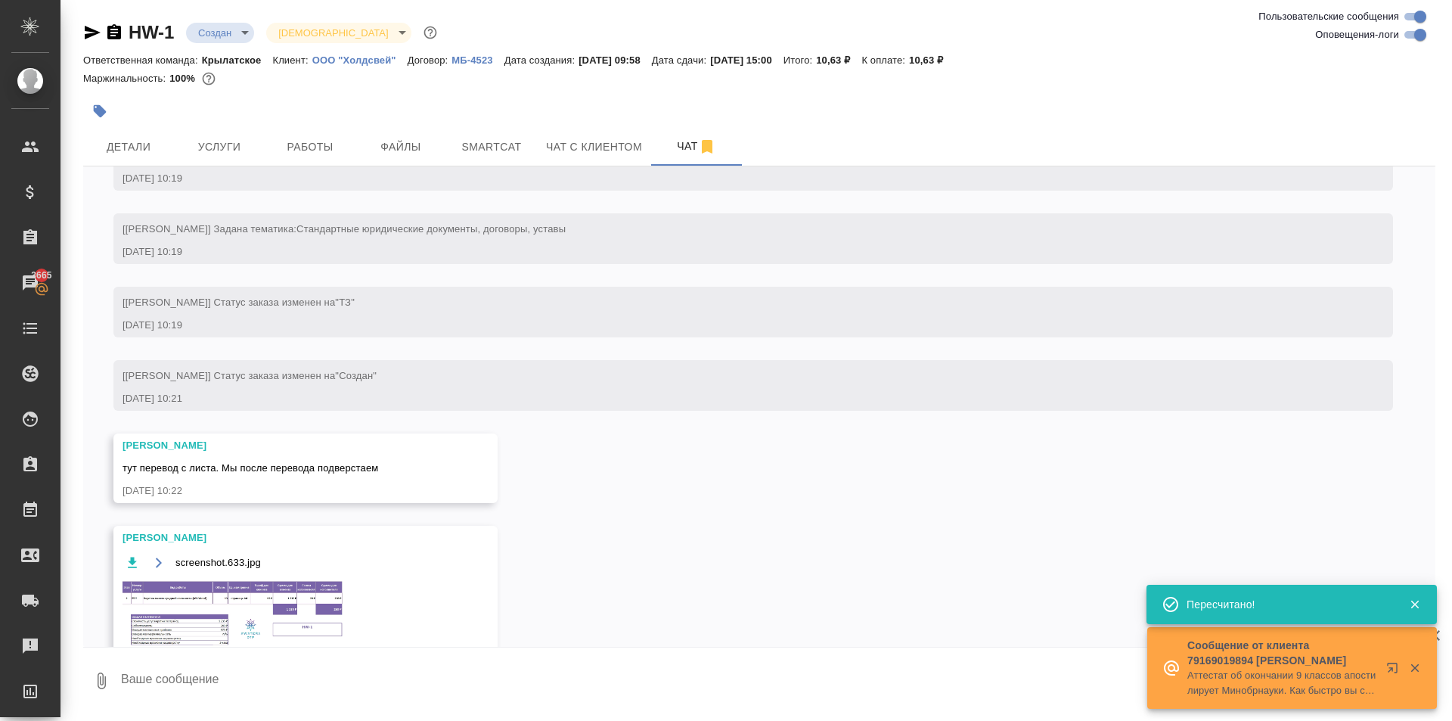
scroll to position [197, 0]
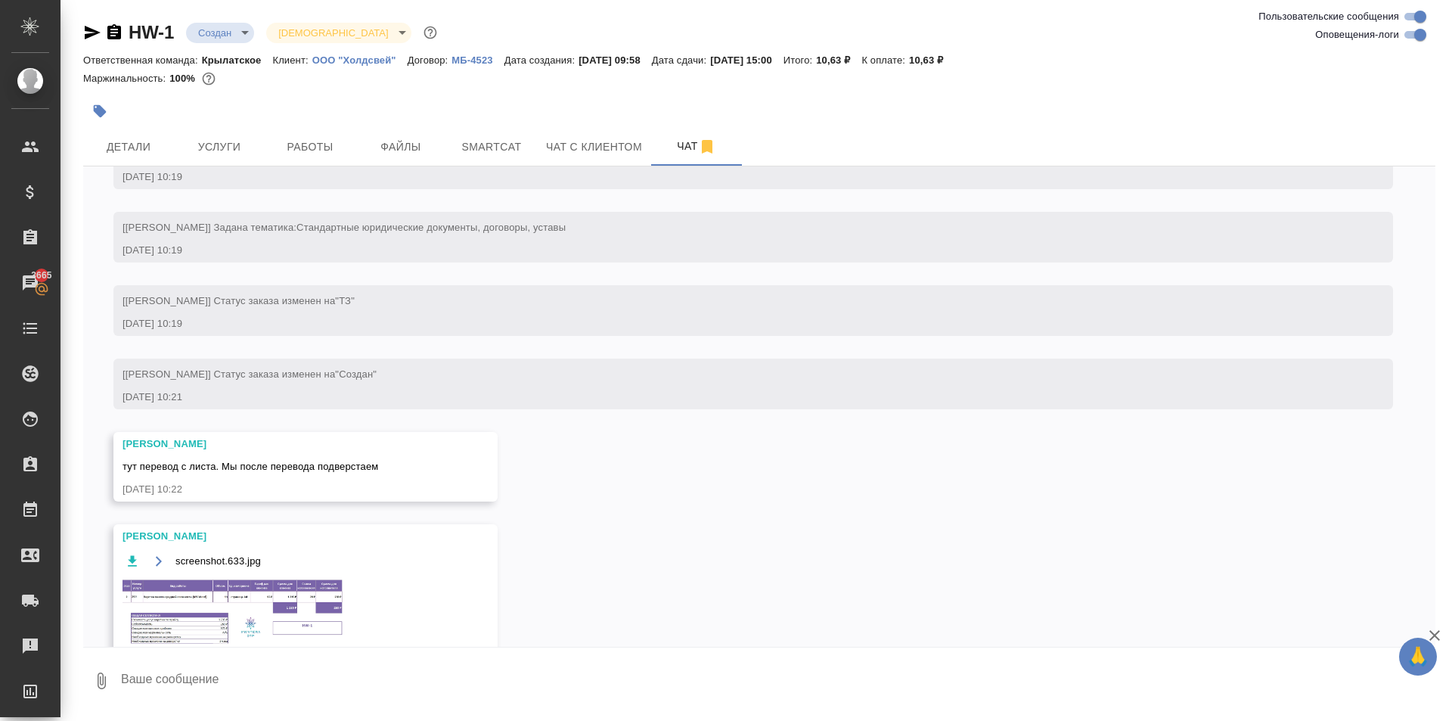
click at [284, 580] on img at bounding box center [236, 613] width 227 height 70
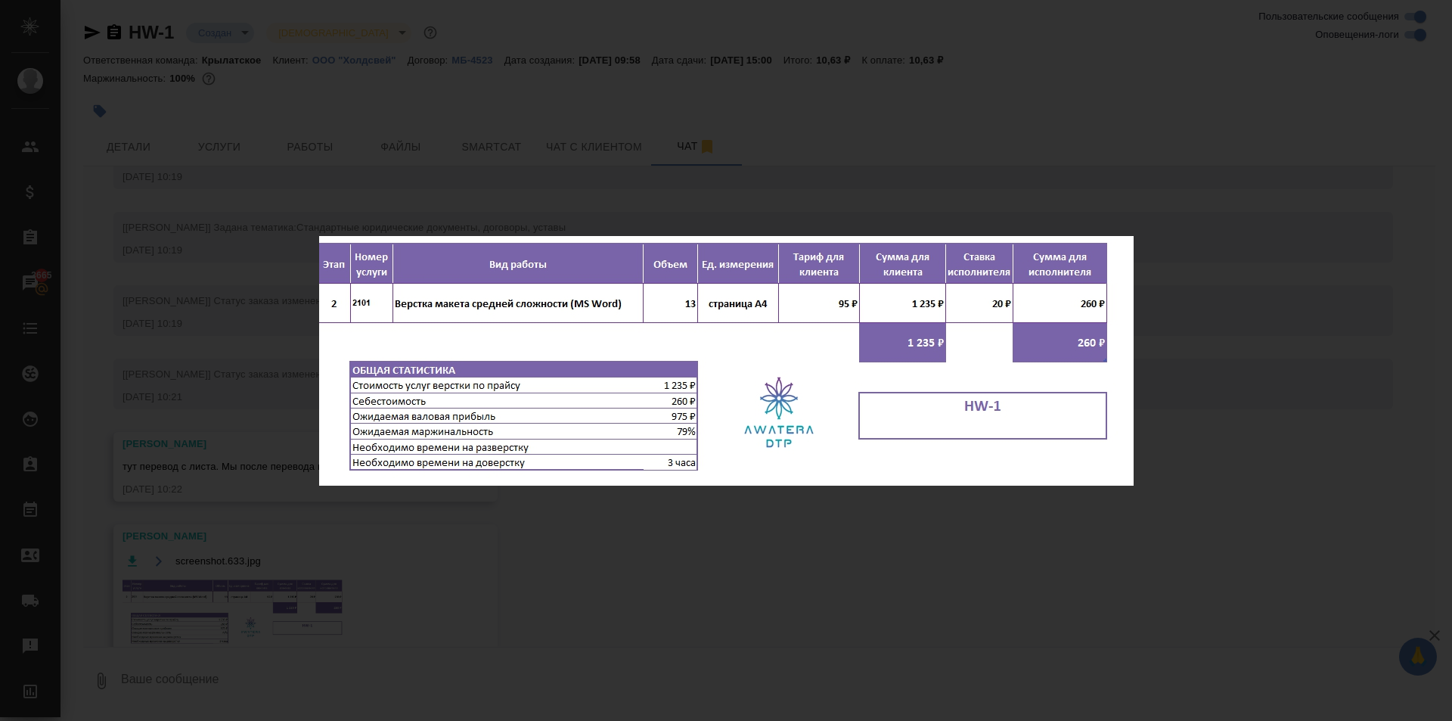
click at [731, 540] on div "screenshot.633.jpg 1 of 1" at bounding box center [726, 360] width 1452 height 721
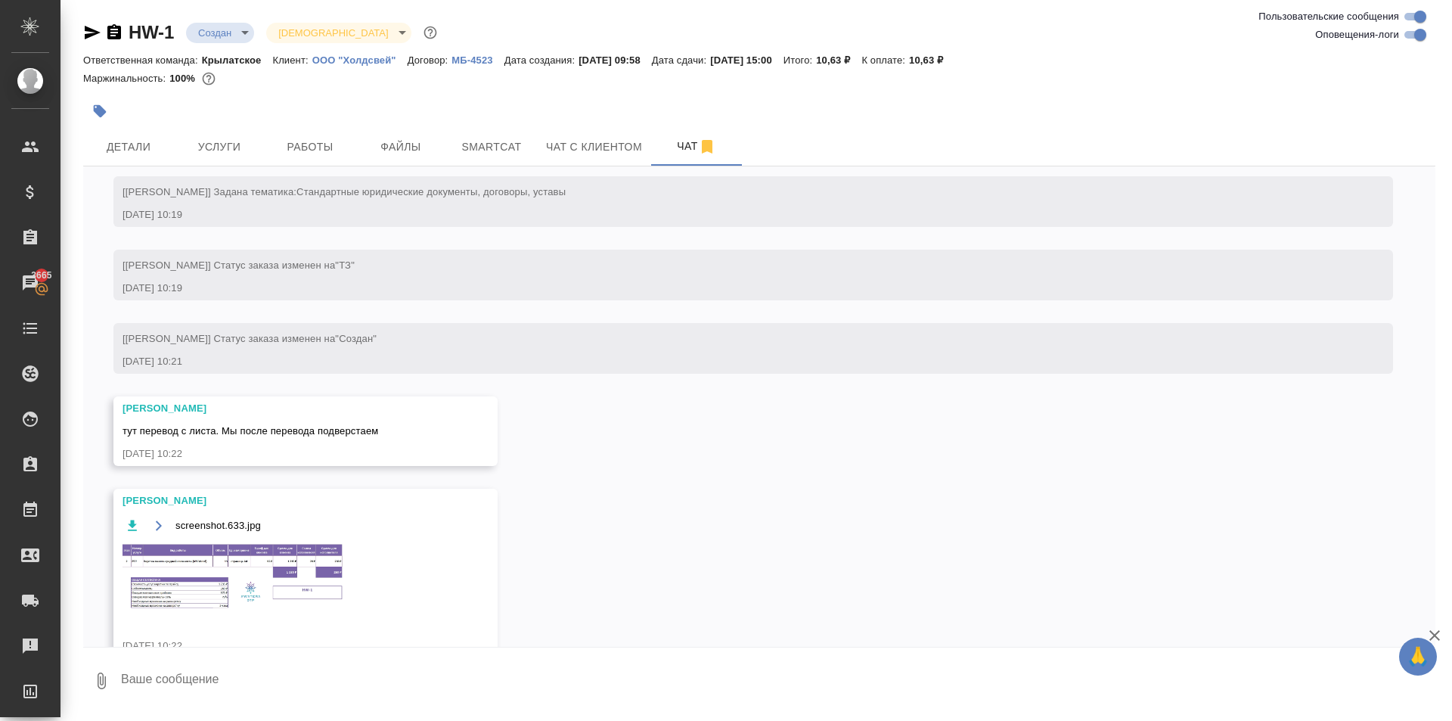
scroll to position [267, 0]
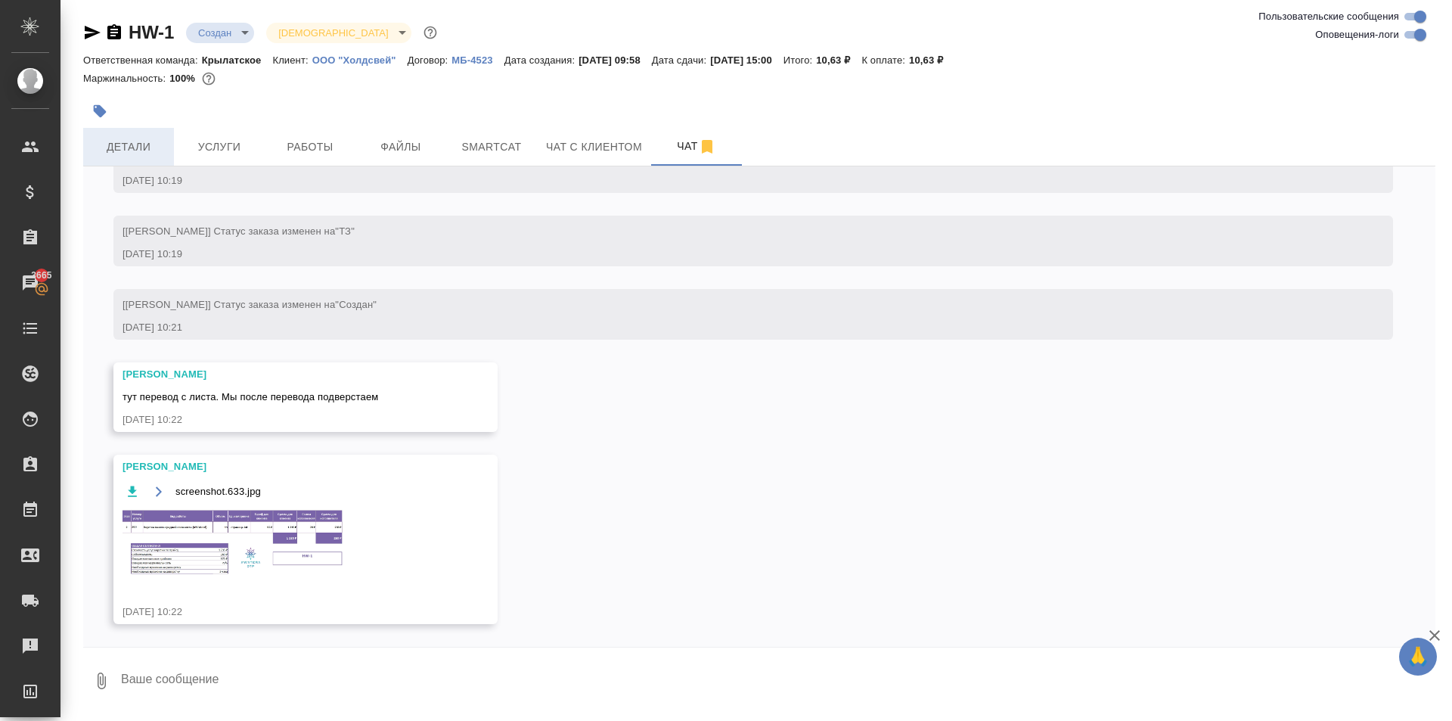
drag, startPoint x: 174, startPoint y: 138, endPoint x: 149, endPoint y: 147, distance: 26.6
click at [149, 147] on div "Детали Услуги Работы Файлы Smartcat Чат с клиентом Чат" at bounding box center [759, 147] width 1352 height 38
click at [148, 147] on span "Детали" at bounding box center [128, 147] width 73 height 19
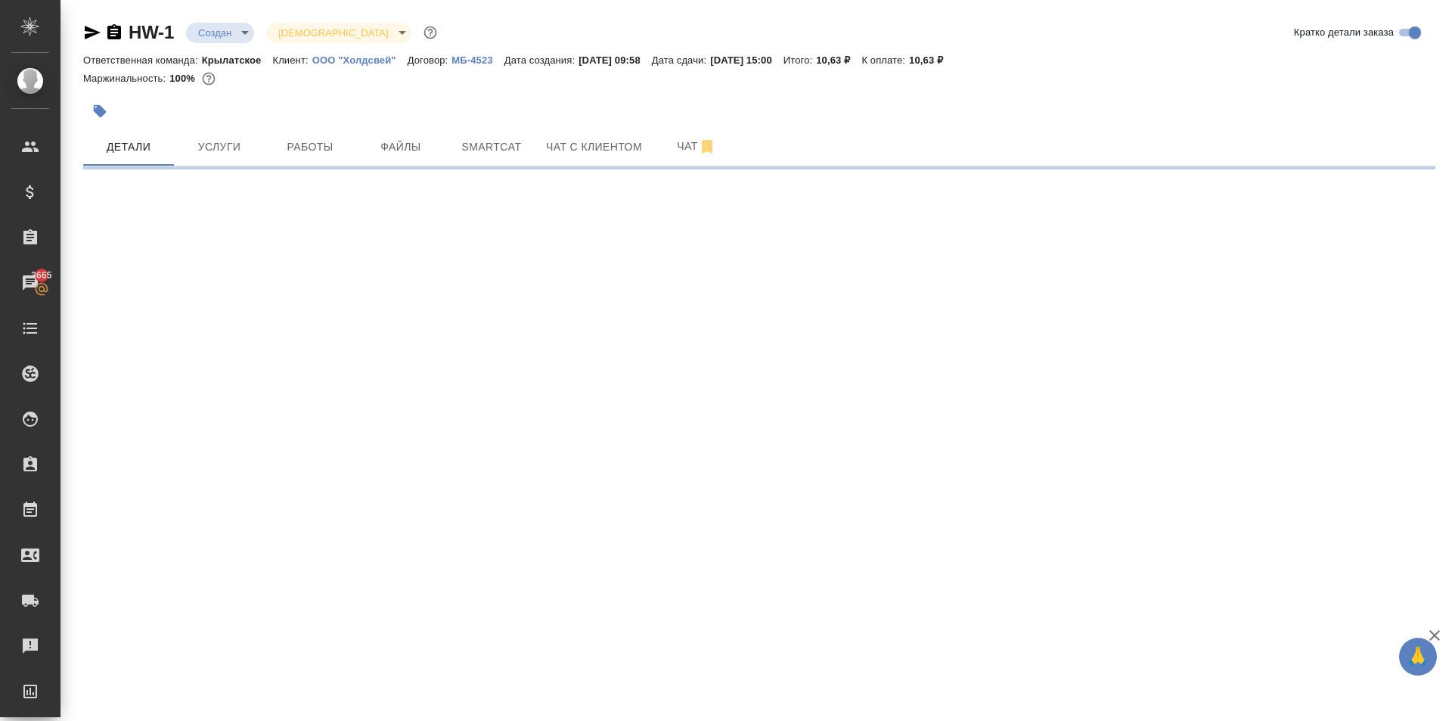
select select "RU"
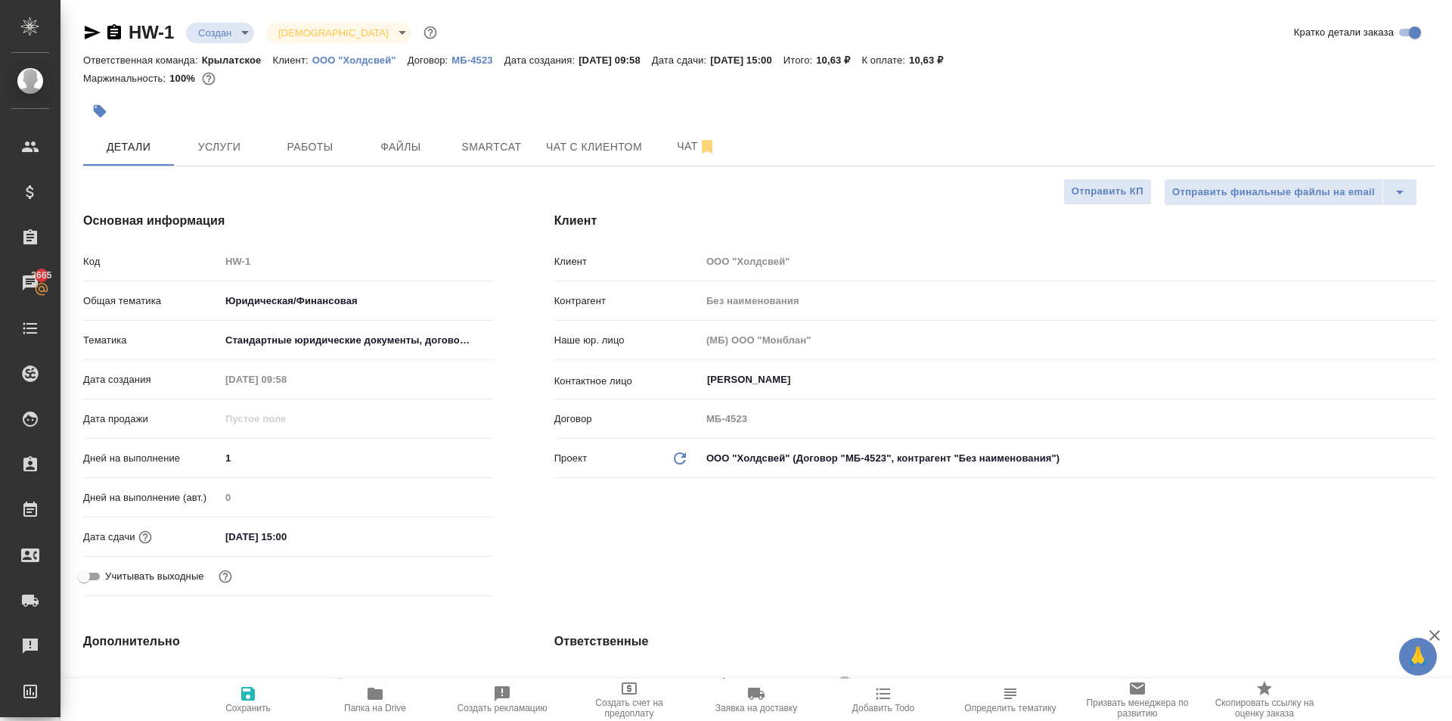
type textarea "x"
click at [95, 109] on icon "button" at bounding box center [100, 111] width 13 height 13
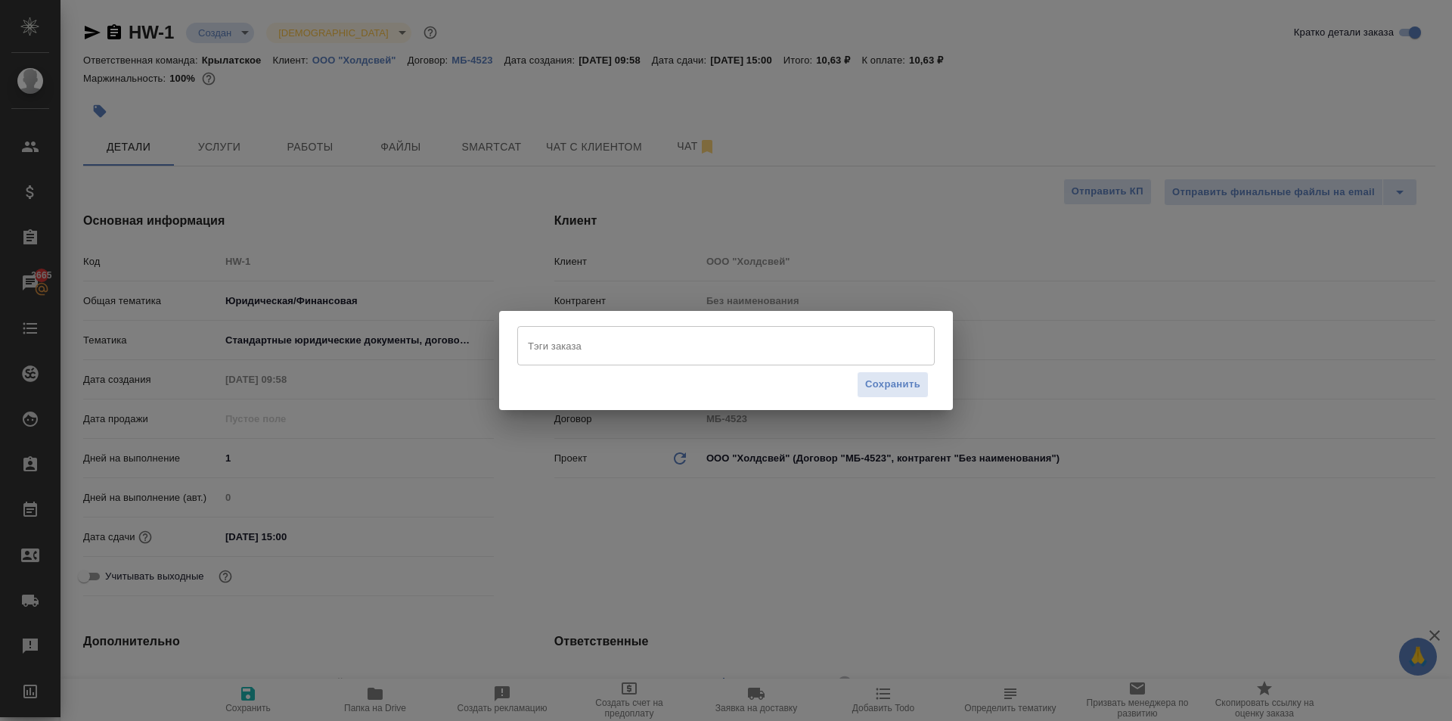
click at [578, 351] on input "Тэги заказа" at bounding box center [711, 346] width 375 height 26
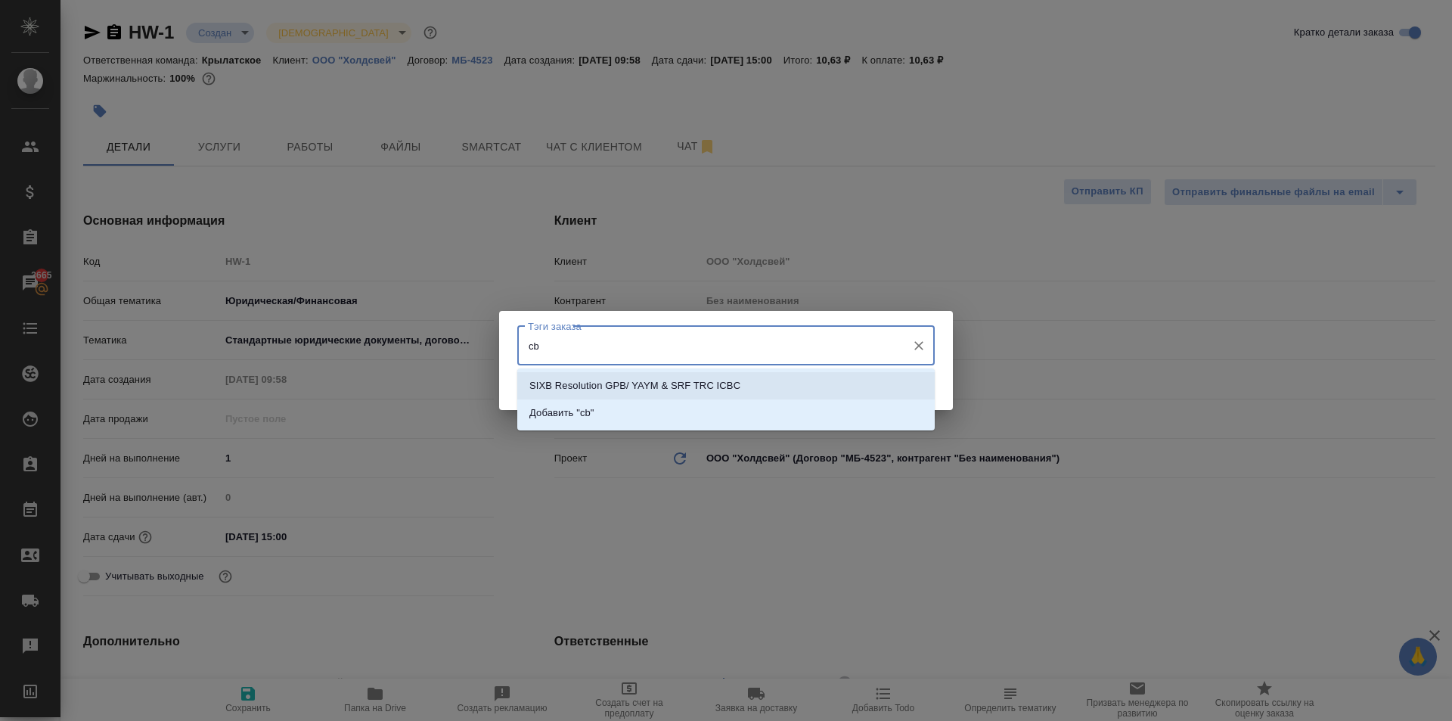
type input "c"
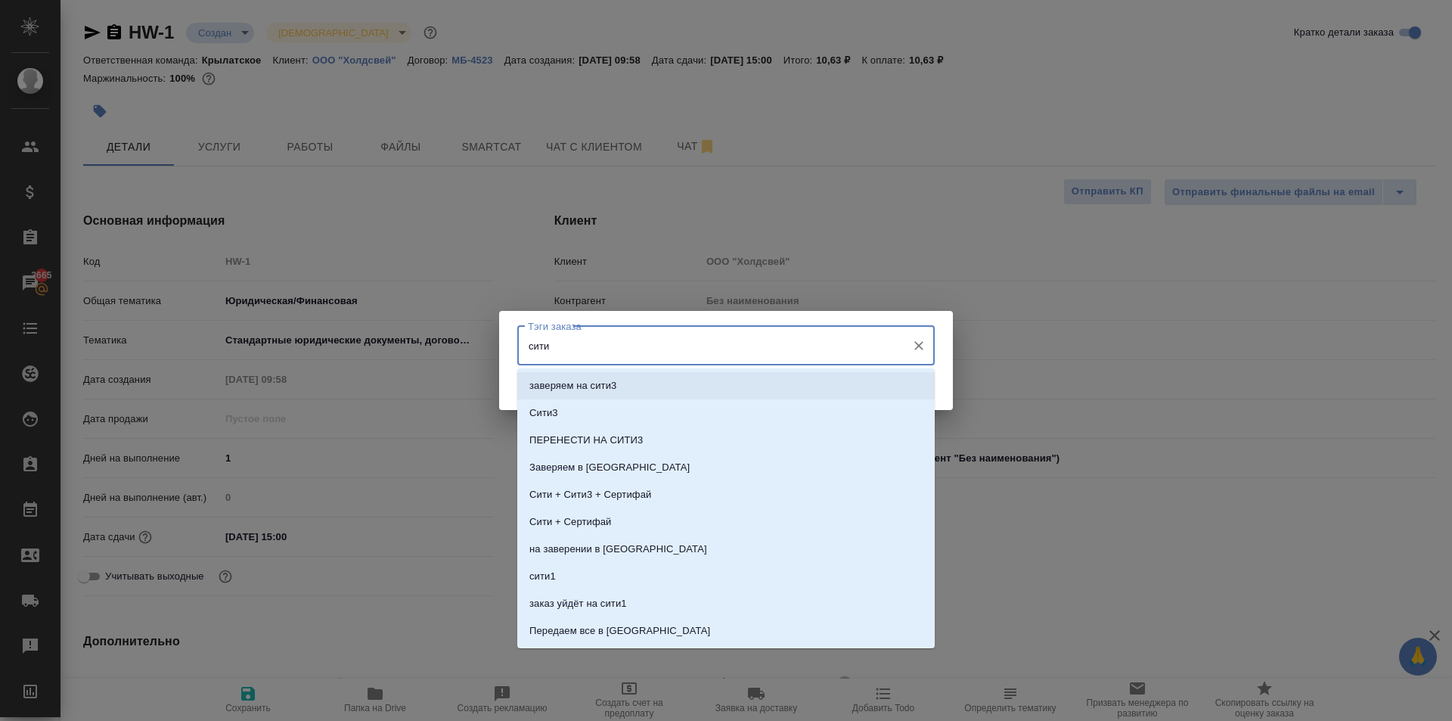
type input "сити1"
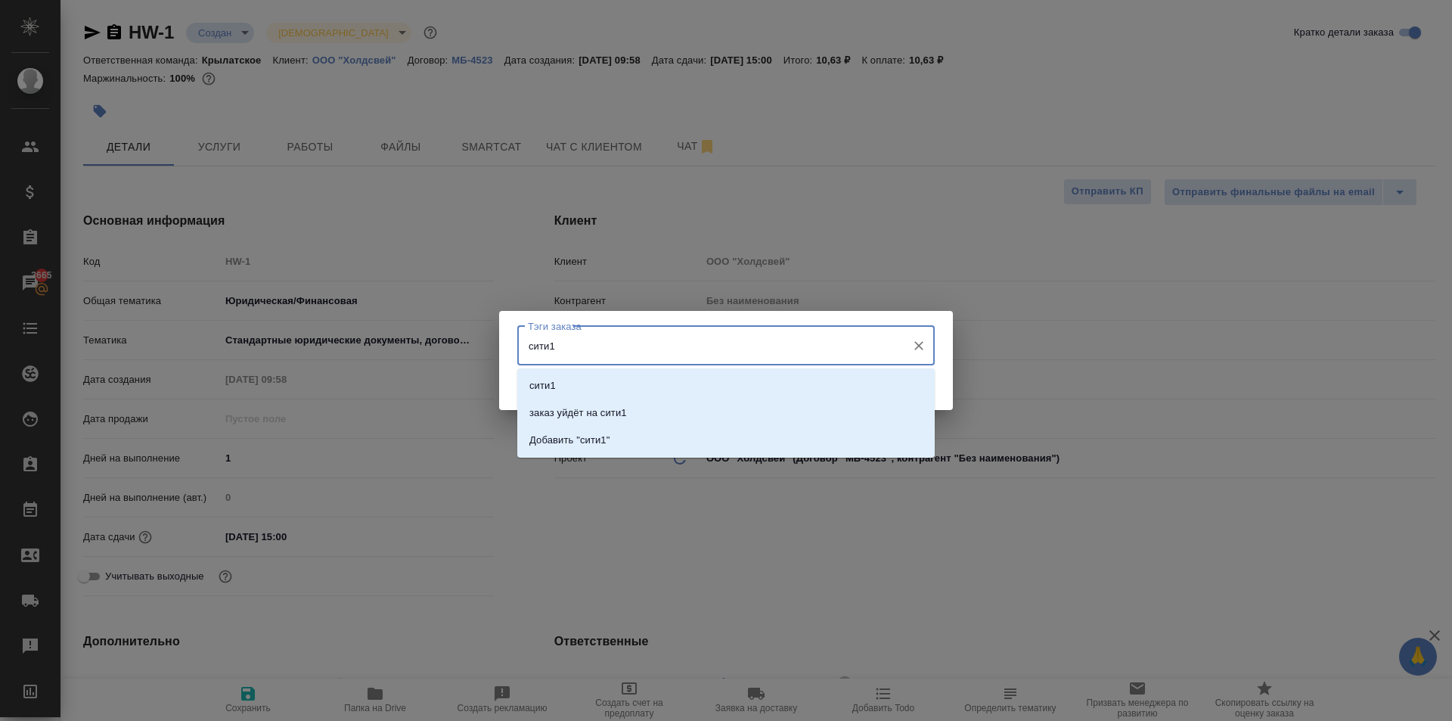
click at [625, 386] on li "сити1" at bounding box center [725, 385] width 417 height 27
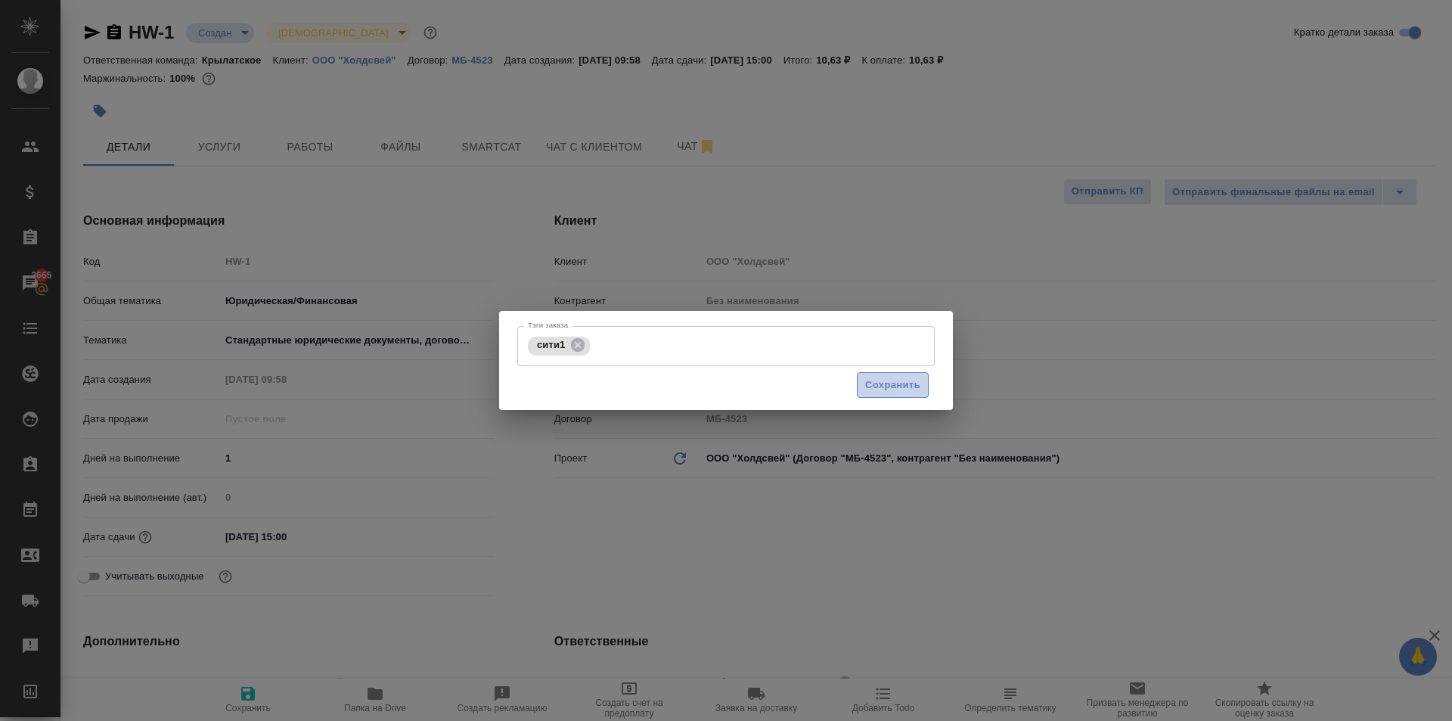
click at [917, 396] on button "Сохранить" at bounding box center [893, 385] width 72 height 26
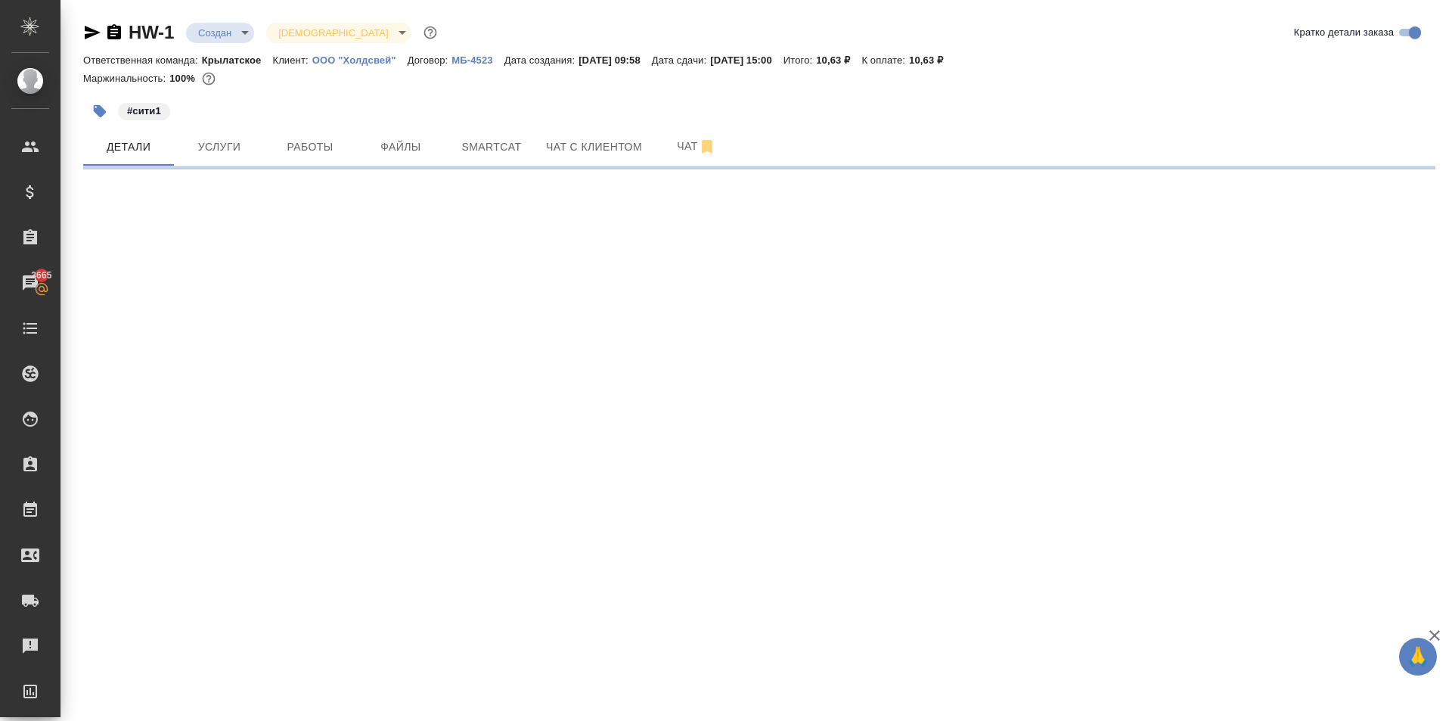
select select "RU"
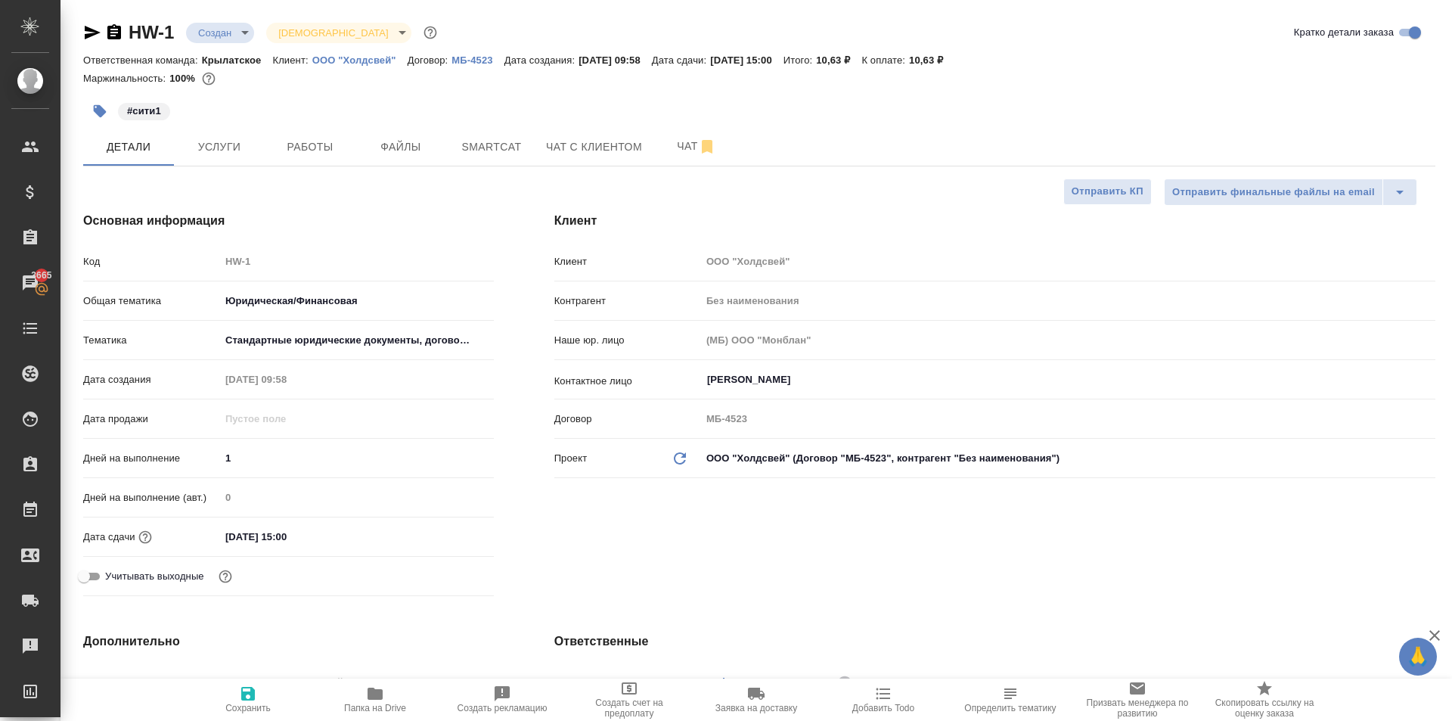
type textarea "x"
click at [229, 141] on span "Услуги" at bounding box center [219, 147] width 73 height 19
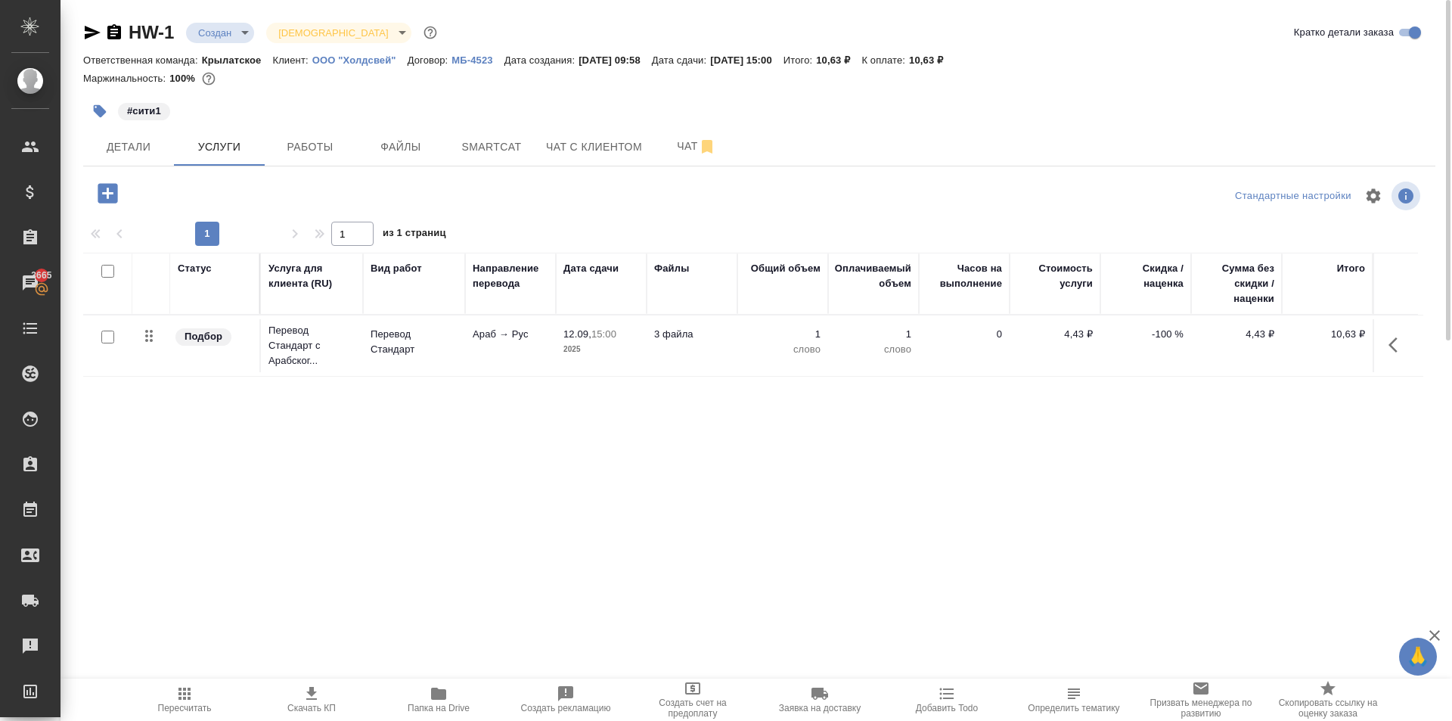
drag, startPoint x: 73, startPoint y: 98, endPoint x: 101, endPoint y: 108, distance: 29.2
click at [76, 98] on div "HW-1 Создан new Святая троица holyTrinity Кратко детали заказа Ответственная ко…" at bounding box center [759, 308] width 1373 height 616
click at [101, 108] on icon "button" at bounding box center [100, 111] width 13 height 13
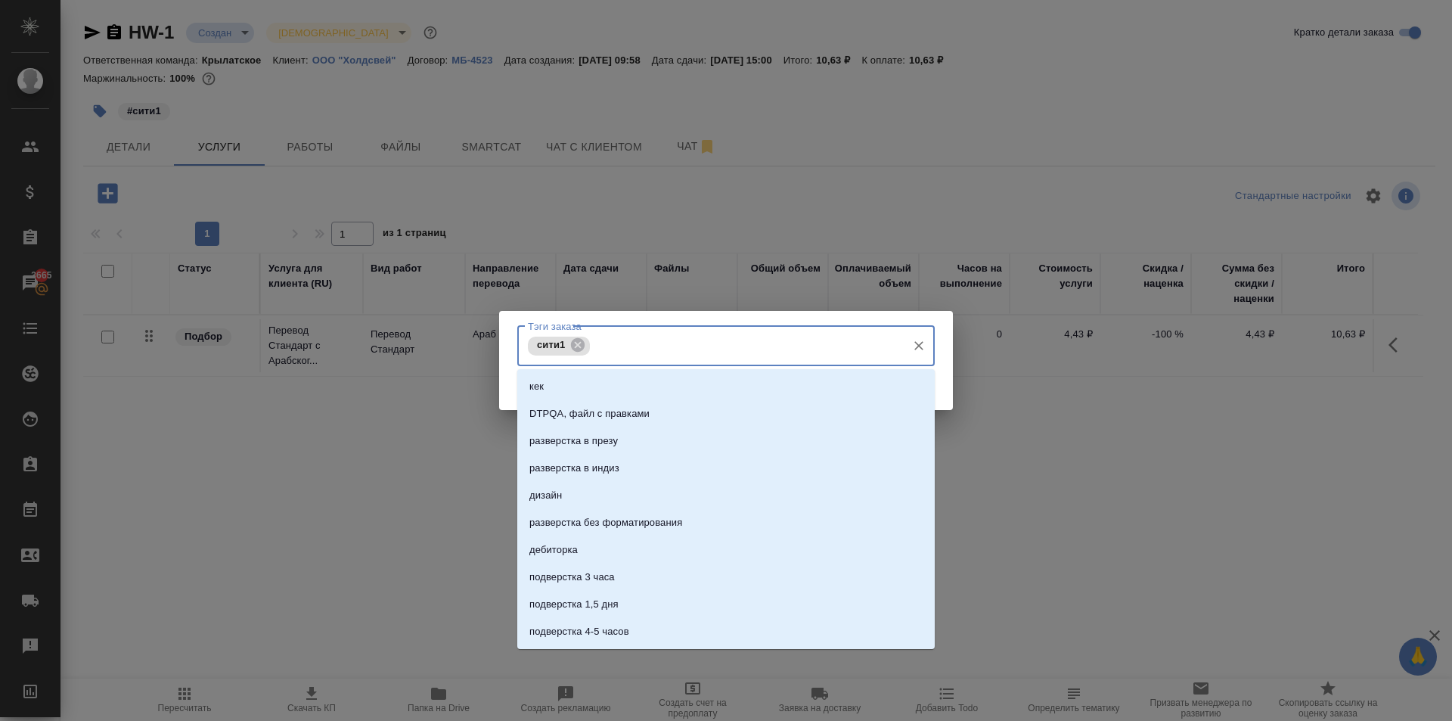
click at [615, 356] on input "Тэги заказа" at bounding box center [747, 346] width 306 height 26
click at [590, 339] on div "сити1 Тэги заказа" at bounding box center [725, 346] width 417 height 40
click at [576, 341] on icon at bounding box center [578, 345] width 14 height 14
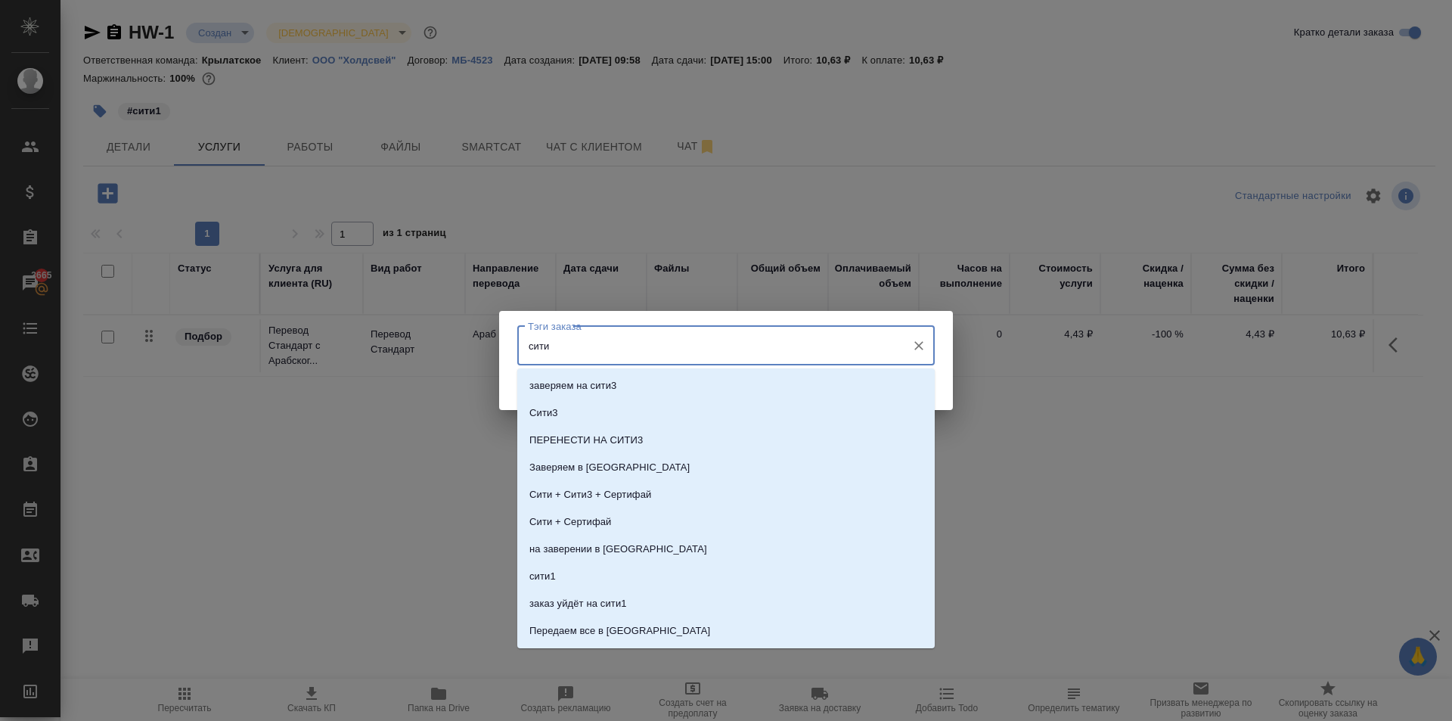
type input "сити1"
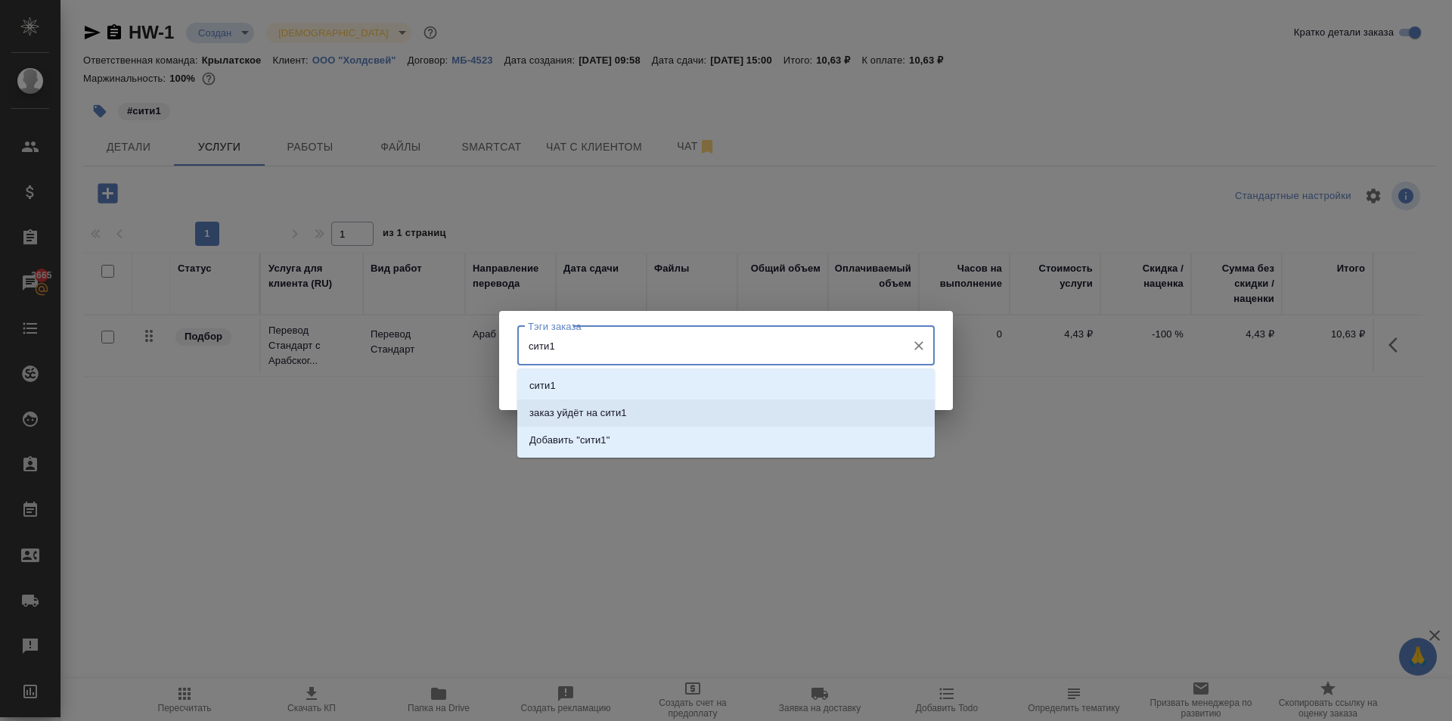
drag, startPoint x: 619, startPoint y: 415, endPoint x: 648, endPoint y: 415, distance: 28.7
click at [624, 414] on p "заказ уйдёт на сити1" at bounding box center [578, 412] width 98 height 15
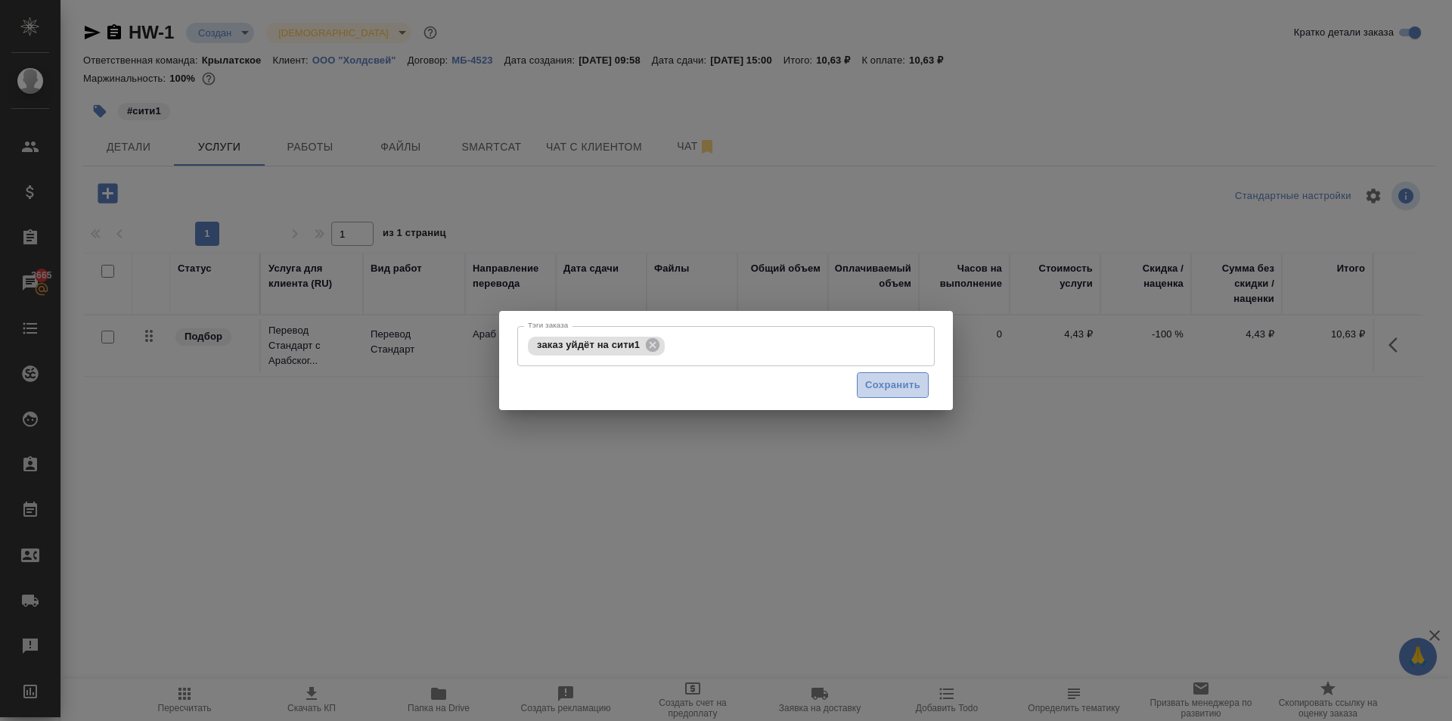
click at [886, 381] on span "Сохранить" at bounding box center [892, 385] width 55 height 17
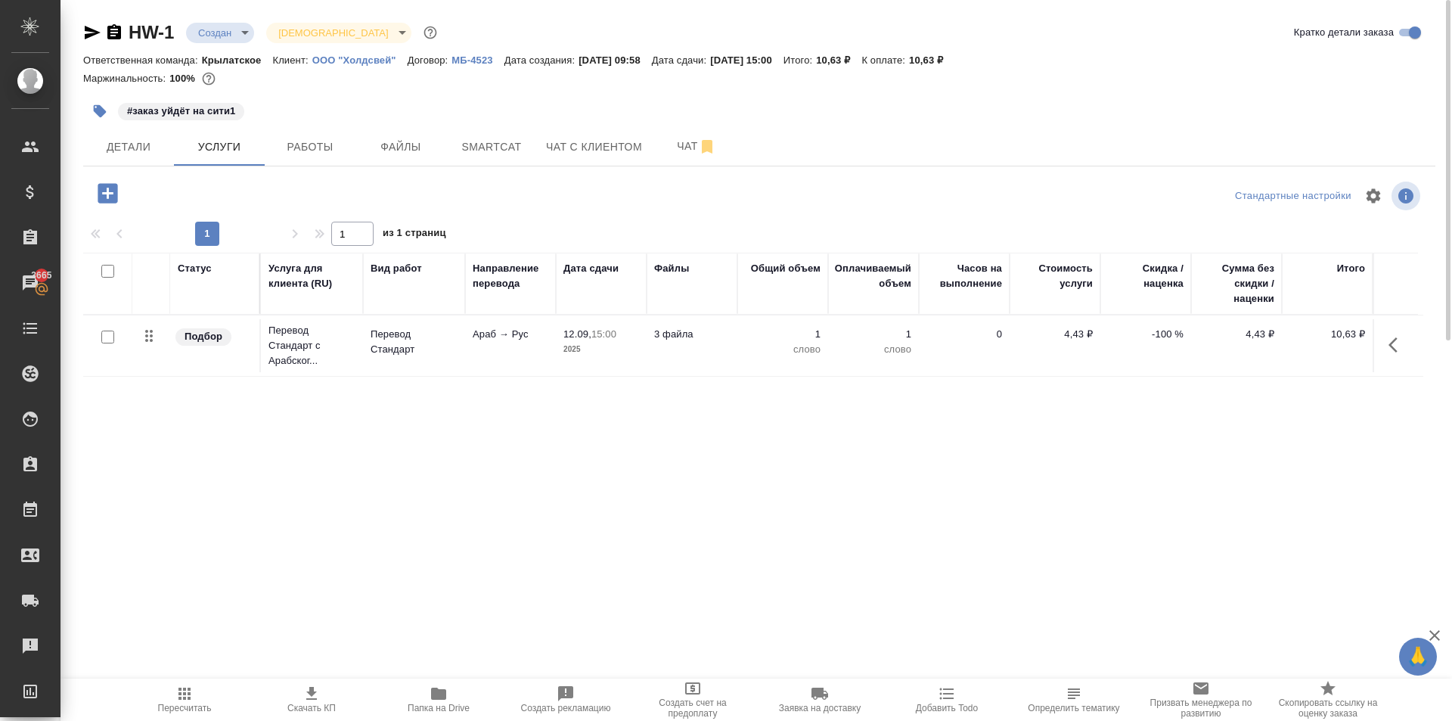
click at [720, 219] on div at bounding box center [759, 218] width 1352 height 8
click at [1398, 348] on icon "button" at bounding box center [1398, 345] width 18 height 18
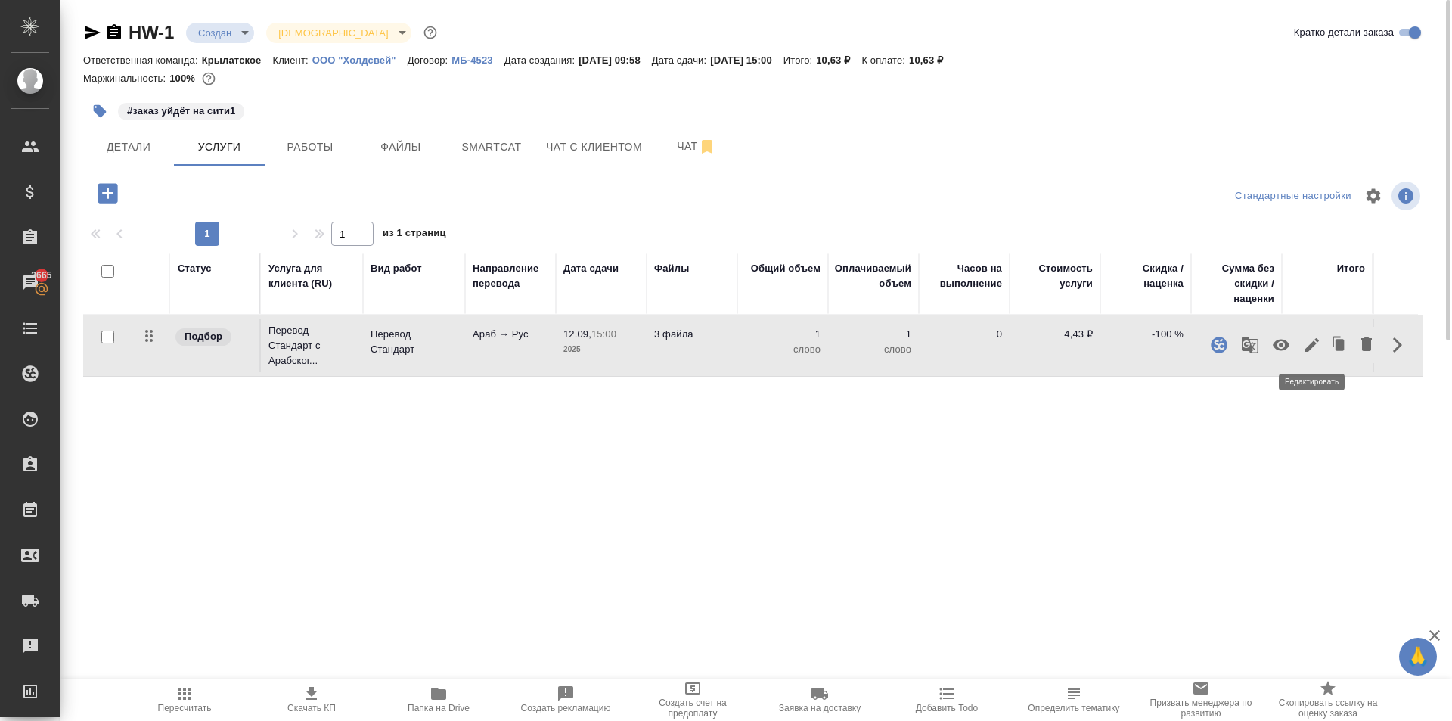
drag, startPoint x: 1327, startPoint y: 341, endPoint x: 1316, endPoint y: 344, distance: 11.0
click at [1316, 344] on div at bounding box center [1339, 345] width 80 height 36
click at [1316, 344] on icon "button" at bounding box center [1312, 345] width 18 height 18
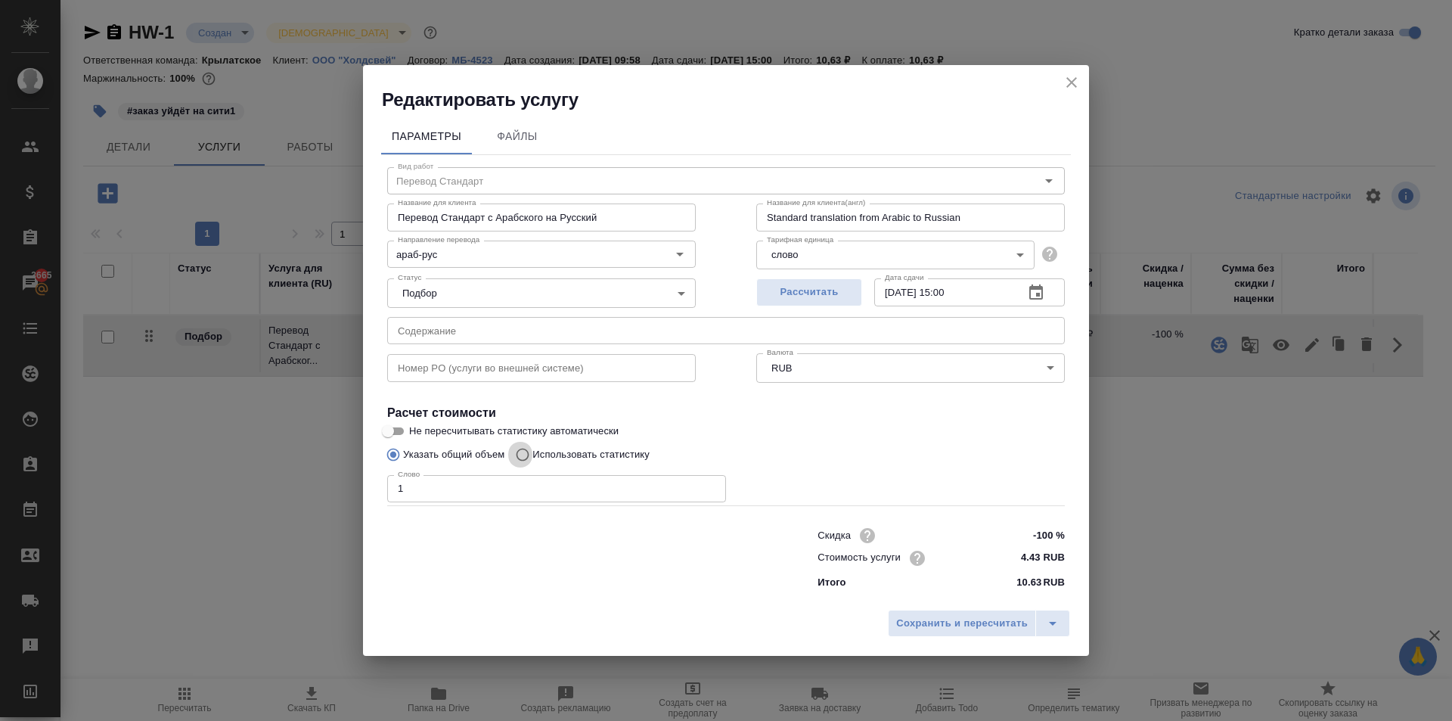
click at [532, 450] on input "Использовать статистику" at bounding box center [520, 454] width 24 height 29
radio input "true"
radio input "false"
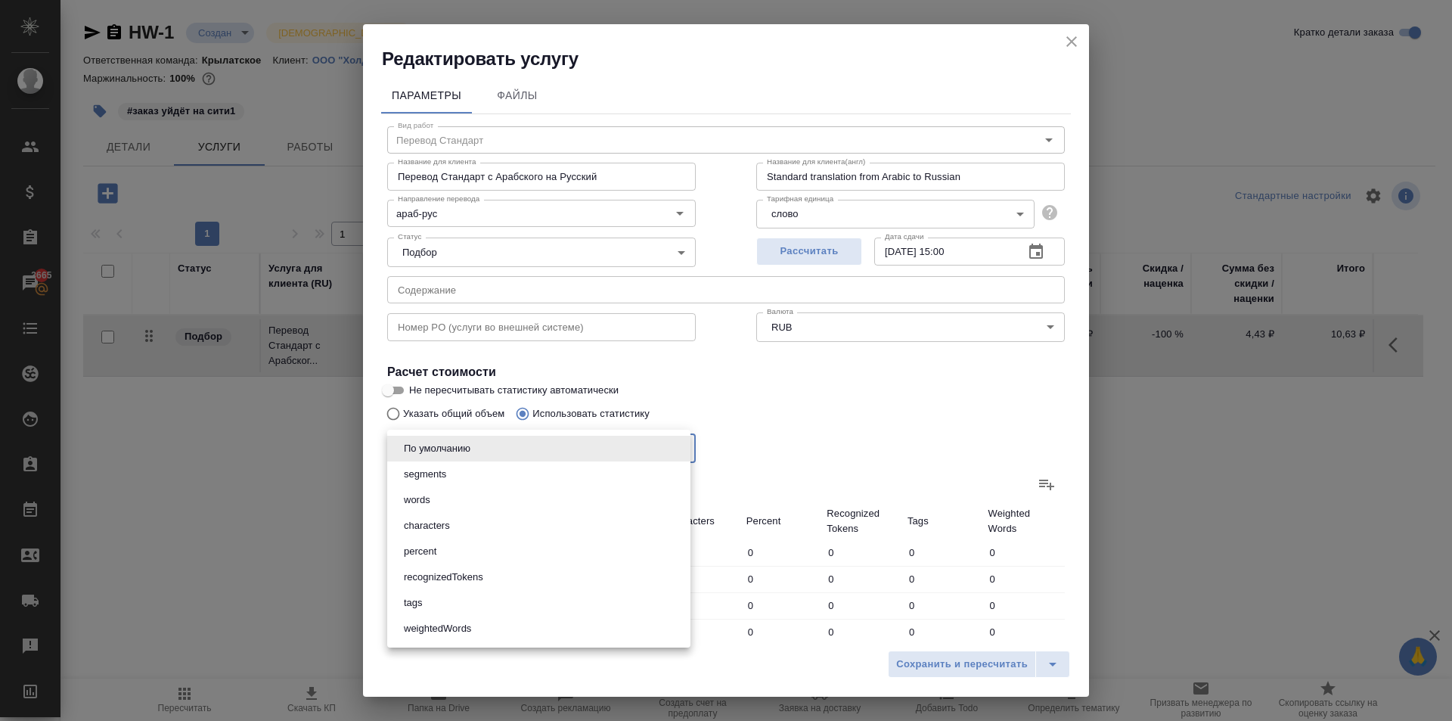
click at [524, 436] on body "🙏 .cls-1 fill:#fff; AWATERA Kasymov Timur Клиенты Спецификации Заказы 3665 Чаты…" at bounding box center [726, 360] width 1452 height 721
click at [524, 436] on li "По умолчанию" at bounding box center [538, 449] width 303 height 26
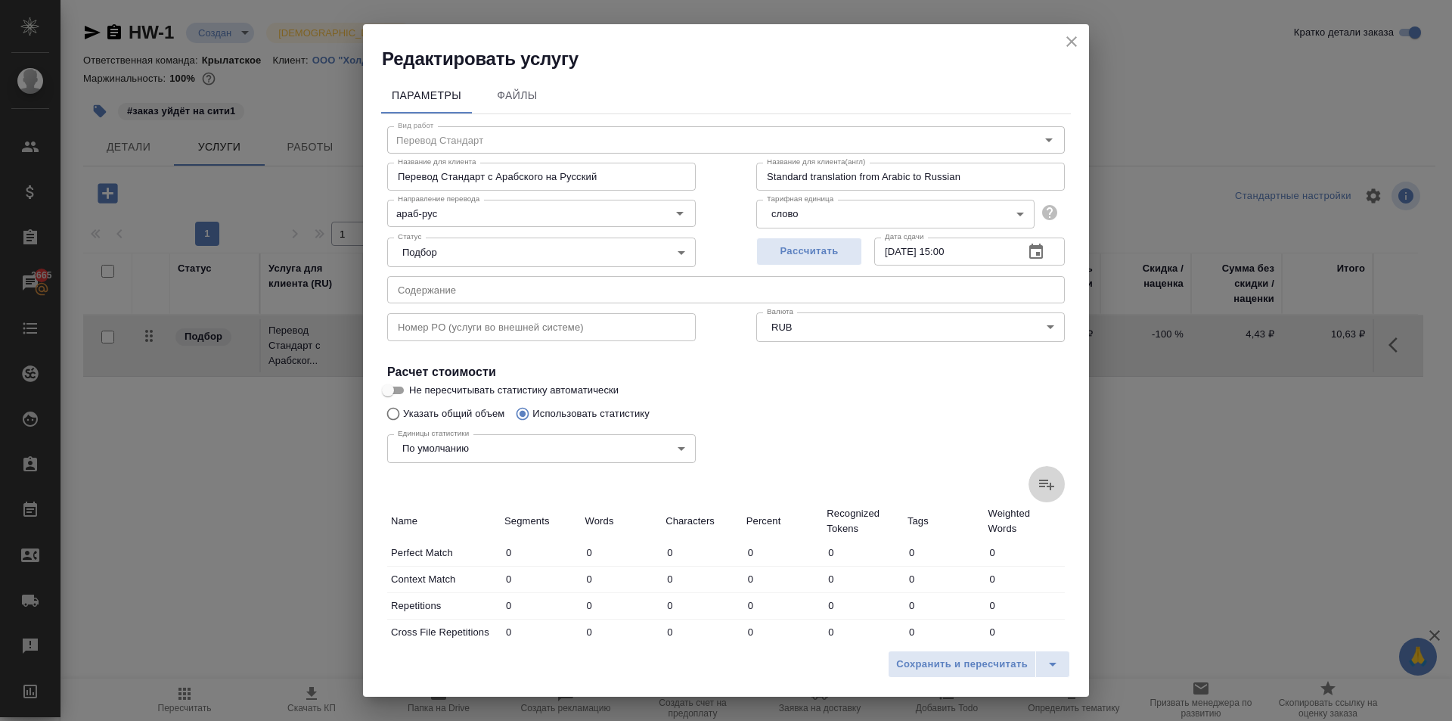
click at [1039, 480] on icon at bounding box center [1046, 484] width 15 height 11
click at [0, 0] on input "file" at bounding box center [0, 0] width 0 height 0
type input "11"
type input "38"
type input "189"
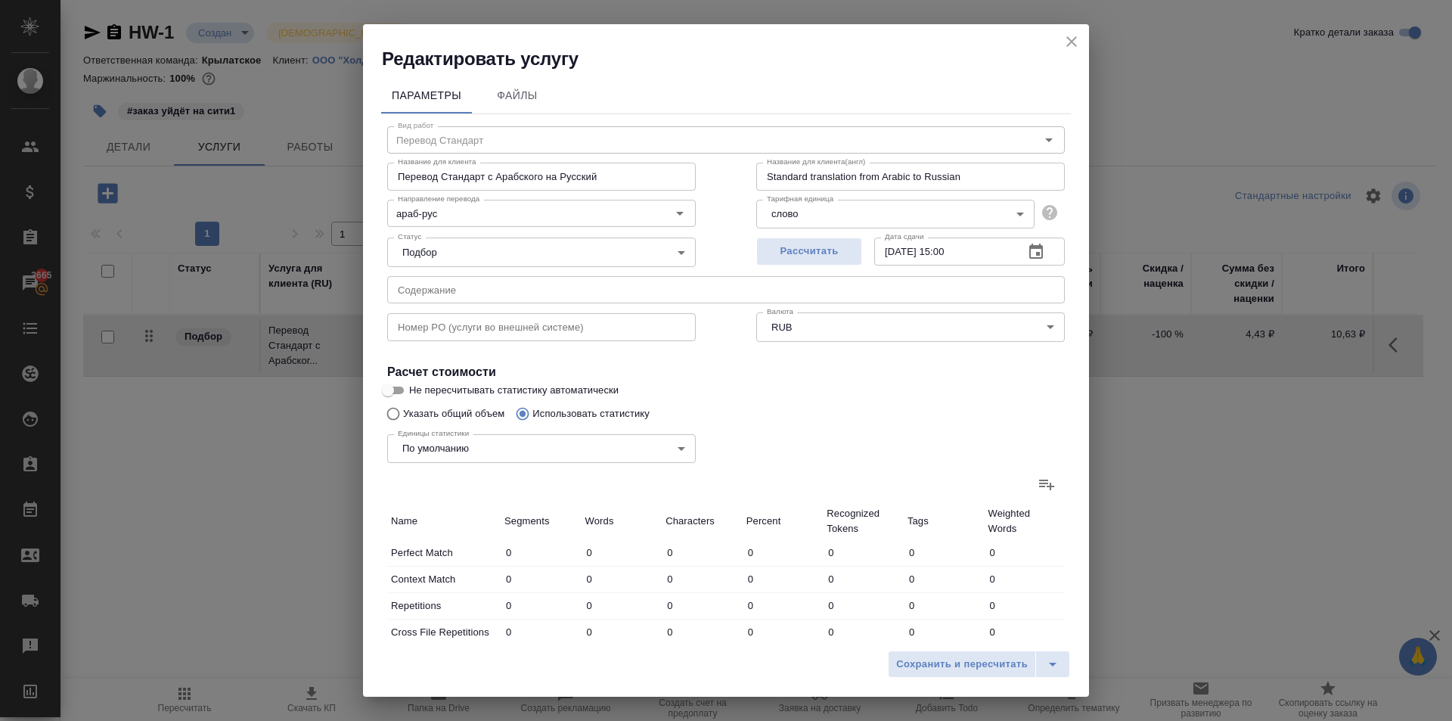
type input "27"
type input "121"
type input "652"
type input "2"
type input "4"
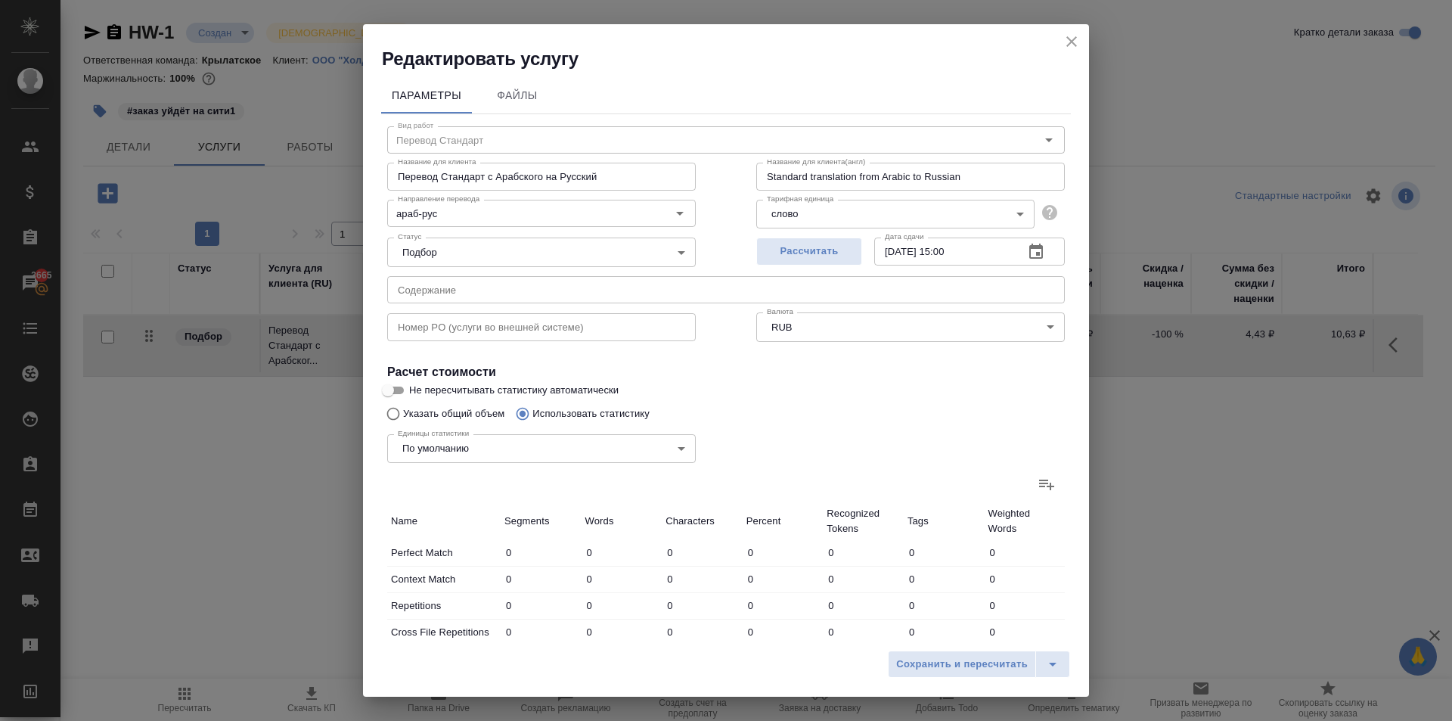
type input "18"
type input "237"
type input "4226"
type input "25196"
type input "239"
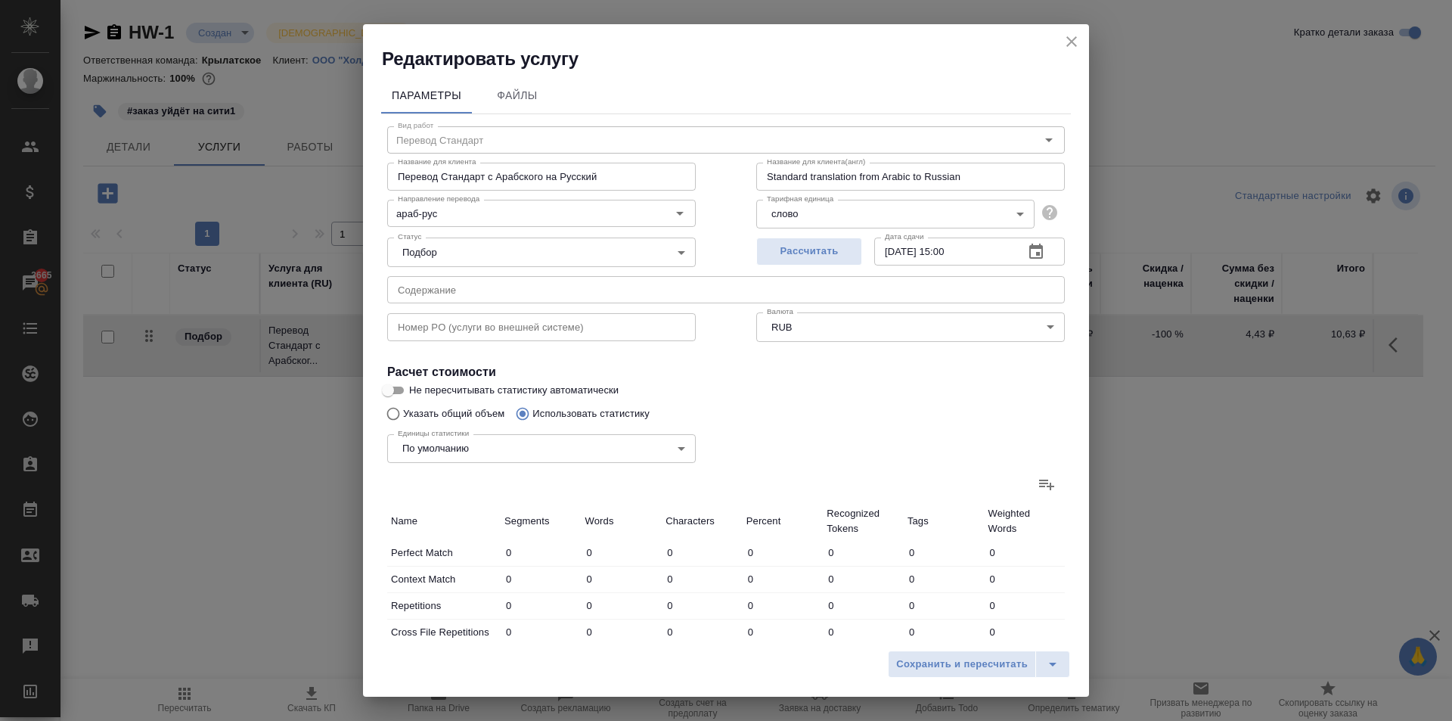
type input "4230"
type input "25214"
type input "277"
type input "4389"
type input "26055"
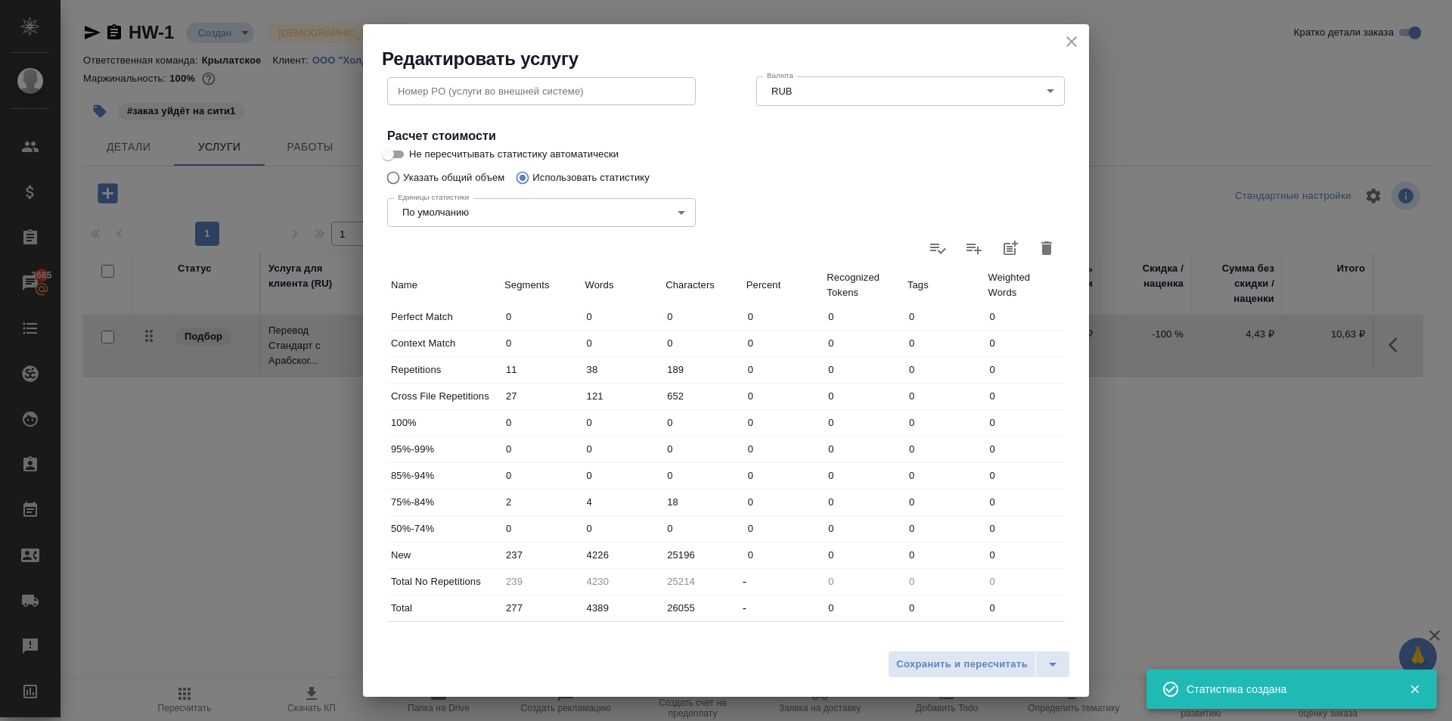
scroll to position [311, 0]
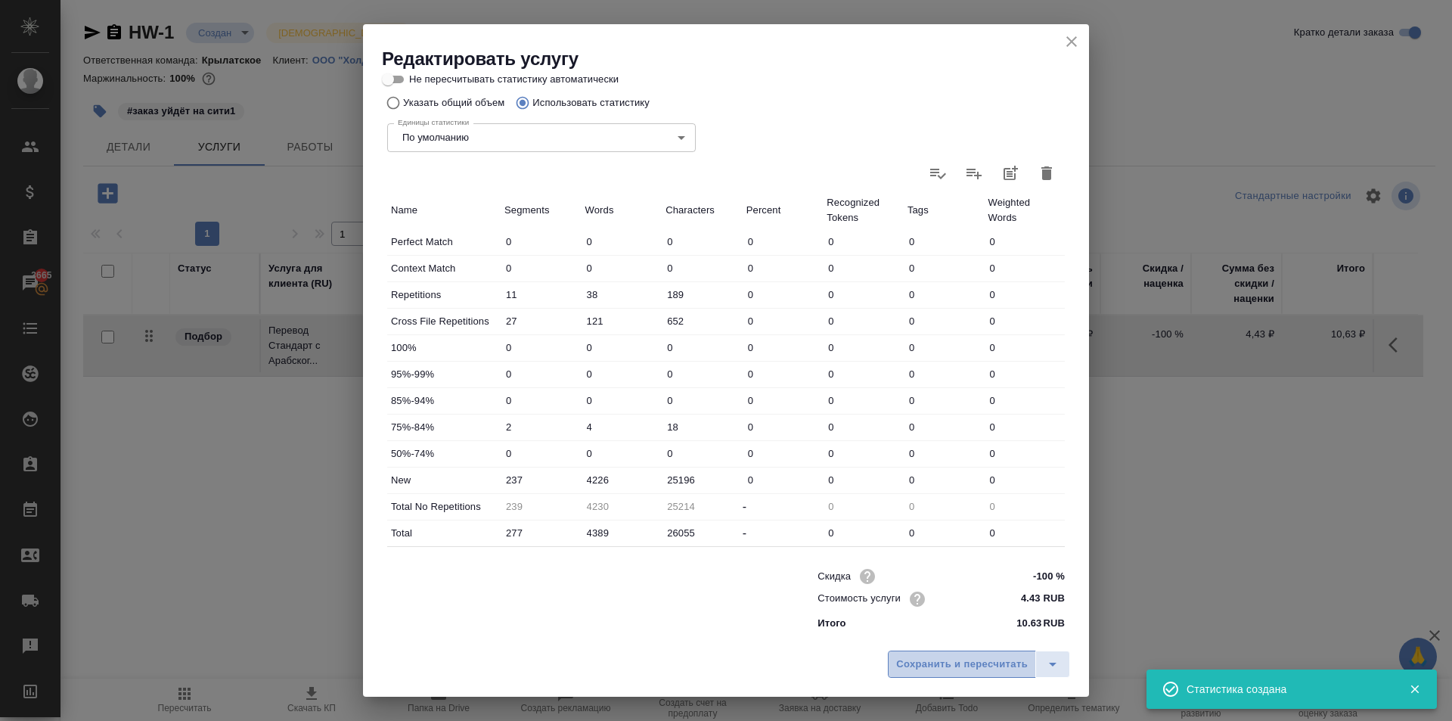
click at [991, 671] on span "Сохранить и пересчитать" at bounding box center [962, 664] width 132 height 17
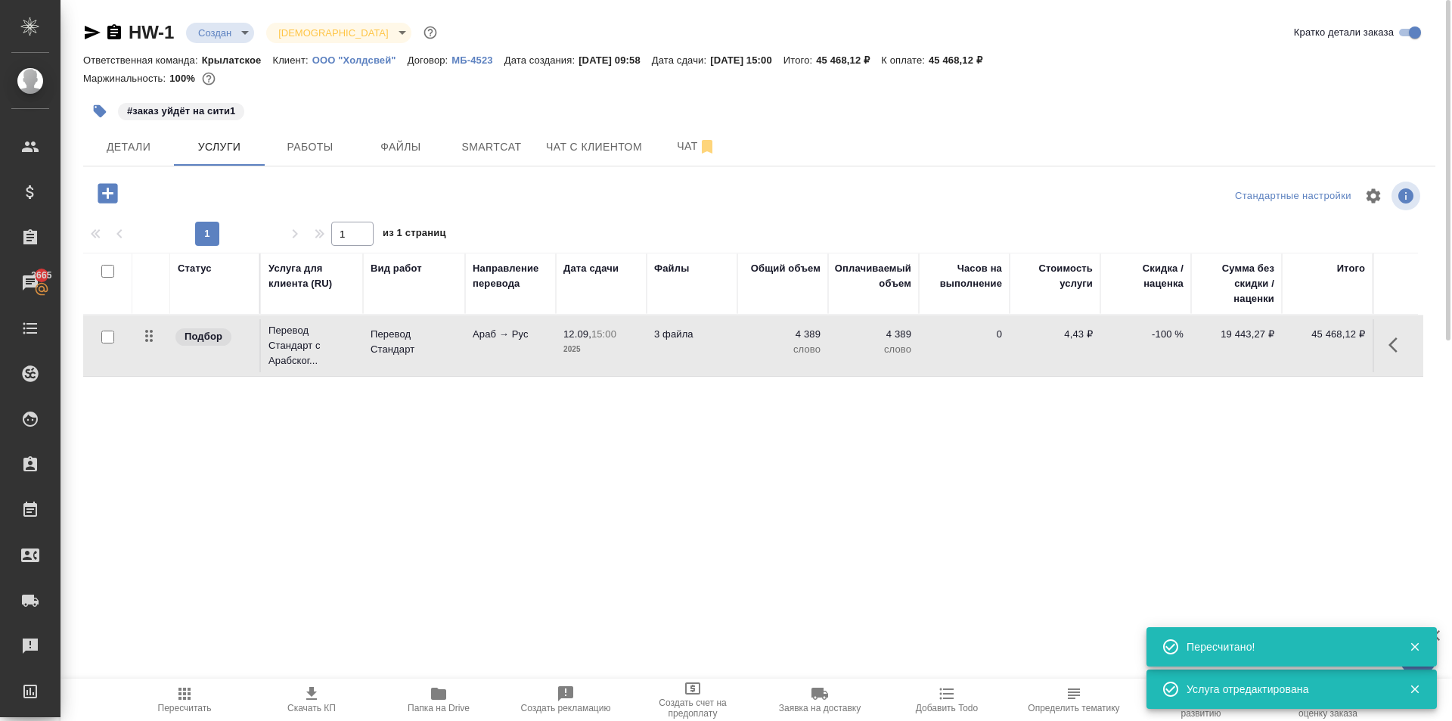
click at [156, 688] on span "Пересчитать" at bounding box center [184, 698] width 109 height 29
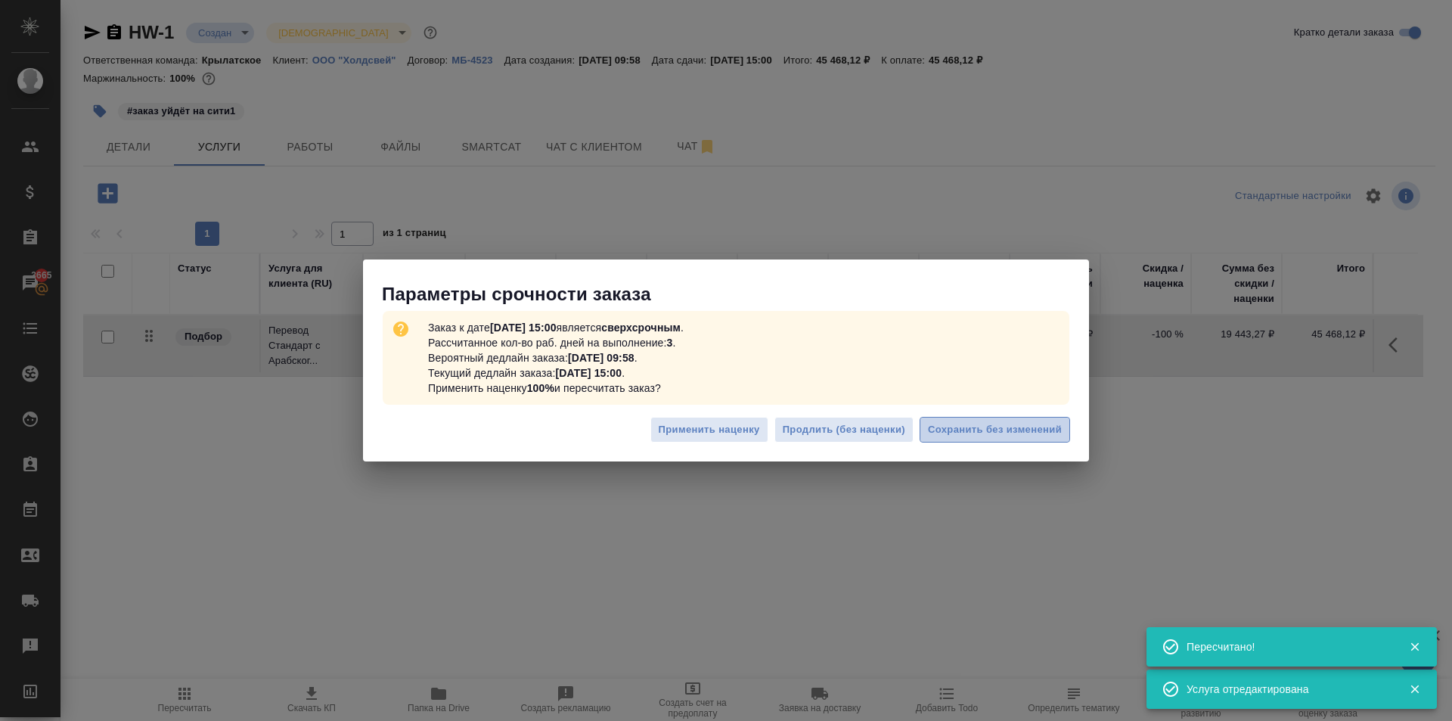
click at [1060, 427] on button "Сохранить без изменений" at bounding box center [995, 430] width 150 height 26
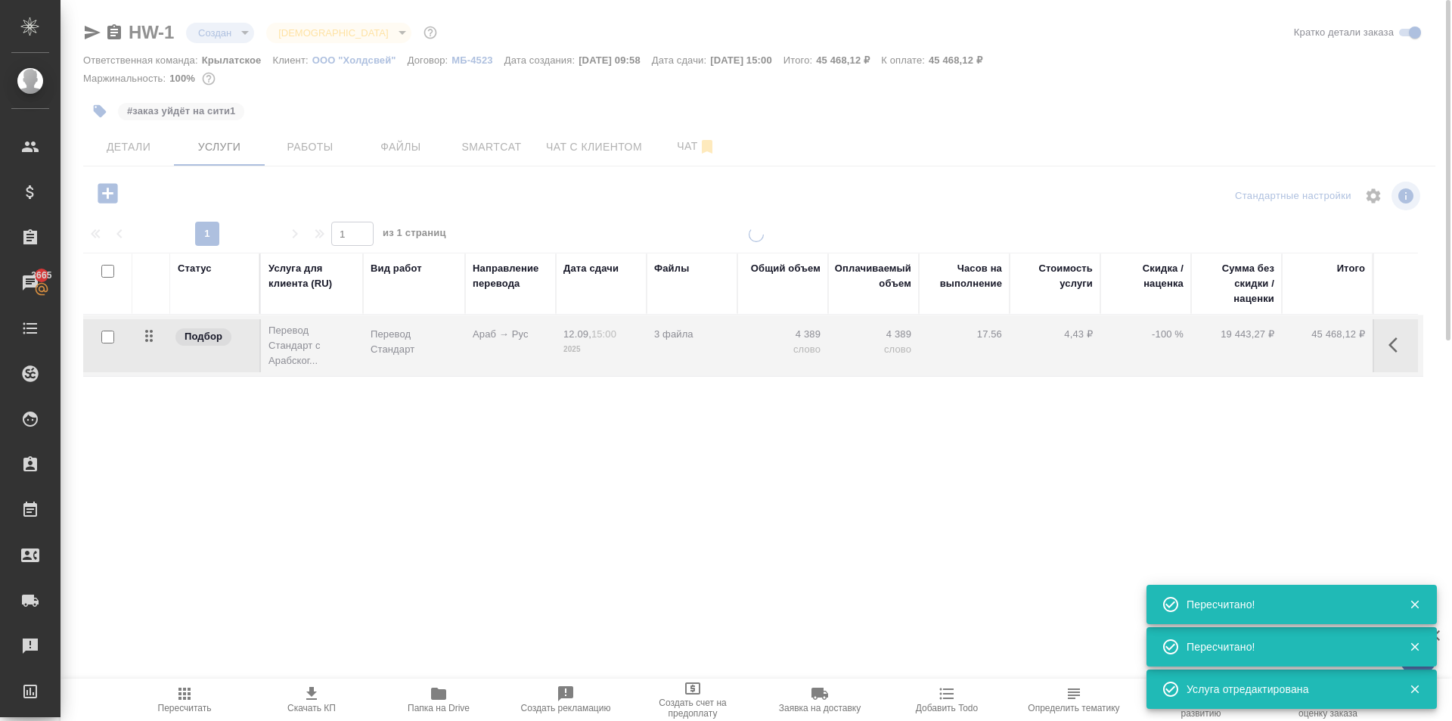
type input "urgent"
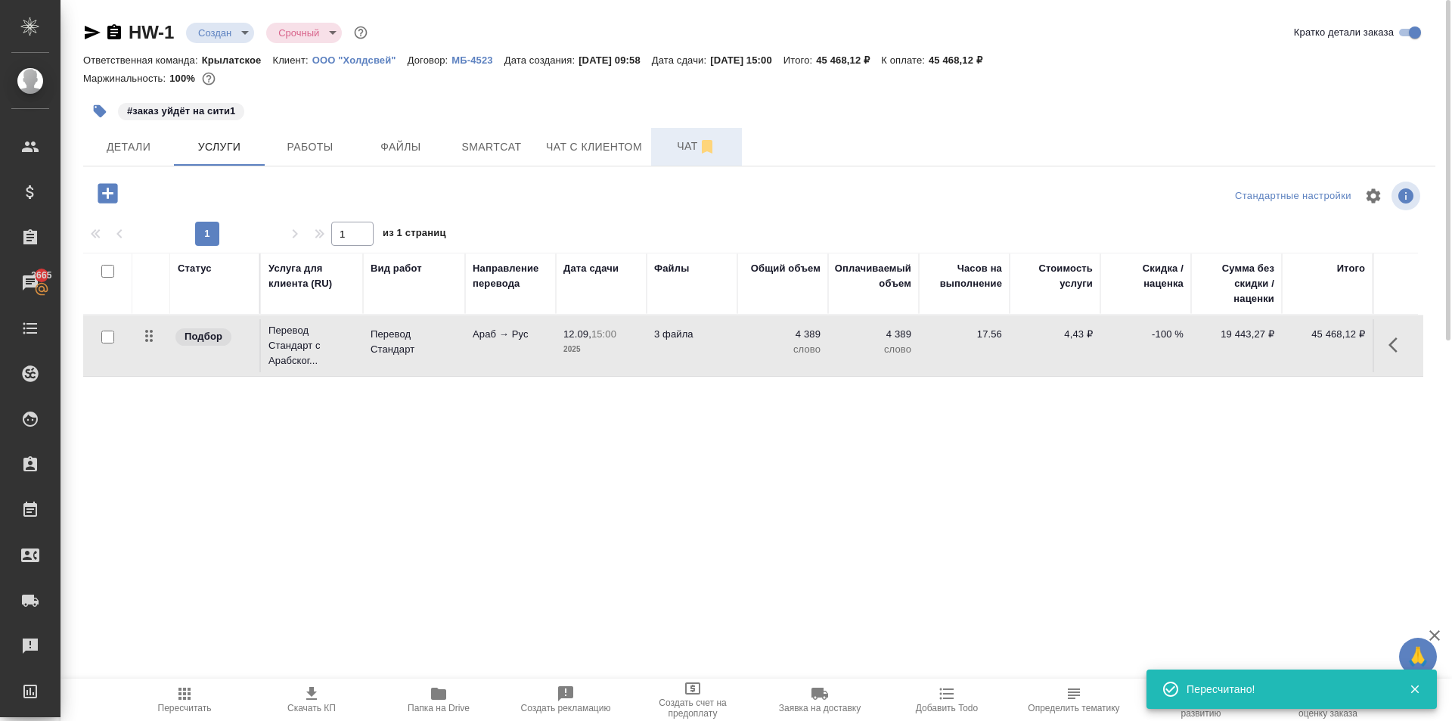
click at [683, 140] on span "Чат" at bounding box center [696, 146] width 73 height 19
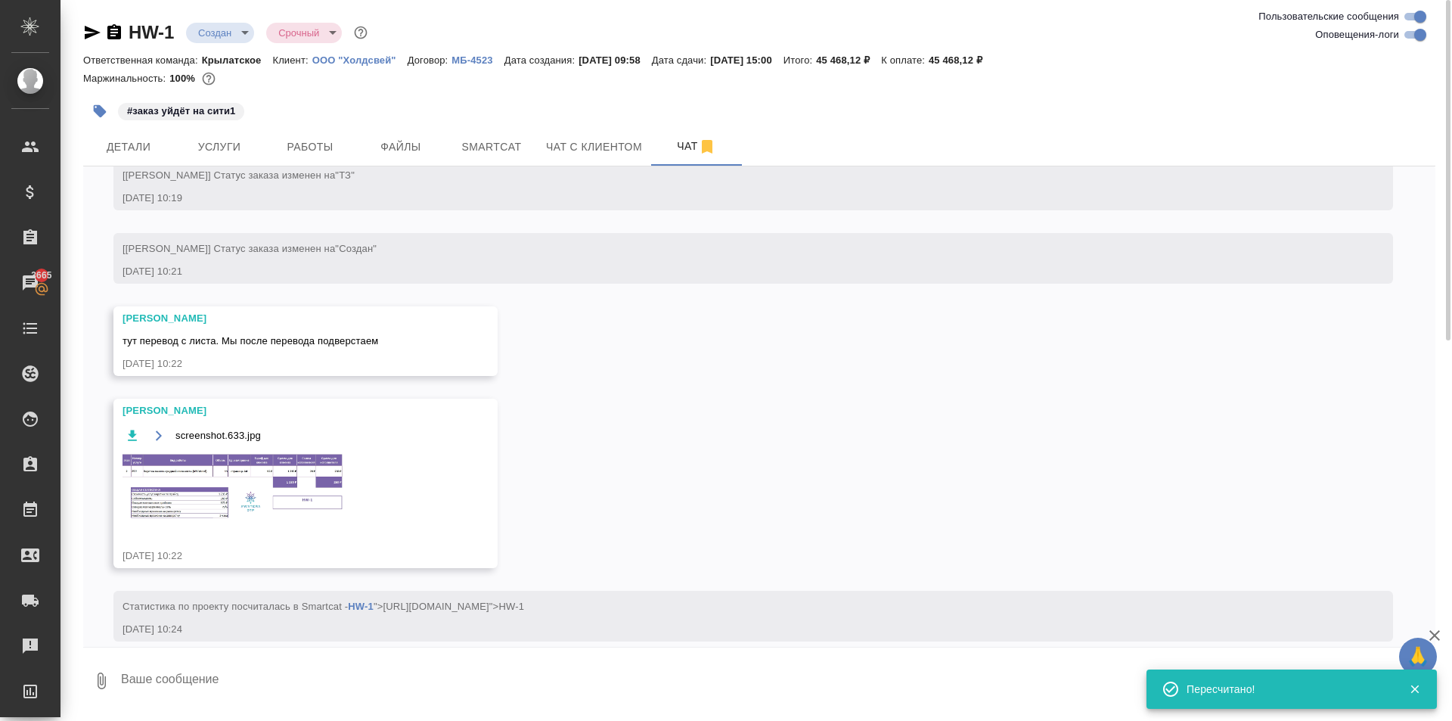
scroll to position [340, 0]
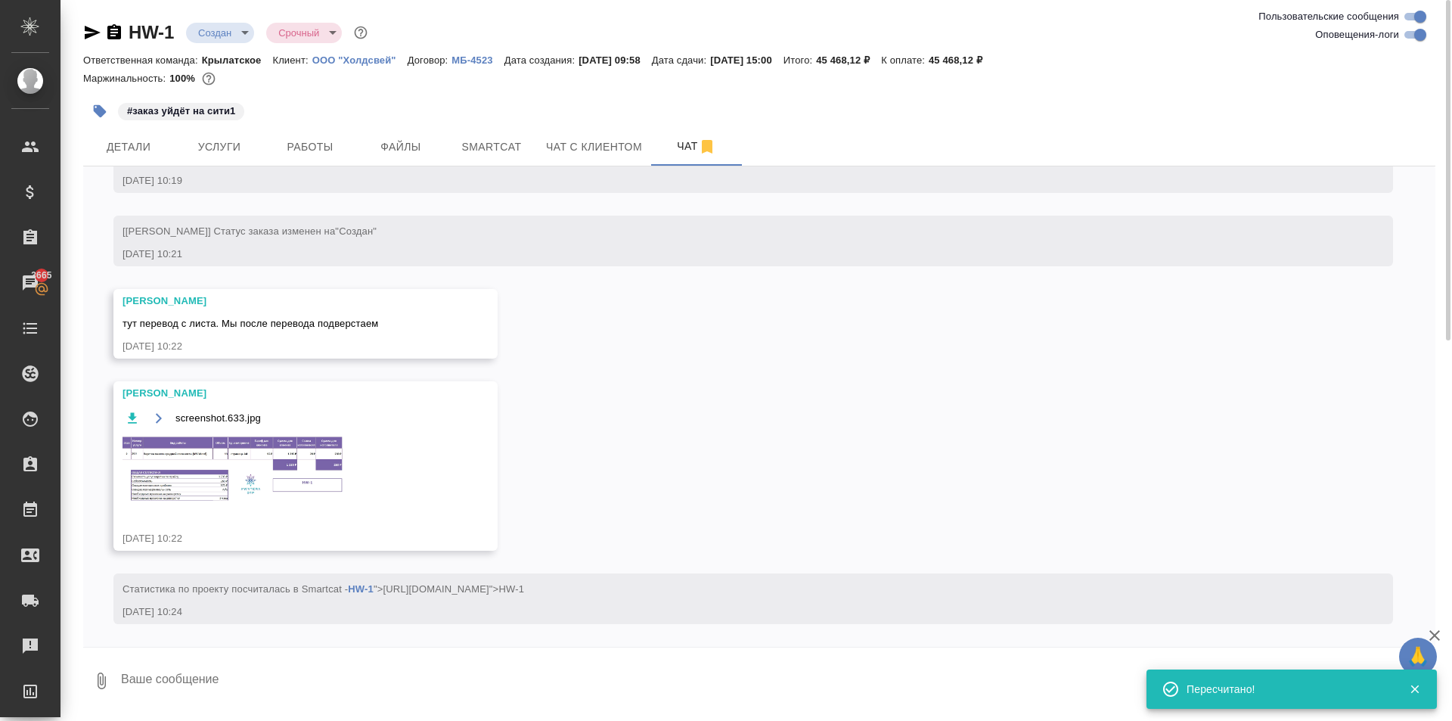
click at [310, 431] on div "screenshot.633.jpg" at bounding box center [284, 465] width 322 height 115
click at [356, 420] on div "screenshot.633.jpg" at bounding box center [284, 417] width 322 height 19
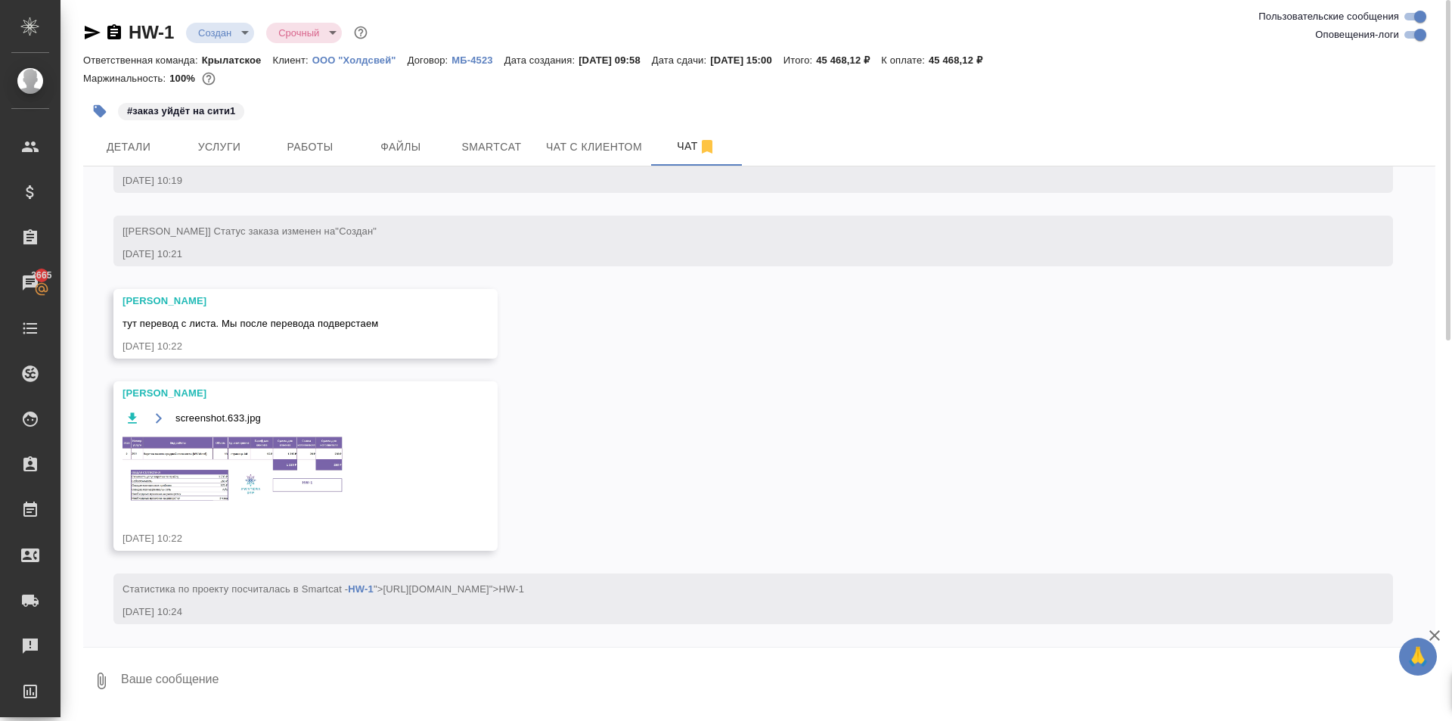
click at [292, 444] on img at bounding box center [236, 470] width 227 height 70
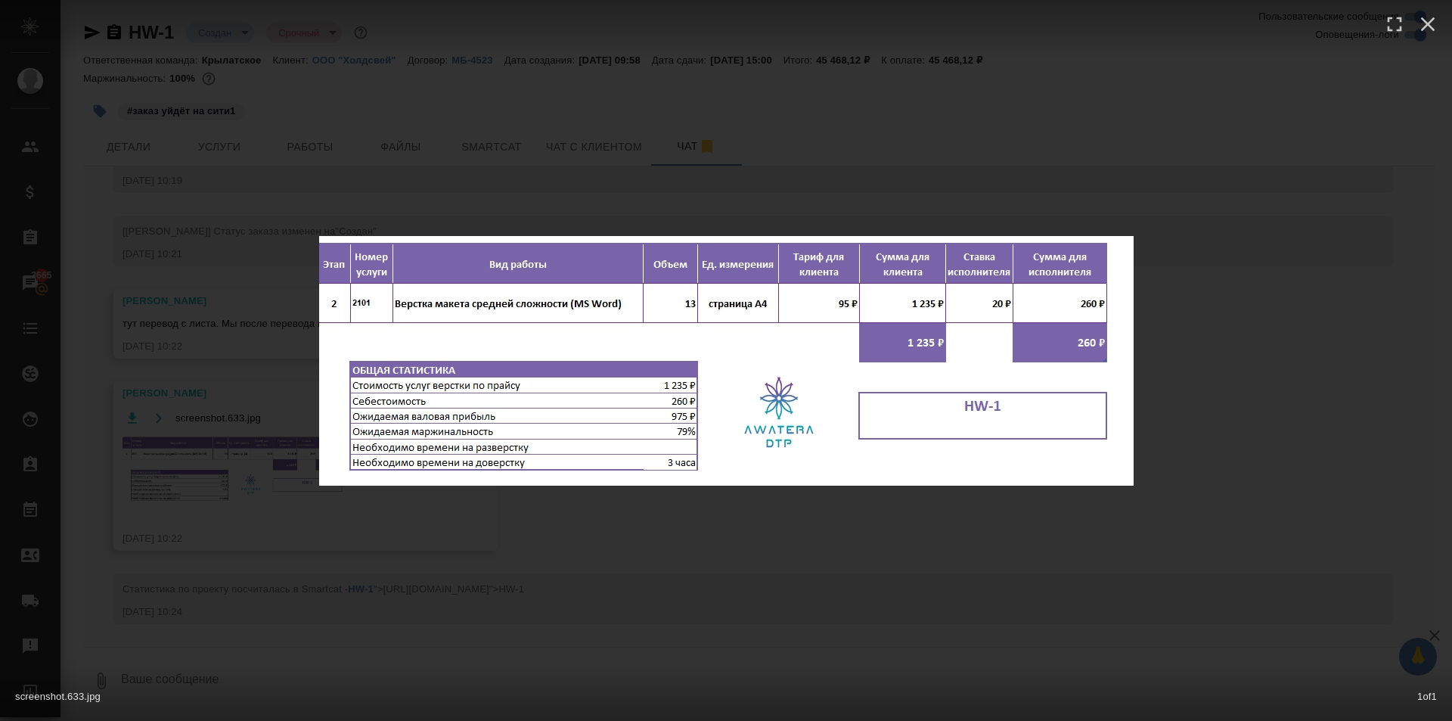
drag, startPoint x: 740, startPoint y: 509, endPoint x: 706, endPoint y: 495, distance: 36.9
click at [740, 510] on div "screenshot.633.jpg 1 of 1" at bounding box center [726, 360] width 1452 height 721
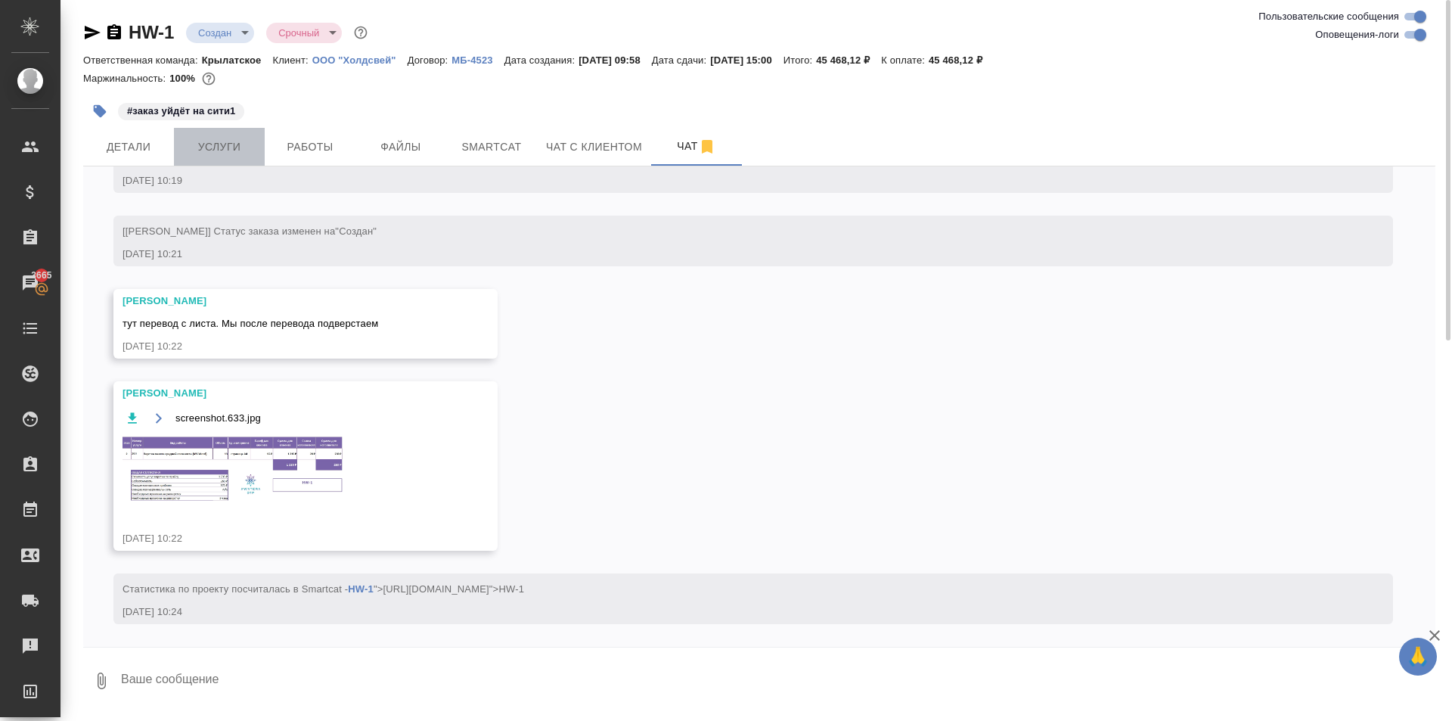
click at [228, 144] on span "Услуги" at bounding box center [219, 147] width 73 height 19
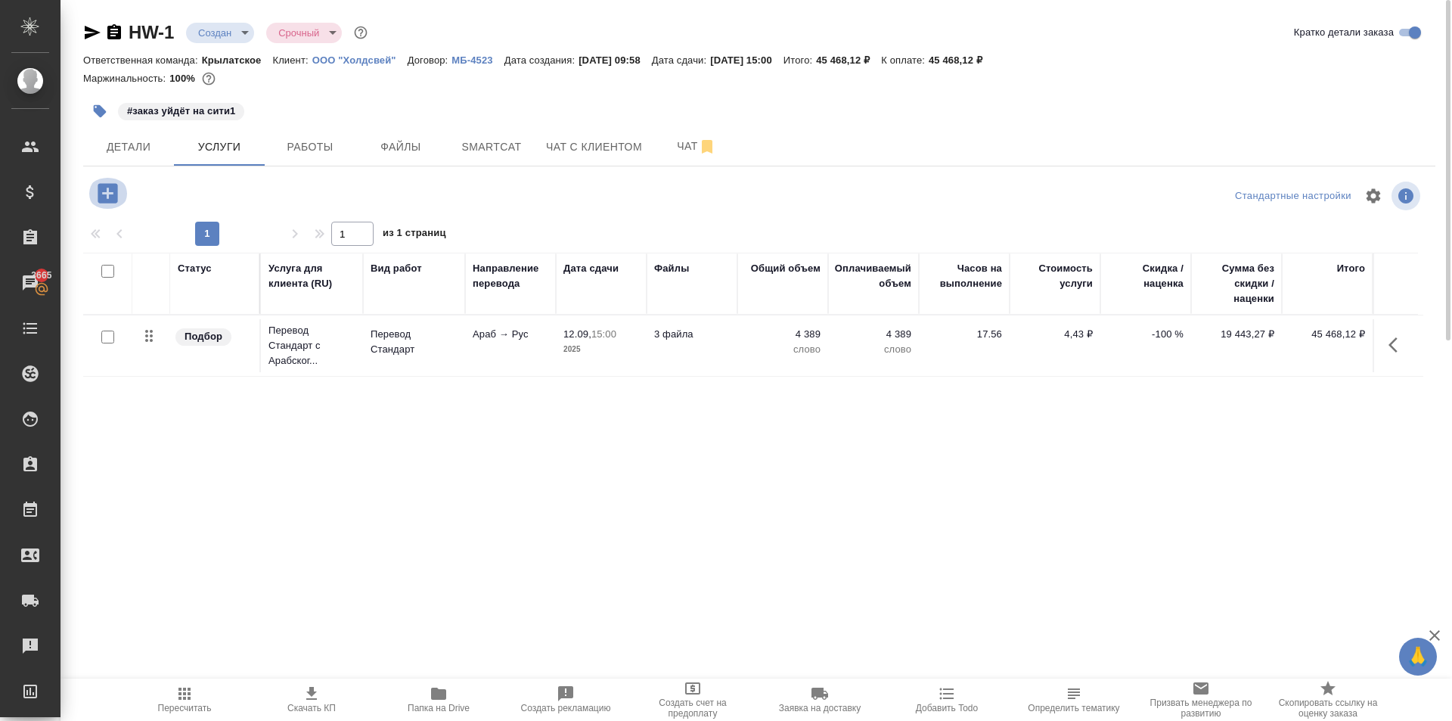
click at [123, 194] on button "button" at bounding box center [108, 193] width 42 height 31
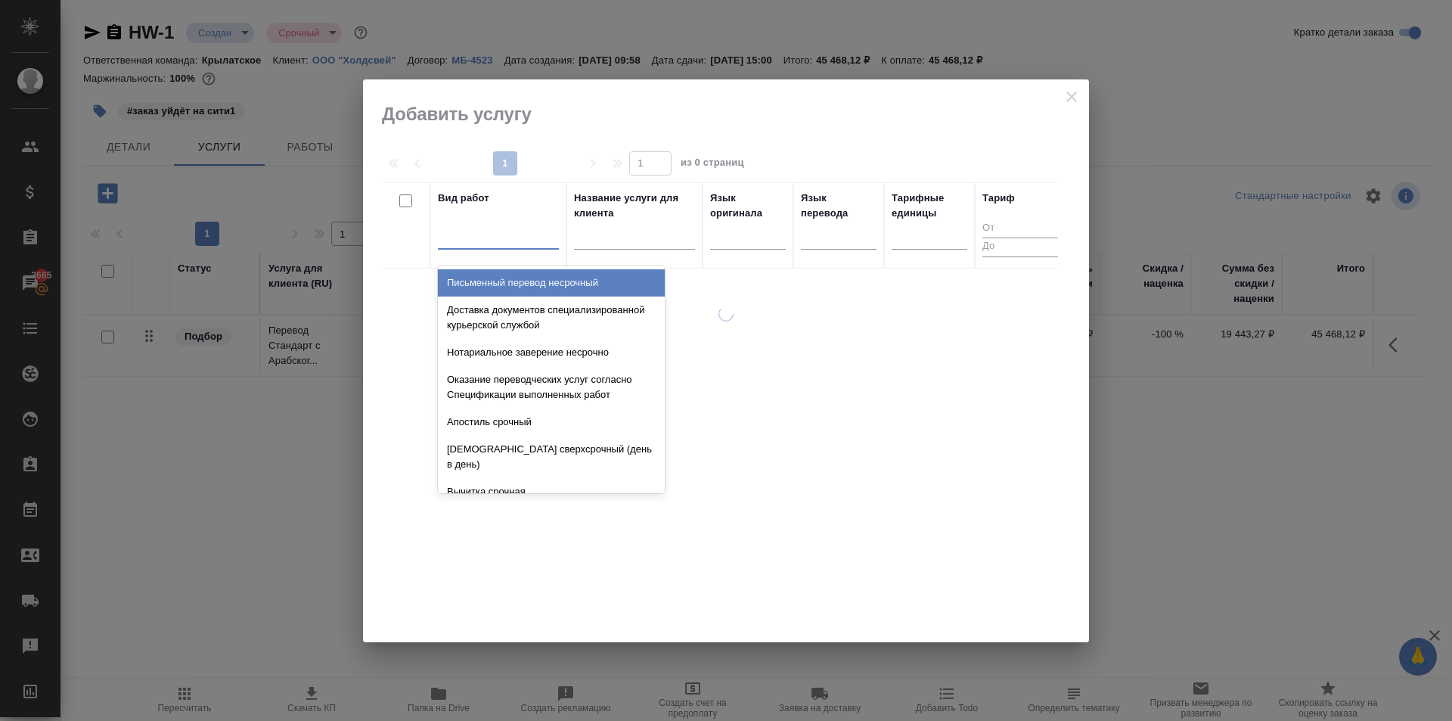
click at [502, 223] on div at bounding box center [498, 234] width 121 height 22
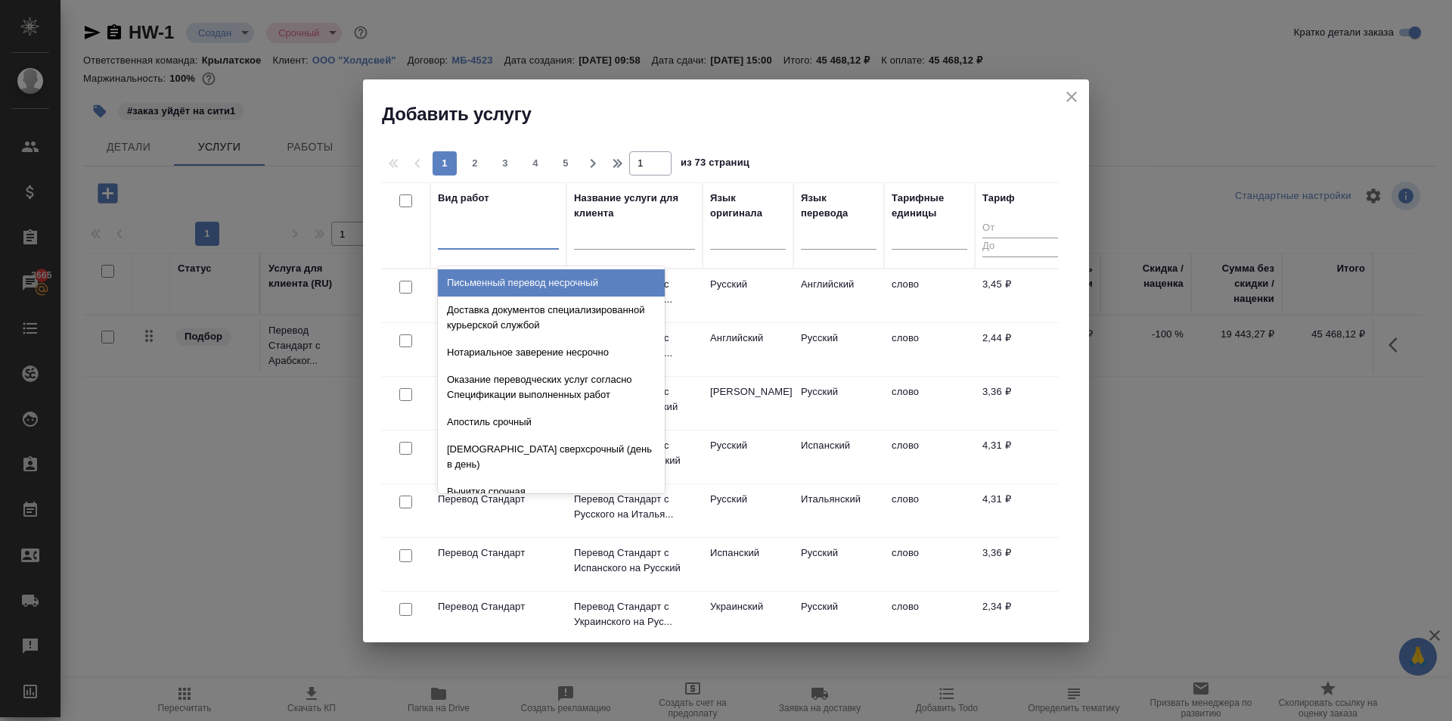
type input "w"
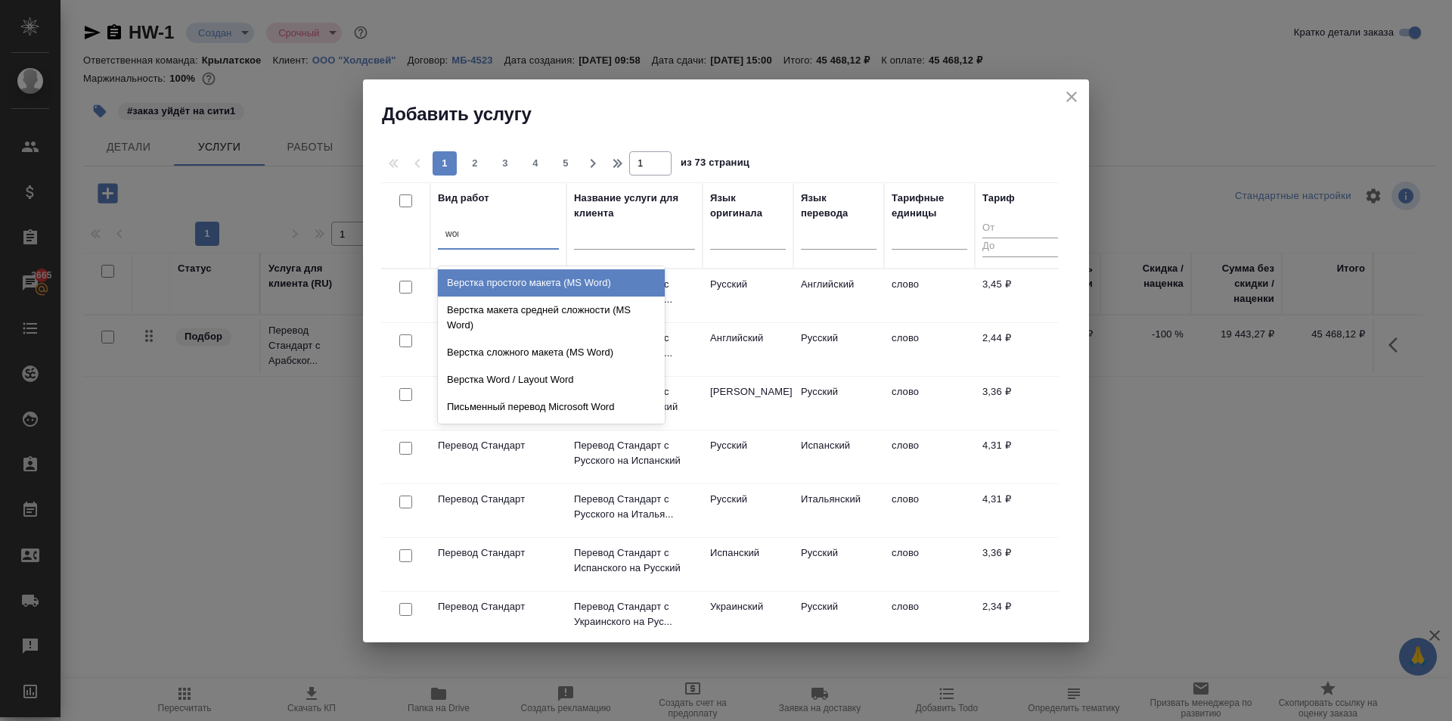
type input "word"
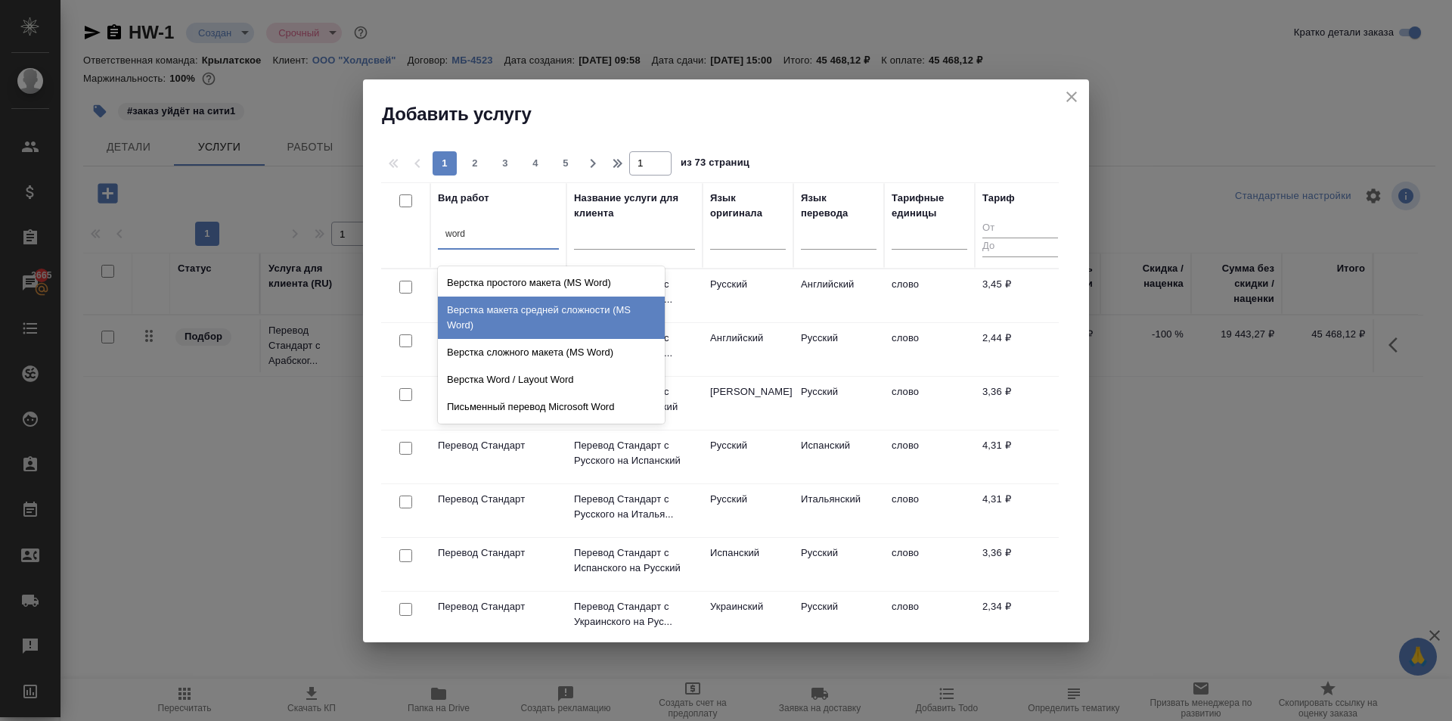
click at [596, 299] on div "Верстка макета средней сложности (MS Word)" at bounding box center [551, 317] width 227 height 42
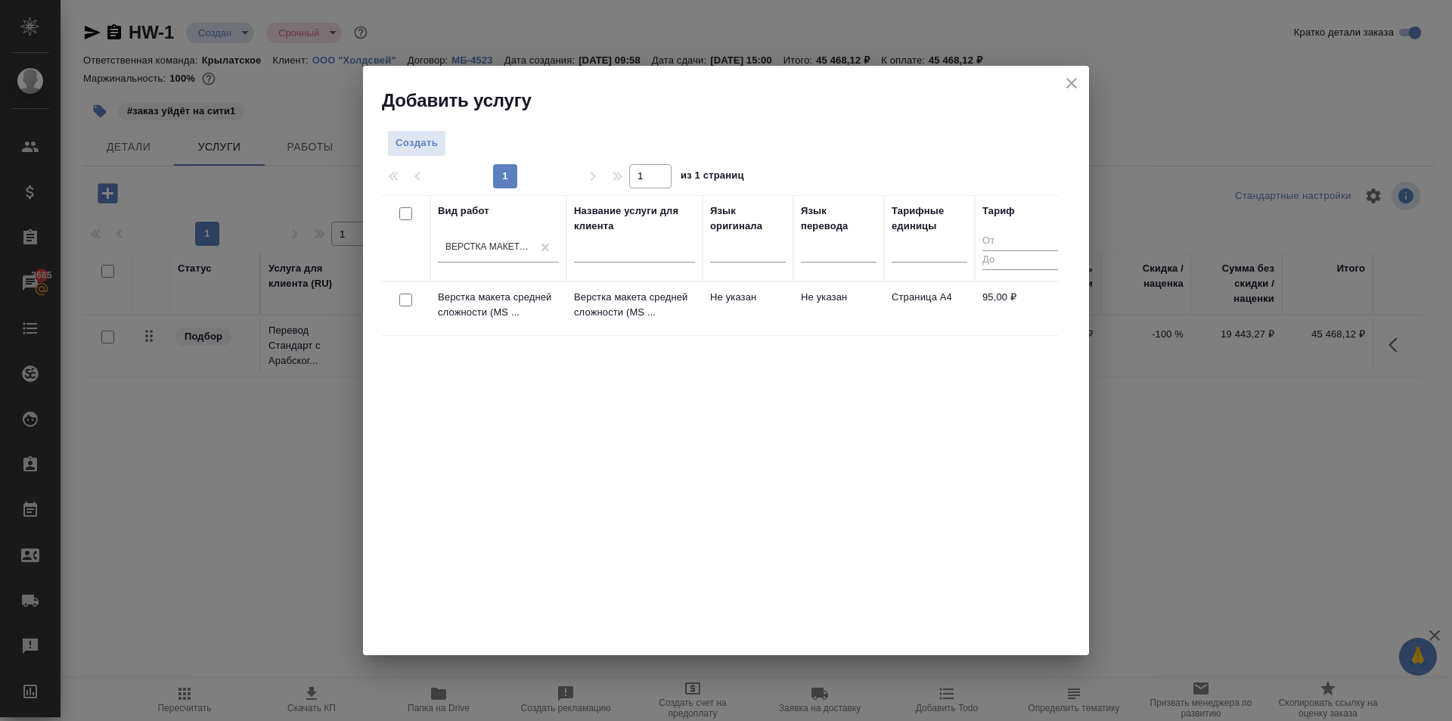
click at [725, 296] on td "Не указан" at bounding box center [748, 308] width 91 height 53
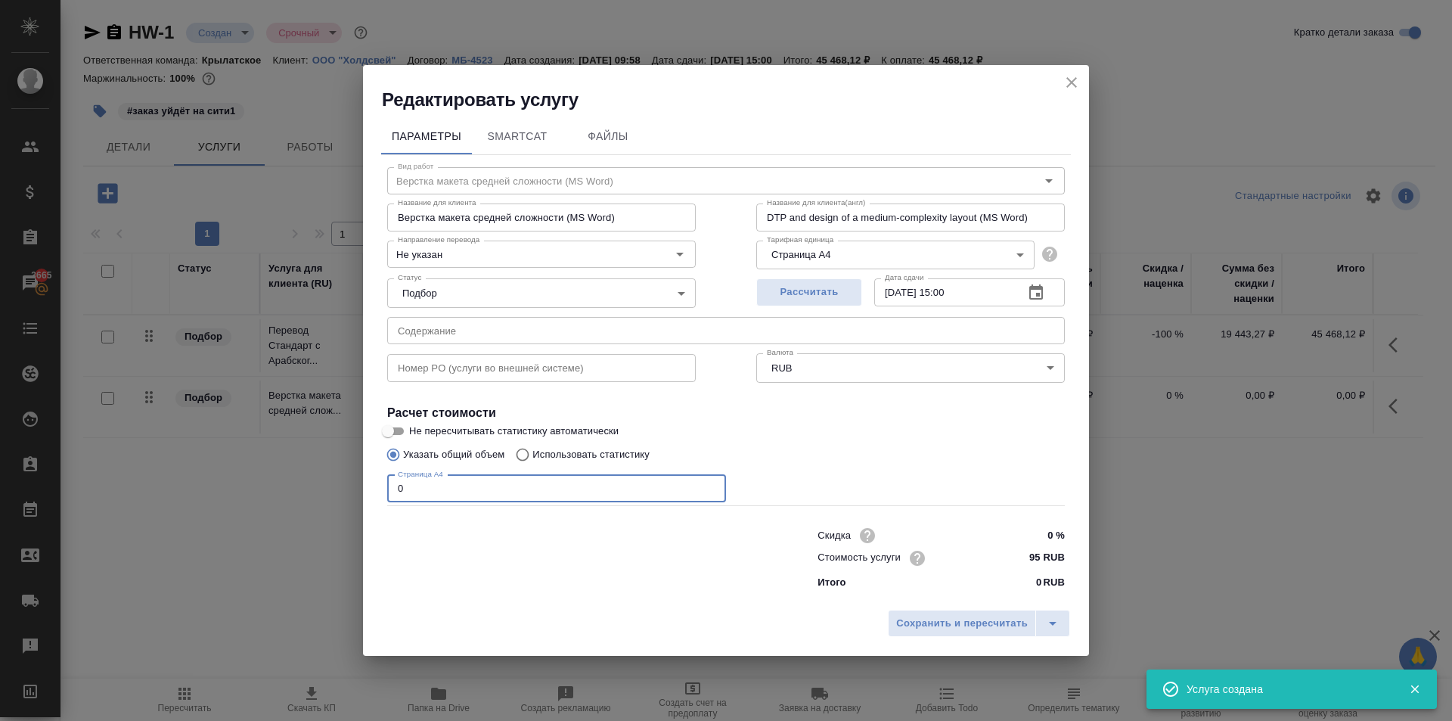
drag, startPoint x: 423, startPoint y: 489, endPoint x: 347, endPoint y: 503, distance: 76.8
click at [347, 503] on div "Редактировать услугу Параметры SmartCat Файлы Вид работ Верстка макета средней …" at bounding box center [726, 360] width 1452 height 721
type input "13"
click at [923, 628] on span "Сохранить и пересчитать" at bounding box center [962, 623] width 132 height 17
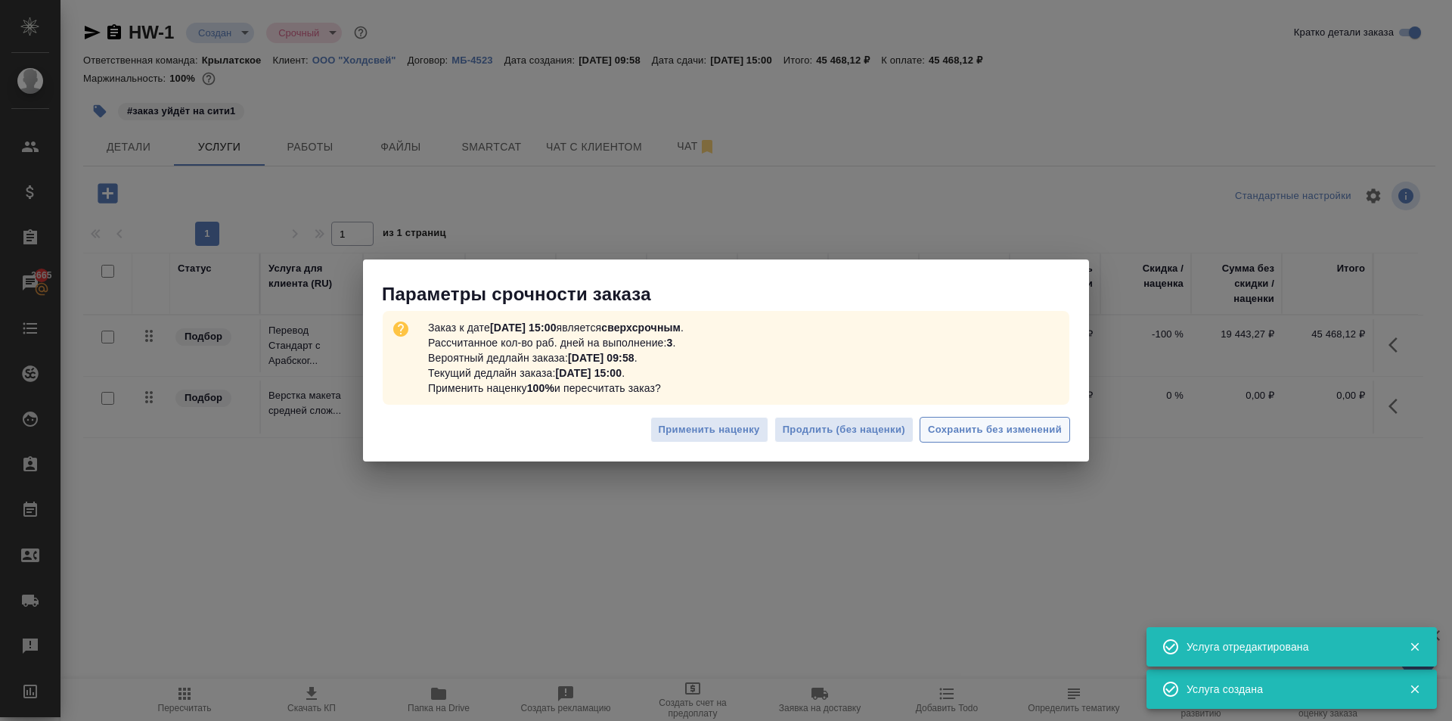
click at [1044, 423] on span "Сохранить без изменений" at bounding box center [995, 429] width 134 height 17
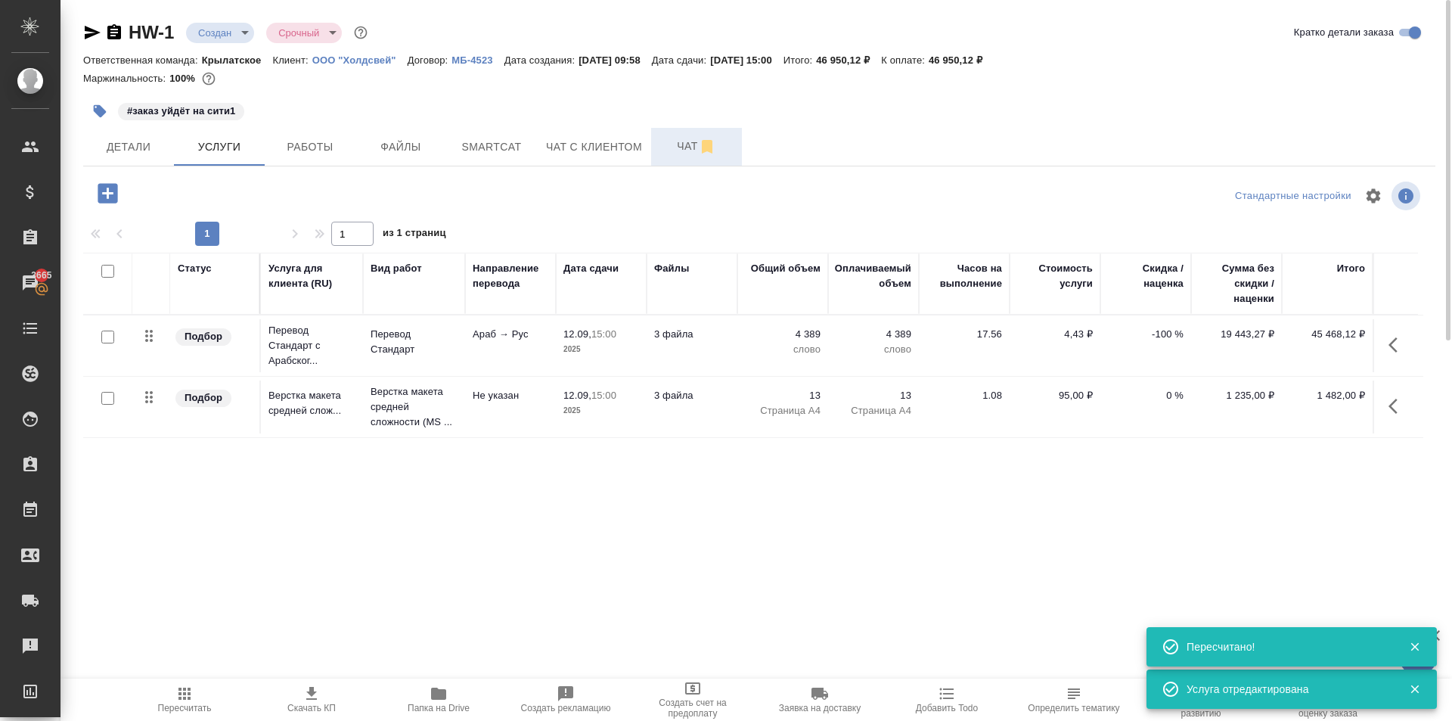
click at [670, 157] on button "Чат" at bounding box center [696, 147] width 91 height 38
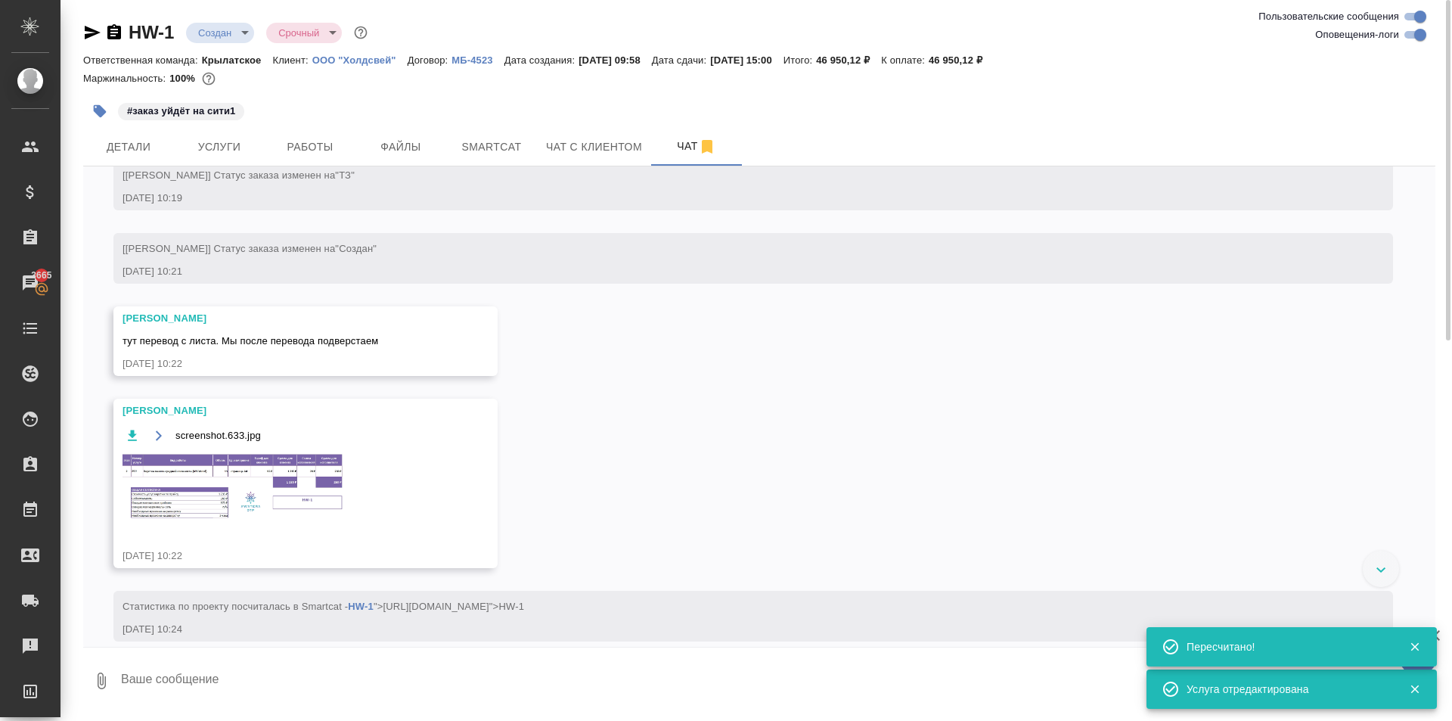
scroll to position [340, 0]
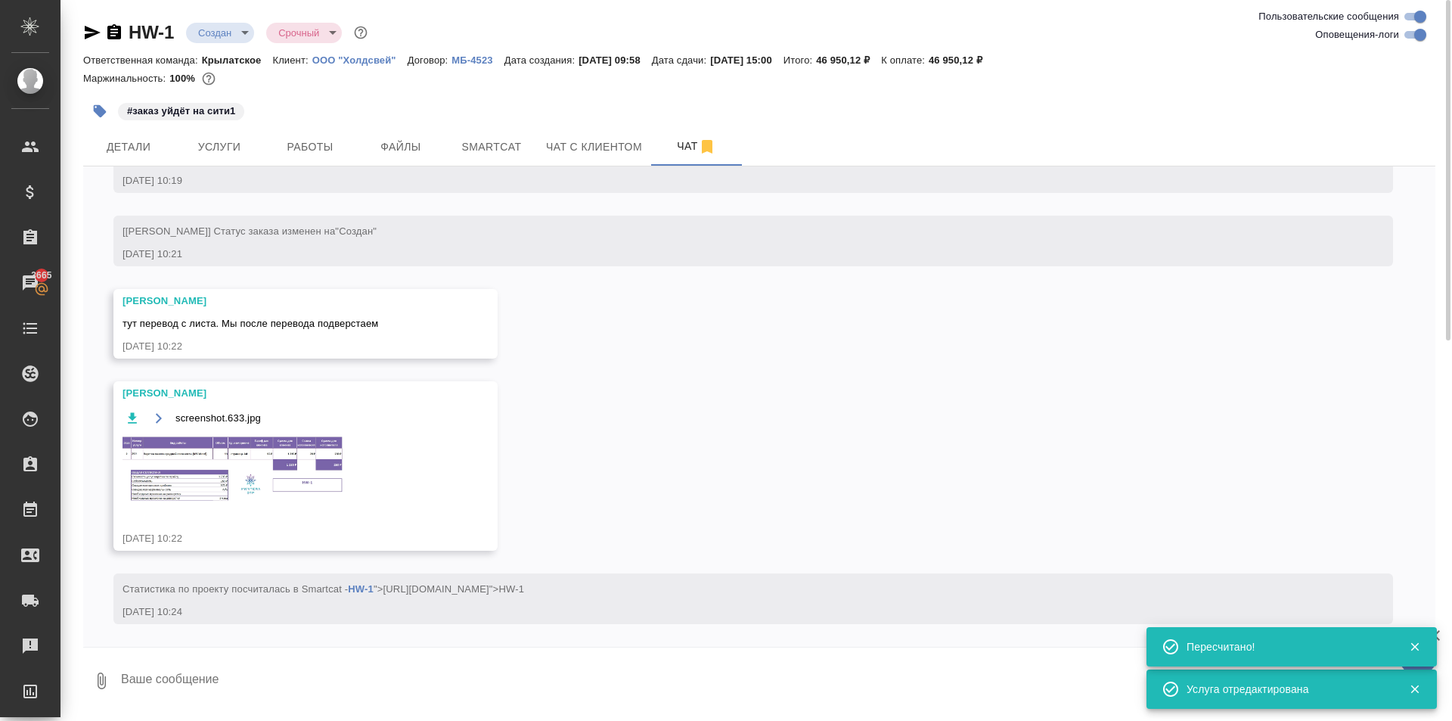
click at [256, 448] on img at bounding box center [236, 470] width 227 height 70
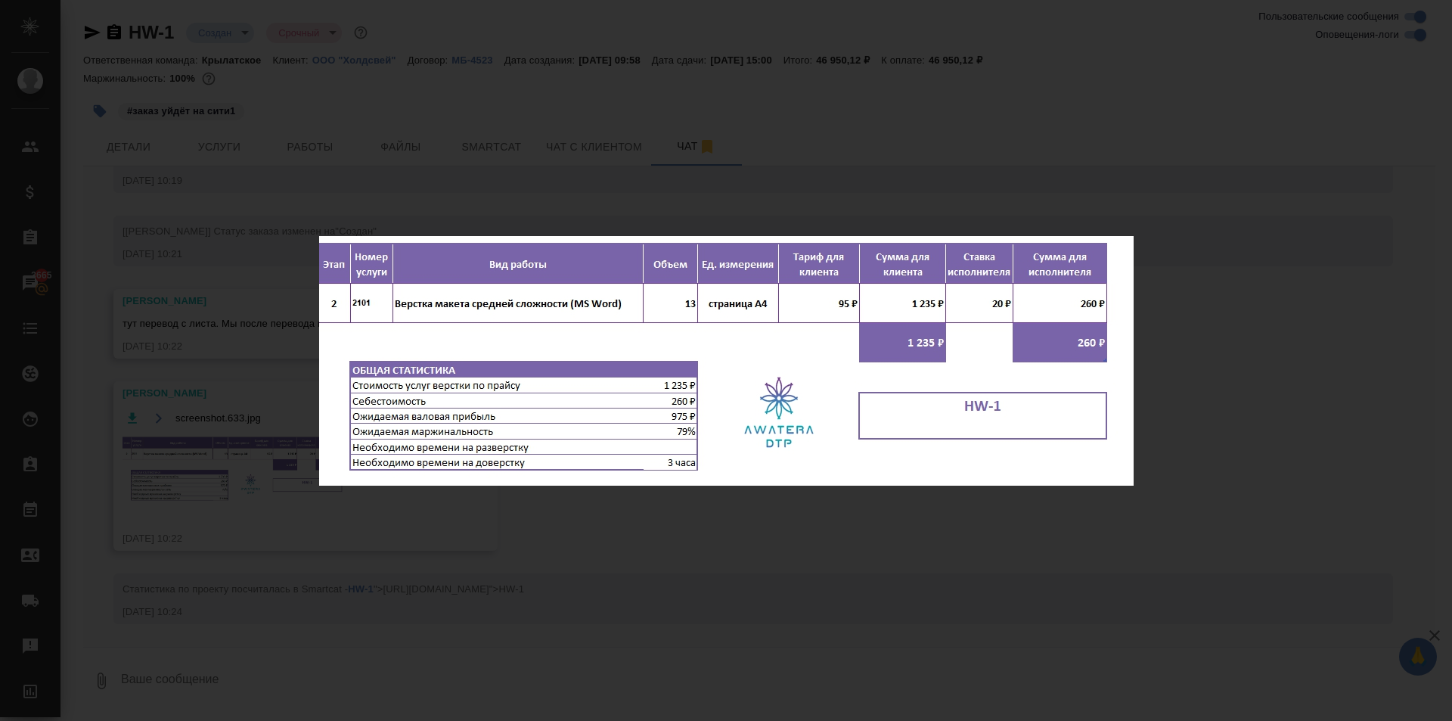
click at [644, 537] on div "screenshot.633.jpg 1 of 1" at bounding box center [726, 360] width 1452 height 721
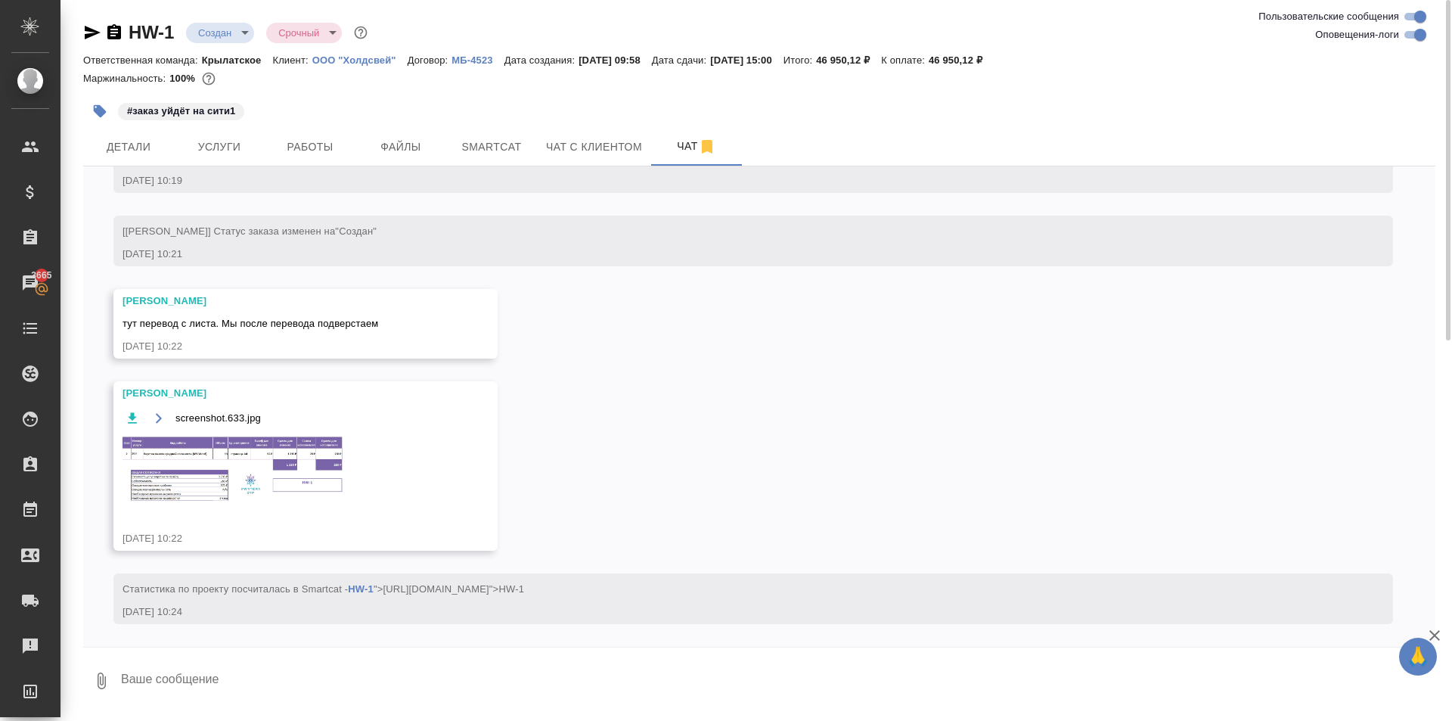
click at [576, 481] on div "11.09, четверг [Касымов Тимур] Добавлены комментарии для ПМ/исполнителей: "НОТ …" at bounding box center [759, 406] width 1352 height 480
click at [276, 439] on img at bounding box center [236, 470] width 227 height 70
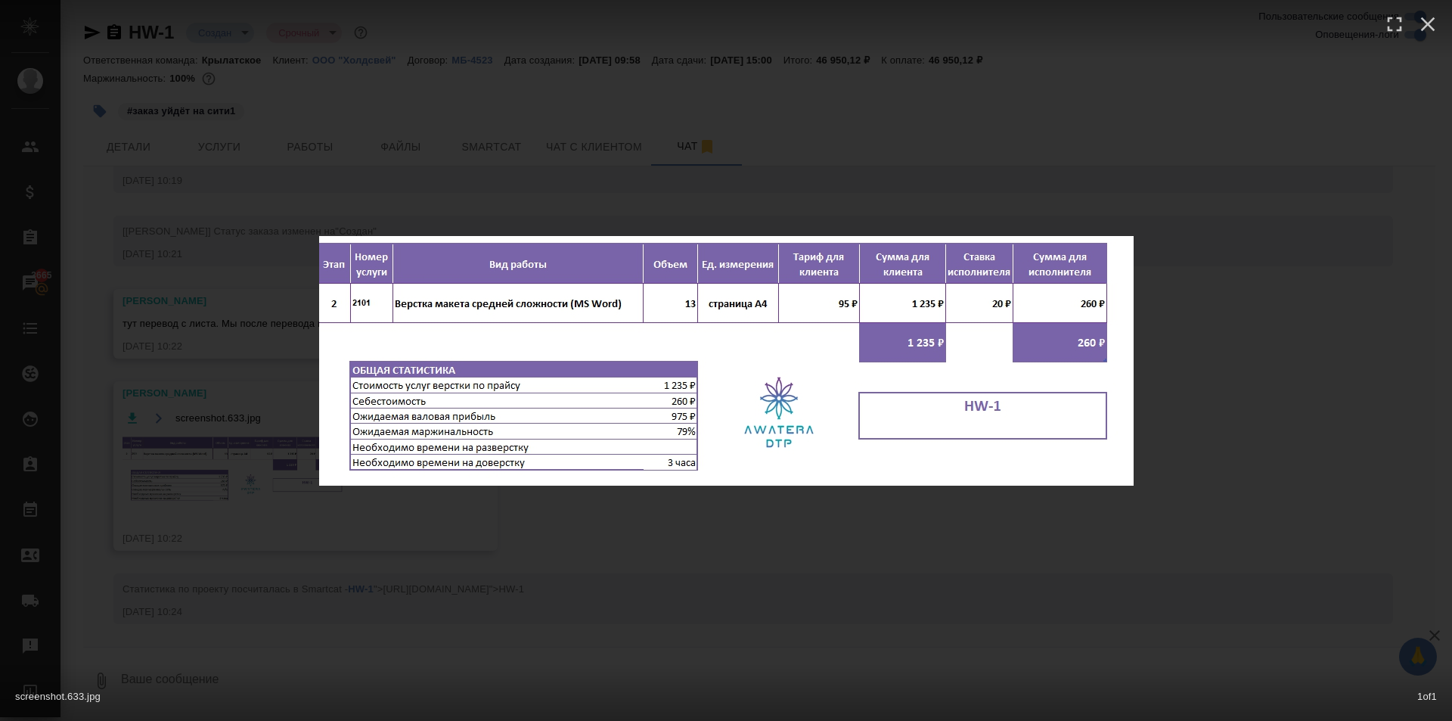
click at [858, 576] on div "screenshot.633.jpg 1 of 1" at bounding box center [726, 360] width 1452 height 721
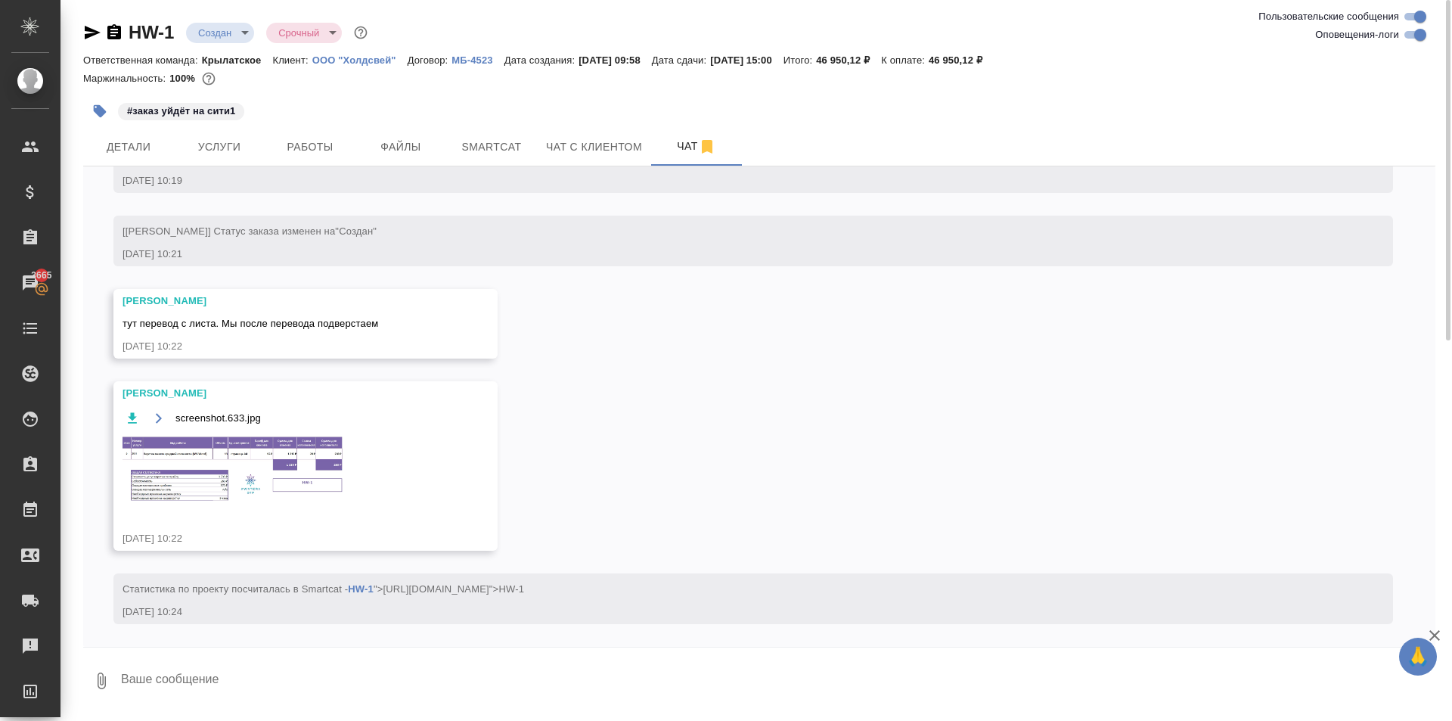
click at [227, 525] on div "Арсеньева Вера screenshot.633.jpg 11.09.25, 10:22" at bounding box center [284, 466] width 322 height 160
click at [252, 461] on img at bounding box center [236, 470] width 227 height 70
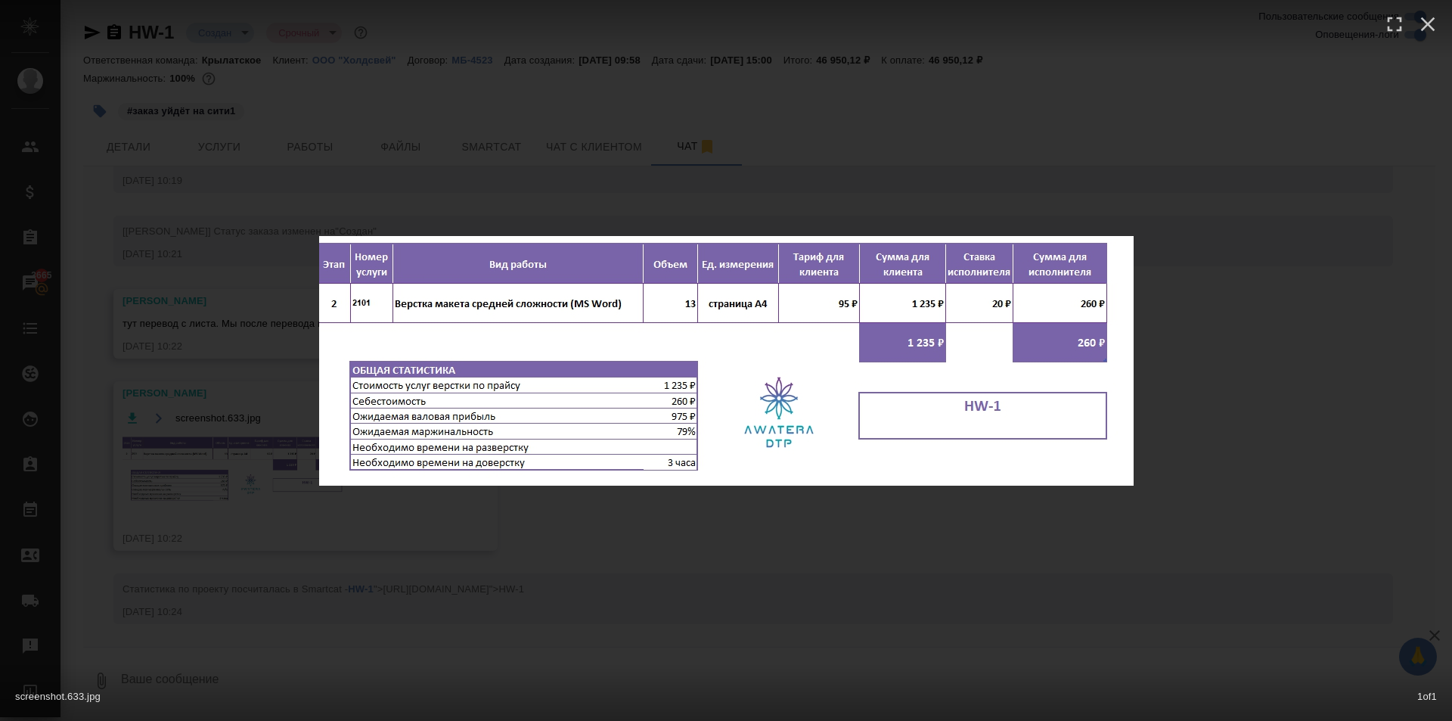
drag, startPoint x: 1008, startPoint y: 531, endPoint x: 898, endPoint y: 494, distance: 116.5
click at [997, 529] on div "screenshot.633.jpg 1 of 1" at bounding box center [726, 360] width 1452 height 721
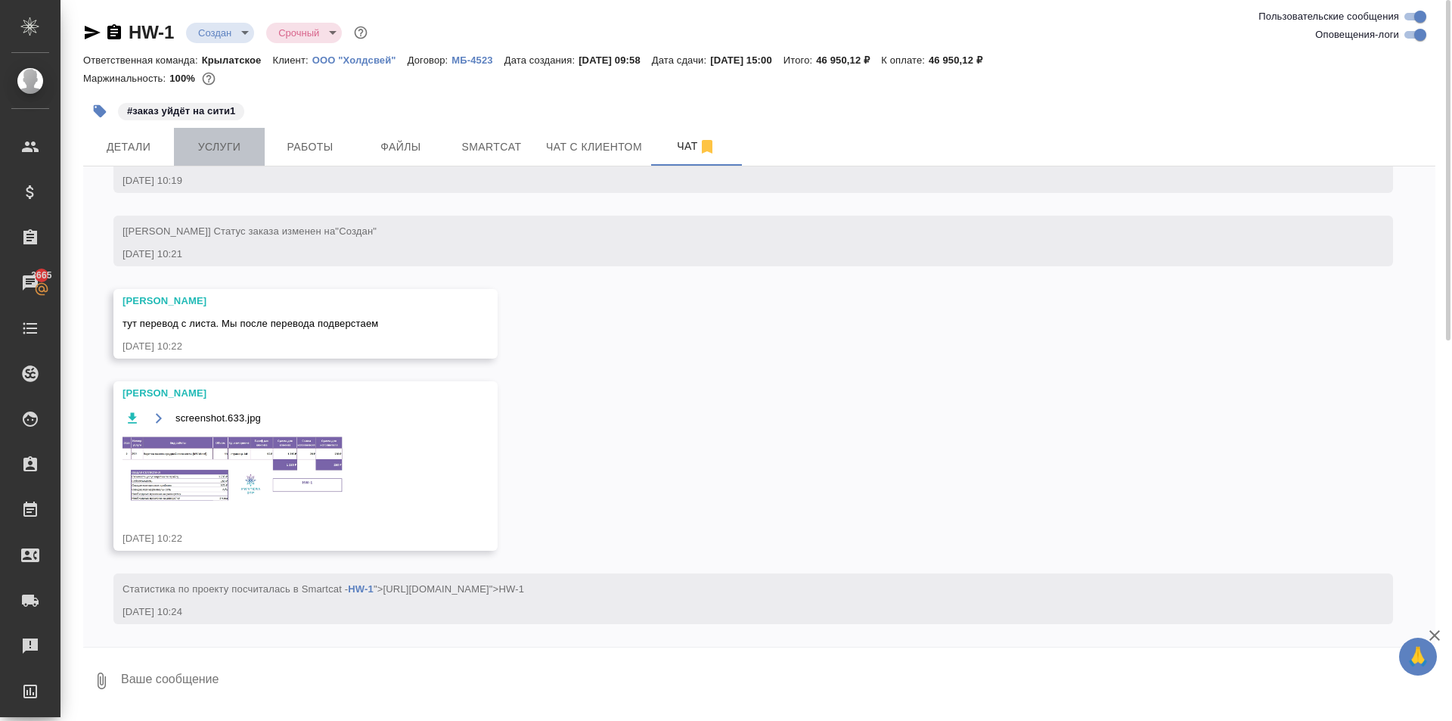
click at [247, 141] on span "Услуги" at bounding box center [219, 147] width 73 height 19
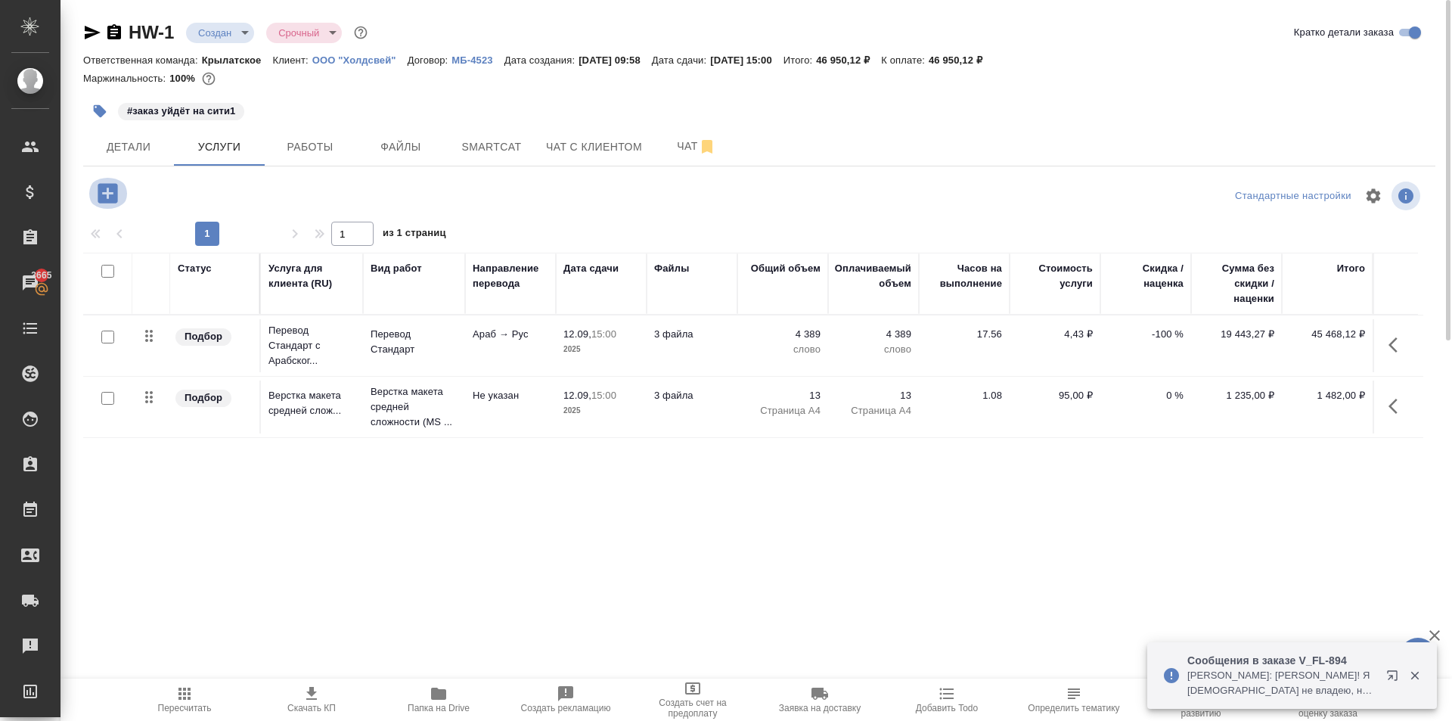
click at [102, 190] on icon "button" at bounding box center [108, 193] width 20 height 20
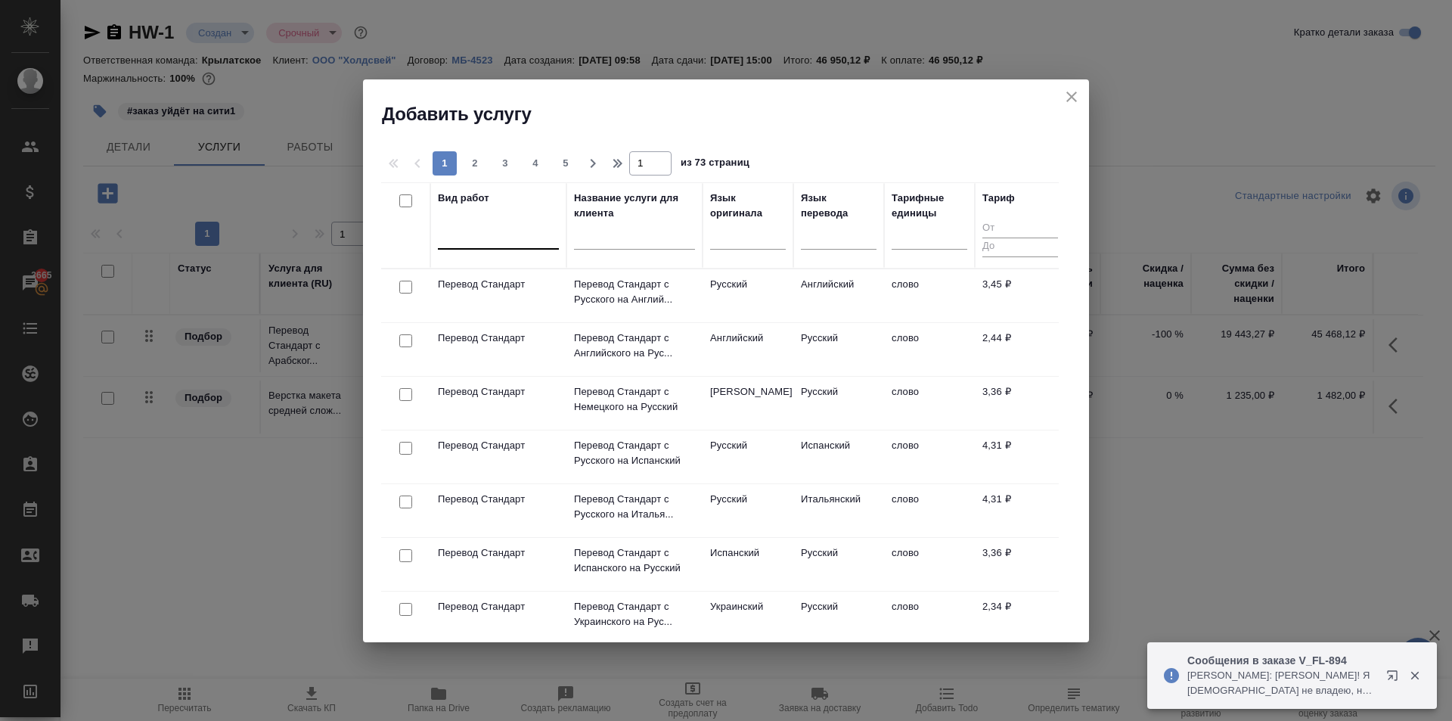
click at [505, 237] on div at bounding box center [498, 234] width 121 height 22
type input "g"
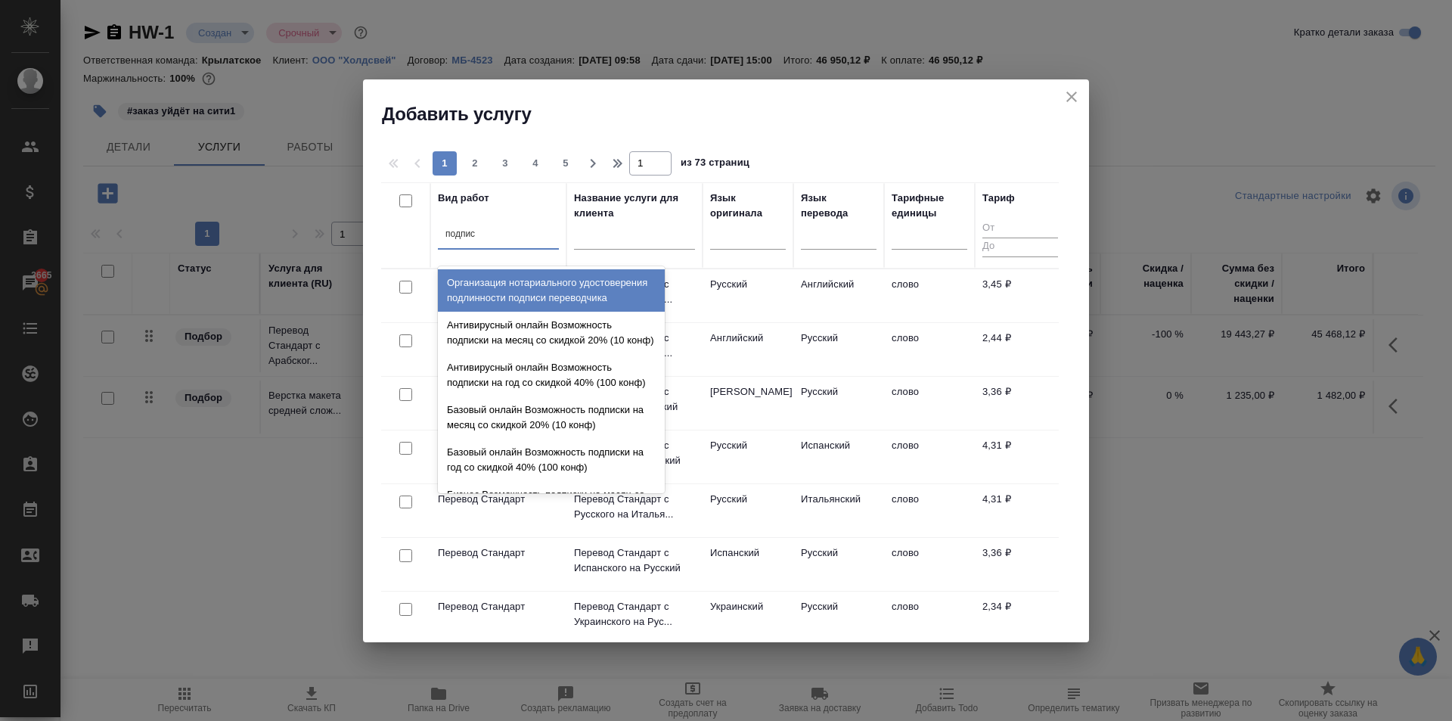
type input "подписи"
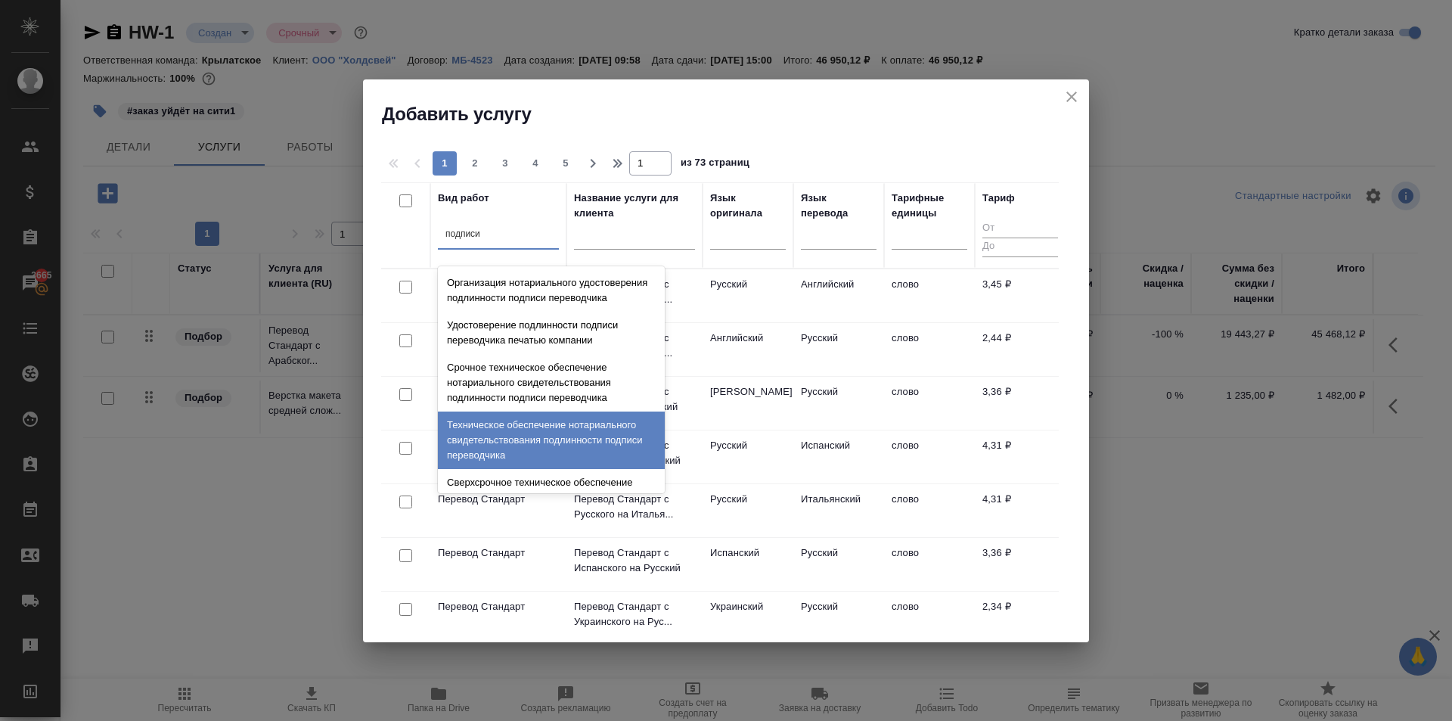
click at [593, 433] on div "Техническое обеспечение нотариального свидетельствования подлинности подписи пе…" at bounding box center [551, 439] width 227 height 57
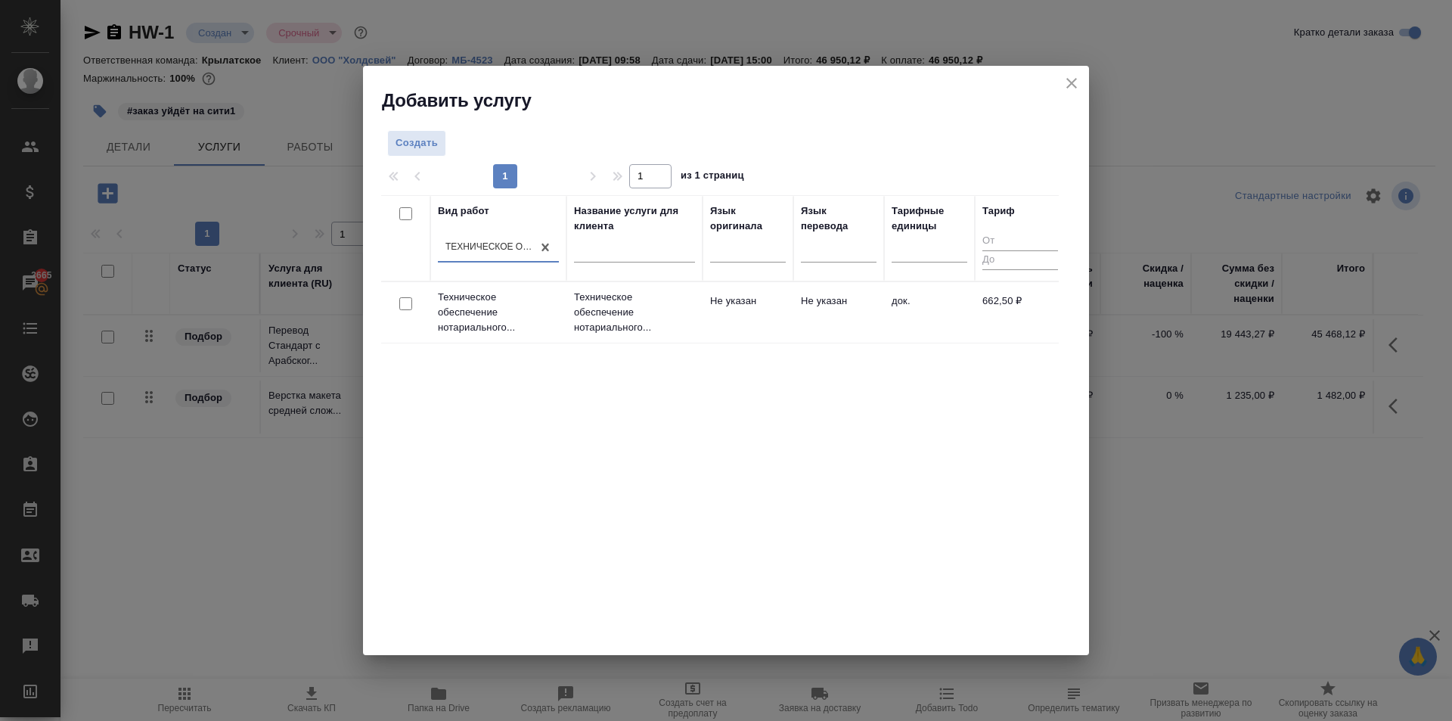
click at [666, 315] on p "Техническое обеспечение нотариального..." at bounding box center [634, 312] width 121 height 45
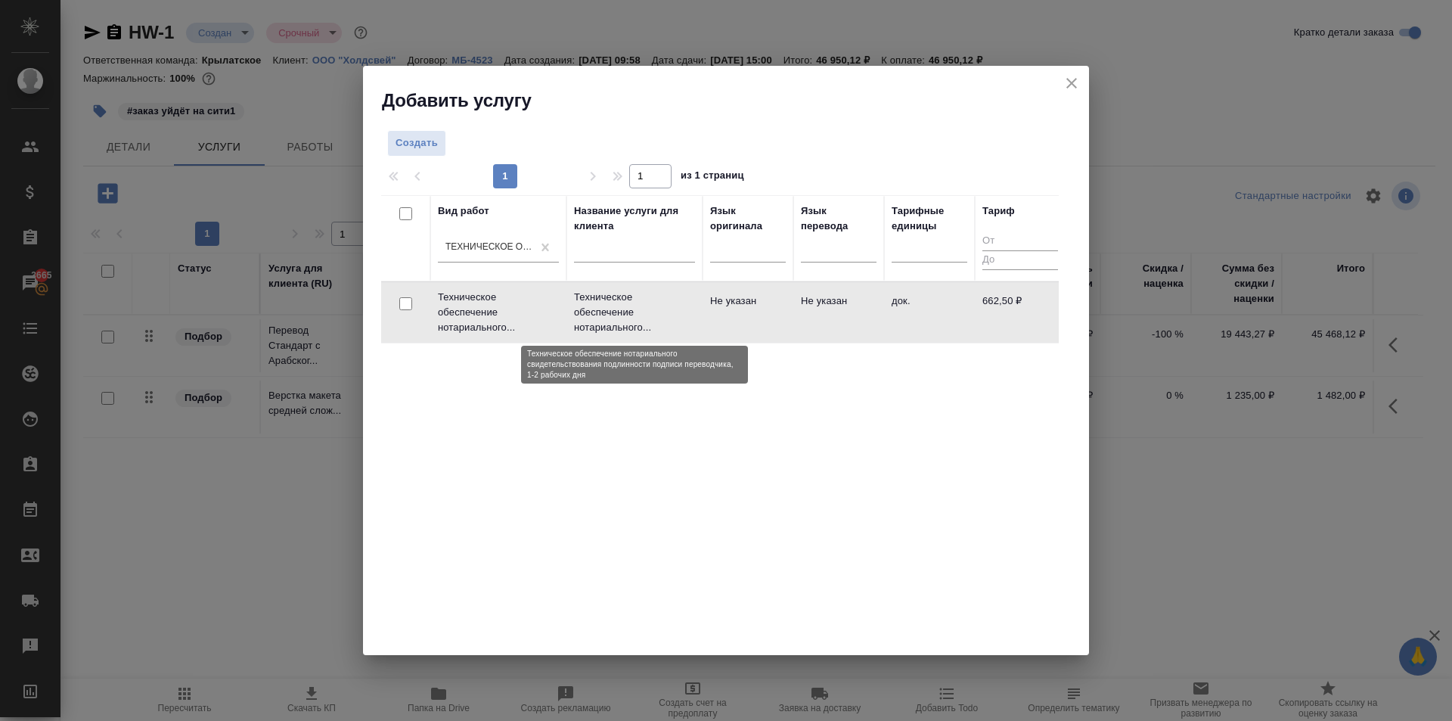
click at [666, 315] on p "Техническое обеспечение нотариального..." at bounding box center [634, 312] width 121 height 45
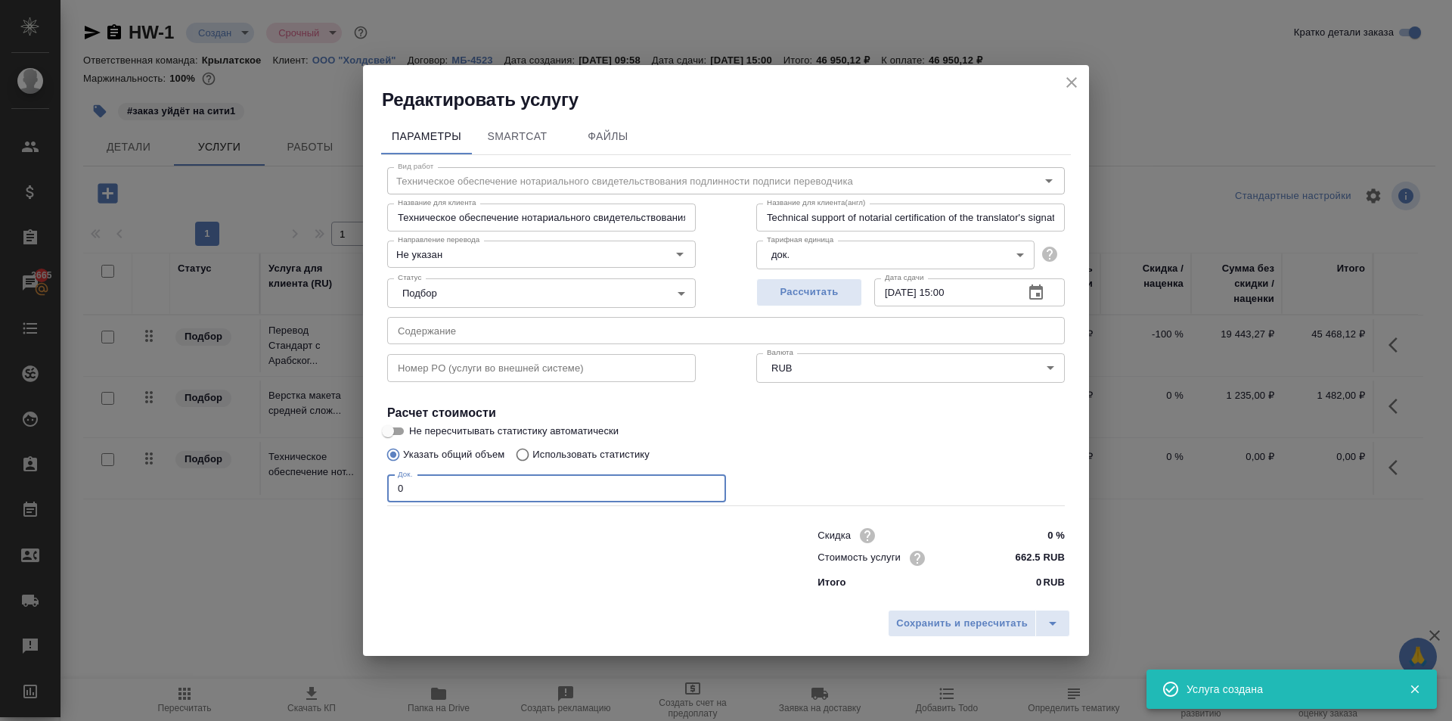
drag, startPoint x: 450, startPoint y: 494, endPoint x: 304, endPoint y: 472, distance: 147.6
click at [304, 472] on div "Редактировать услугу Параметры SmartCat Файлы Вид работ Техническое обеспечение…" at bounding box center [726, 360] width 1452 height 721
type input "3"
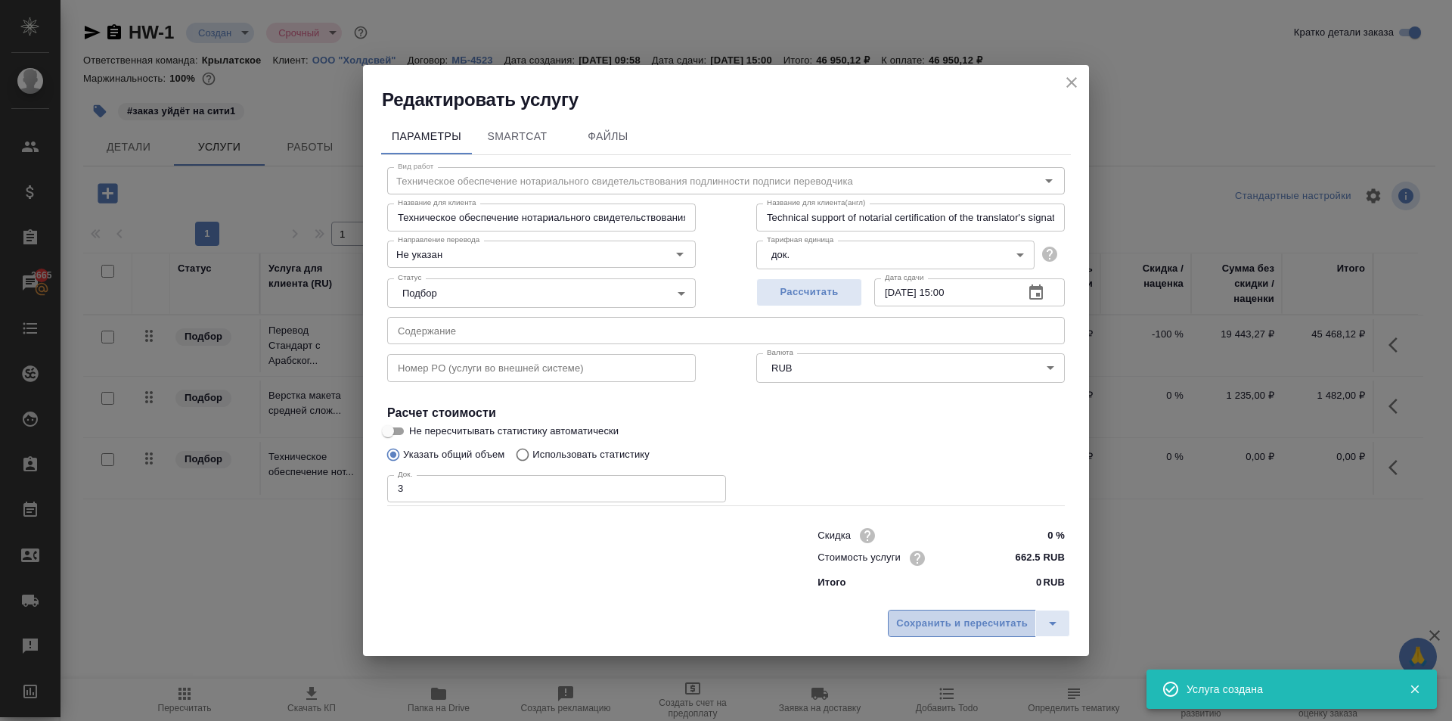
click at [994, 613] on button "Сохранить и пересчитать" at bounding box center [962, 623] width 148 height 27
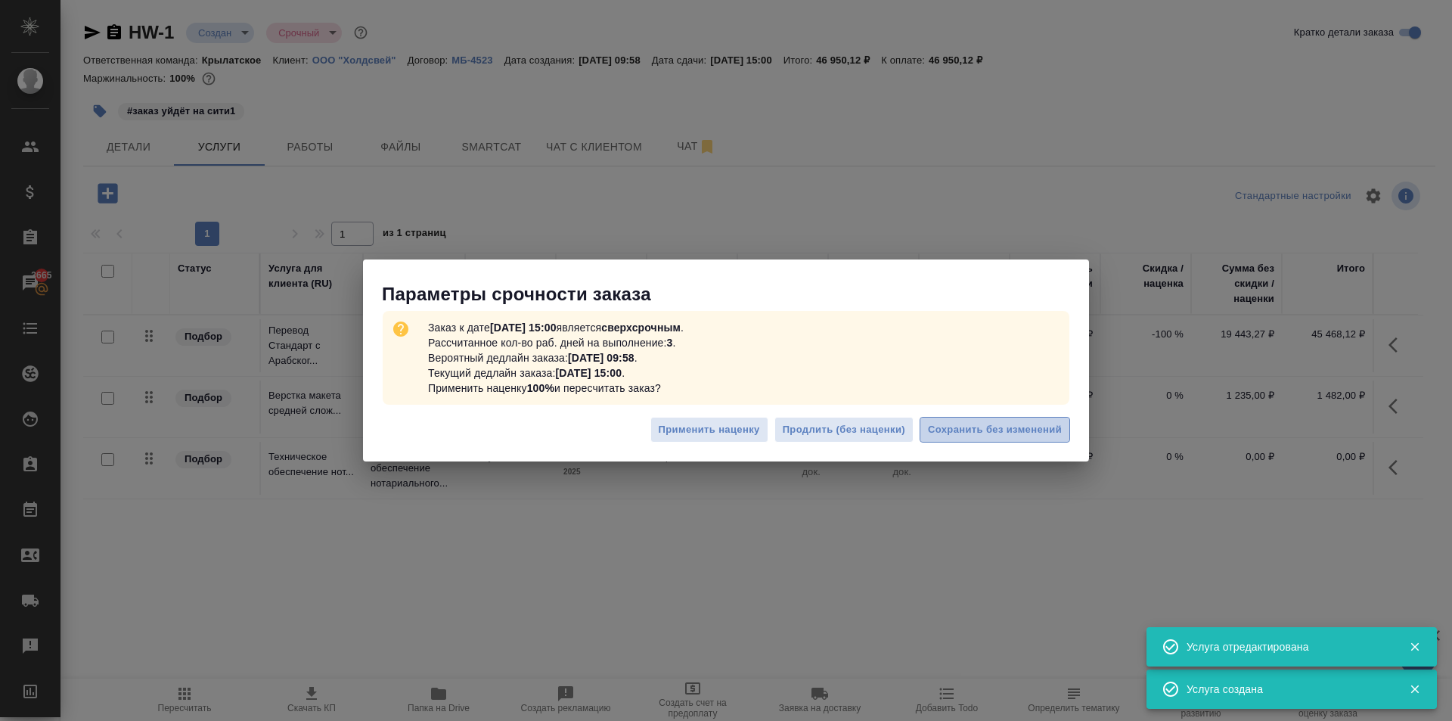
click at [1012, 424] on span "Сохранить без изменений" at bounding box center [995, 429] width 134 height 17
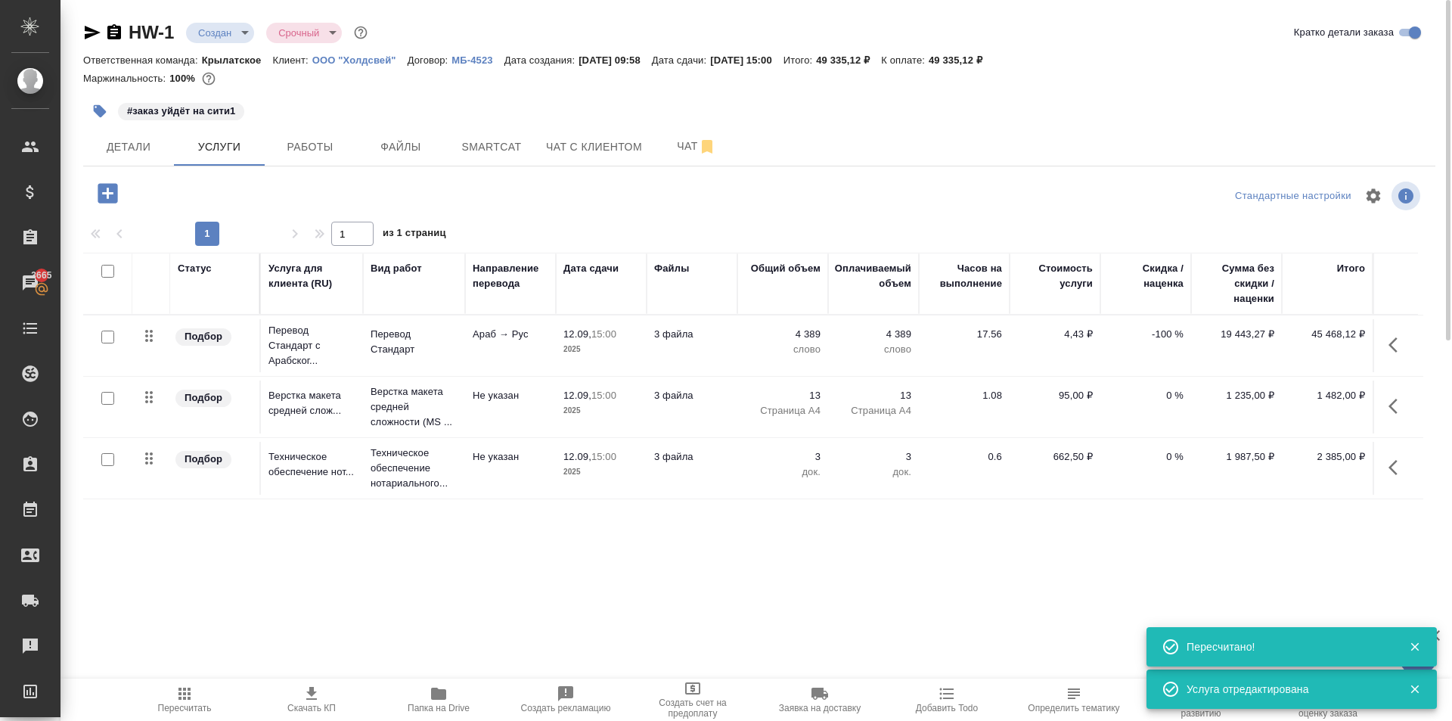
click at [178, 690] on icon "button" at bounding box center [184, 693] width 18 height 18
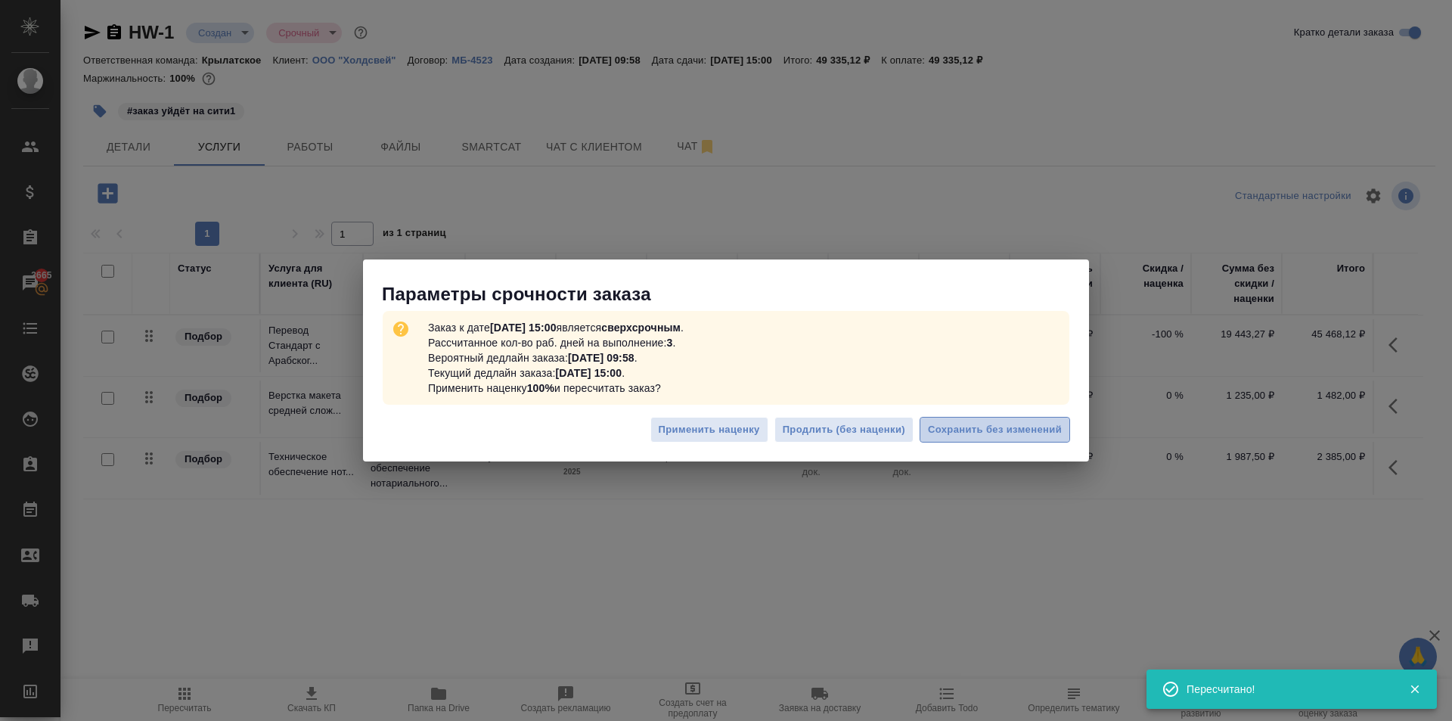
click at [1045, 427] on span "Сохранить без изменений" at bounding box center [995, 429] width 134 height 17
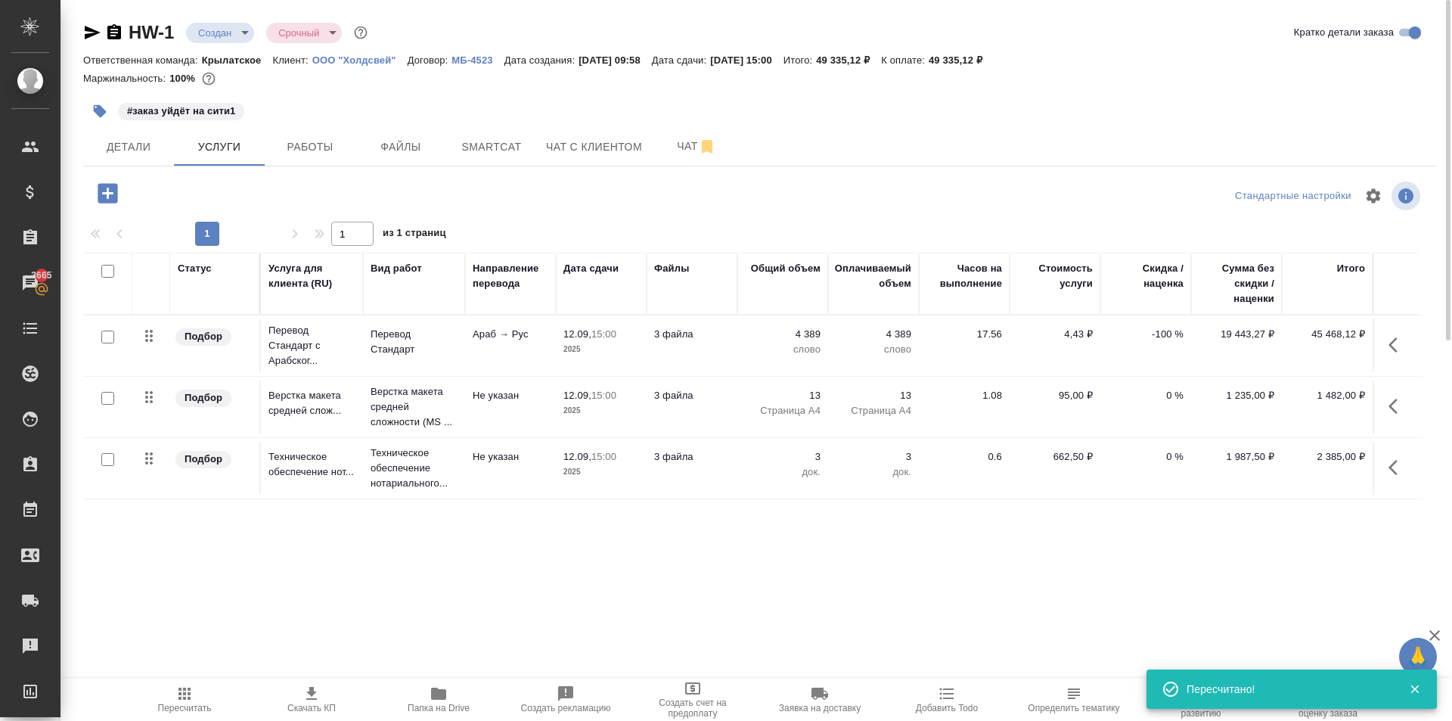
click at [956, 190] on div at bounding box center [759, 196] width 451 height 36
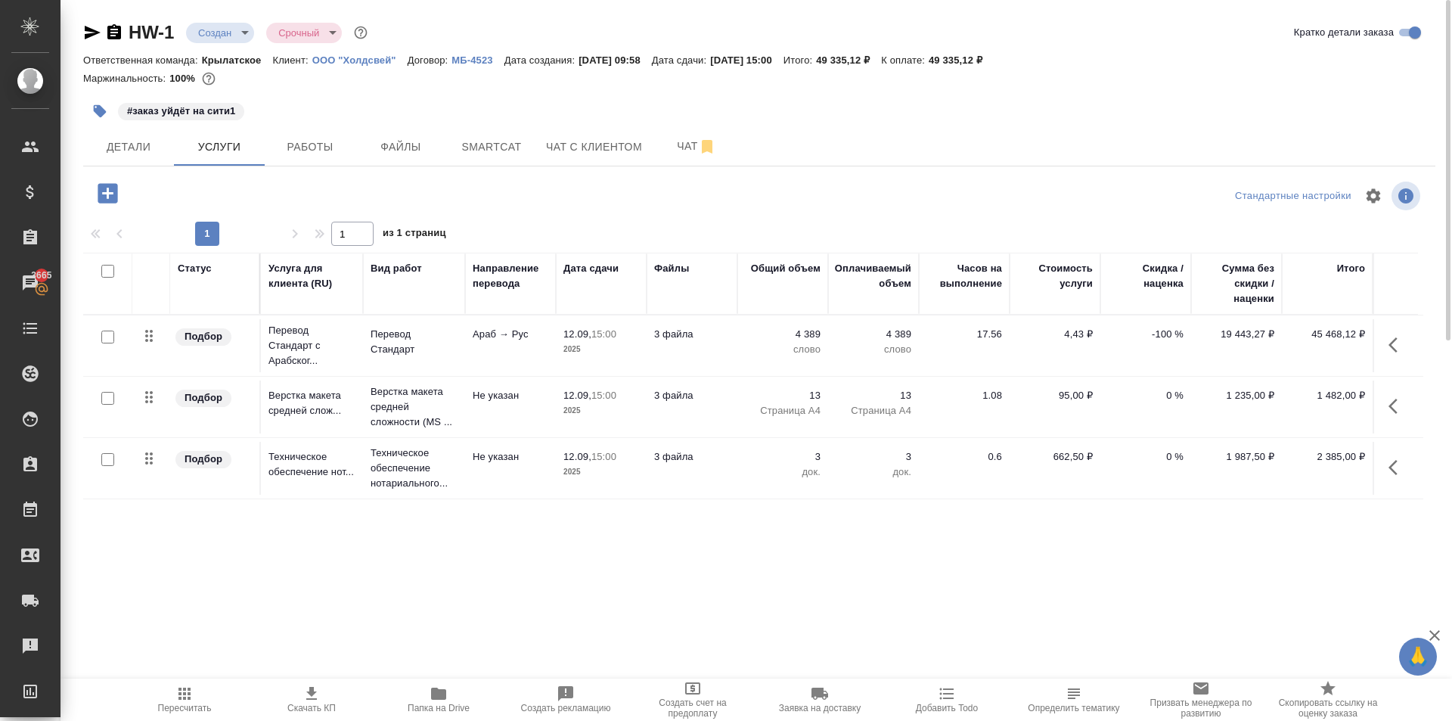
click at [176, 697] on span "Пересчитать" at bounding box center [184, 698] width 109 height 29
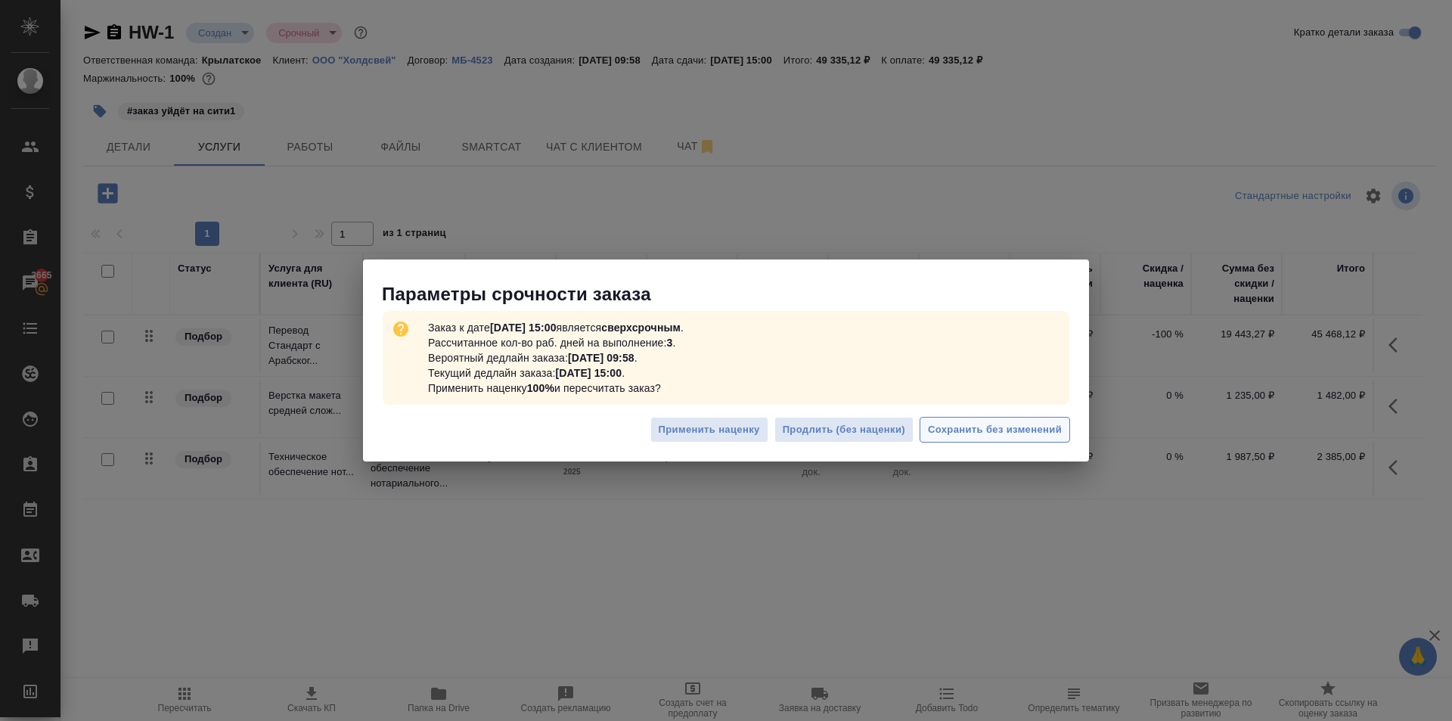
click at [1013, 420] on button "Сохранить без изменений" at bounding box center [995, 430] width 150 height 26
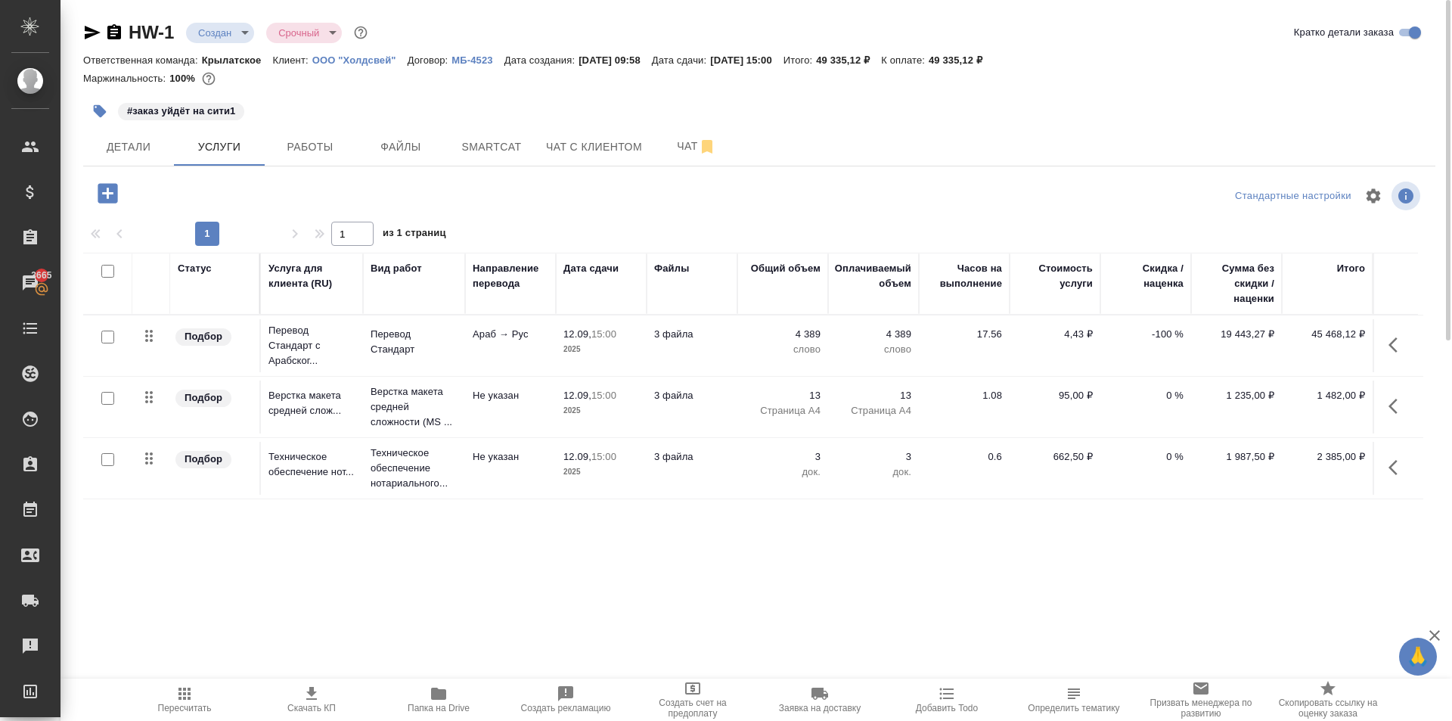
click at [173, 695] on span "Пересчитать" at bounding box center [184, 698] width 109 height 29
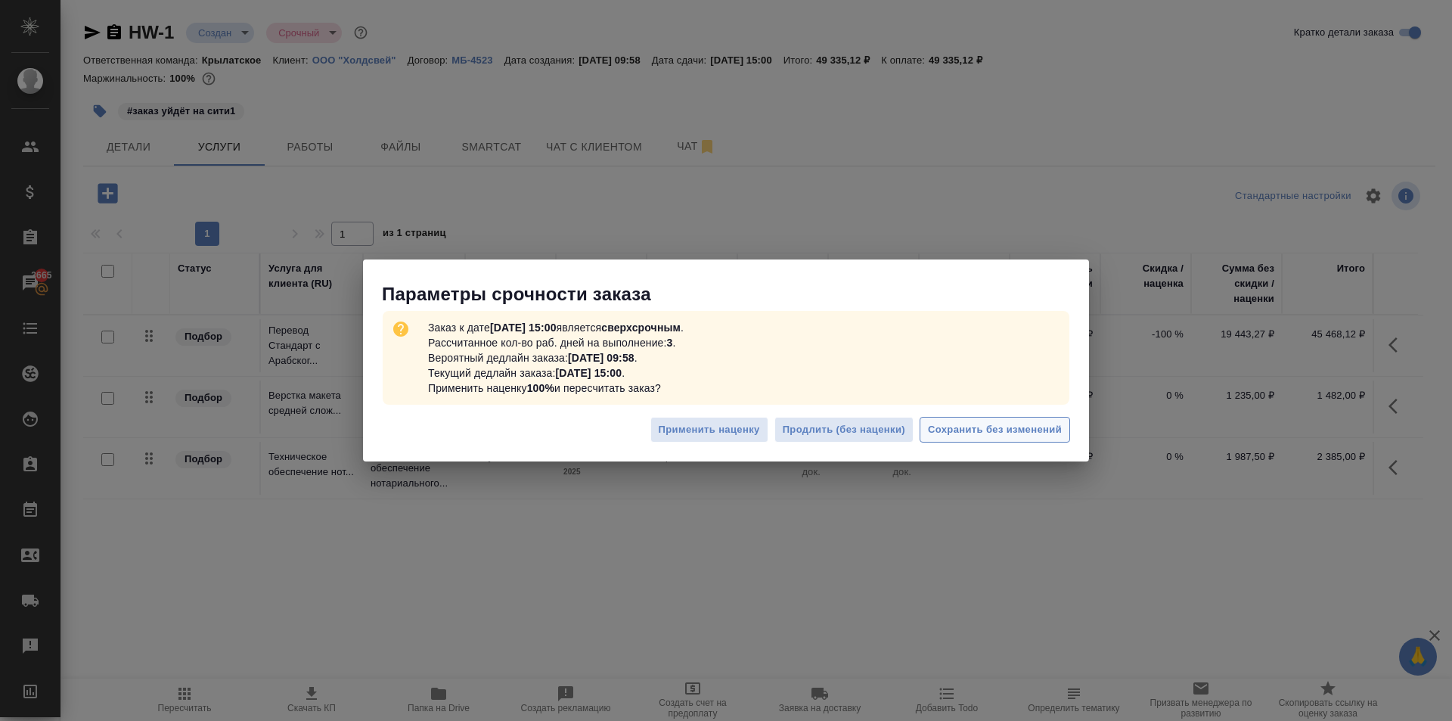
click at [987, 440] on button "Сохранить без изменений" at bounding box center [995, 430] width 150 height 26
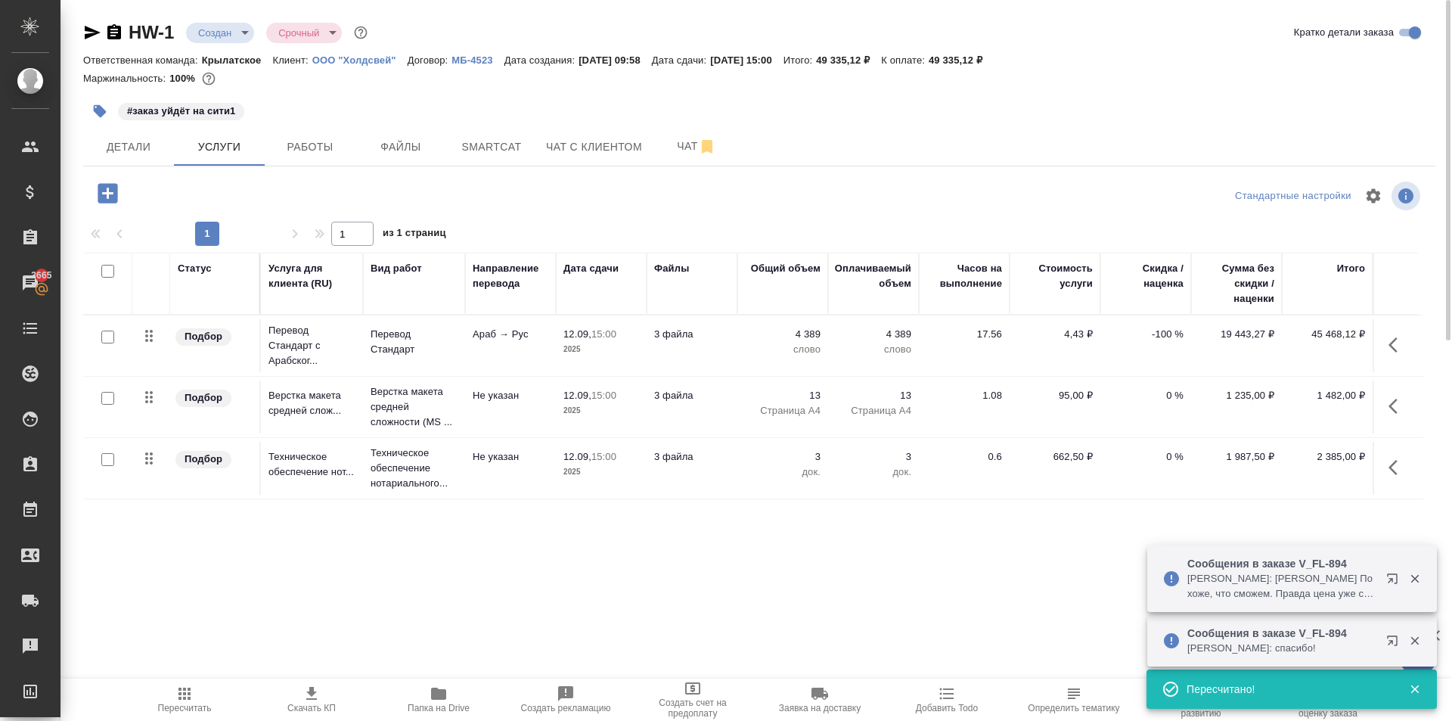
click at [87, 29] on icon "button" at bounding box center [93, 33] width 16 height 14
click at [714, 200] on div at bounding box center [759, 196] width 451 height 36
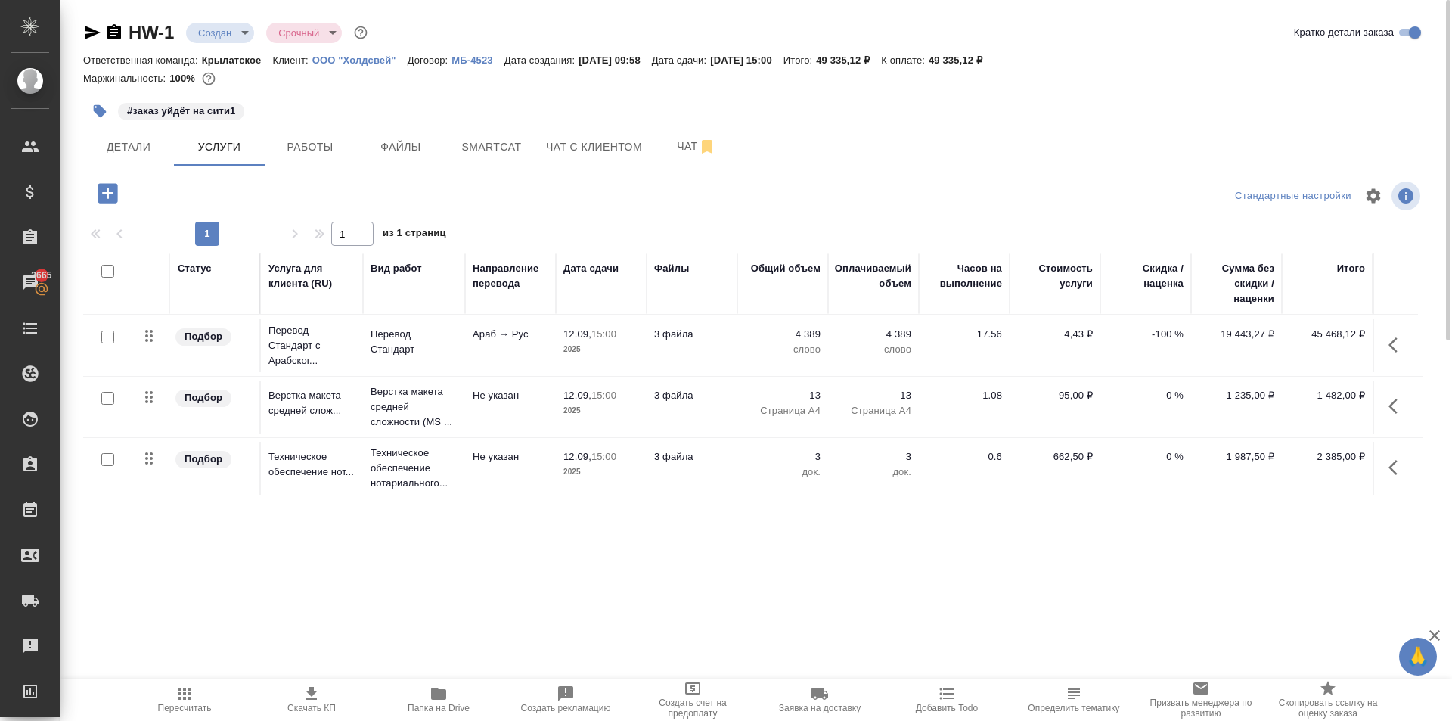
click at [151, 700] on span "Пересчитать" at bounding box center [184, 698] width 109 height 29
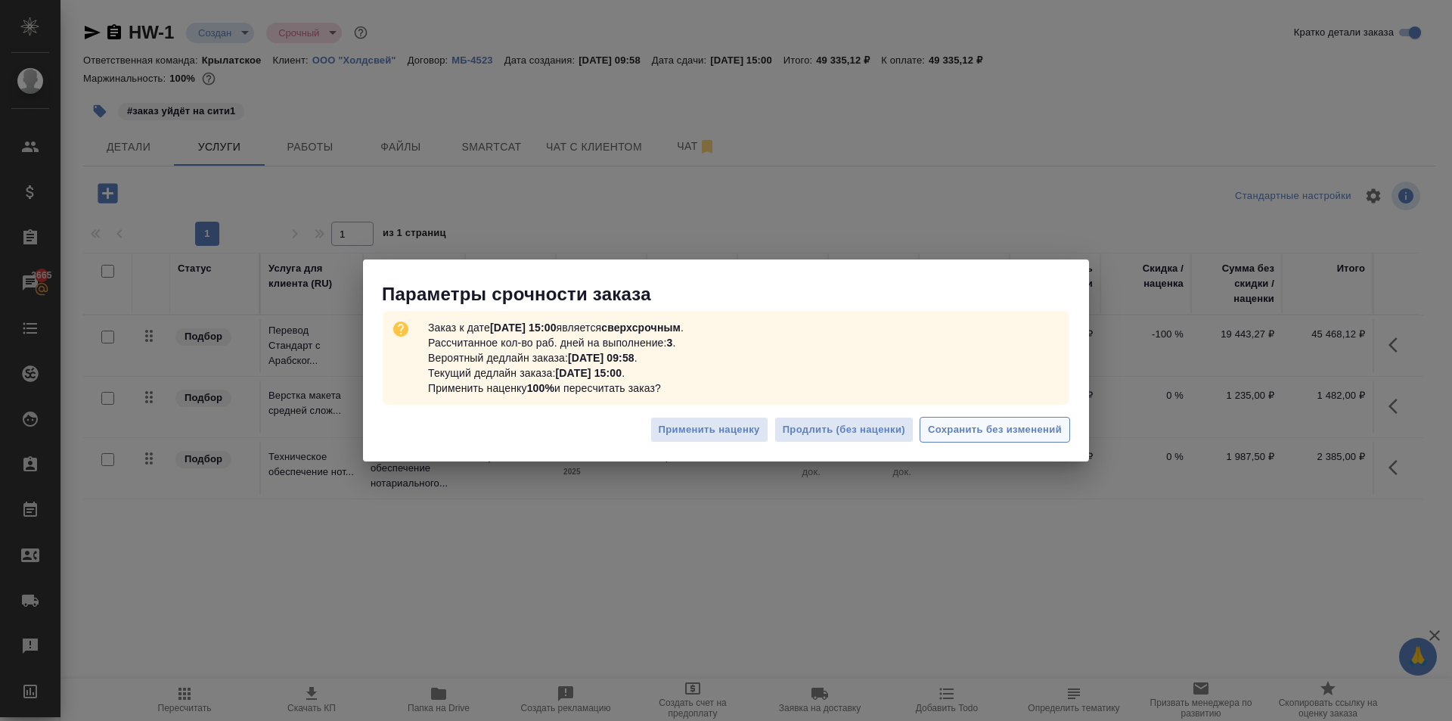
click at [1064, 430] on button "Сохранить без изменений" at bounding box center [995, 430] width 150 height 26
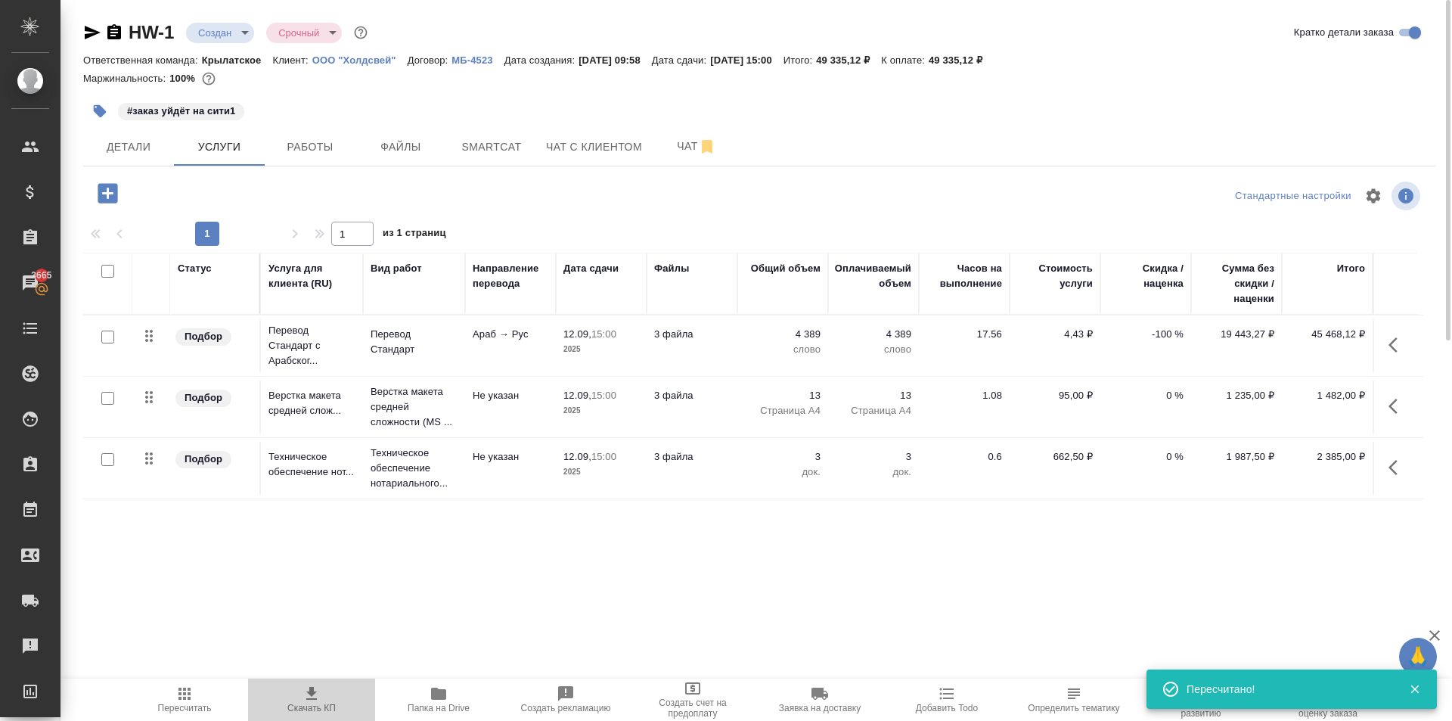
click at [312, 692] on icon "button" at bounding box center [311, 693] width 11 height 13
click at [723, 173] on div "HW-1 Создан new Срочный urgent Кратко детали заказа Ответственная команда: Крыл…" at bounding box center [759, 308] width 1369 height 616
click at [1390, 473] on icon "button" at bounding box center [1398, 467] width 18 height 18
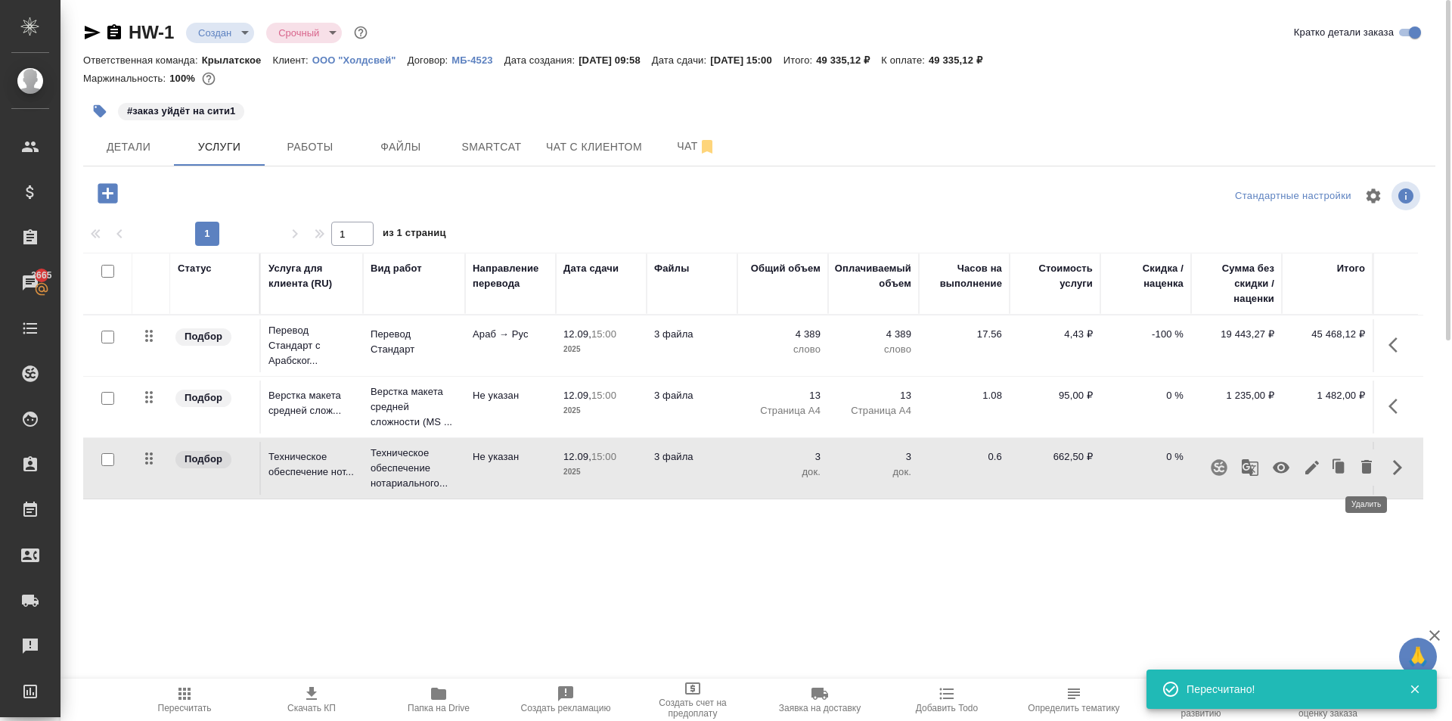
click at [1368, 464] on icon "button" at bounding box center [1366, 467] width 11 height 14
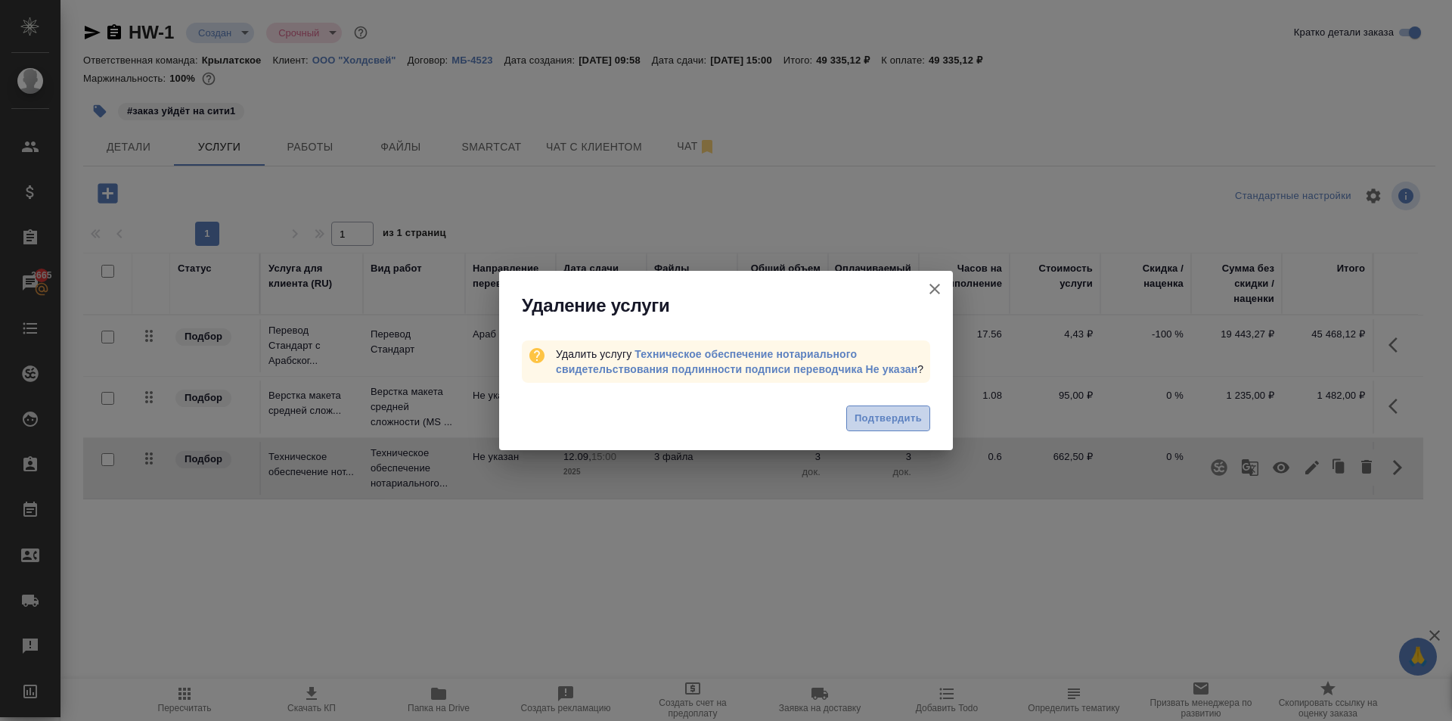
click at [899, 412] on span "Подтвердить" at bounding box center [888, 418] width 67 height 17
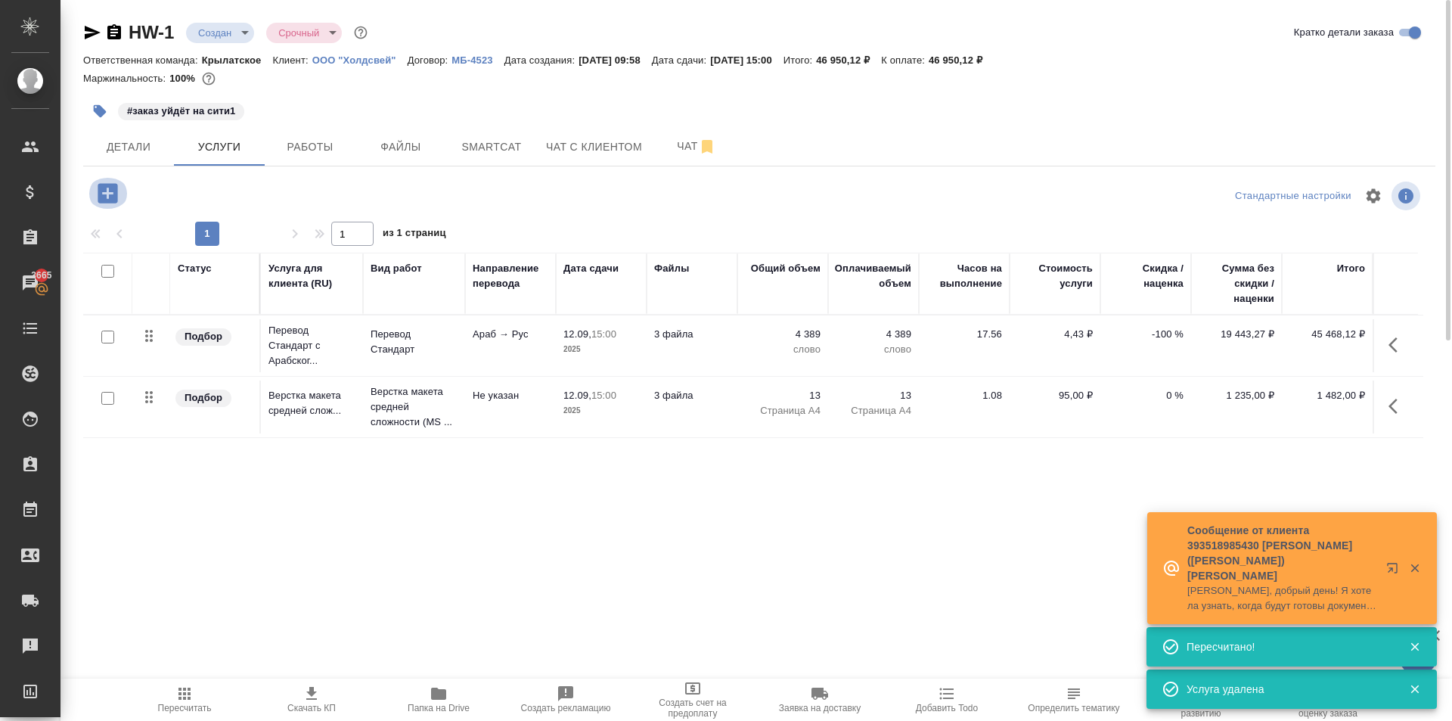
click at [114, 189] on icon "button" at bounding box center [108, 193] width 20 height 20
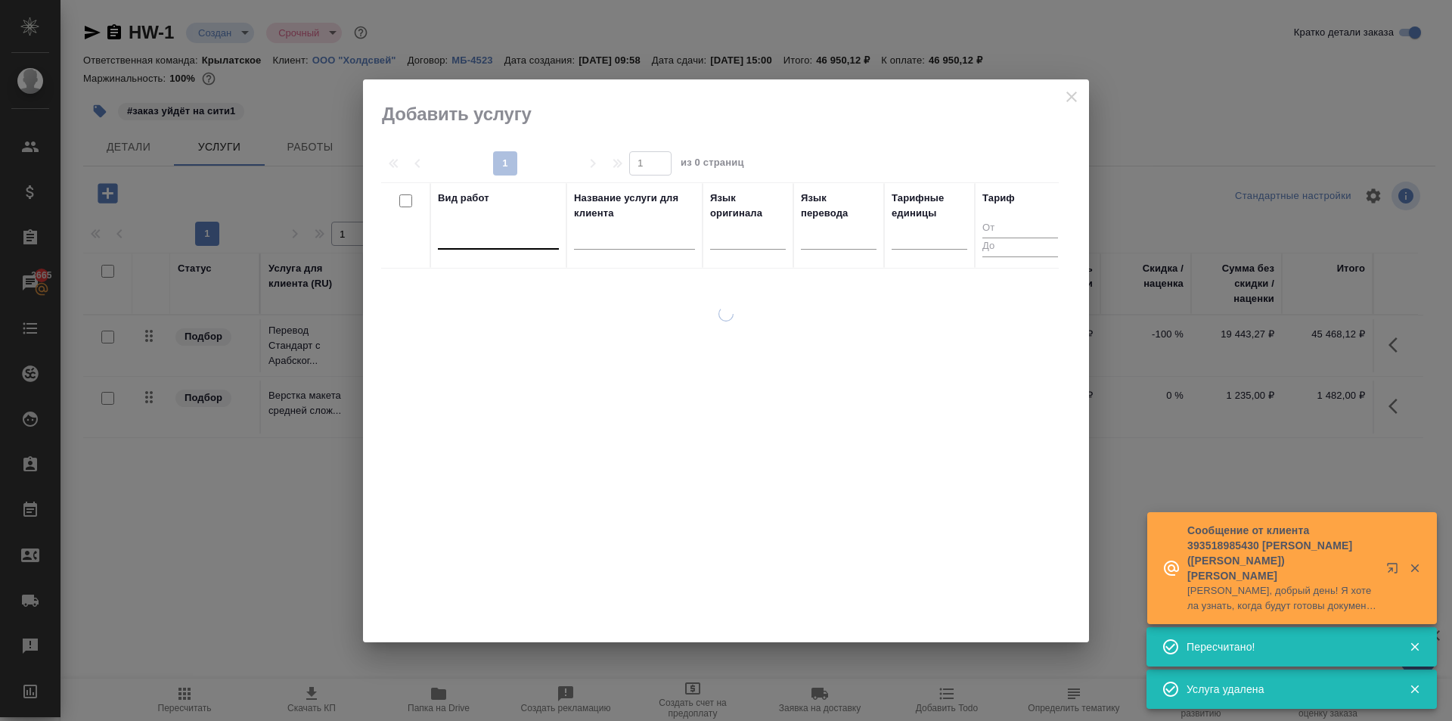
drag, startPoint x: 468, startPoint y: 246, endPoint x: 473, endPoint y: 234, distance: 12.2
click at [468, 245] on div at bounding box center [498, 235] width 121 height 29
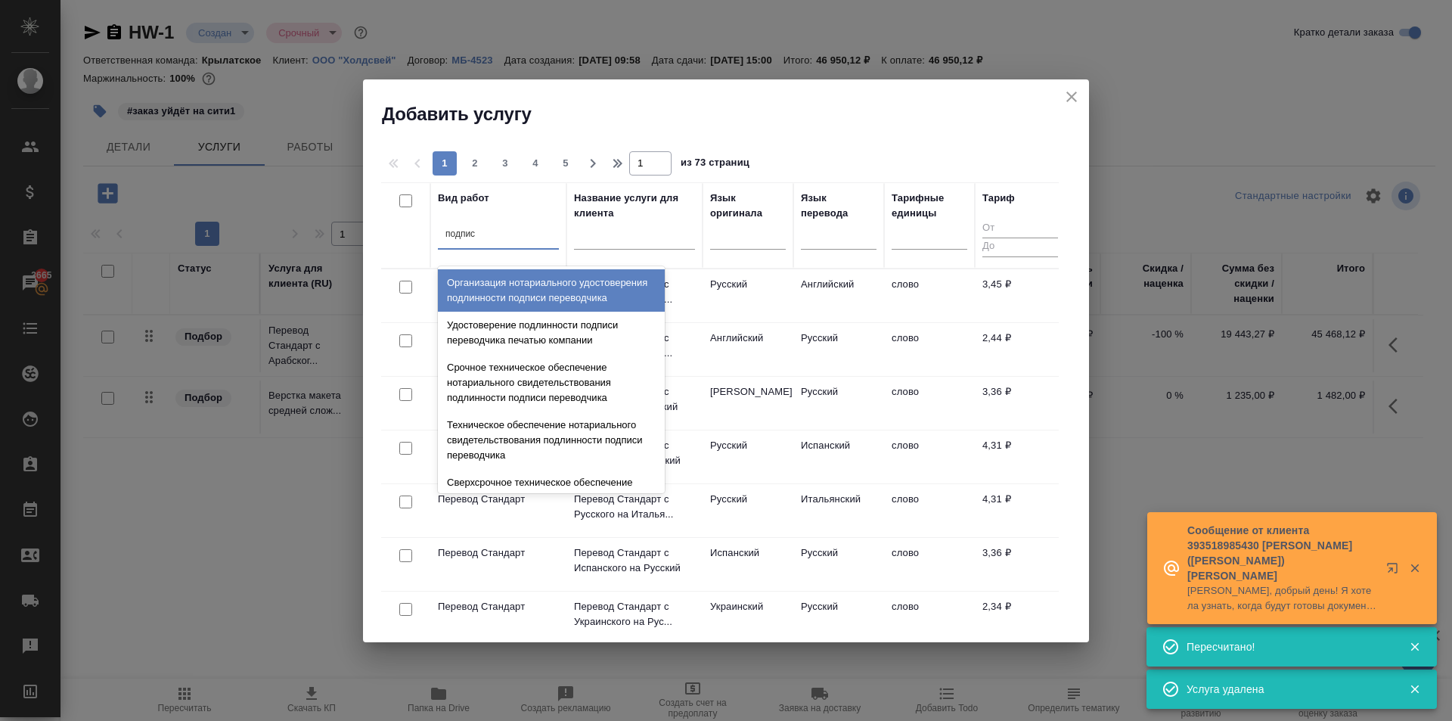
type input "подписи"
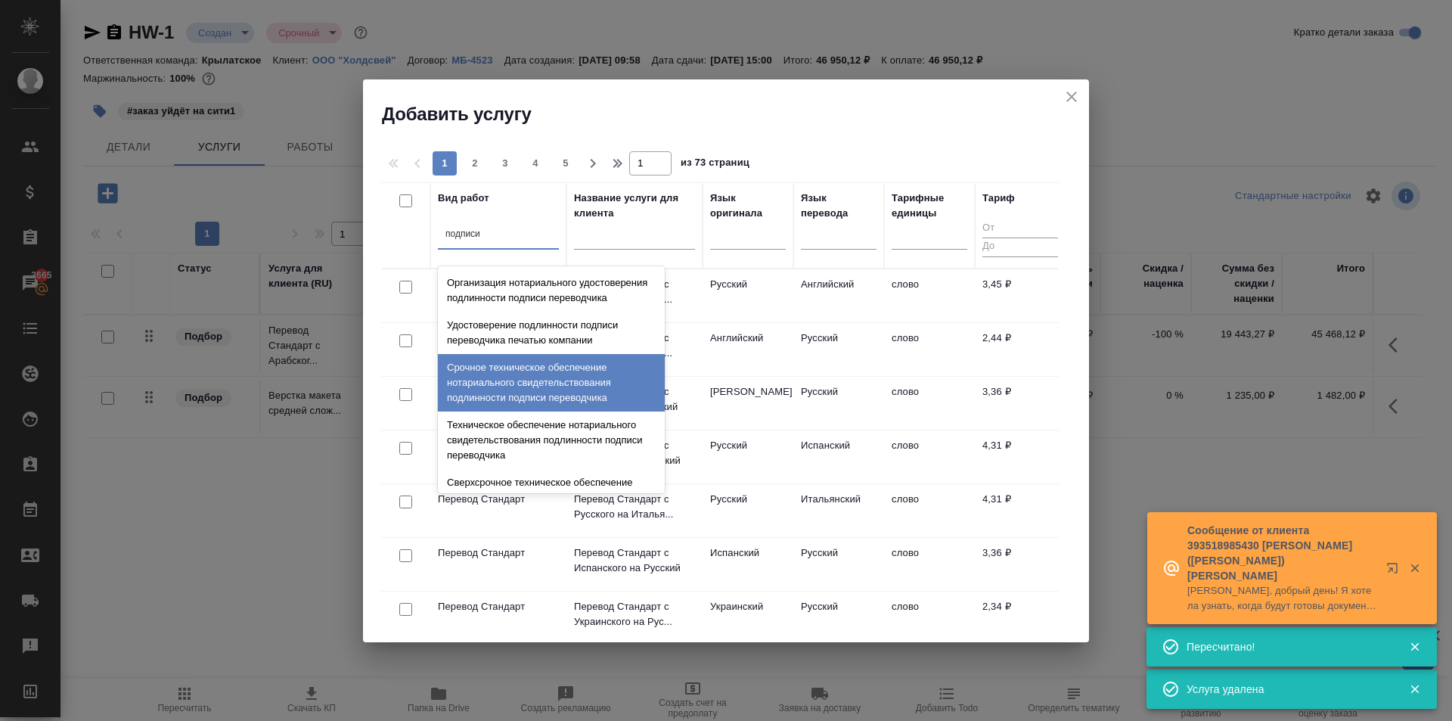
click at [574, 381] on div "Срочное техническое обеспечение нотариального свидетельствования подлинности по…" at bounding box center [551, 382] width 227 height 57
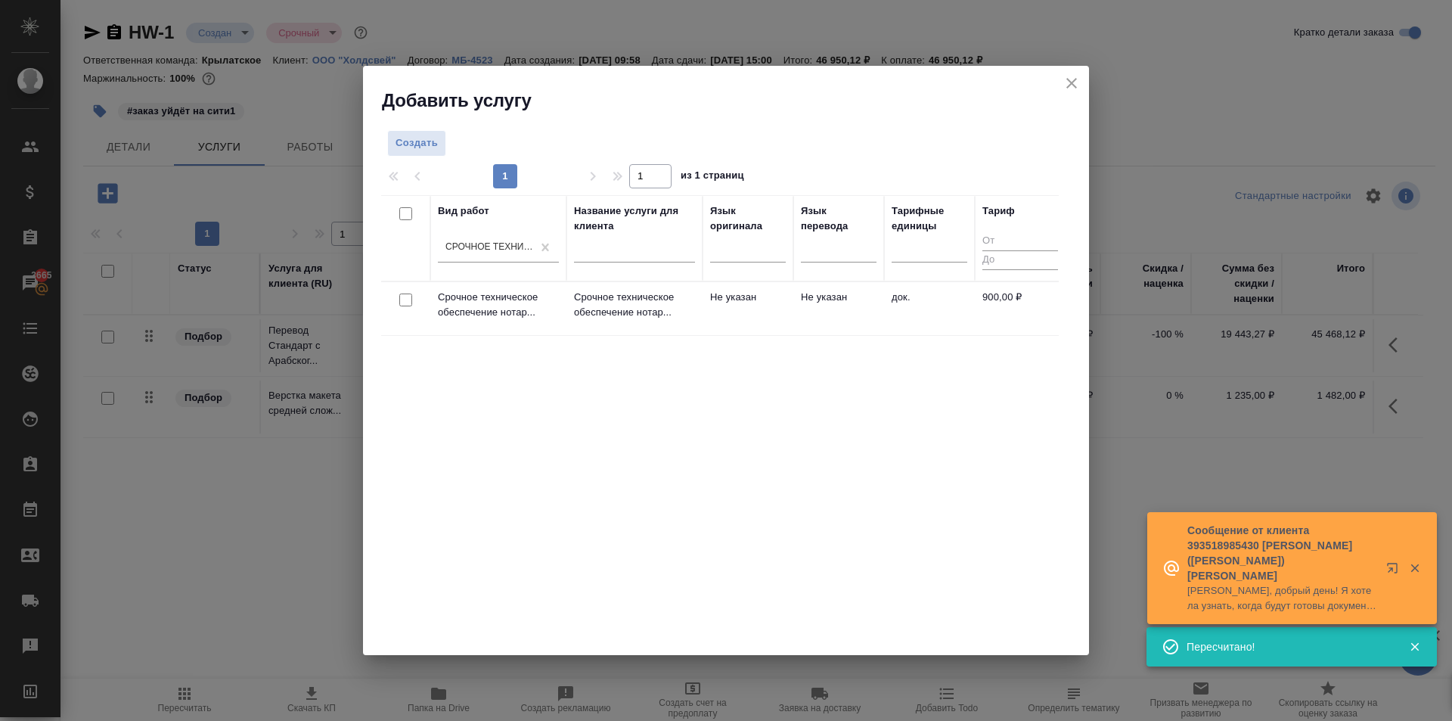
click at [759, 315] on td "Не указан" at bounding box center [748, 308] width 91 height 53
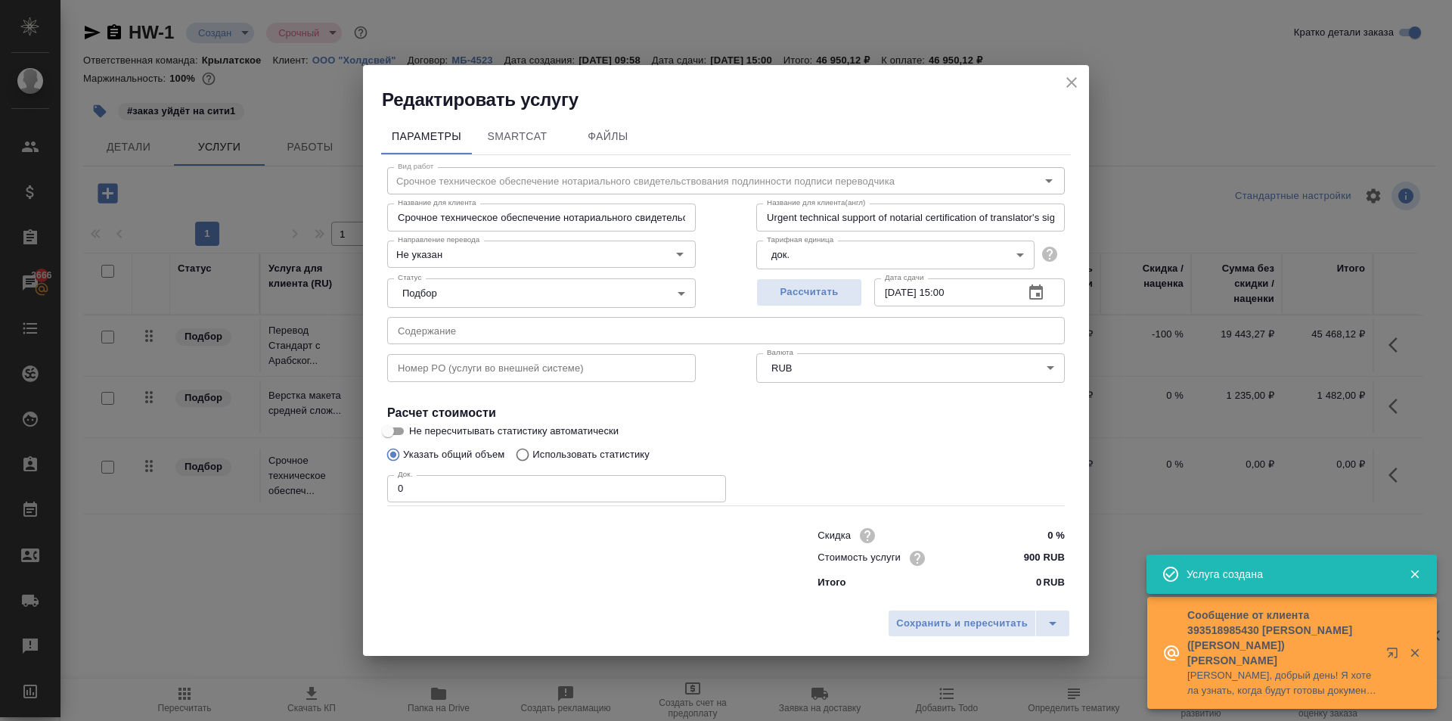
drag, startPoint x: 415, startPoint y: 491, endPoint x: 369, endPoint y: 464, distance: 53.2
click at [364, 473] on div "Параметры SmartCat Файлы Вид работ Срочное техническое обеспечение нотариальног…" at bounding box center [726, 357] width 726 height 490
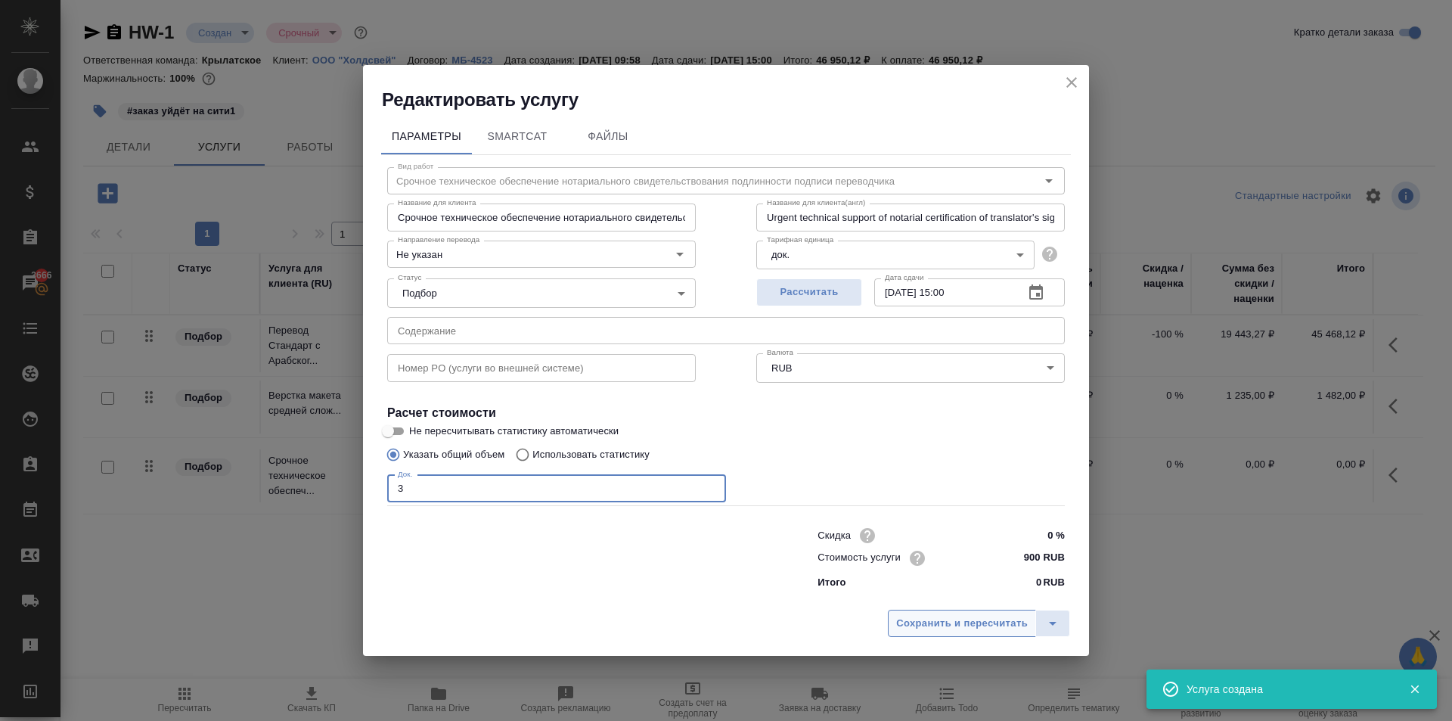
type input "3"
click at [937, 613] on button "Сохранить и пересчитать" at bounding box center [962, 623] width 148 height 27
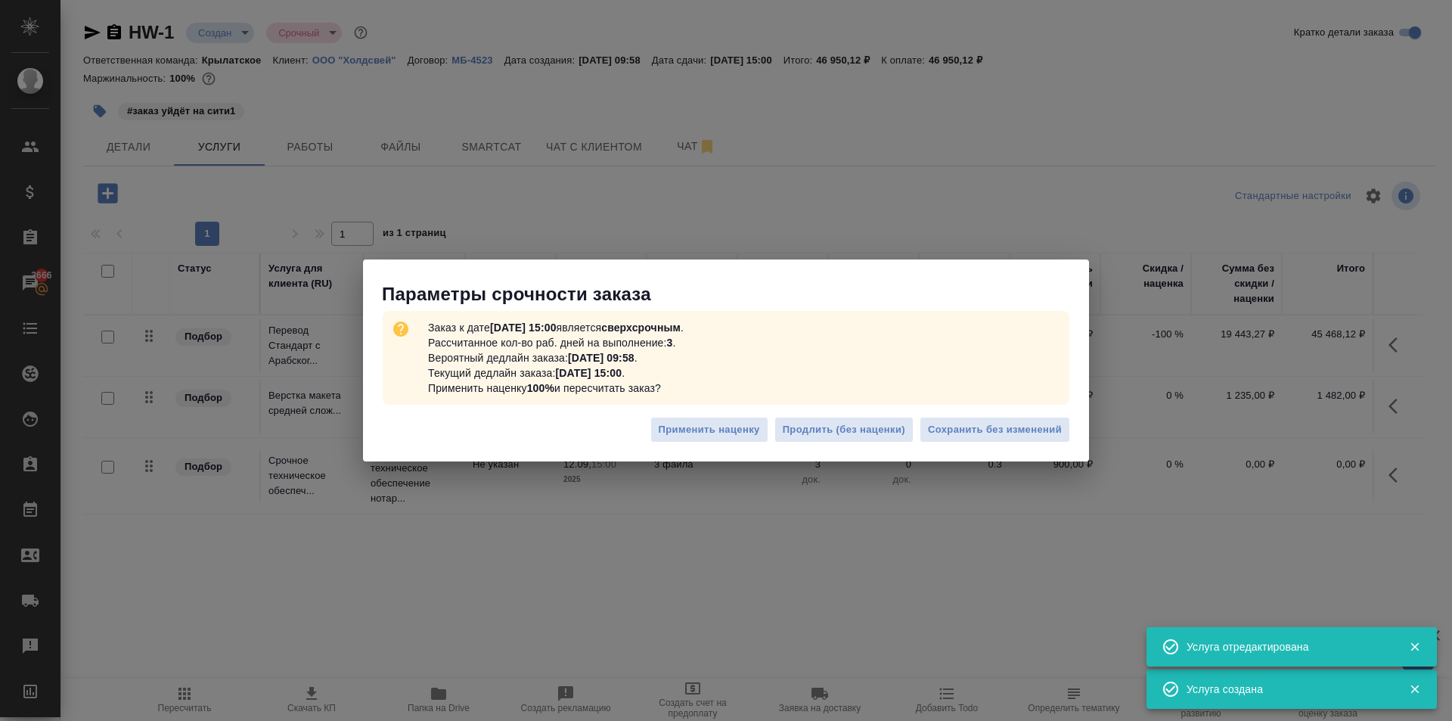
click at [1032, 414] on div "Применить наценку Продлить (без наценки) Сохранить без изменений" at bounding box center [726, 435] width 726 height 53
click at [1035, 417] on button "Сохранить без изменений" at bounding box center [995, 430] width 150 height 26
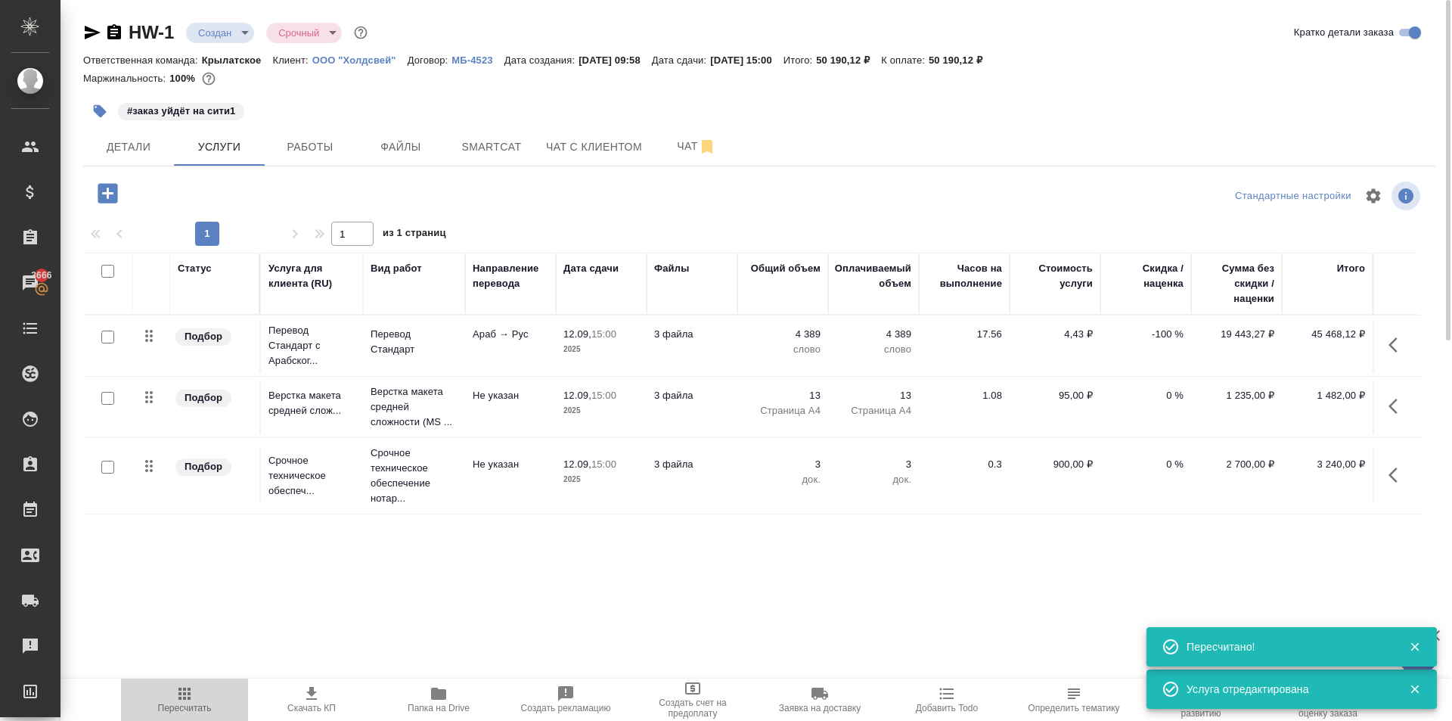
click at [192, 690] on icon "button" at bounding box center [184, 693] width 18 height 18
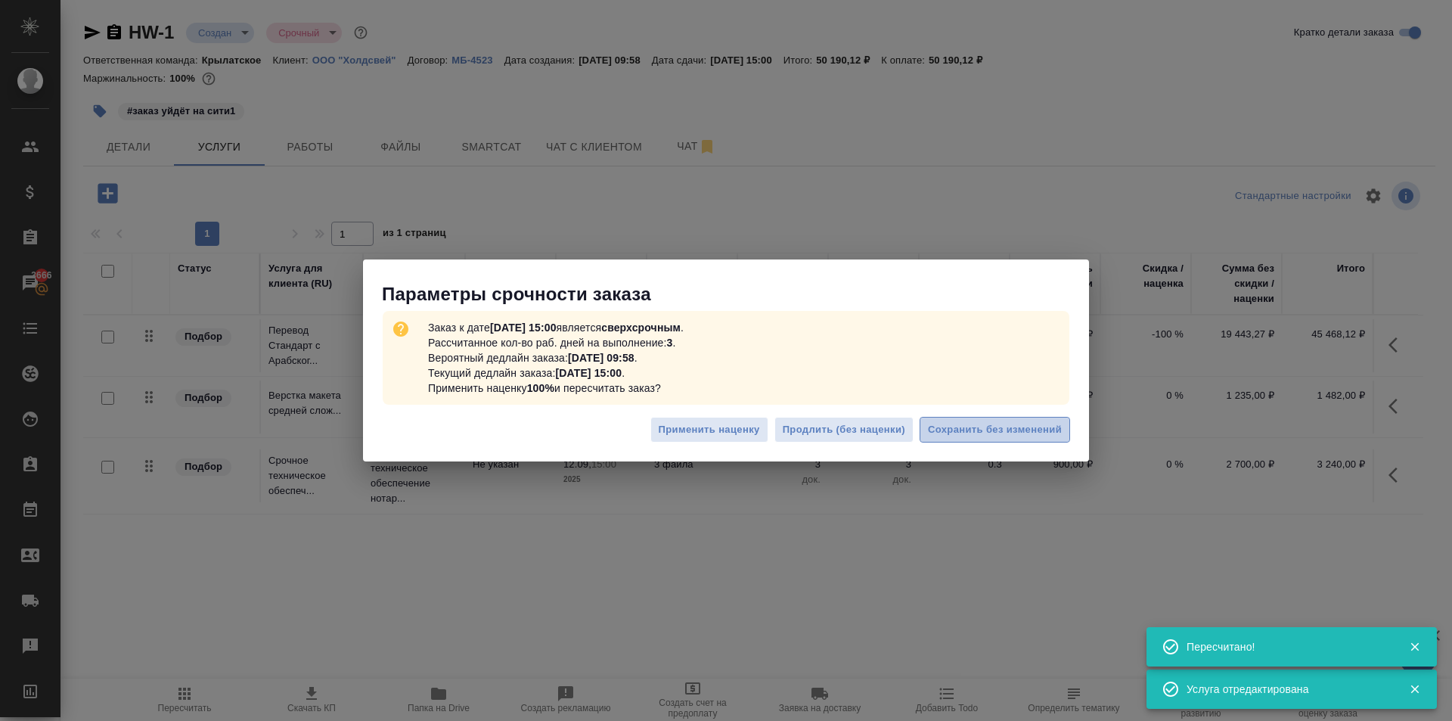
click at [997, 439] on button "Сохранить без изменений" at bounding box center [995, 430] width 150 height 26
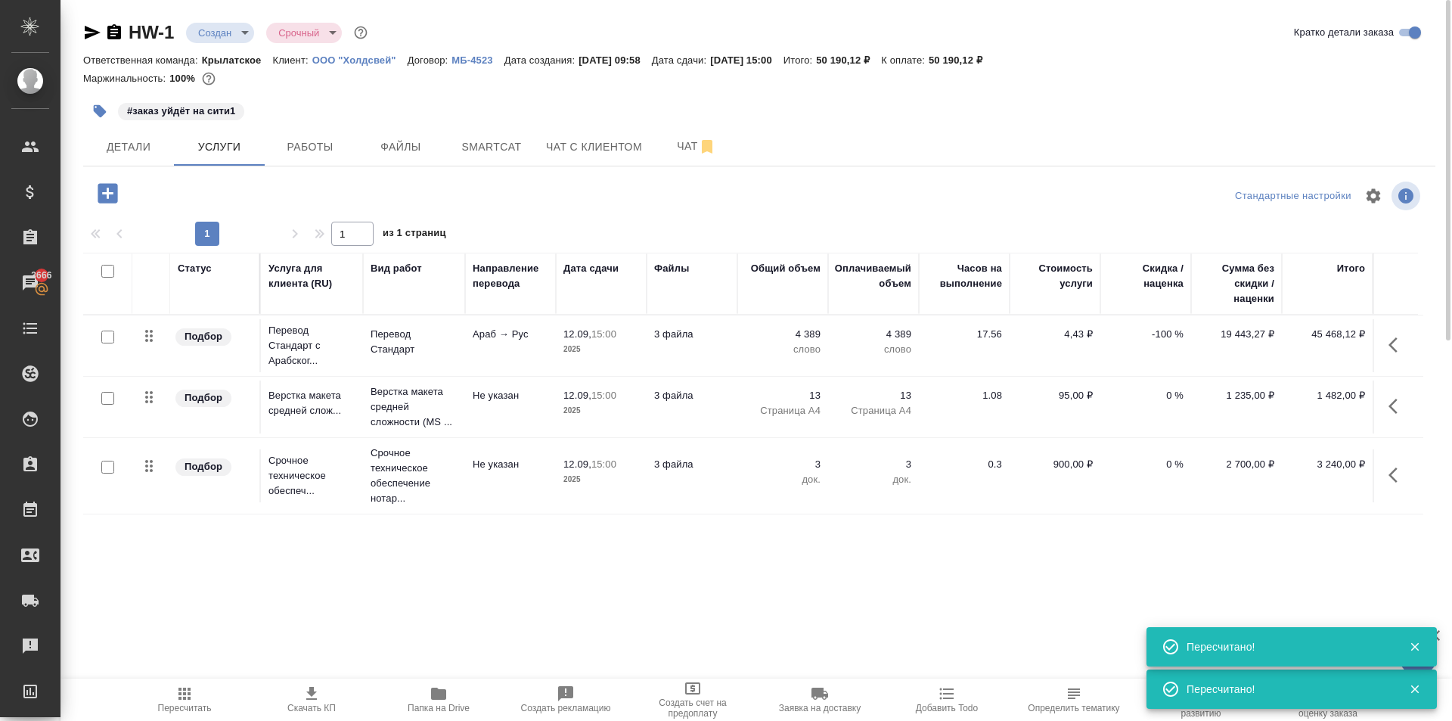
click at [209, 699] on span "Пересчитать" at bounding box center [184, 698] width 109 height 29
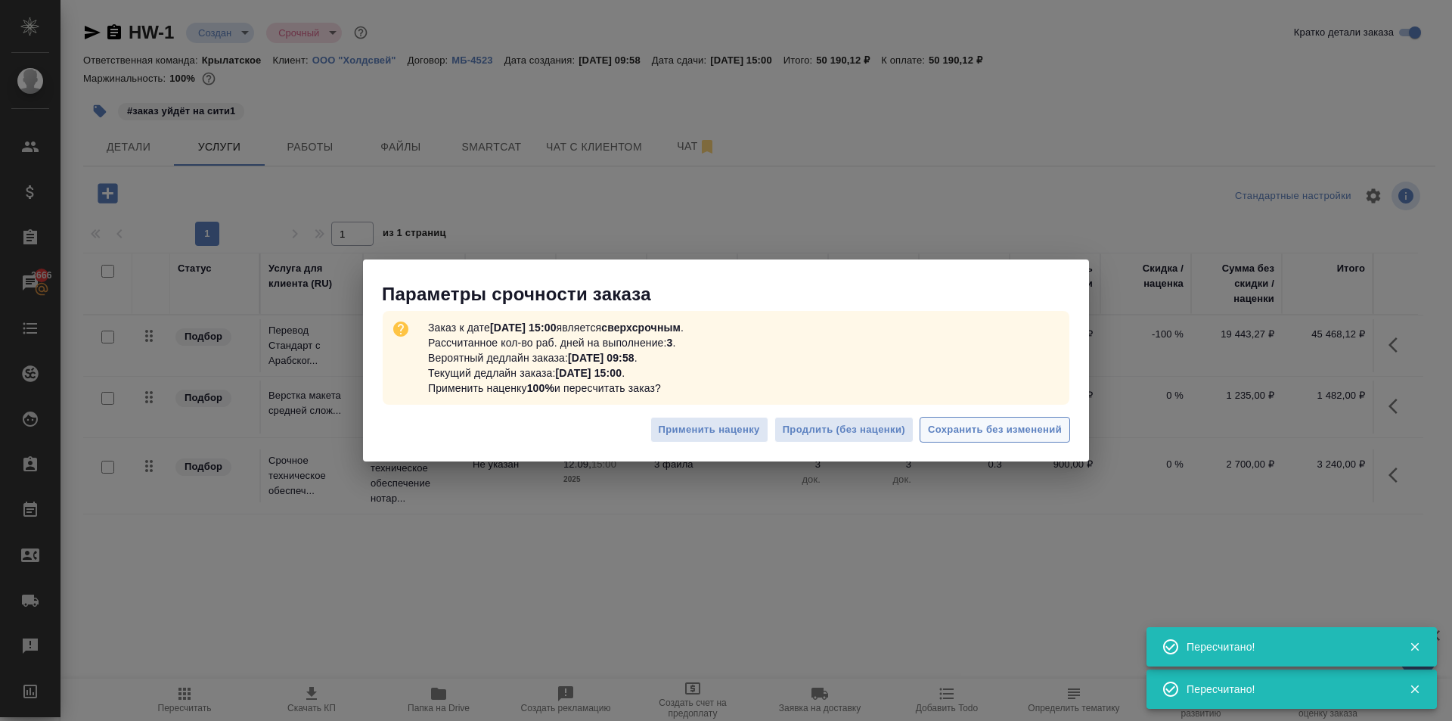
click at [1047, 433] on span "Сохранить без изменений" at bounding box center [995, 429] width 134 height 17
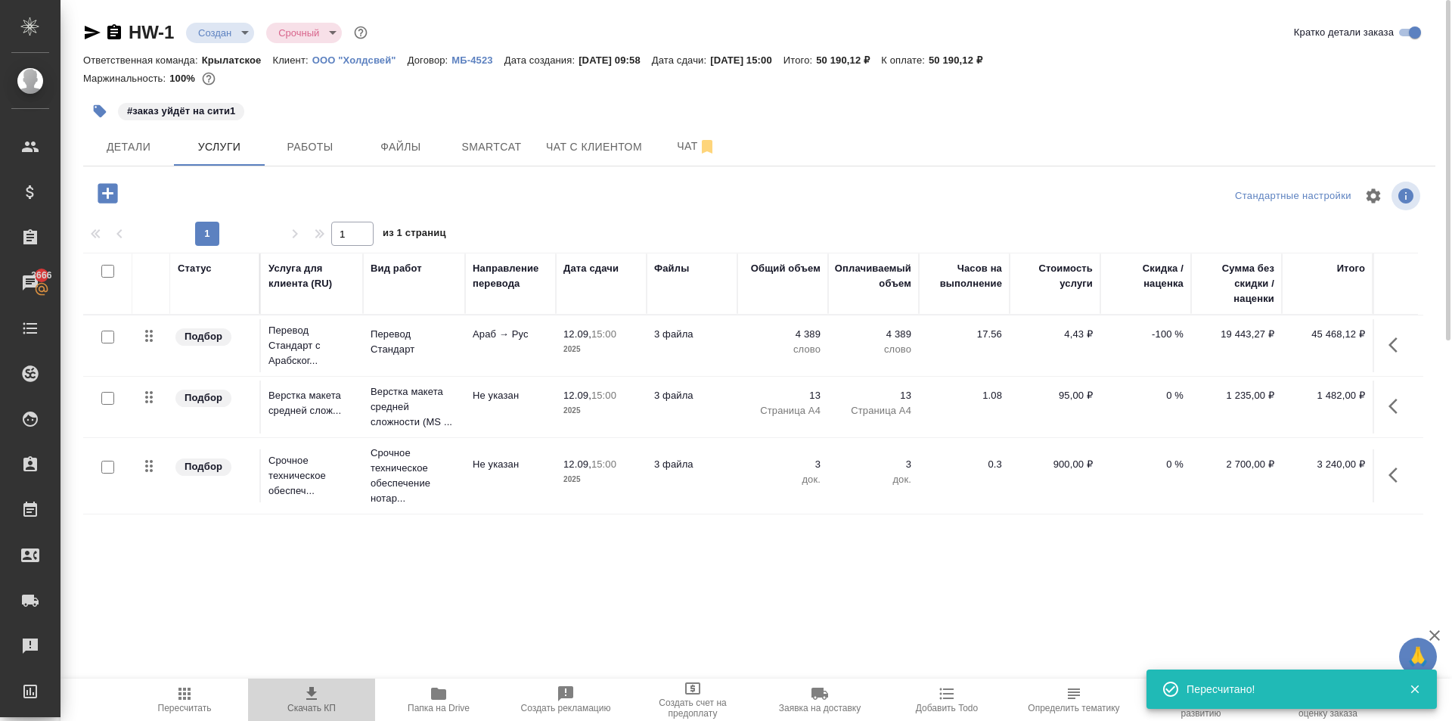
click at [315, 687] on icon "button" at bounding box center [312, 693] width 18 height 18
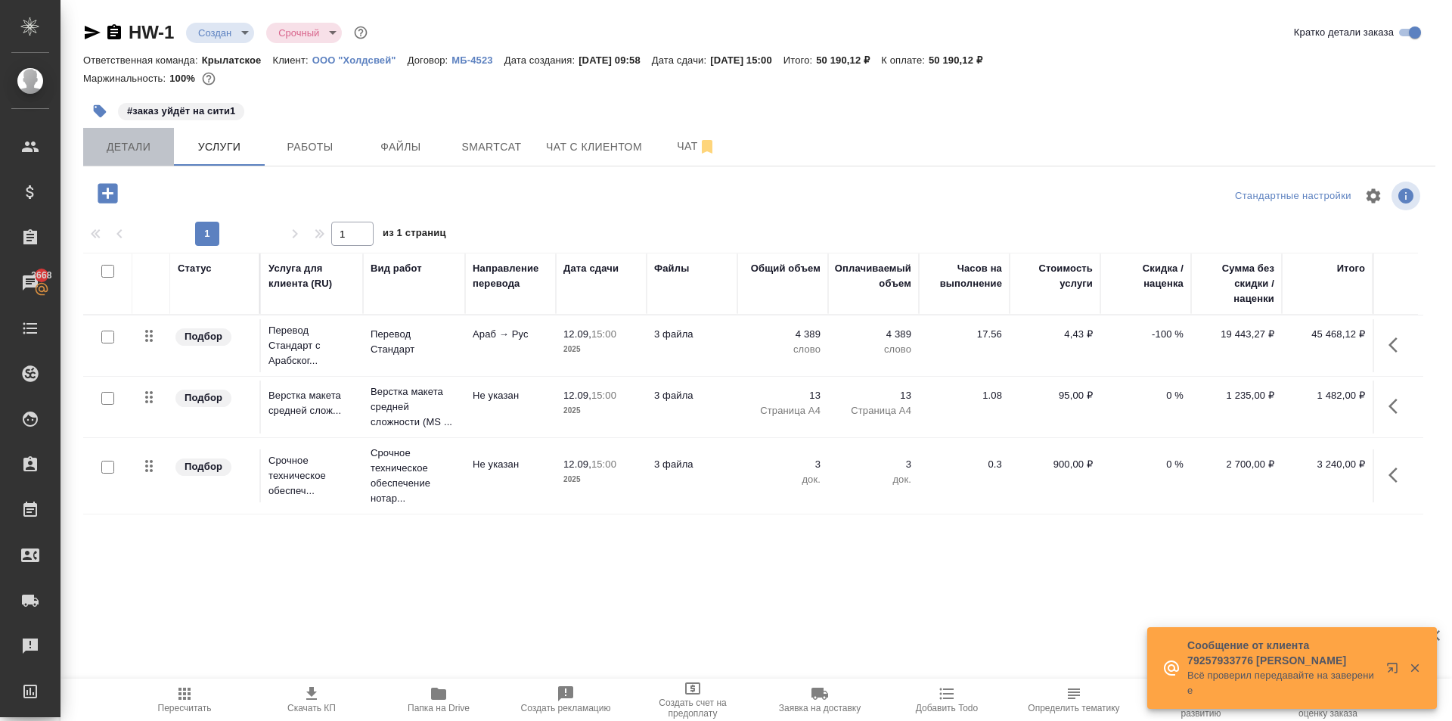
click at [156, 154] on span "Детали" at bounding box center [128, 147] width 73 height 19
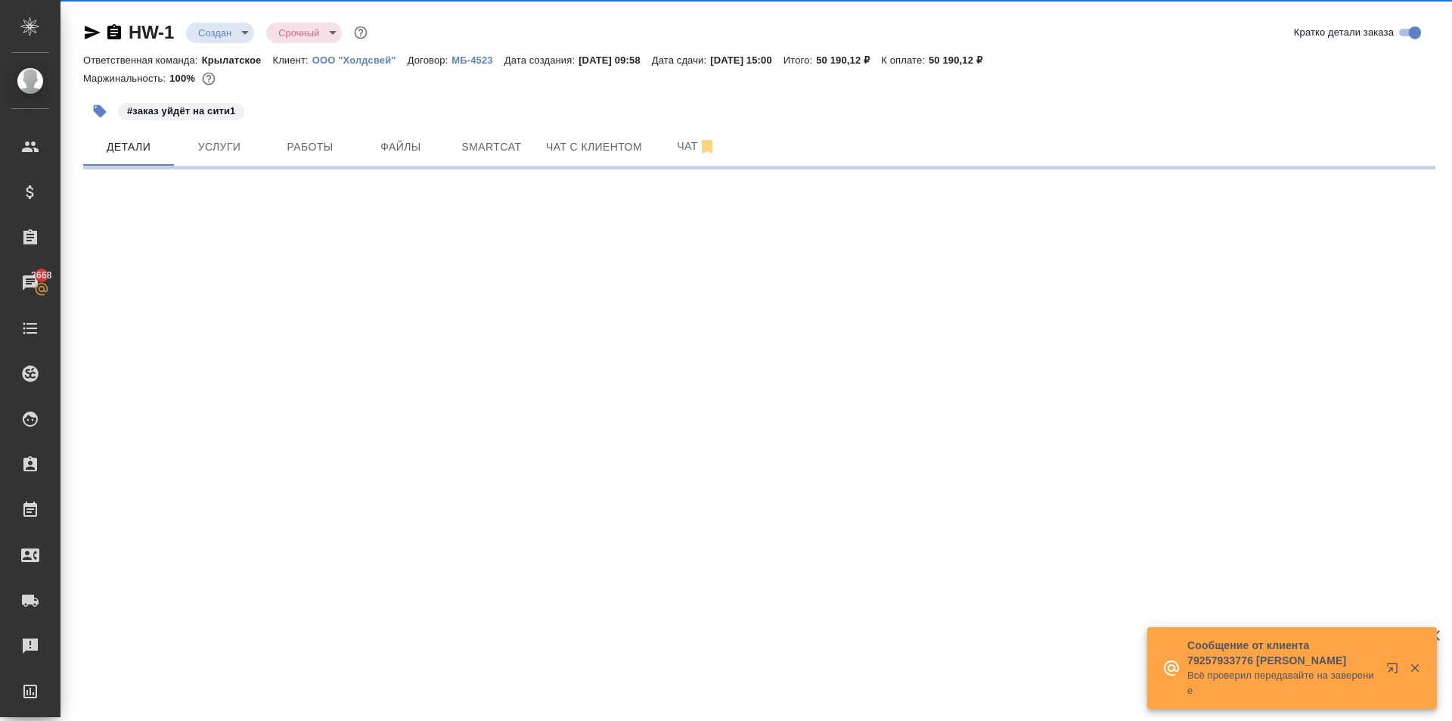
select select "RU"
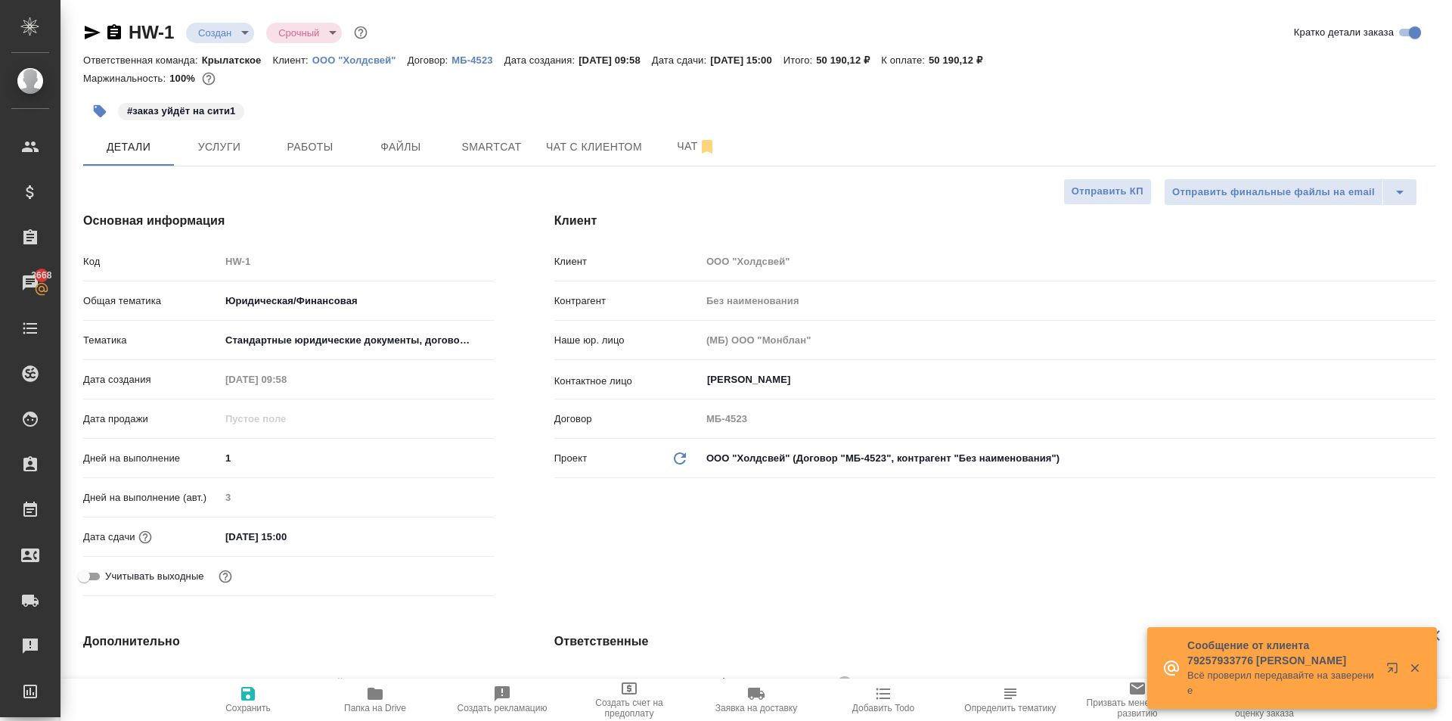
type textarea "x"
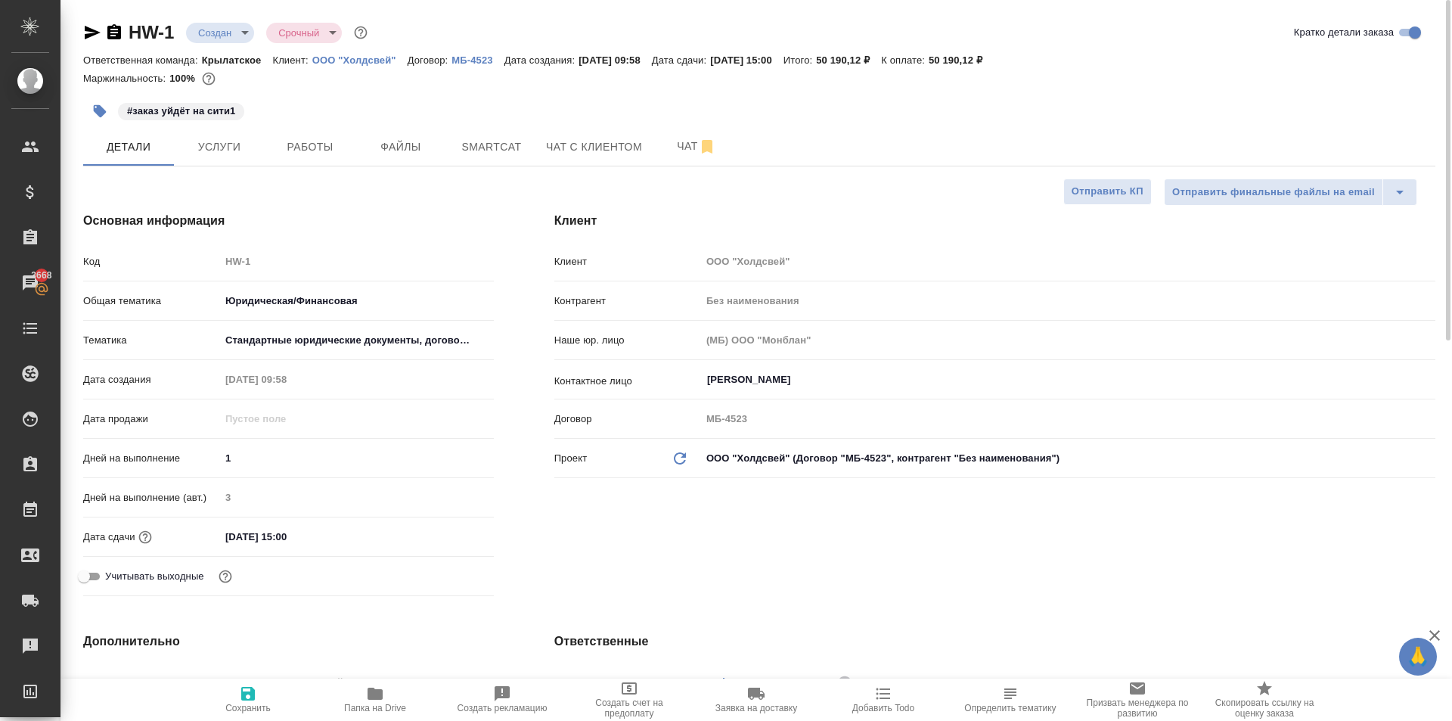
type textarea "x"
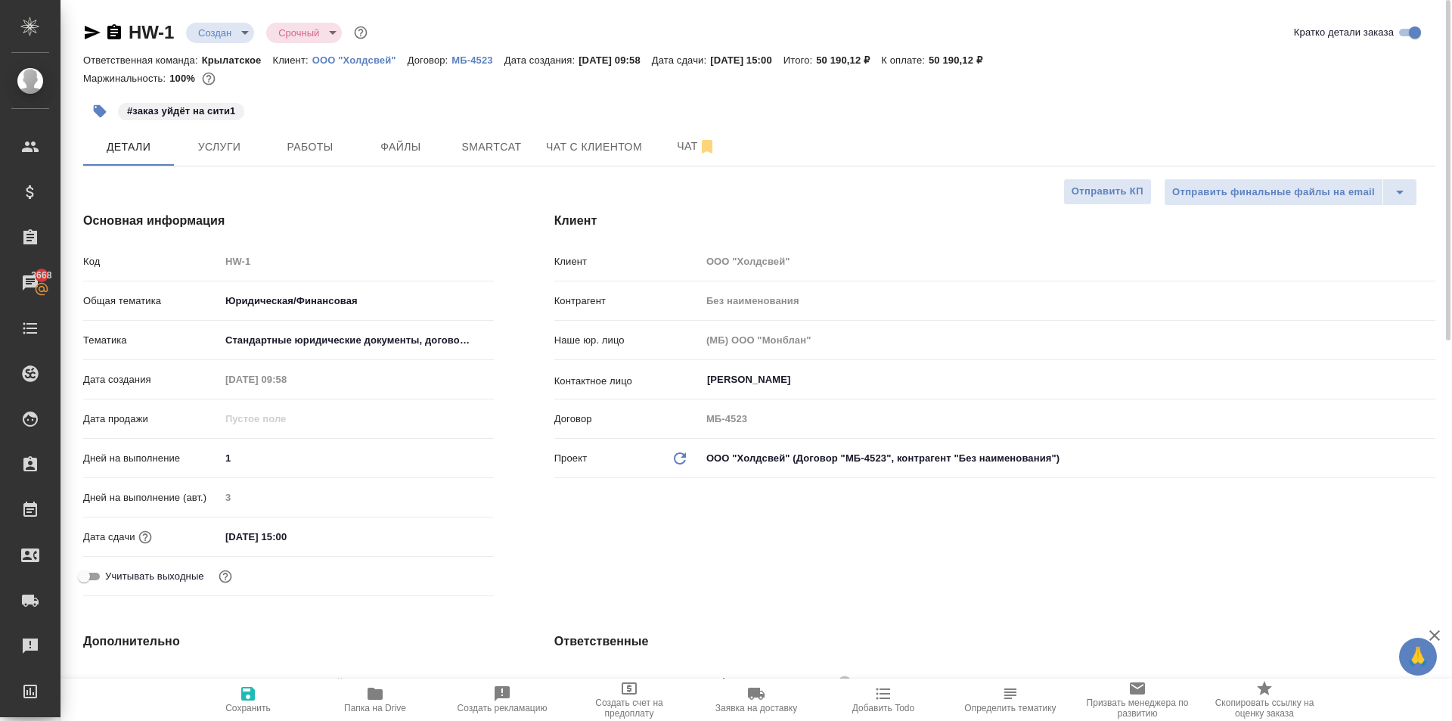
type textarea "x"
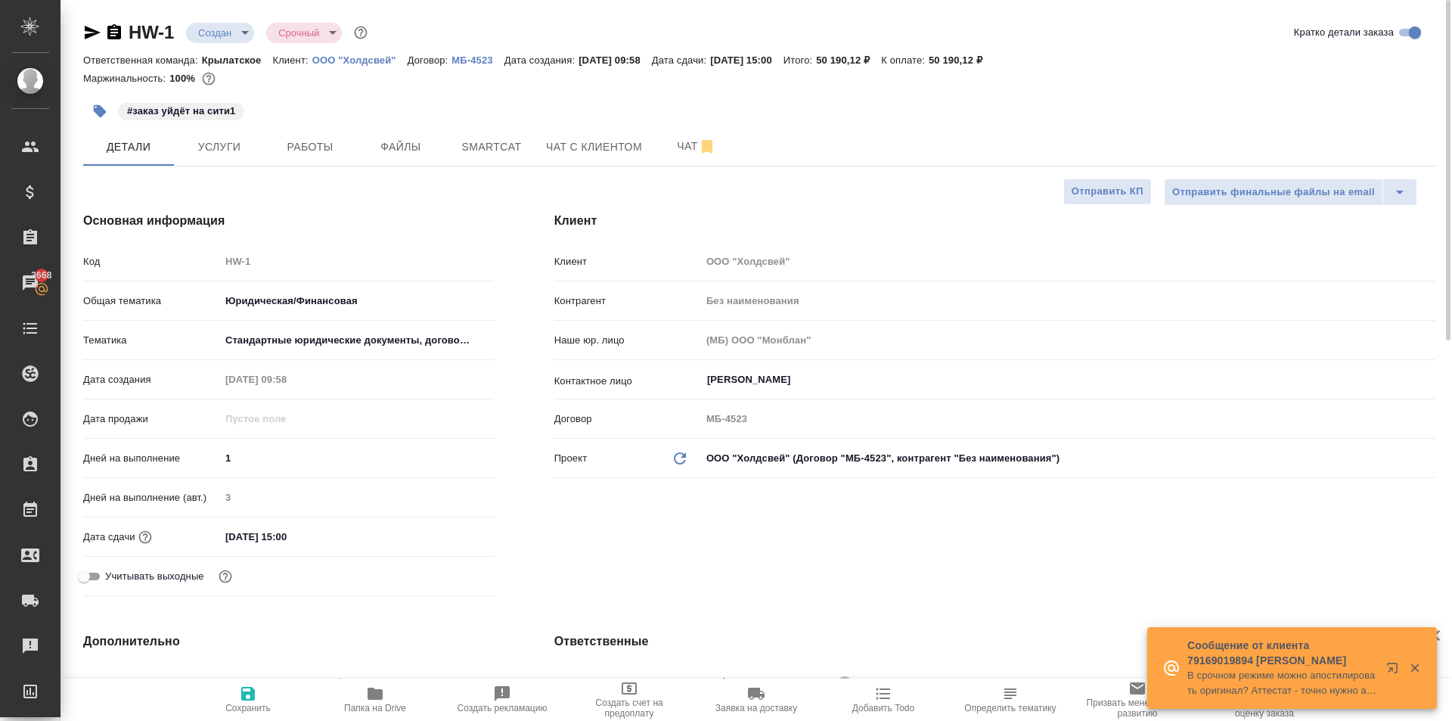
type textarea "x"
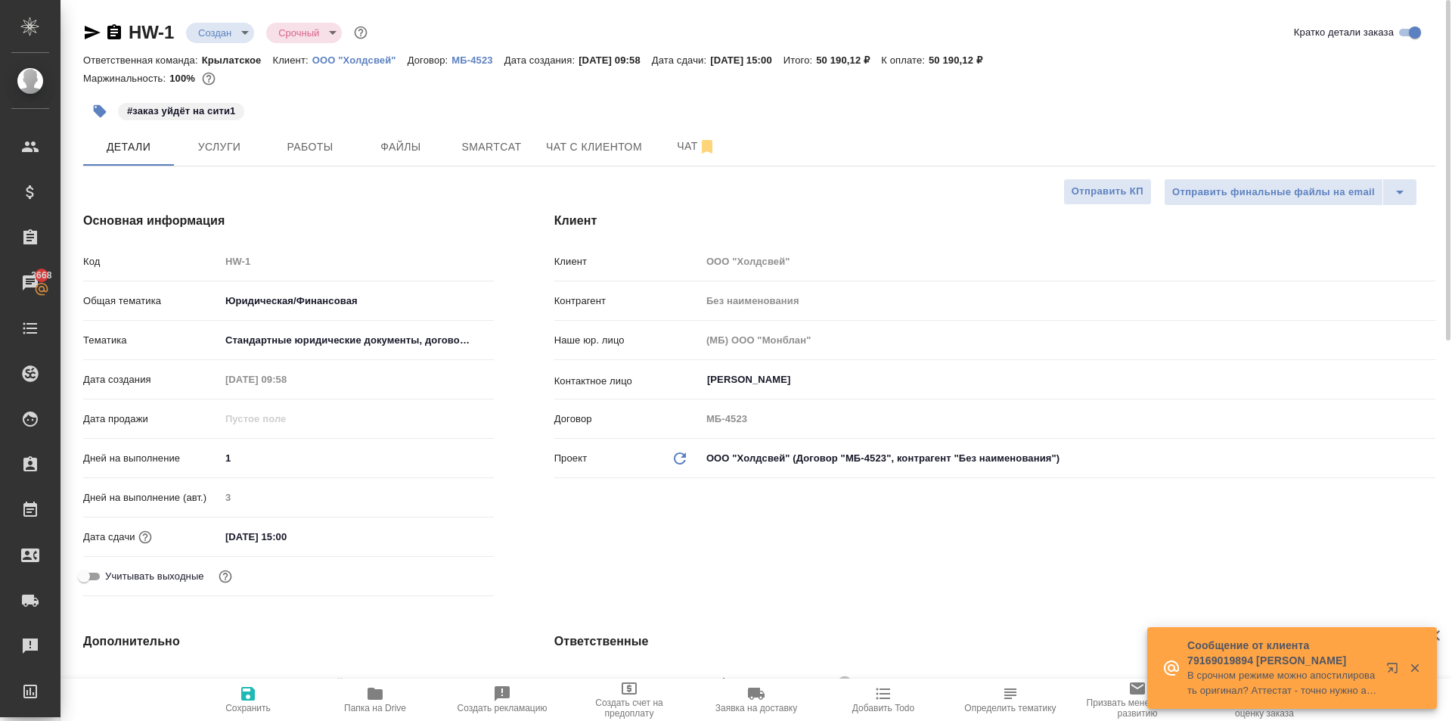
type textarea "x"
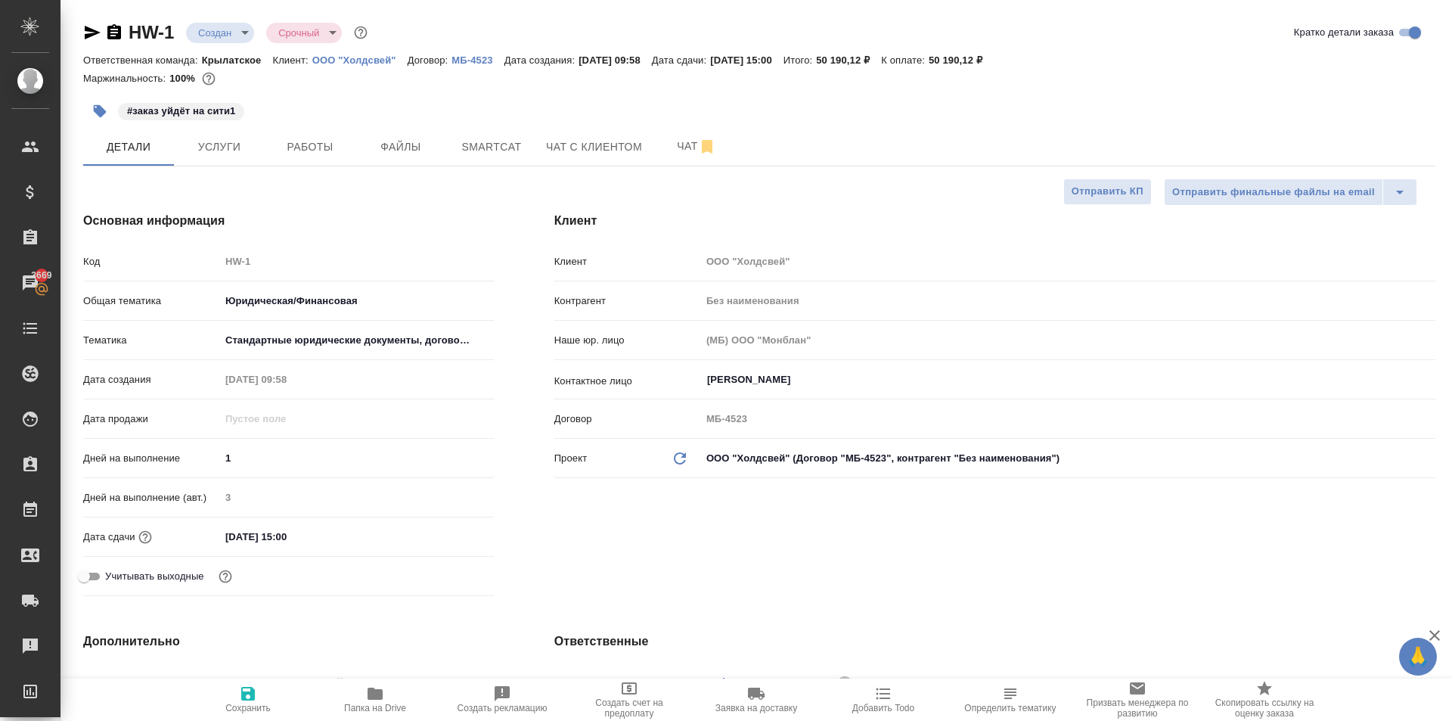
type textarea "x"
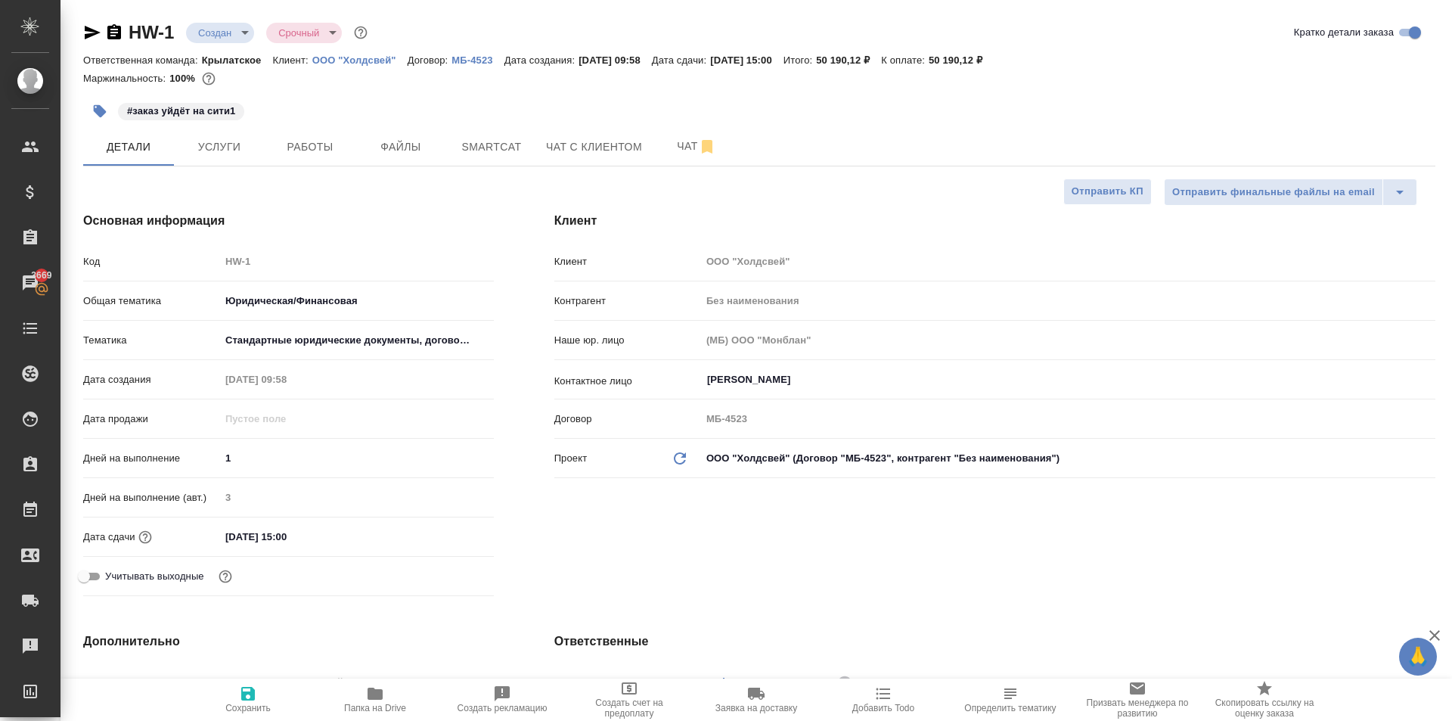
type textarea "x"
click at [239, 39] on body "🙏 .cls-1 fill:#fff; AWATERA Kasymov Timur Клиенты Спецификации Заказы 3669 Чаты…" at bounding box center [726, 360] width 1452 height 721
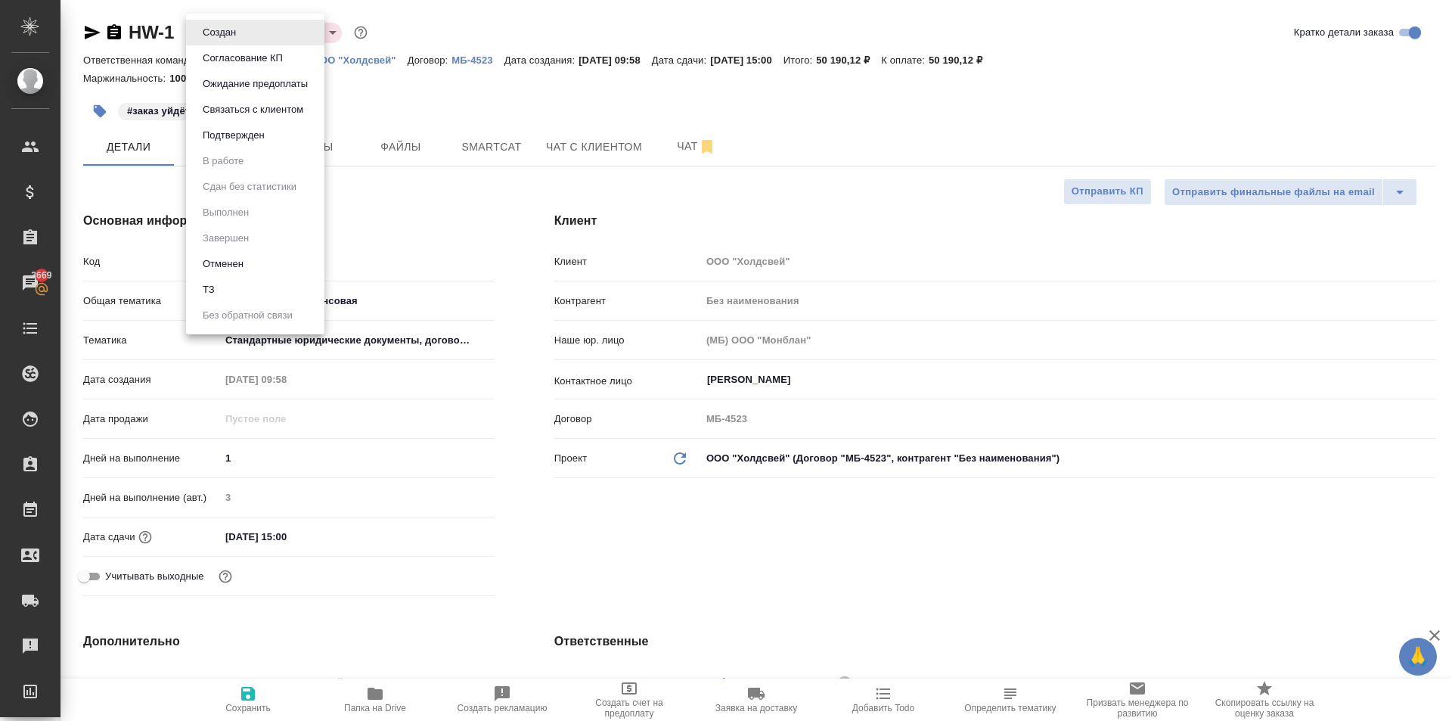
click at [240, 61] on button "Согласование КП" at bounding box center [242, 58] width 89 height 17
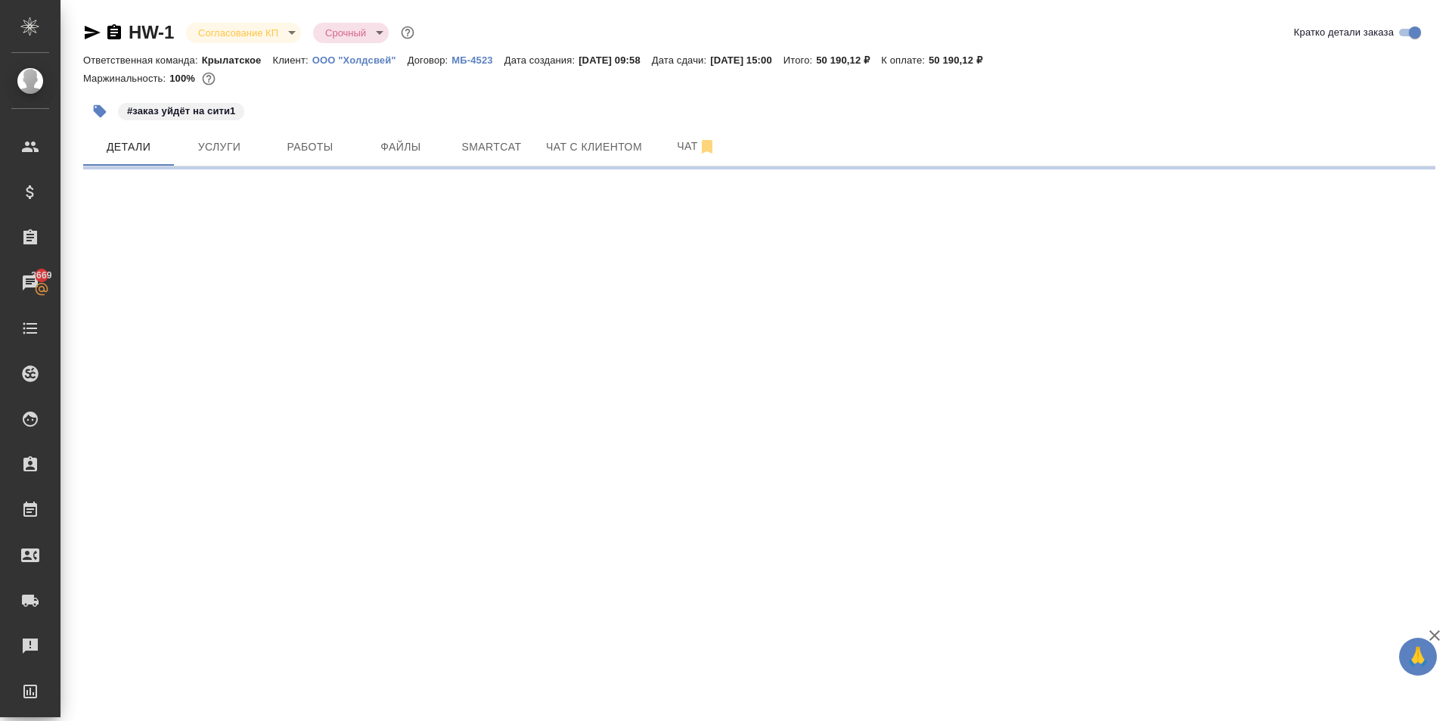
select select "RU"
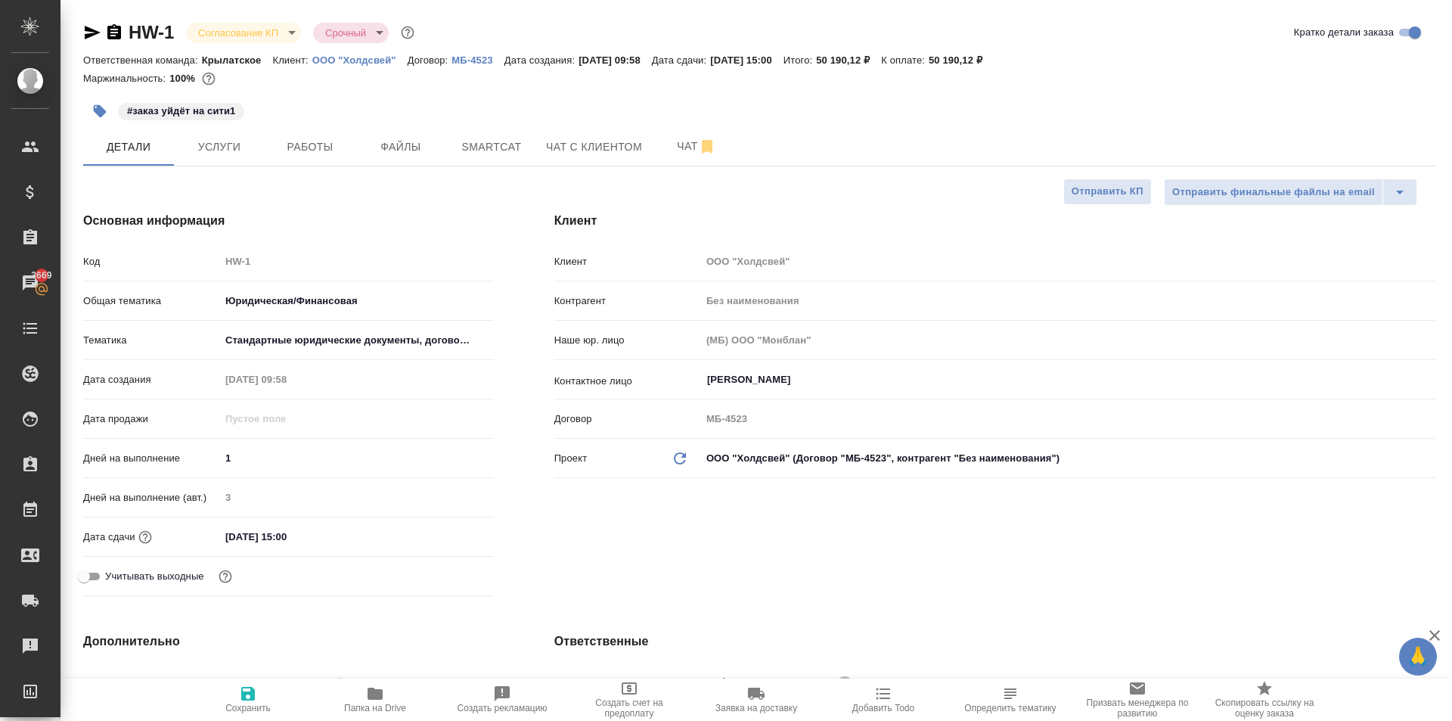
type textarea "x"
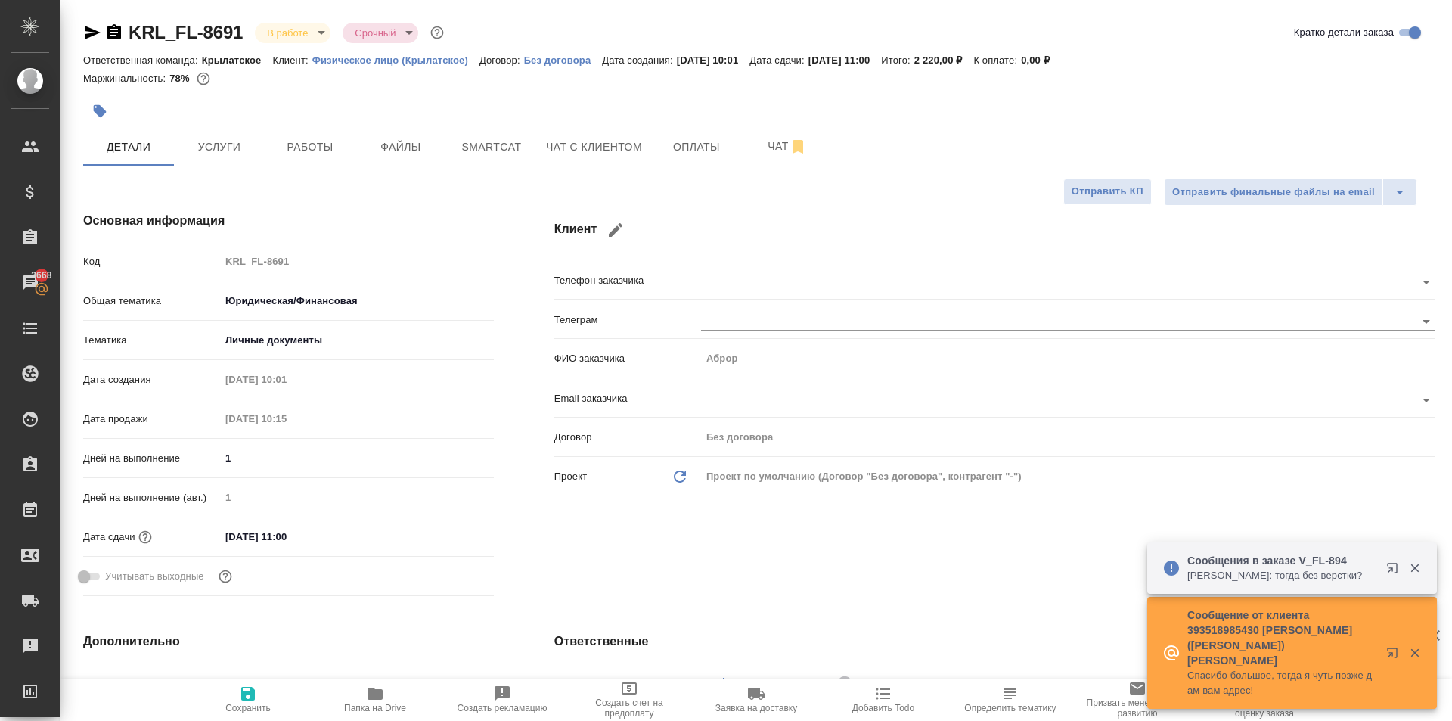
select select "RU"
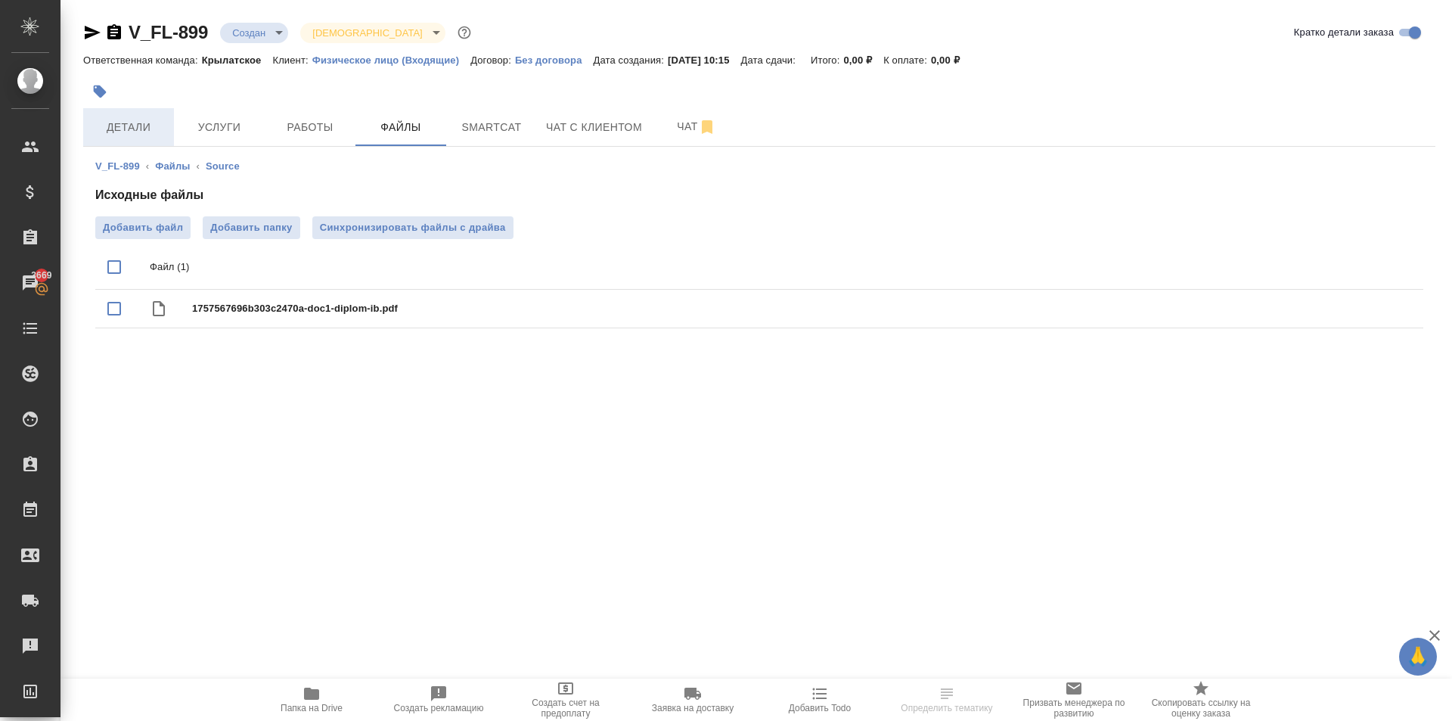
click at [131, 110] on button "Детали" at bounding box center [128, 127] width 91 height 38
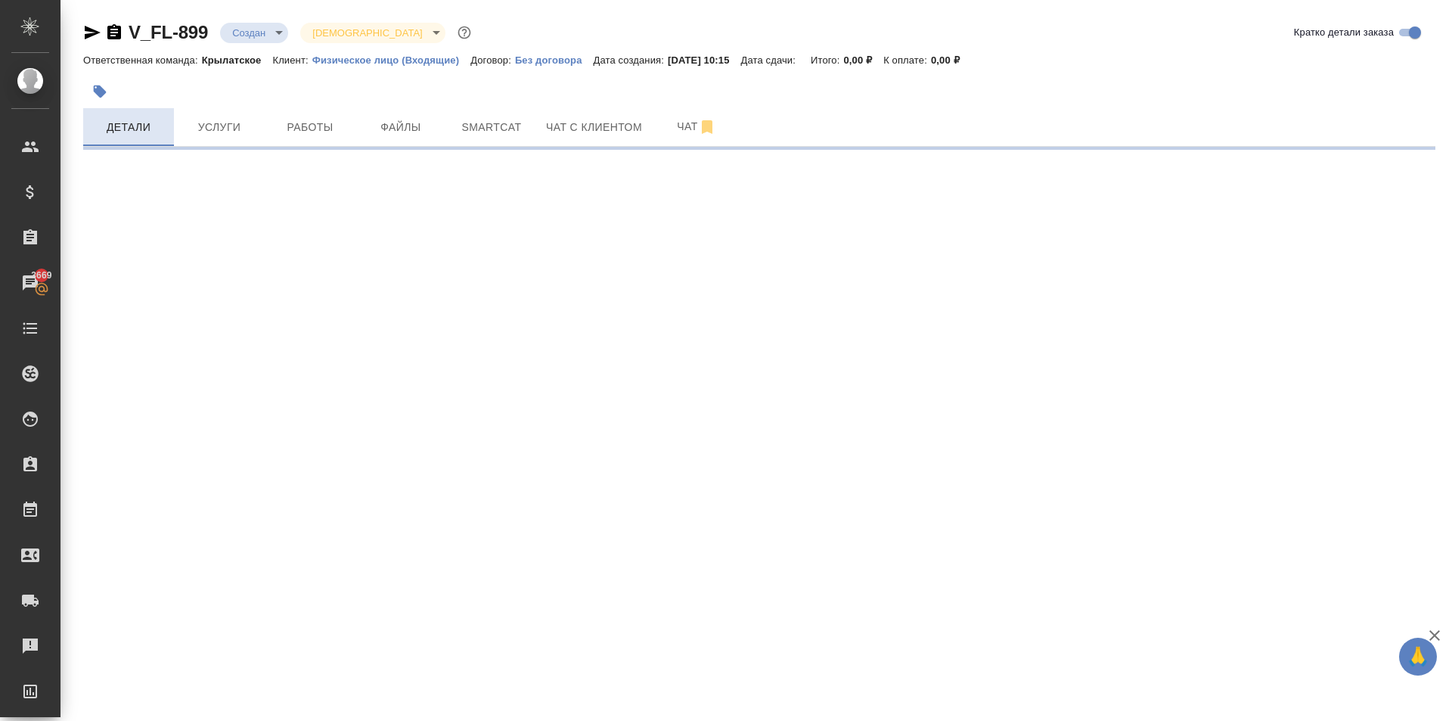
select select "RU"
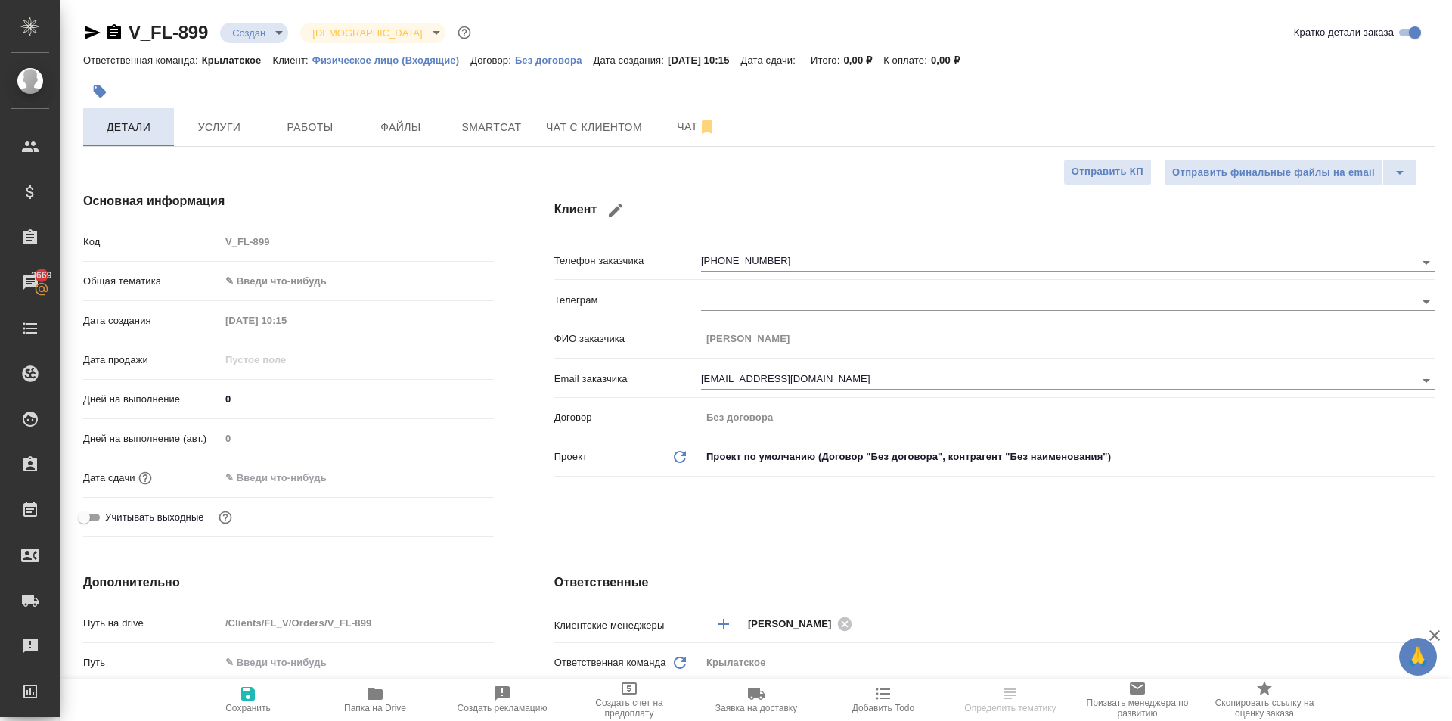
type textarea "x"
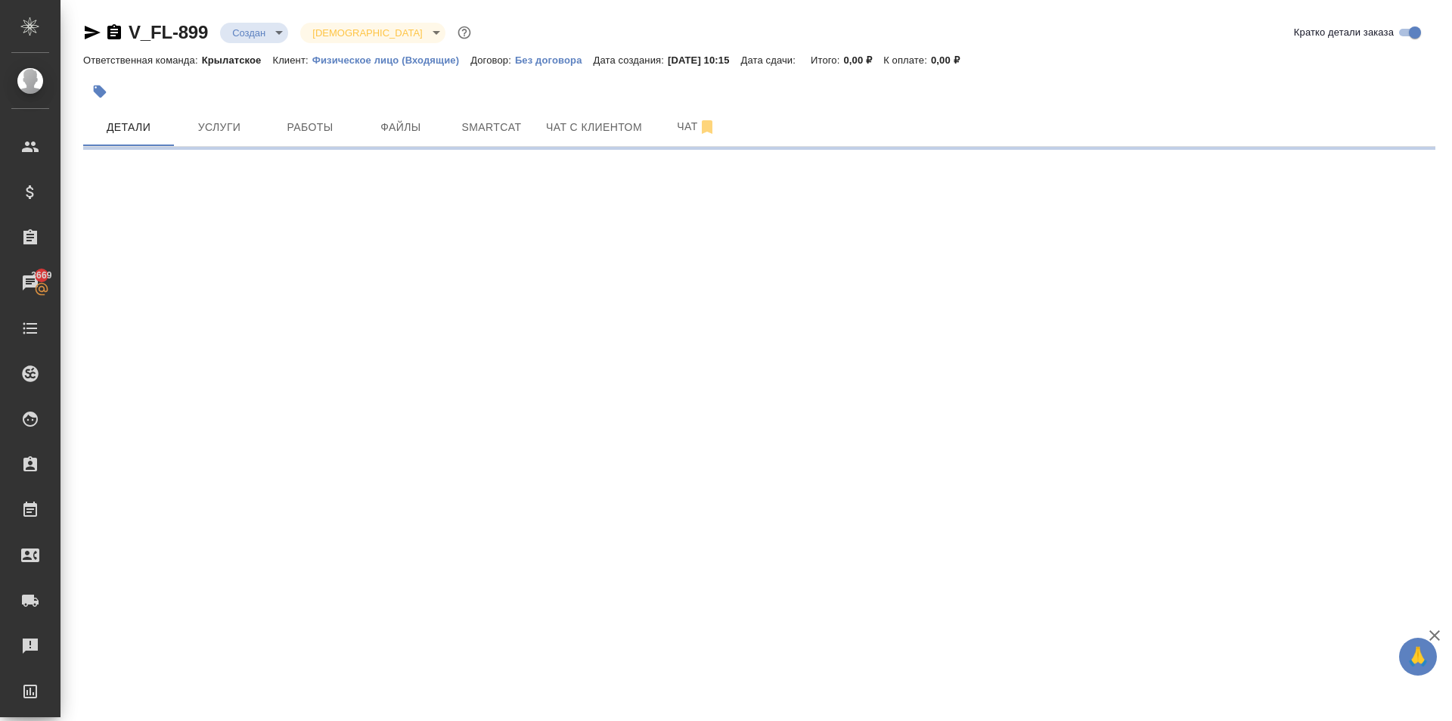
select select "RU"
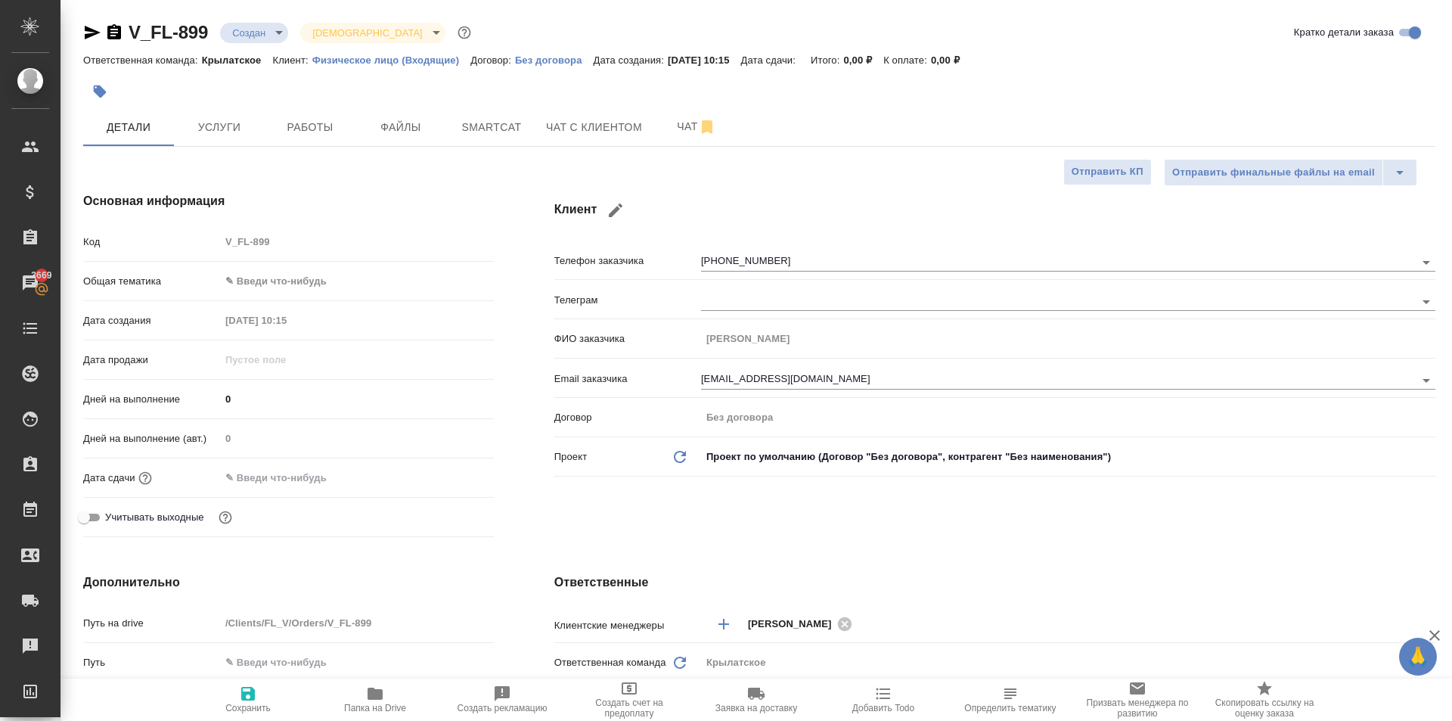
type textarea "x"
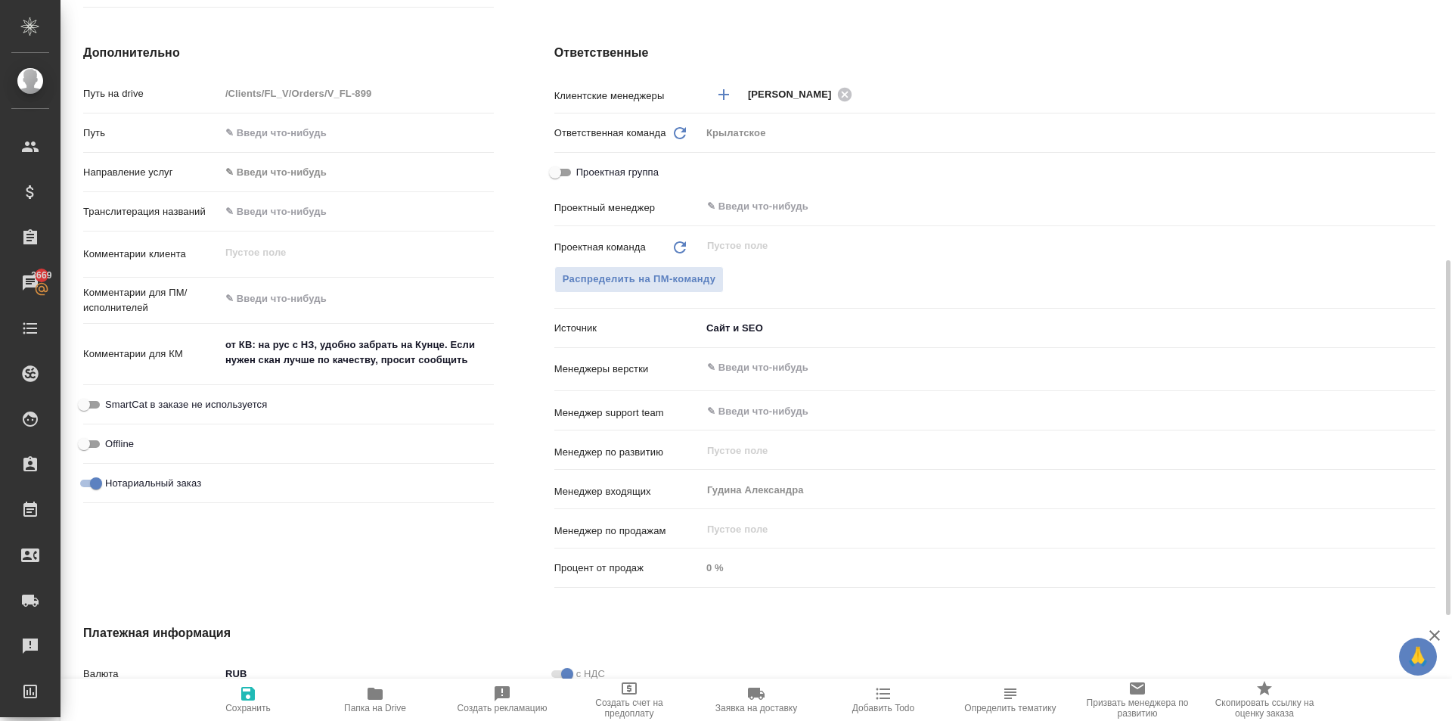
scroll to position [743, 0]
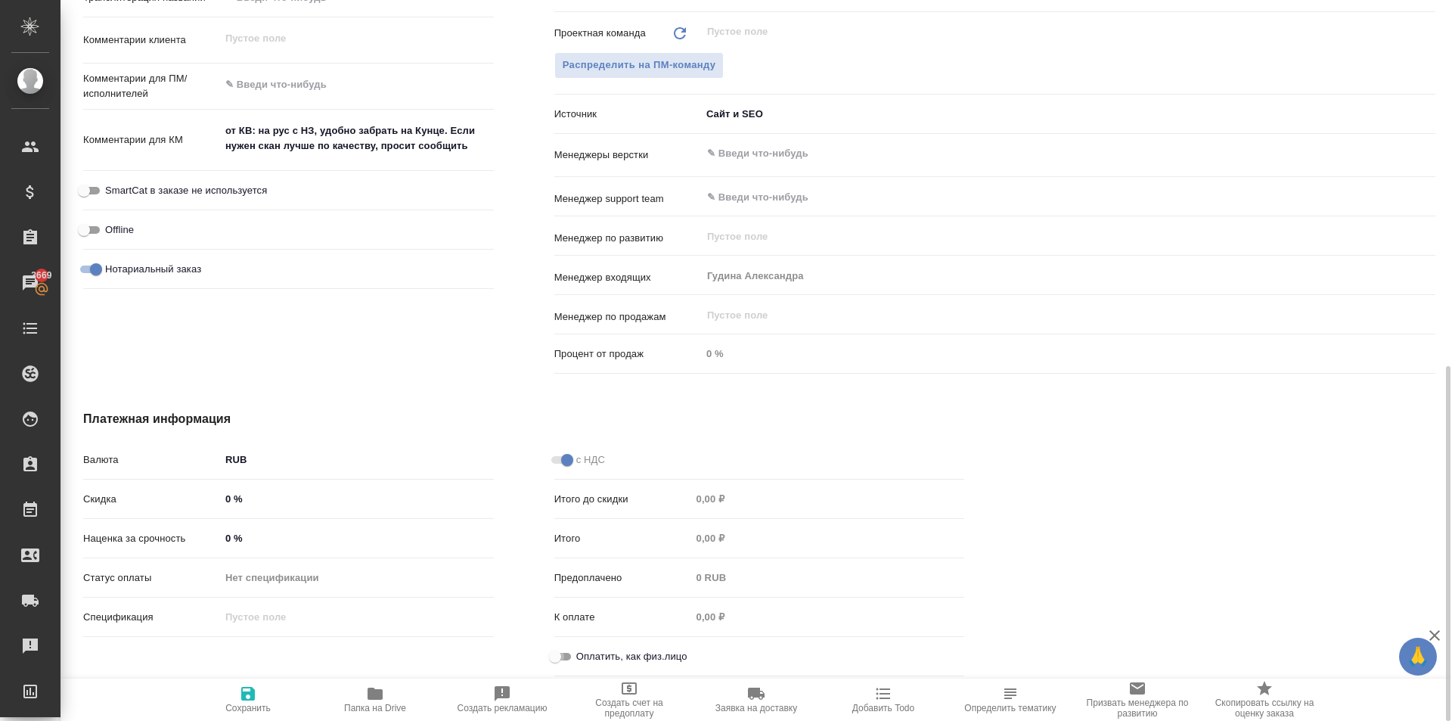
click at [564, 648] on input "Оплатить, как физ.лицо" at bounding box center [555, 656] width 54 height 18
checkbox input "true"
type textarea "x"
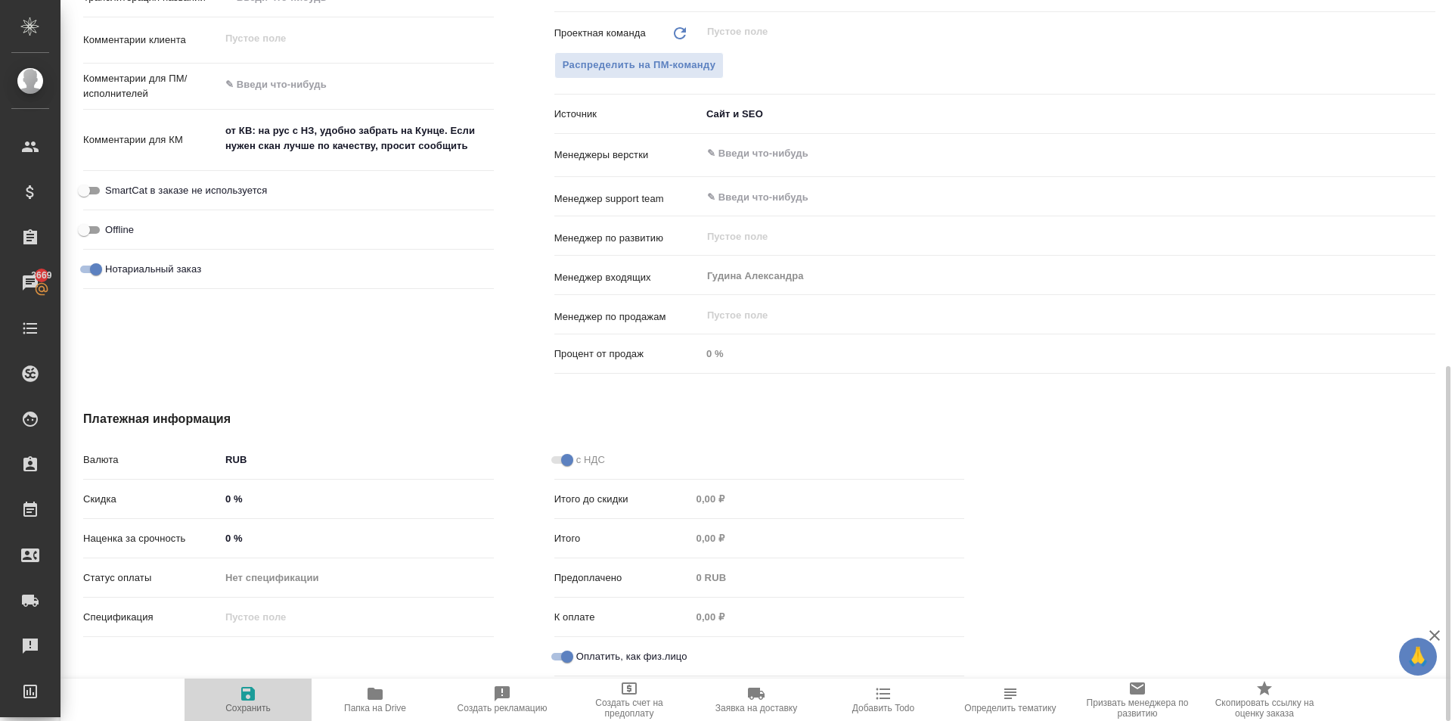
click at [267, 683] on button "Сохранить" at bounding box center [248, 699] width 127 height 42
type textarea "x"
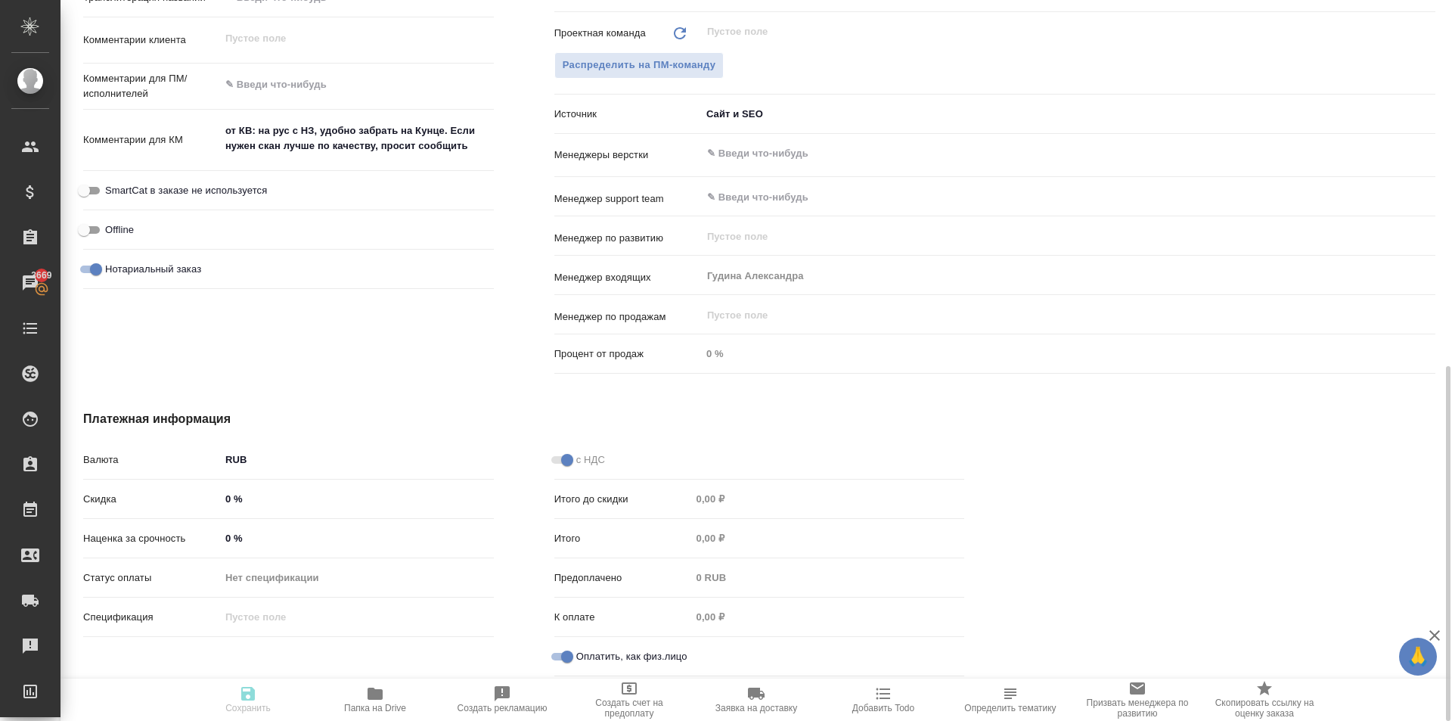
type textarea "x"
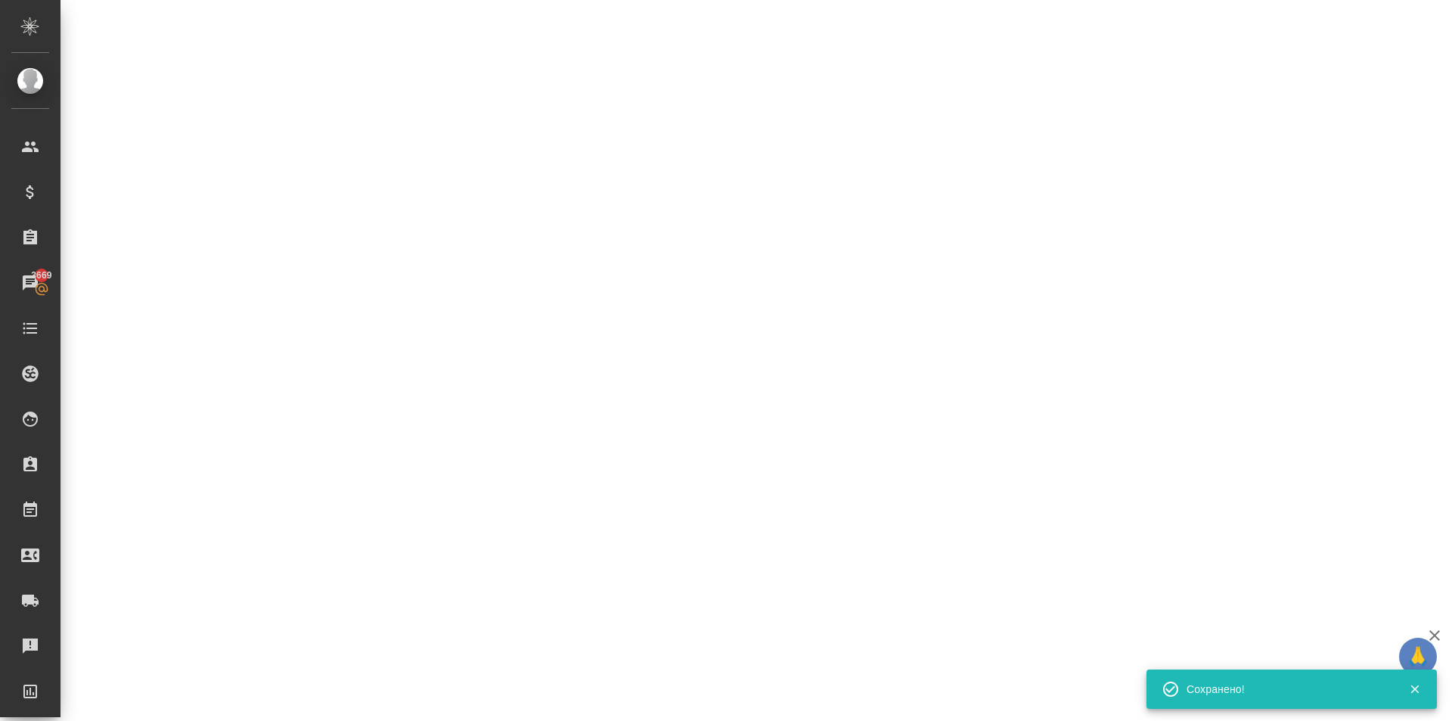
select select "RU"
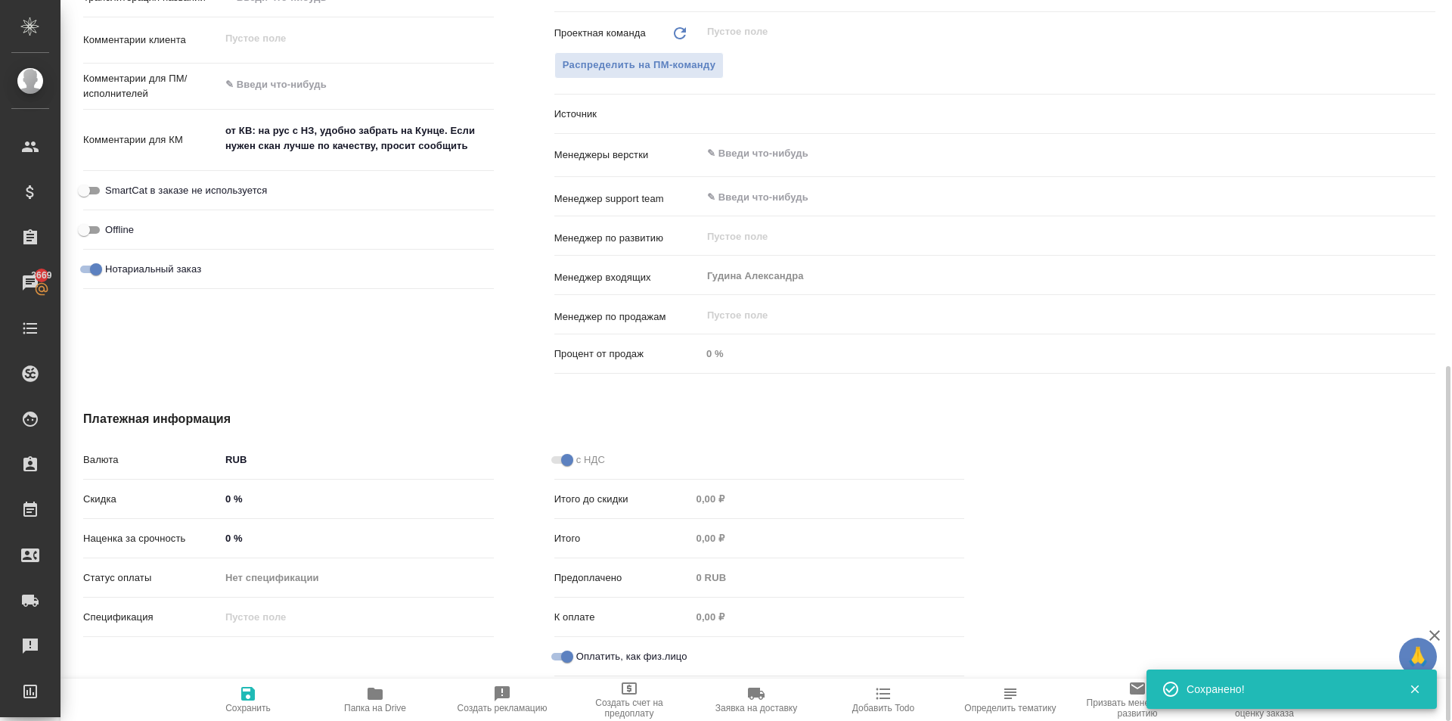
type textarea "x"
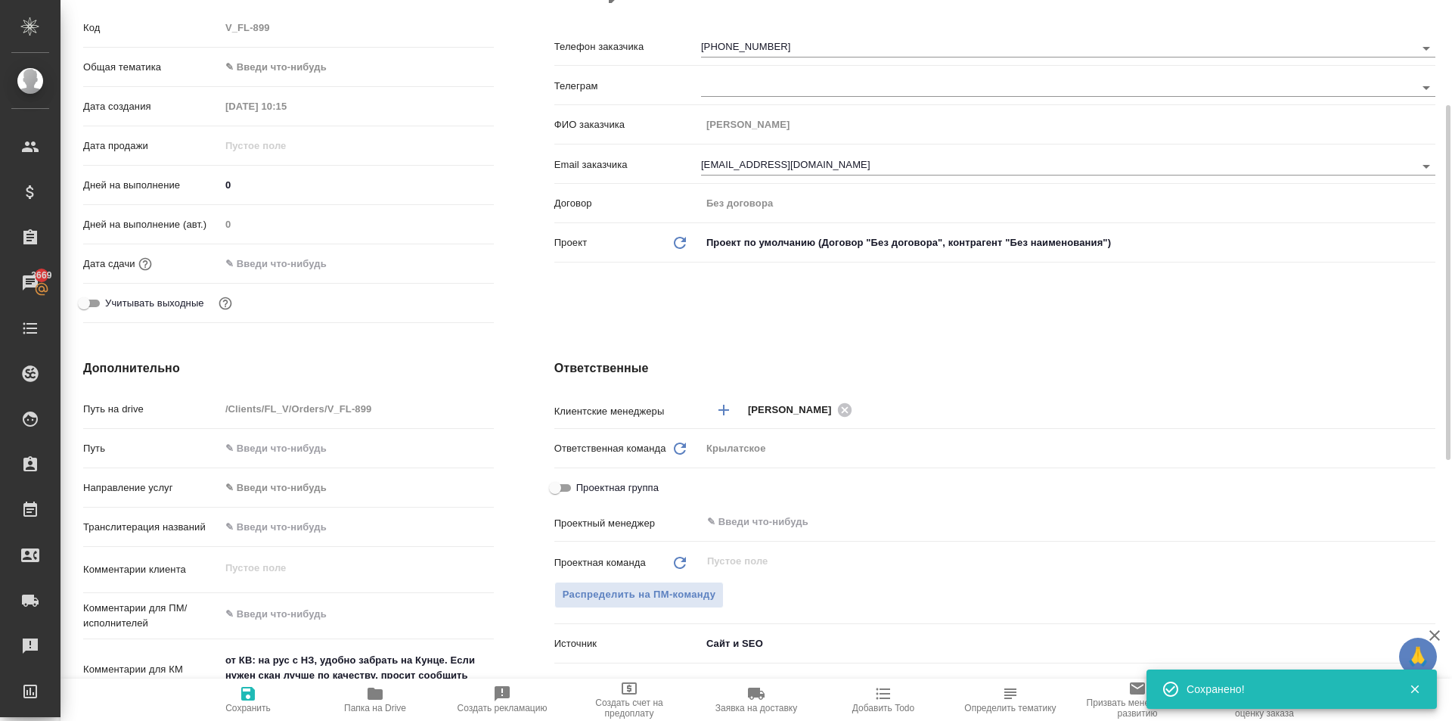
scroll to position [0, 0]
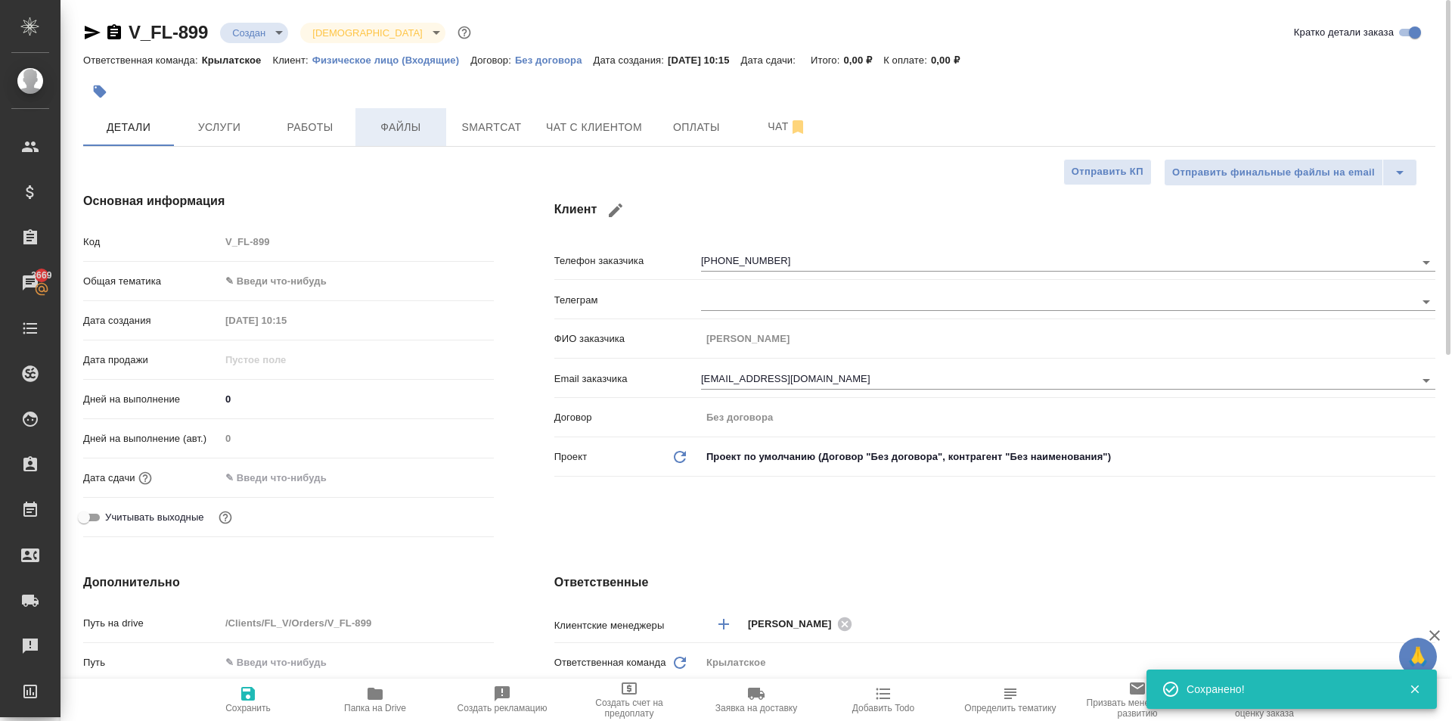
click at [418, 123] on span "Файлы" at bounding box center [401, 127] width 73 height 19
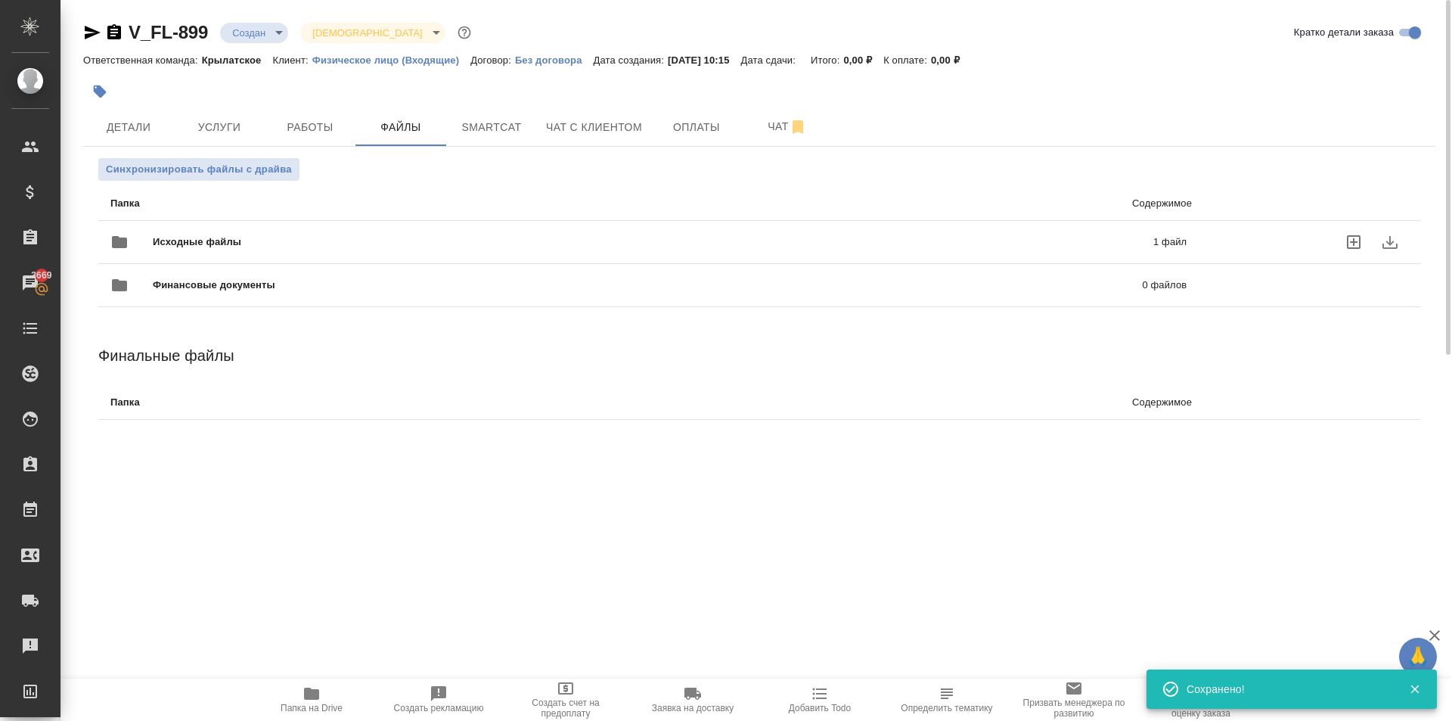
click at [297, 221] on div "Исходные файлы 1 файл" at bounding box center [648, 242] width 1106 height 67
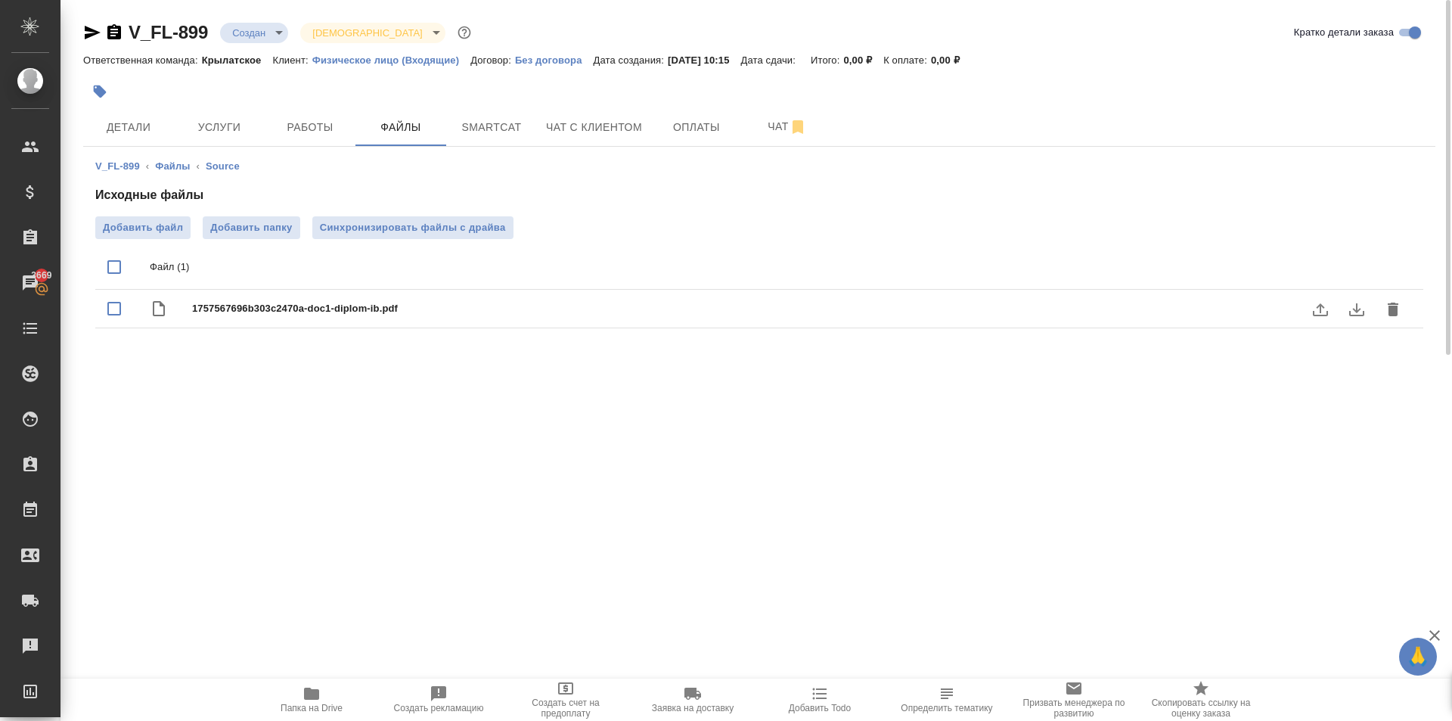
click at [1349, 311] on icon "download" at bounding box center [1356, 309] width 15 height 13
click at [237, 135] on span "Услуги" at bounding box center [219, 127] width 73 height 19
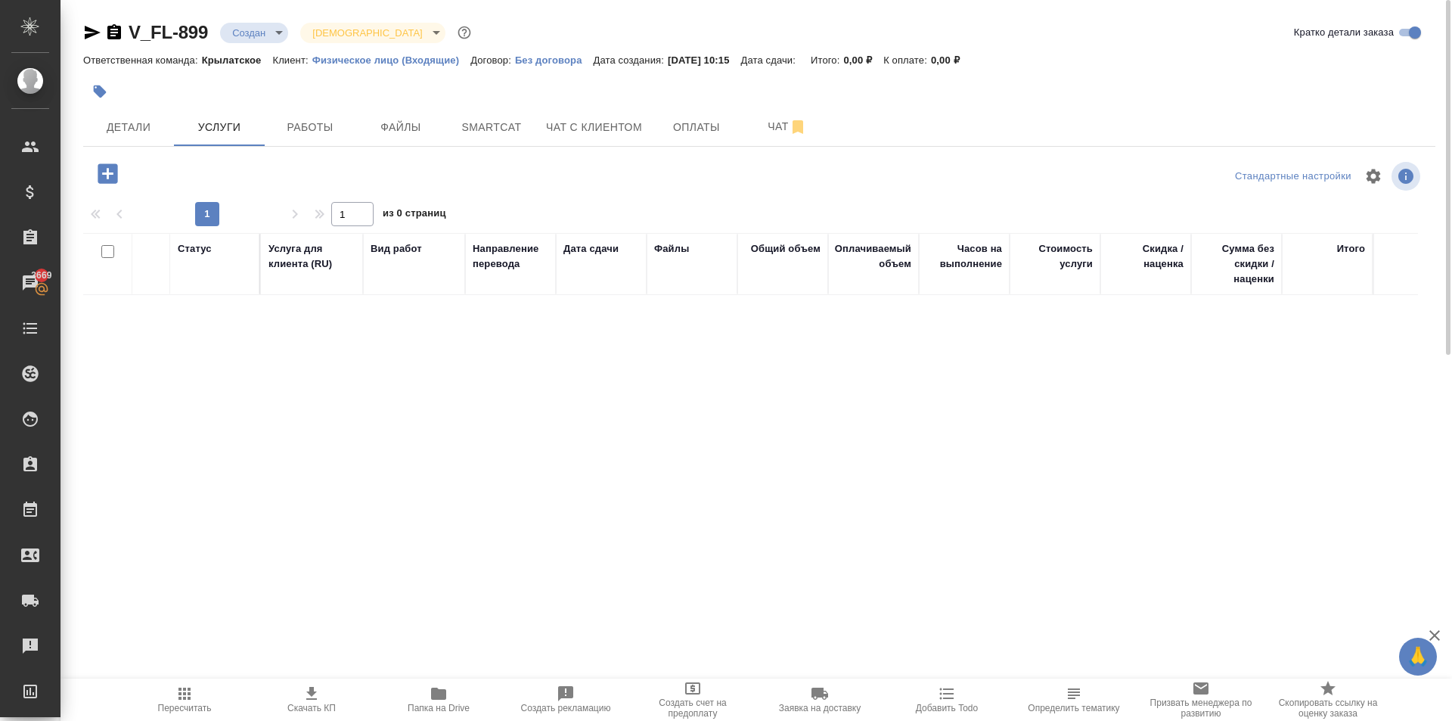
click at [118, 158] on div at bounding box center [108, 173] width 39 height 31
click at [120, 163] on icon "button" at bounding box center [108, 173] width 26 height 26
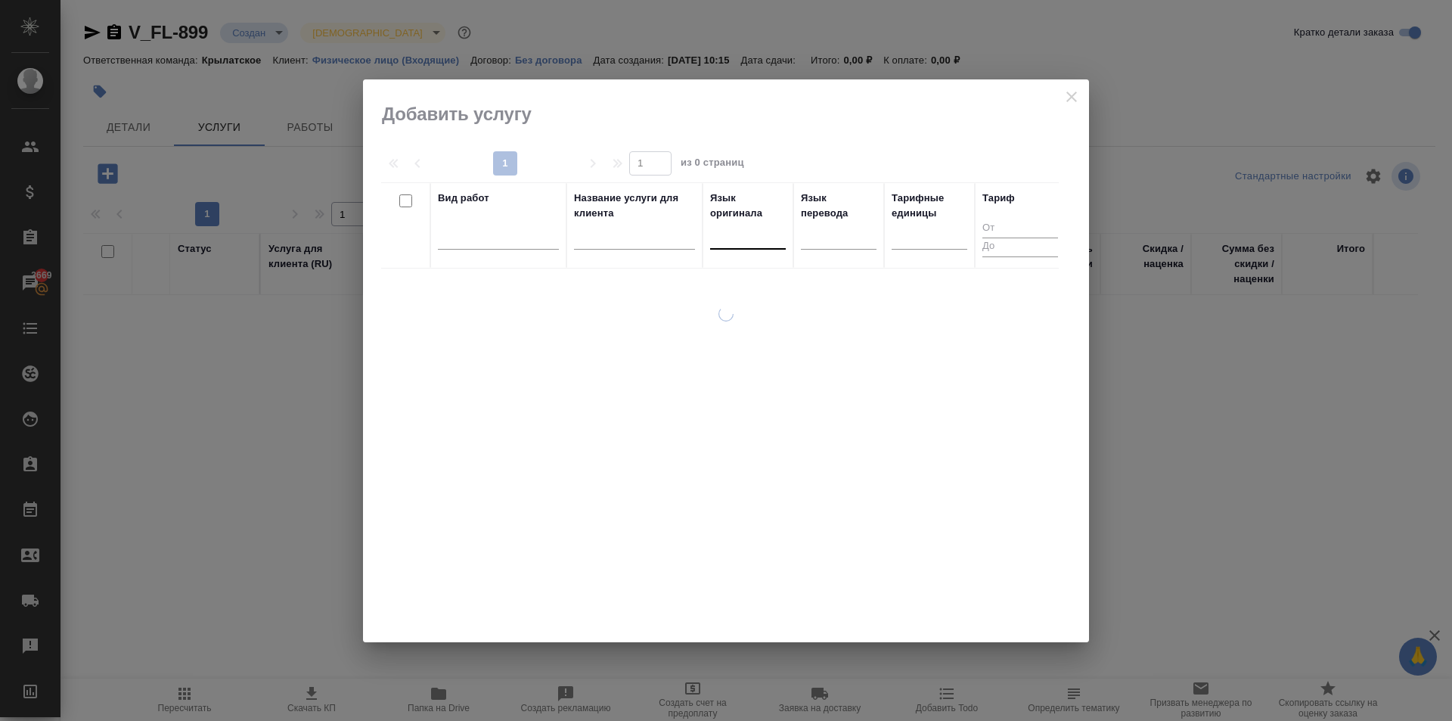
click at [724, 240] on div at bounding box center [748, 234] width 76 height 22
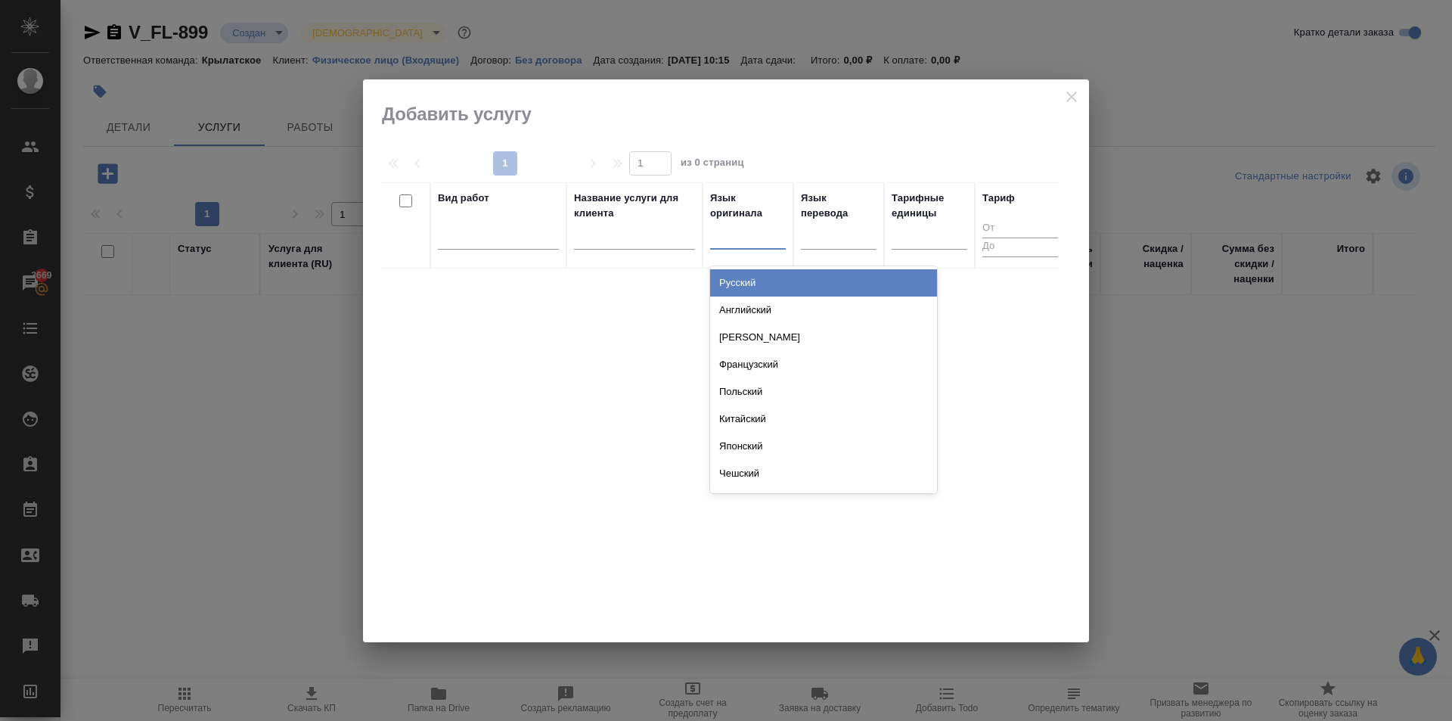
type input "и"
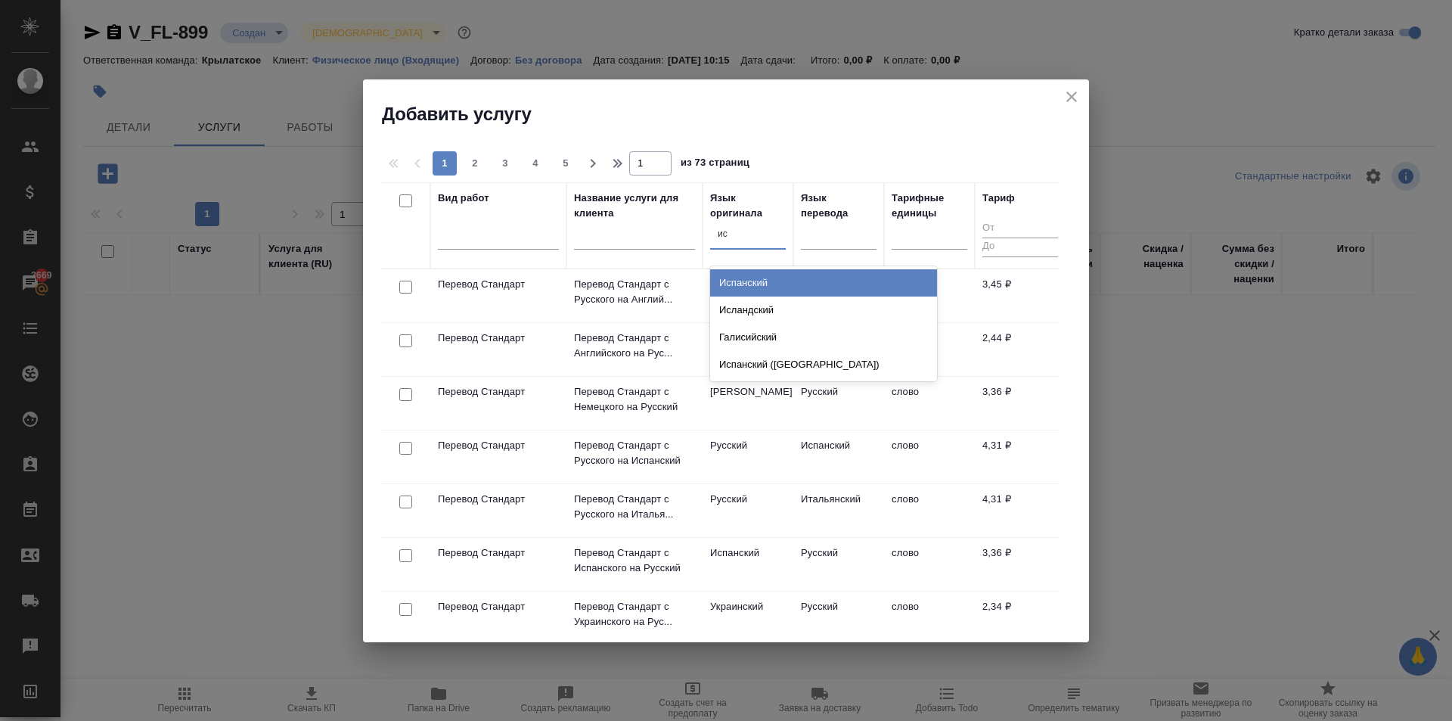
type input "исп"
click at [752, 276] on div "Испанский" at bounding box center [823, 282] width 227 height 27
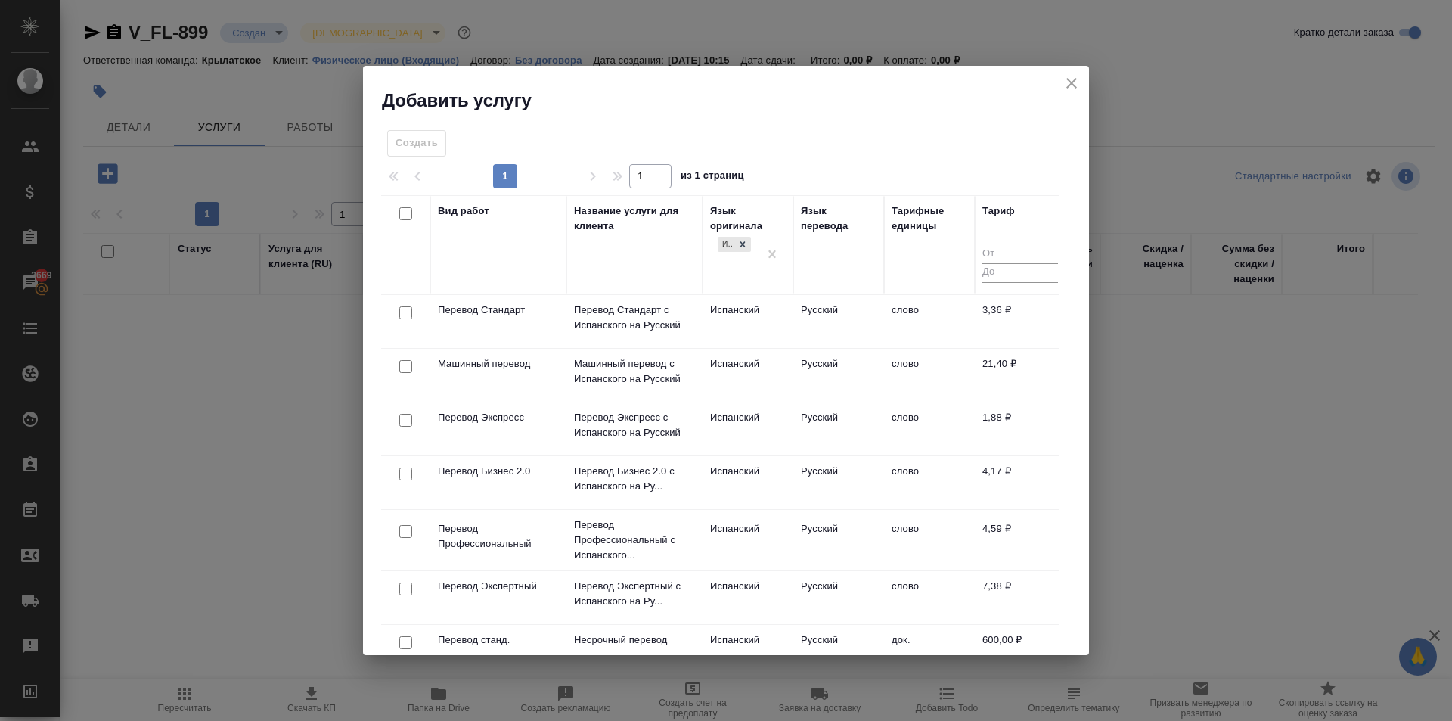
click at [753, 315] on td "Испанский" at bounding box center [748, 321] width 91 height 53
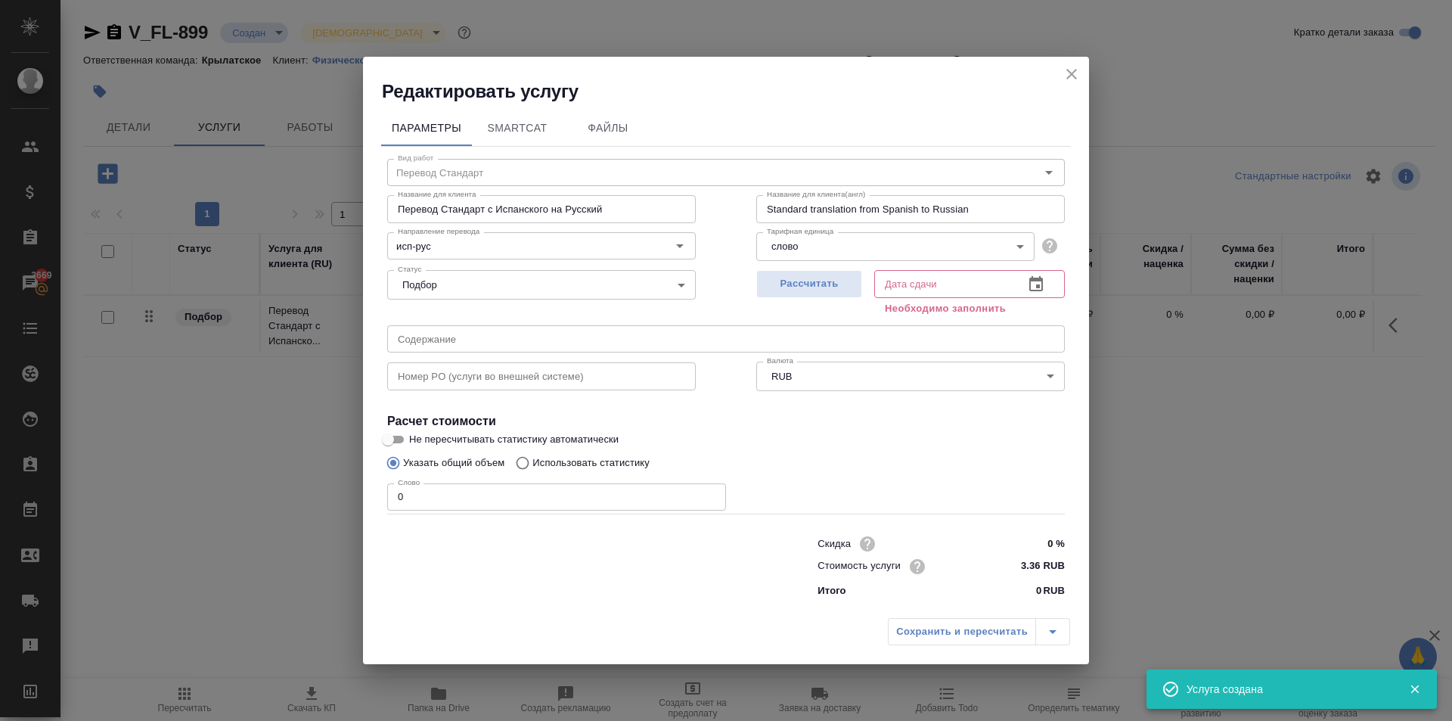
drag, startPoint x: 954, startPoint y: 634, endPoint x: 717, endPoint y: 281, distance: 425.6
click at [929, 580] on div "Редактировать услугу Параметры SmartCat Файлы Вид работ Перевод Стандарт Вид ра…" at bounding box center [726, 360] width 726 height 607
click at [770, 291] on span "Рассчитать" at bounding box center [809, 283] width 89 height 17
type input "11.09.2025 11:10"
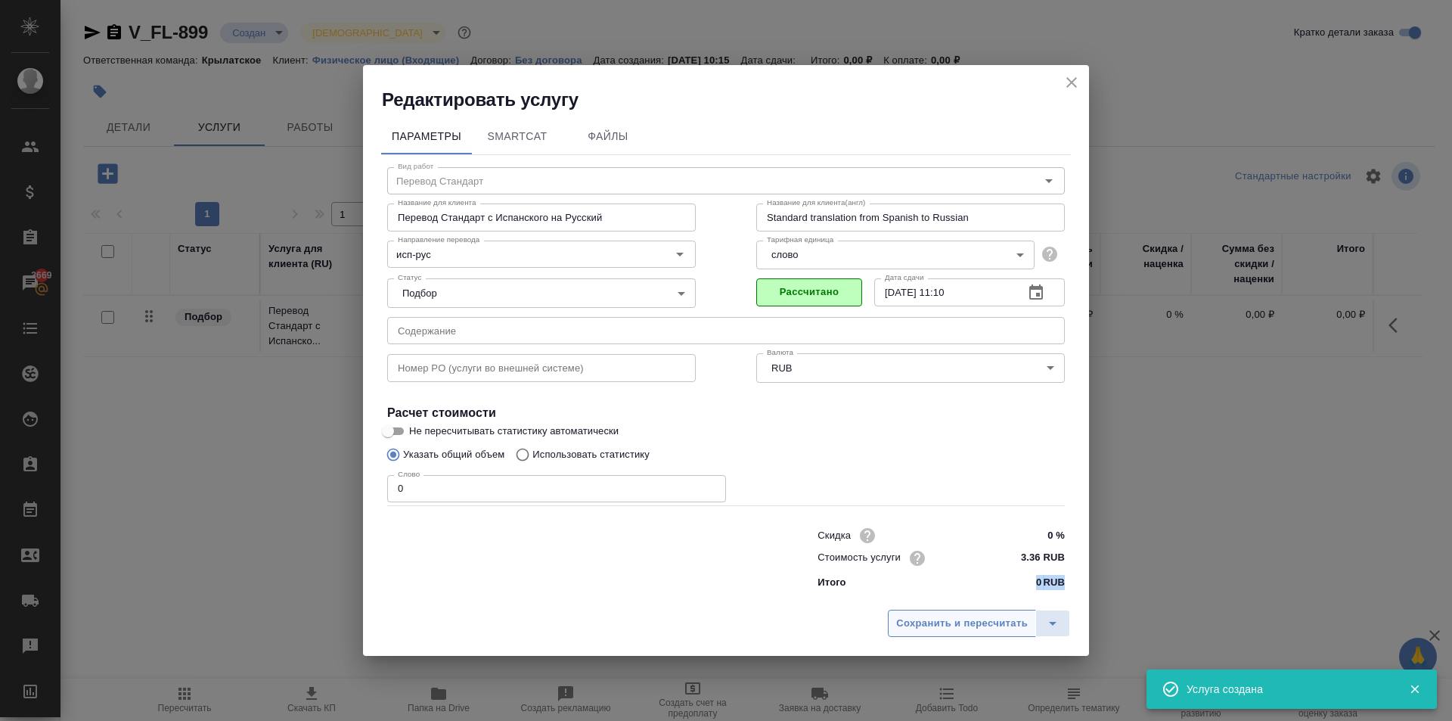
click at [914, 618] on span "Сохранить и пересчитать" at bounding box center [962, 623] width 132 height 17
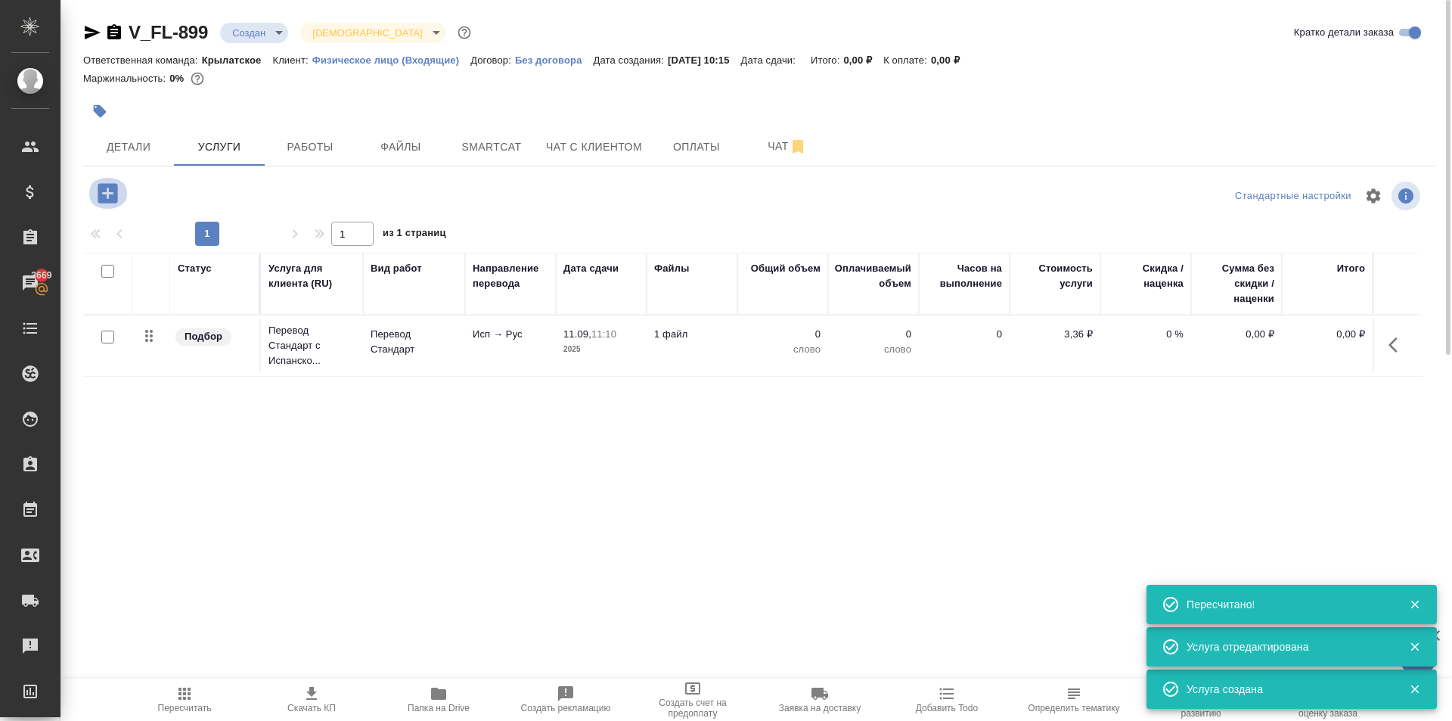
click at [116, 185] on icon "button" at bounding box center [108, 193] width 20 height 20
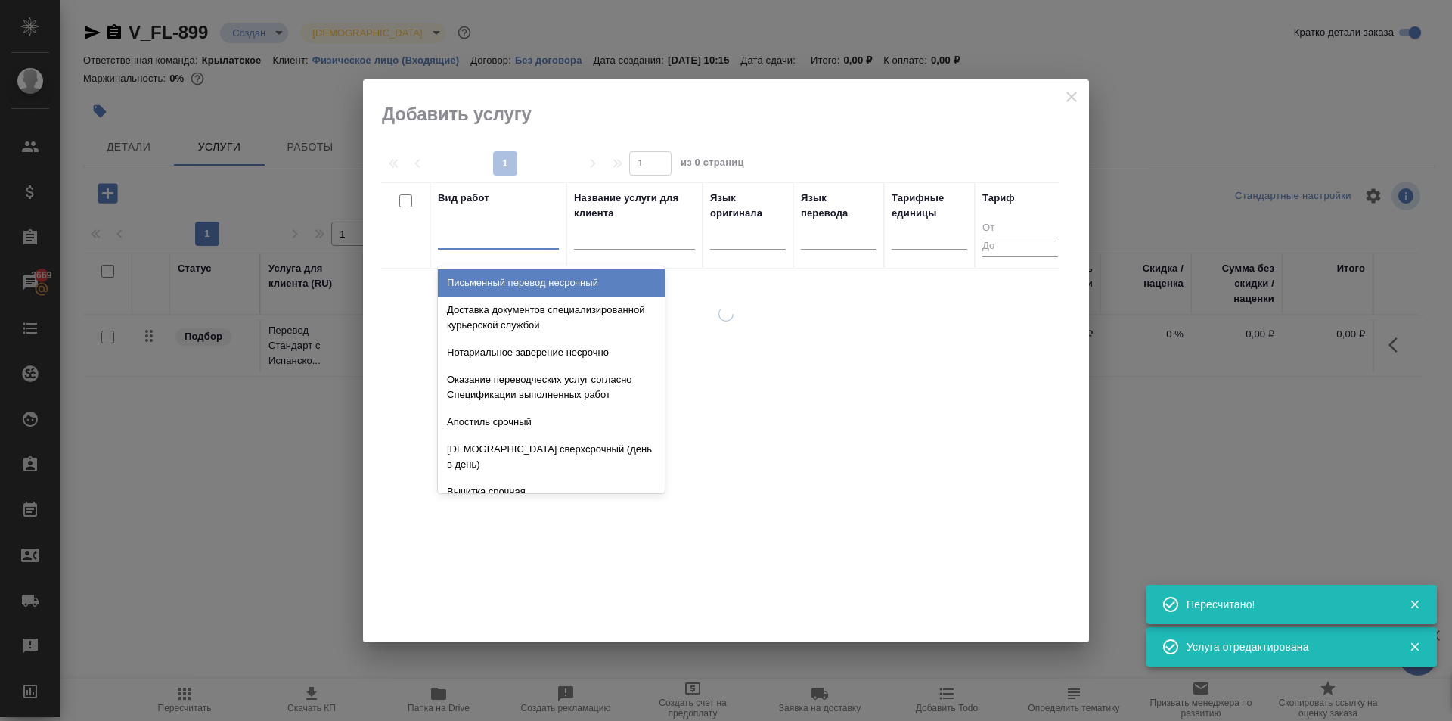
click at [494, 237] on div at bounding box center [498, 234] width 121 height 22
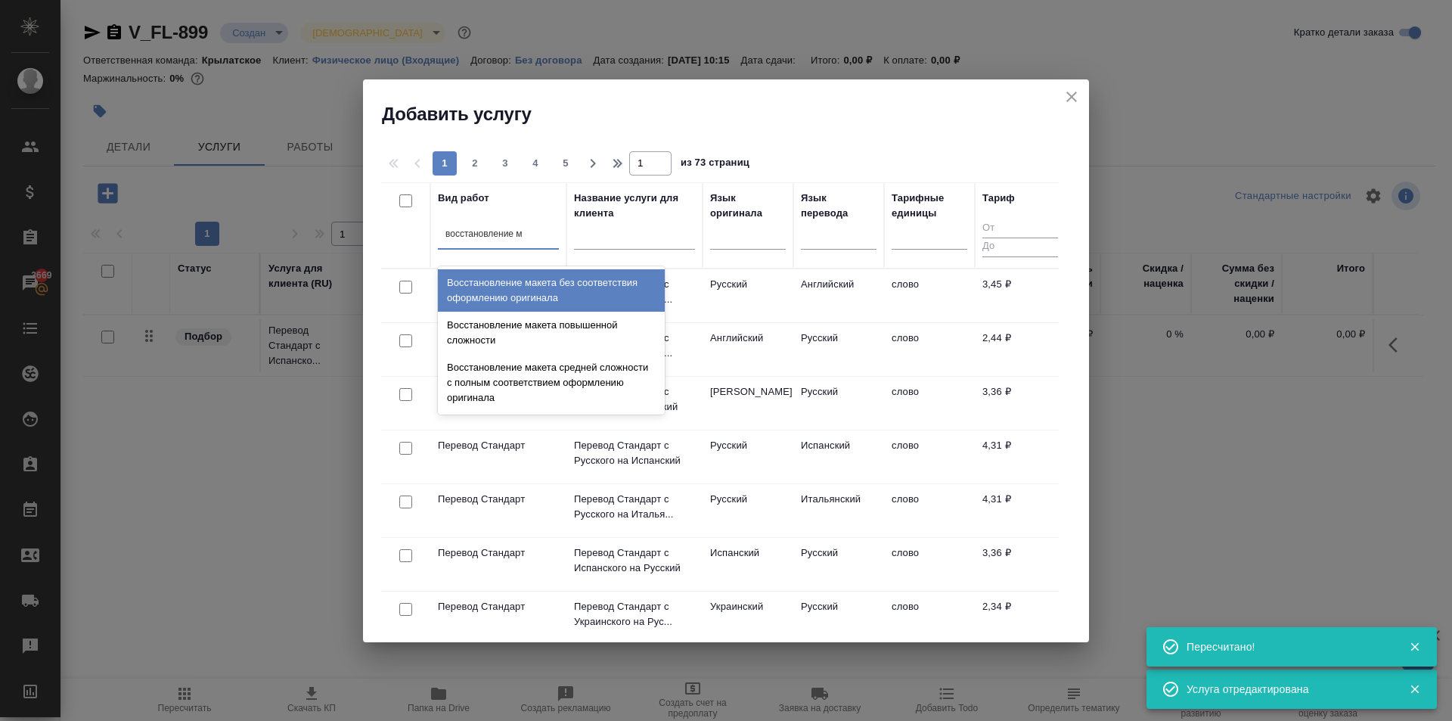
type input "восстановление ма"
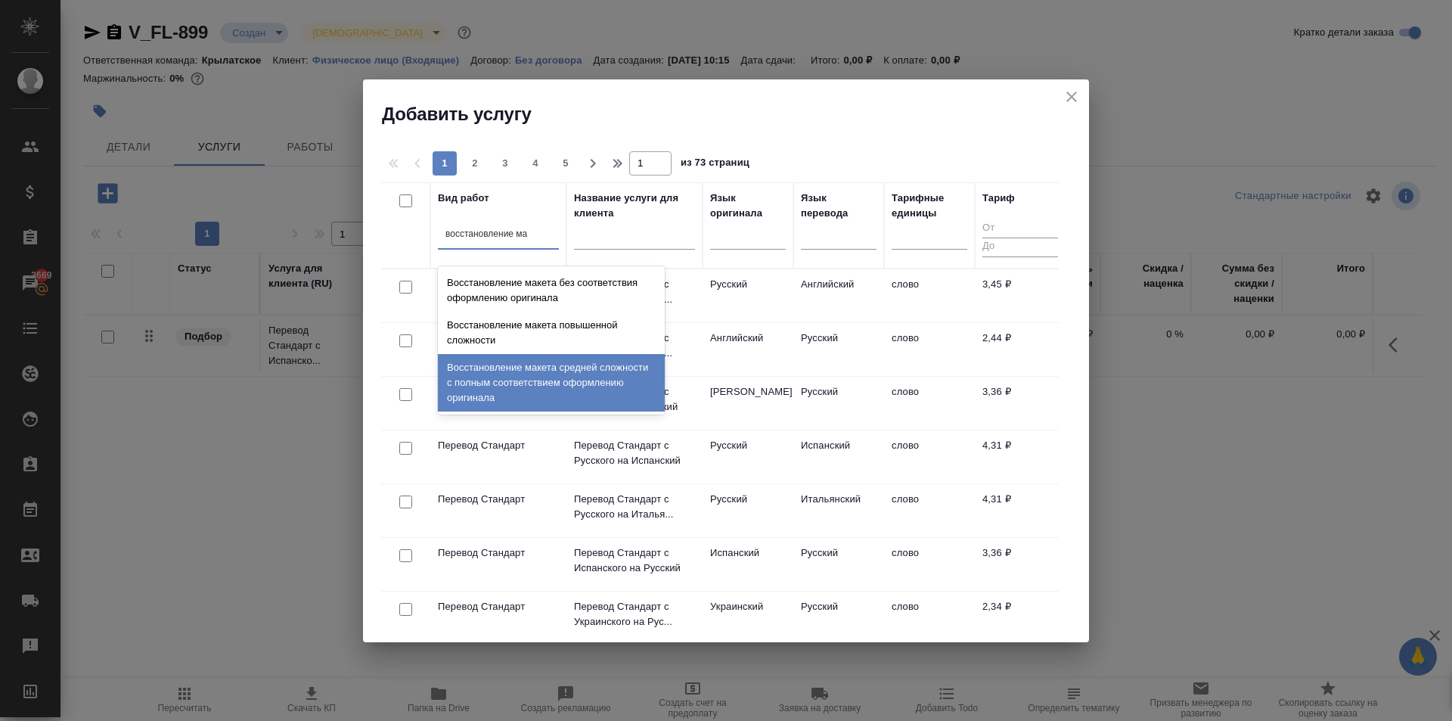
click at [610, 371] on div "Восстановление макета средней сложности с полным соответствием оформлению ориги…" at bounding box center [551, 382] width 227 height 57
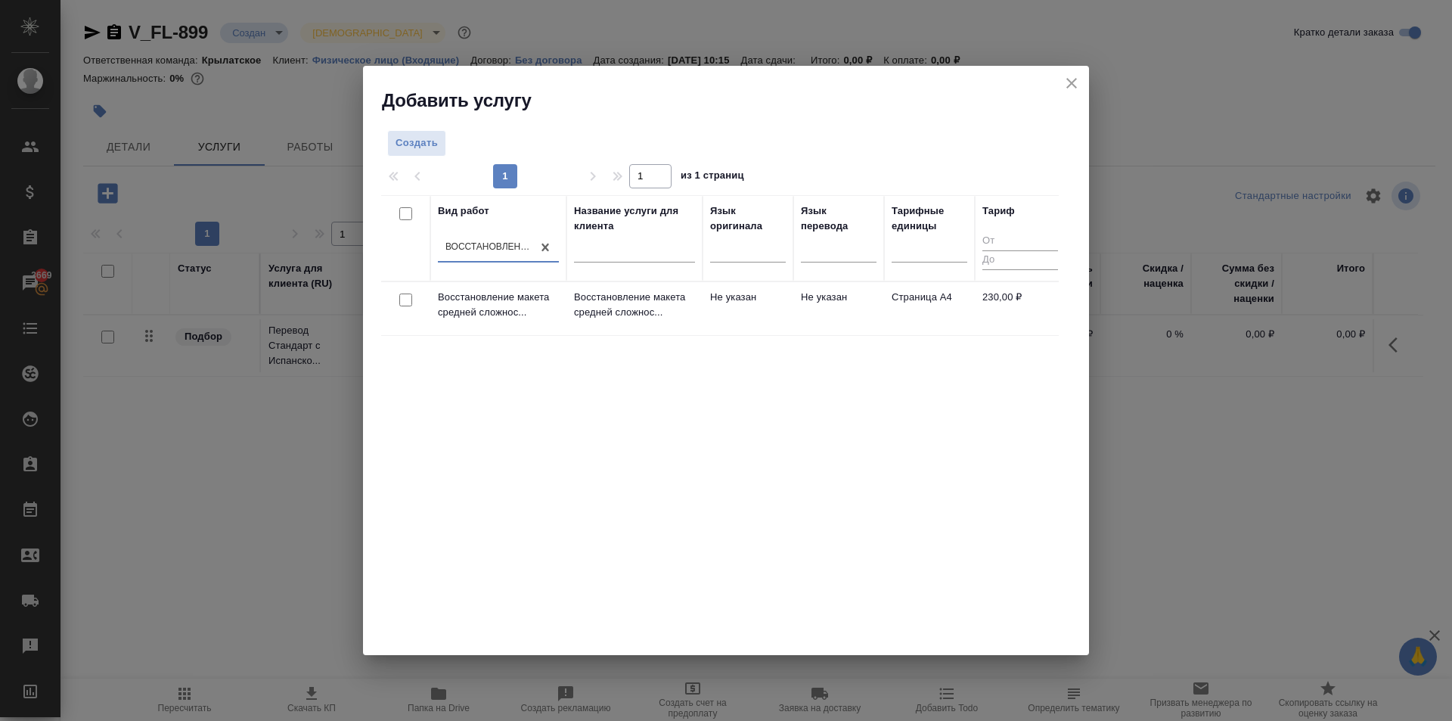
click at [758, 320] on td "Не указан" at bounding box center [748, 308] width 91 height 53
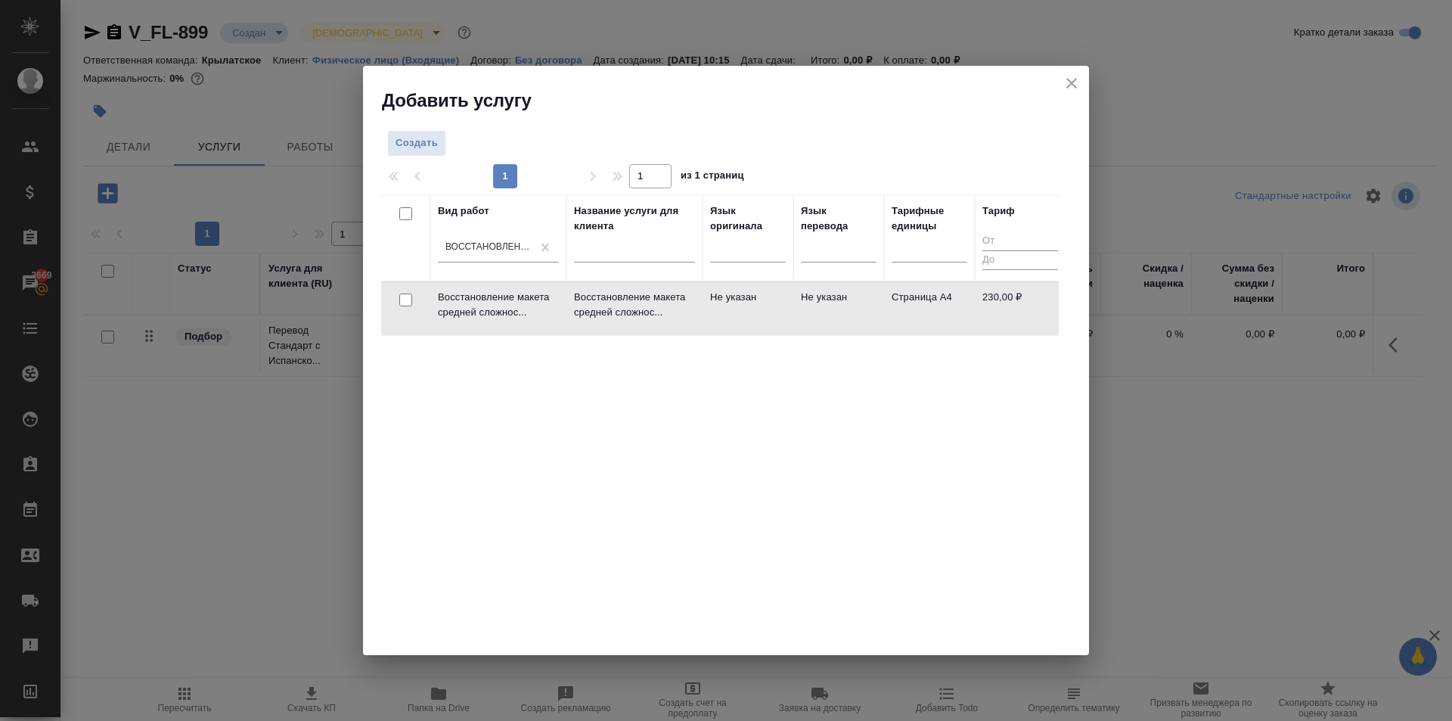
click at [758, 320] on td "Не указан" at bounding box center [748, 308] width 91 height 53
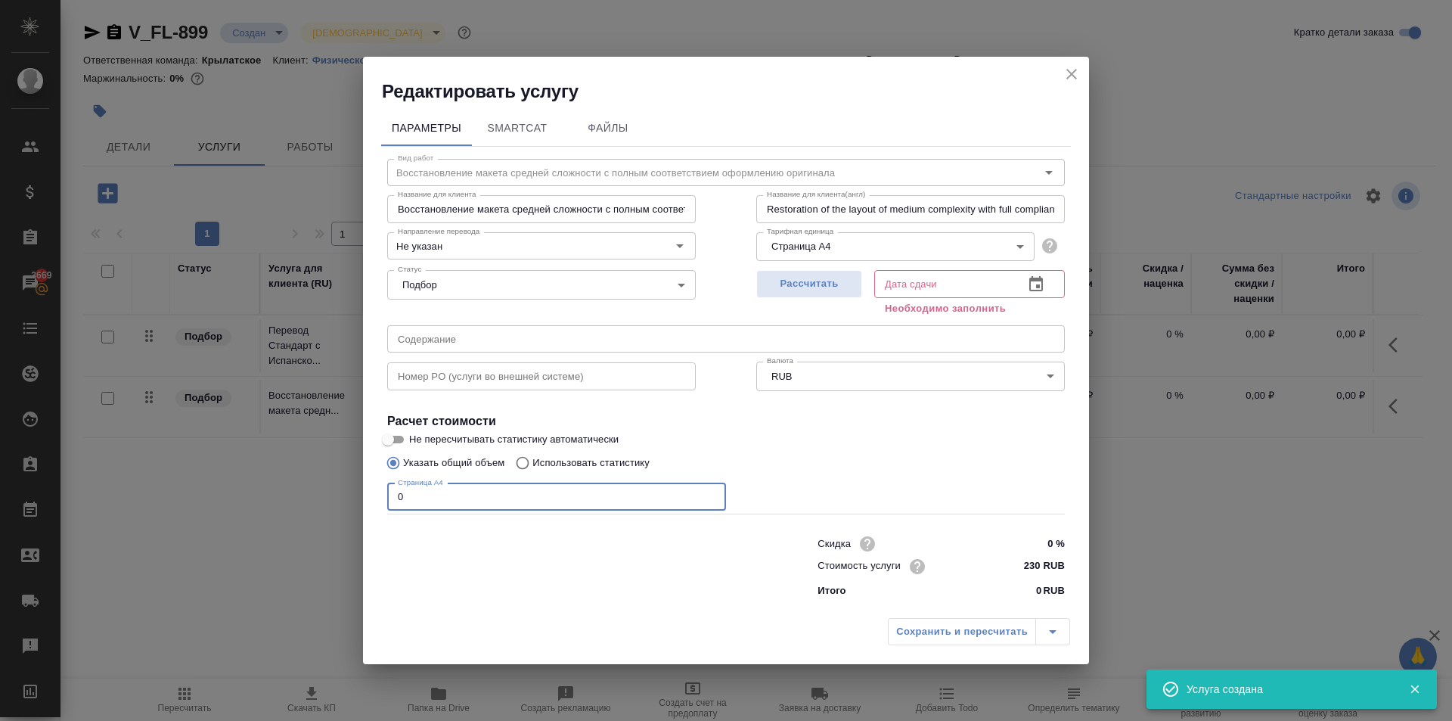
drag, startPoint x: 476, startPoint y: 494, endPoint x: 330, endPoint y: 490, distance: 146.0
click at [330, 490] on div "Редактировать услугу Параметры SmartCat Файлы Вид работ Восстановление макета с…" at bounding box center [726, 360] width 1452 height 721
type input "3"
click at [821, 305] on div "Рассчитать" at bounding box center [809, 291] width 106 height 54
click at [819, 301] on div "Рассчитать" at bounding box center [809, 291] width 106 height 54
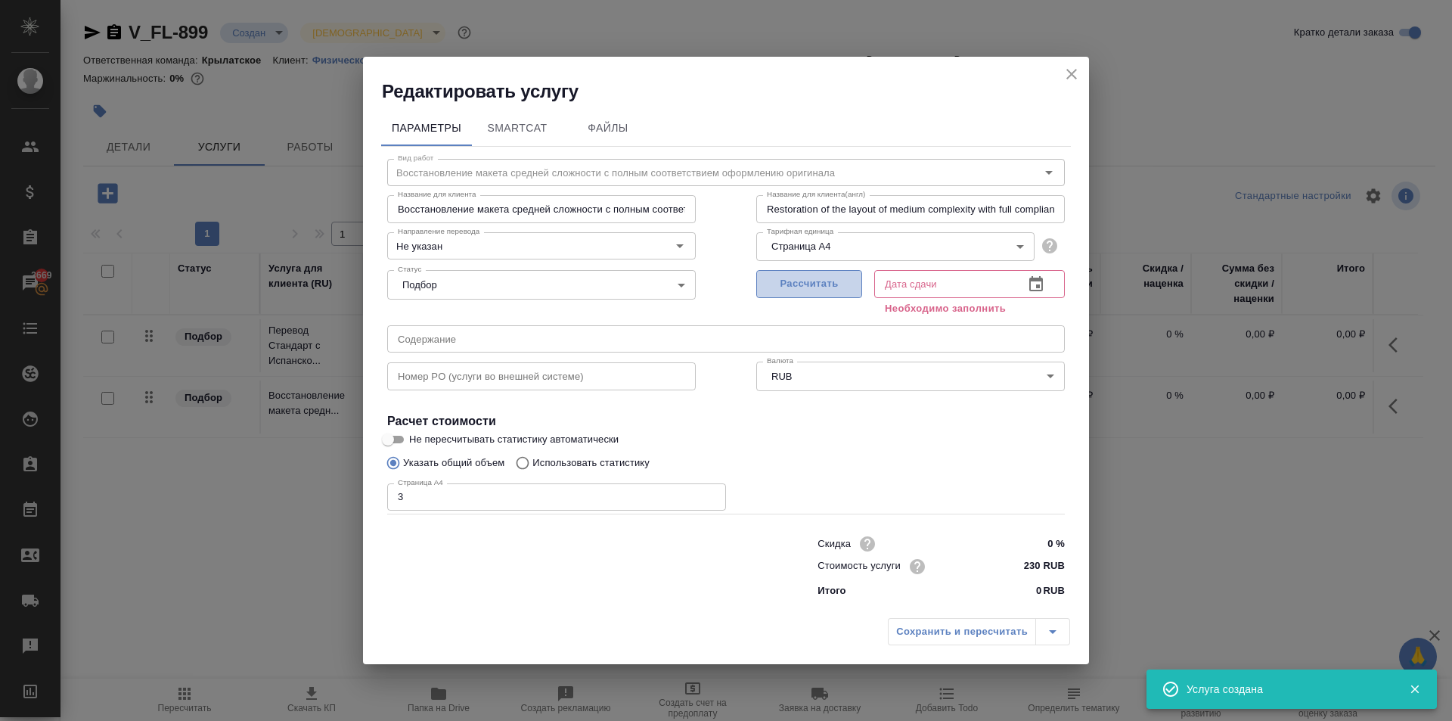
click at [819, 294] on button "Рассчитать" at bounding box center [809, 284] width 106 height 28
type input "11.09.2025 11:28"
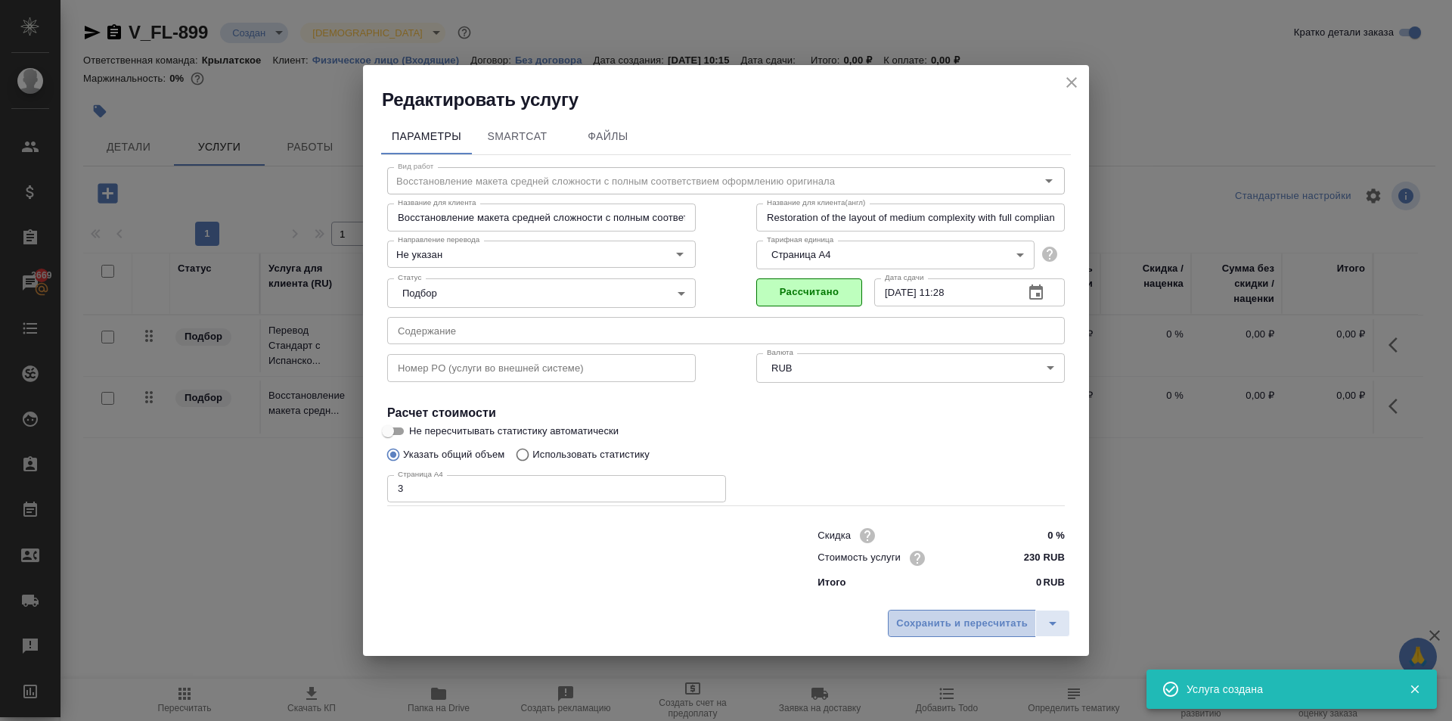
click at [931, 615] on span "Сохранить и пересчитать" at bounding box center [962, 623] width 132 height 17
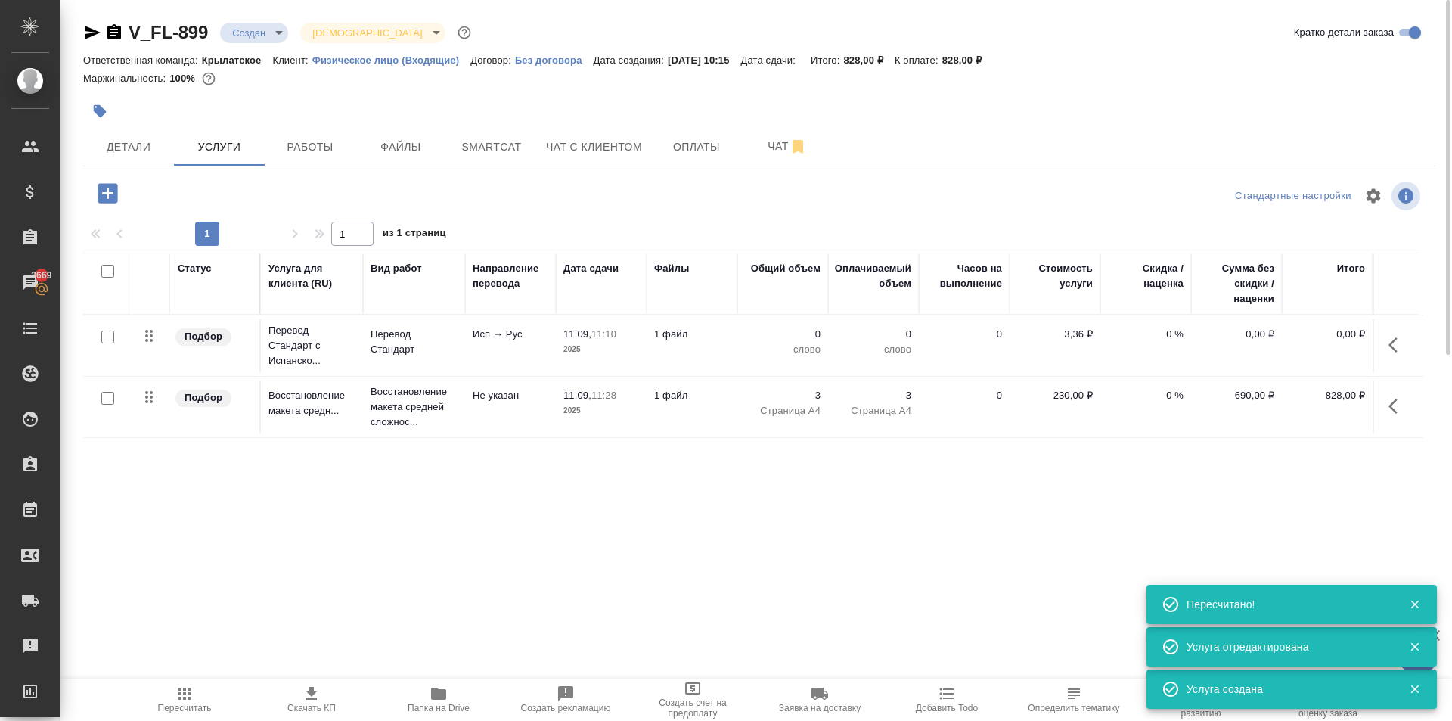
click at [112, 199] on icon "button" at bounding box center [108, 193] width 20 height 20
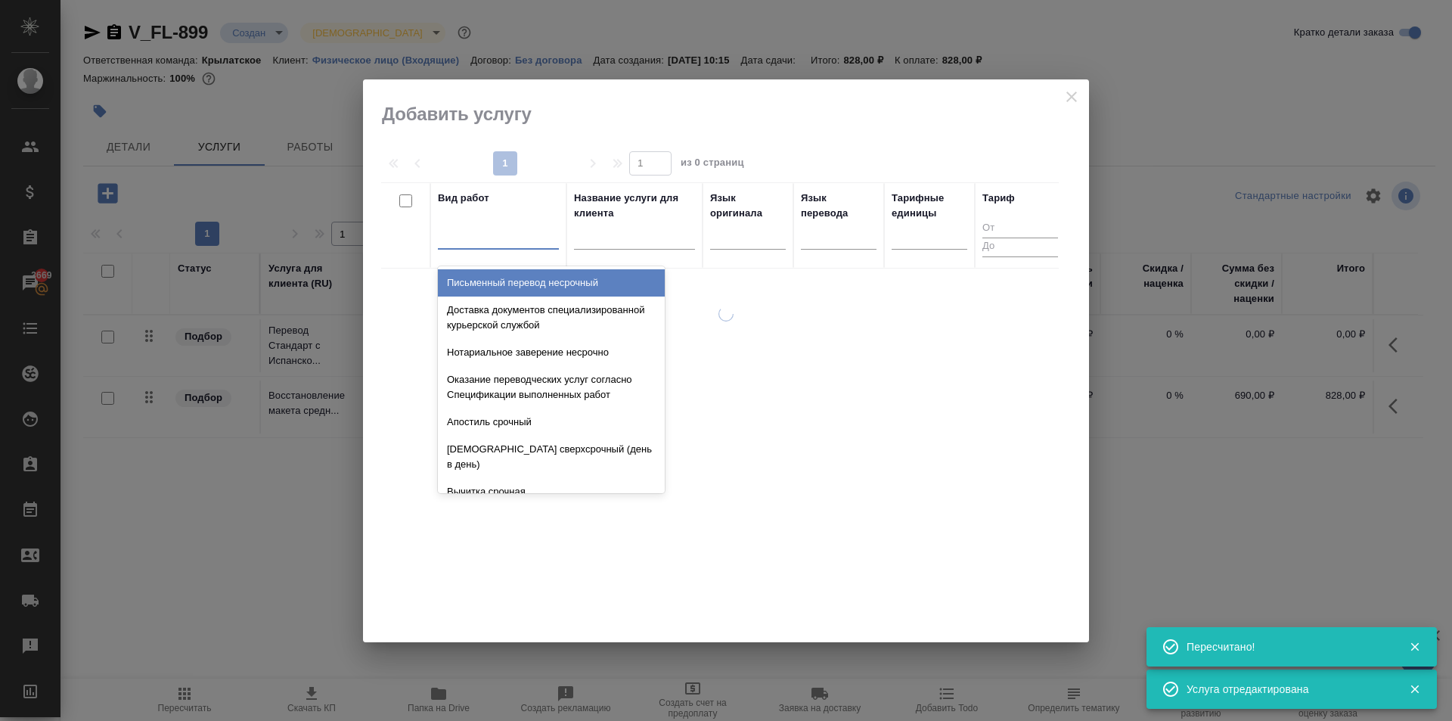
click at [484, 234] on div at bounding box center [498, 234] width 121 height 22
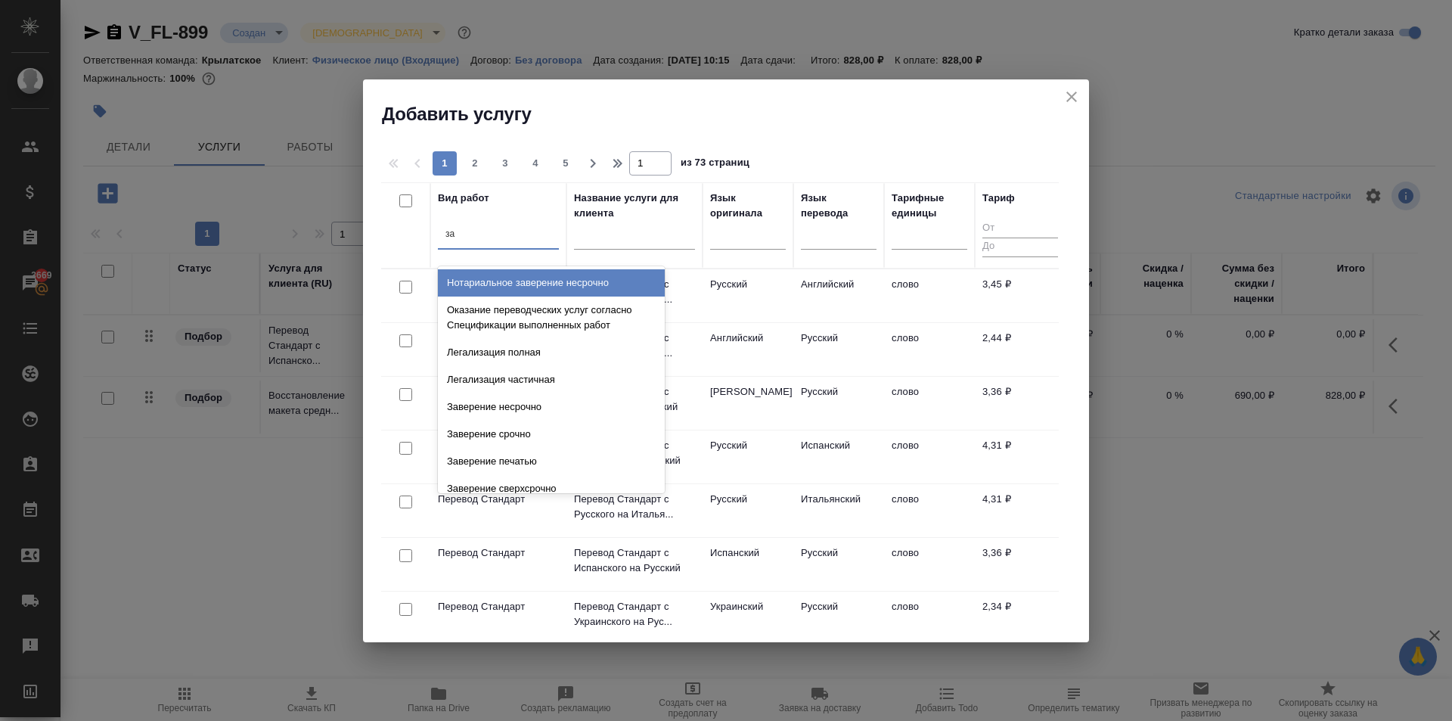
type input "з"
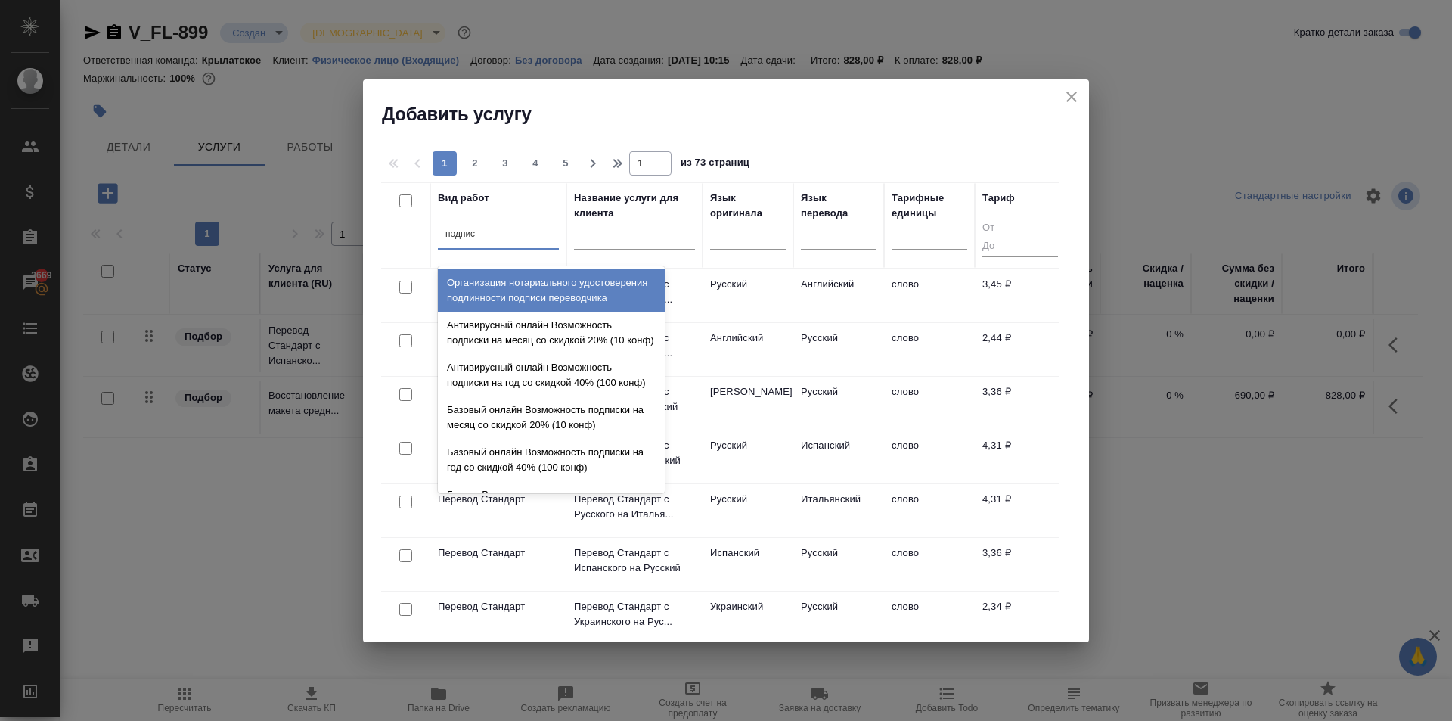
type input "подписи"
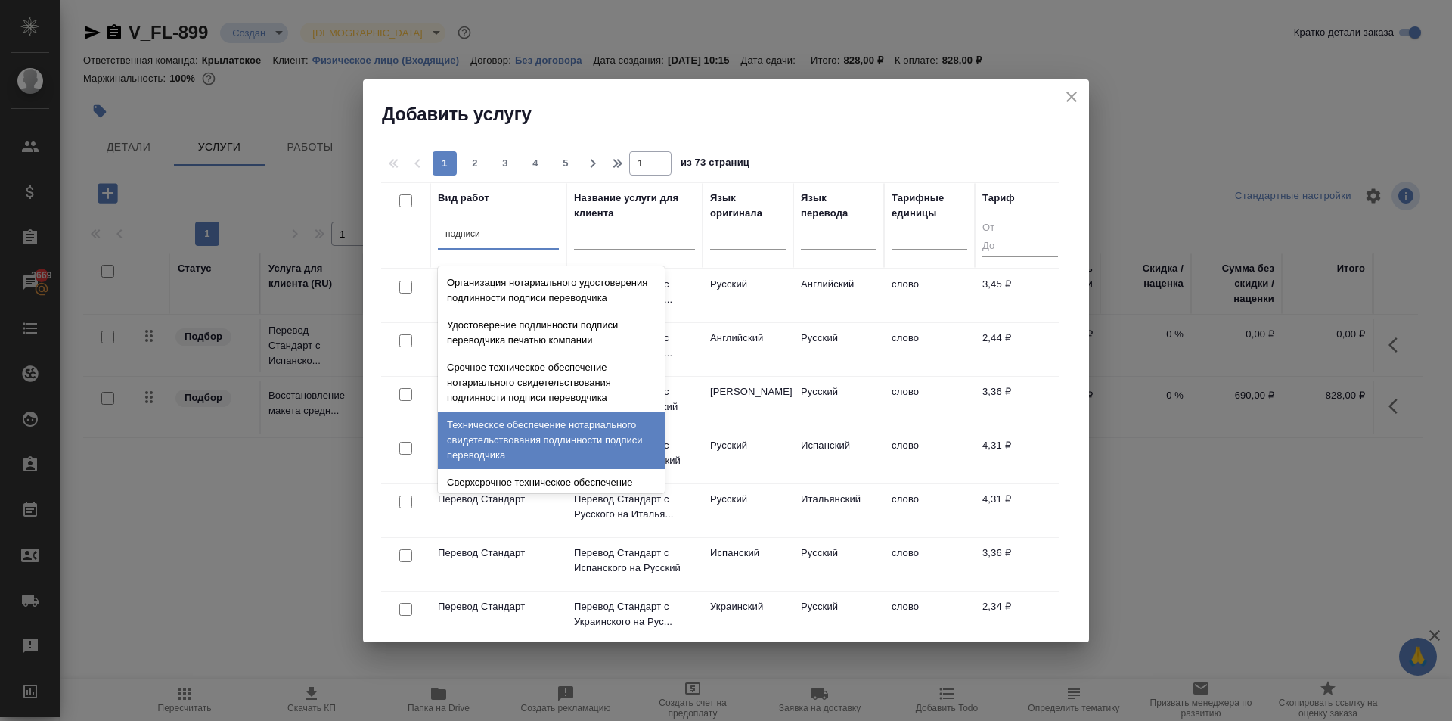
click at [647, 463] on div "Техническое обеспечение нотариального свидетельствования подлинности подписи пе…" at bounding box center [551, 439] width 227 height 57
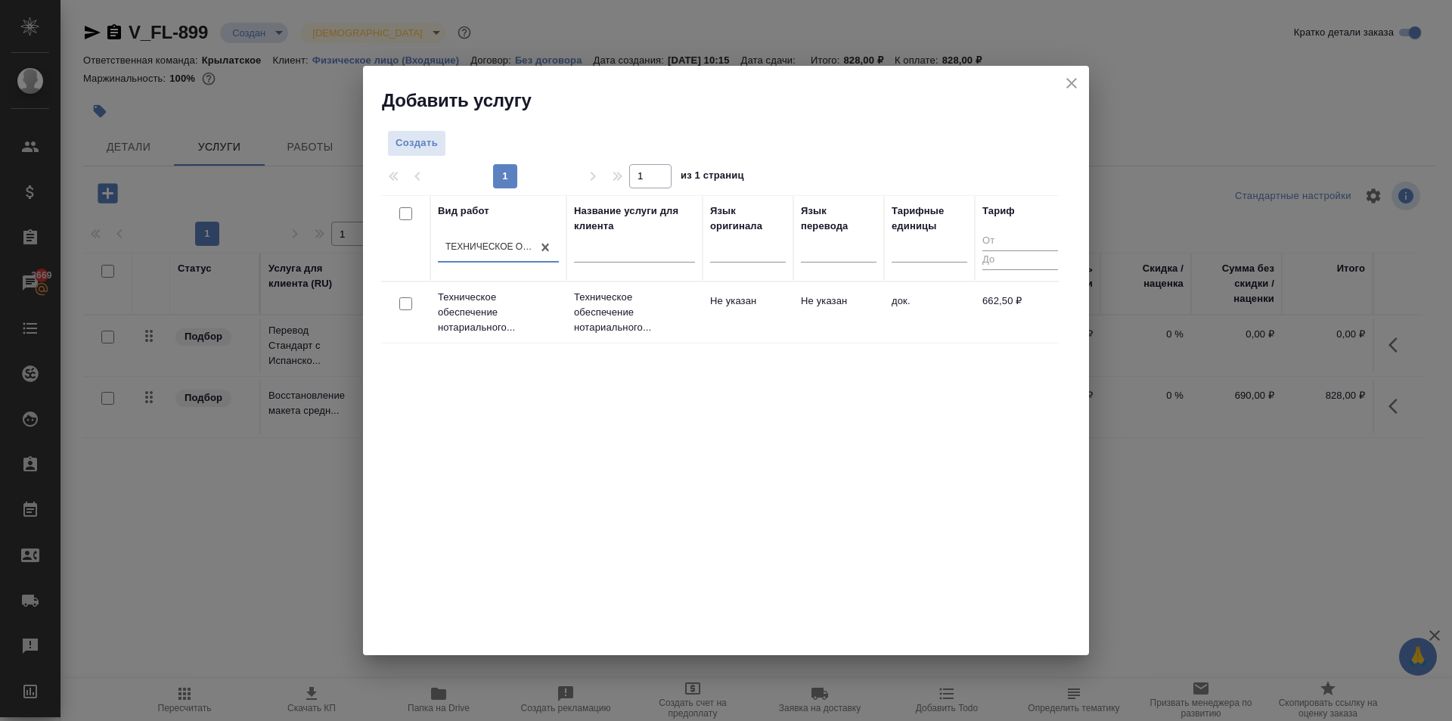
click at [730, 319] on td "Не указан" at bounding box center [748, 312] width 91 height 53
click at [729, 319] on td "Не указан" at bounding box center [748, 312] width 91 height 53
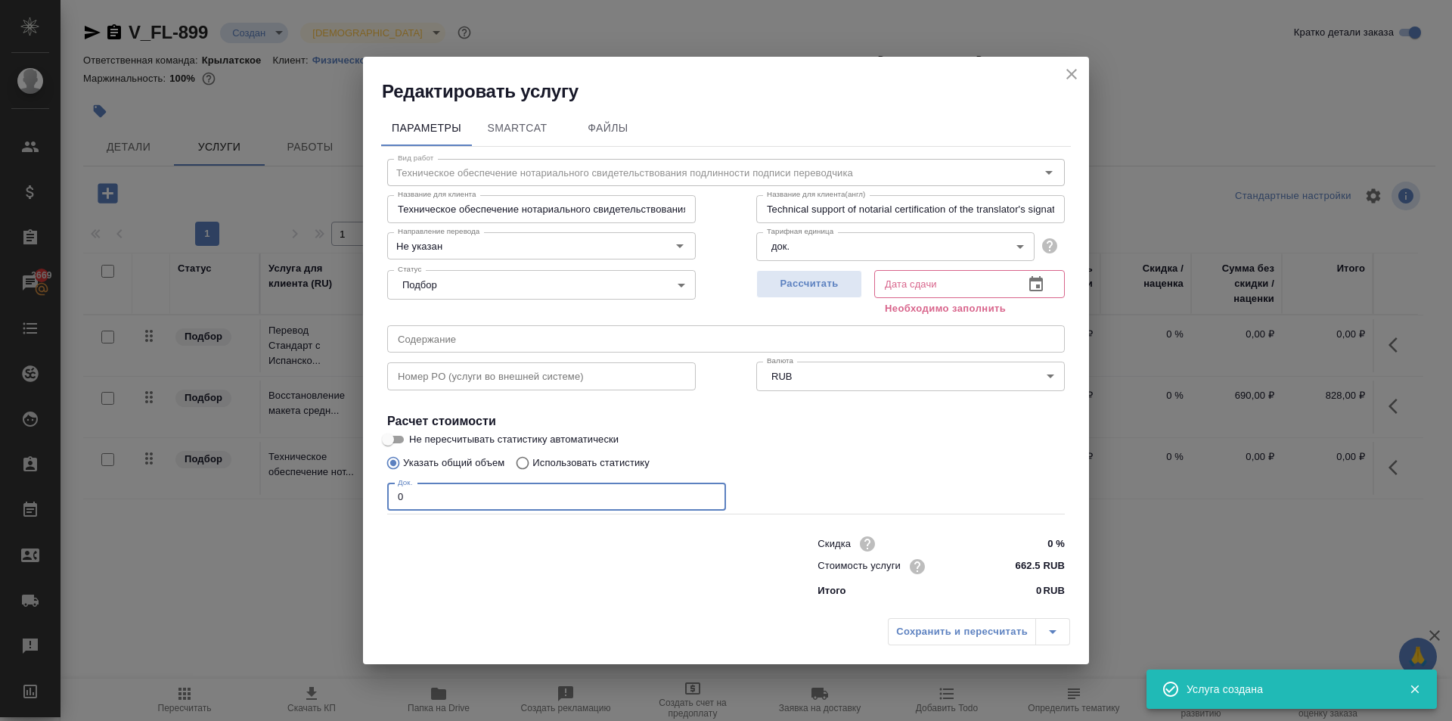
drag, startPoint x: 428, startPoint y: 495, endPoint x: 303, endPoint y: 496, distance: 125.5
click at [303, 496] on div "Редактировать услугу Параметры SmartCat Файлы Вид работ Техническое обеспечение…" at bounding box center [726, 360] width 1452 height 721
drag, startPoint x: 441, startPoint y: 509, endPoint x: 405, endPoint y: 488, distance: 42.0
click at [405, 488] on input "1" at bounding box center [556, 496] width 339 height 27
drag, startPoint x: 401, startPoint y: 488, endPoint x: 362, endPoint y: 501, distance: 40.9
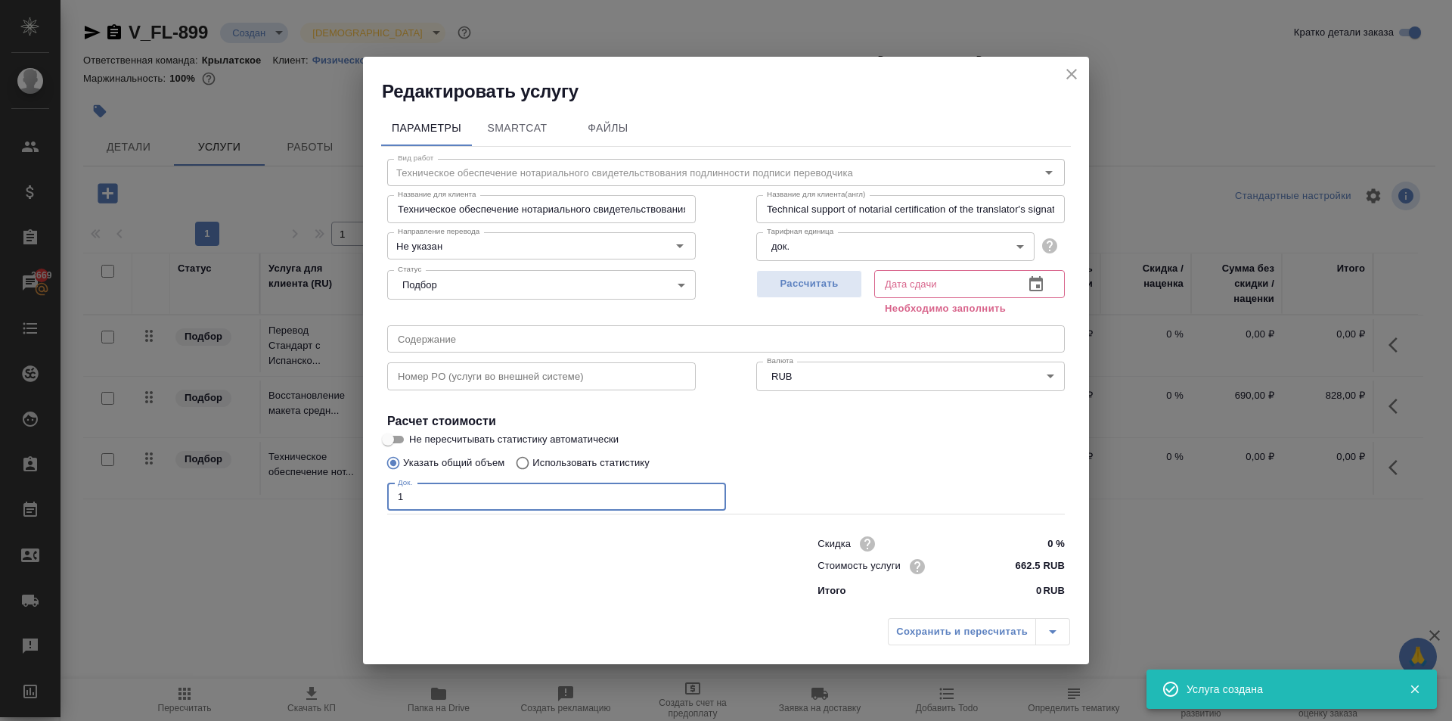
click at [376, 492] on div "Параметры SmartCat Файлы Вид работ Техническое обеспечение нотариального свидет…" at bounding box center [726, 357] width 726 height 507
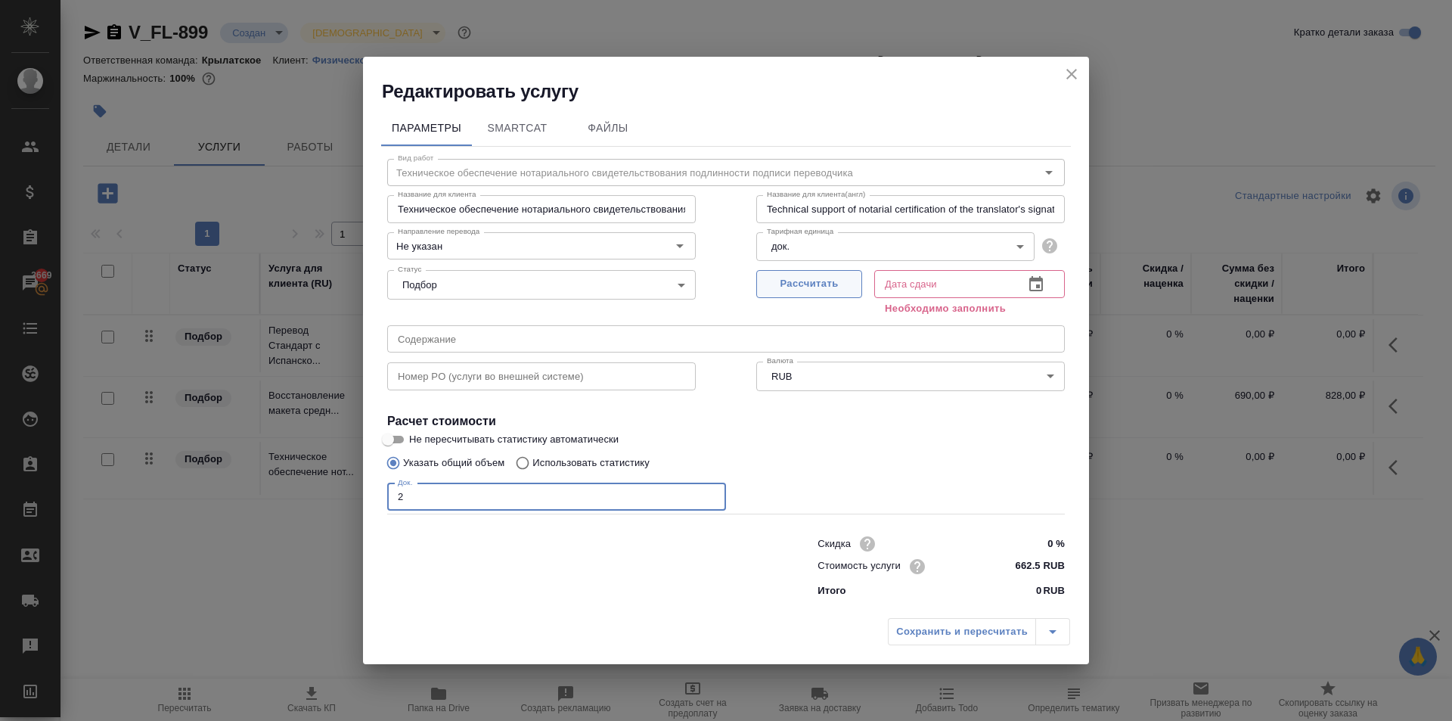
type input "2"
click at [802, 281] on span "Рассчитать" at bounding box center [809, 283] width 89 height 17
type input "11.09.2025 11:35"
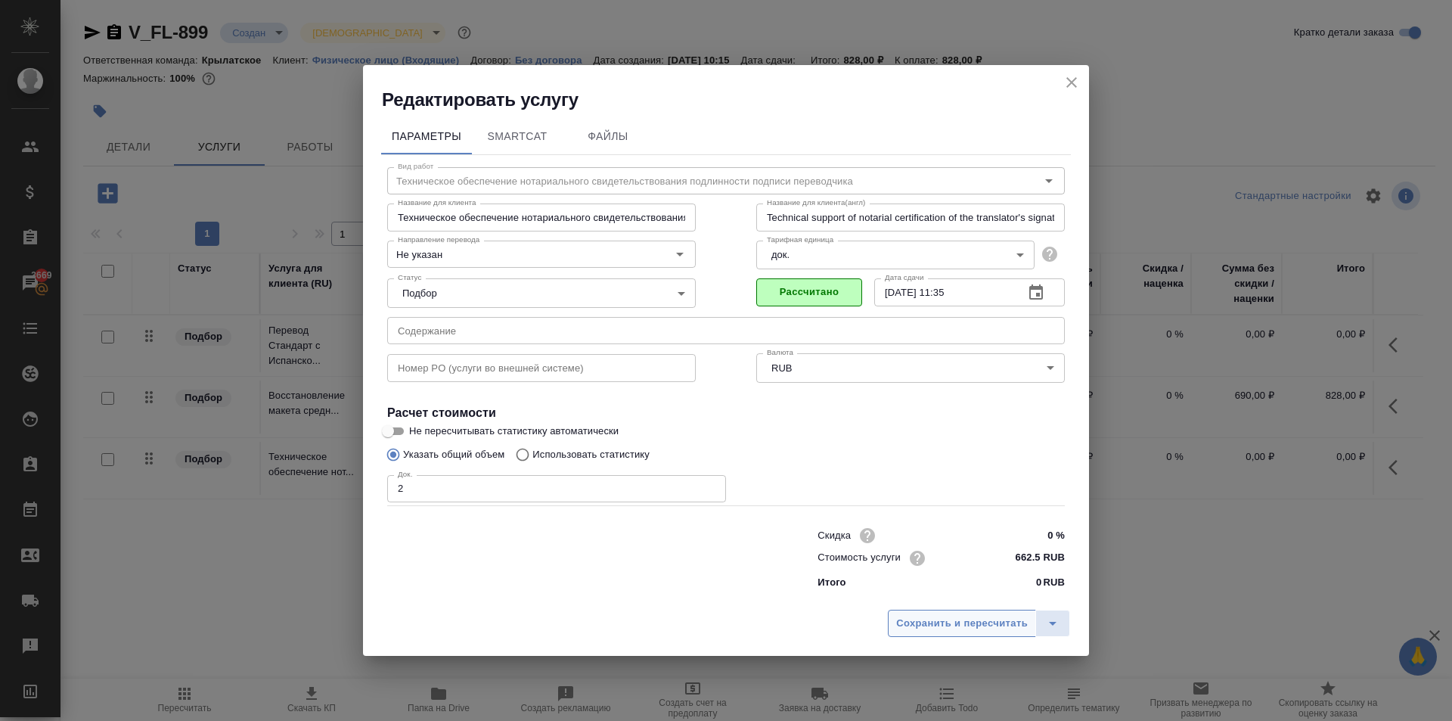
click at [955, 633] on button "Сохранить и пересчитать" at bounding box center [962, 623] width 148 height 27
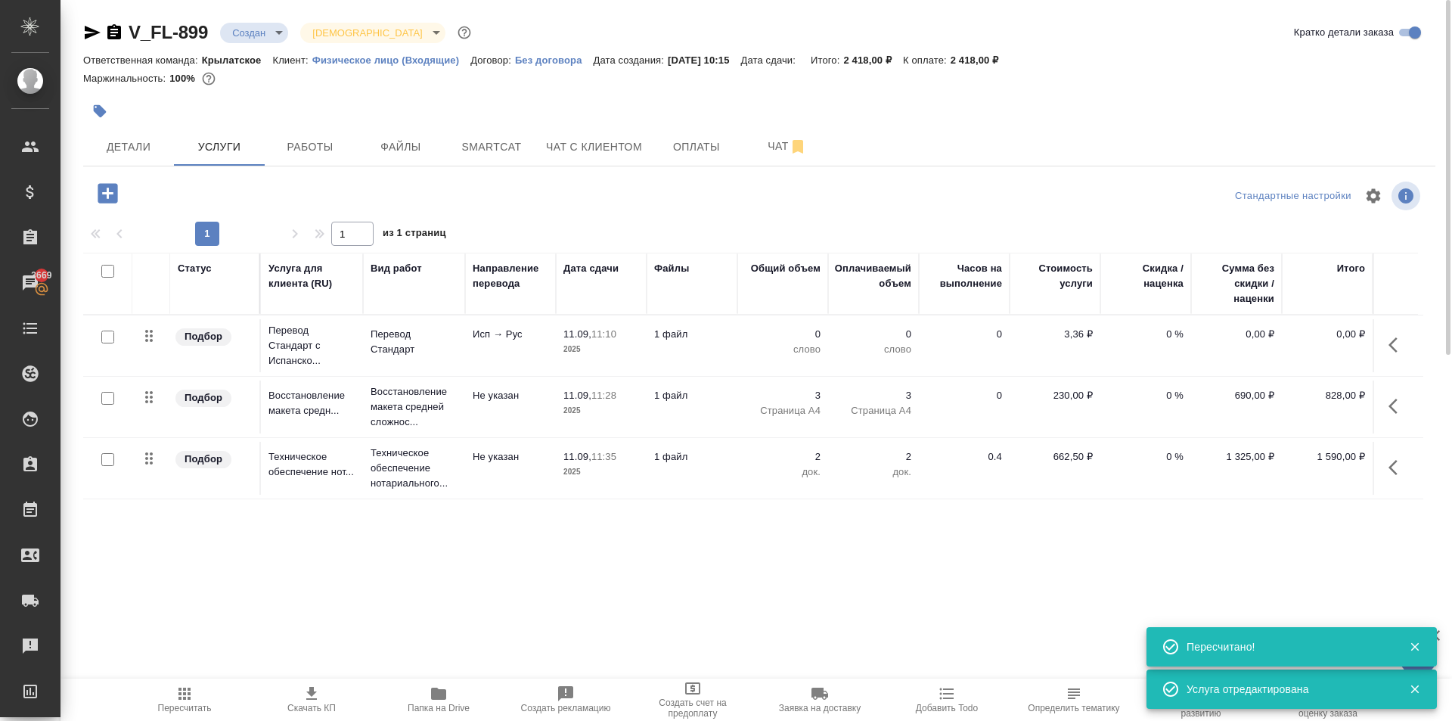
click at [188, 712] on span "Пересчитать" at bounding box center [185, 708] width 54 height 11
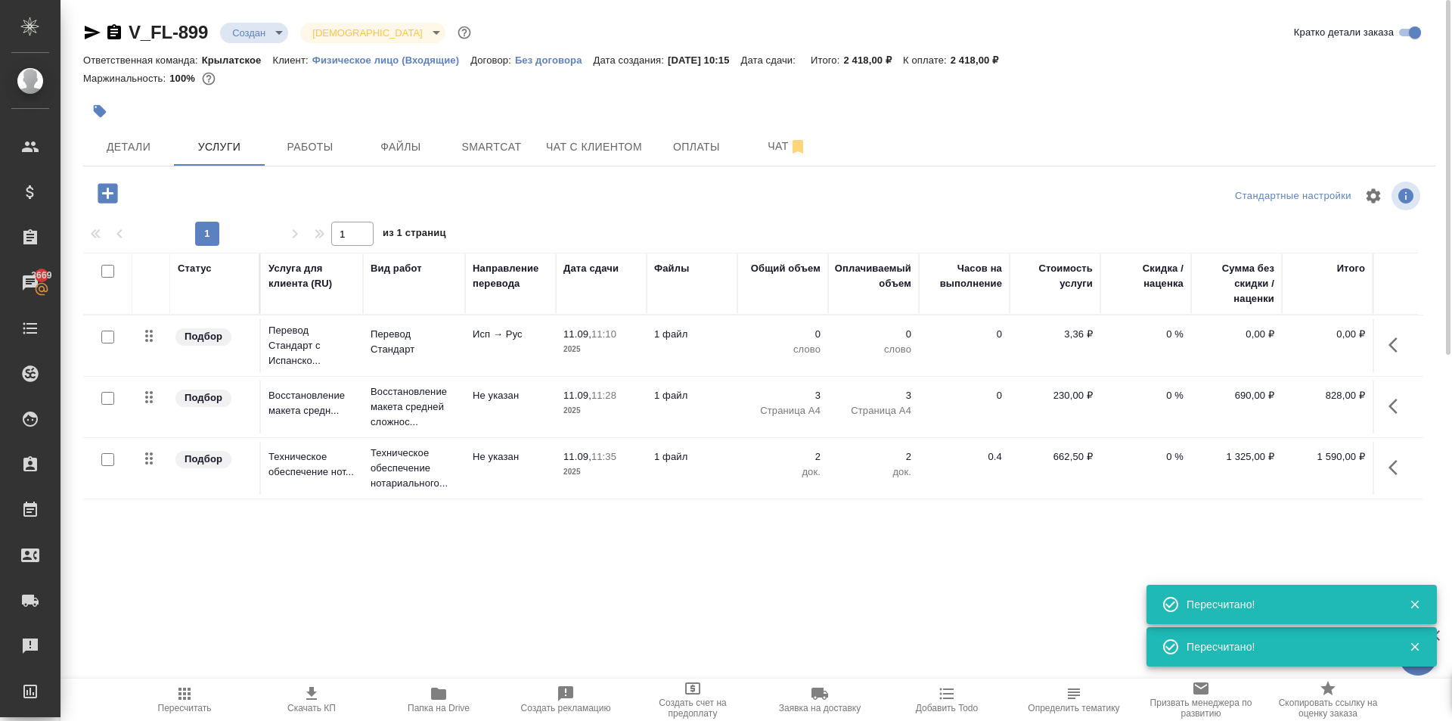
click at [113, 336] on input "checkbox" at bounding box center [107, 336] width 13 height 13
checkbox input "true"
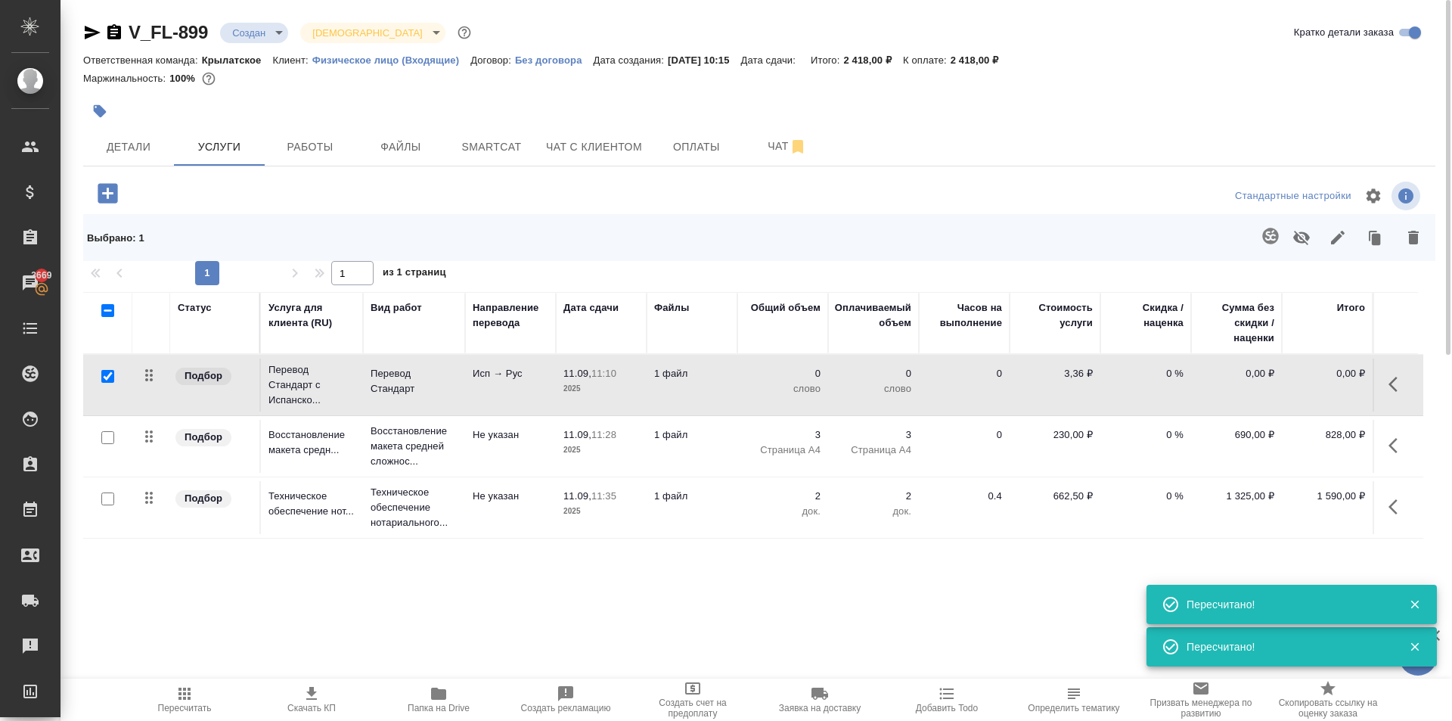
click at [113, 336] on div at bounding box center [108, 322] width 34 height 45
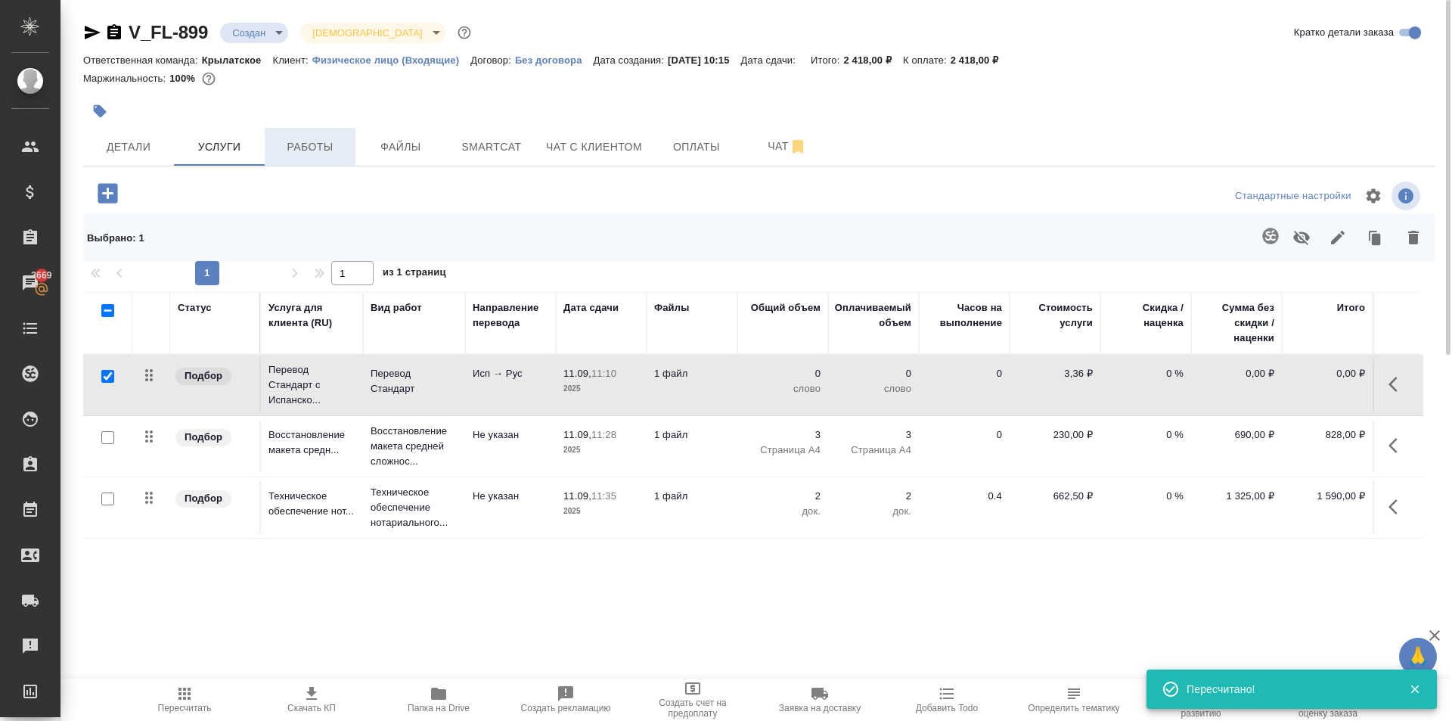
click at [306, 146] on span "Работы" at bounding box center [310, 147] width 73 height 19
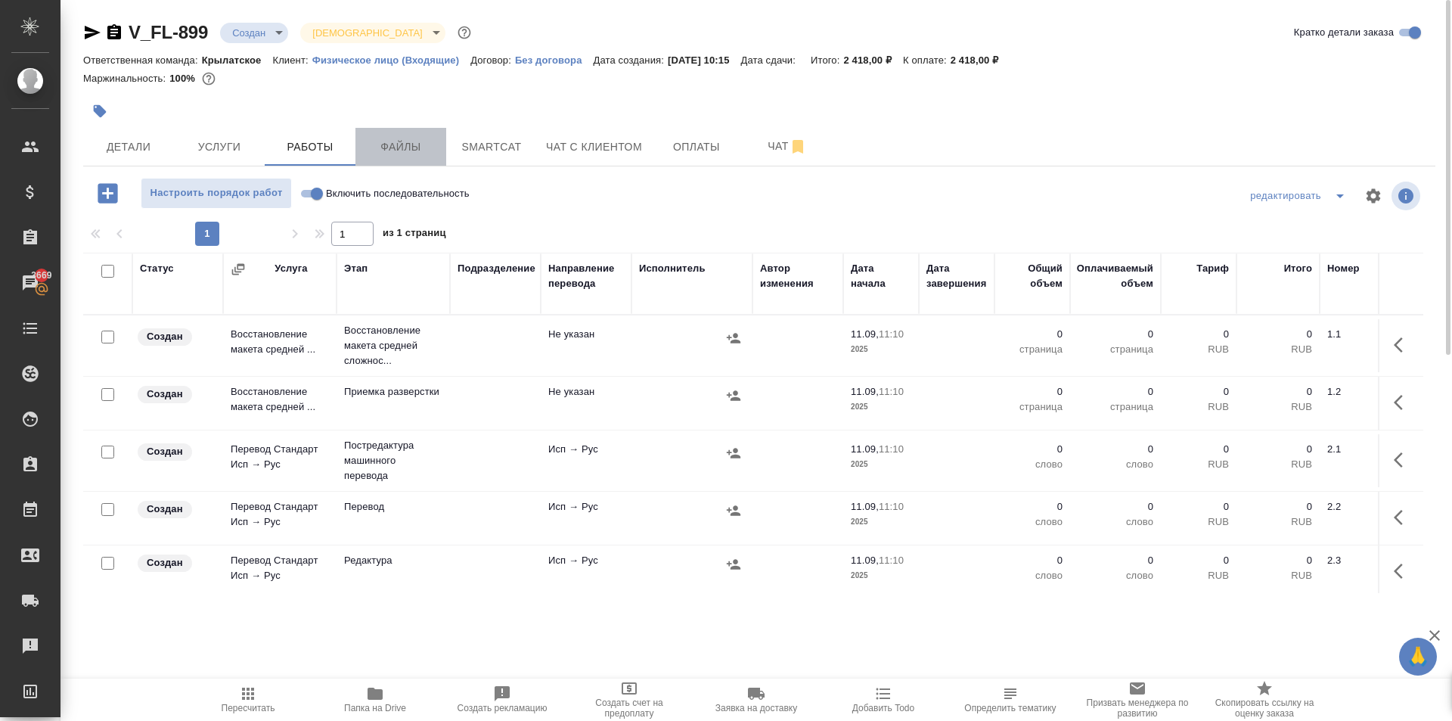
click at [386, 154] on span "Файлы" at bounding box center [401, 147] width 73 height 19
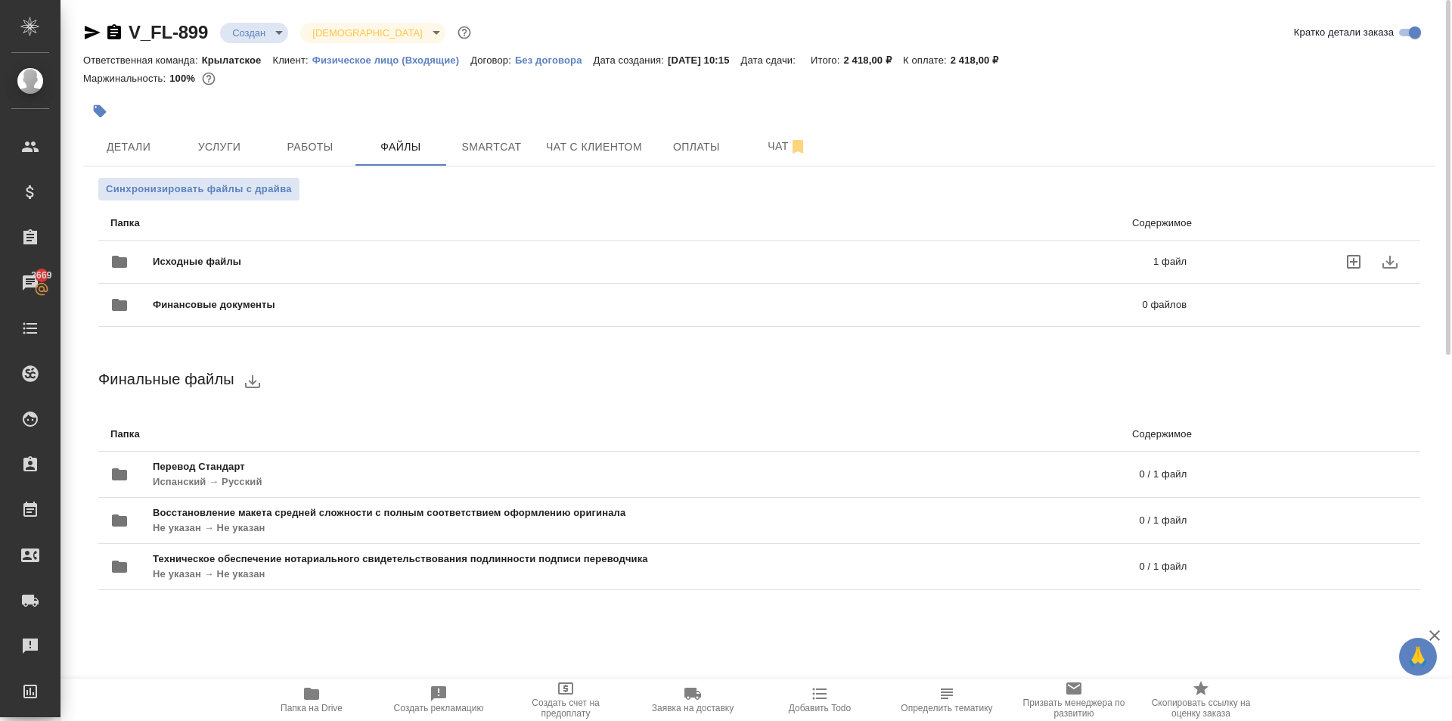
click at [249, 265] on span "Исходные файлы" at bounding box center [425, 261] width 545 height 15
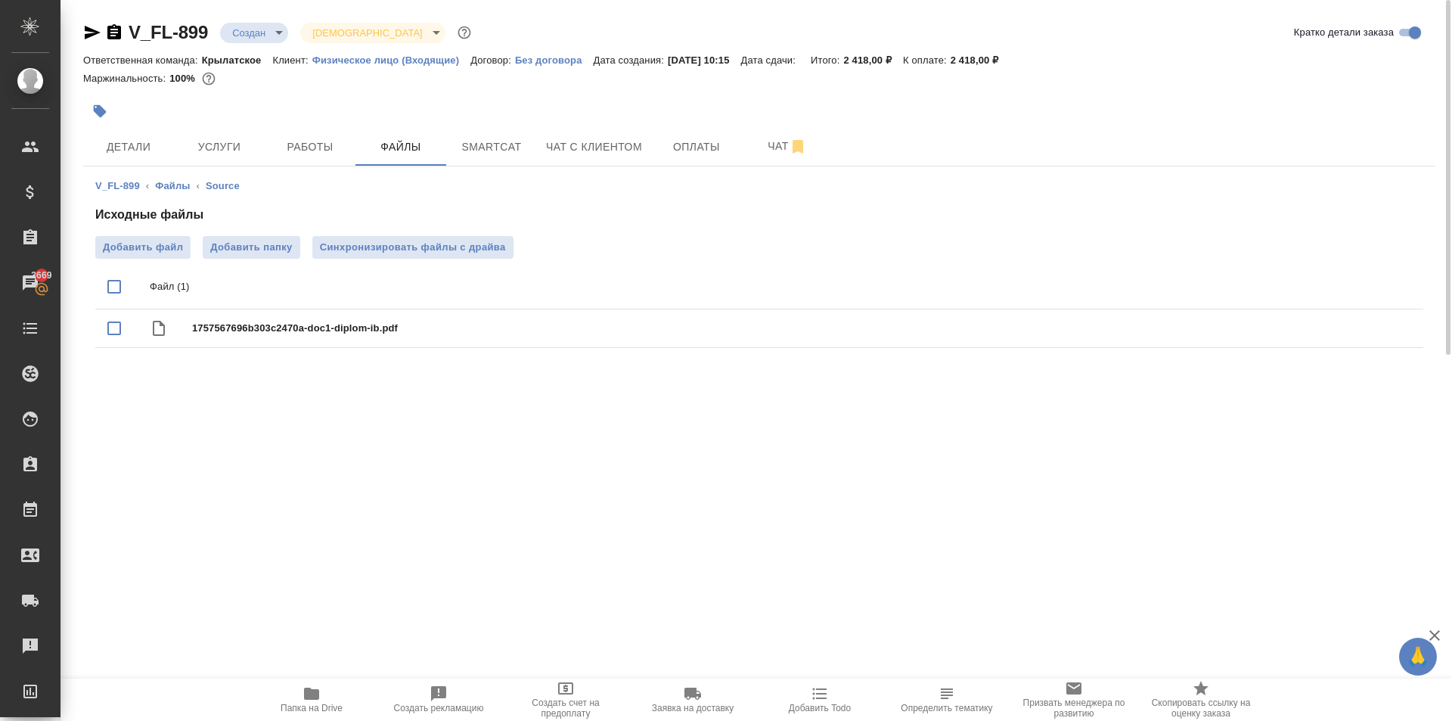
click at [273, 702] on span "Папка на Drive" at bounding box center [311, 698] width 109 height 29
click at [231, 138] on span "Услуги" at bounding box center [219, 147] width 73 height 19
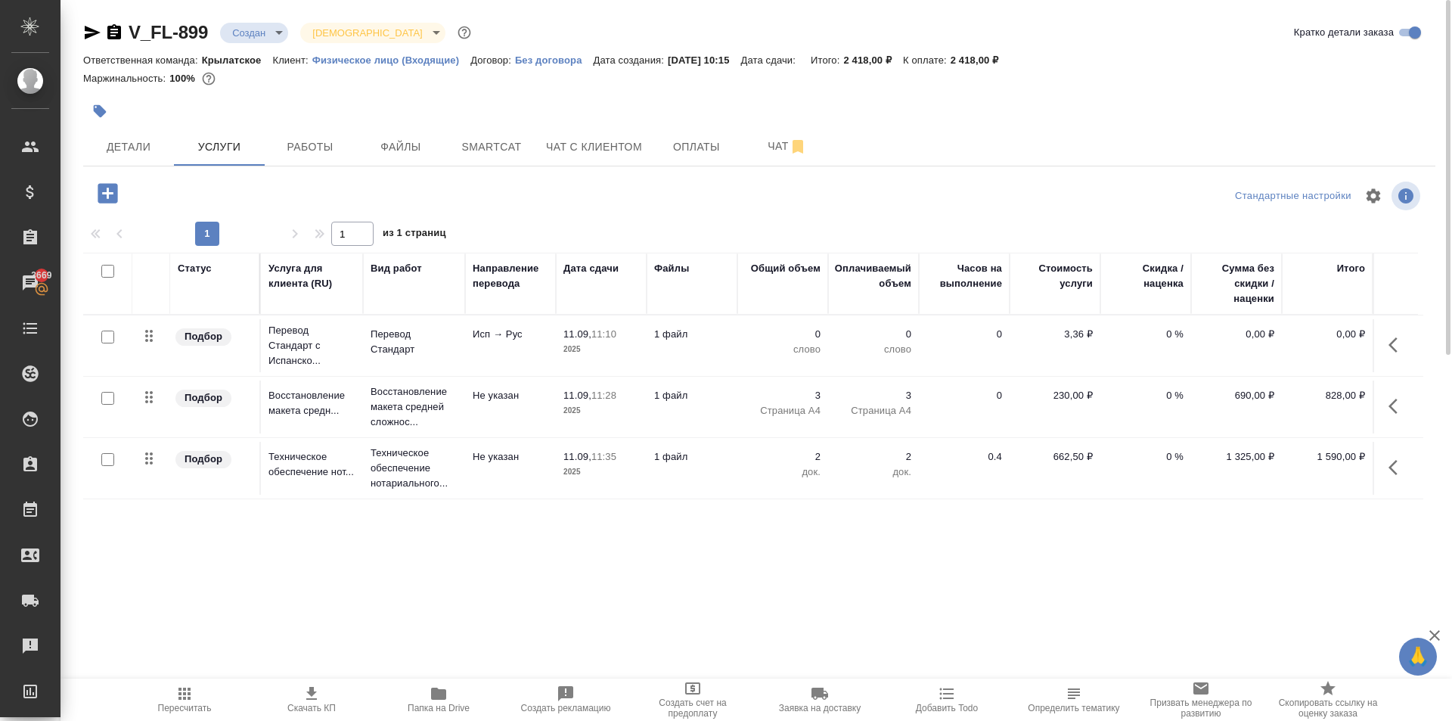
click at [110, 340] on input "checkbox" at bounding box center [107, 336] width 13 height 13
checkbox input "true"
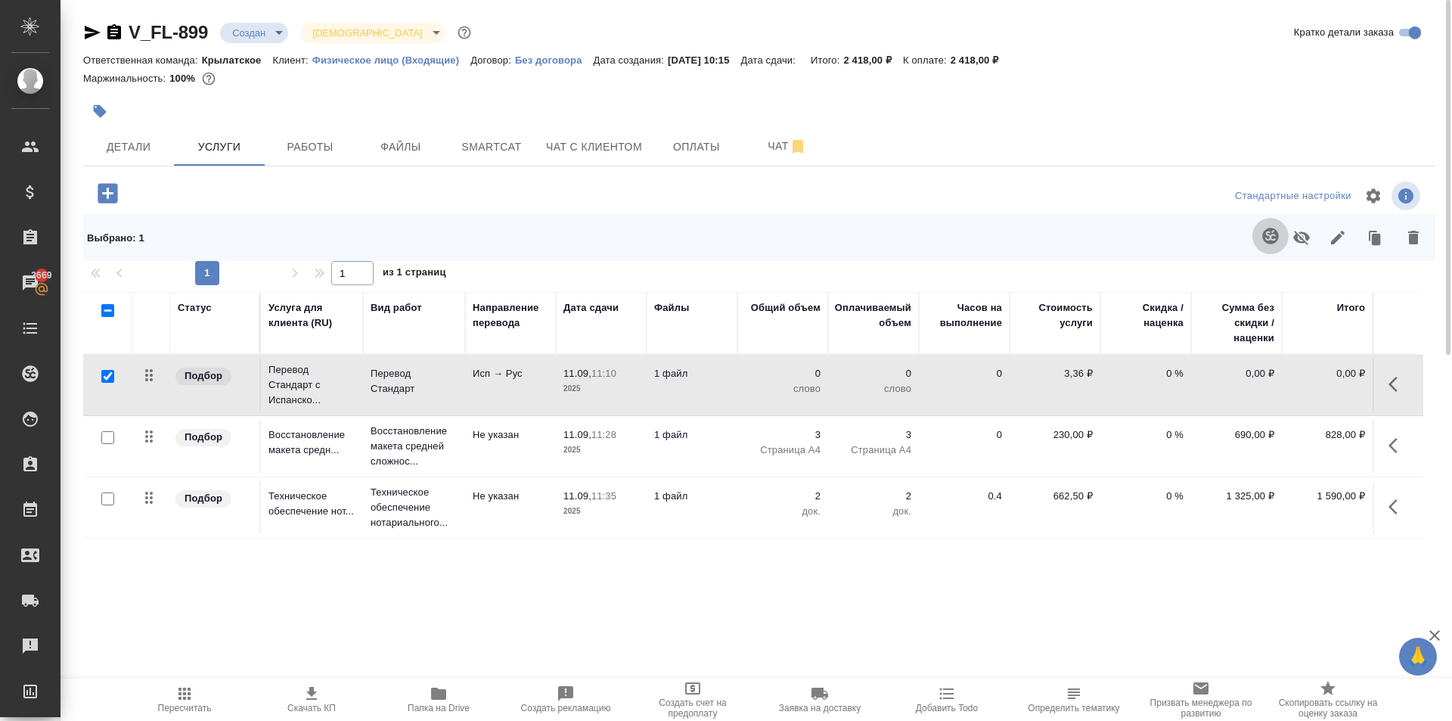
click at [1271, 233] on icon "button" at bounding box center [1270, 236] width 16 height 16
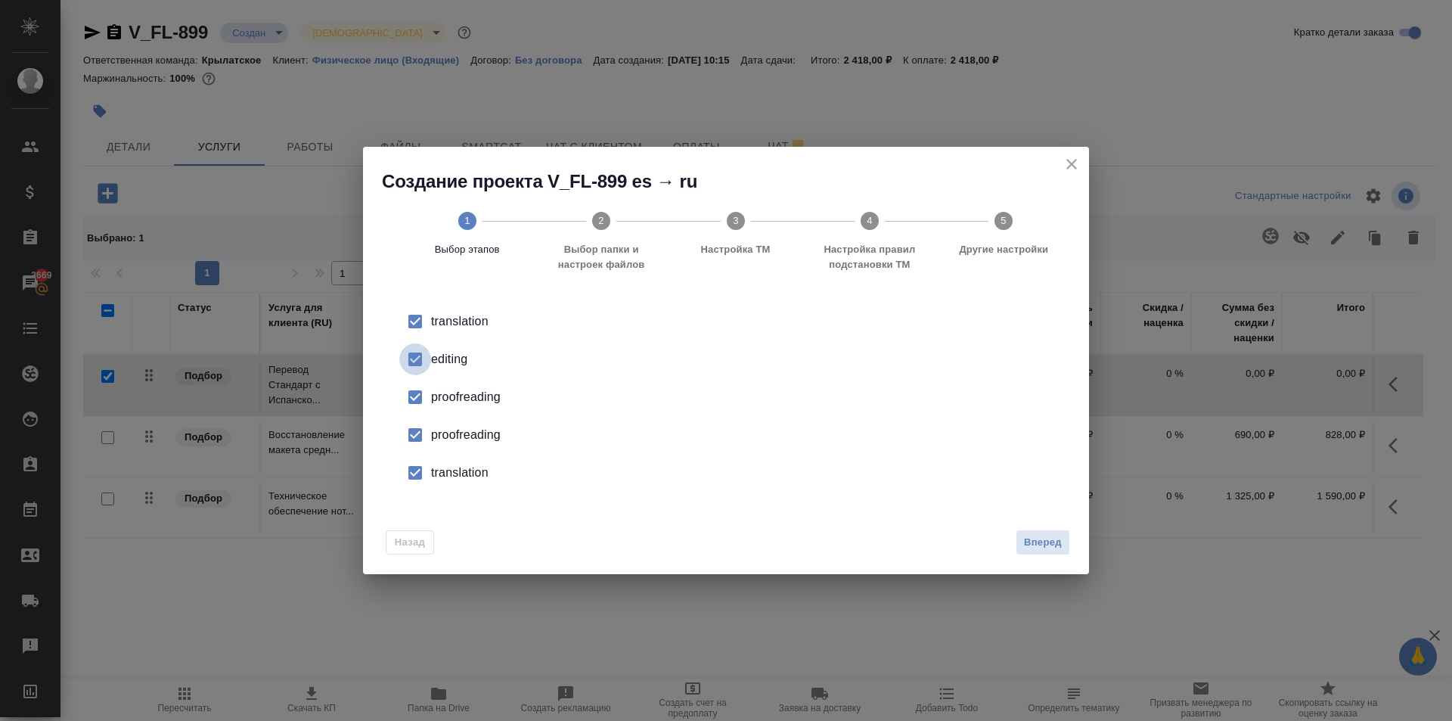
click at [422, 364] on input "checkbox" at bounding box center [415, 359] width 32 height 32
click at [421, 404] on input "checkbox" at bounding box center [415, 397] width 32 height 32
click at [420, 435] on input "checkbox" at bounding box center [415, 435] width 32 height 32
drag, startPoint x: 420, startPoint y: 435, endPoint x: 416, endPoint y: 479, distance: 44.9
click at [416, 479] on input "checkbox" at bounding box center [415, 473] width 32 height 32
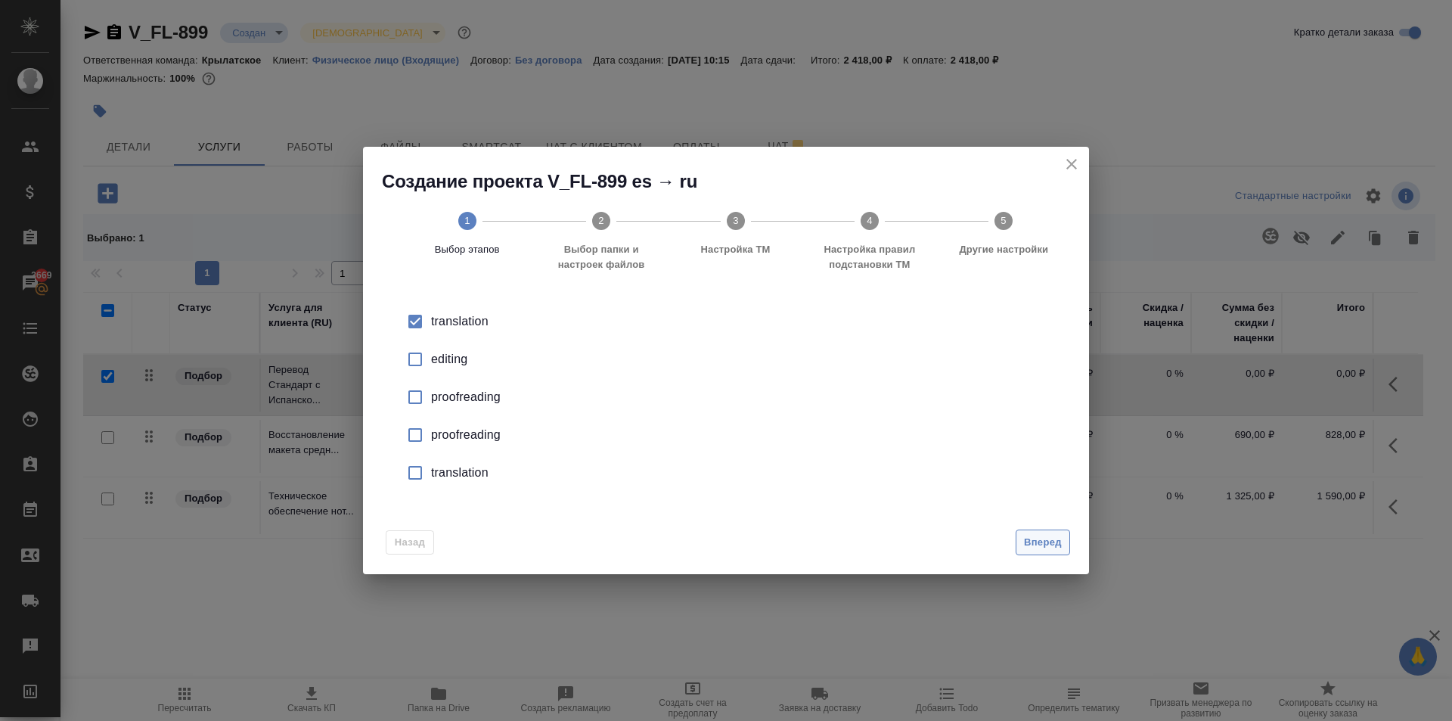
click at [1045, 541] on span "Вперед" at bounding box center [1043, 542] width 38 height 17
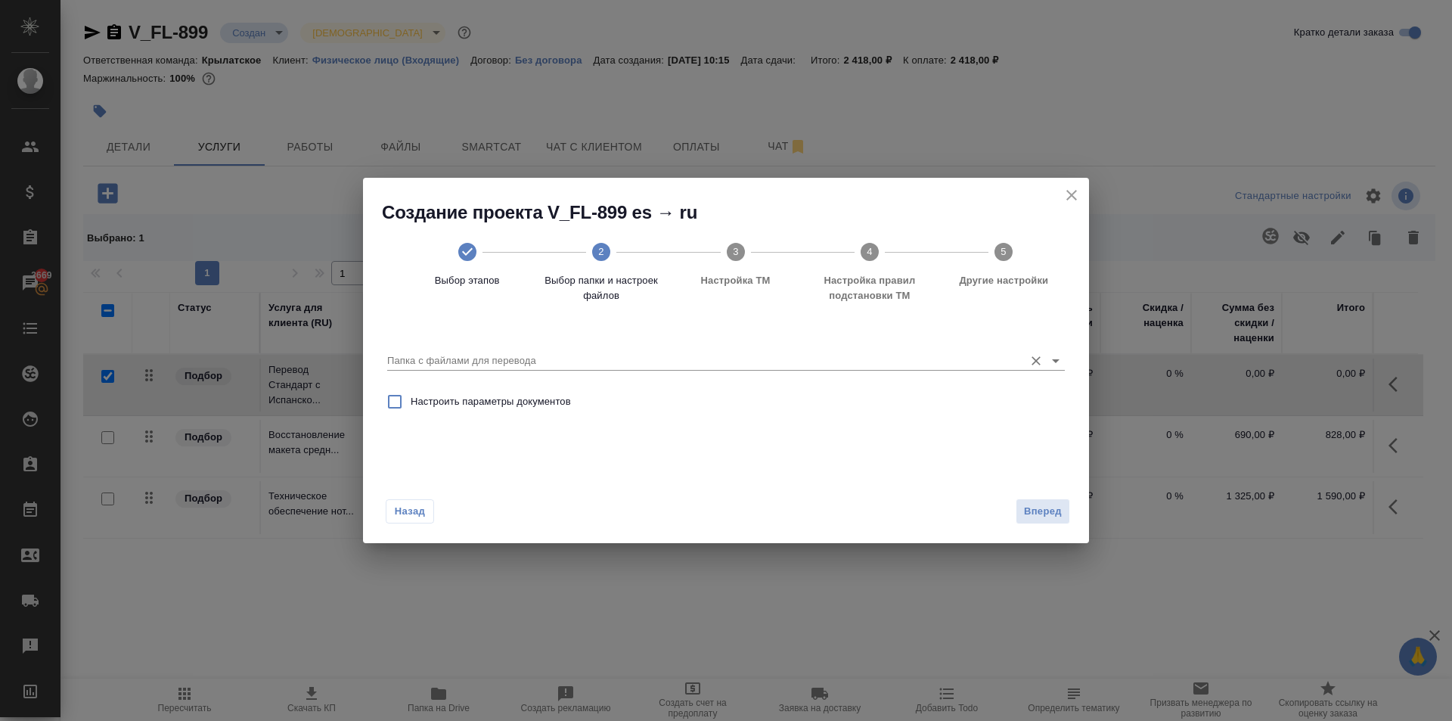
click at [616, 372] on div "Папка с файлами для перевода" at bounding box center [726, 354] width 678 height 40
click at [614, 365] on input "Папка с файлами для перевода" at bounding box center [701, 361] width 629 height 18
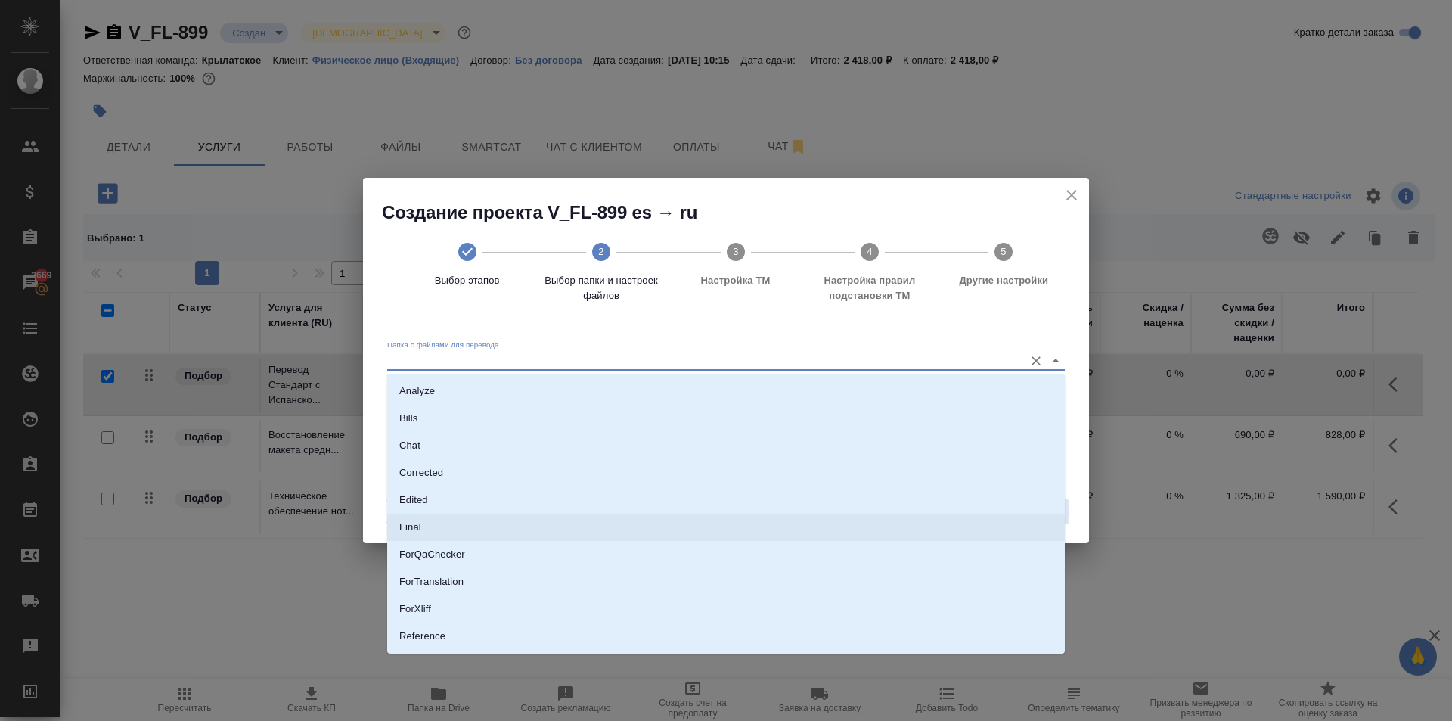
scroll to position [79, 0]
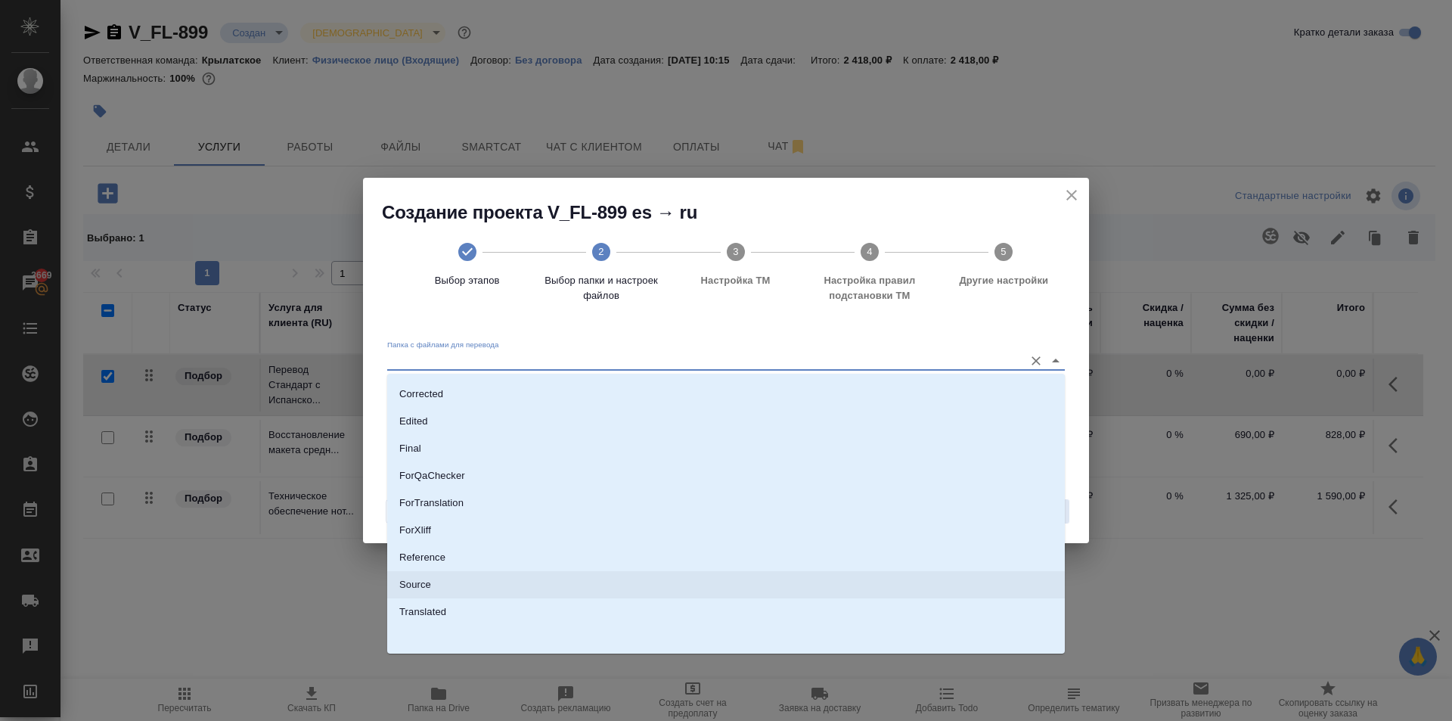
click at [480, 585] on li "Source" at bounding box center [726, 584] width 678 height 27
type input "Source"
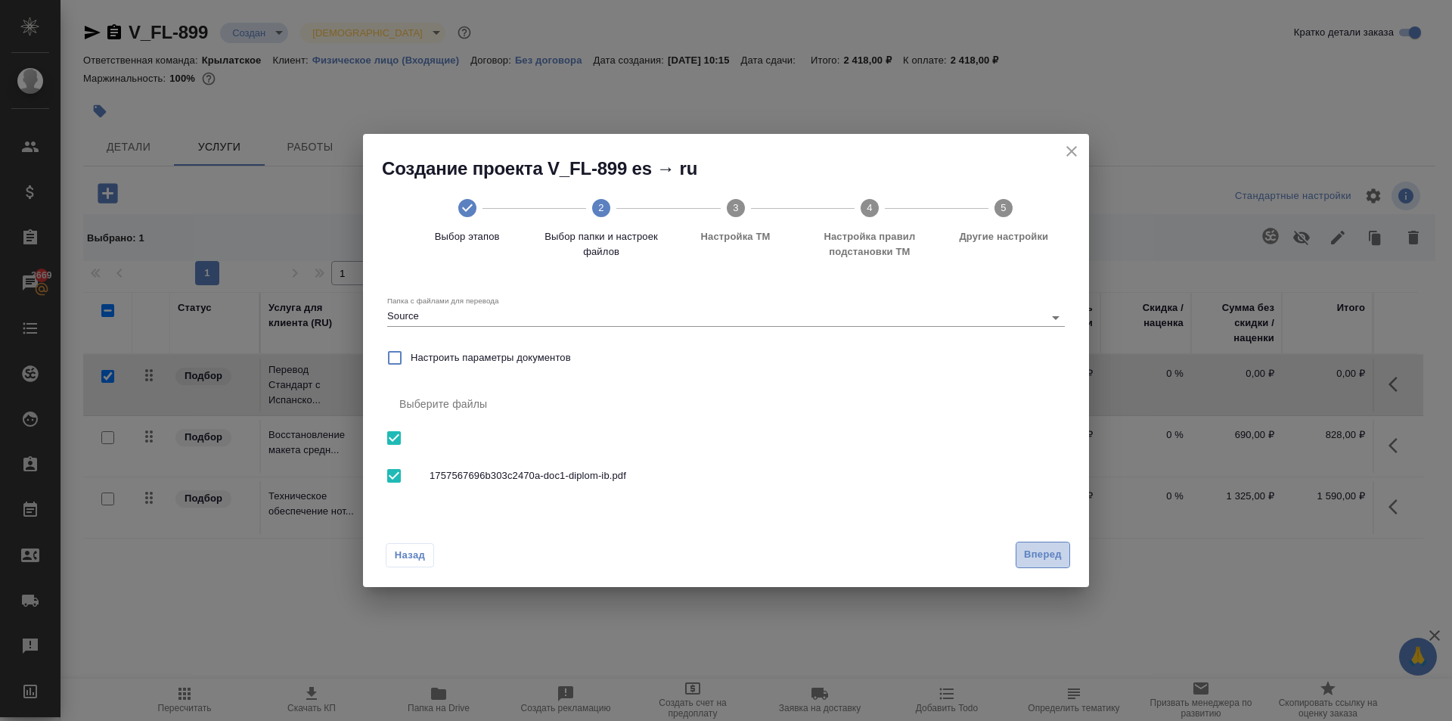
click at [1036, 551] on span "Вперед" at bounding box center [1043, 554] width 38 height 17
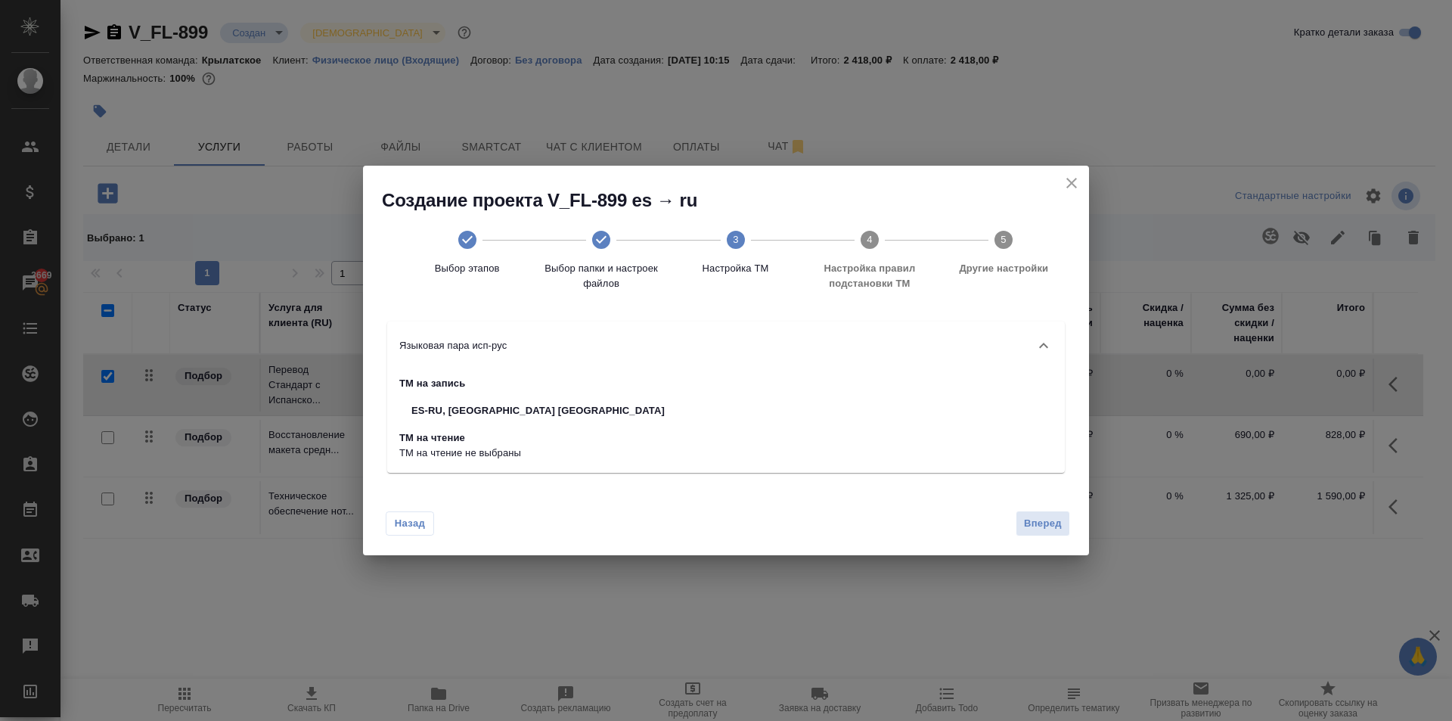
click at [1053, 517] on span "Вперед" at bounding box center [1043, 523] width 38 height 17
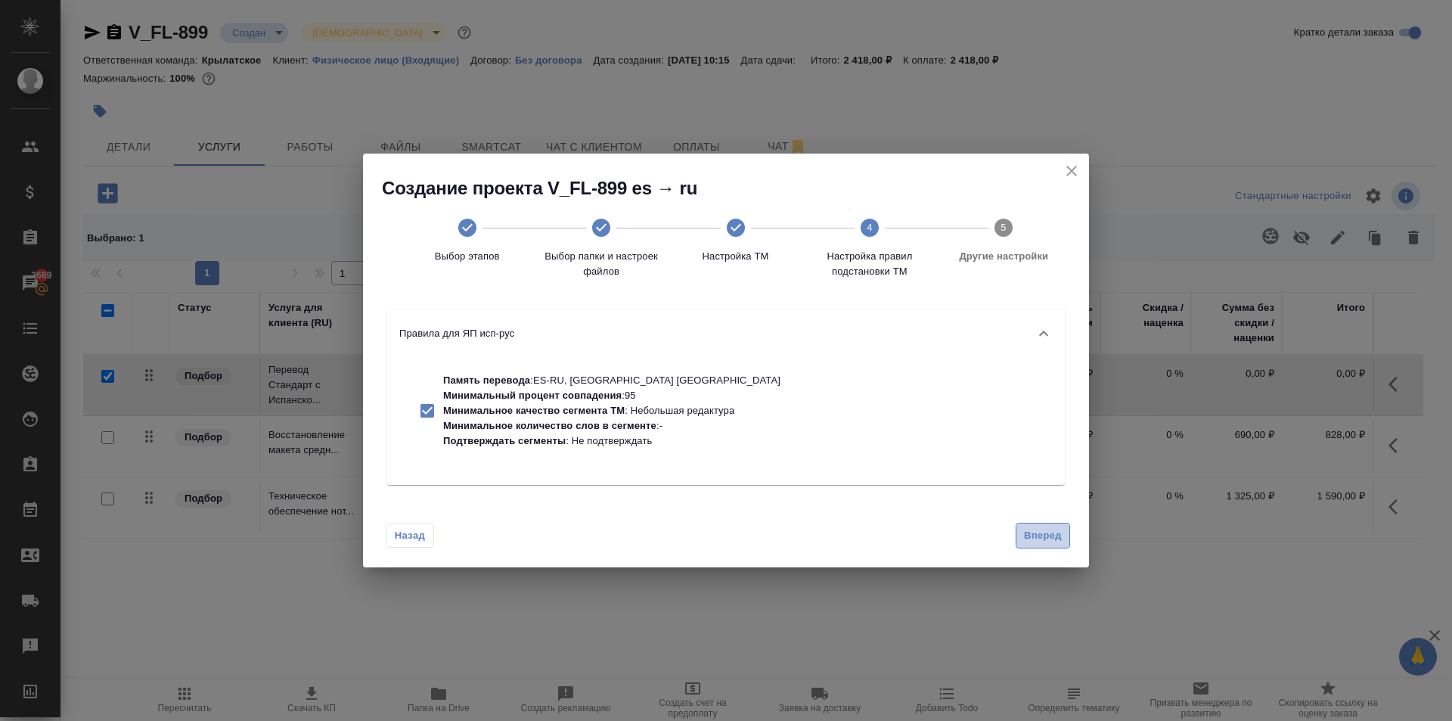
click at [1019, 530] on button "Вперед" at bounding box center [1043, 536] width 54 height 26
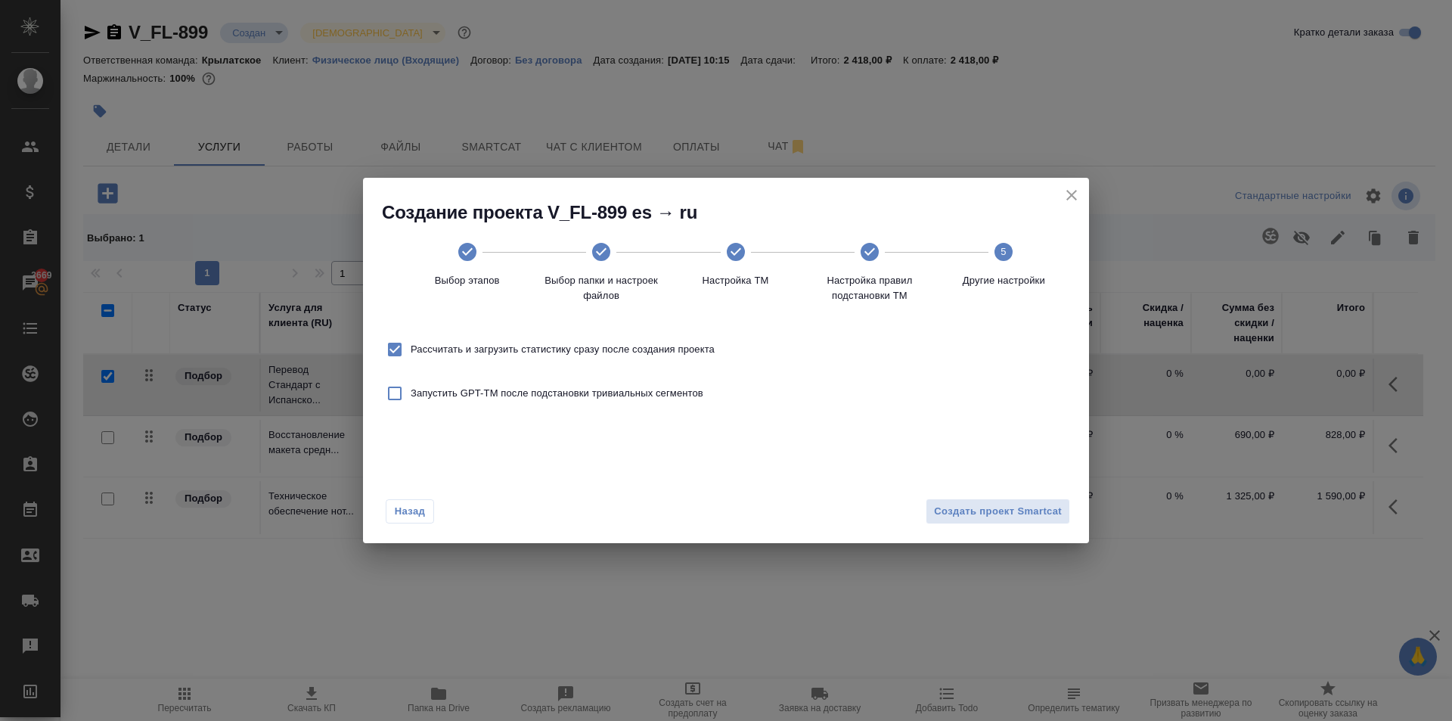
click at [579, 343] on span "Рассчитать и загрузить статистику сразу после создания проекта" at bounding box center [563, 349] width 304 height 15
click at [411, 343] on input "Рассчитать и загрузить статистику сразу после создания проекта" at bounding box center [395, 350] width 32 height 32
checkbox input "false"
click at [969, 510] on span "Создать проект Smartcat" at bounding box center [998, 511] width 128 height 17
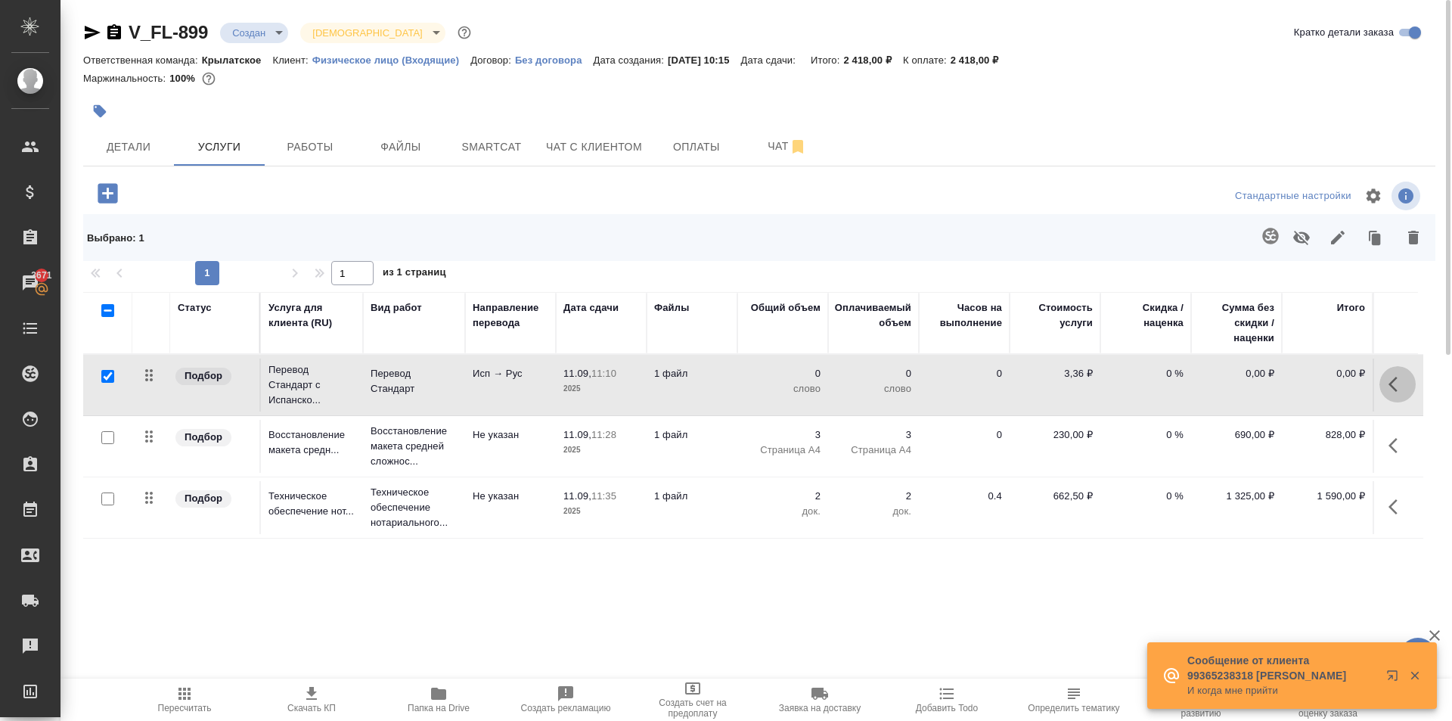
click at [1397, 389] on icon "button" at bounding box center [1398, 384] width 18 height 18
click at [1311, 386] on icon "button" at bounding box center [1312, 384] width 14 height 14
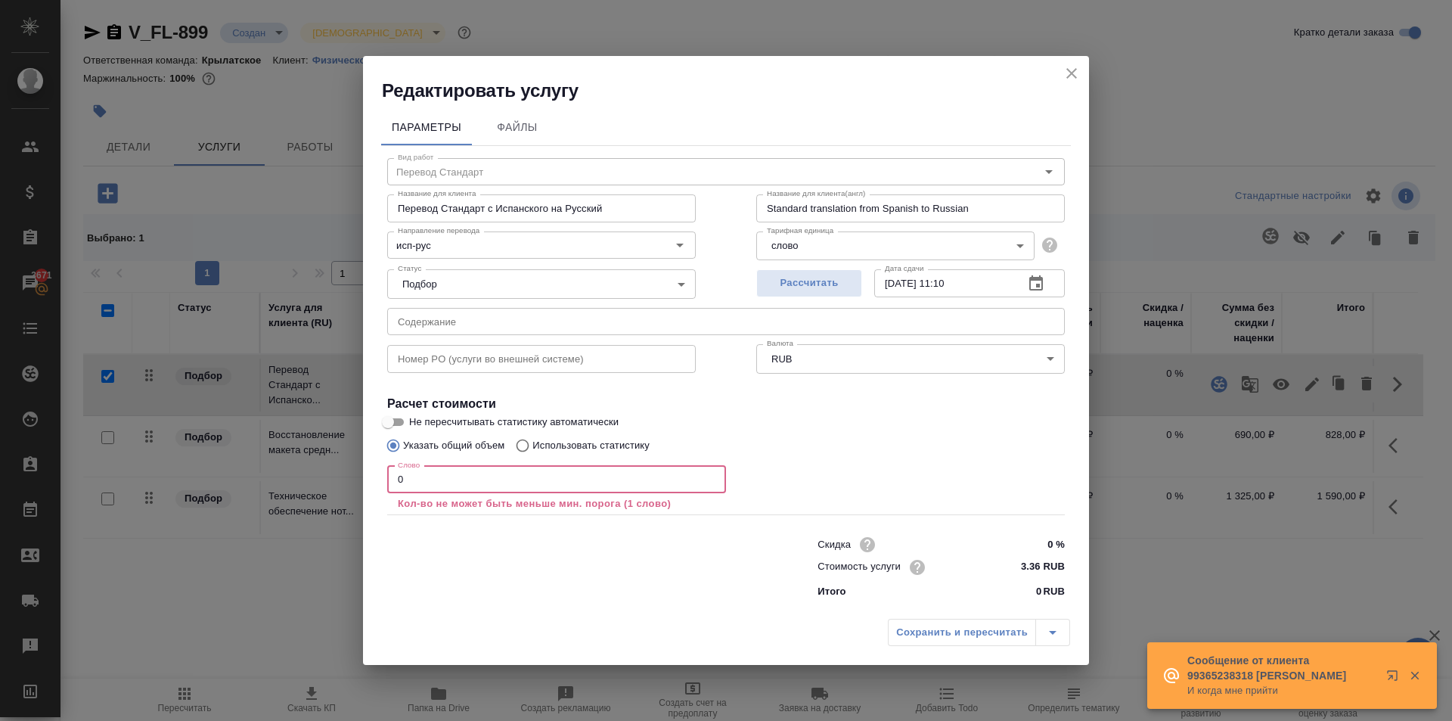
drag, startPoint x: 516, startPoint y: 488, endPoint x: 355, endPoint y: 474, distance: 160.9
click at [355, 474] on div "Редактировать услугу Параметры Файлы Вид работ Перевод Стандарт Вид работ Назва…" at bounding box center [726, 360] width 1452 height 721
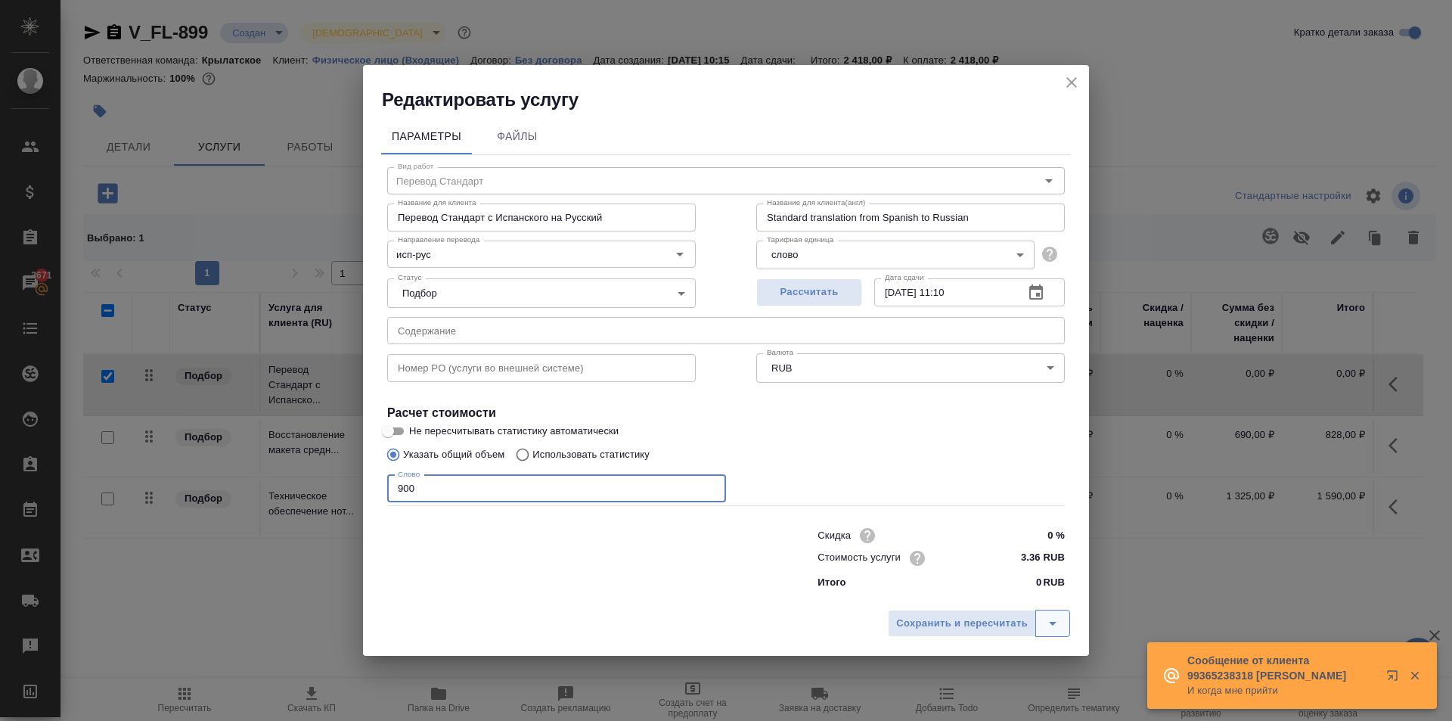
type input "900"
click at [1041, 619] on button "split button" at bounding box center [1052, 623] width 35 height 27
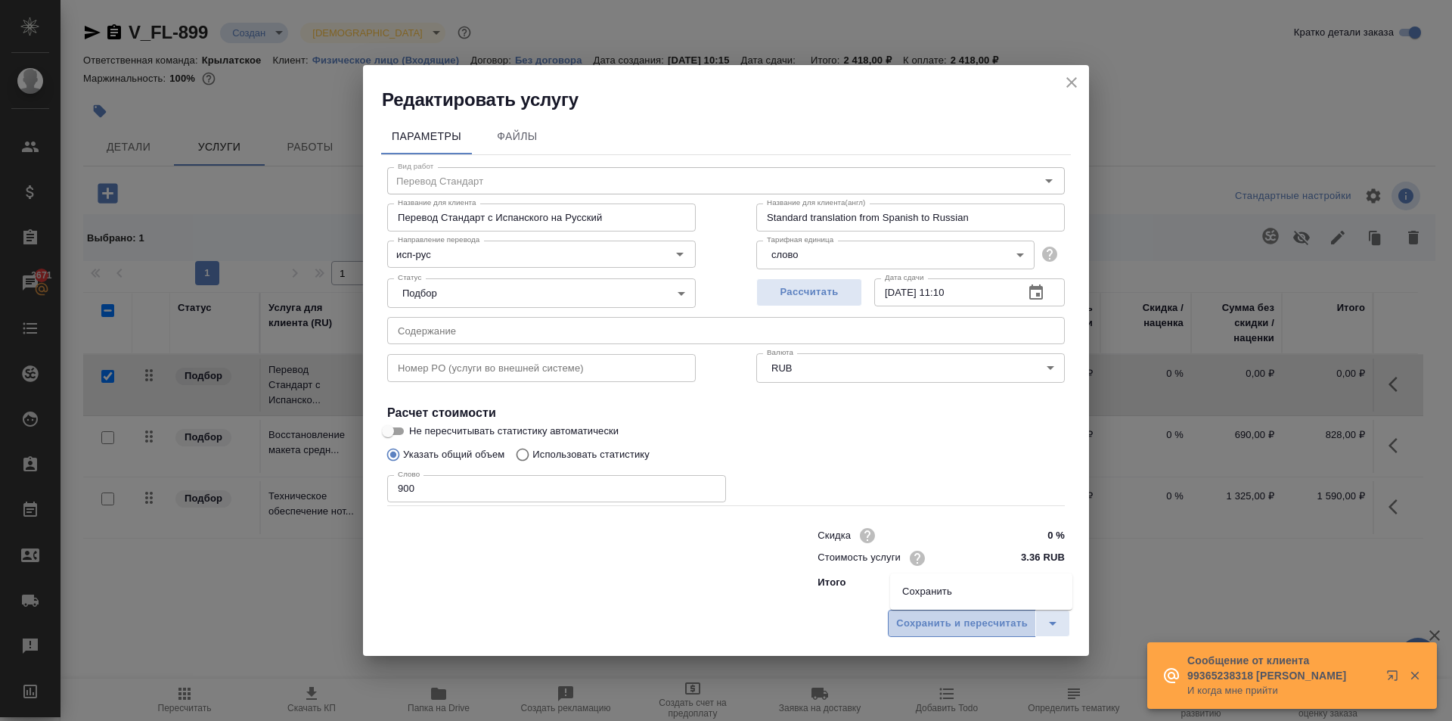
click at [1018, 619] on span "Сохранить и пересчитать" at bounding box center [962, 623] width 132 height 17
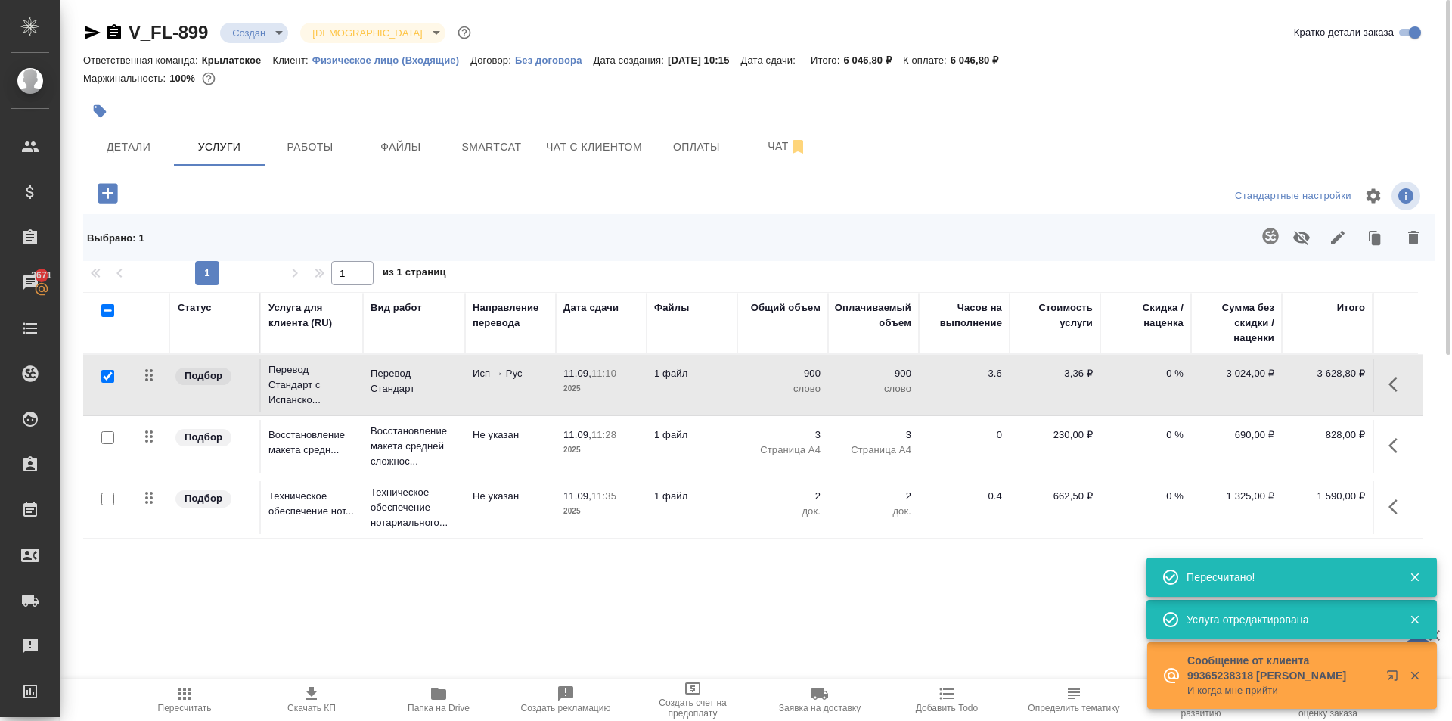
click at [200, 690] on span "Пересчитать" at bounding box center [184, 698] width 109 height 29
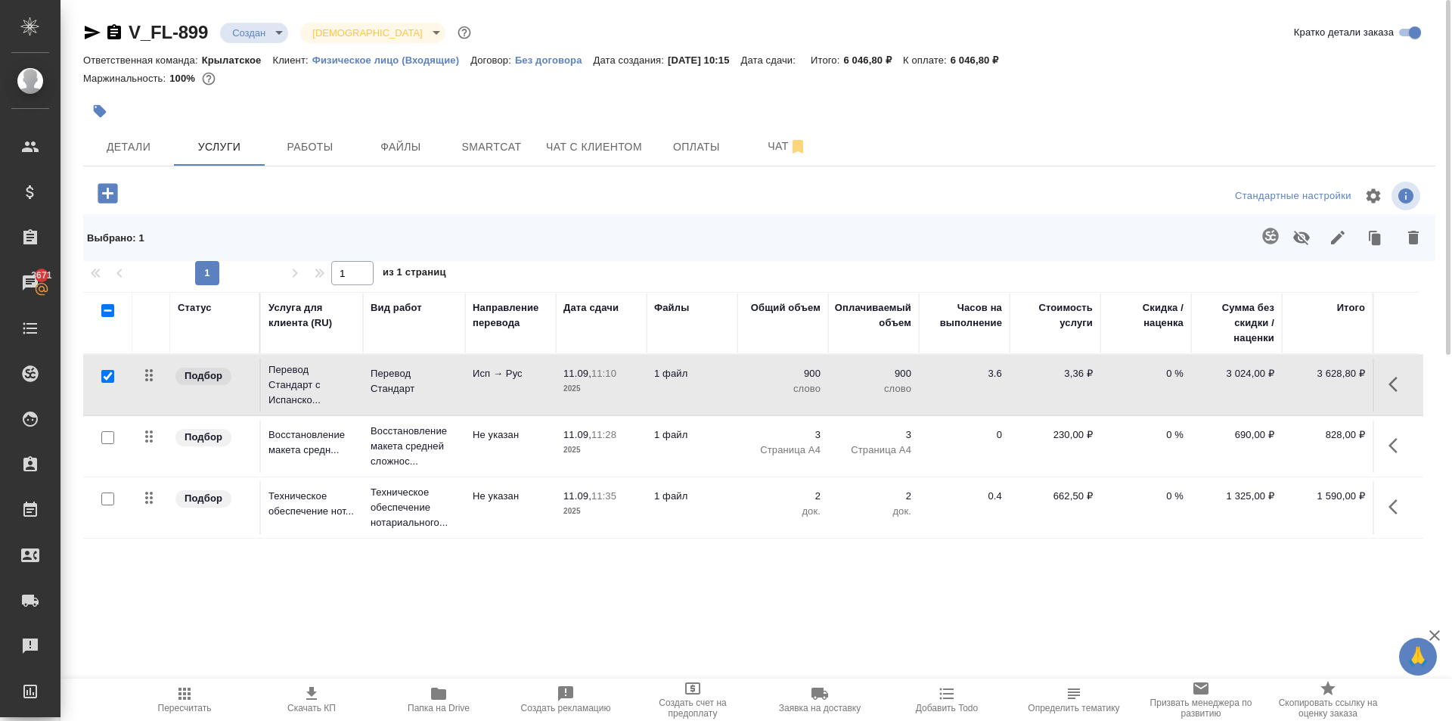
click at [169, 697] on span "Пересчитать" at bounding box center [184, 698] width 109 height 29
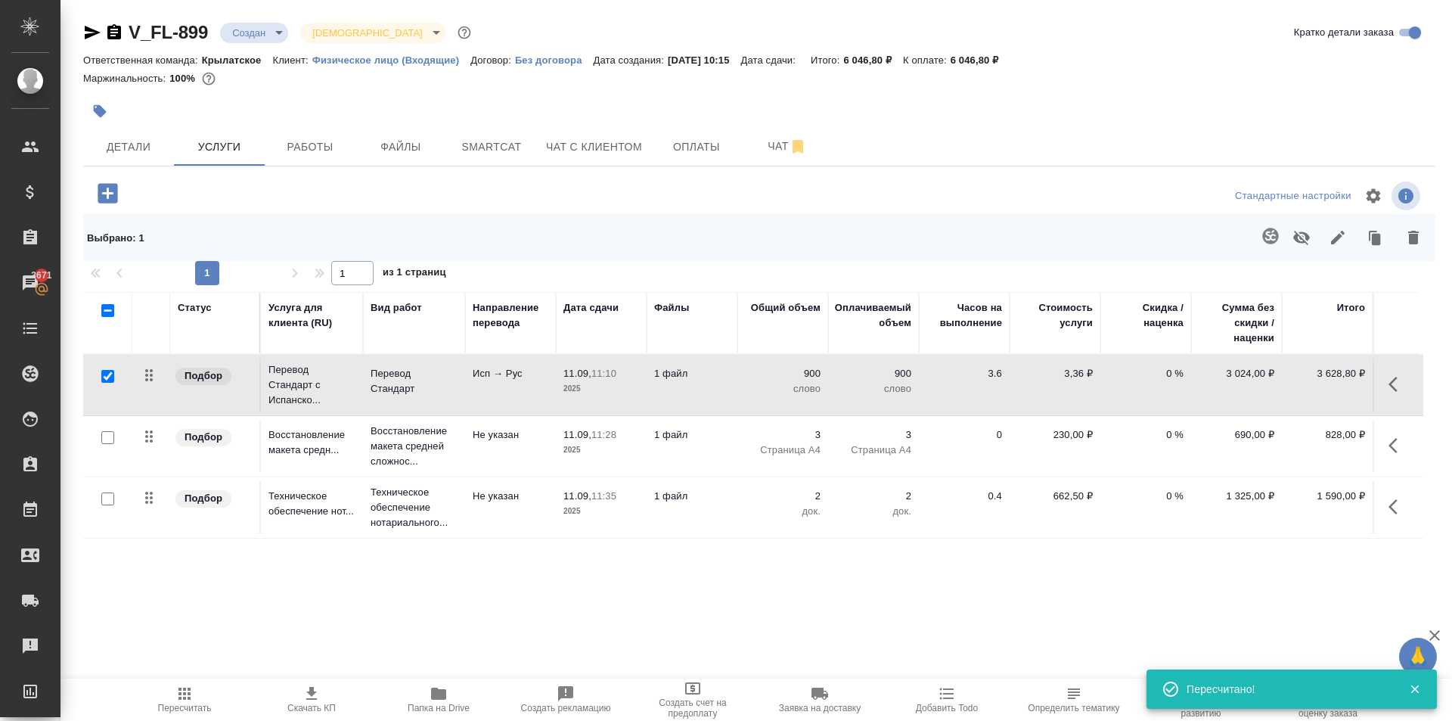
click at [104, 88] on div at bounding box center [759, 89] width 1352 height 3
click at [104, 104] on icon "button" at bounding box center [99, 111] width 15 height 15
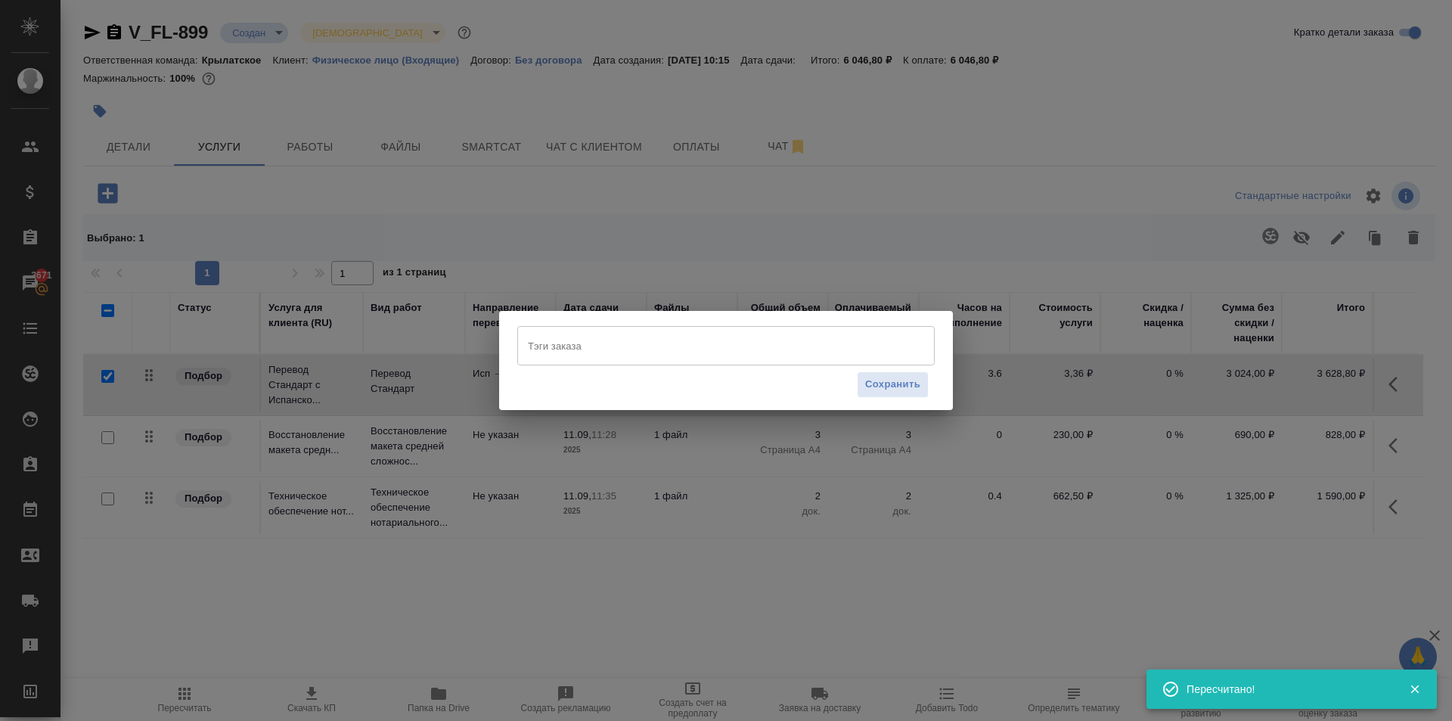
click at [649, 360] on div "Тэги заказа" at bounding box center [725, 345] width 417 height 39
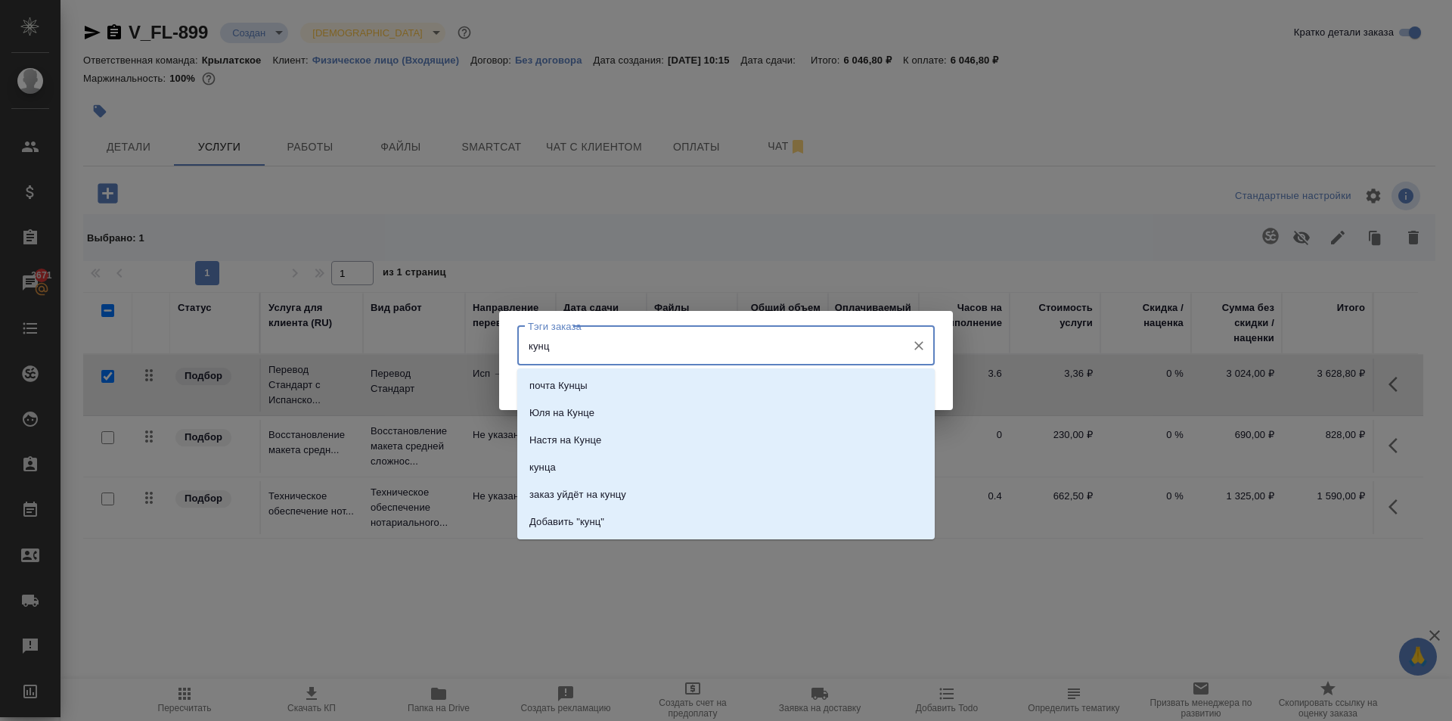
type input "кунцу"
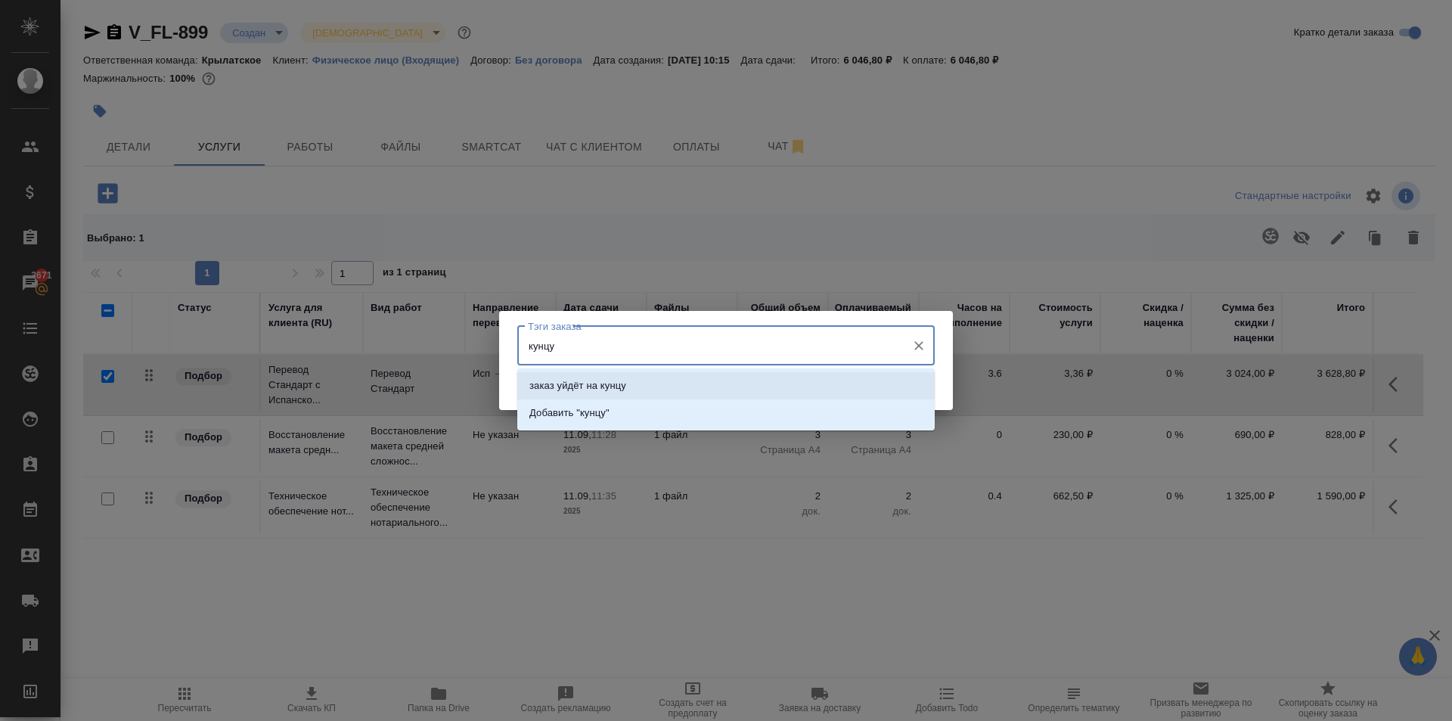
click at [663, 374] on li "заказ уйдёт на кунцу" at bounding box center [725, 385] width 417 height 27
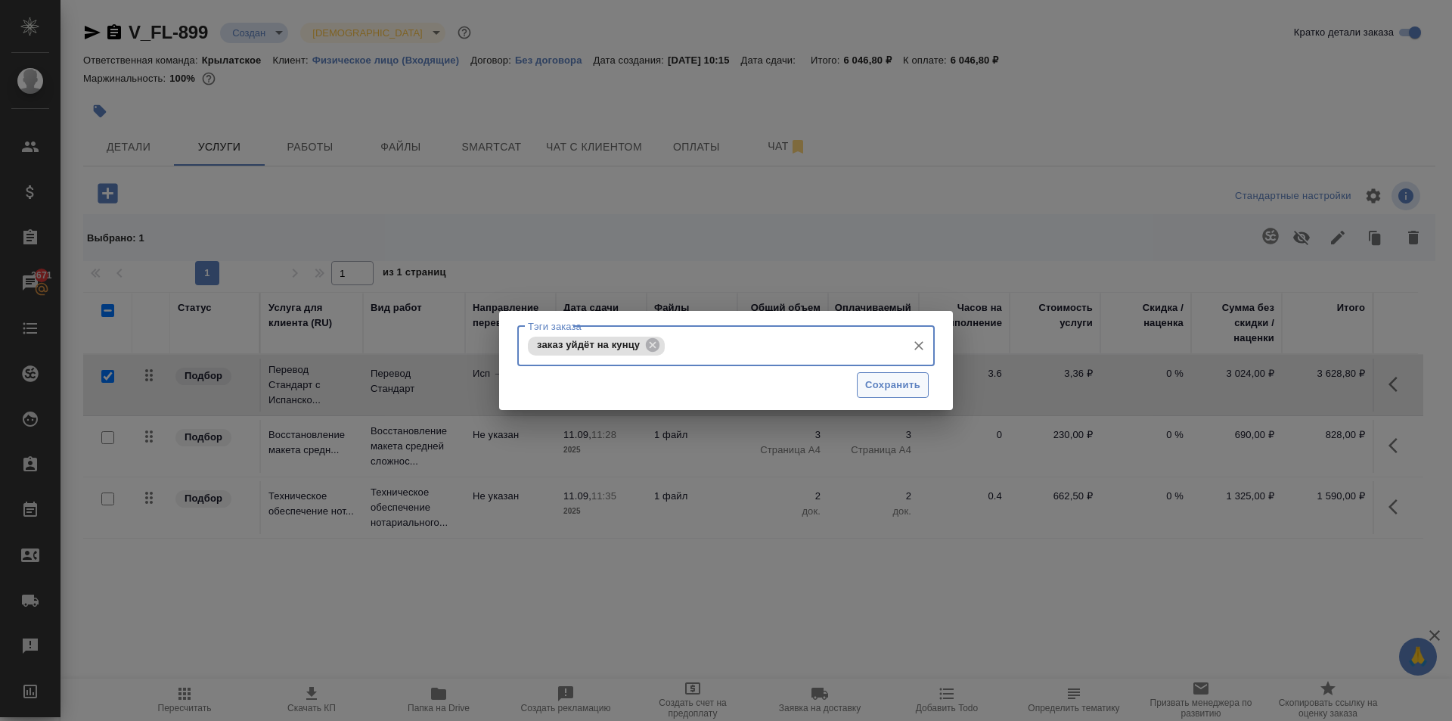
click at [886, 375] on button "Сохранить" at bounding box center [893, 385] width 72 height 26
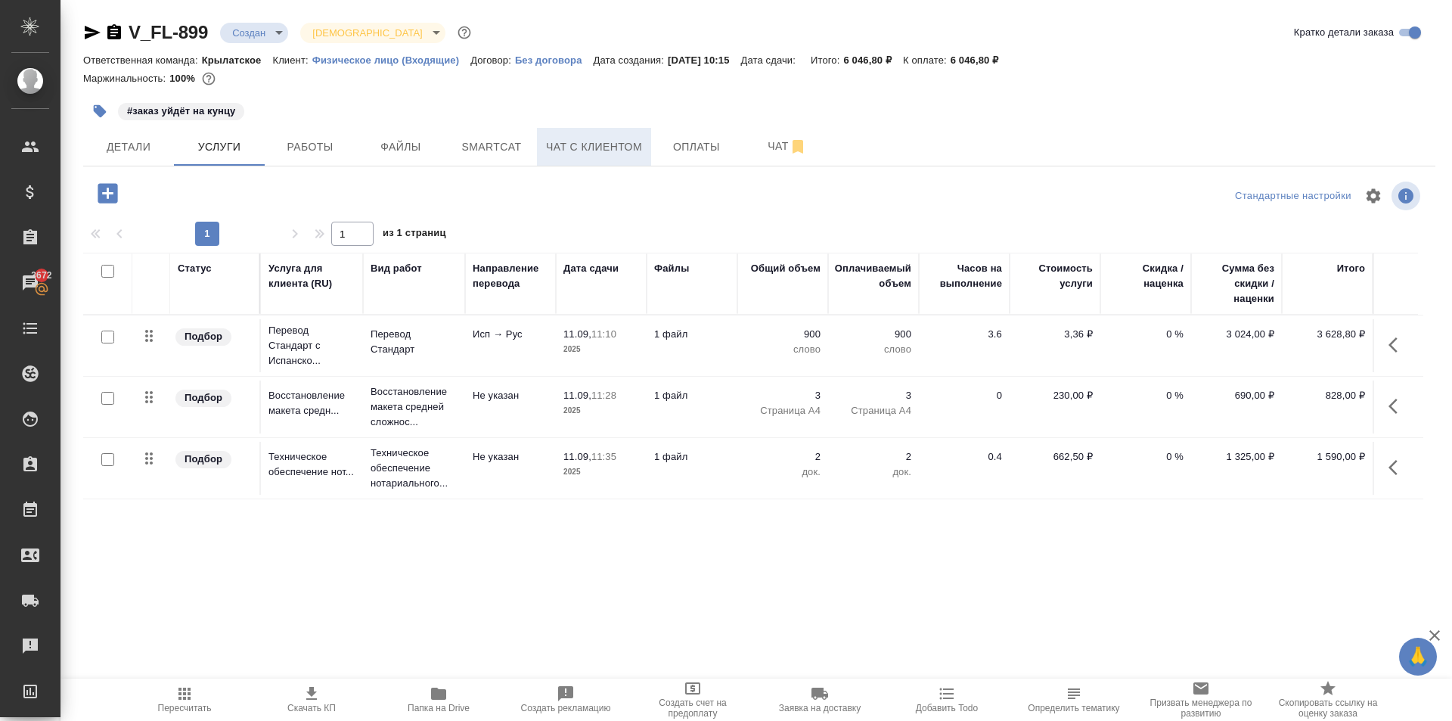
click at [549, 144] on span "Чат с клиентом" at bounding box center [594, 147] width 96 height 19
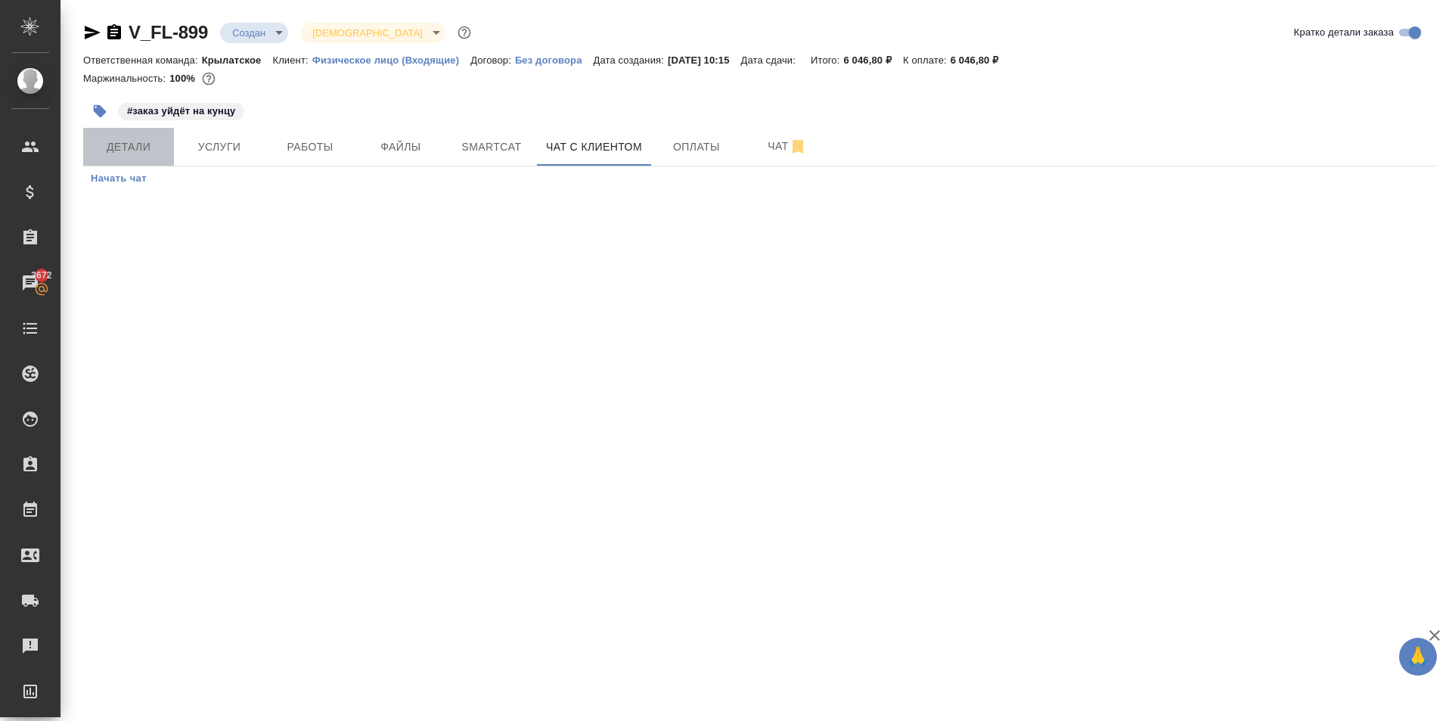
click at [146, 135] on button "Детали" at bounding box center [128, 147] width 91 height 38
select select "RU"
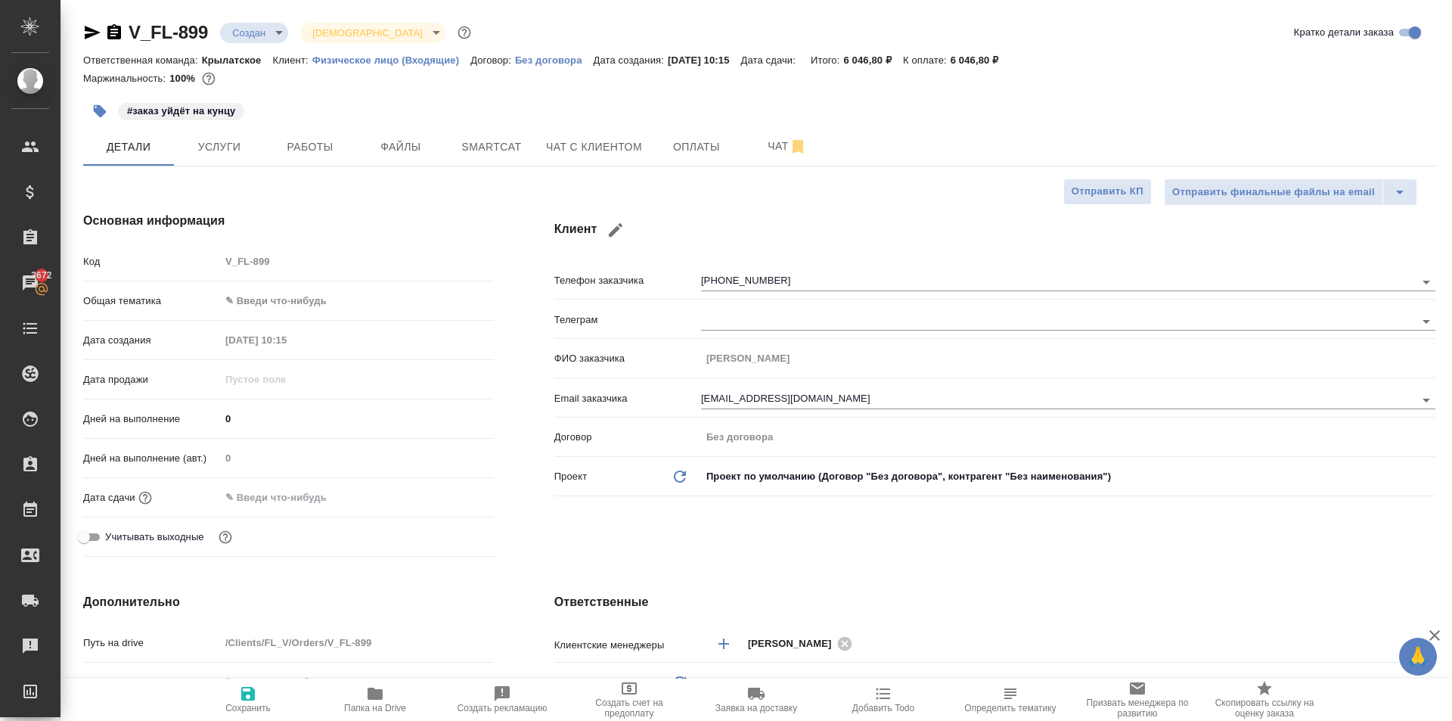
type textarea "x"
click at [307, 302] on body "🙏 .cls-1 fill:#fff; AWATERA Kasymov Timur Клиенты Спецификации Заказы 3672 Чаты…" at bounding box center [726, 360] width 1452 height 721
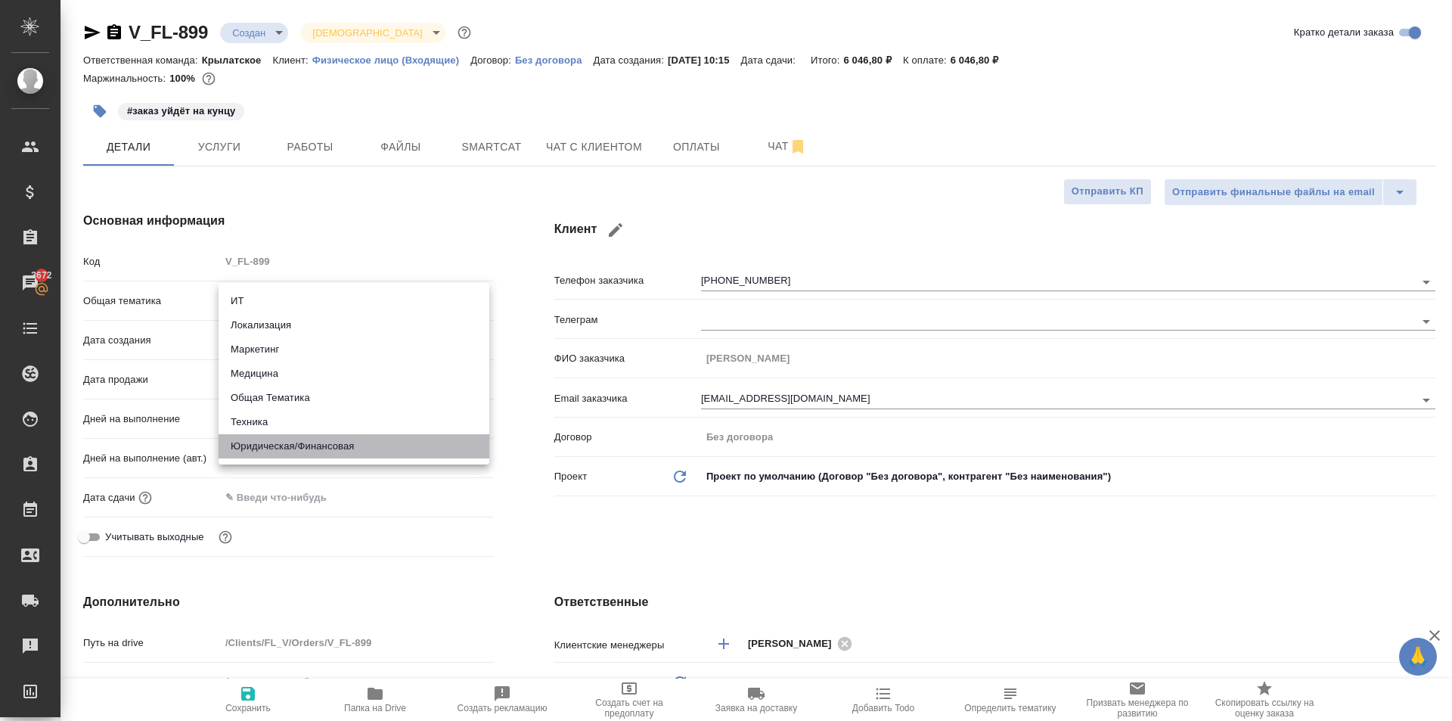
click at [304, 448] on li "Юридическая/Финансовая" at bounding box center [354, 446] width 271 height 24
type input "yr-fn"
type textarea "x"
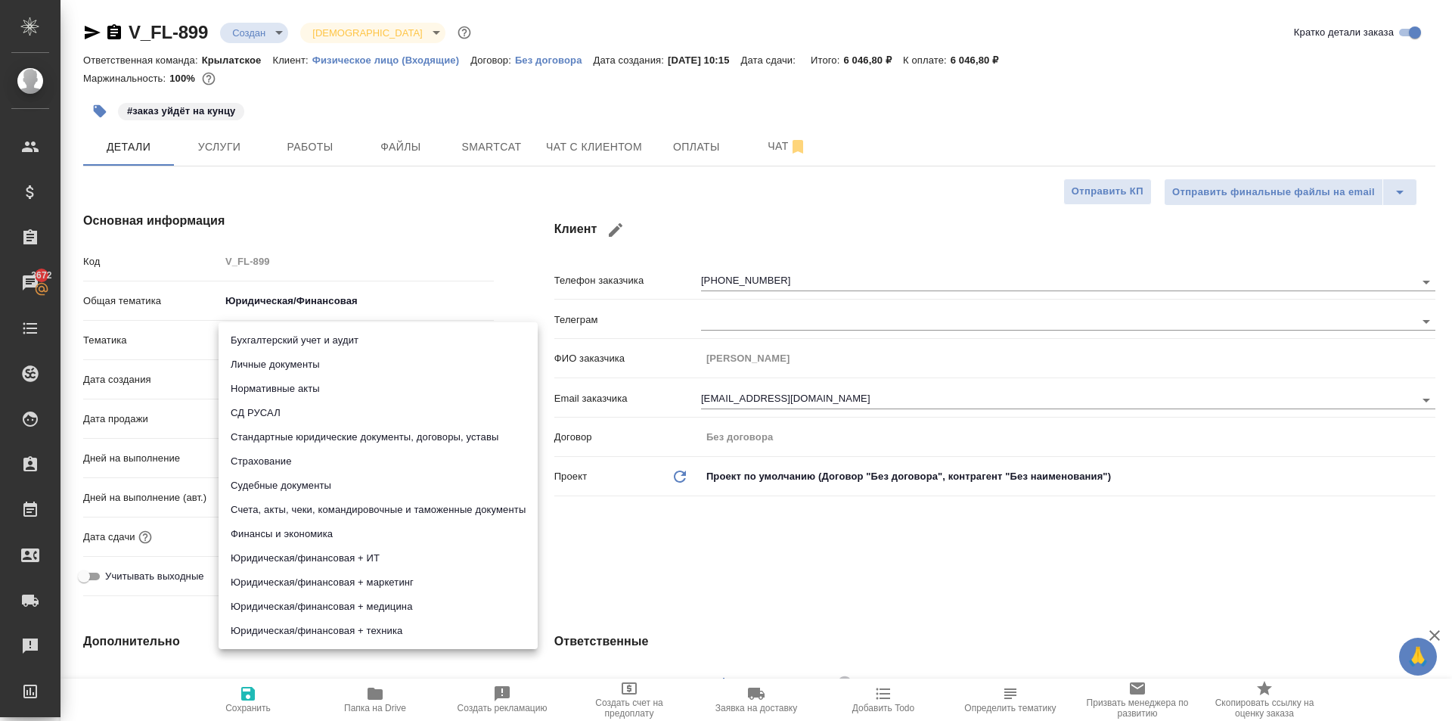
click at [277, 336] on body "🙏 .cls-1 fill:#fff; AWATERA Kasymov Timur Клиенты Спецификации Заказы 3672 Чаты…" at bounding box center [726, 360] width 1452 height 721
click at [275, 356] on li "Личные документы" at bounding box center [378, 364] width 319 height 24
type textarea "x"
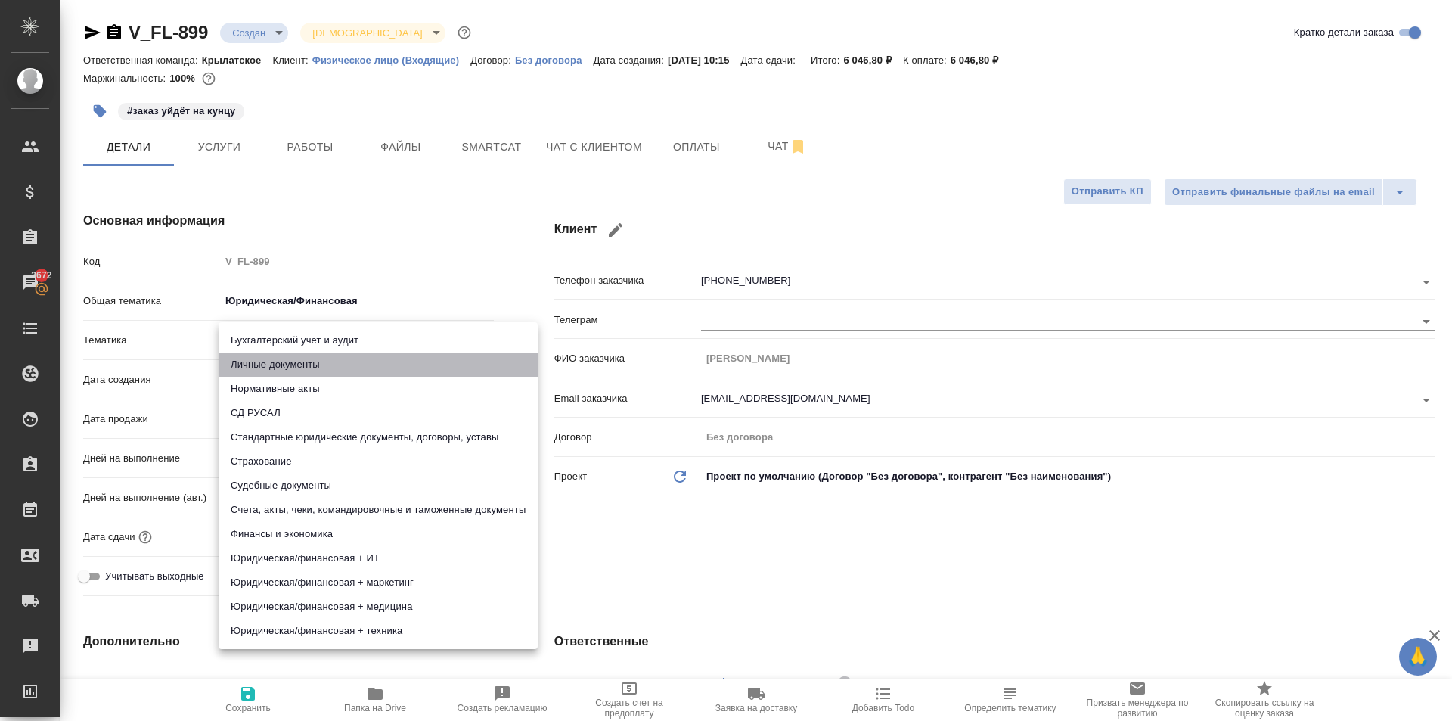
type input "5a8b8b956a9677013d343cfe"
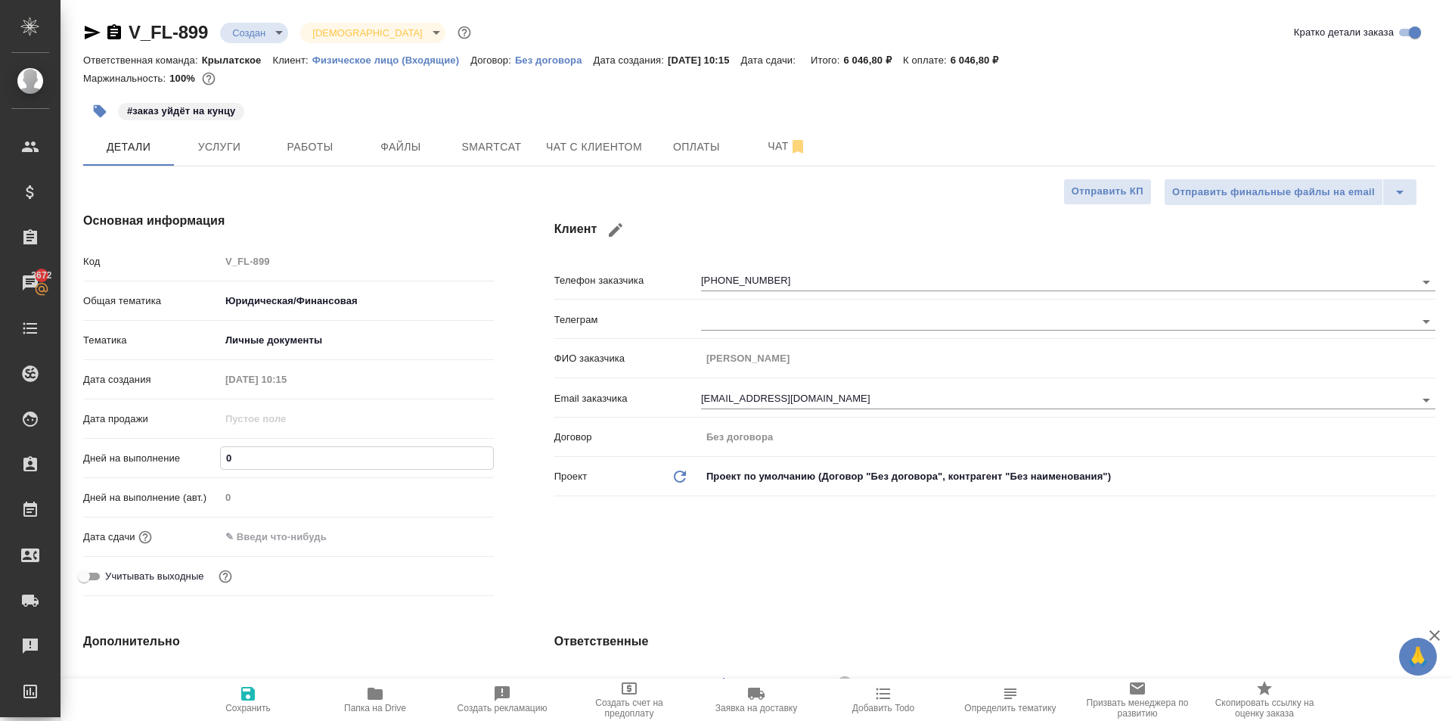
drag, startPoint x: 254, startPoint y: 461, endPoint x: 194, endPoint y: 461, distance: 59.7
click at [194, 461] on div "Дней на выполнение 0" at bounding box center [288, 458] width 411 height 26
type input "1"
type textarea "x"
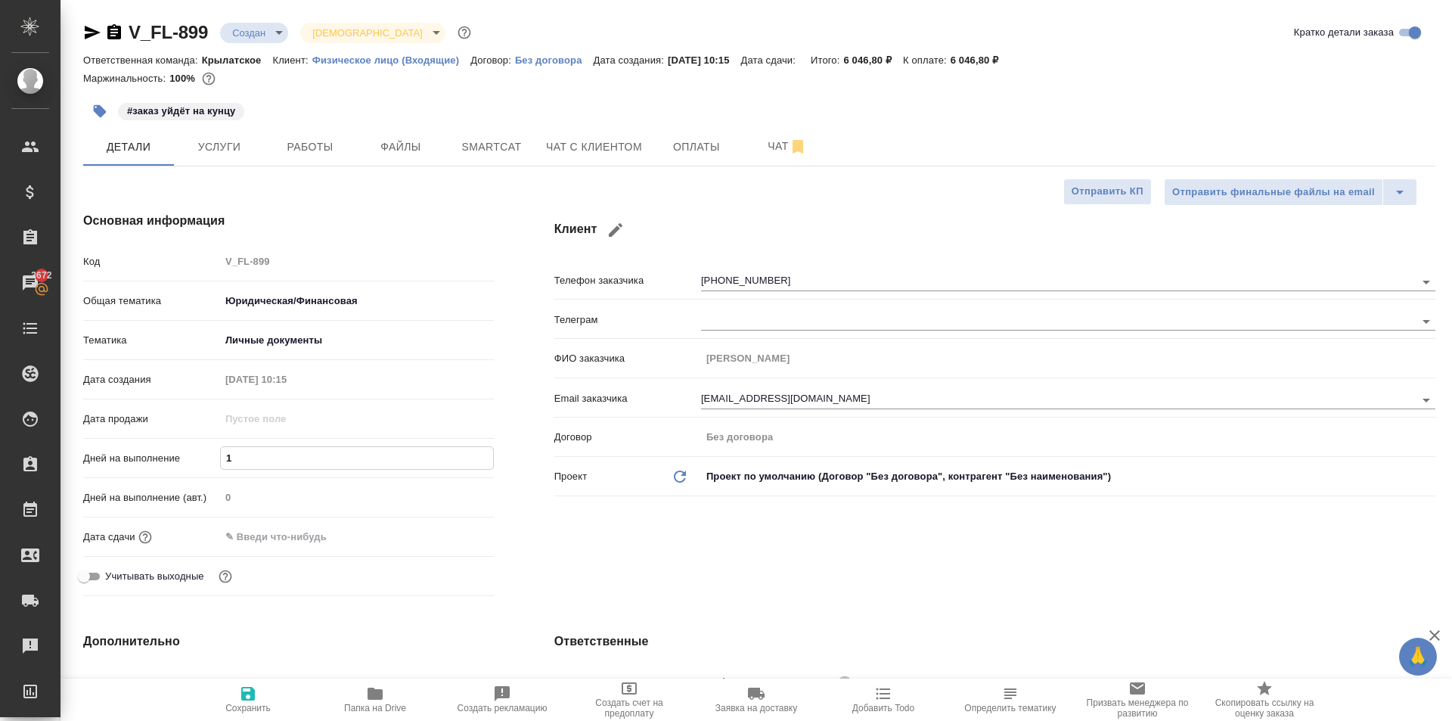
type textarea "x"
type input "1"
click at [251, 528] on input "text" at bounding box center [286, 537] width 132 height 22
click at [444, 532] on icon "button" at bounding box center [450, 535] width 18 height 18
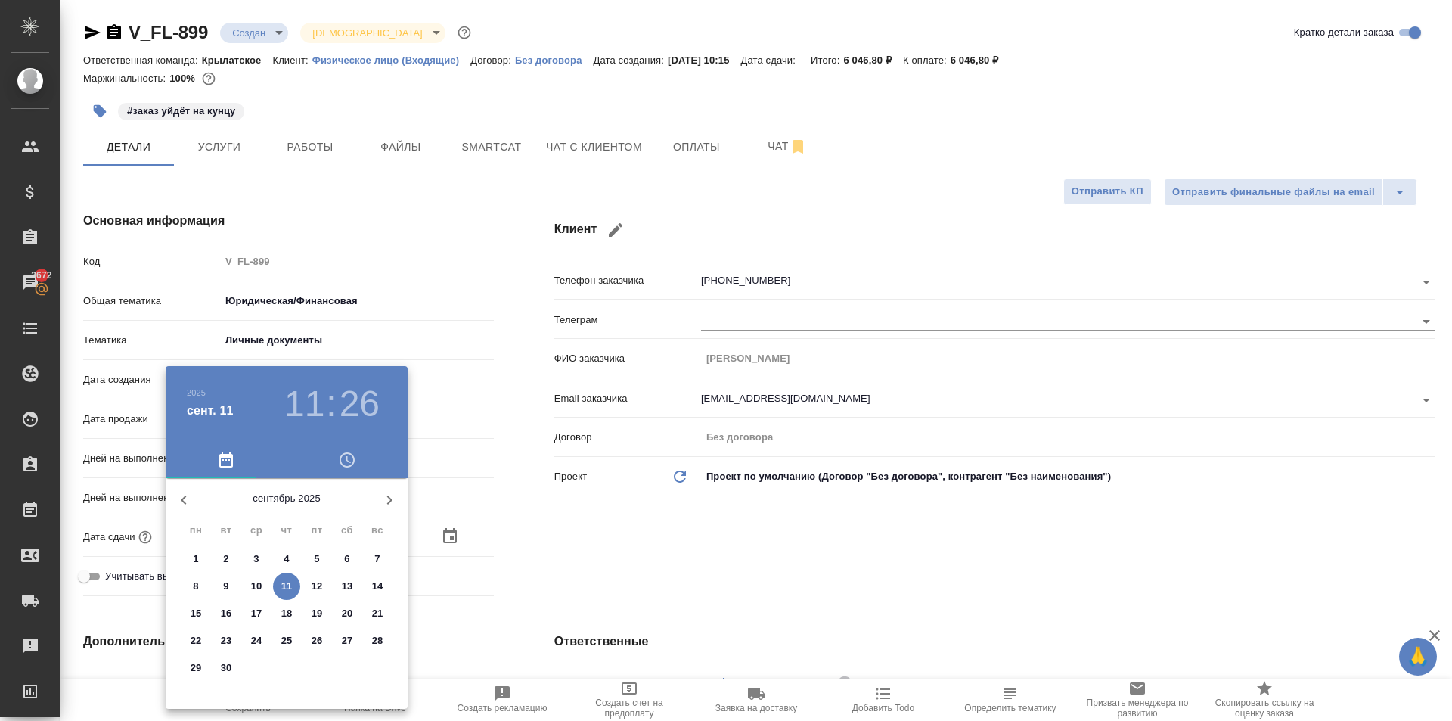
click at [314, 587] on p "12" at bounding box center [317, 586] width 11 height 15
type input "12.09.2025 11:26"
type textarea "x"
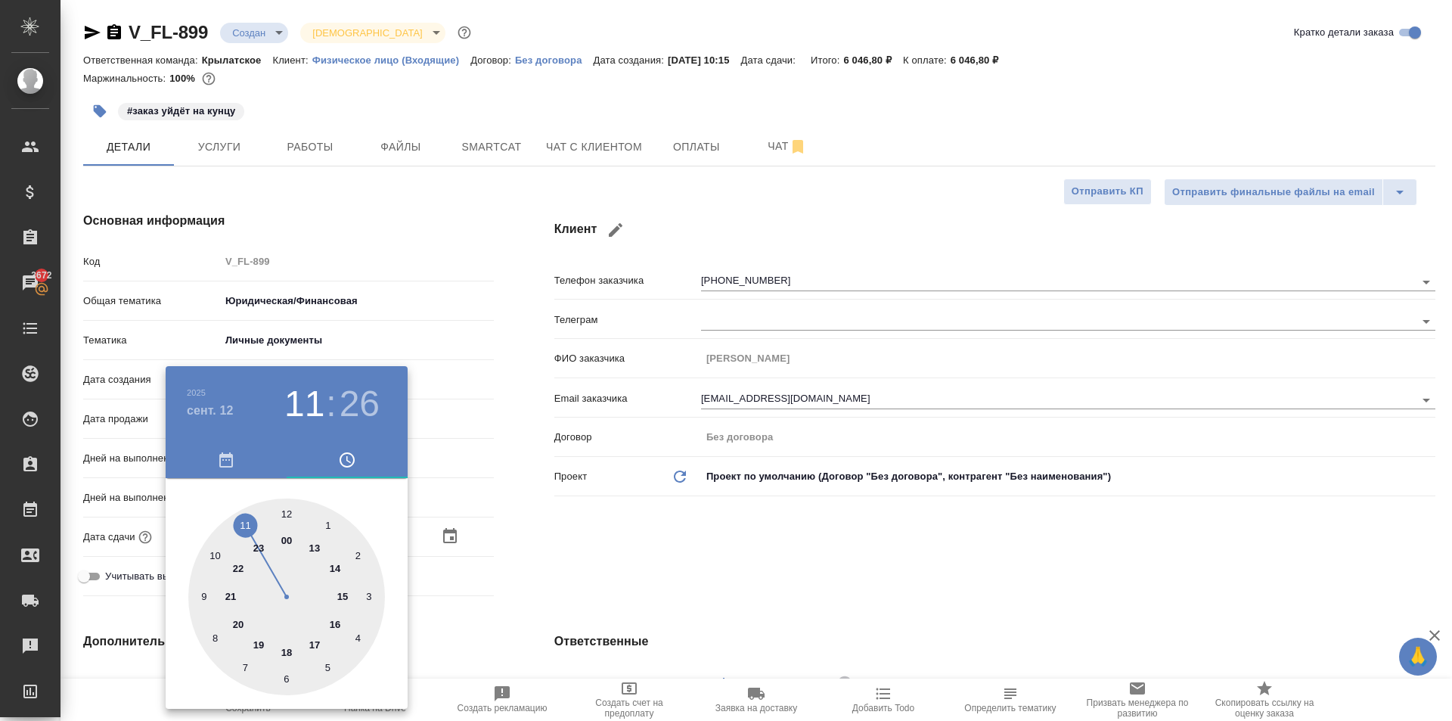
click at [290, 506] on div at bounding box center [286, 596] width 197 height 197
type input "12.09.2025 12:26"
type textarea "x"
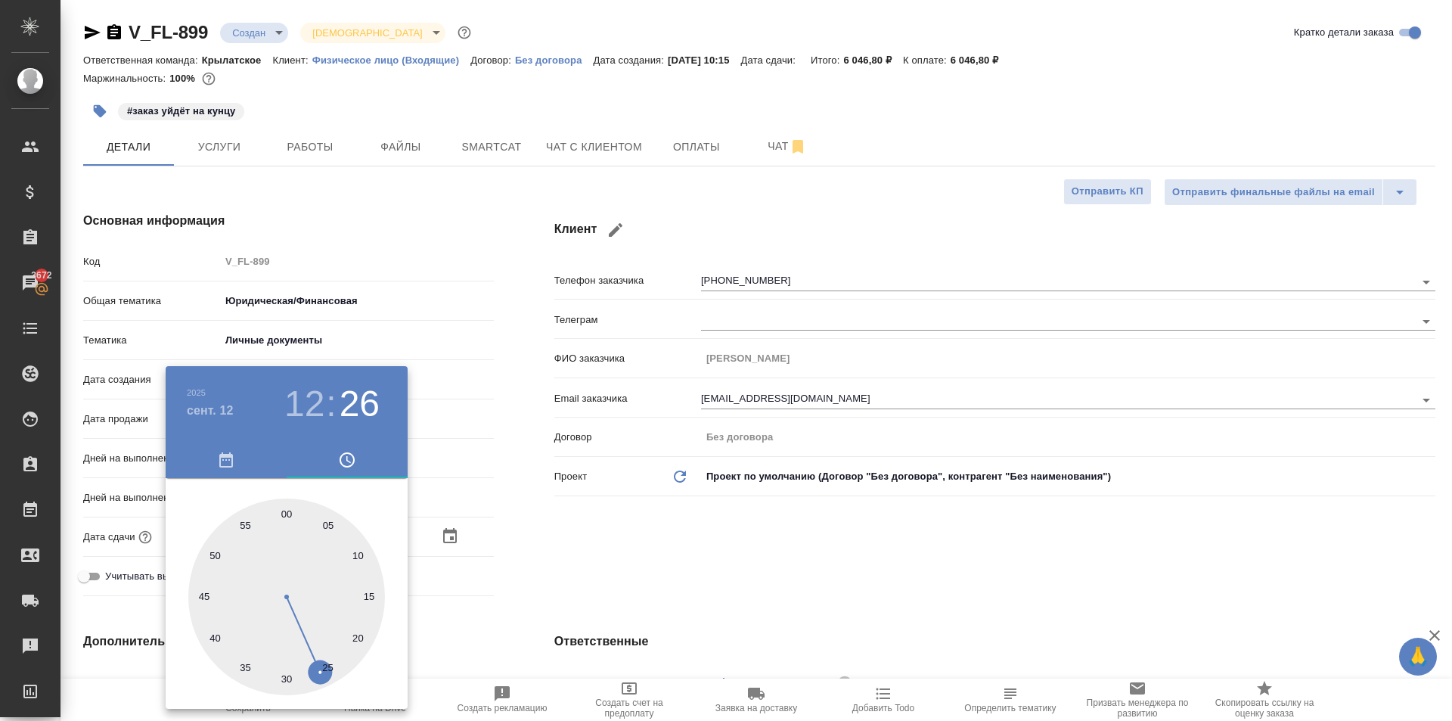
click at [289, 507] on div at bounding box center [286, 596] width 197 height 197
type input "12.09.2025 12:00"
type textarea "x"
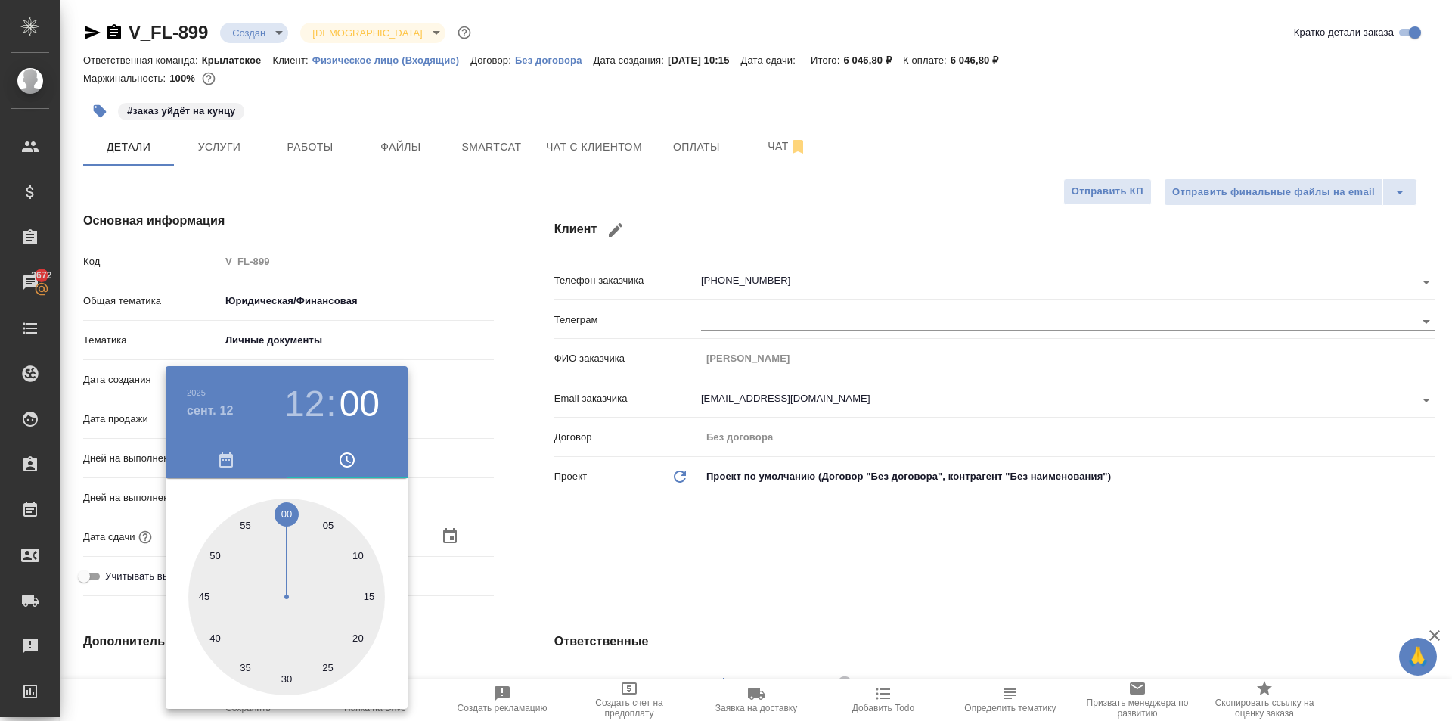
drag, startPoint x: 563, startPoint y: 567, endPoint x: 408, endPoint y: 591, distance: 156.8
click at [563, 568] on div at bounding box center [726, 360] width 1452 height 721
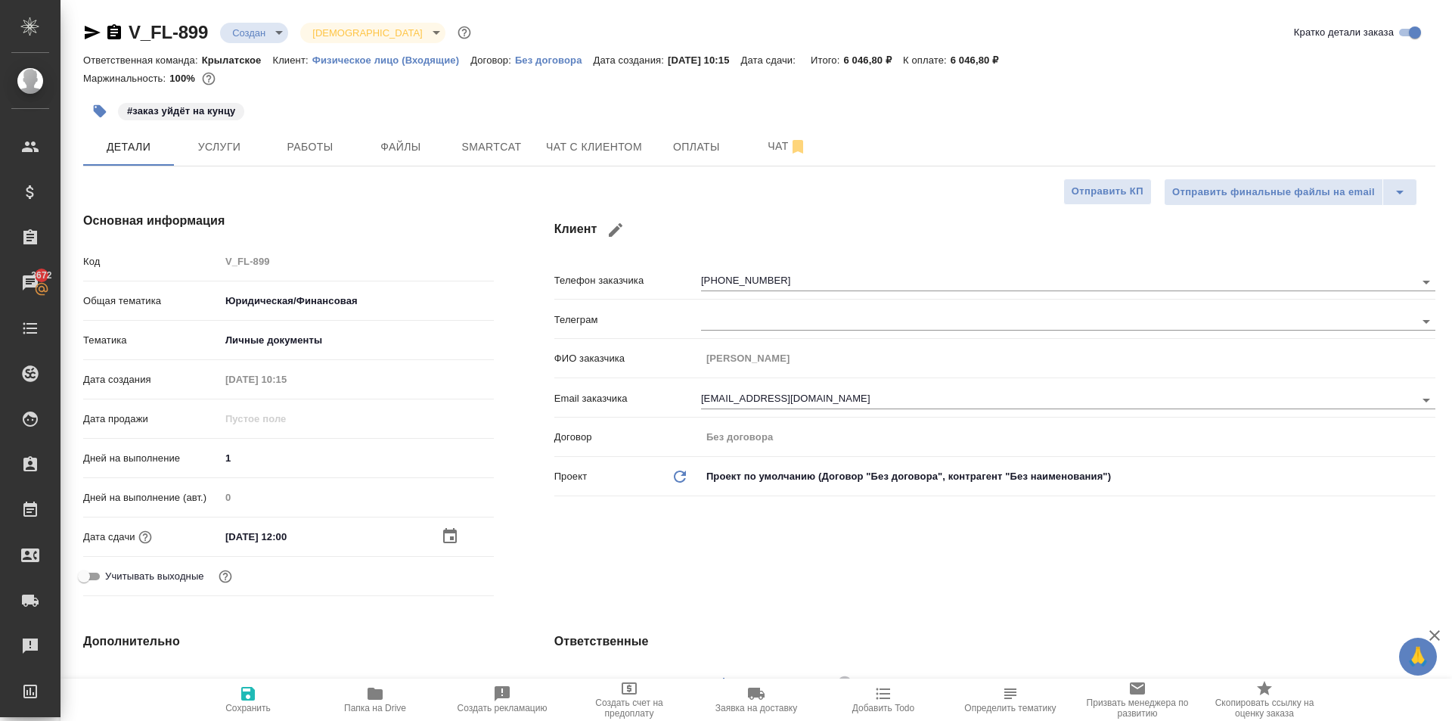
scroll to position [378, 0]
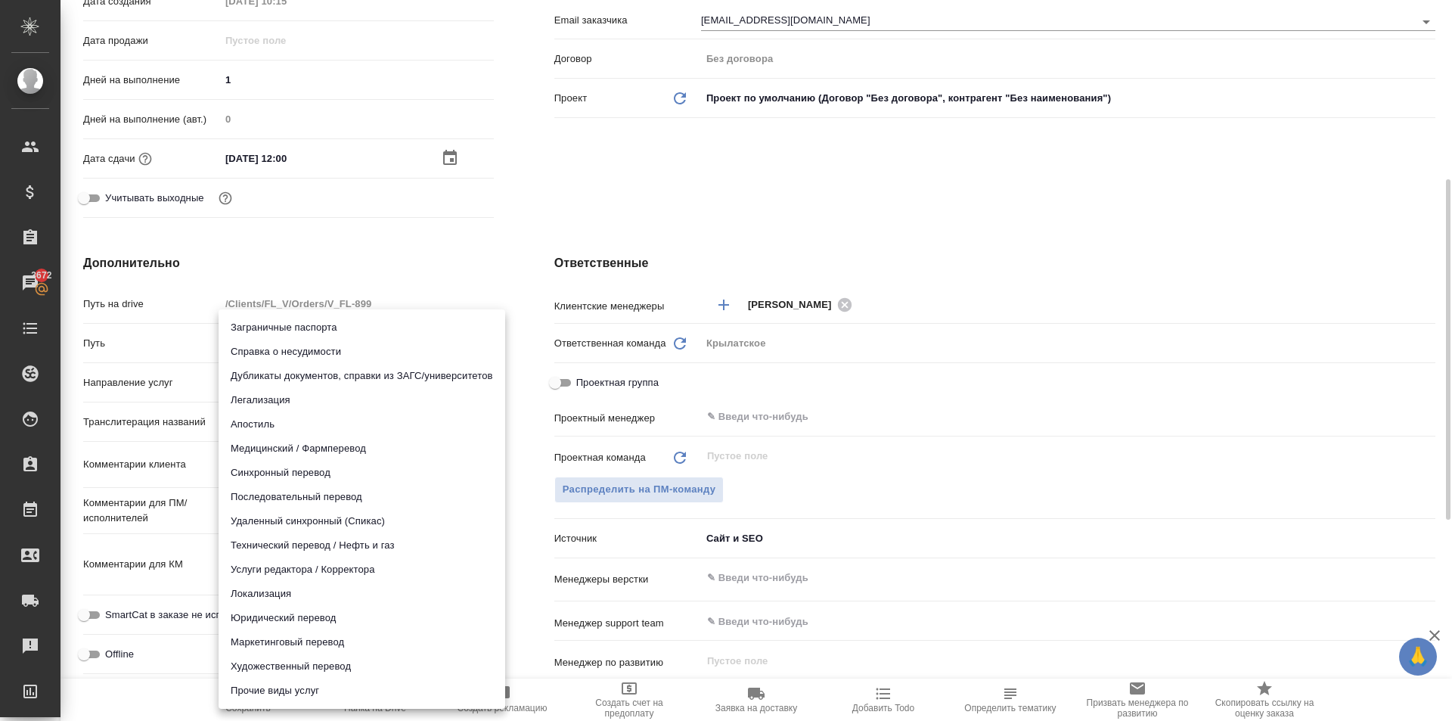
click at [286, 388] on body "🙏 .cls-1 fill:#fff; AWATERA Kasymov Timur Клиенты Спецификации Заказы 3672 Чаты…" at bounding box center [726, 360] width 1452 height 721
click at [269, 622] on li "Юридический перевод" at bounding box center [362, 618] width 287 height 24
type input "legalTranslation"
type textarea "x"
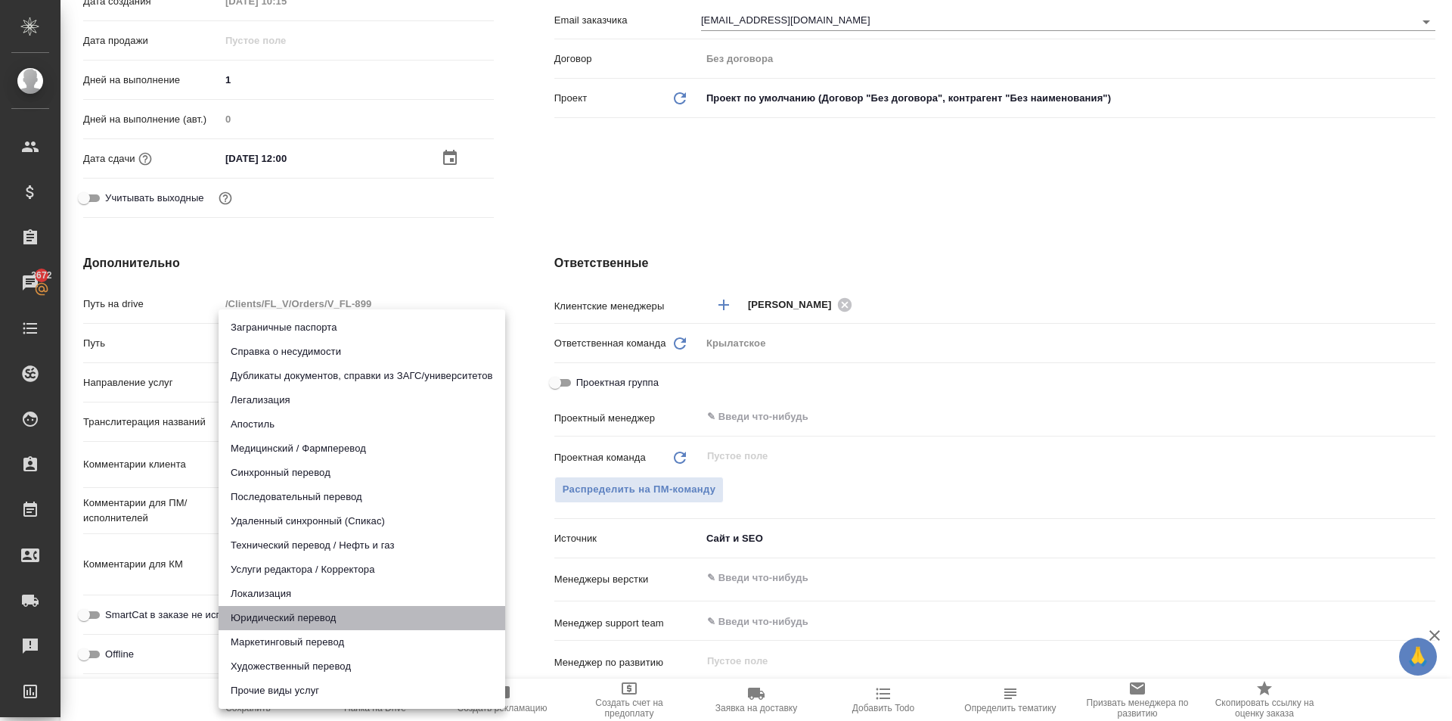
type textarea "x"
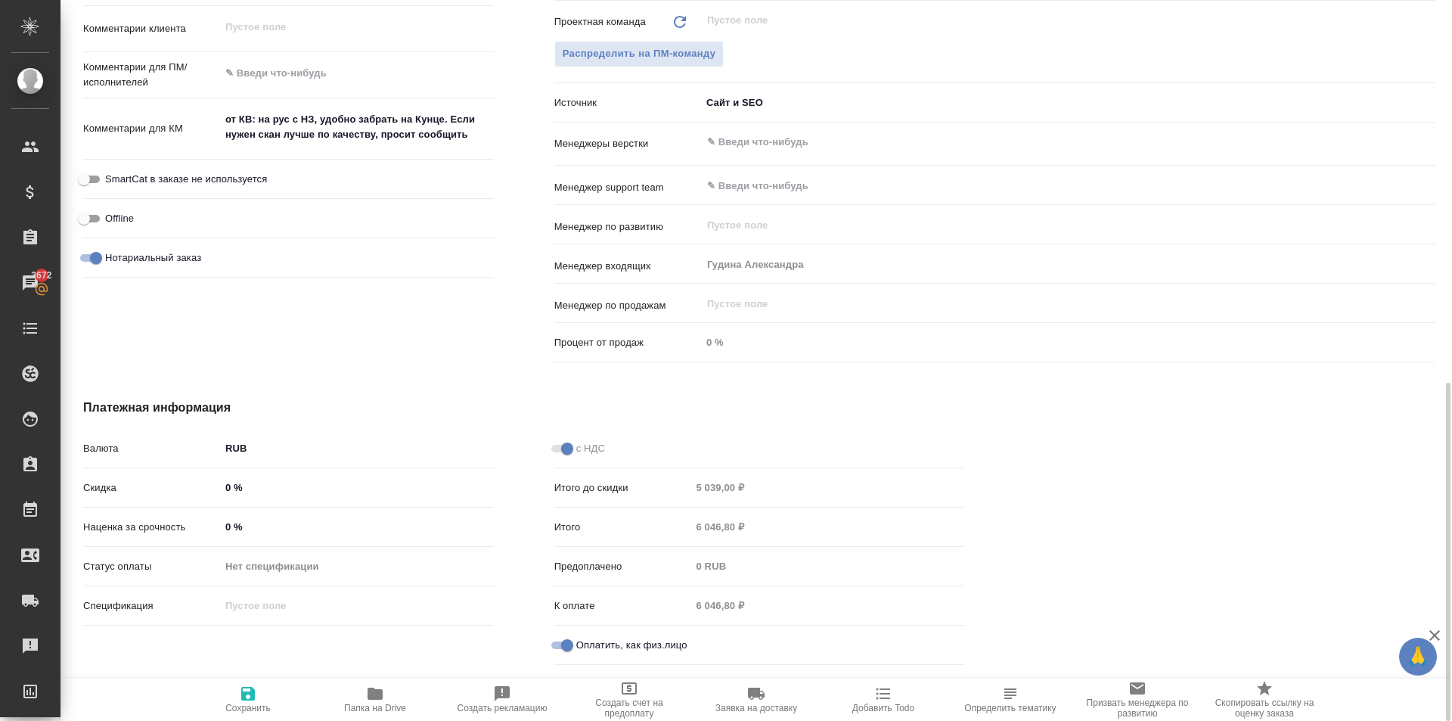
click at [256, 184] on span "SmartCat в заказе не используется" at bounding box center [186, 179] width 162 height 15
click at [111, 184] on input "SmartCat в заказе не используется" at bounding box center [84, 179] width 54 height 18
checkbox input "true"
type textarea "x"
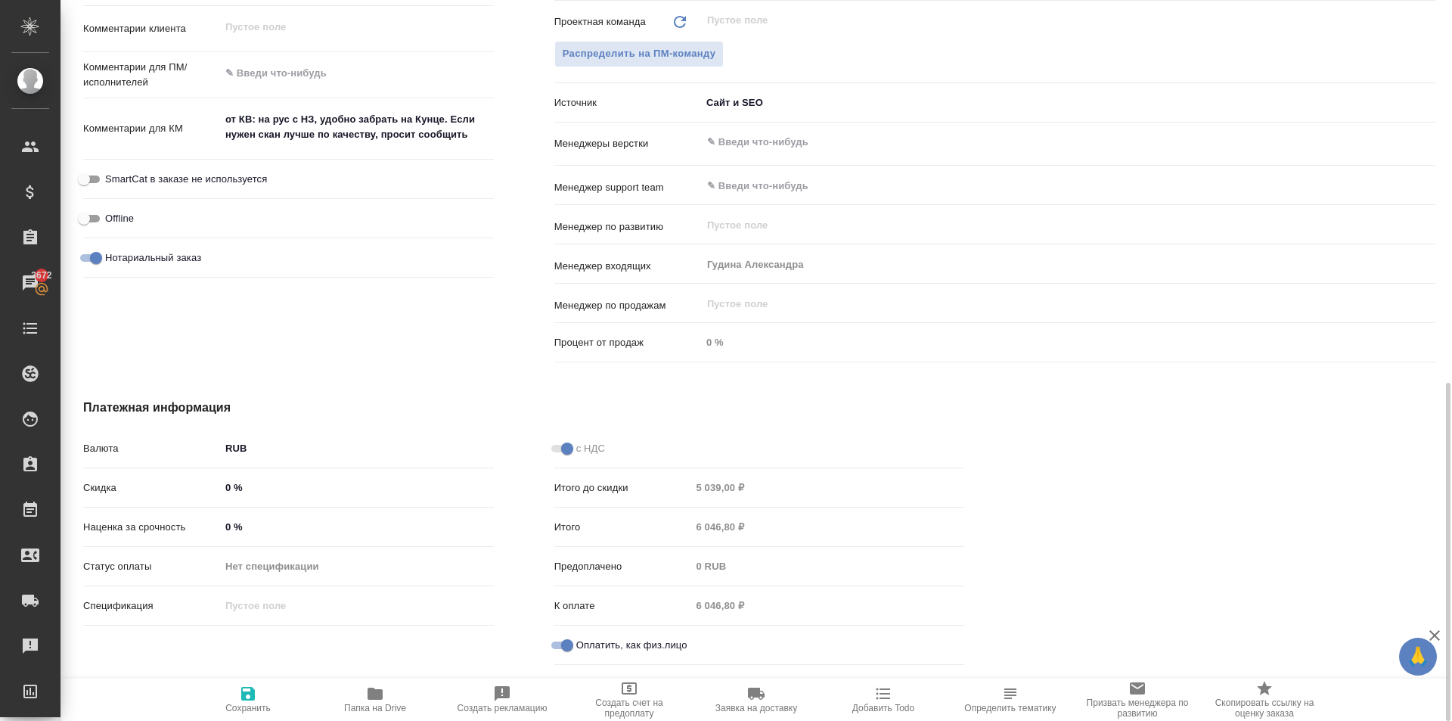
type textarea "x"
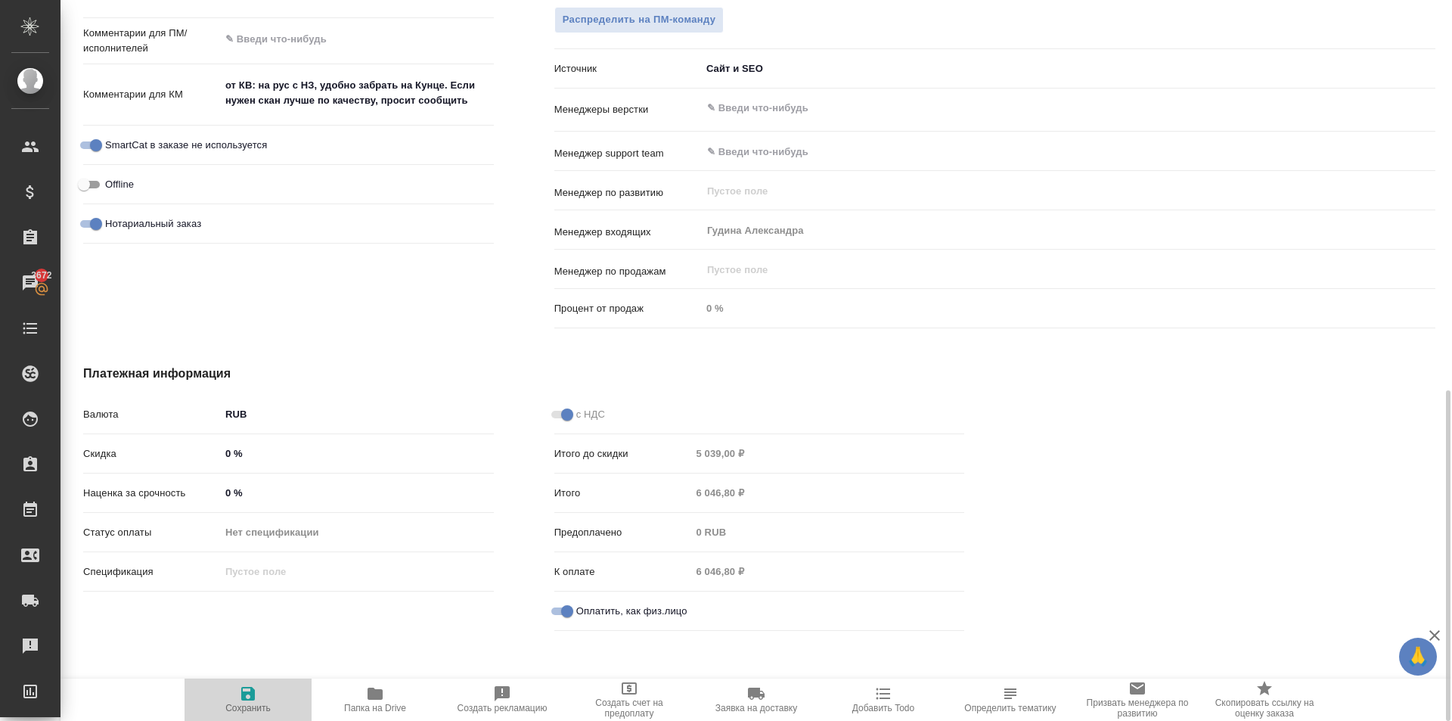
click at [194, 709] on span "Сохранить" at bounding box center [248, 698] width 109 height 29
type textarea "x"
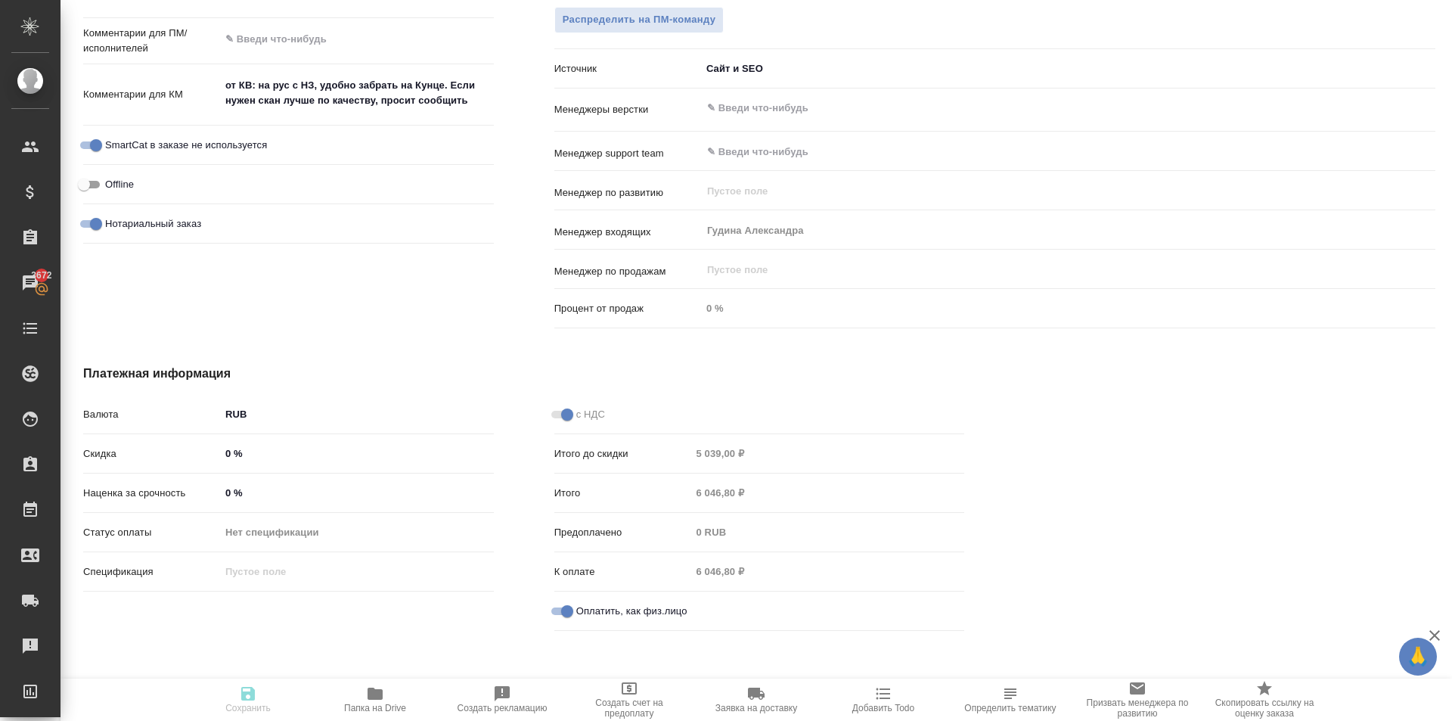
type textarea "x"
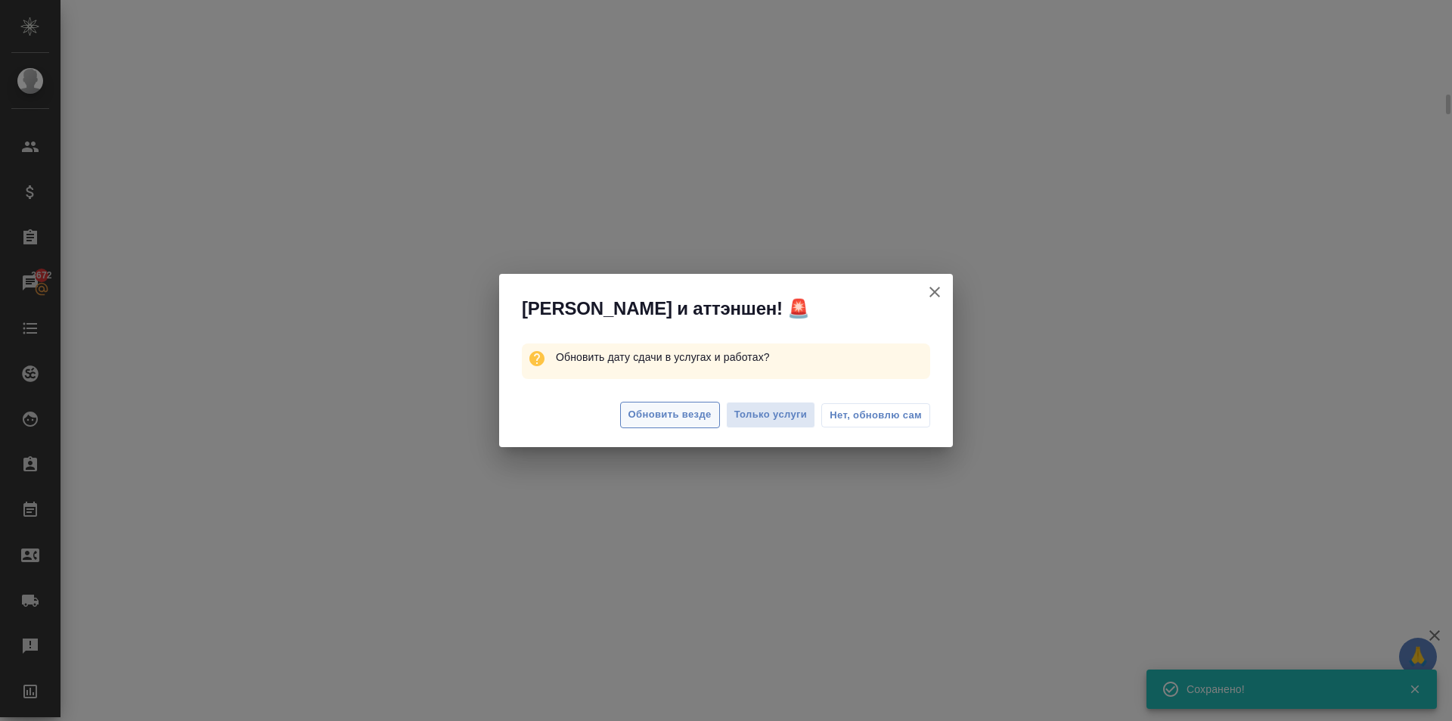
select select "RU"
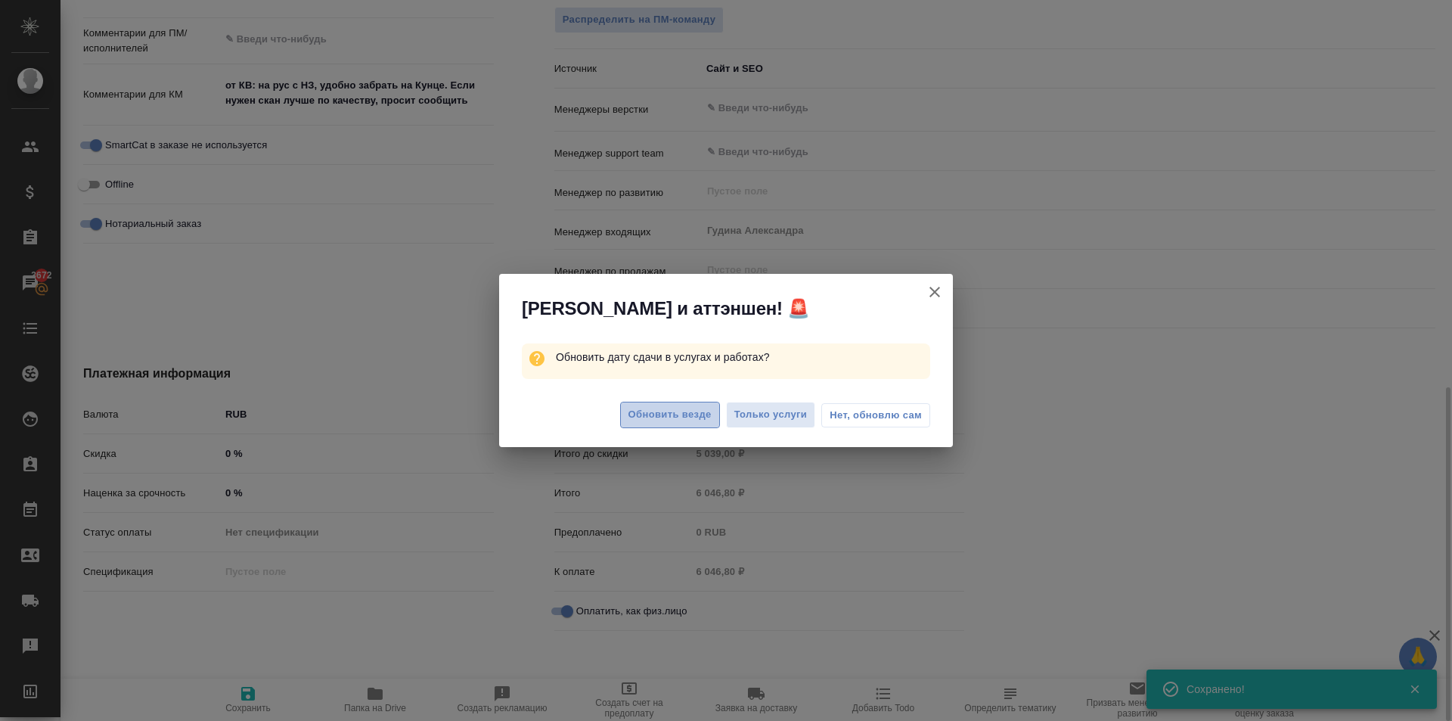
type textarea "x"
click at [630, 419] on span "Обновить везде" at bounding box center [669, 414] width 83 height 17
type textarea "x"
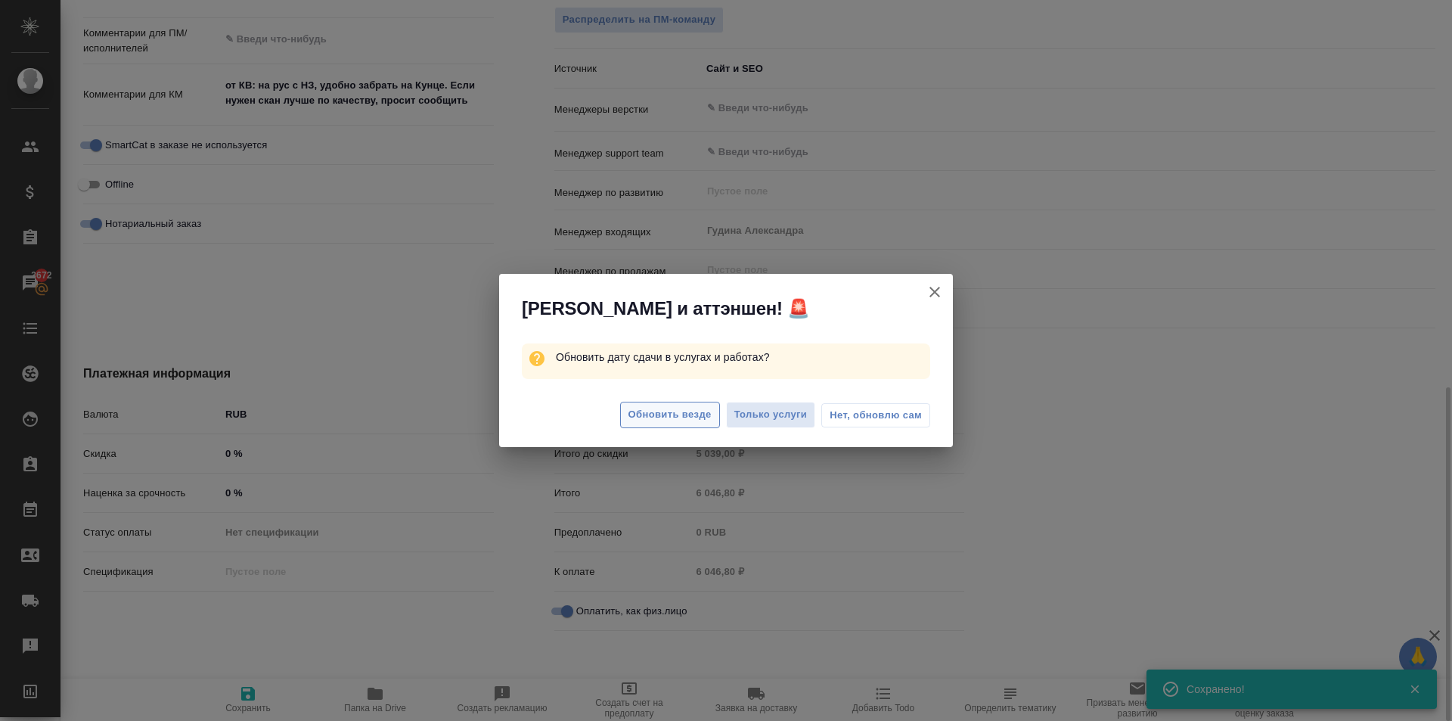
type textarea "x"
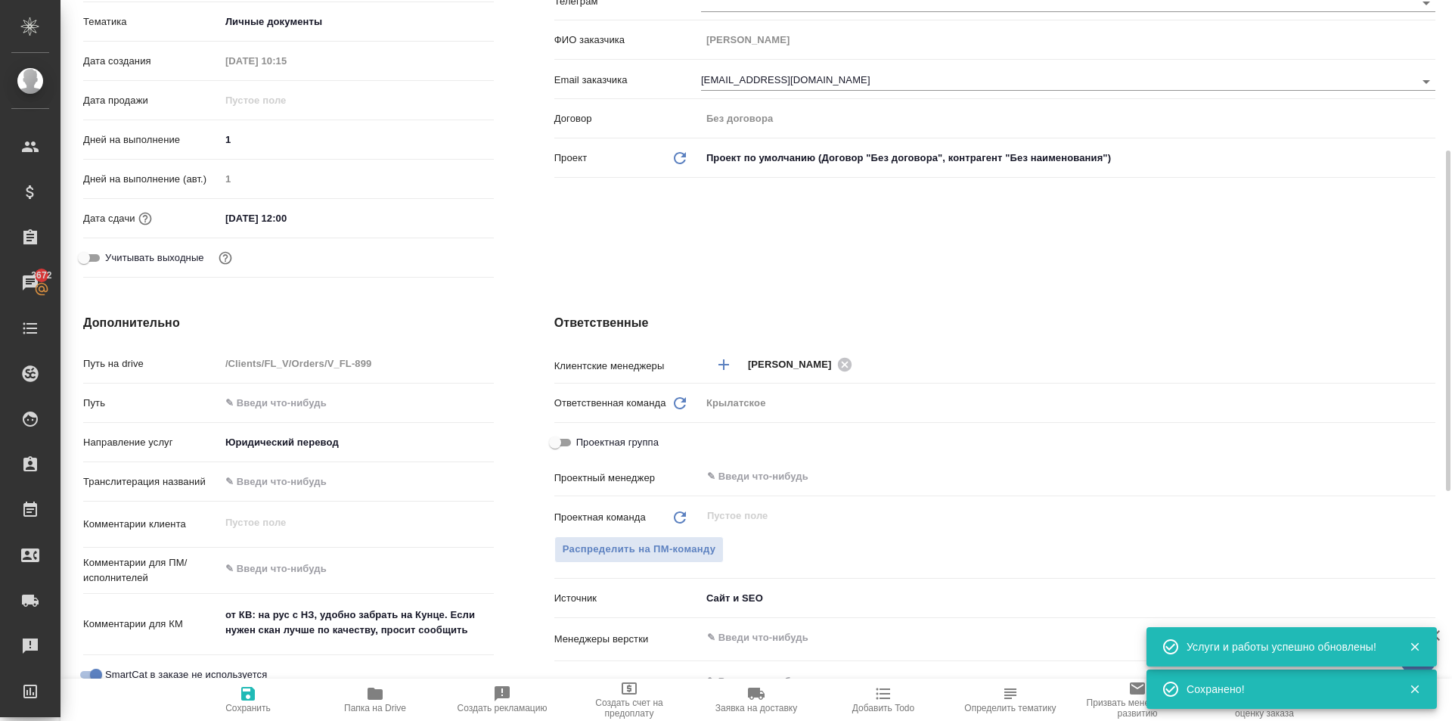
scroll to position [0, 0]
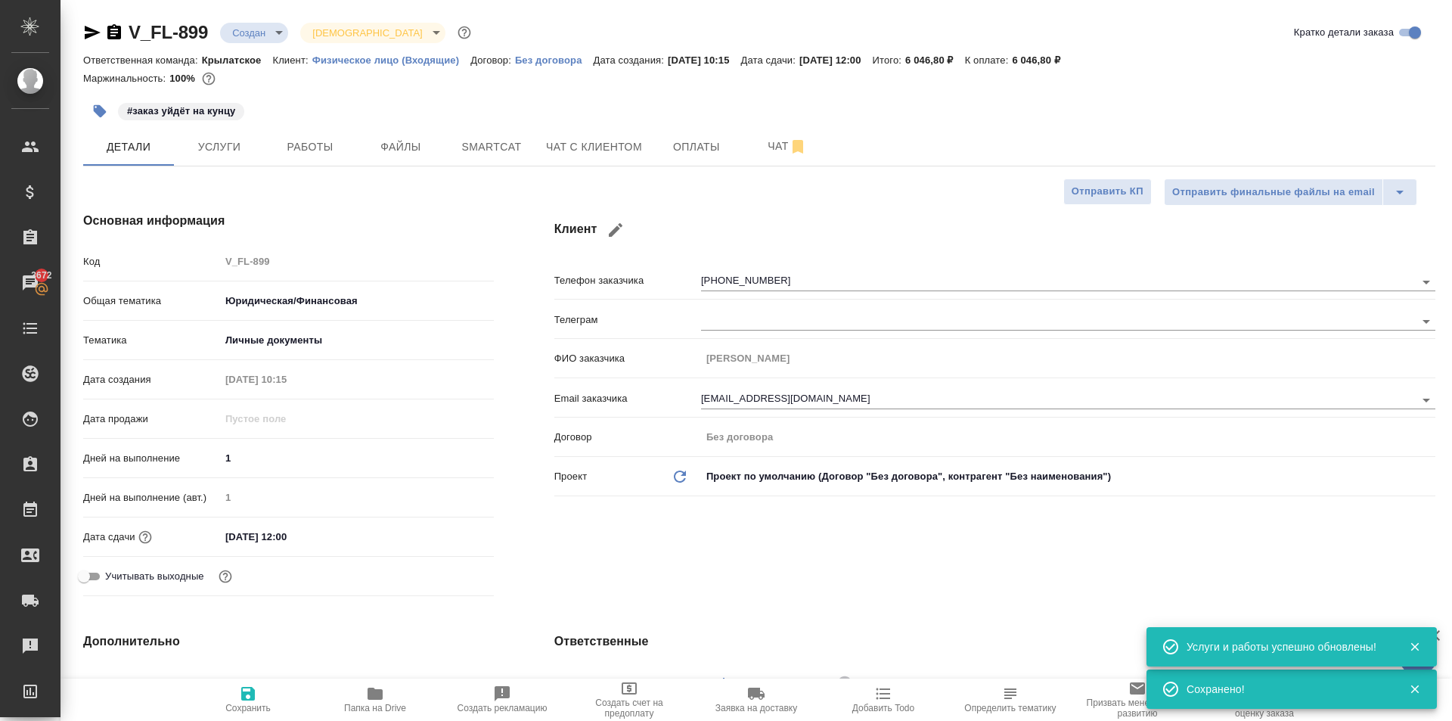
type textarea "x"
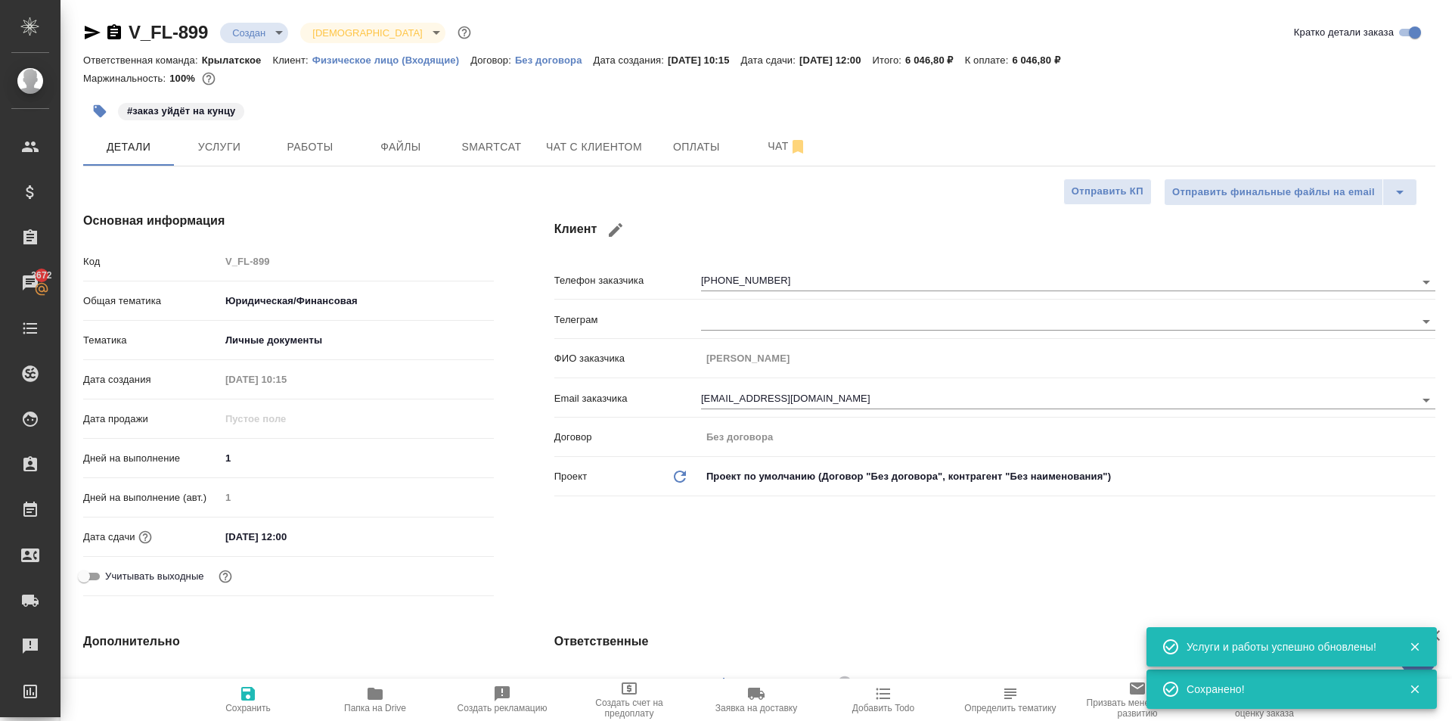
type textarea "x"
click at [587, 104] on div "#заказ уйдёт на кунцу" at bounding box center [533, 111] width 901 height 33
click at [590, 126] on div "#заказ уйдёт на кунцу" at bounding box center [533, 111] width 901 height 33
click at [589, 136] on button "Чат с клиентом" at bounding box center [594, 147] width 114 height 38
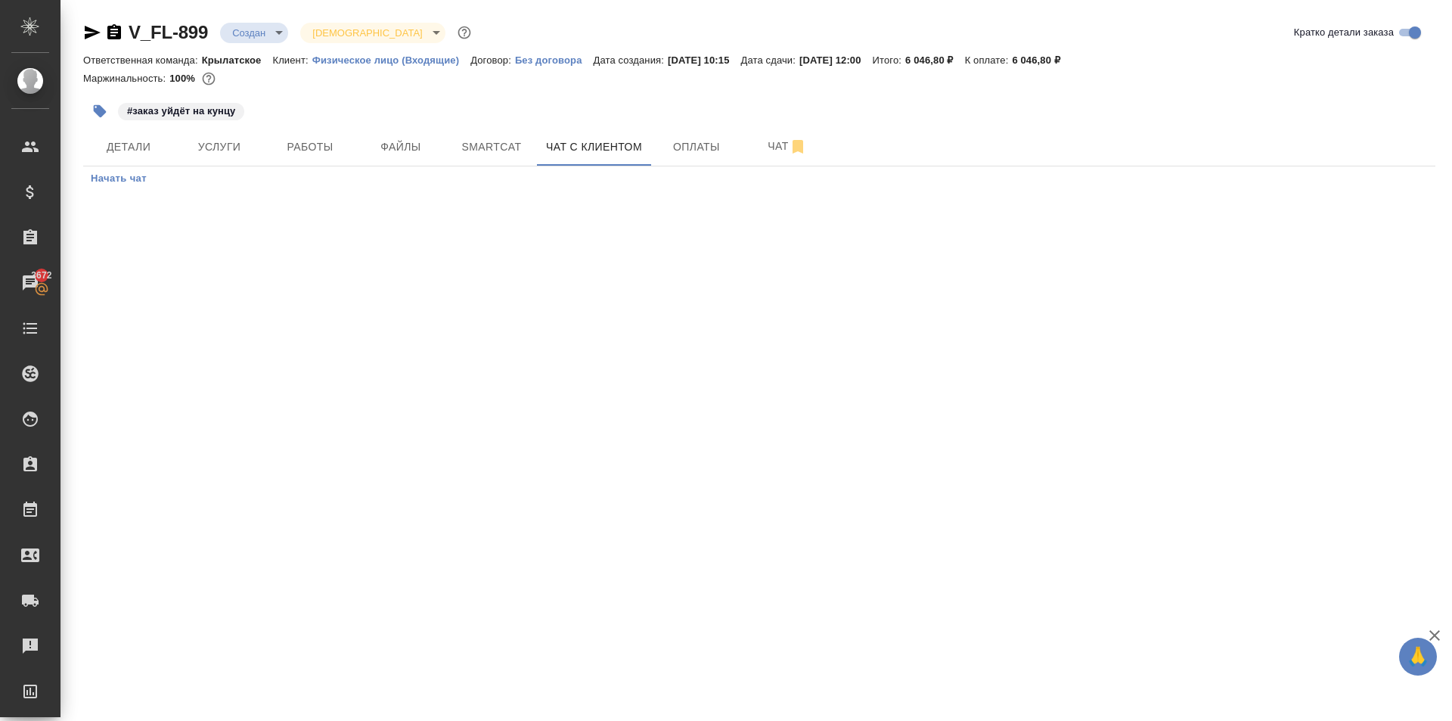
click at [132, 180] on span "Начать чат" at bounding box center [119, 178] width 56 height 17
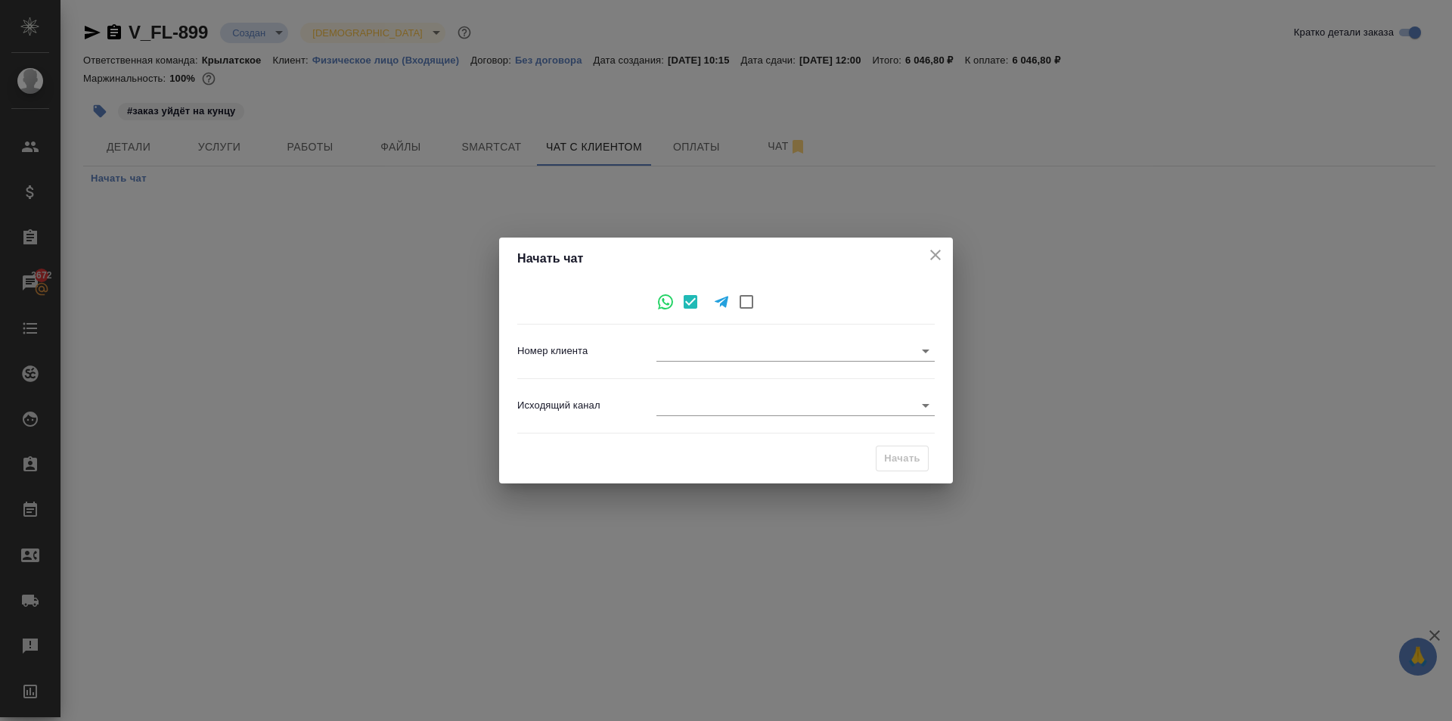
type input "b0e3c5d617d645a025973aca"
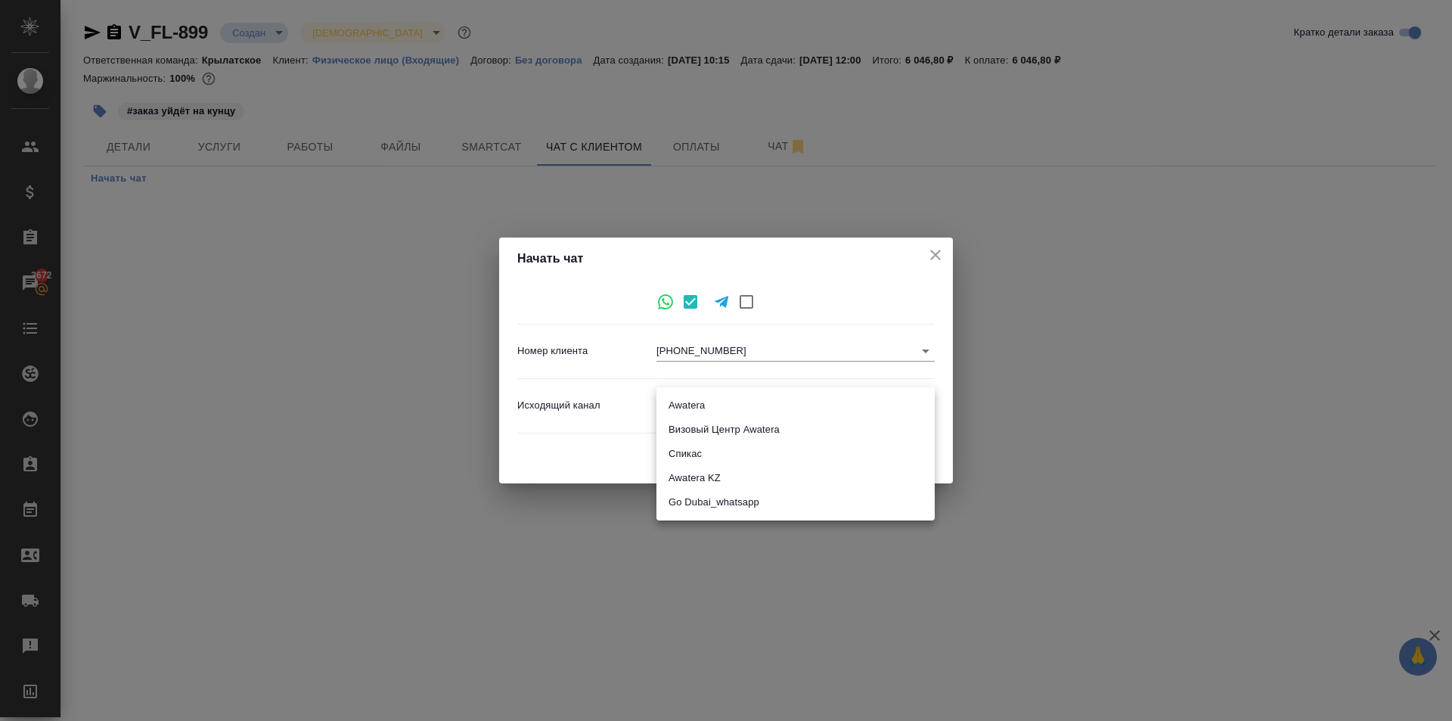
click at [730, 416] on body "🙏 .cls-1 fill:#fff; AWATERA Kasymov Timur Клиенты Спецификации Заказы 3672 Чаты…" at bounding box center [726, 360] width 1452 height 721
click at [764, 399] on li "Awatera" at bounding box center [795, 405] width 278 height 24
type input "2"
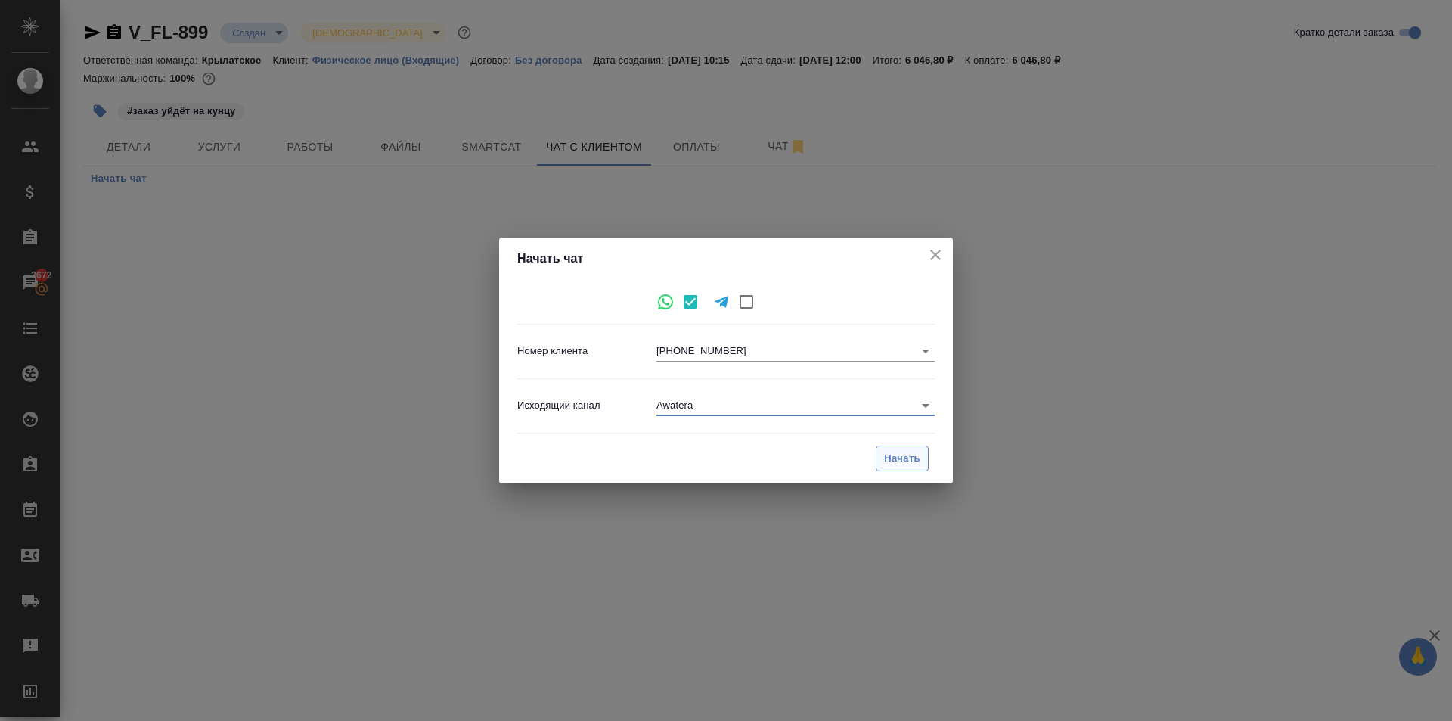
click at [909, 470] on button "Начать" at bounding box center [902, 458] width 53 height 26
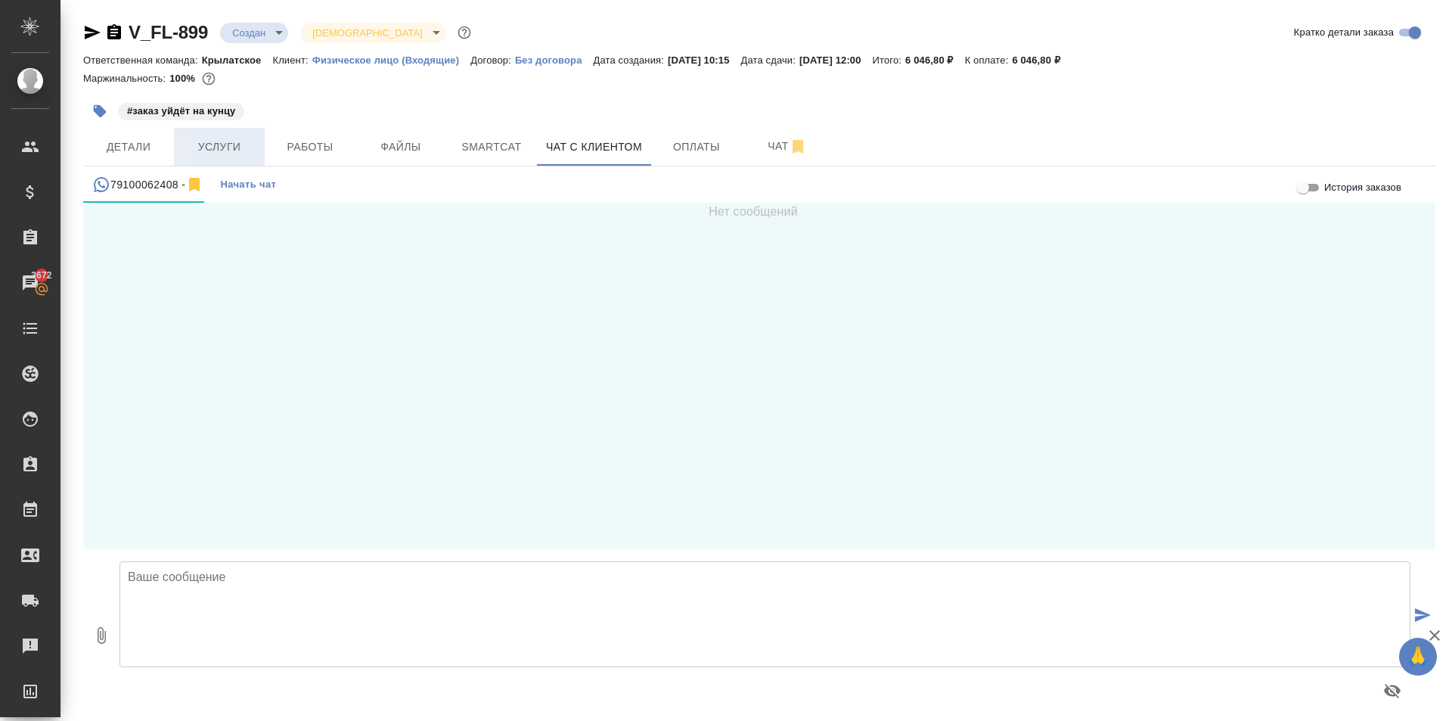
click at [221, 163] on button "Услуги" at bounding box center [219, 147] width 91 height 38
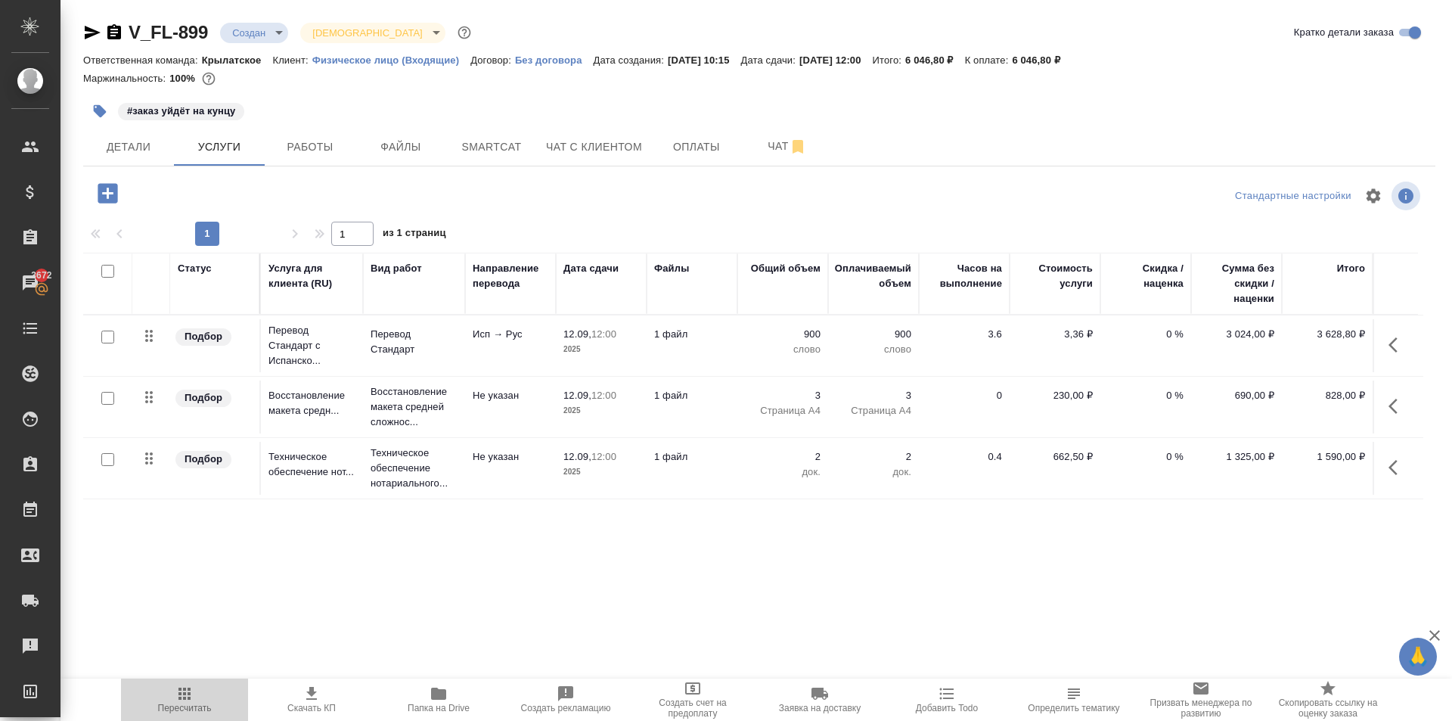
click at [211, 701] on span "Пересчитать" at bounding box center [184, 698] width 109 height 29
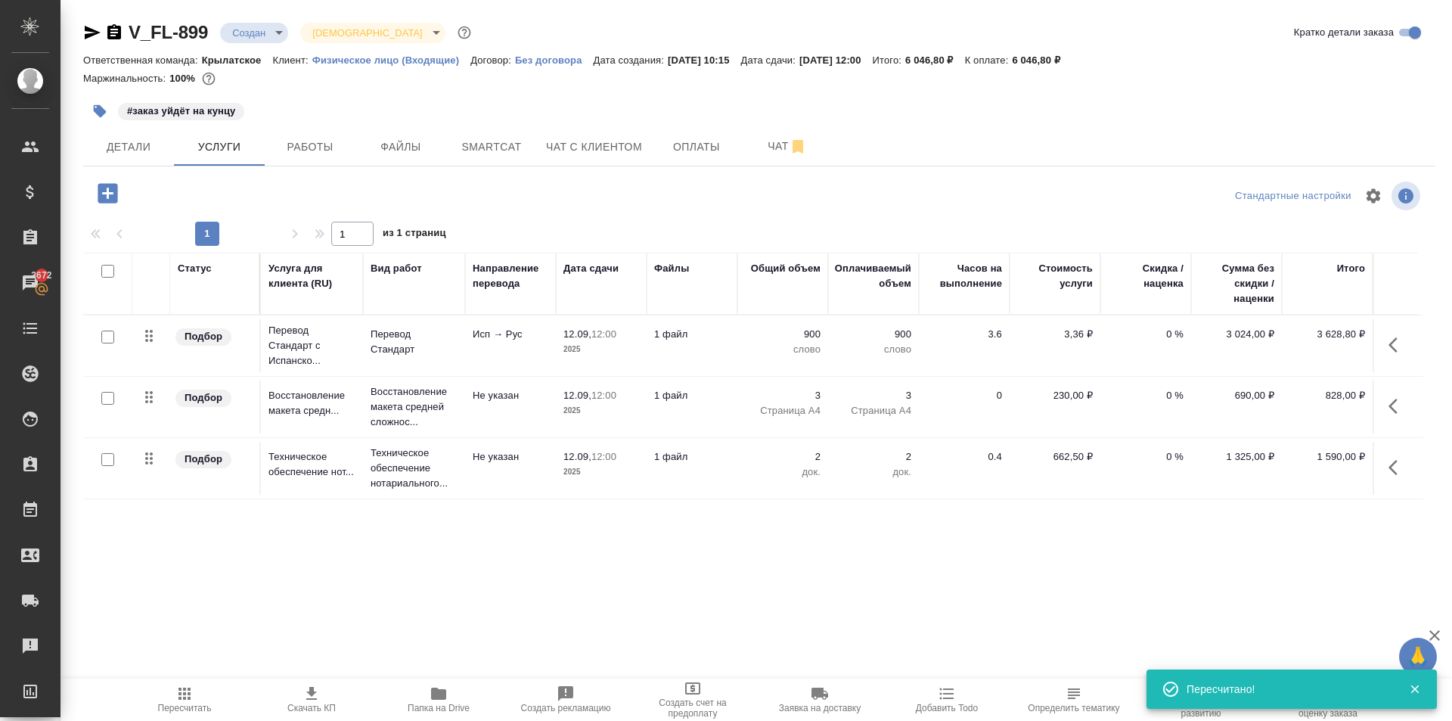
click at [725, 180] on div at bounding box center [759, 196] width 451 height 36
click at [200, 698] on span "Пересчитать" at bounding box center [184, 698] width 109 height 29
drag, startPoint x: 110, startPoint y: 119, endPoint x: 128, endPoint y: 140, distance: 27.4
click at [115, 126] on div "#заказ уйдёт на кунцу" at bounding box center [533, 111] width 901 height 33
click at [128, 140] on span "Детали" at bounding box center [128, 147] width 73 height 19
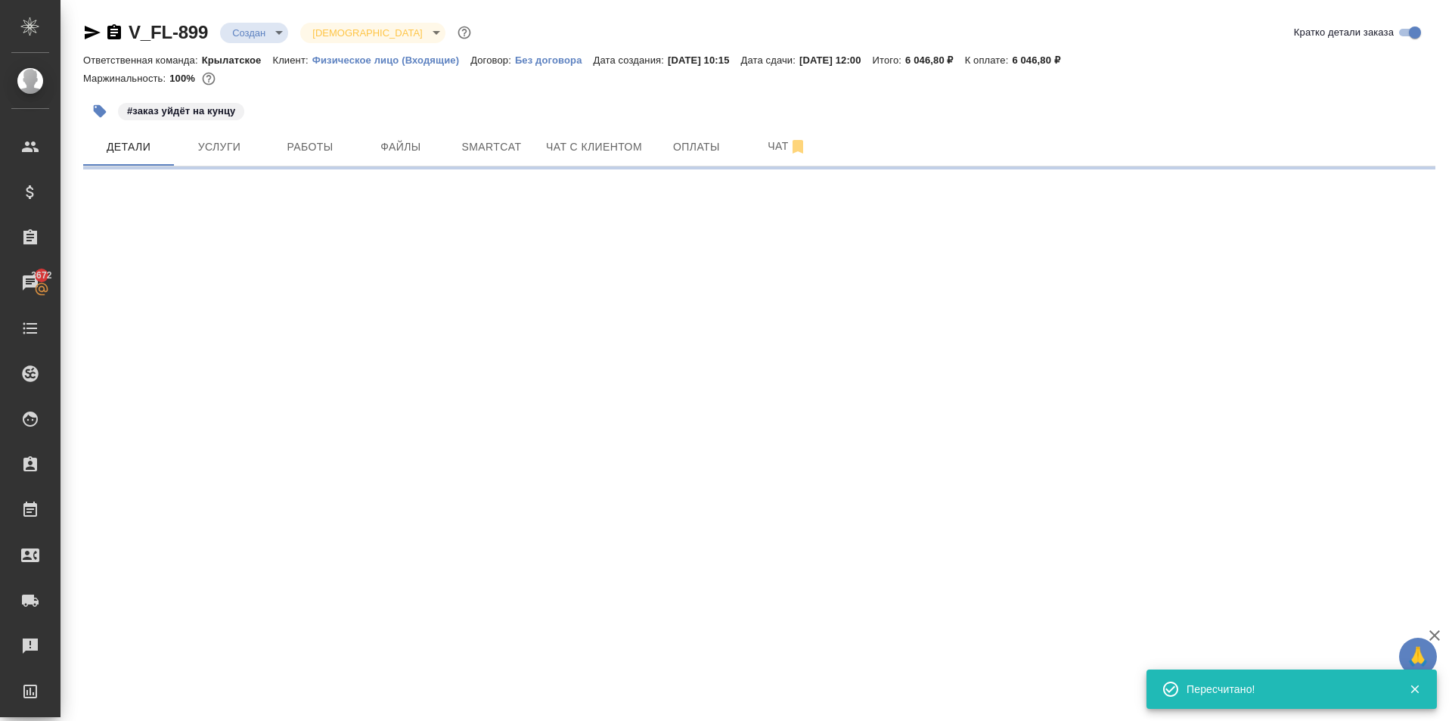
select select "RU"
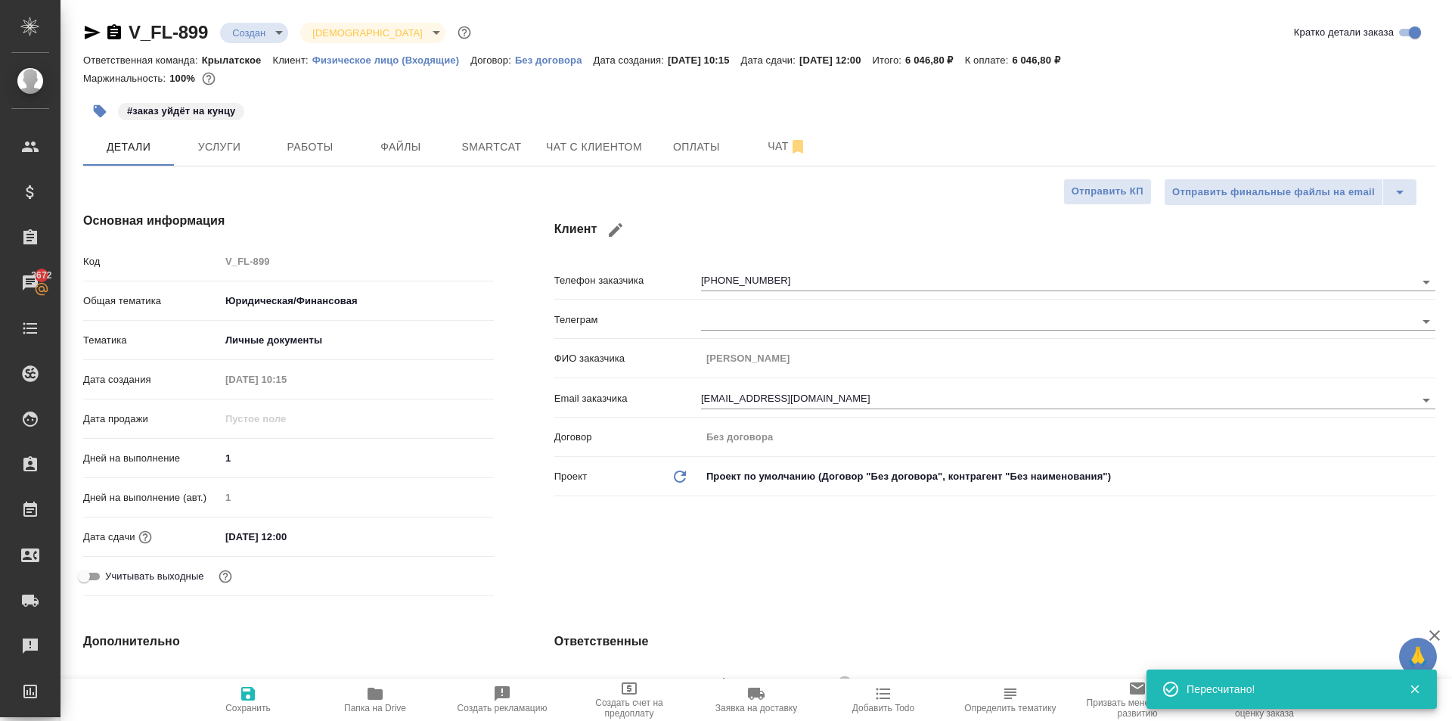
type textarea "x"
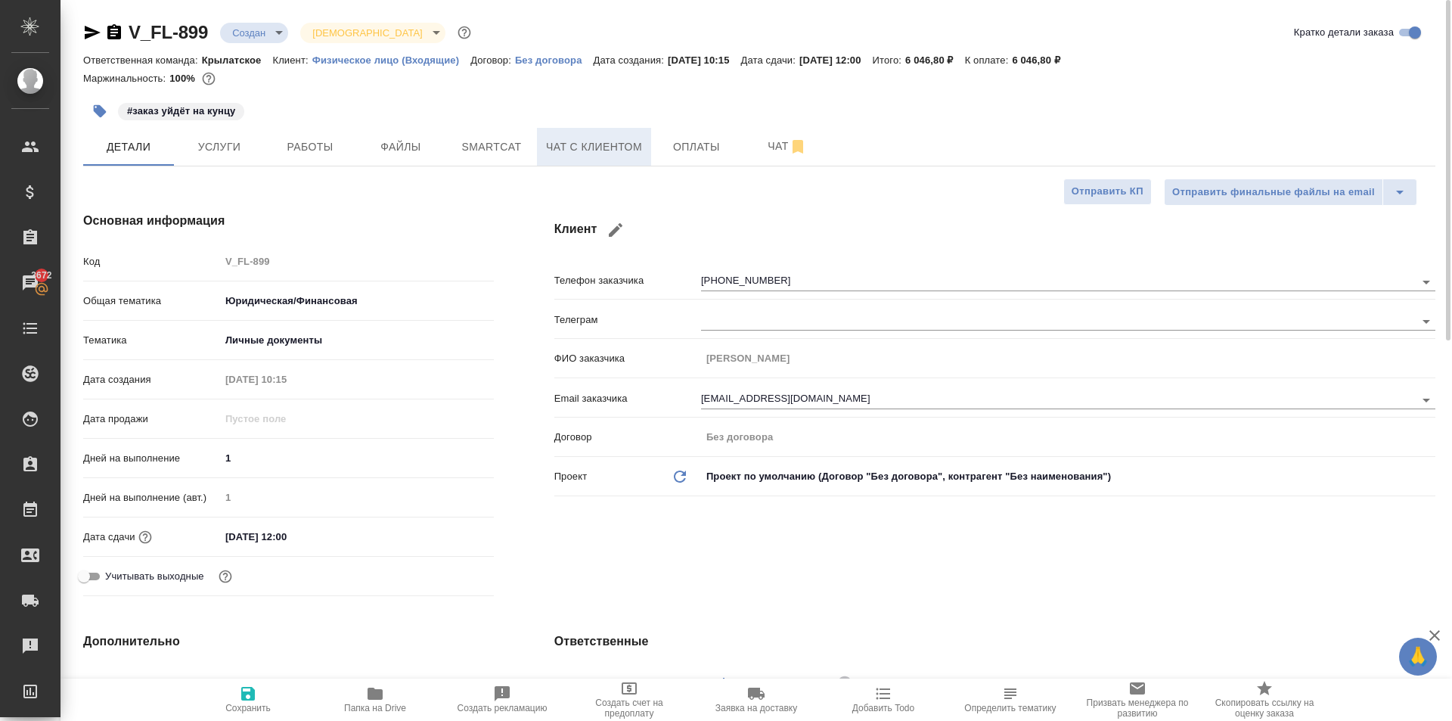
click at [561, 147] on span "Чат с клиентом" at bounding box center [594, 147] width 96 height 19
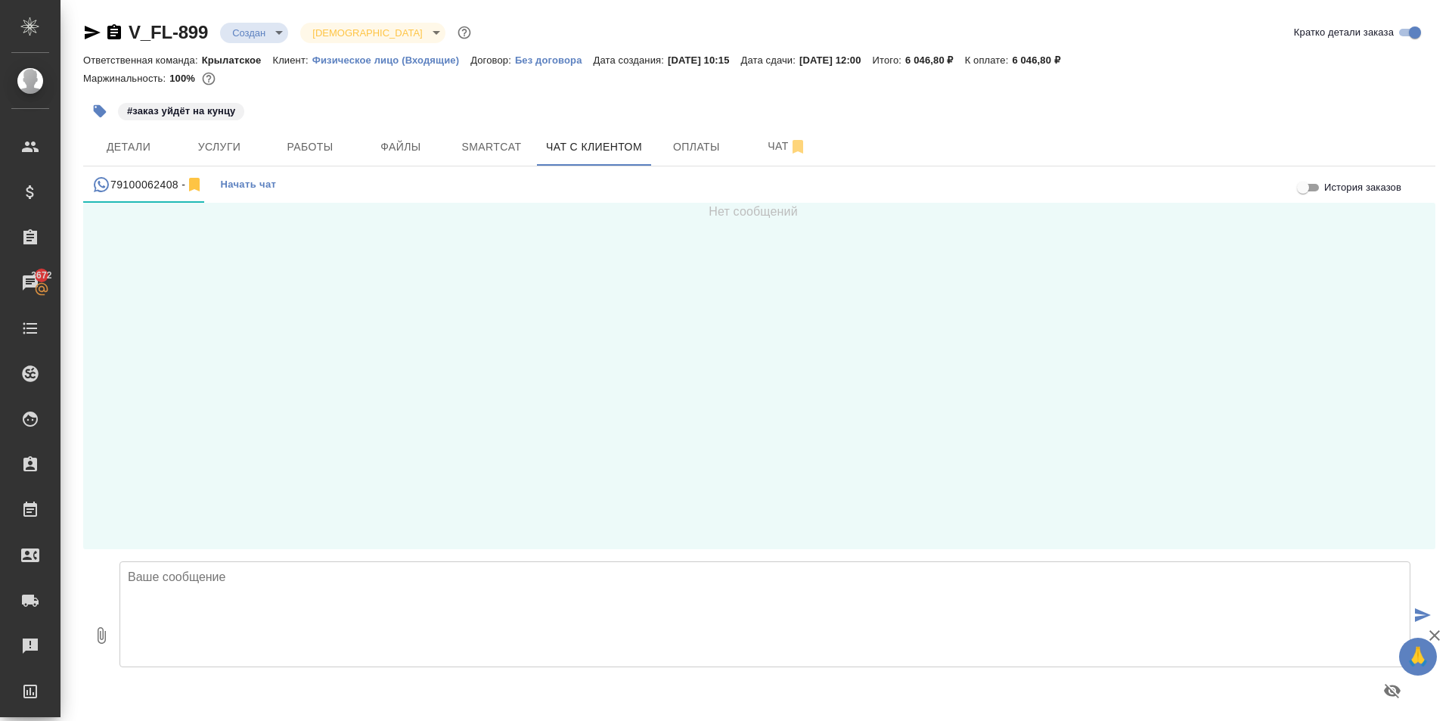
click at [141, 598] on textarea at bounding box center [764, 614] width 1291 height 106
paste textarea "Направляем расчёт стоимости по Вашему запросу. Срок исполнения: 1-2 рабочих дня…"
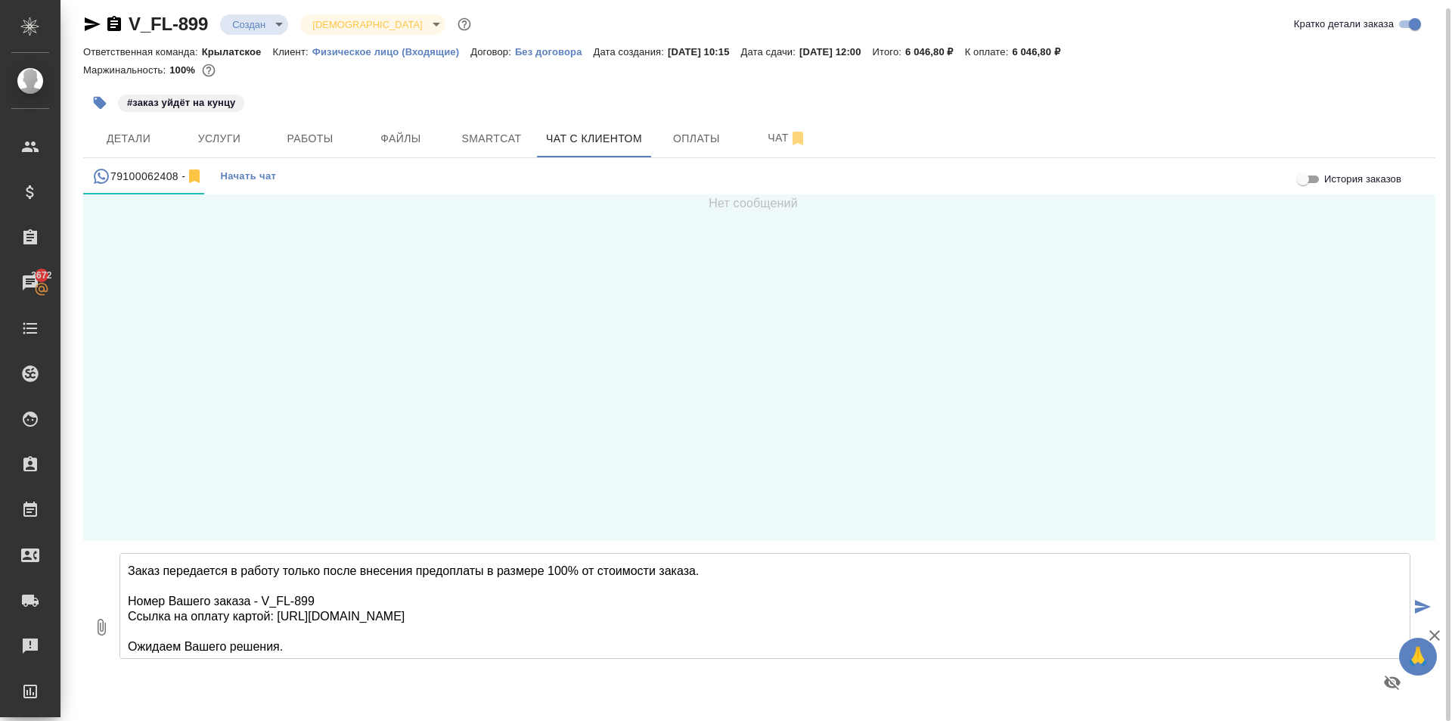
scroll to position [92, 0]
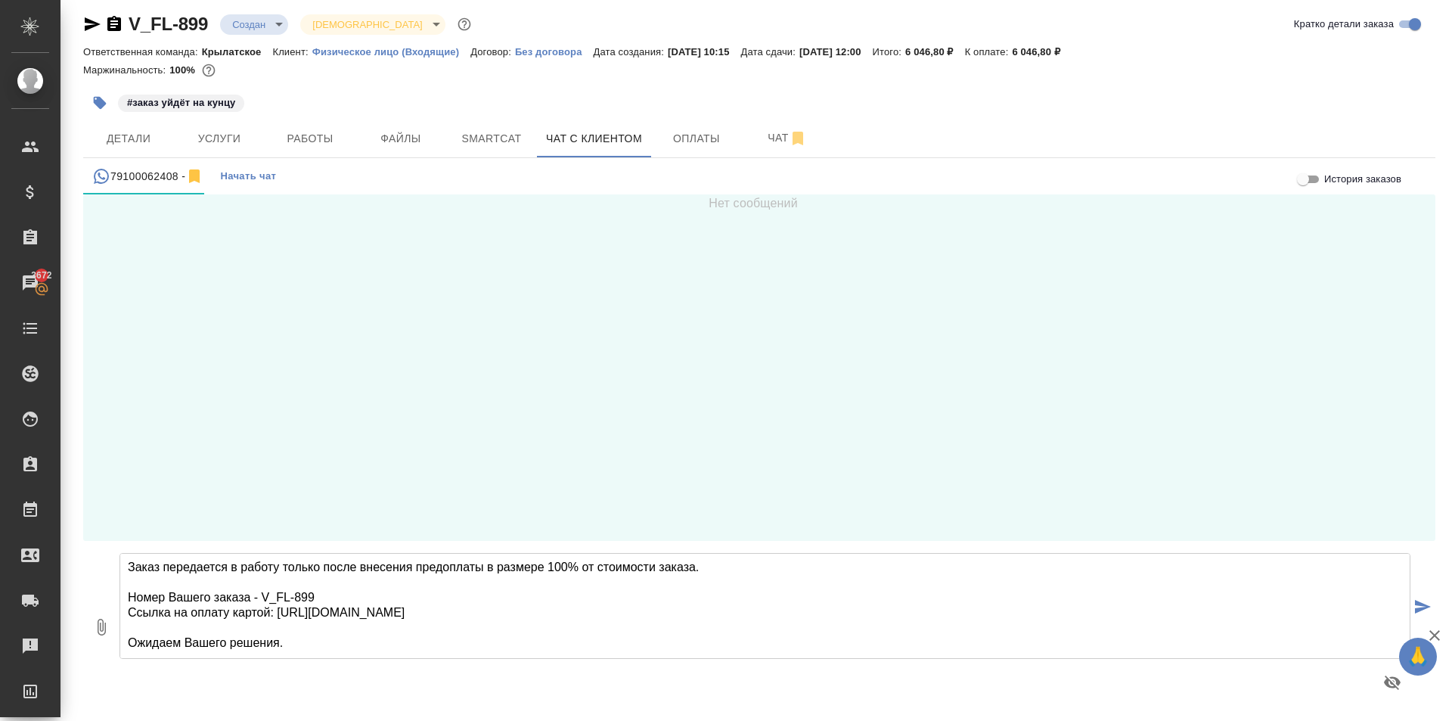
type textarea "Добрый день! Направляем расчёт стоимости по Вашему запросу. Срок исполнения: 1-…"
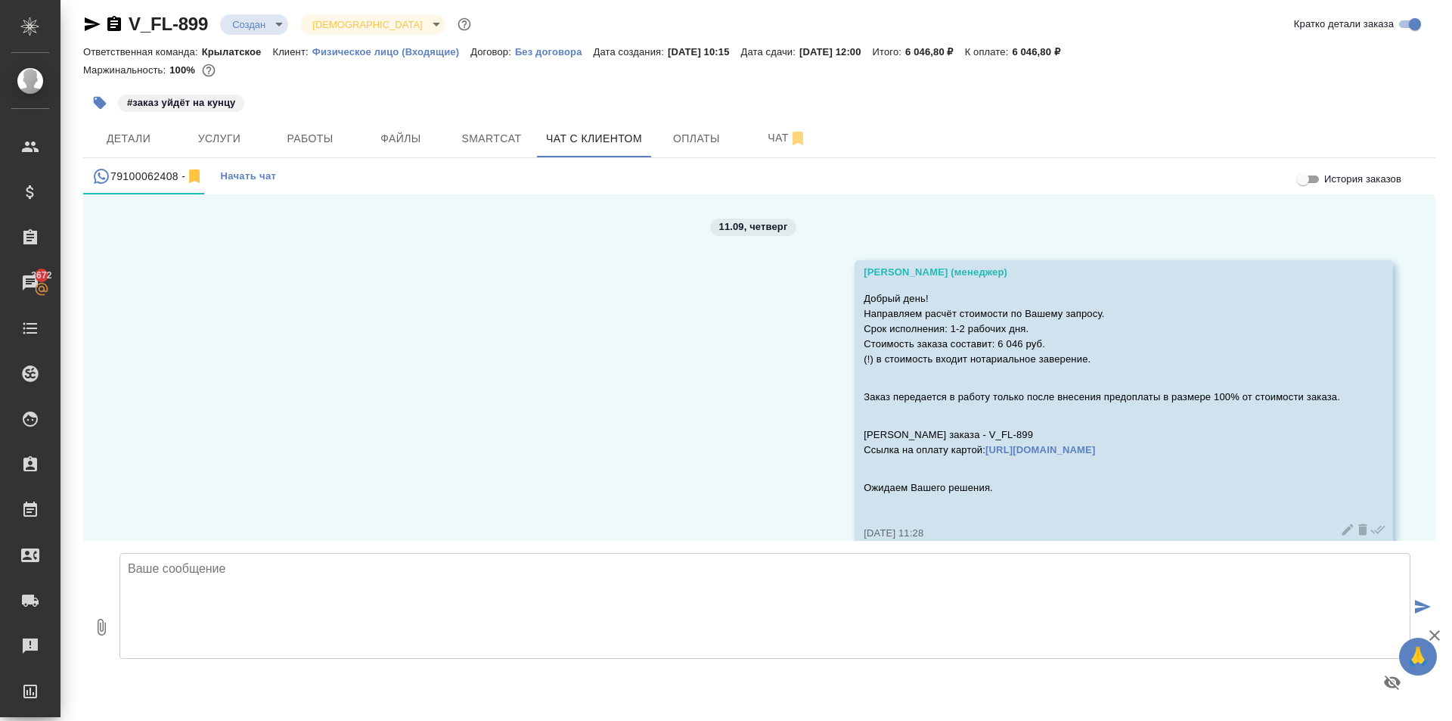
scroll to position [27, 0]
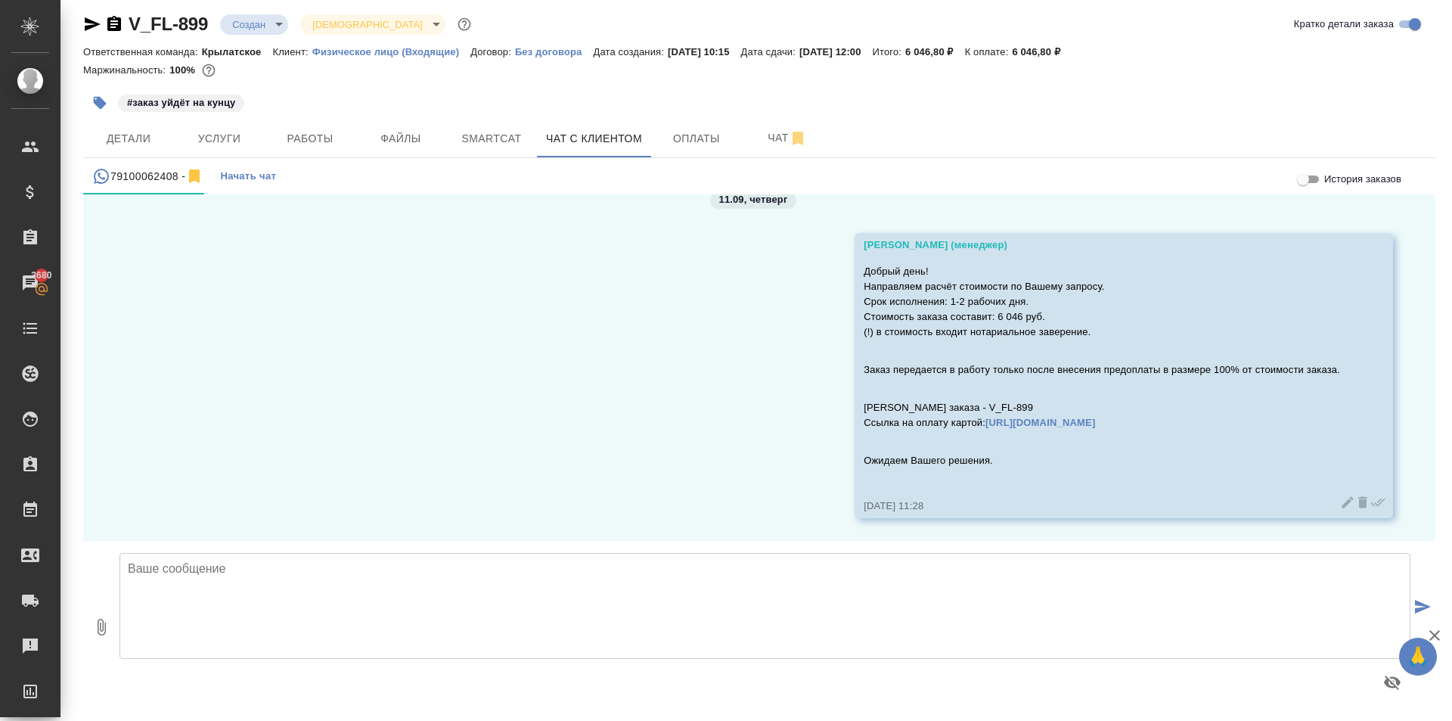
click at [256, 15] on body "🙏 .cls-1 fill:#fff; AWATERA Kasymov Timur Клиенты Спецификации Заказы 3680 Чаты…" at bounding box center [726, 360] width 1452 height 721
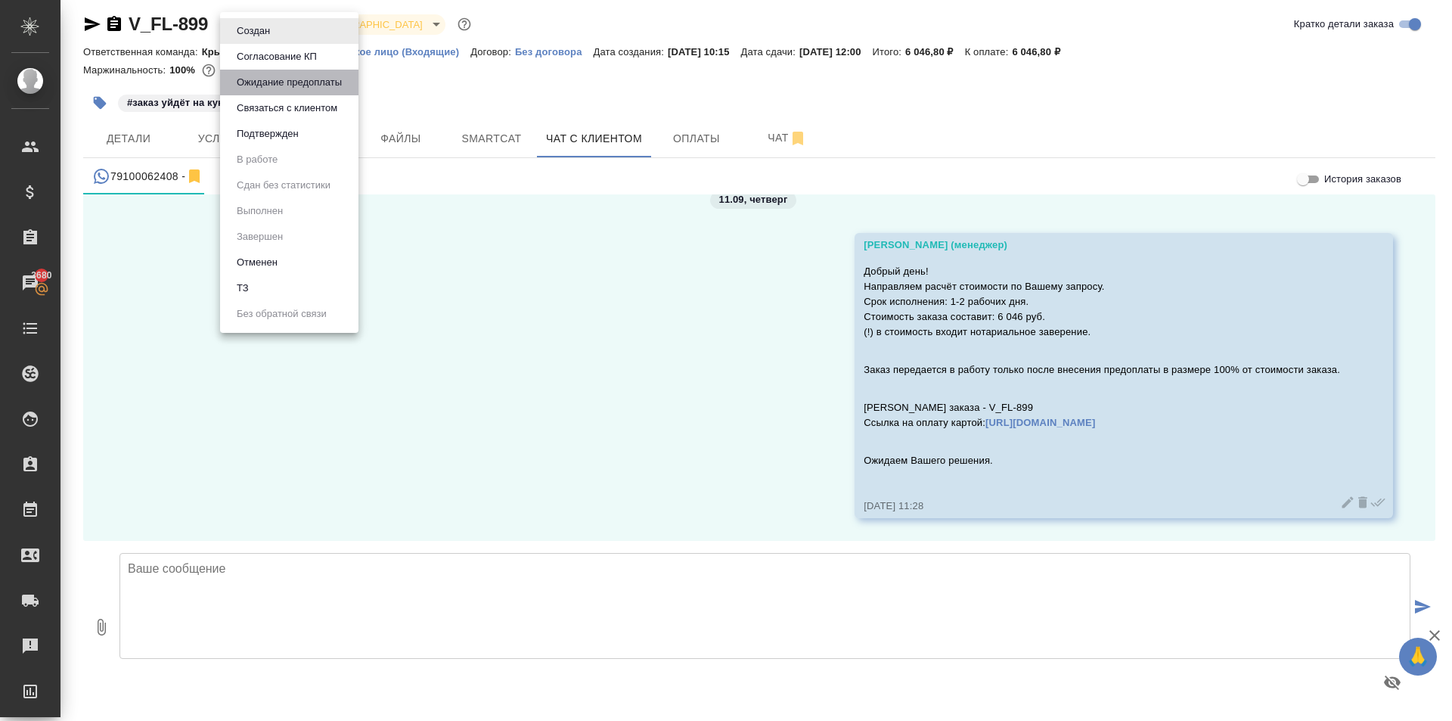
click at [291, 72] on li "Ожидание предоплаты" at bounding box center [289, 83] width 138 height 26
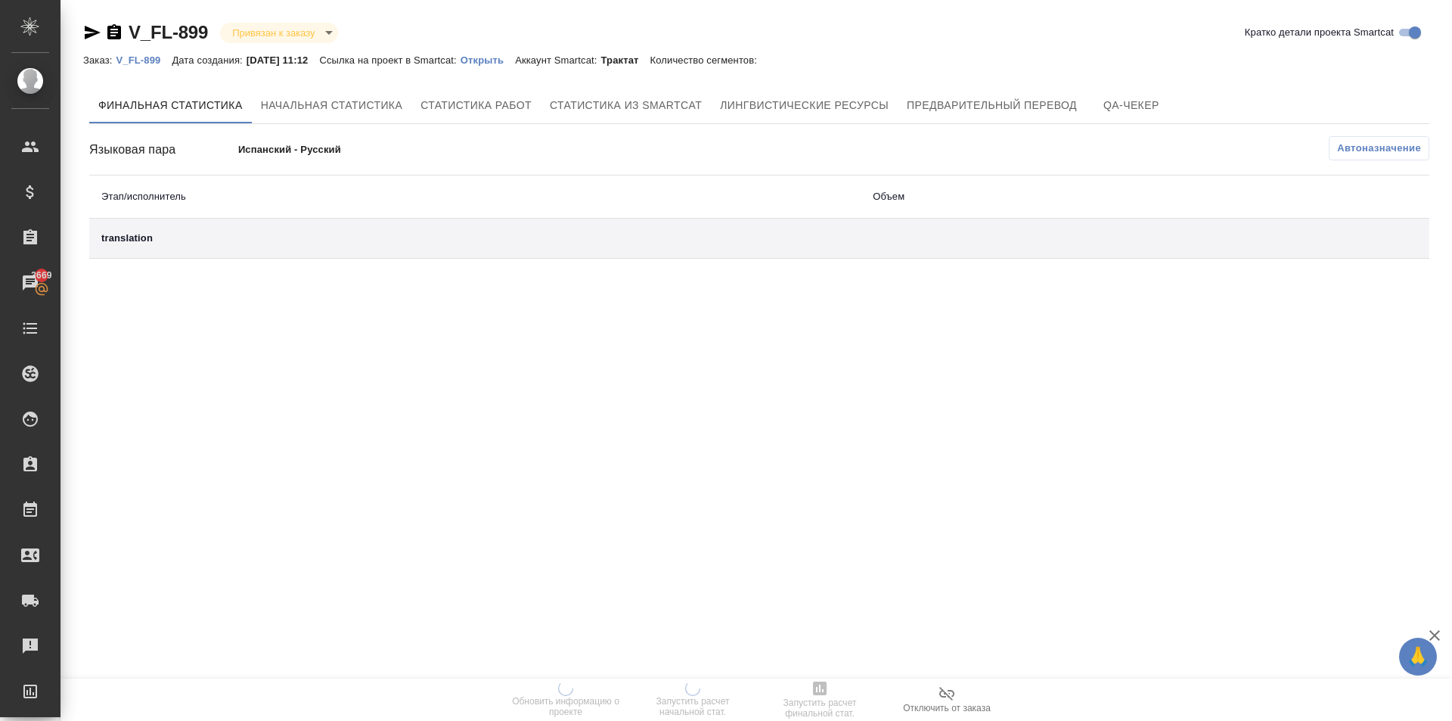
click at [496, 56] on p "Открыть" at bounding box center [488, 59] width 54 height 11
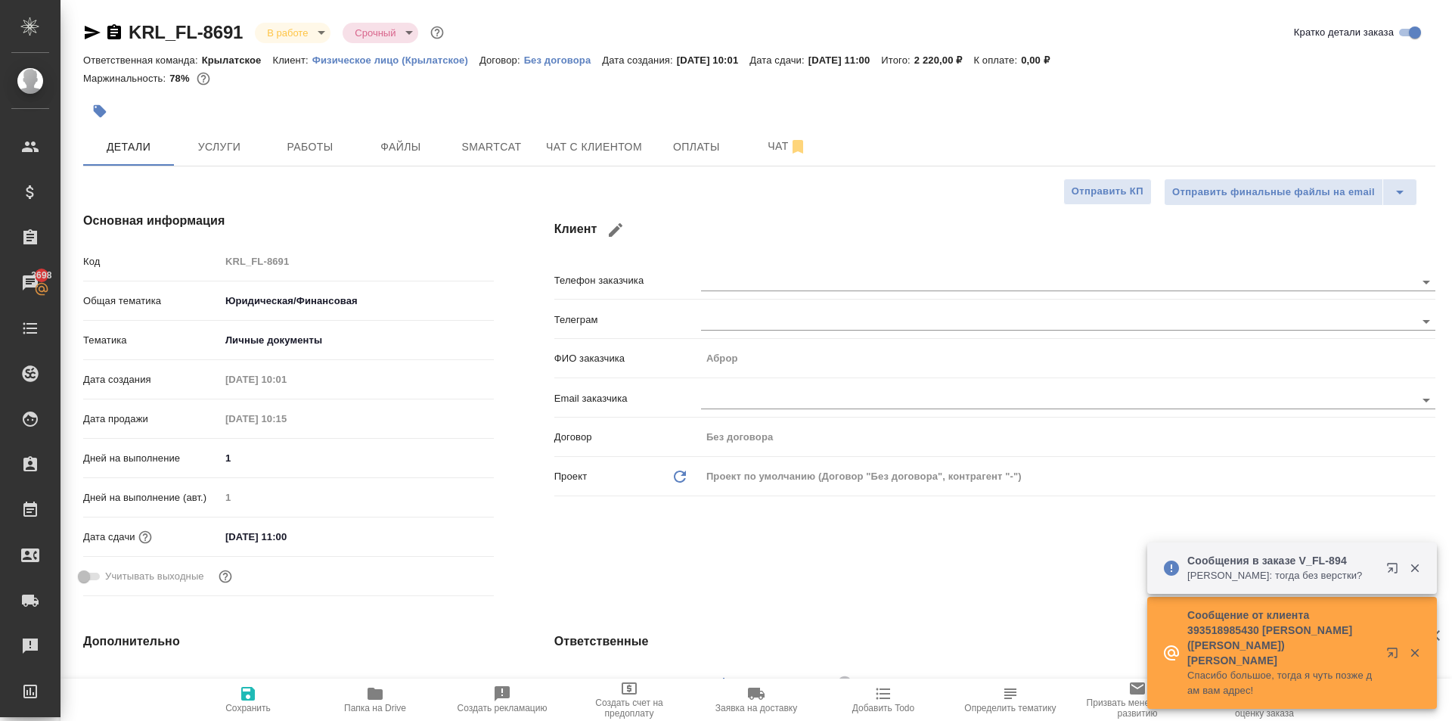
select select "RU"
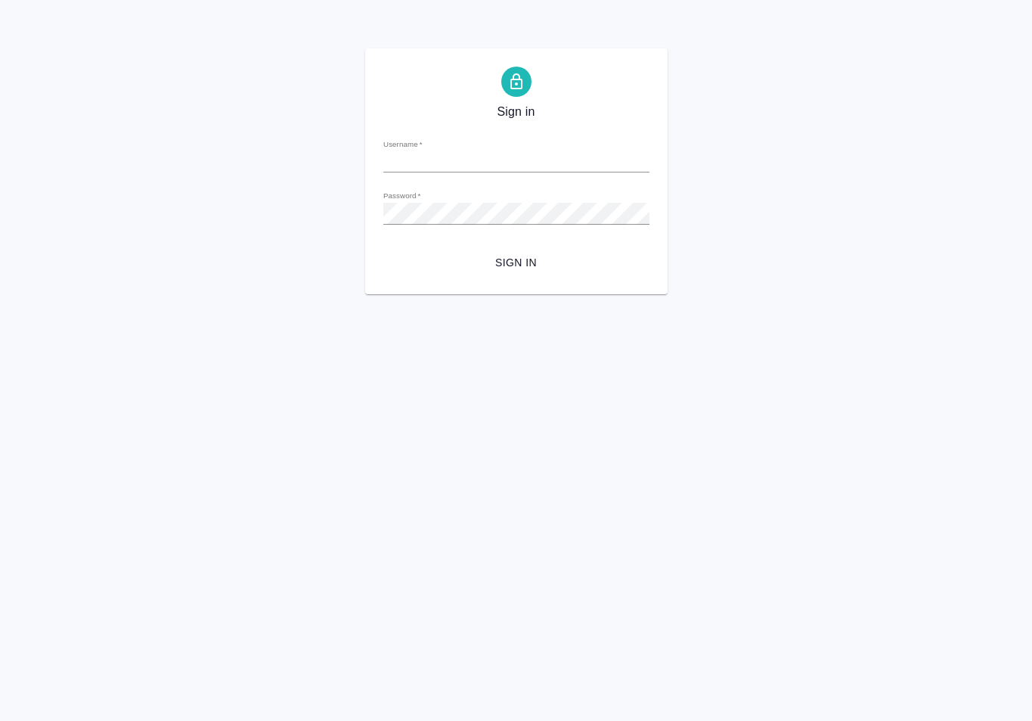
type input "[PERSON_NAME][EMAIL_ADDRESS][DOMAIN_NAME]"
click at [505, 236] on form "Username   * [PERSON_NAME][EMAIL_ADDRESS][DOMAIN_NAME] Password   * urlPath   *…" at bounding box center [516, 201] width 266 height 149
click at [521, 252] on button "Sign in" at bounding box center [516, 263] width 266 height 28
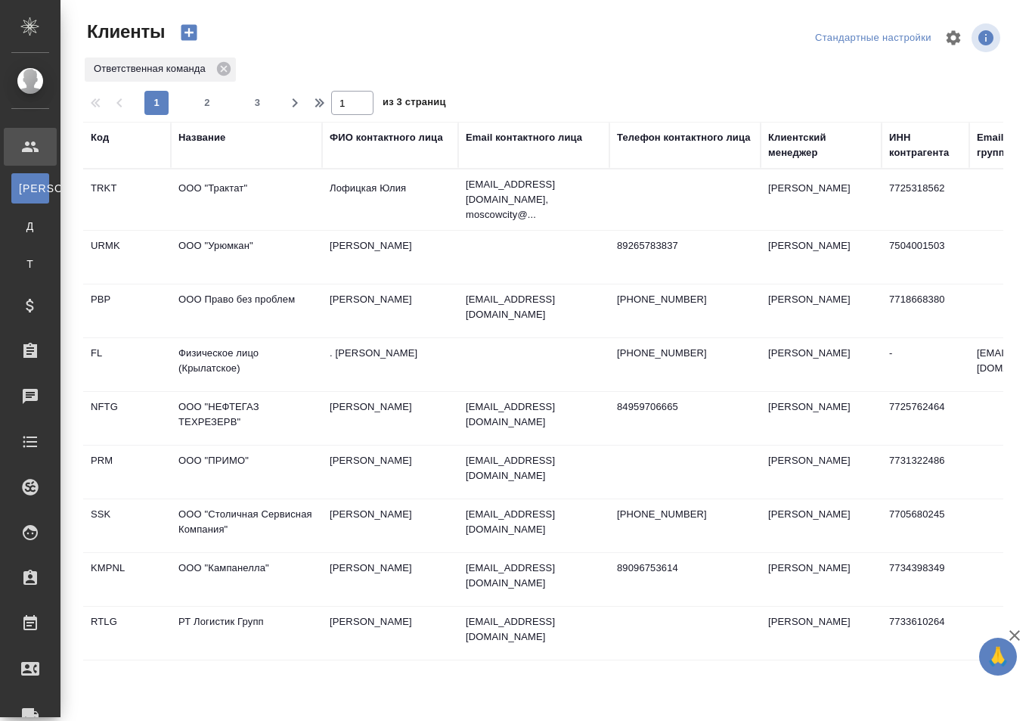
select select "RU"
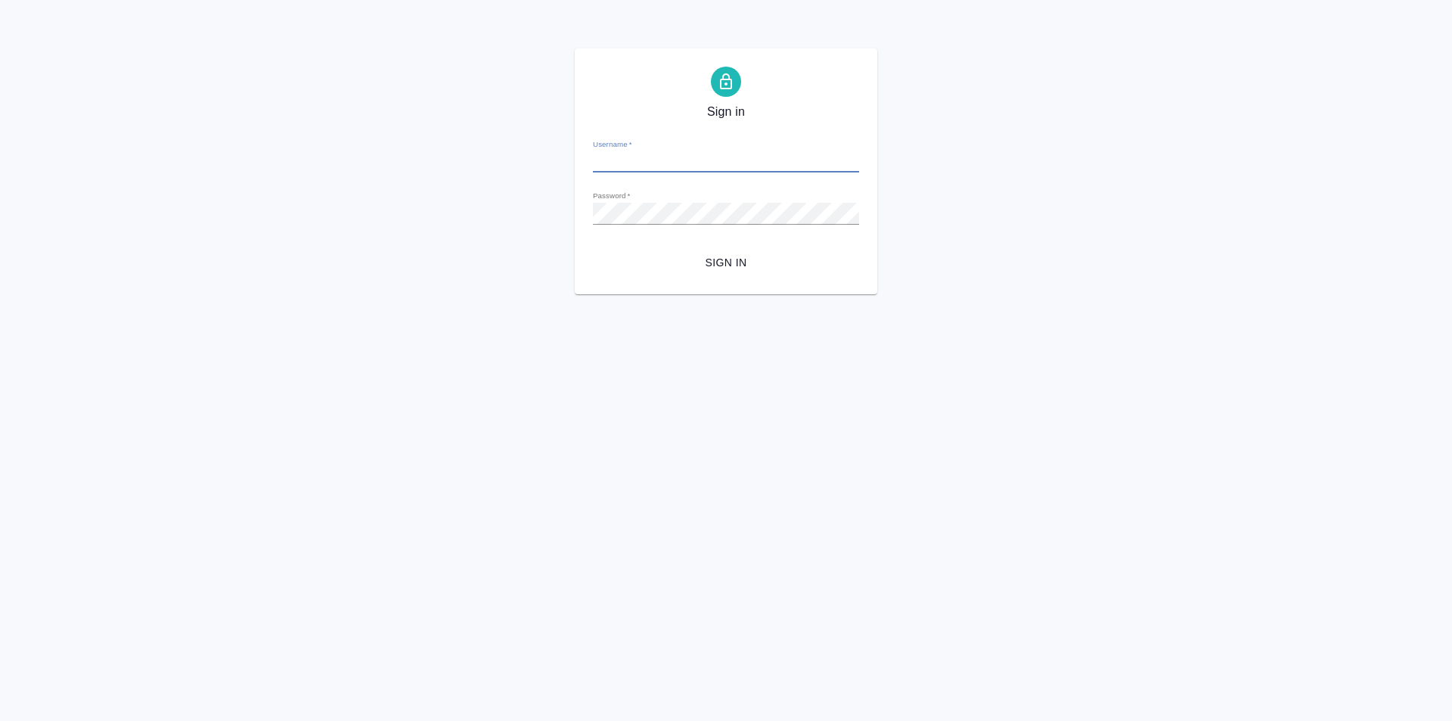
type input "[PERSON_NAME][EMAIL_ADDRESS][DOMAIN_NAME]"
click at [718, 275] on button "Sign in" at bounding box center [726, 263] width 266 height 28
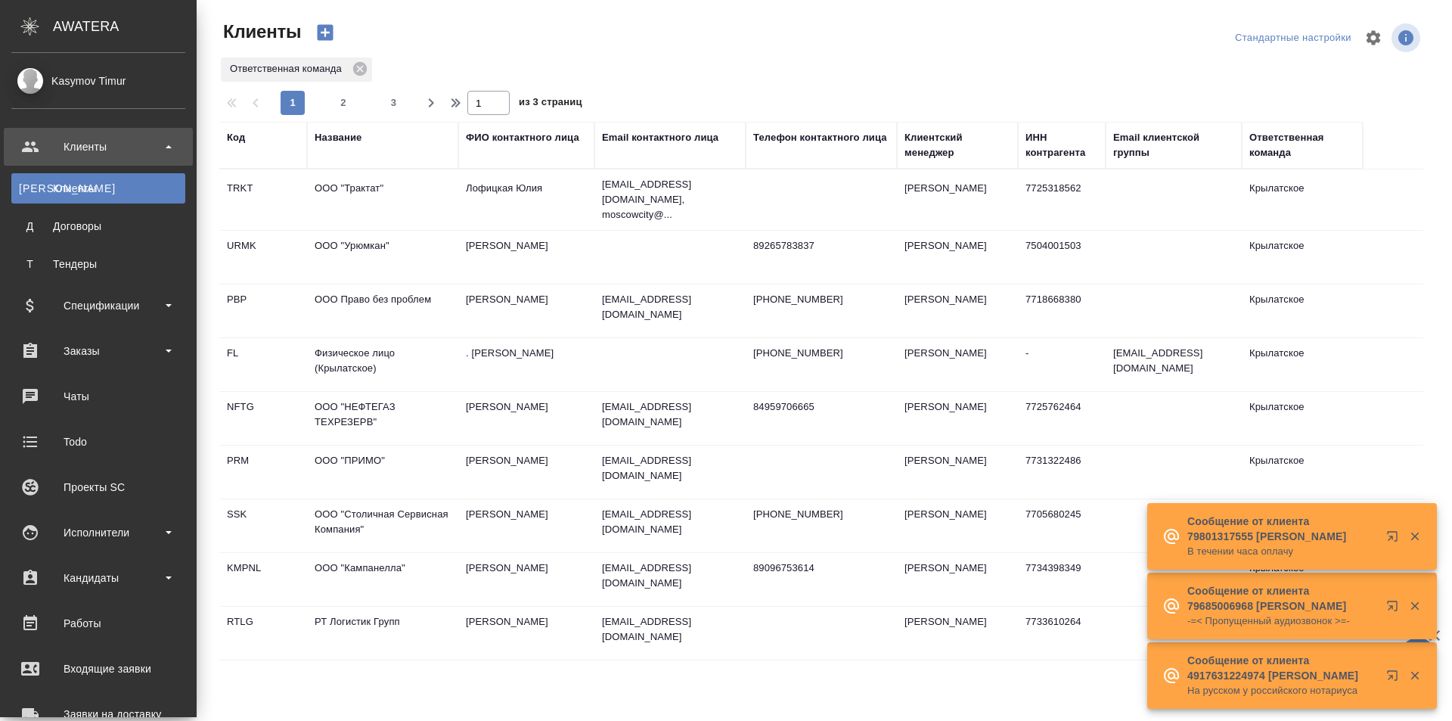
select select "RU"
click at [104, 336] on div "Заказы" at bounding box center [98, 351] width 189 height 38
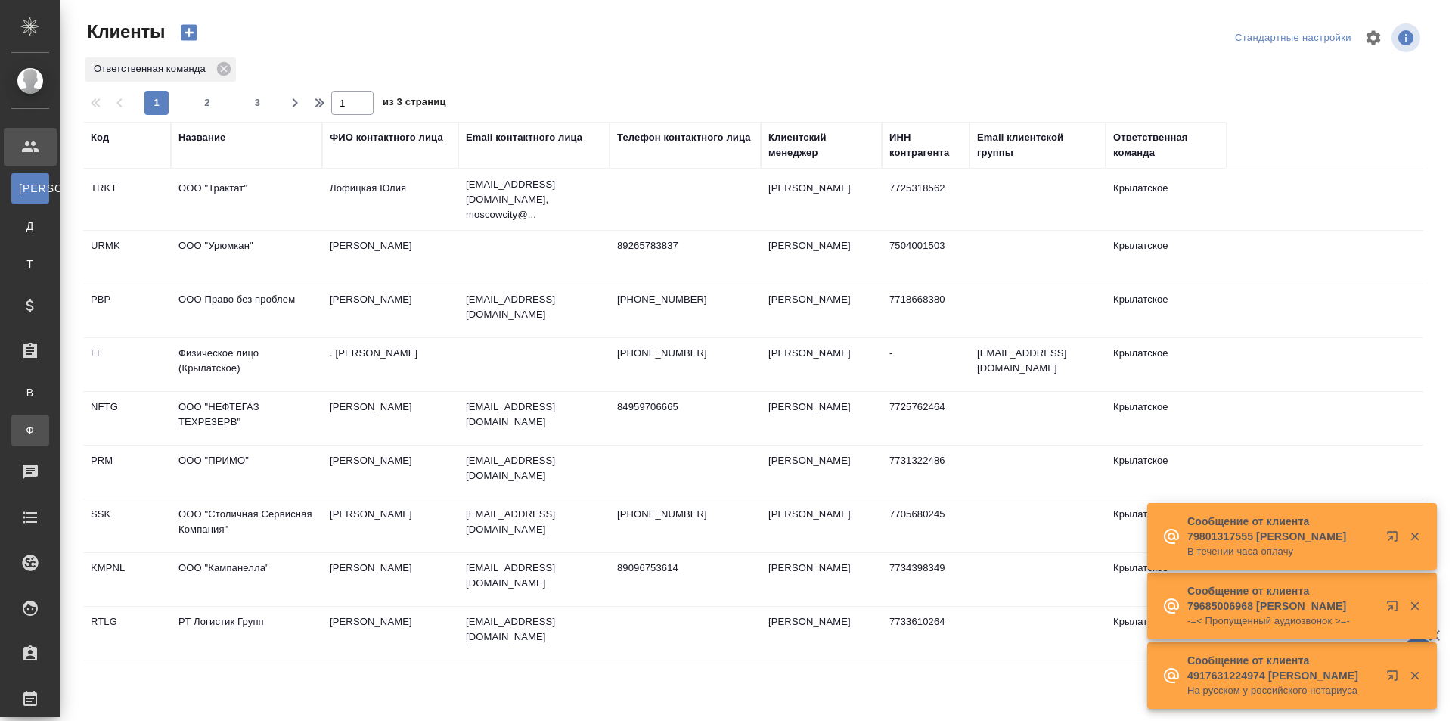
click at [23, 428] on div "Заказы физ. лиц" at bounding box center [11, 430] width 23 height 15
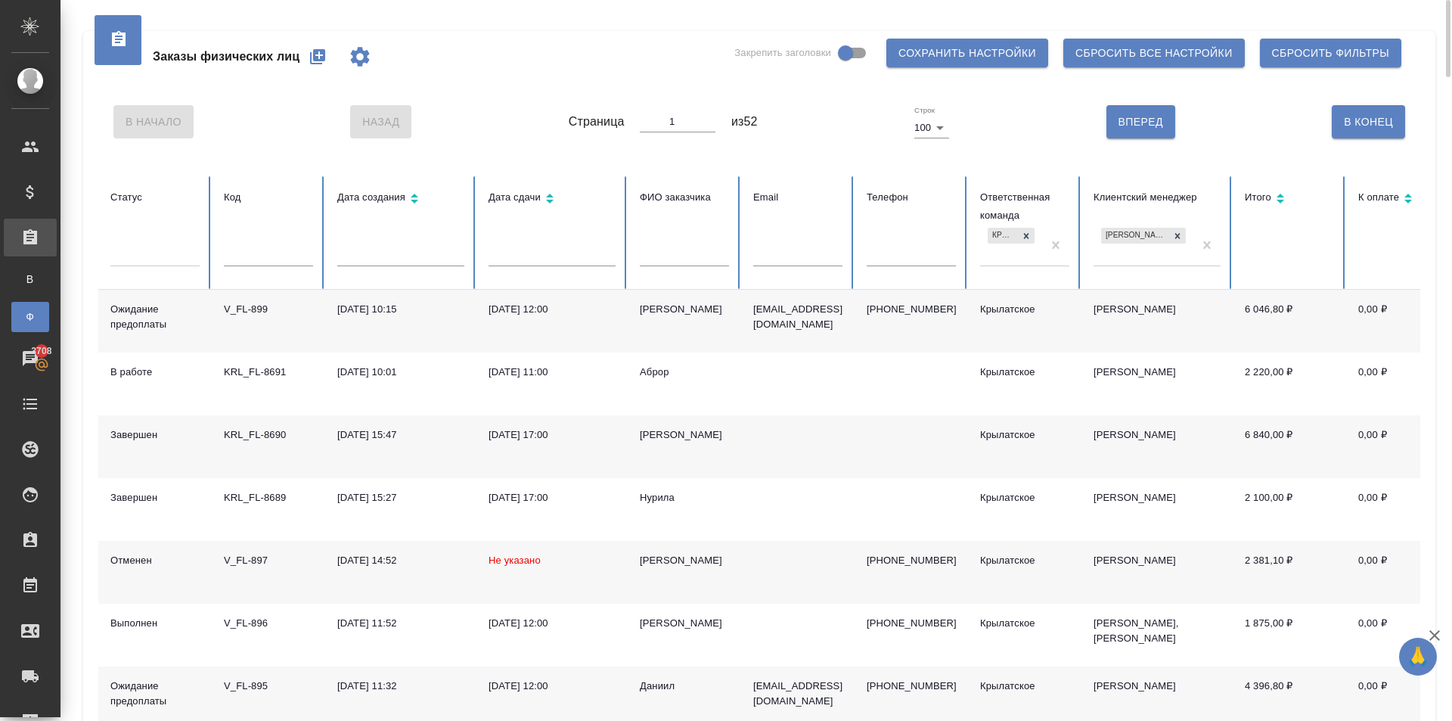
click at [275, 237] on th "Код" at bounding box center [268, 232] width 113 height 113
click at [281, 254] on input "text" at bounding box center [268, 255] width 89 height 21
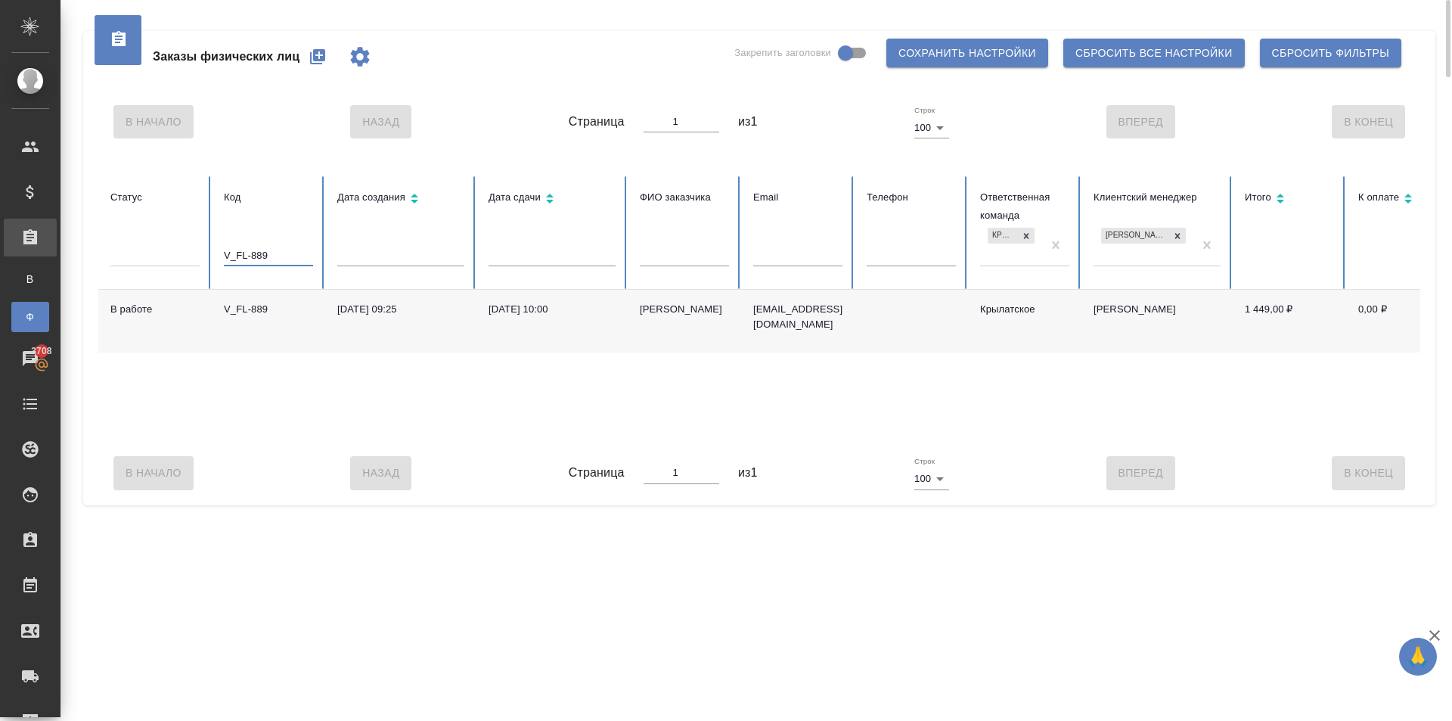
type input "V_FL-889"
click at [672, 306] on div "[PERSON_NAME]" at bounding box center [684, 309] width 89 height 15
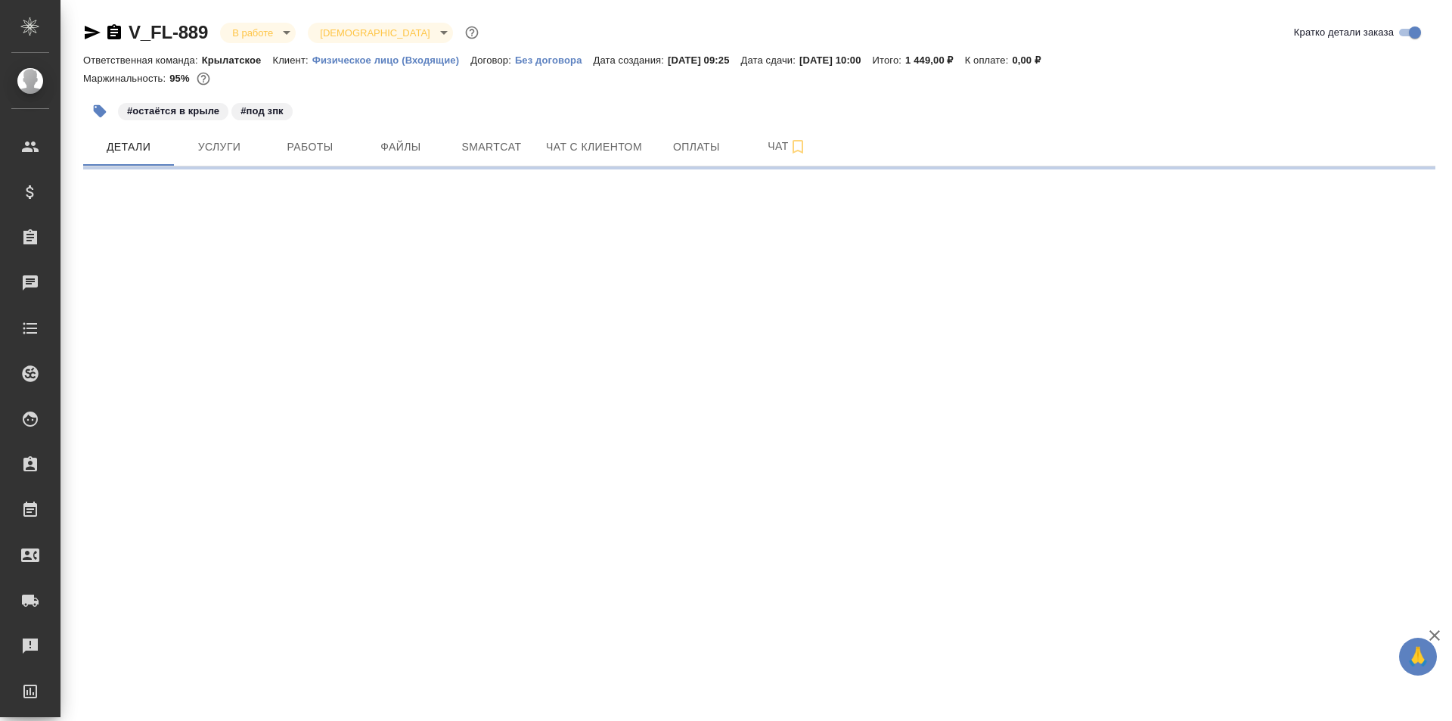
select select "RU"
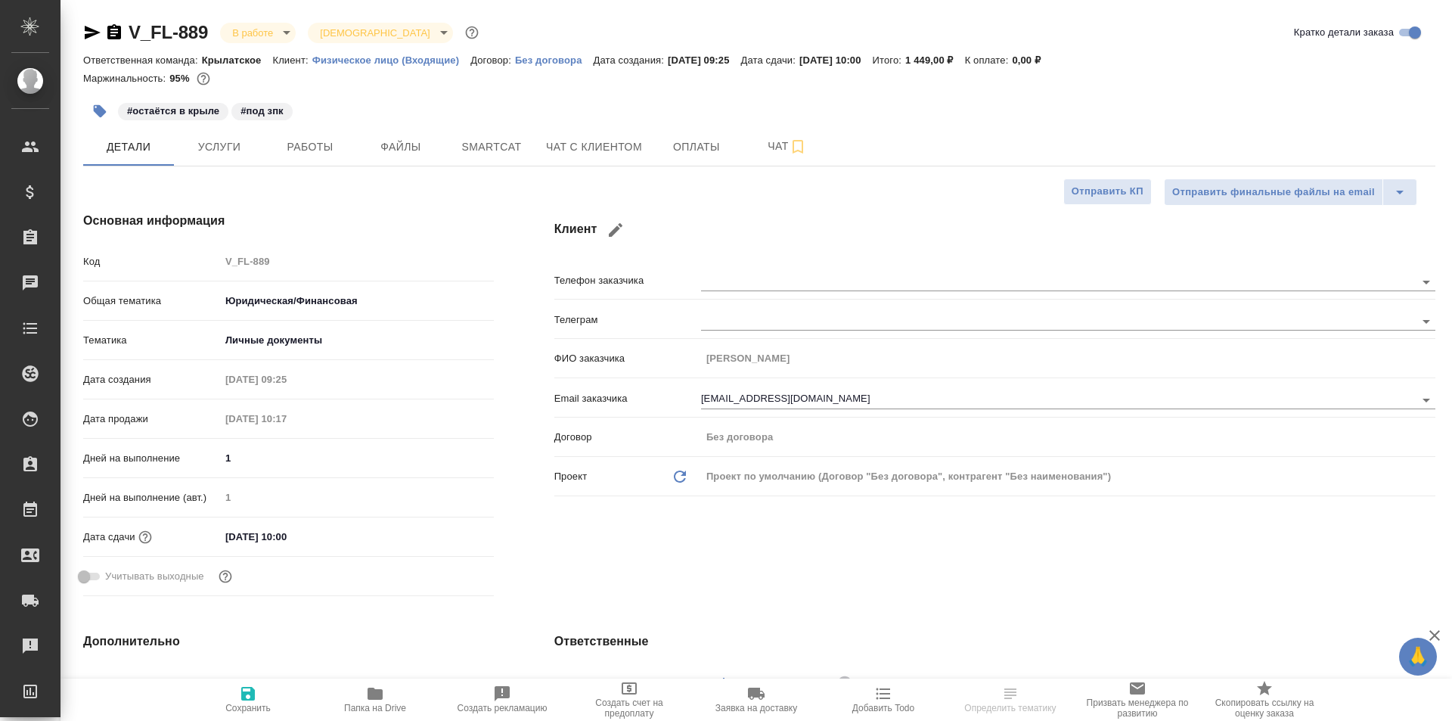
type textarea "x"
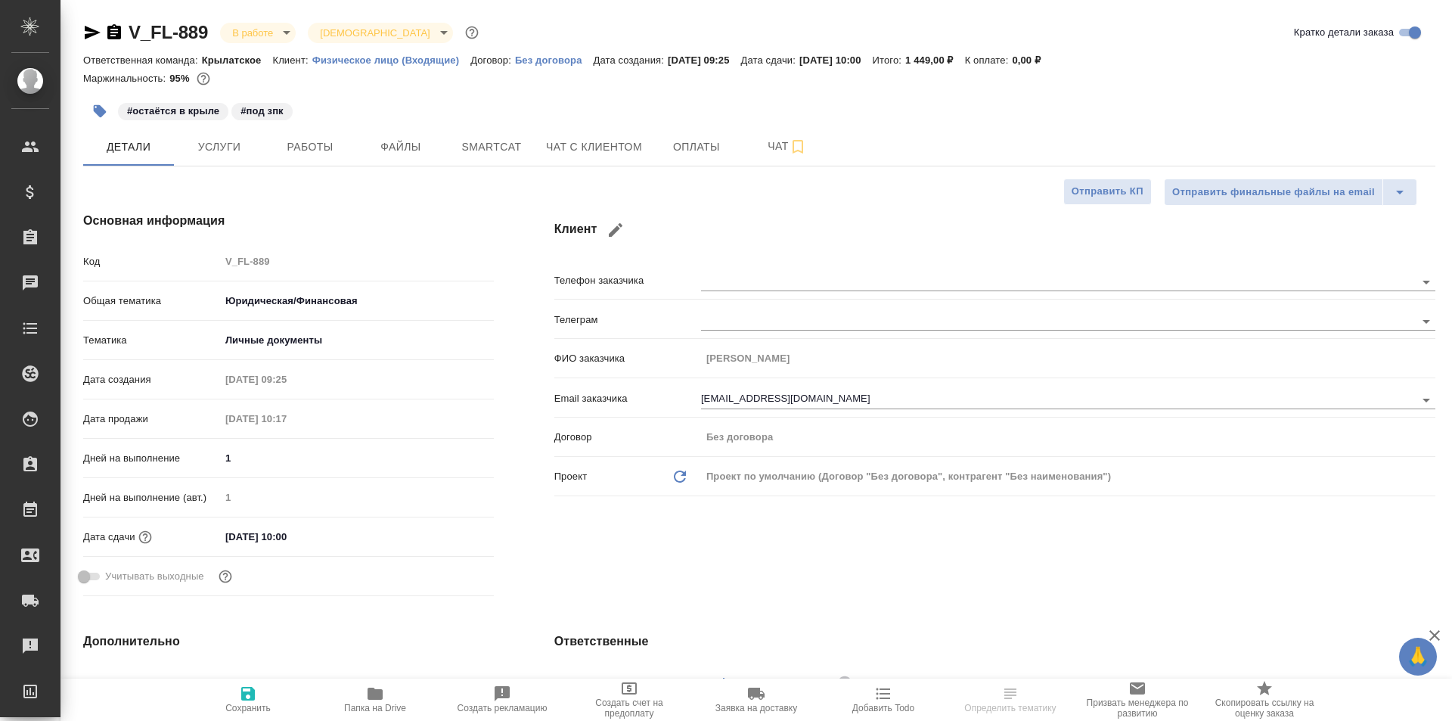
type textarea "x"
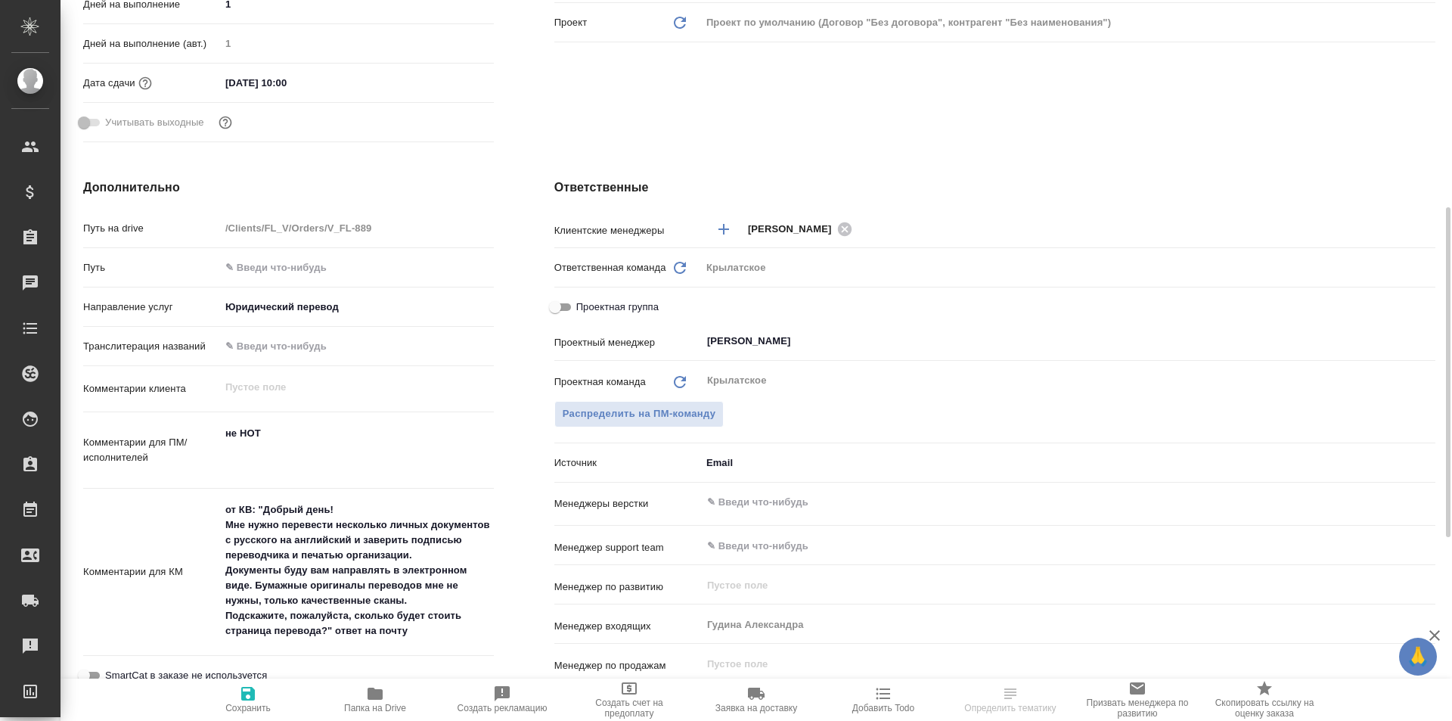
type textarea "x"
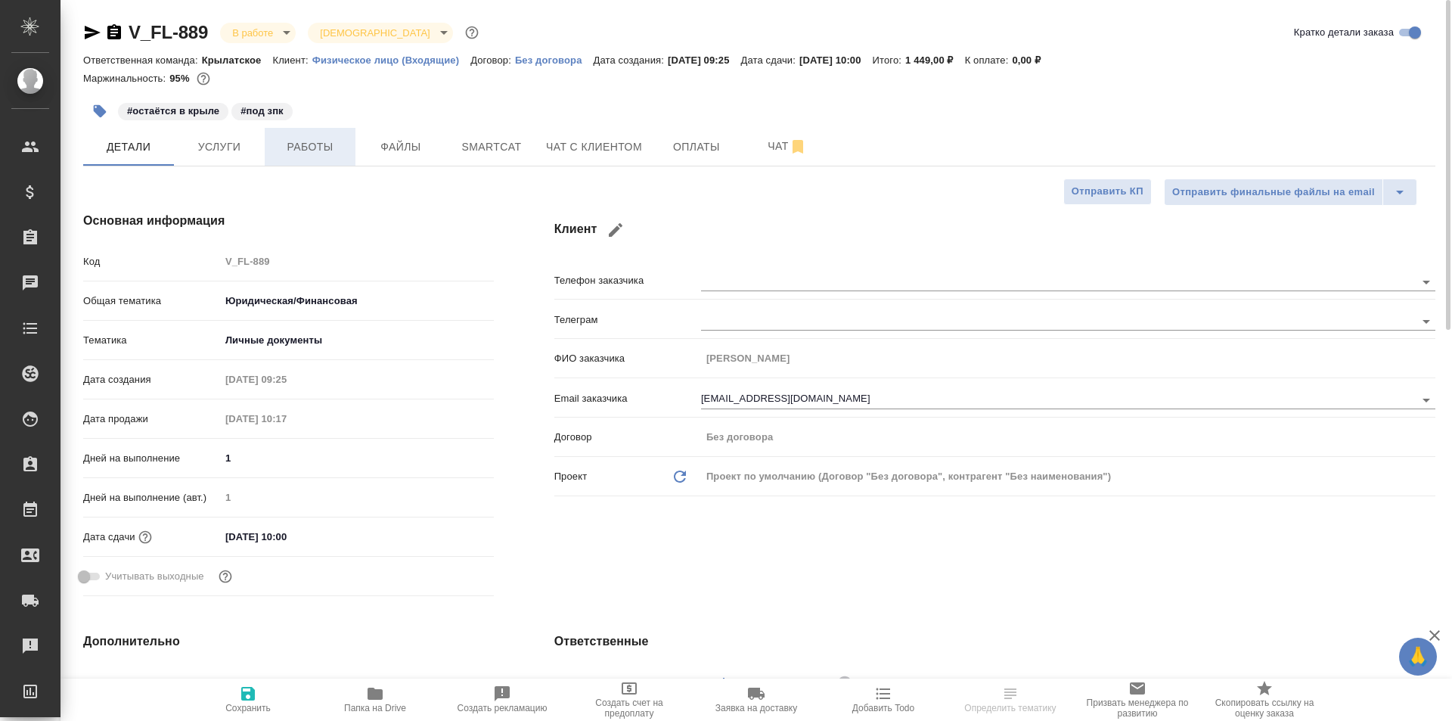
click at [319, 141] on span "Работы" at bounding box center [310, 147] width 73 height 19
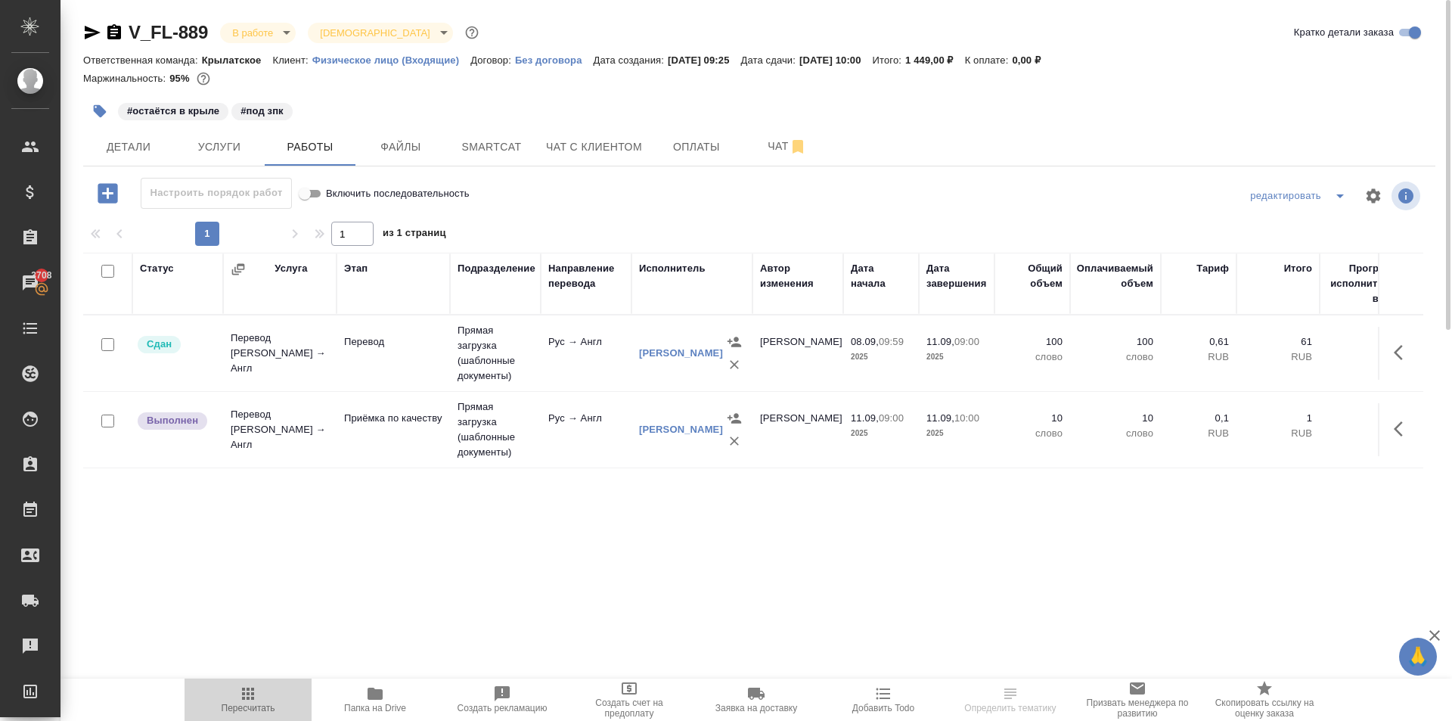
click at [249, 697] on icon "button" at bounding box center [248, 693] width 18 height 18
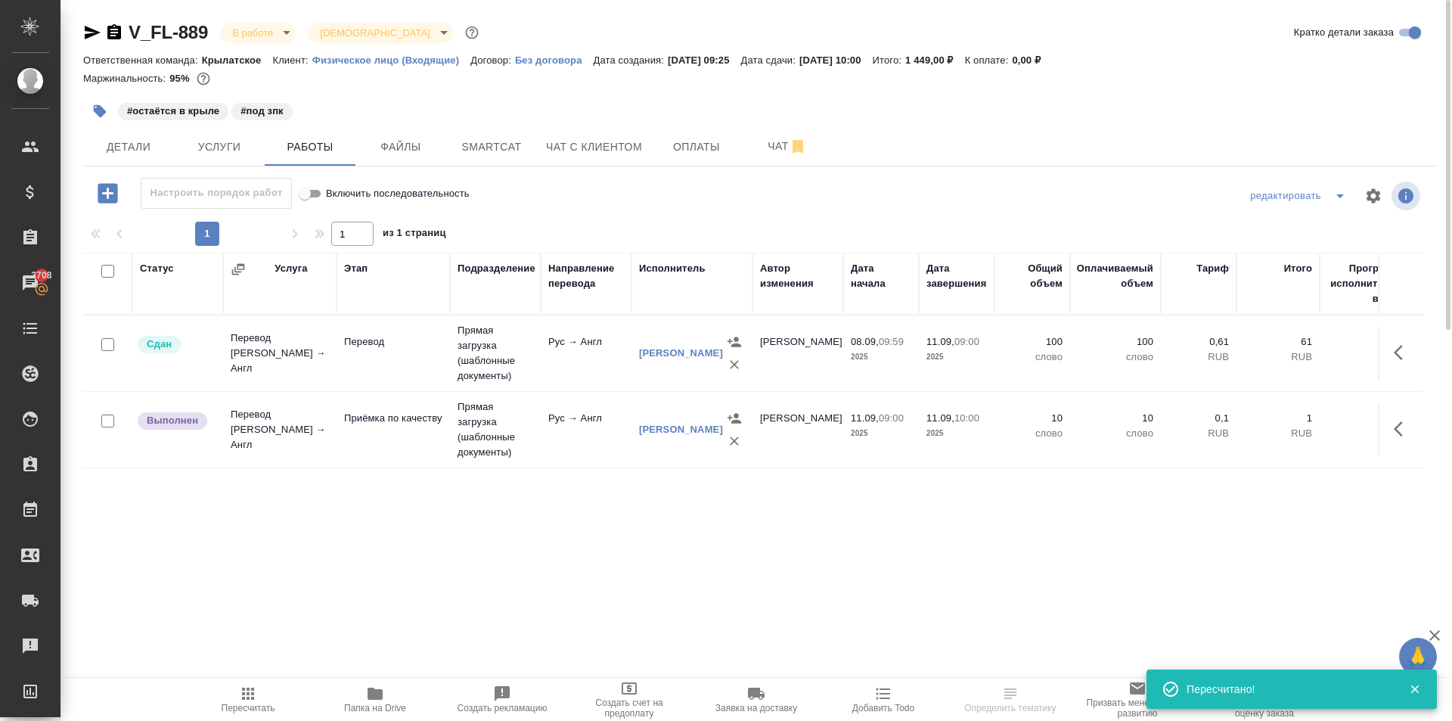
click at [1385, 427] on button "button" at bounding box center [1403, 429] width 36 height 36
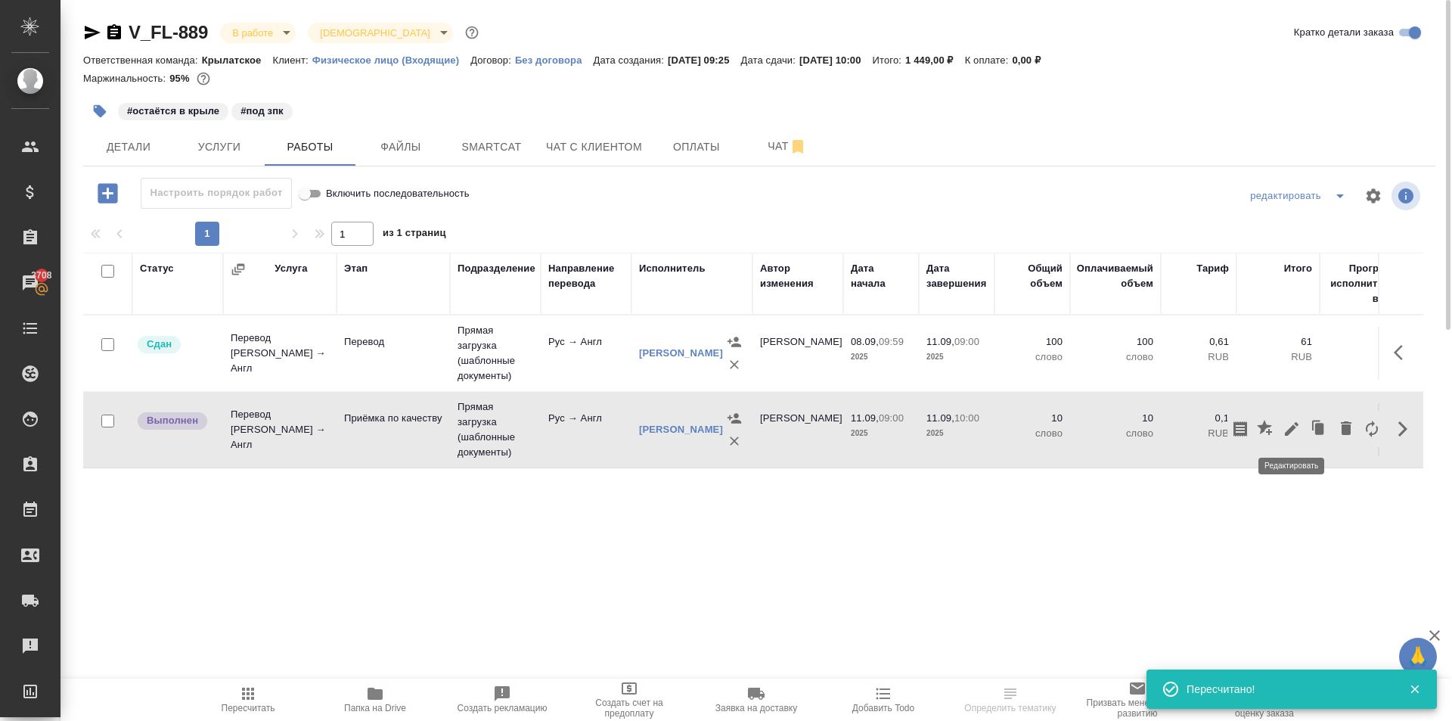
click at [1295, 427] on icon "button" at bounding box center [1292, 429] width 18 height 18
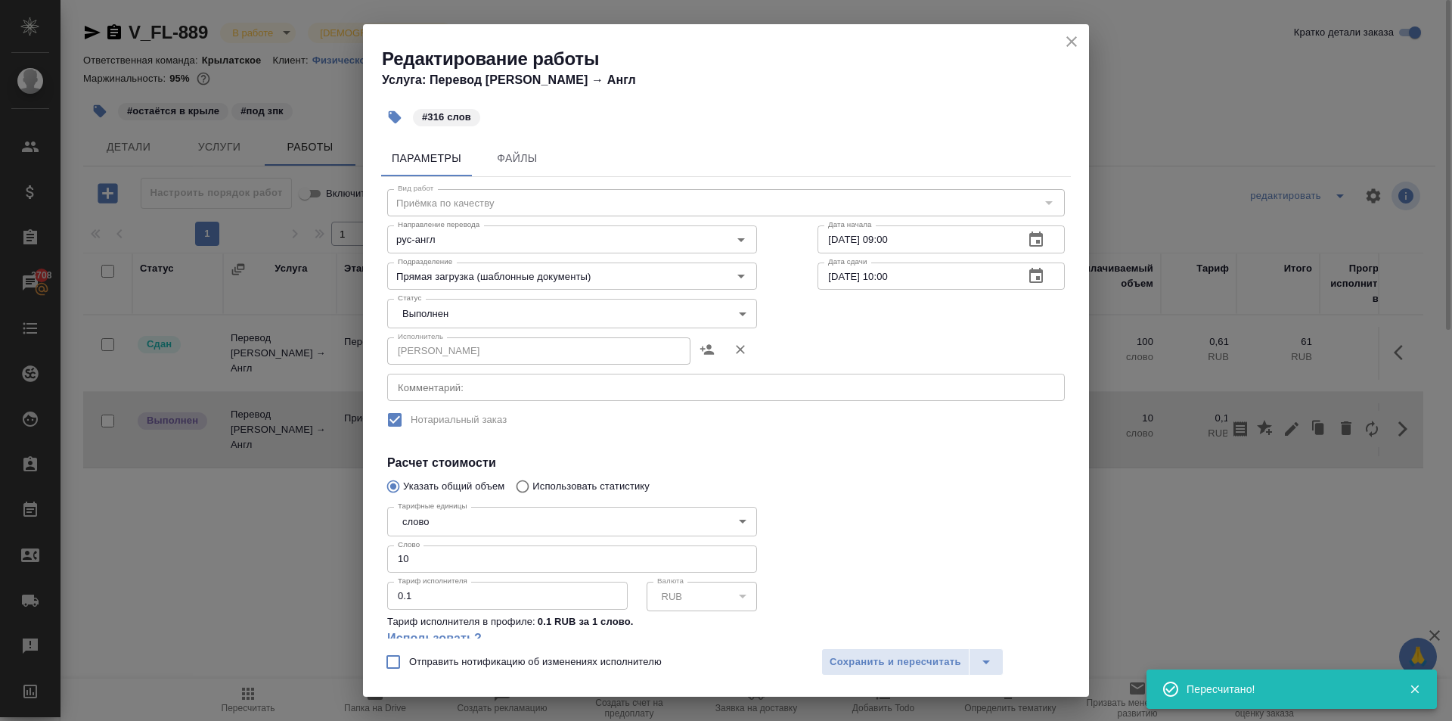
scroll to position [119, 0]
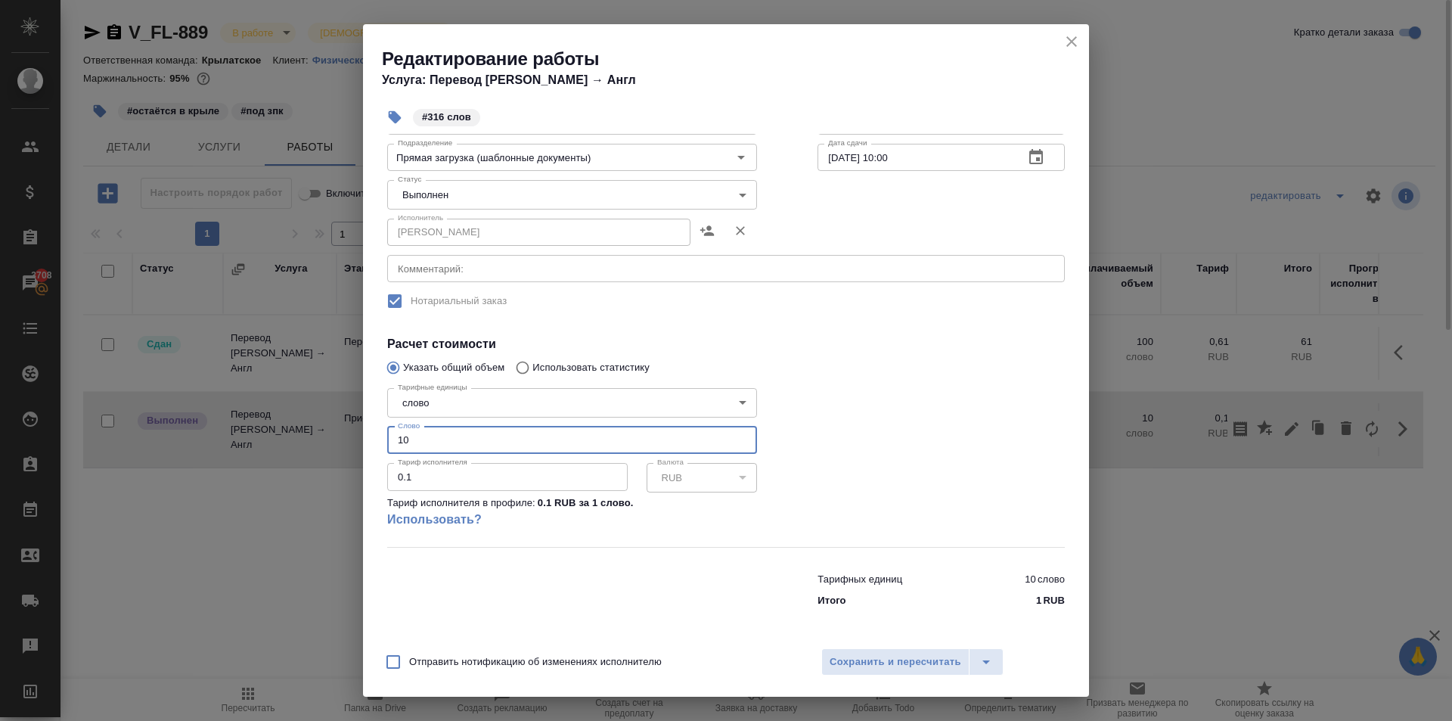
drag, startPoint x: 427, startPoint y: 437, endPoint x: 325, endPoint y: 425, distance: 102.1
click at [325, 425] on div "Редактирование работы Услуга: Перевод Стандарт Рус → Англ #316 слов Параметры Ф…" at bounding box center [726, 360] width 1452 height 721
type input "316"
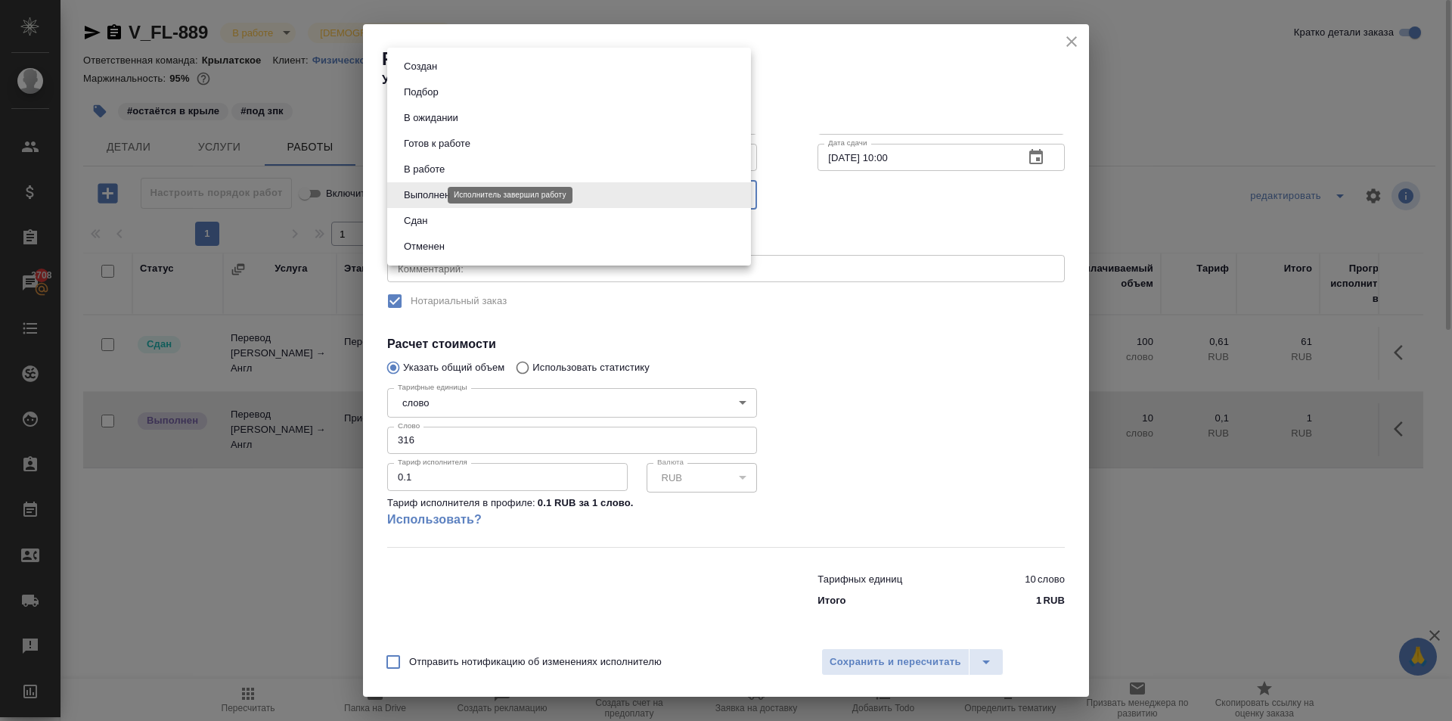
drag, startPoint x: 414, startPoint y: 192, endPoint x: 422, endPoint y: 227, distance: 35.8
click at [414, 192] on body "🙏 .cls-1 fill:#fff; AWATERA [PERSON_NAME] Клиенты Спецификации Заказы 3708 Чаты…" at bounding box center [726, 360] width 1452 height 721
click at [414, 228] on button "Сдан" at bounding box center [415, 221] width 33 height 17
type input "closed"
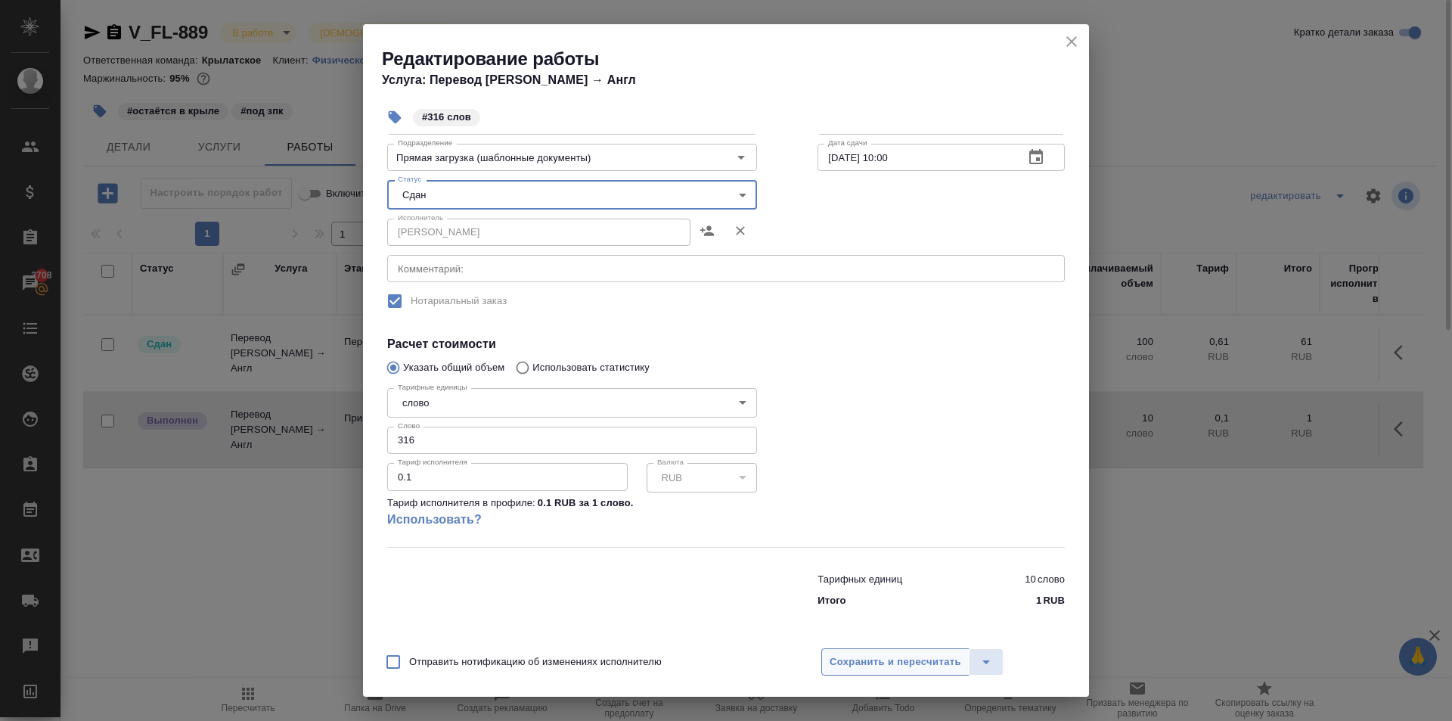
click at [881, 672] on button "Сохранить и пересчитать" at bounding box center [895, 661] width 148 height 27
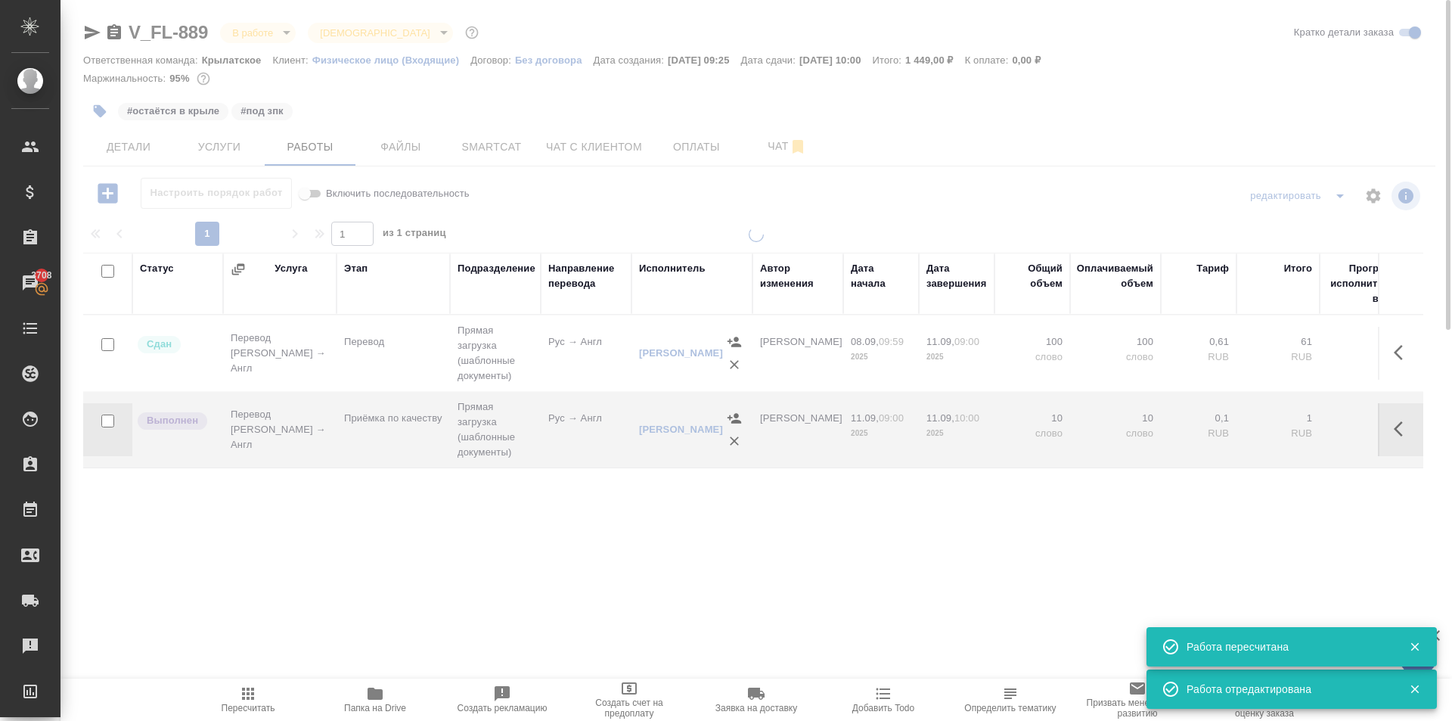
click at [228, 699] on span "Пересчитать" at bounding box center [248, 698] width 109 height 29
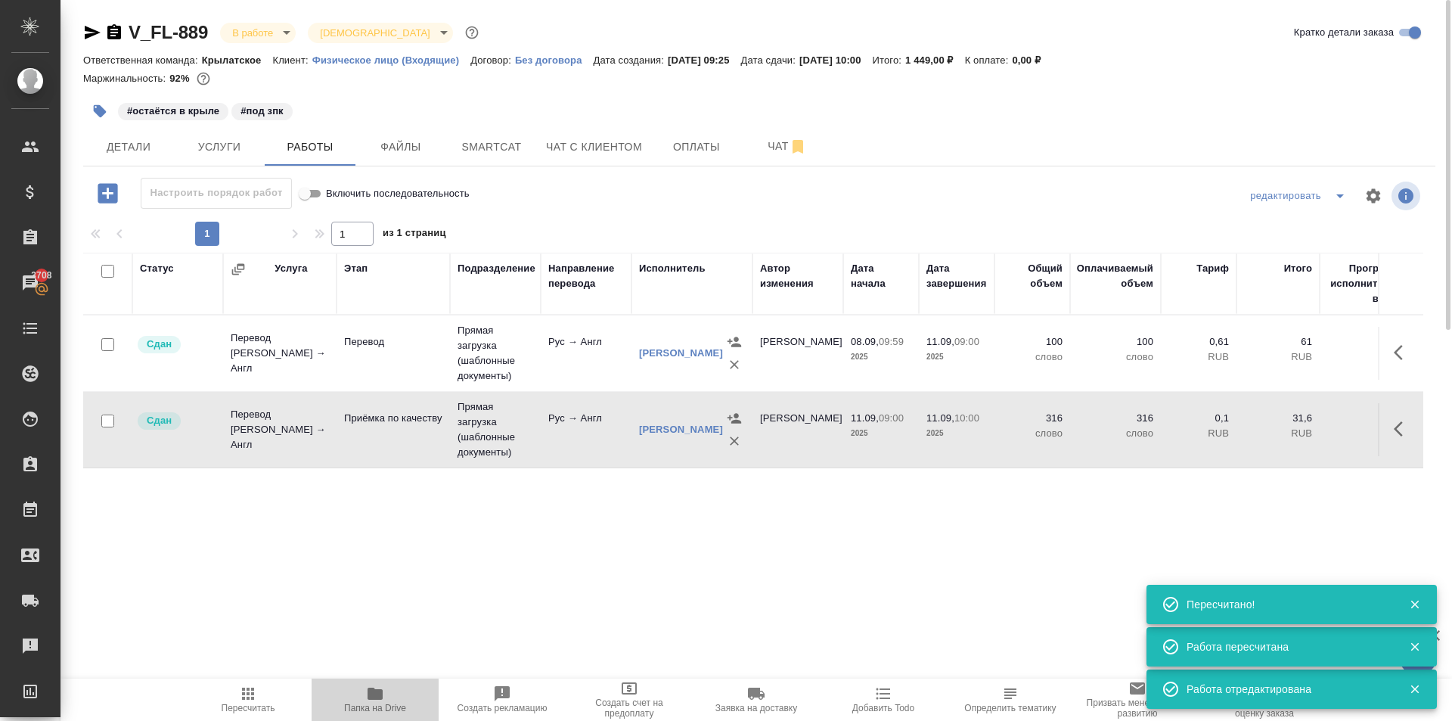
click at [384, 698] on span "Папка на Drive" at bounding box center [375, 698] width 109 height 29
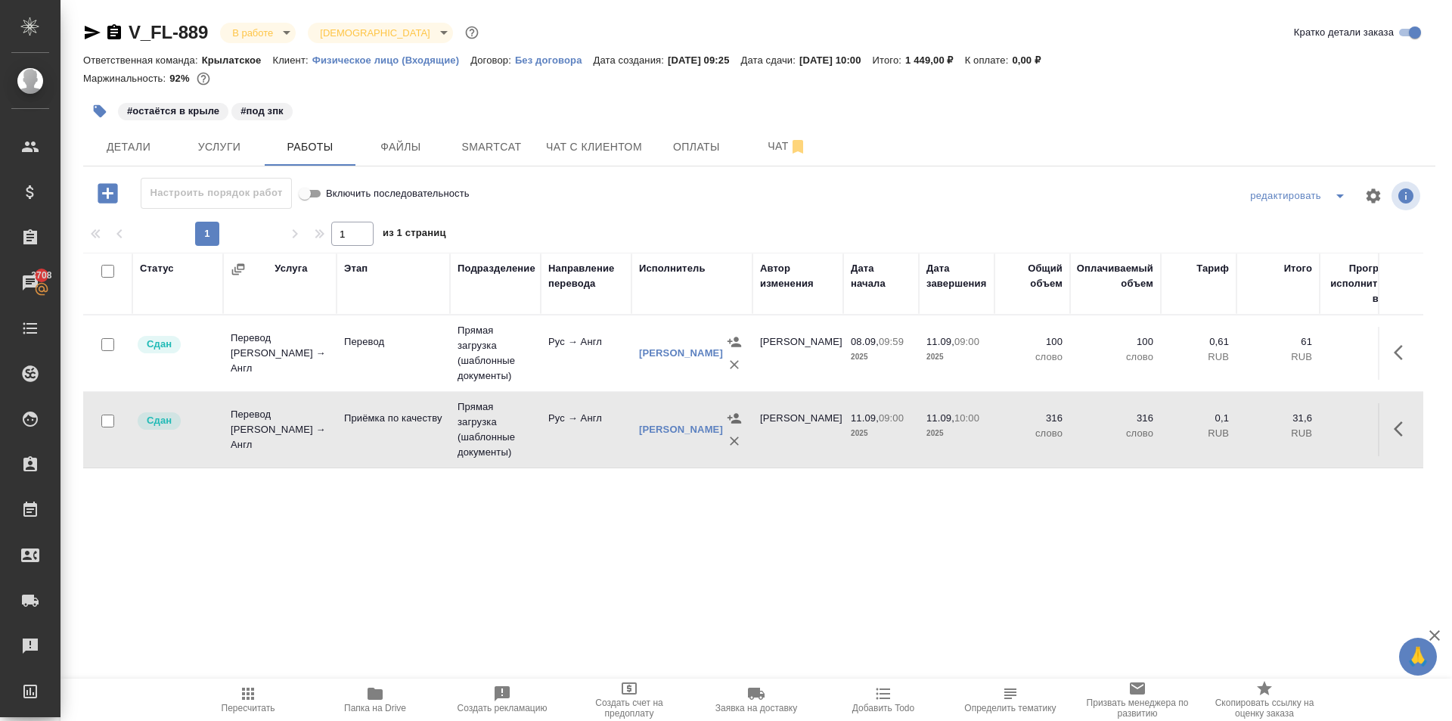
click at [634, 343] on td "[PERSON_NAME]" at bounding box center [691, 353] width 121 height 61
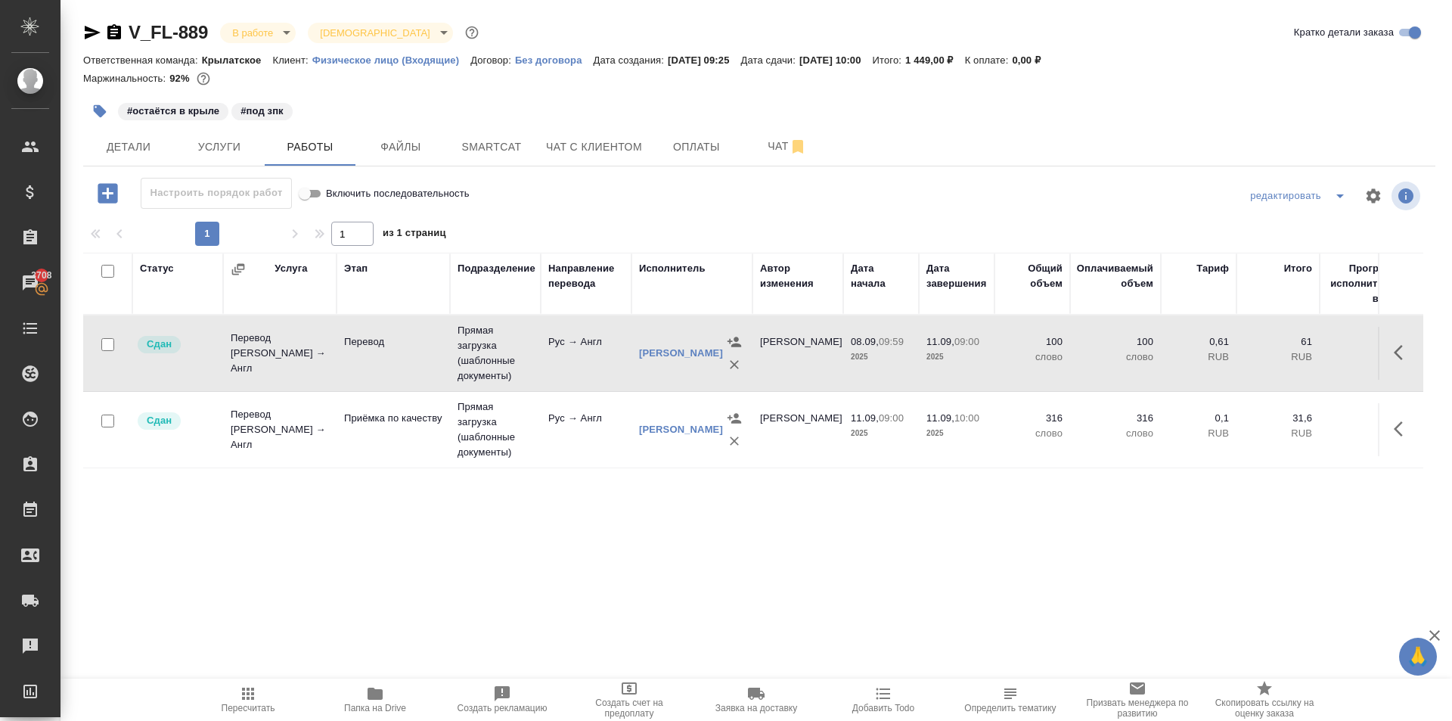
click at [633, 343] on td "[PERSON_NAME]" at bounding box center [691, 353] width 121 height 61
click at [846, 354] on td "08.09, 09:59 2025" at bounding box center [881, 353] width 76 height 53
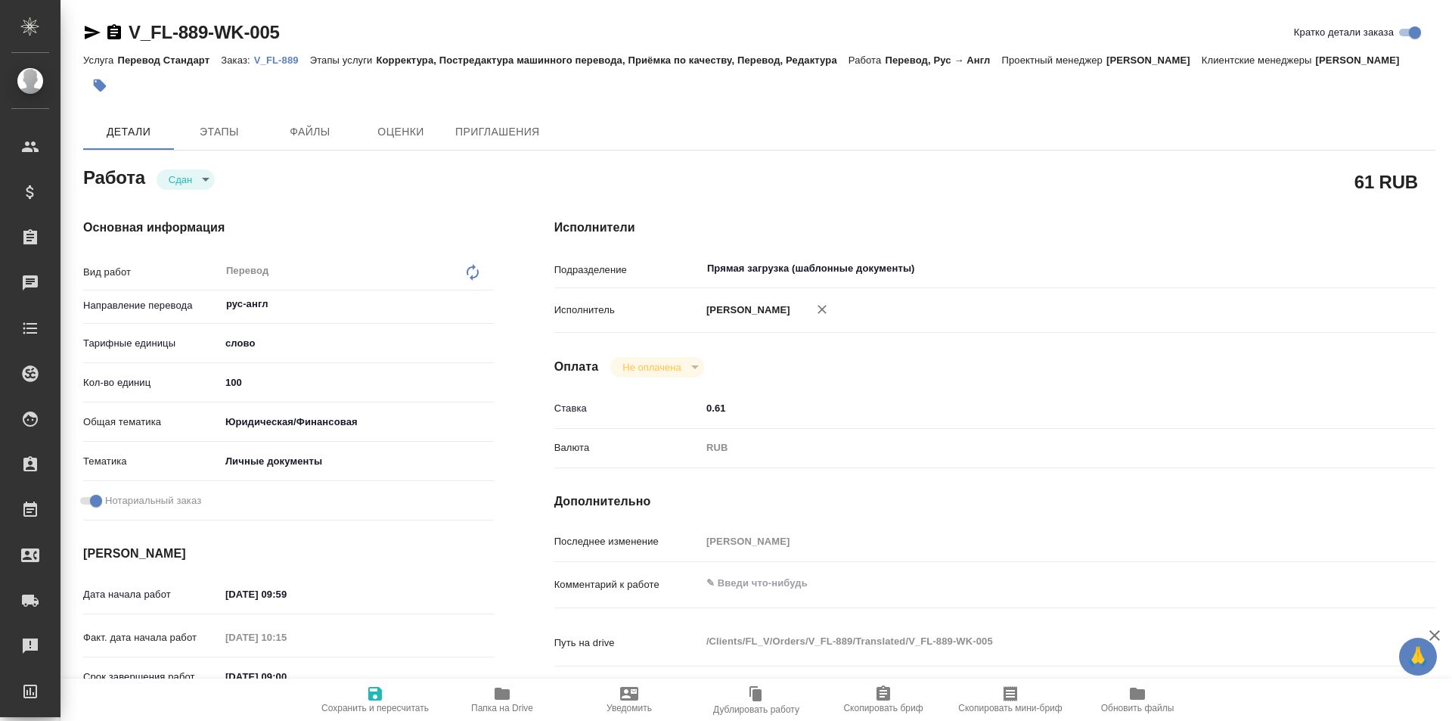
type textarea "x"
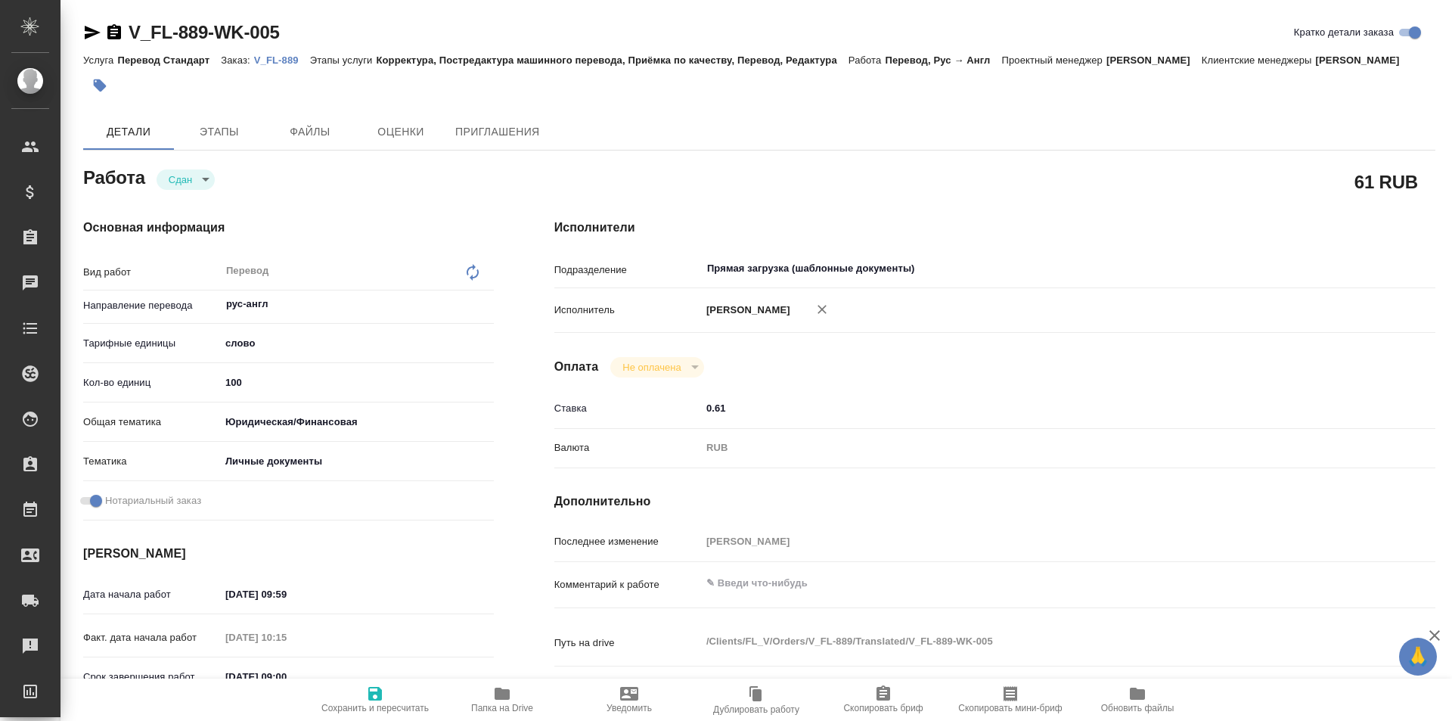
type textarea "x"
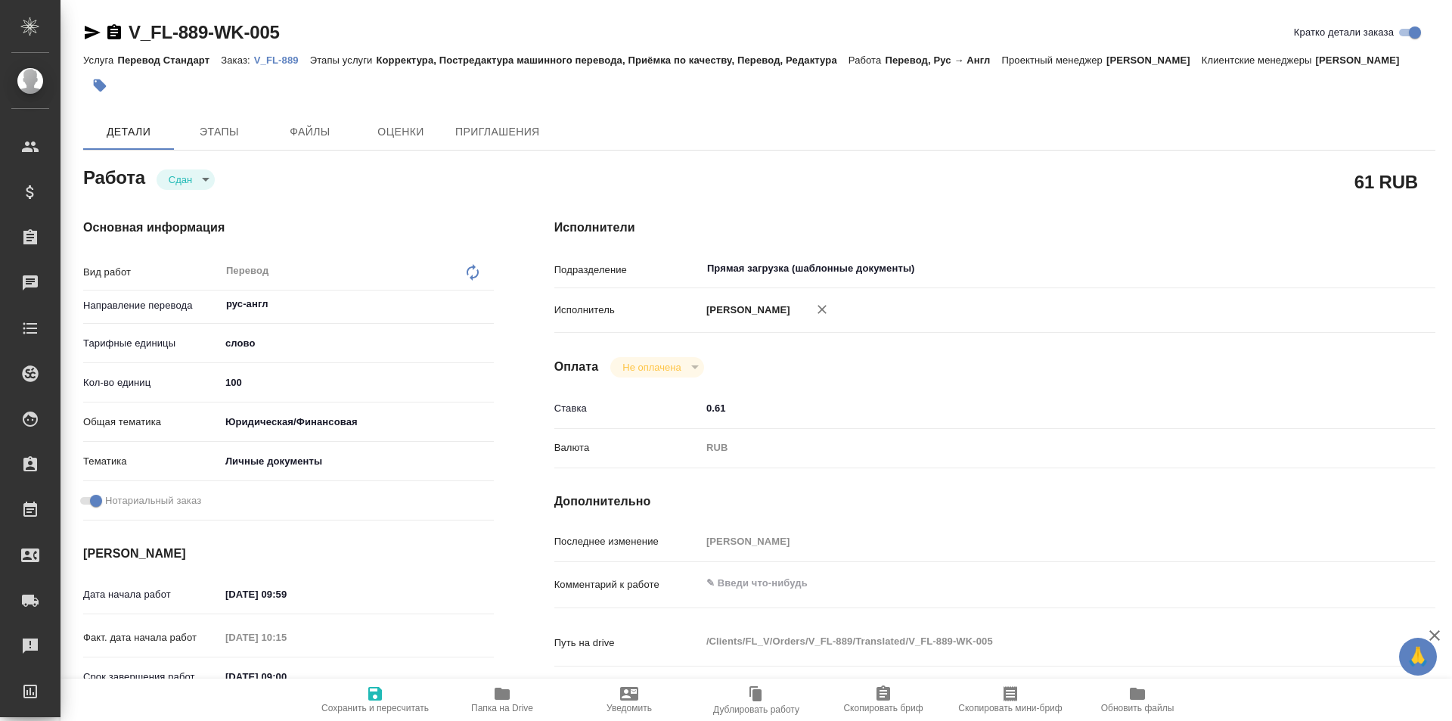
type textarea "x"
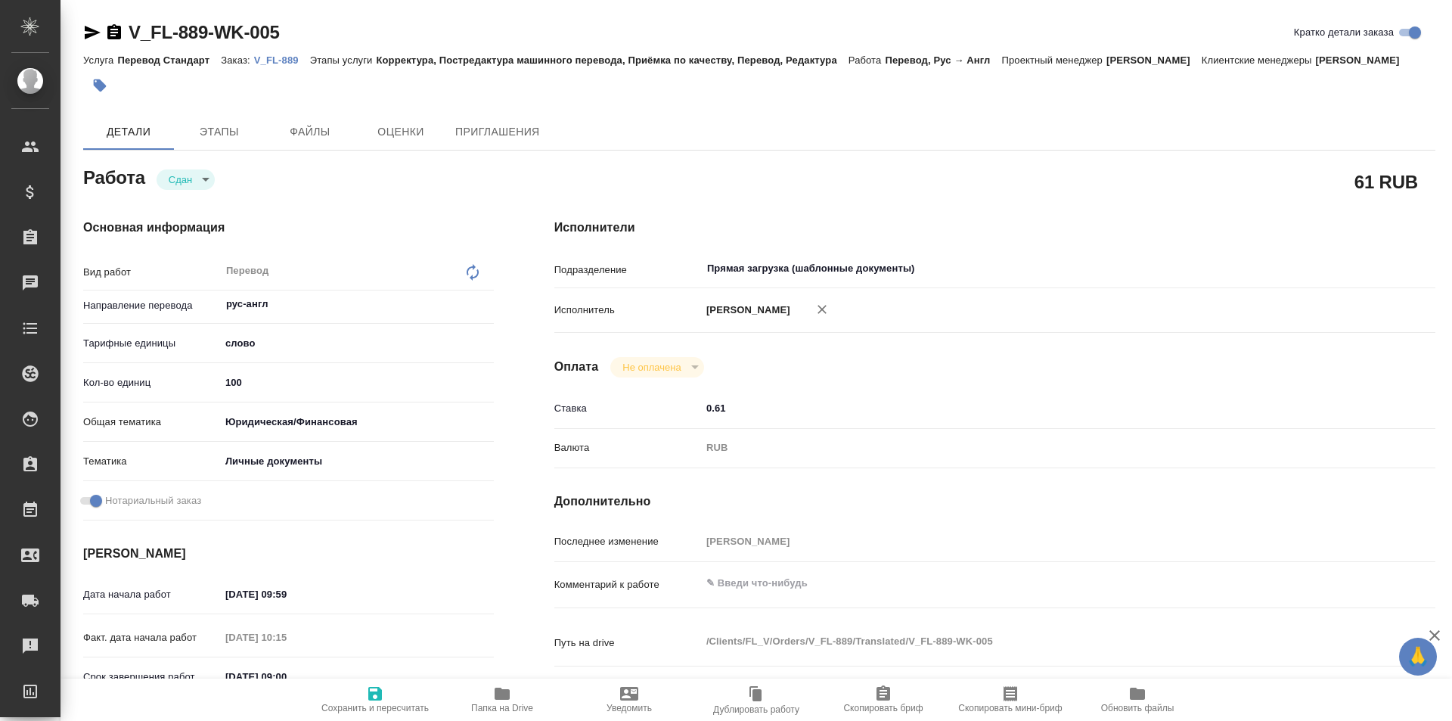
click at [91, 33] on icon "button" at bounding box center [92, 32] width 18 height 18
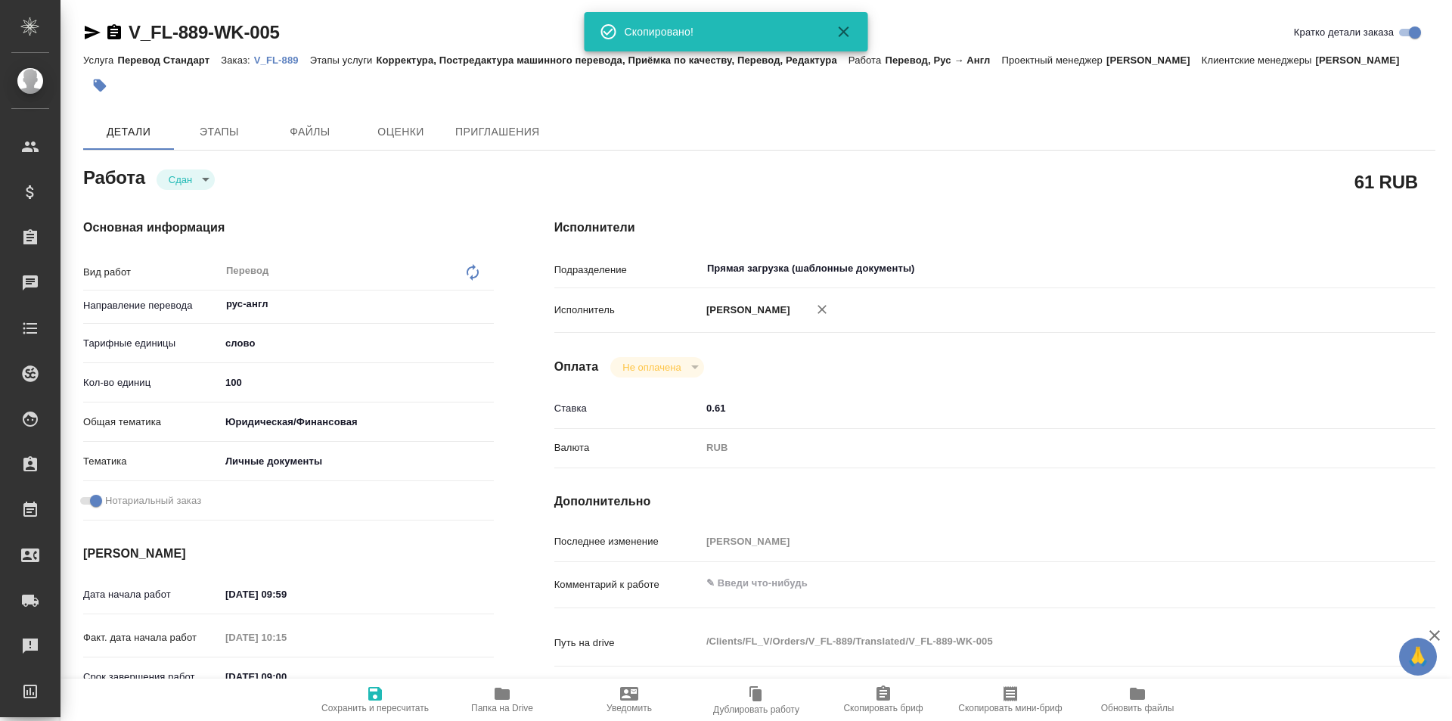
type textarea "x"
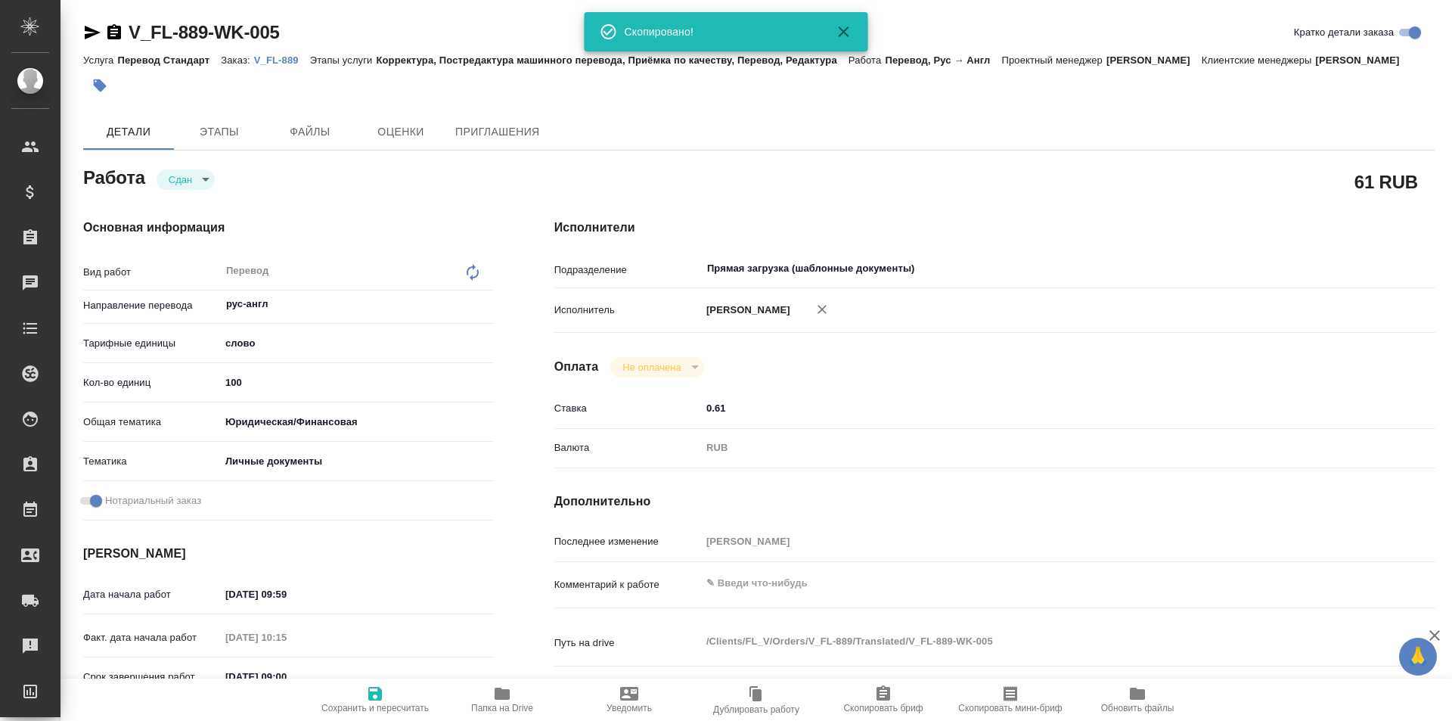
type textarea "x"
